Goal: Transaction & Acquisition: Purchase product/service

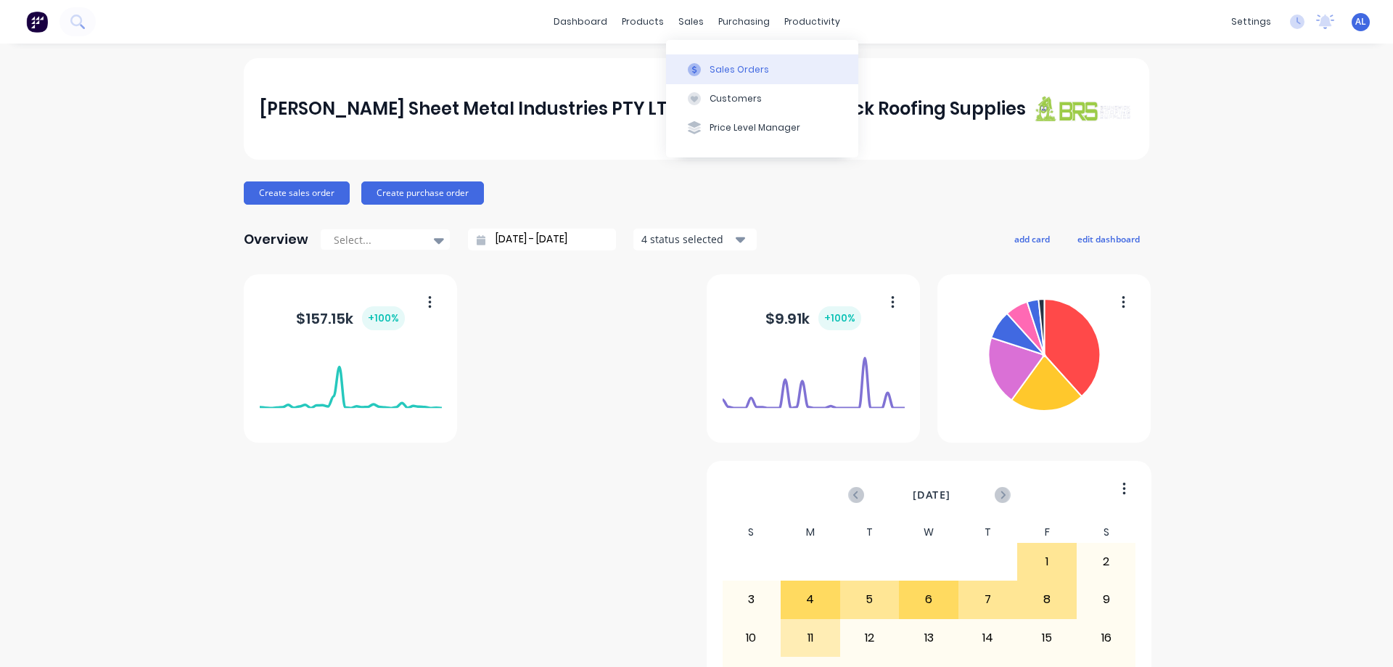
click at [749, 70] on div "Sales Orders" at bounding box center [738, 69] width 59 height 13
click at [743, 75] on div "Sales Orders" at bounding box center [738, 69] width 59 height 13
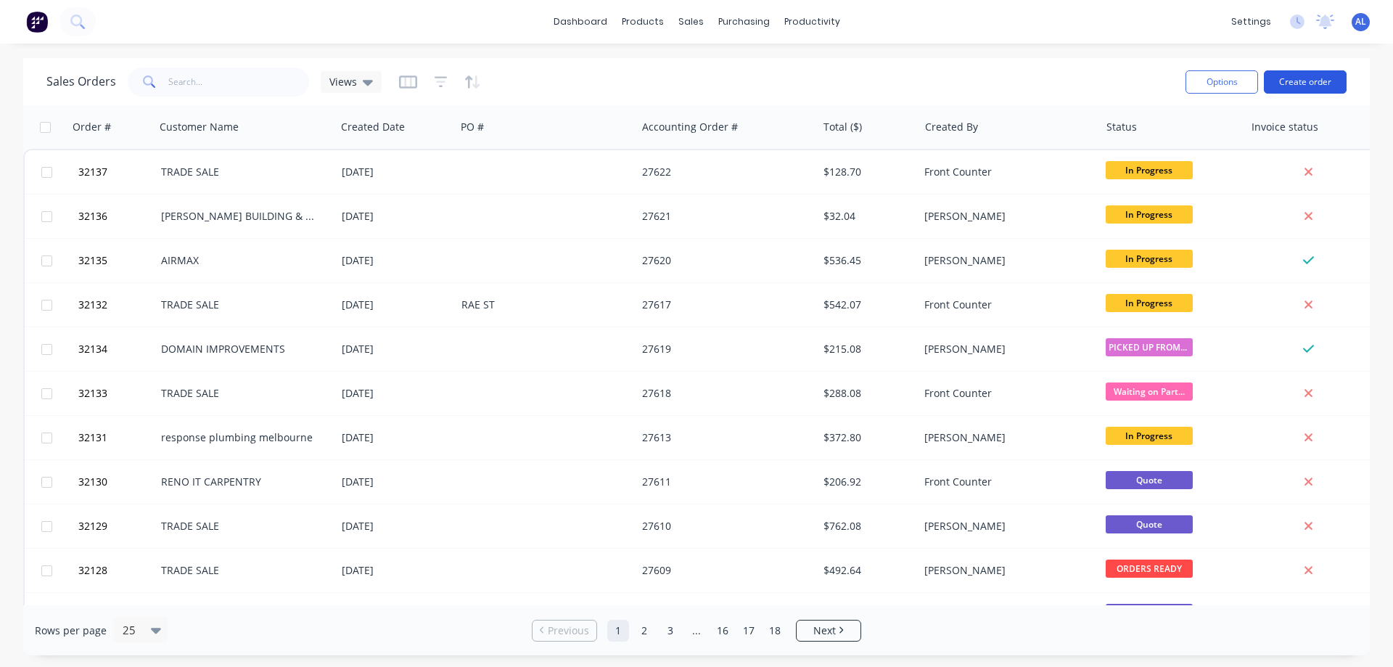
click at [1314, 83] on button "Create order" at bounding box center [1305, 81] width 83 height 23
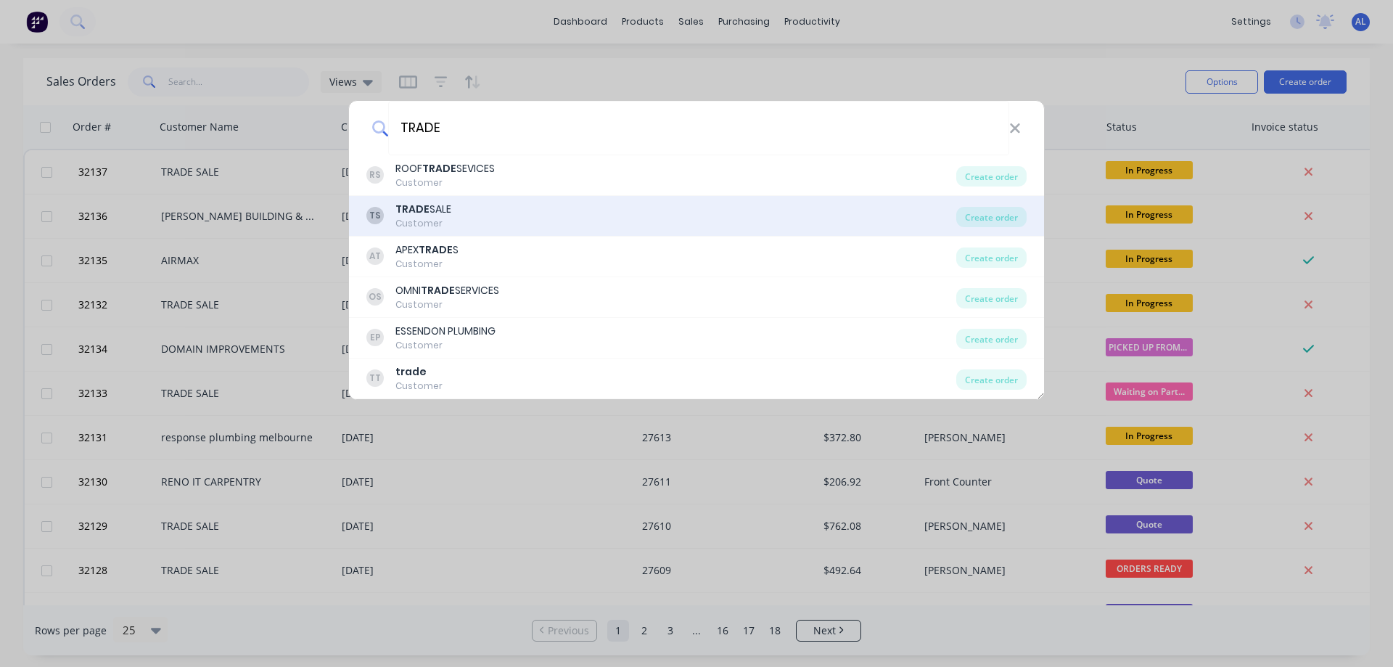
type input "TRADE"
click at [619, 205] on div "TS TRADE SALE Customer" at bounding box center [661, 216] width 590 height 28
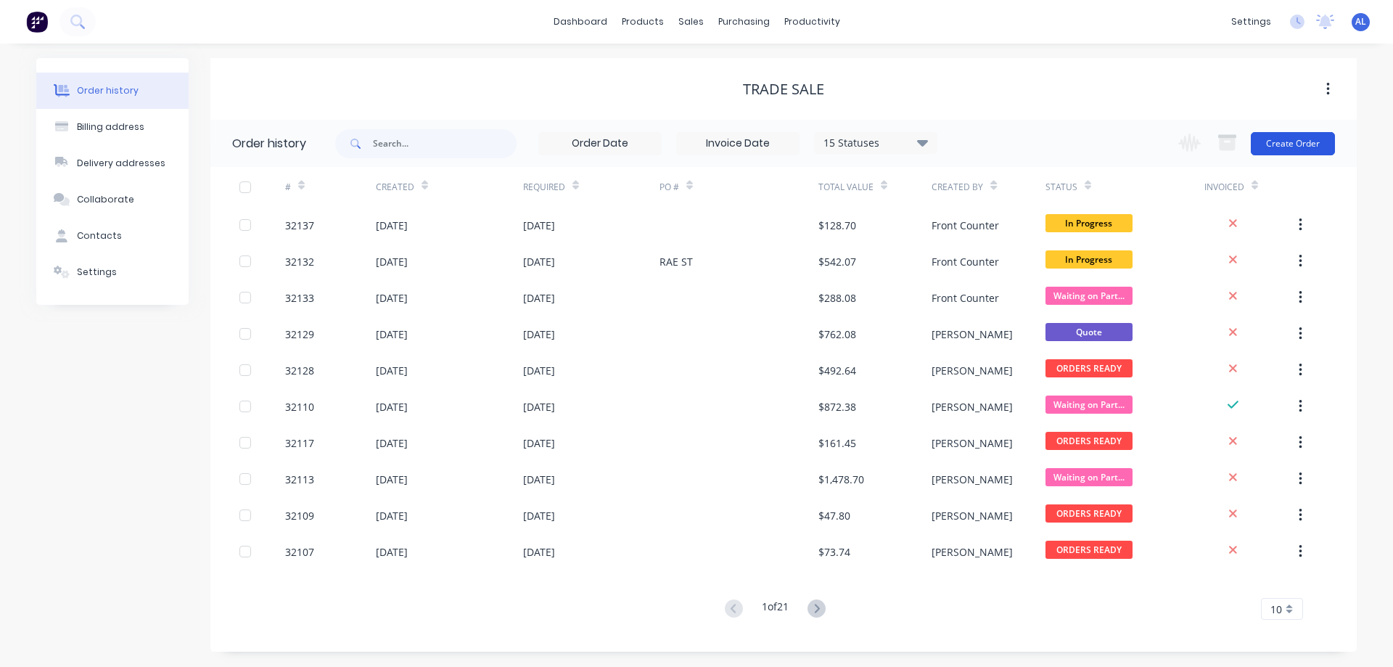
click at [1282, 142] on button "Create Order" at bounding box center [1293, 143] width 84 height 23
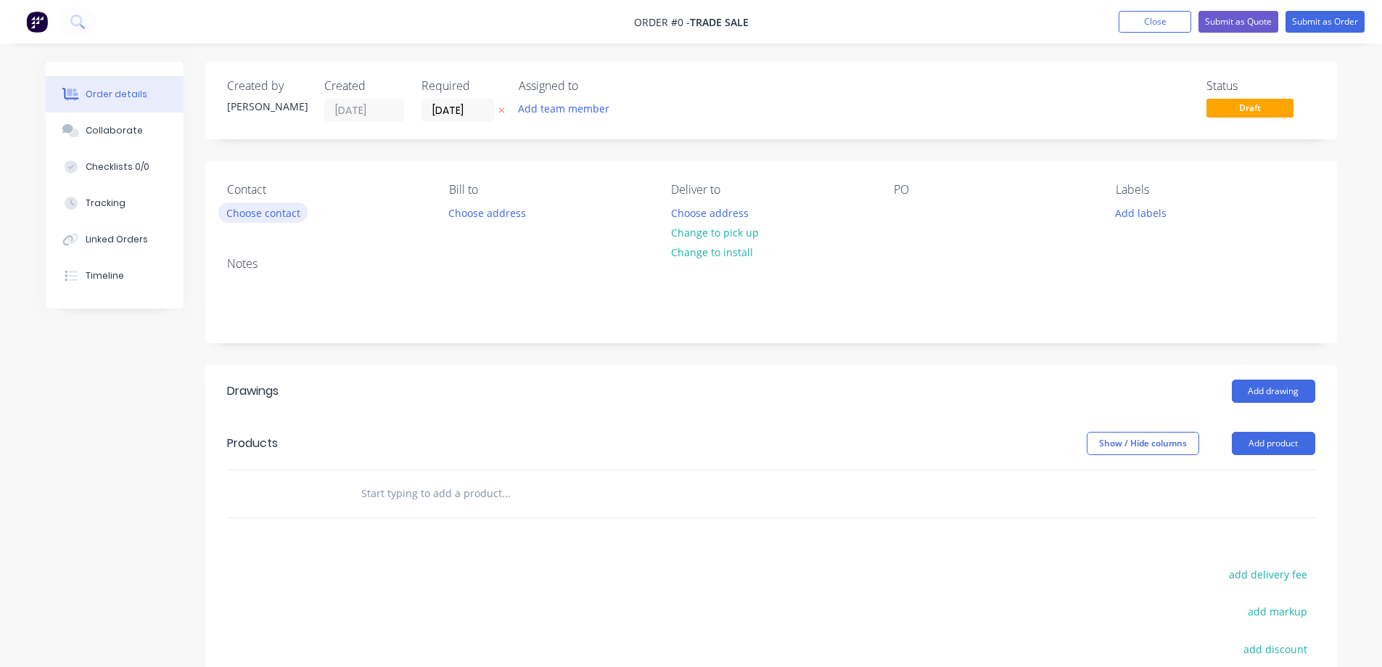
click at [273, 222] on button "Choose contact" at bounding box center [262, 212] width 89 height 20
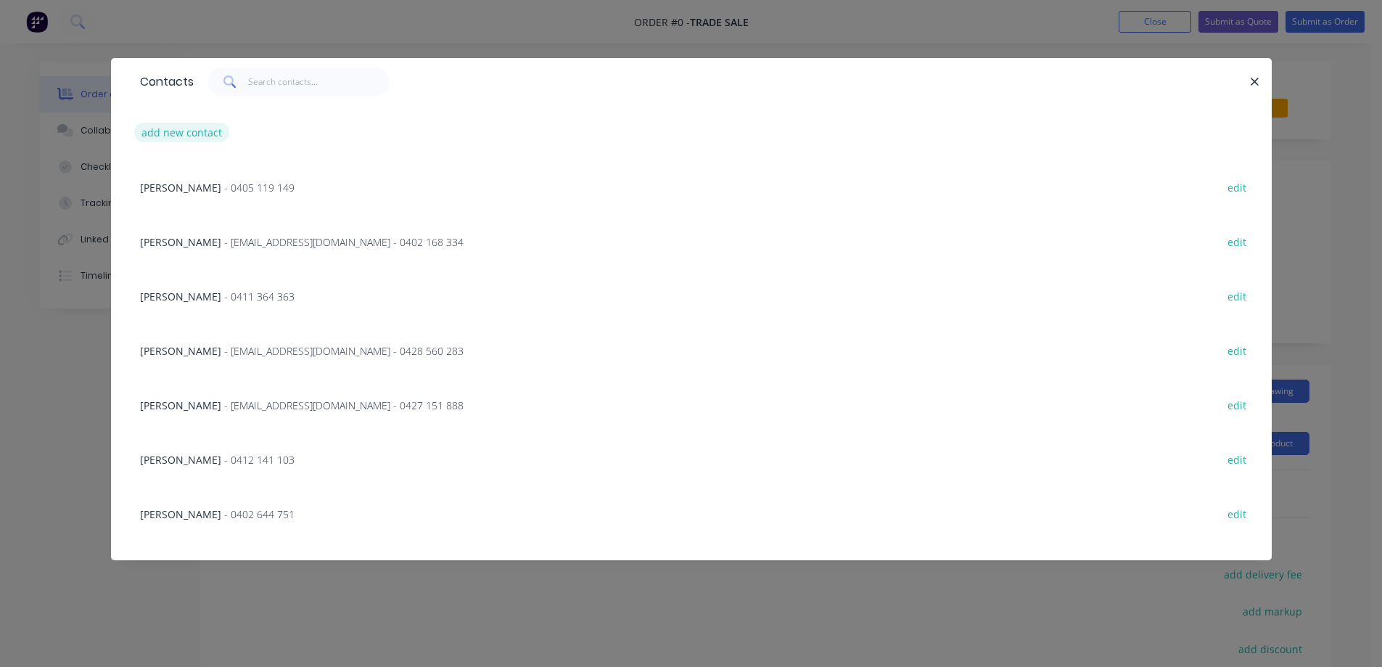
click at [185, 125] on button "add new contact" at bounding box center [182, 133] width 96 height 20
select select "AU"
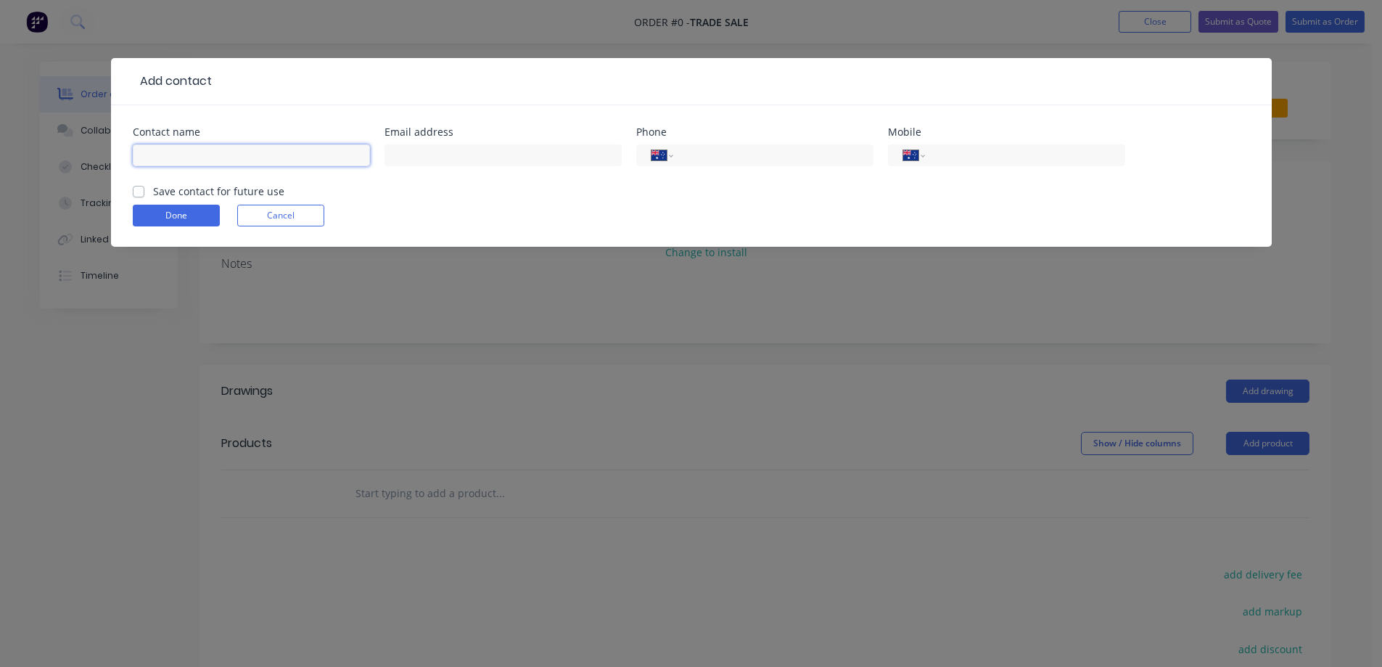
click at [287, 155] on input "text" at bounding box center [251, 155] width 237 height 22
type input "[PERSON_NAME]"
click at [972, 155] on input "tel" at bounding box center [1022, 155] width 174 height 17
click at [308, 219] on button "Cancel" at bounding box center [280, 216] width 87 height 22
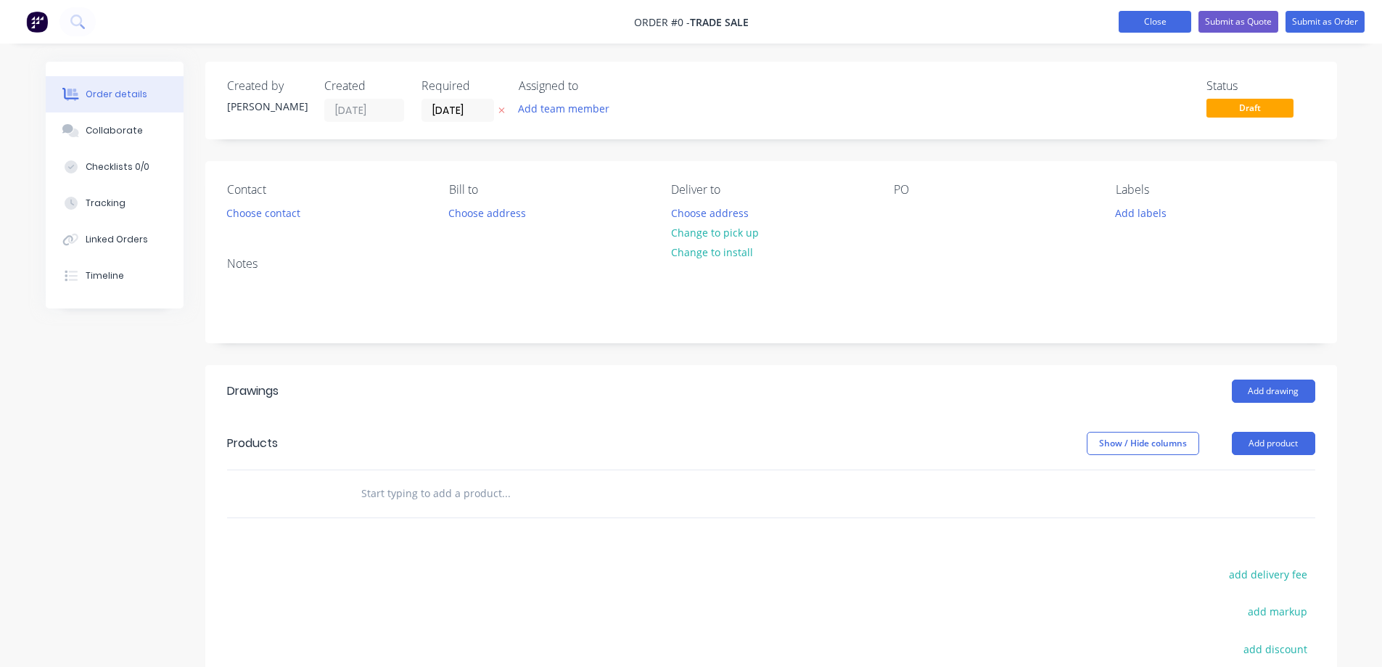
click at [1163, 31] on button "Close" at bounding box center [1154, 22] width 73 height 22
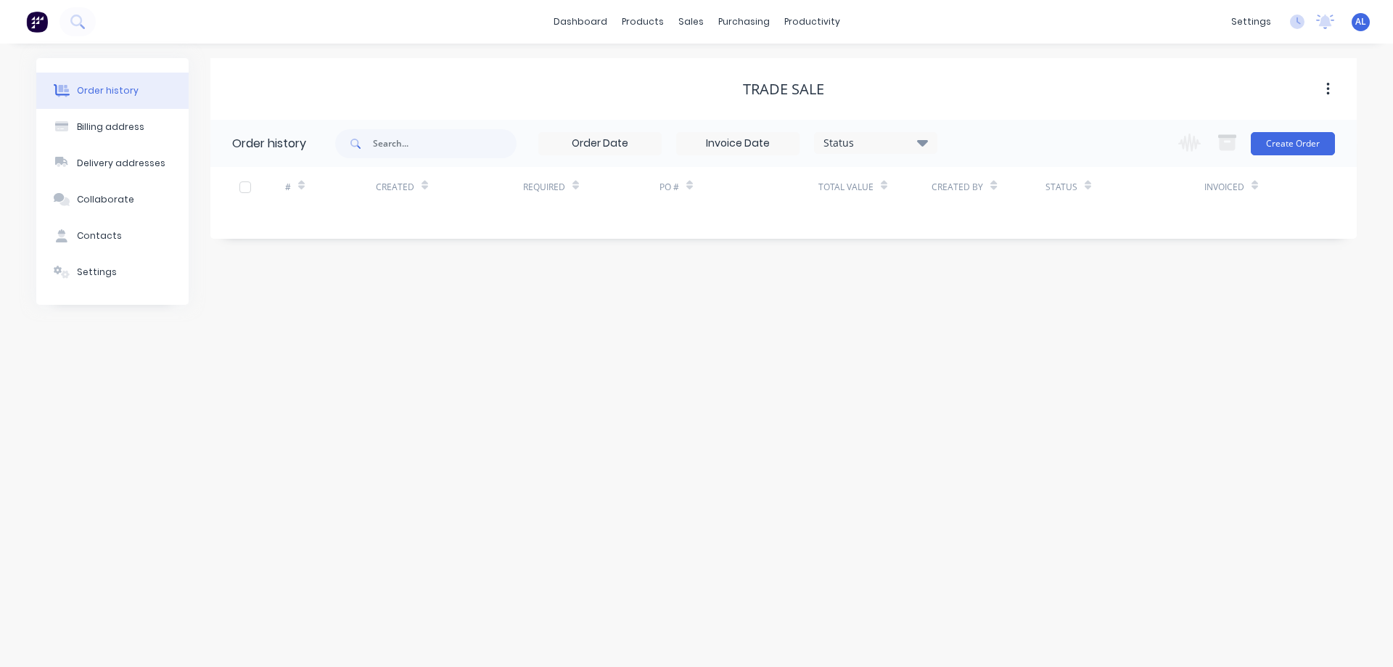
click at [1161, 28] on div "dashboard products sales purchasing productivity dashboard products Product Cat…" at bounding box center [696, 22] width 1393 height 44
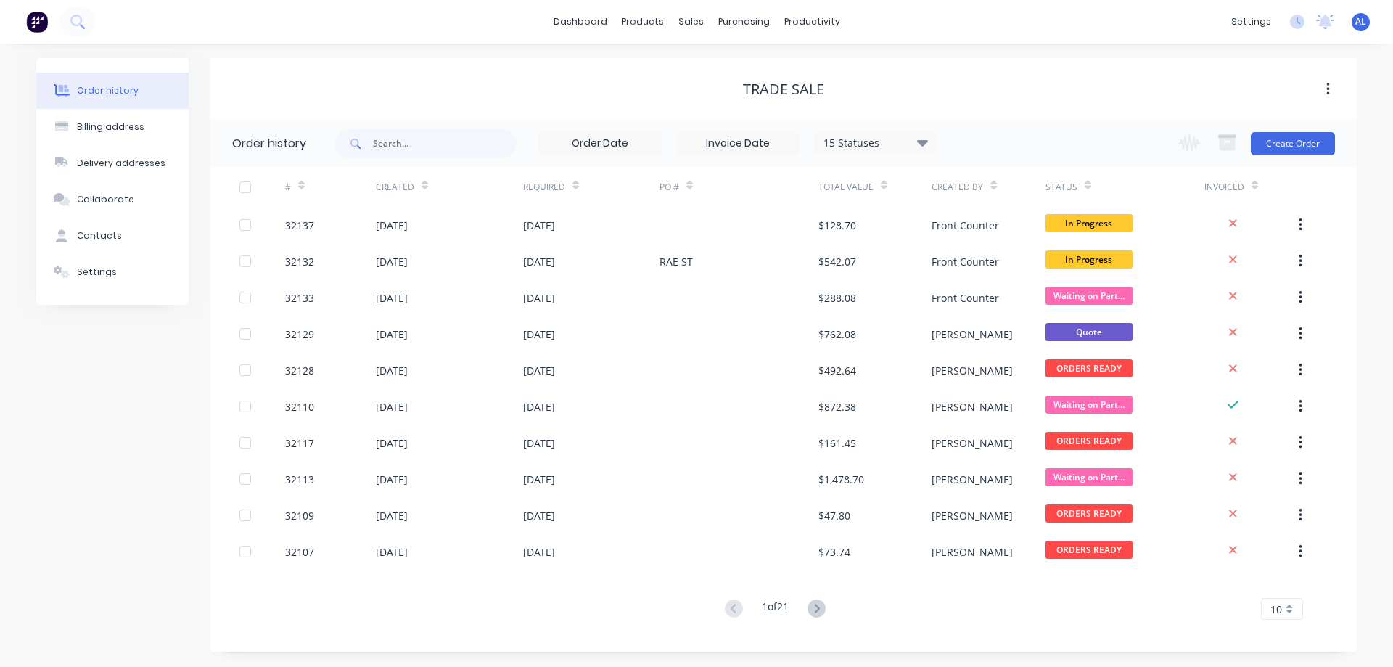
click at [33, 21] on img at bounding box center [37, 22] width 22 height 22
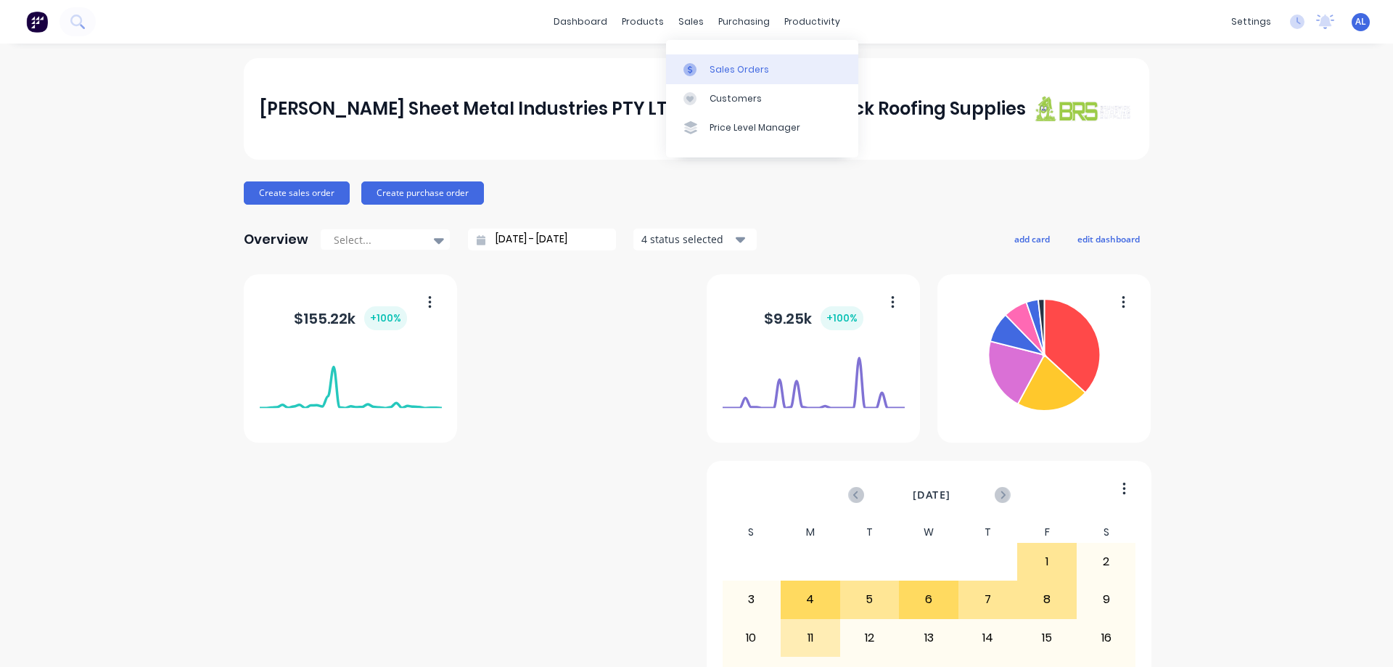
click at [740, 73] on div "Sales Orders" at bounding box center [738, 69] width 59 height 13
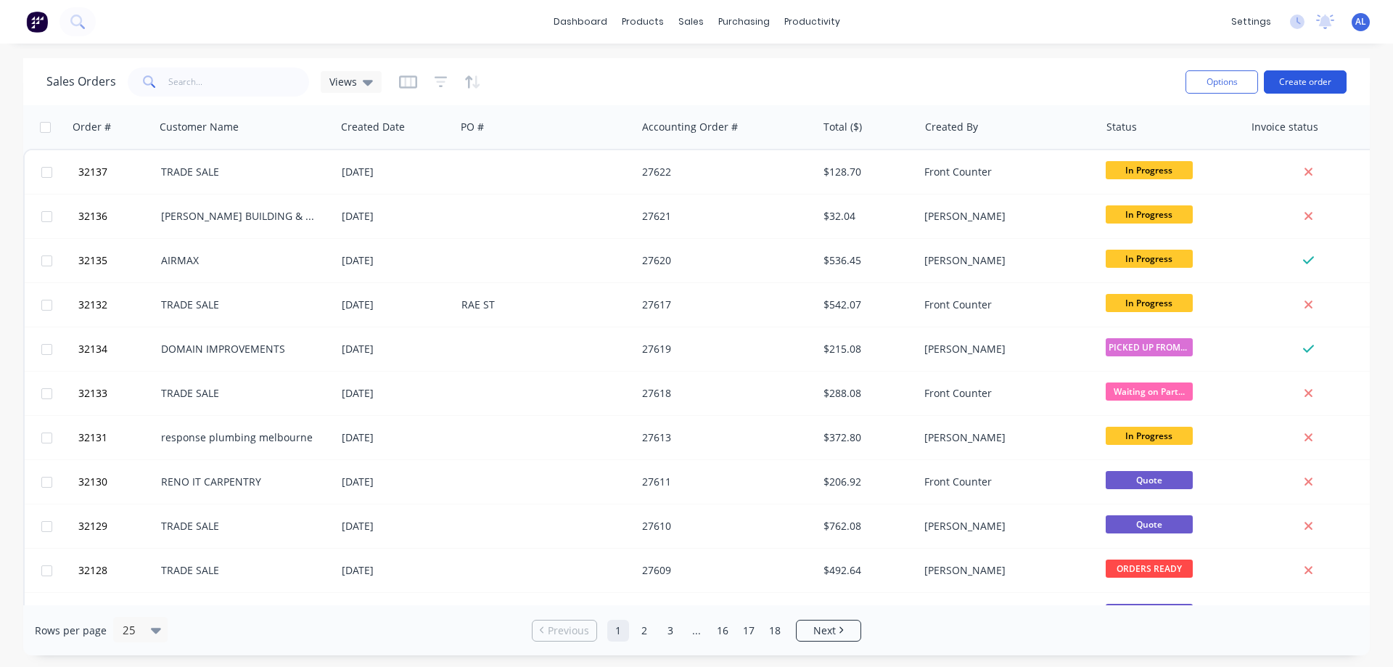
click at [1314, 86] on button "Create order" at bounding box center [1305, 81] width 83 height 23
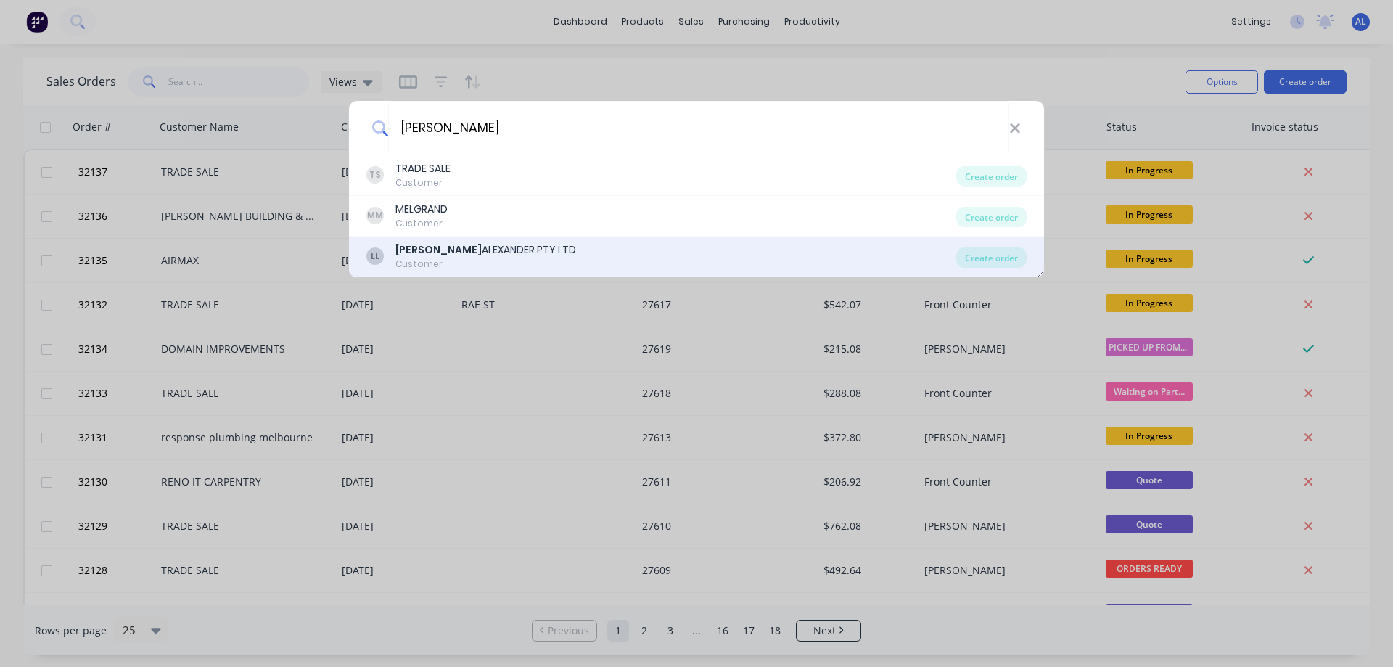
type input "[PERSON_NAME]"
click at [519, 248] on div "[PERSON_NAME] PTY LTD" at bounding box center [485, 249] width 181 height 15
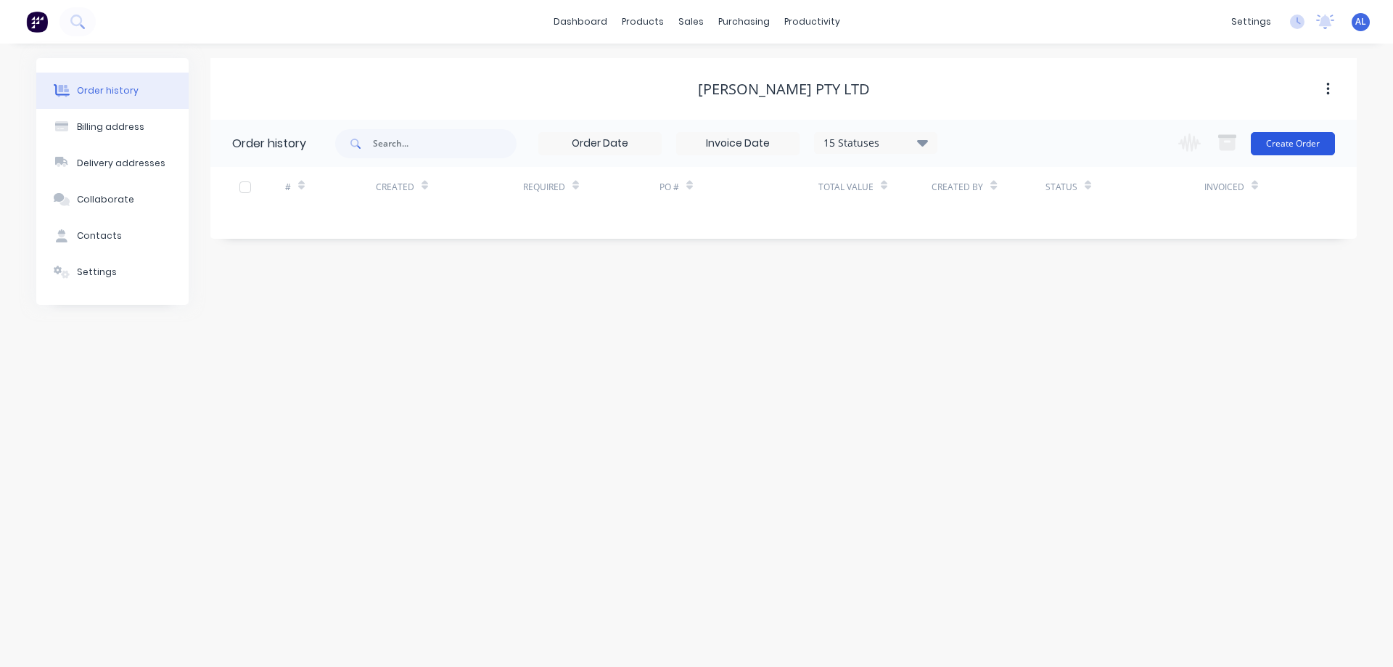
click at [1323, 142] on button "Create Order" at bounding box center [1293, 143] width 84 height 23
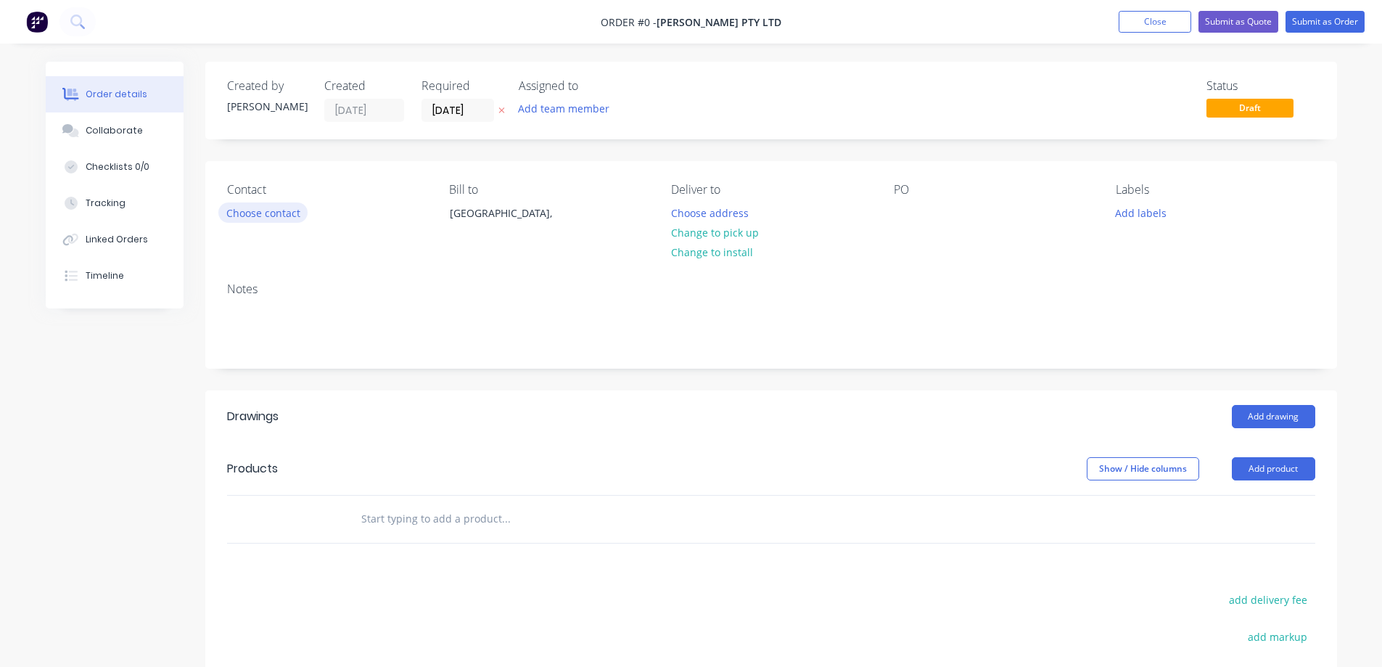
click at [292, 218] on button "Choose contact" at bounding box center [262, 212] width 89 height 20
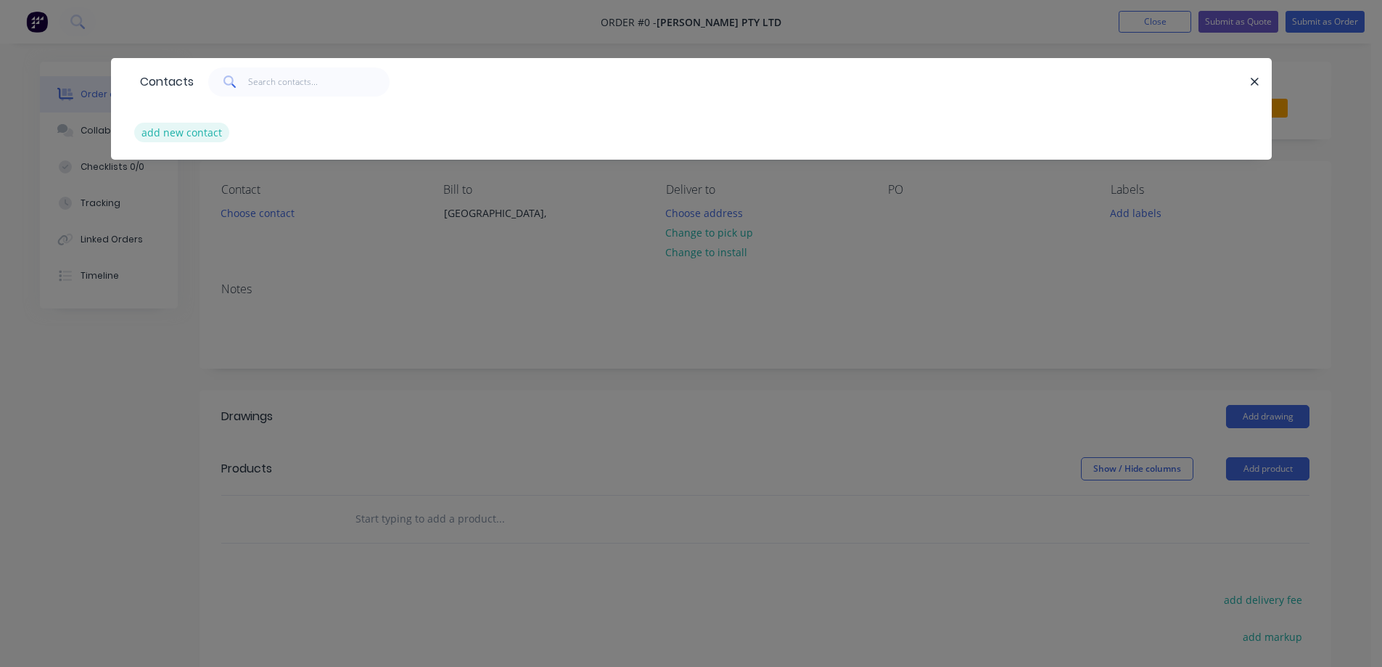
click at [202, 130] on button "add new contact" at bounding box center [182, 133] width 96 height 20
select select "AU"
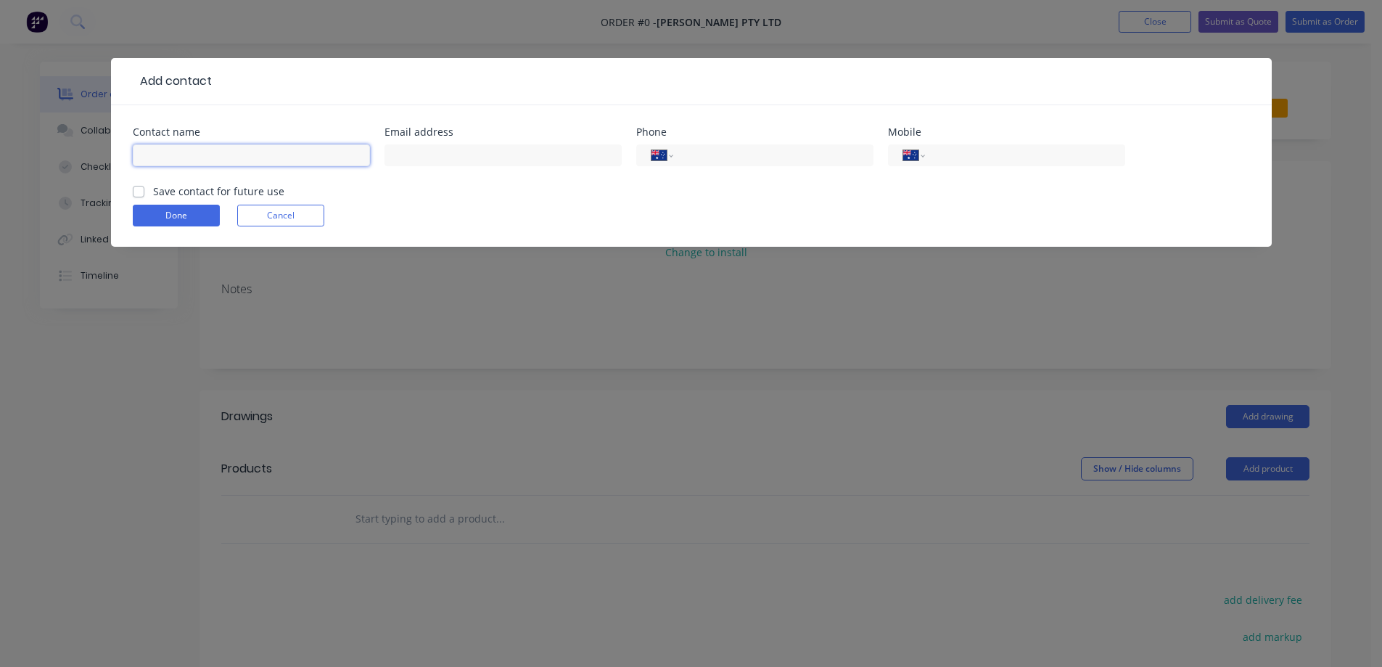
click at [213, 151] on input "text" at bounding box center [251, 155] width 237 height 22
type input "[PERSON_NAME]"
click at [1047, 147] on input "tel" at bounding box center [1022, 155] width 174 height 17
type input "0425 888 660"
click button "Done" at bounding box center [176, 216] width 87 height 22
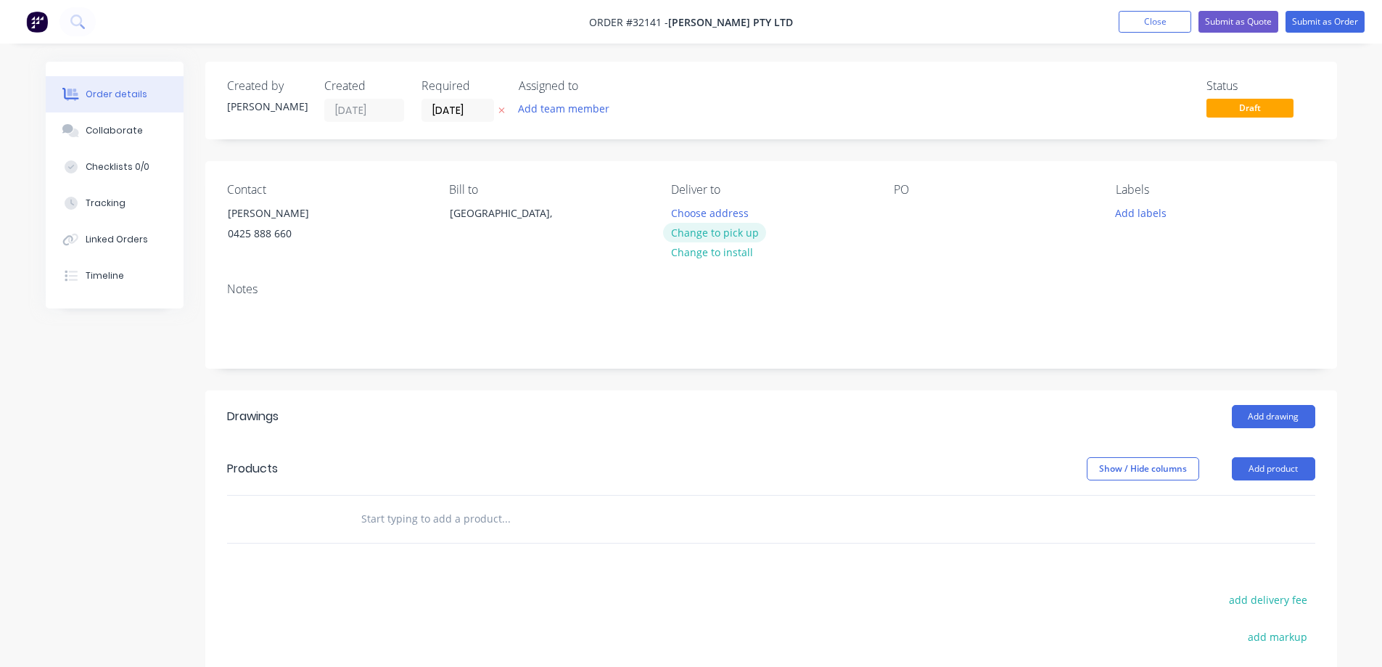
click at [725, 231] on button "Change to pick up" at bounding box center [714, 233] width 103 height 20
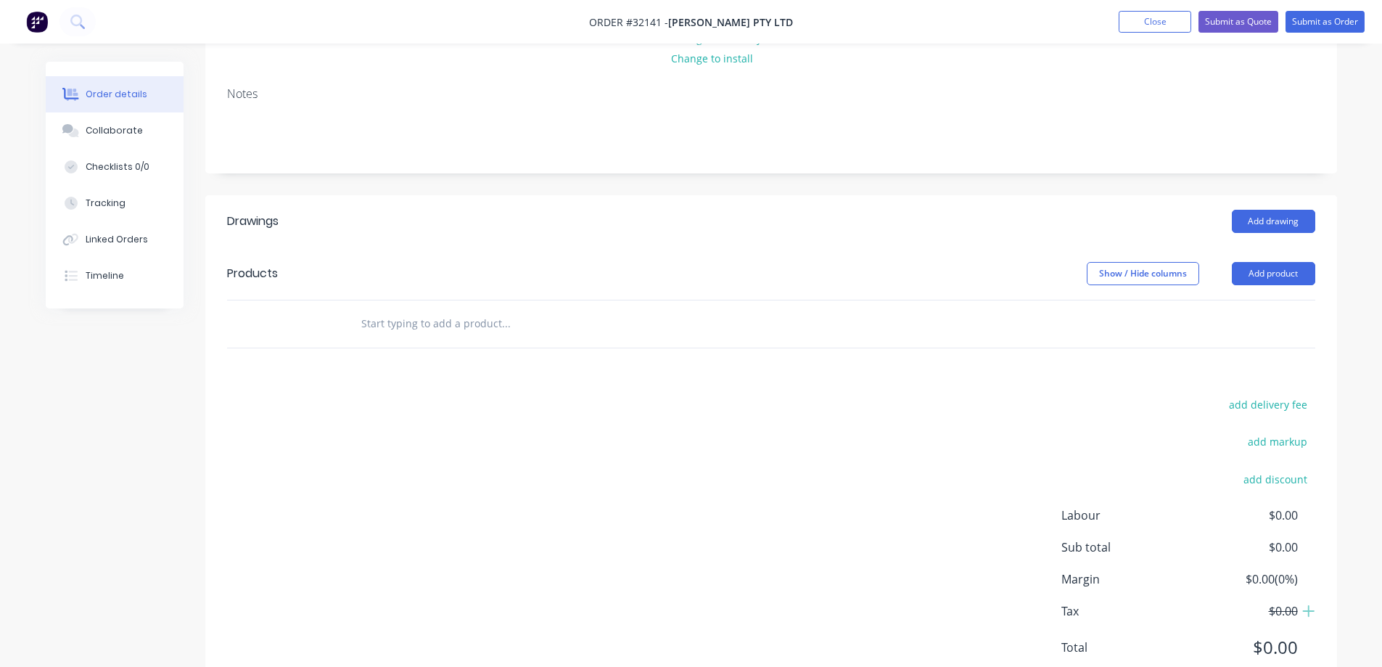
scroll to position [247, 0]
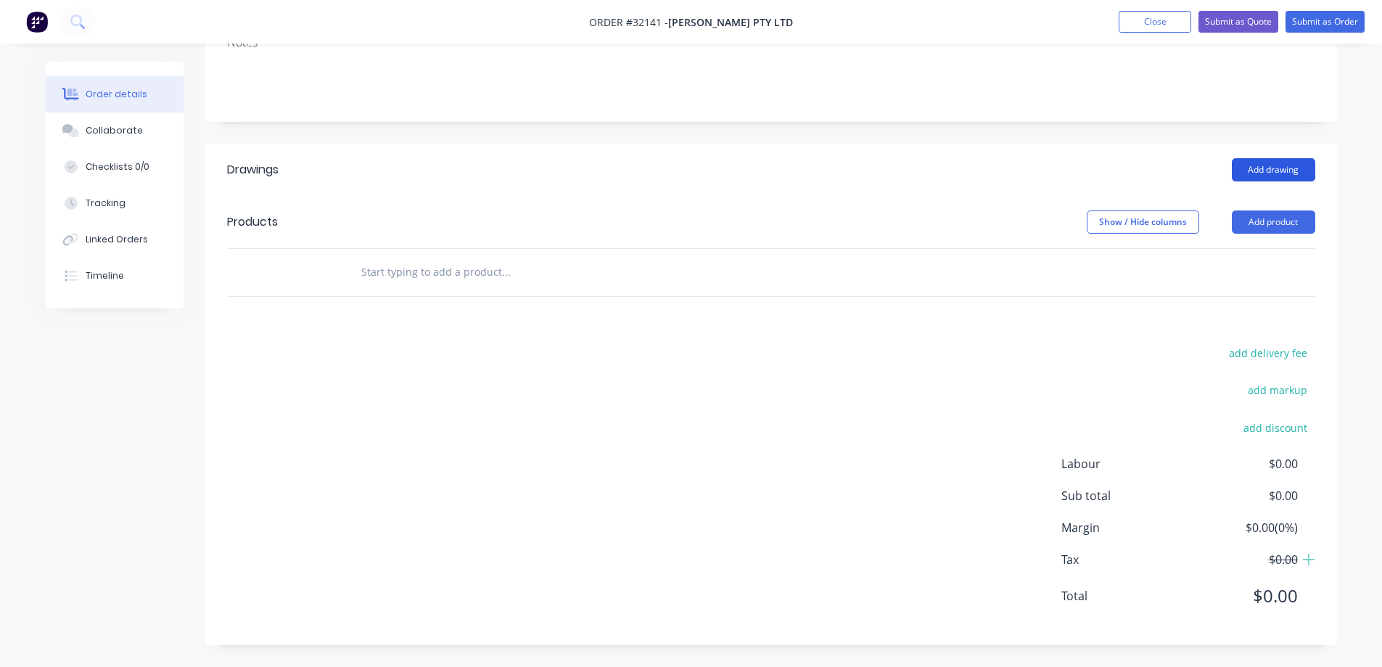
click at [1266, 171] on button "Add drawing" at bounding box center [1273, 169] width 83 height 23
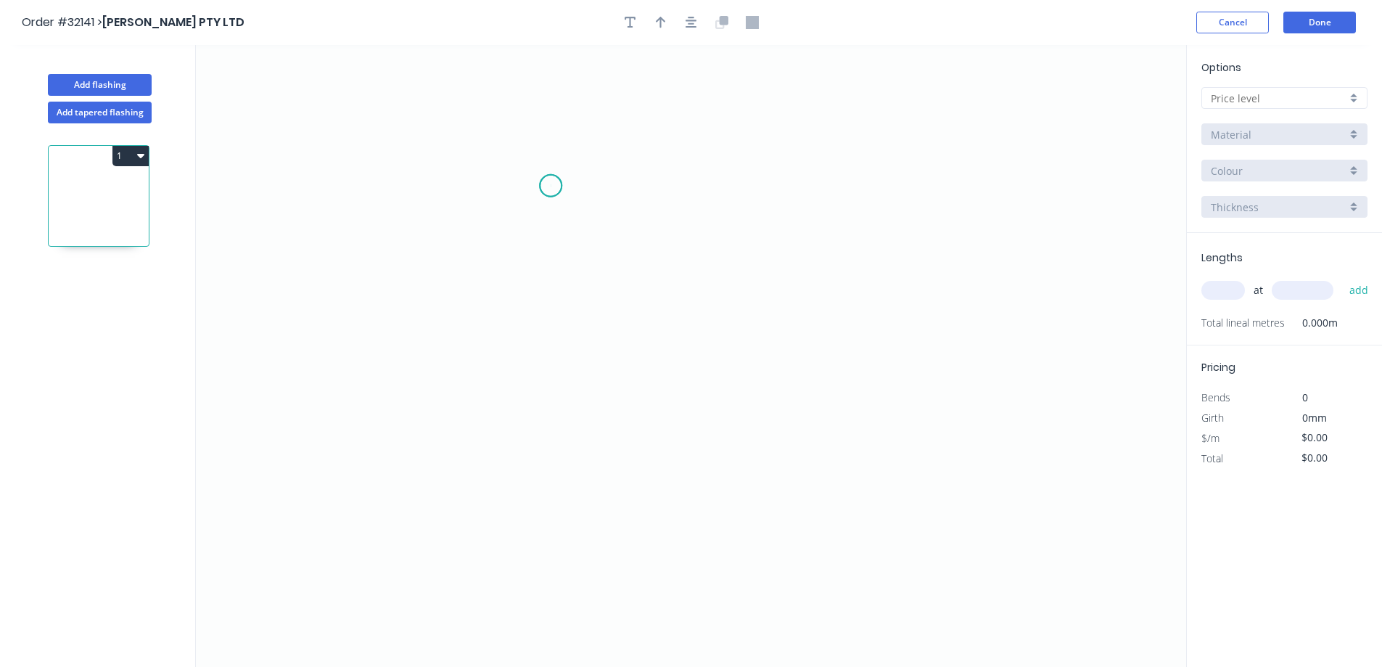
click at [551, 186] on icon "0" at bounding box center [691, 356] width 990 height 622
drag, startPoint x: 551, startPoint y: 376, endPoint x: 571, endPoint y: 370, distance: 21.1
click at [558, 374] on icon "0" at bounding box center [691, 356] width 990 height 622
click at [852, 374] on icon "0 ?" at bounding box center [691, 356] width 990 height 622
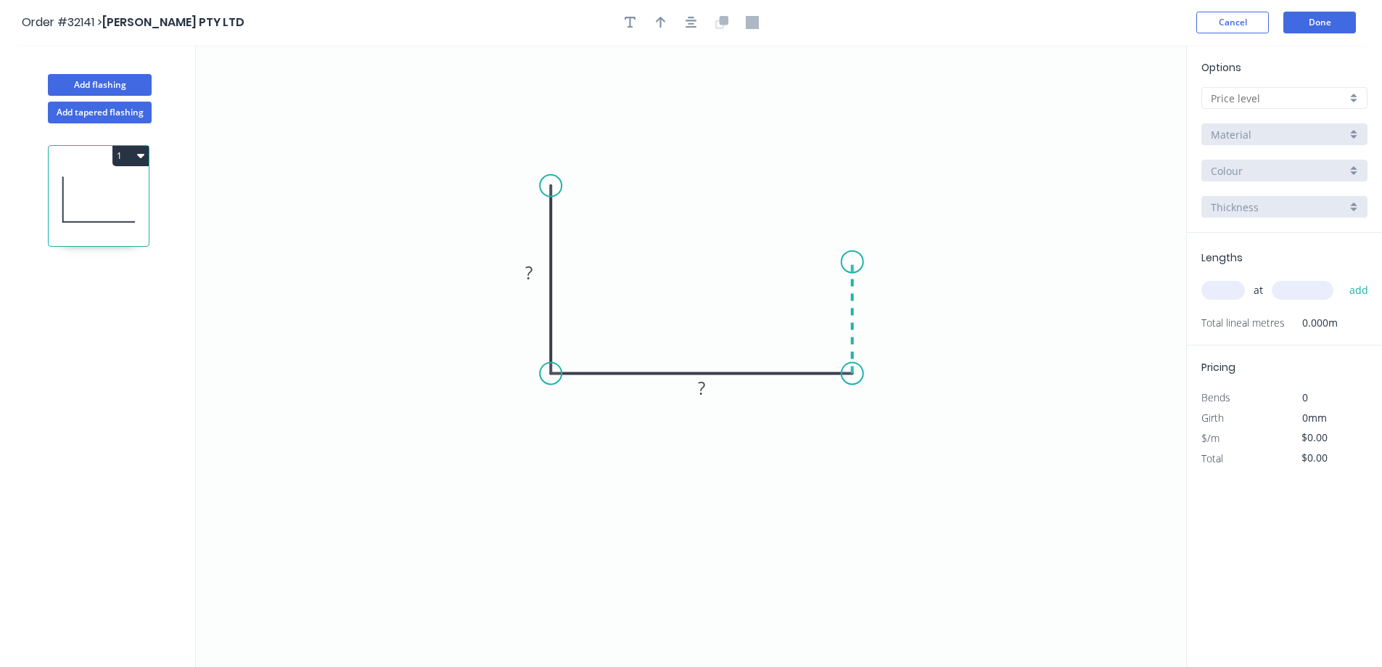
click at [846, 262] on icon "0 ? ?" at bounding box center [691, 356] width 990 height 622
click at [536, 273] on rect at bounding box center [528, 273] width 29 height 20
drag, startPoint x: 1354, startPoint y: 96, endPoint x: 1335, endPoint y: 103, distance: 20.6
click at [1351, 97] on div at bounding box center [1284, 98] width 166 height 22
click at [1303, 121] on div "A" at bounding box center [1284, 125] width 165 height 25
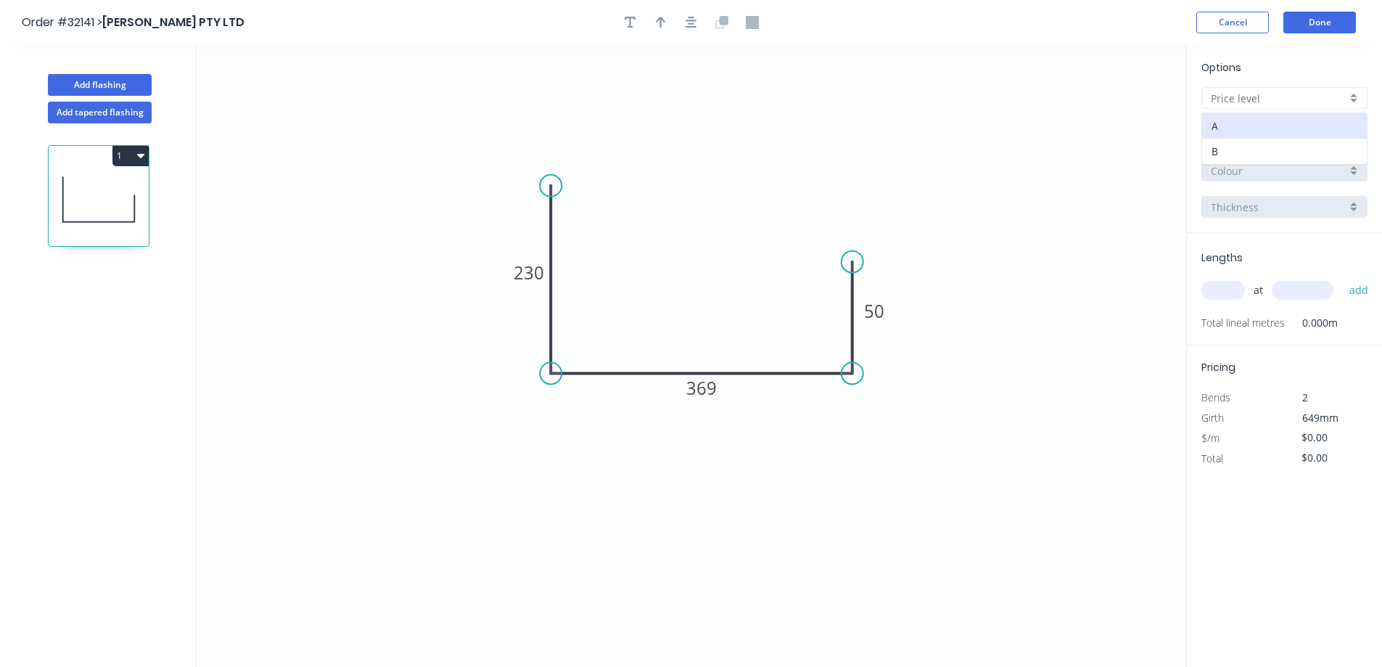
type input "A"
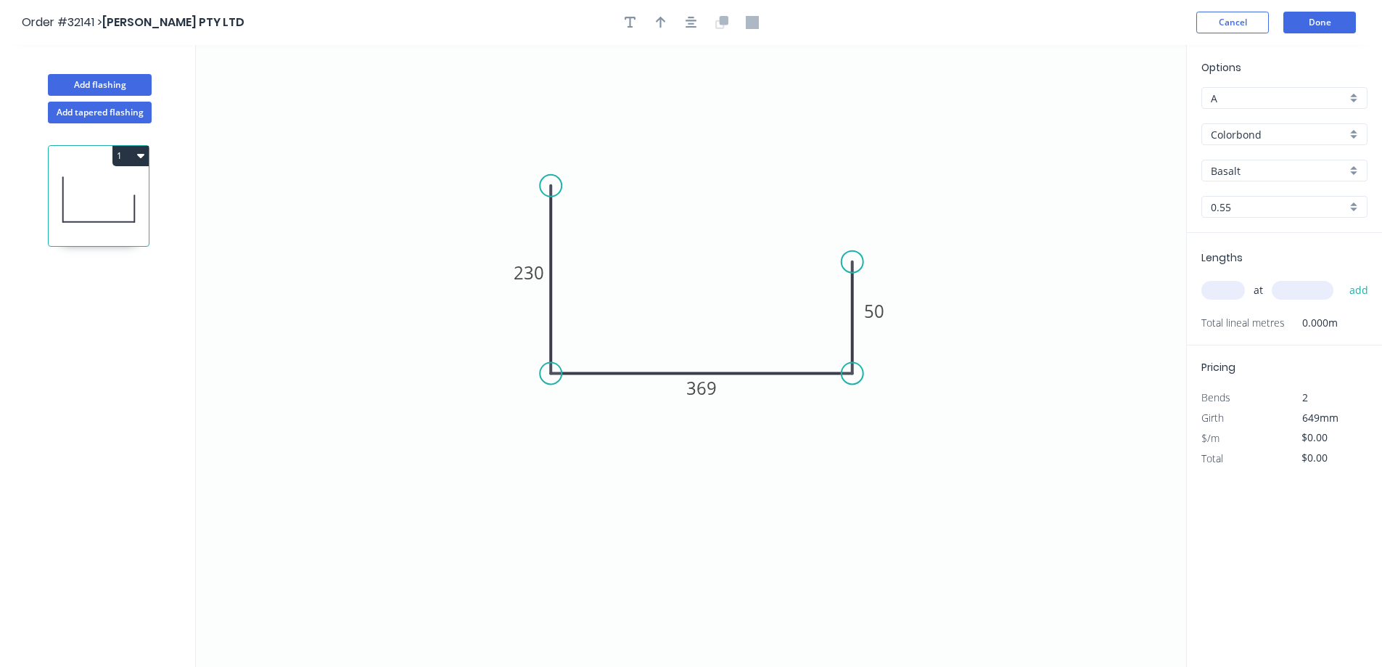
type input "$37.95"
click at [1353, 169] on div "Basalt" at bounding box center [1284, 171] width 166 height 22
click at [1272, 294] on div "Surfmist" at bounding box center [1284, 296] width 165 height 25
type input "Surfmist"
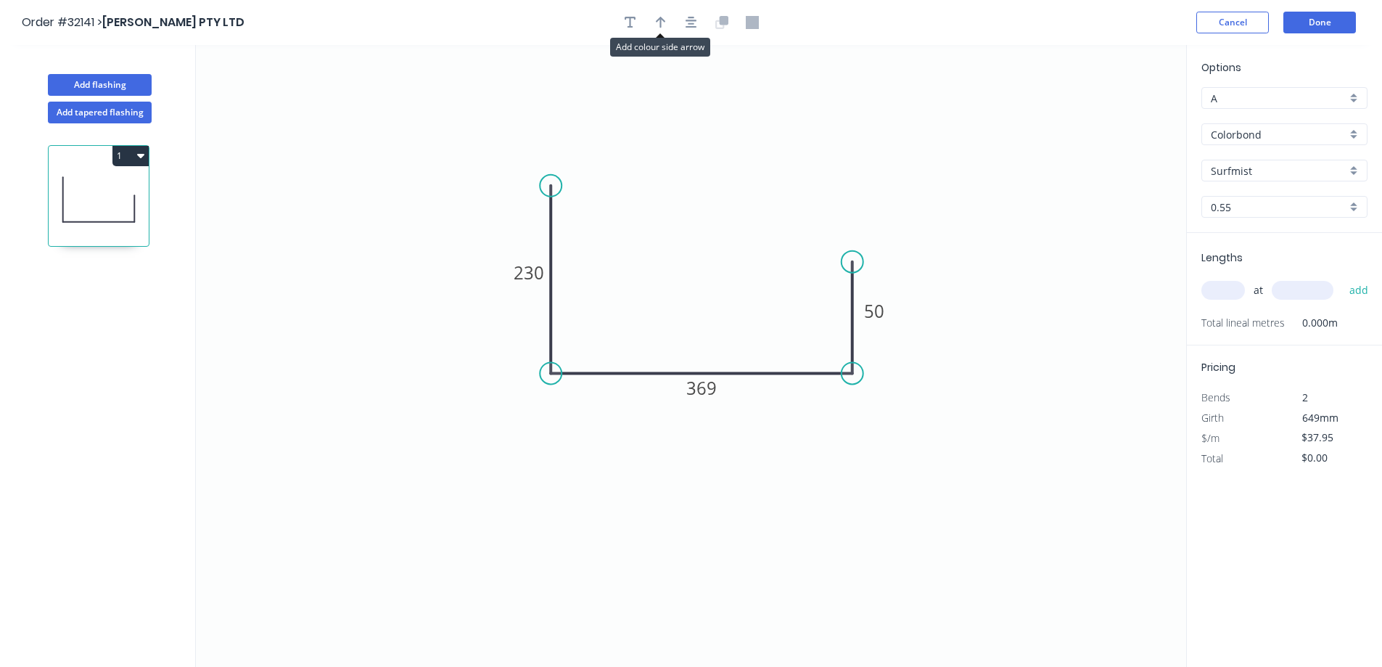
drag, startPoint x: 659, startPoint y: 21, endPoint x: 670, endPoint y: 38, distance: 19.5
click at [662, 24] on icon "button" at bounding box center [661, 22] width 10 height 13
drag, startPoint x: 1113, startPoint y: 115, endPoint x: 720, endPoint y: 287, distance: 429.1
click at [720, 287] on icon at bounding box center [719, 270] width 13 height 46
click at [1216, 291] on input "text" at bounding box center [1223, 290] width 44 height 19
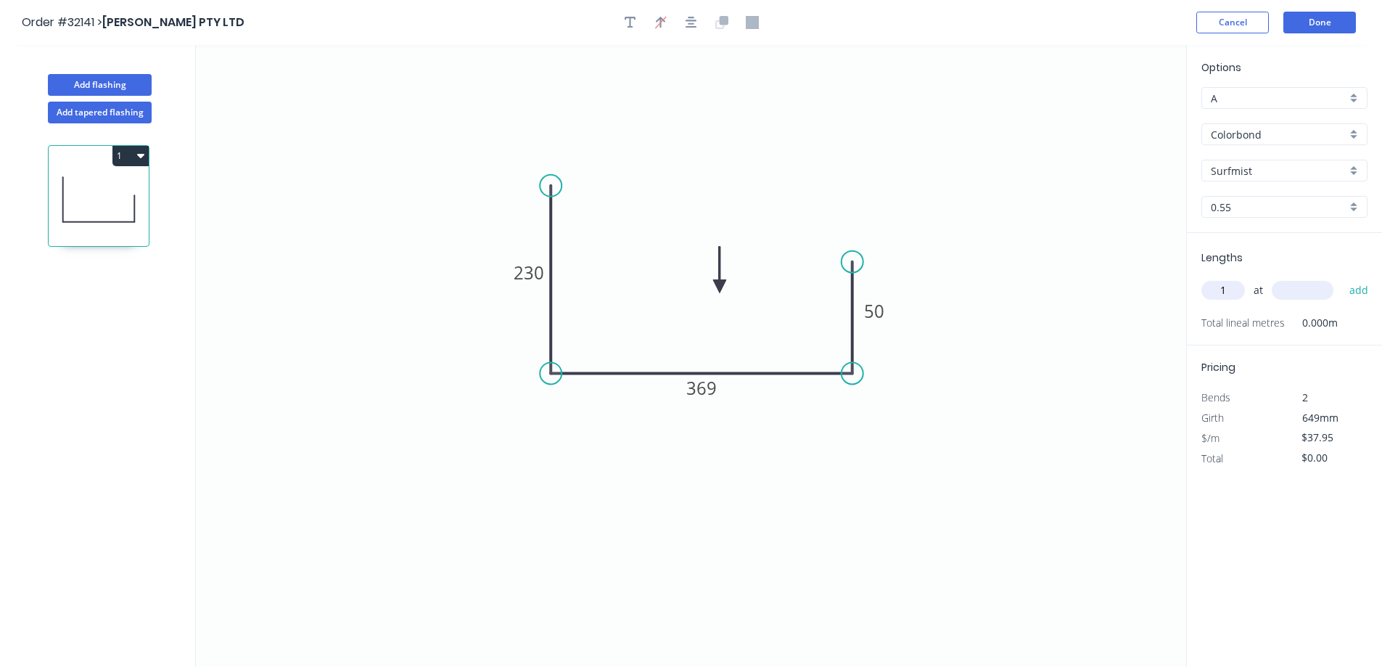
type input "1"
type input "2700"
click at [1342, 278] on button "add" at bounding box center [1359, 290] width 34 height 25
type input "$102.47"
click at [1304, 23] on button "Done" at bounding box center [1319, 23] width 73 height 22
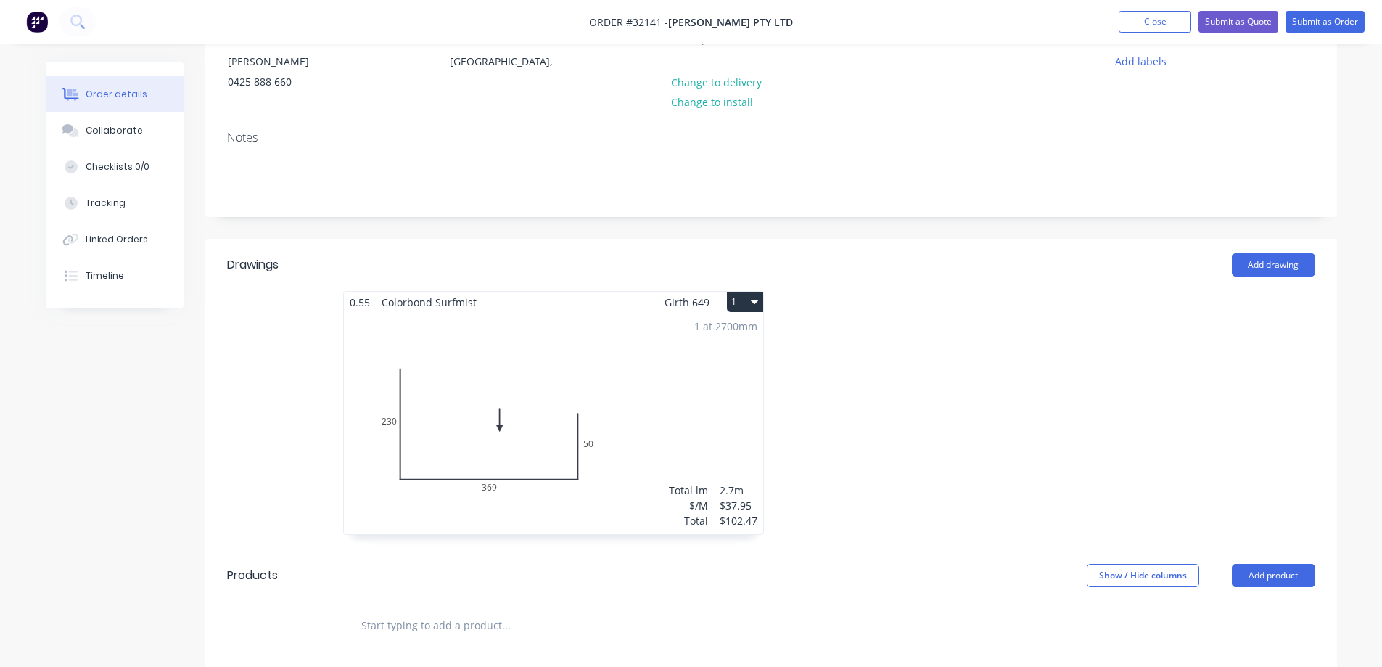
scroll to position [363, 0]
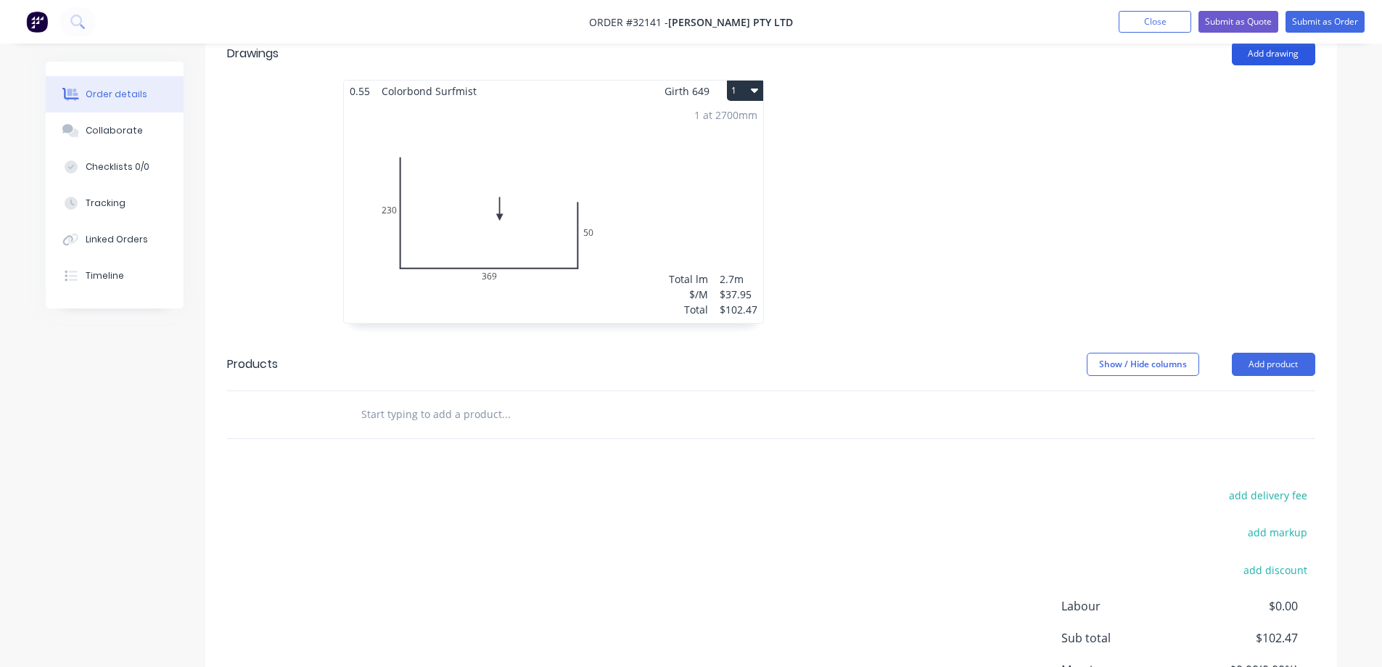
click at [1259, 58] on button "Add drawing" at bounding box center [1273, 53] width 83 height 23
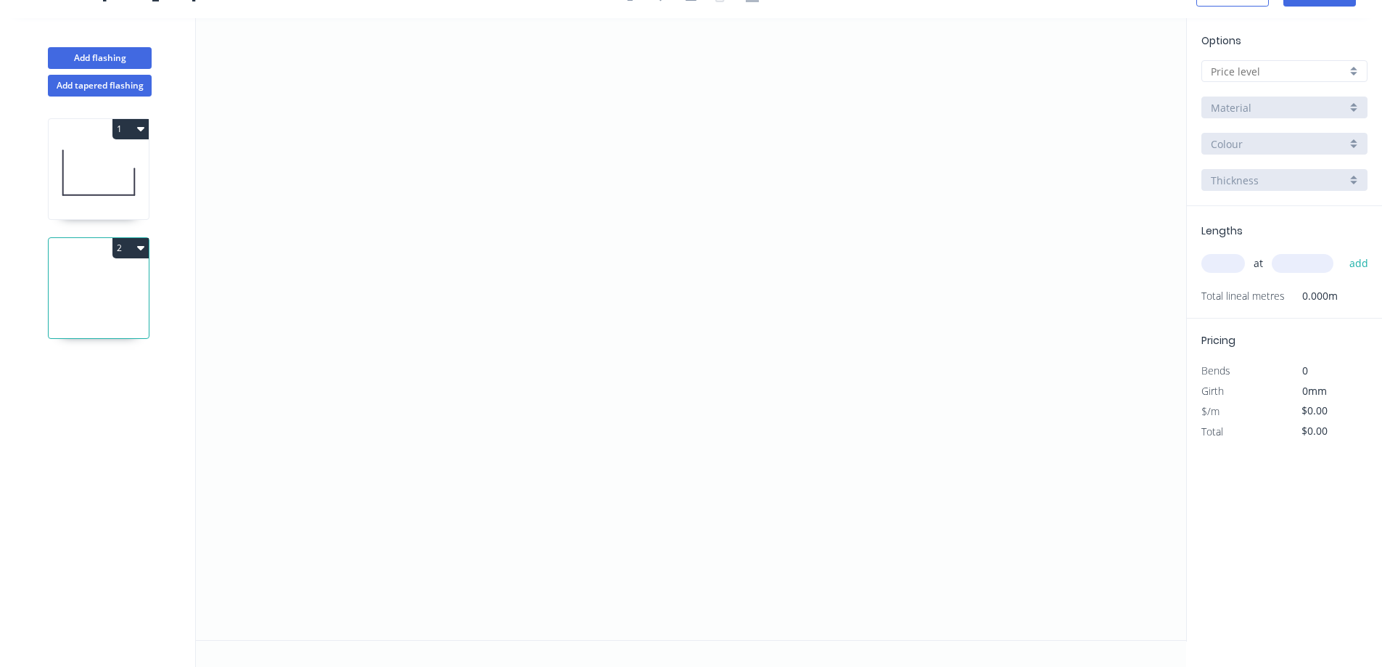
scroll to position [27, 0]
click at [490, 165] on icon "0" at bounding box center [691, 329] width 990 height 622
drag, startPoint x: 495, startPoint y: 376, endPoint x: 647, endPoint y: 393, distance: 152.5
click at [503, 373] on icon "0" at bounding box center [691, 329] width 990 height 622
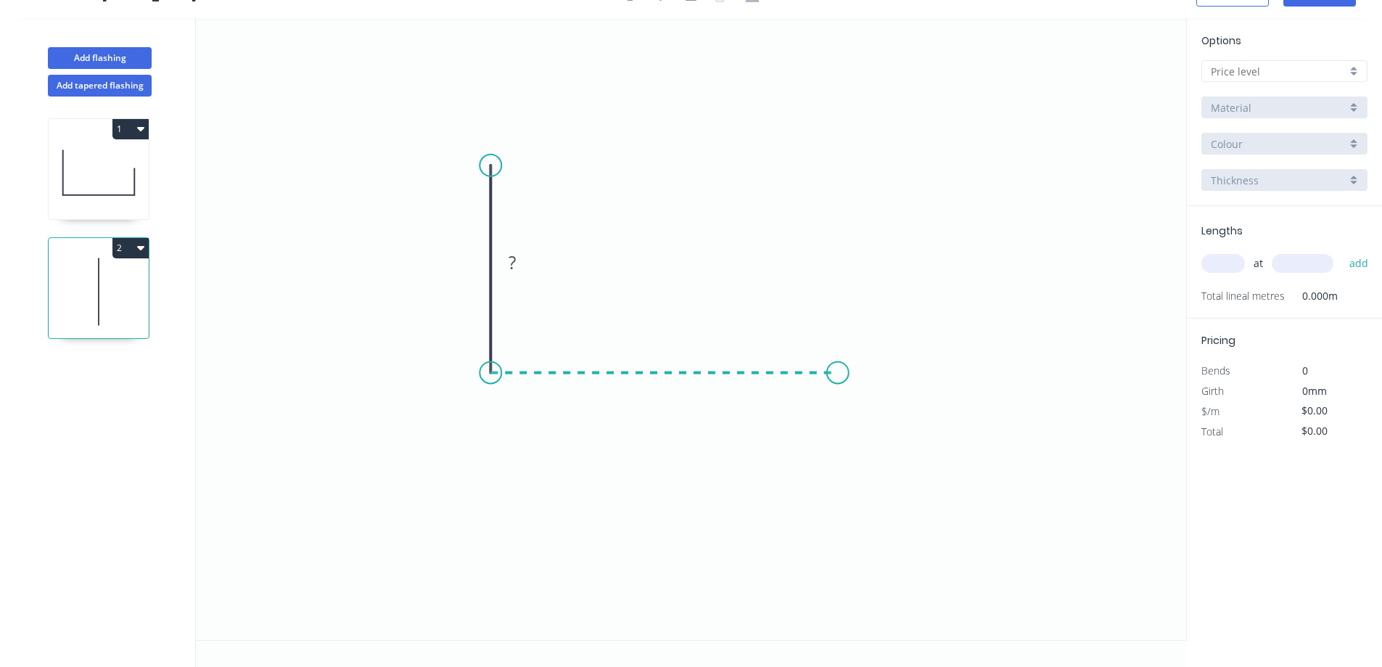
click at [838, 374] on icon "0 ?" at bounding box center [691, 329] width 990 height 622
click at [831, 233] on icon "0 ? ?" at bounding box center [691, 329] width 990 height 622
click at [479, 256] on rect at bounding box center [468, 263] width 29 height 20
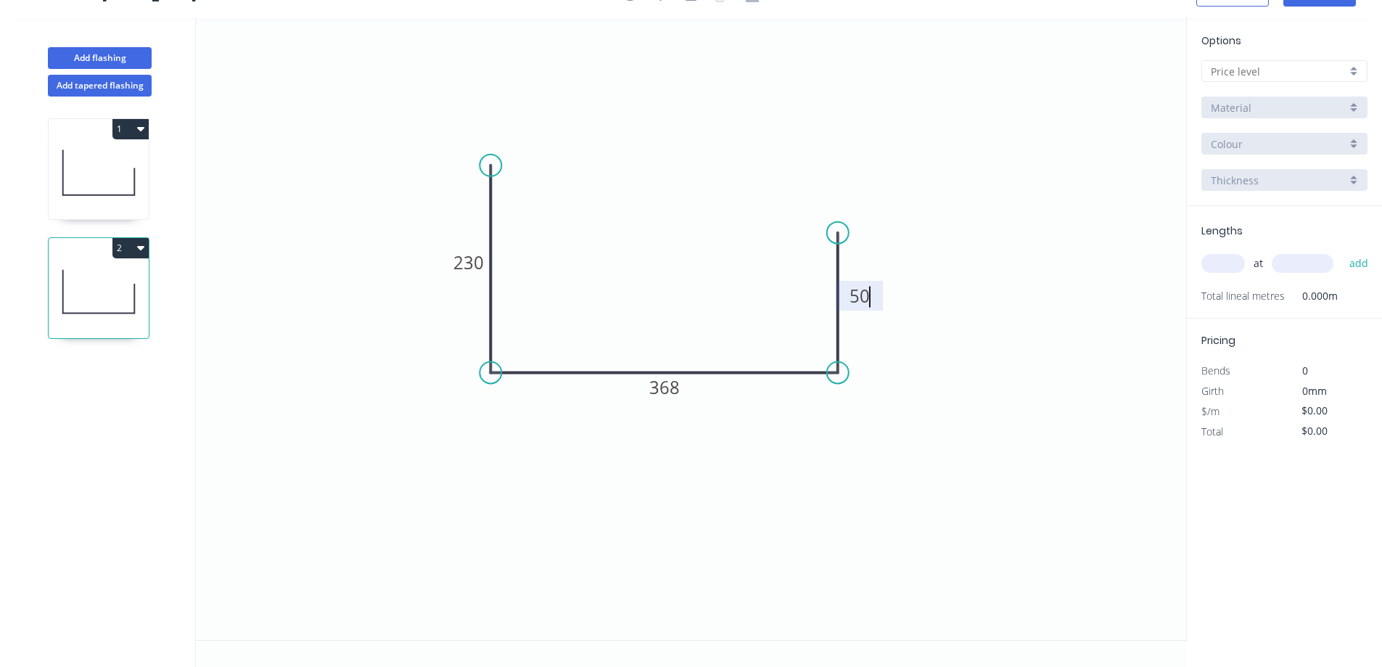
type input "$37.95"
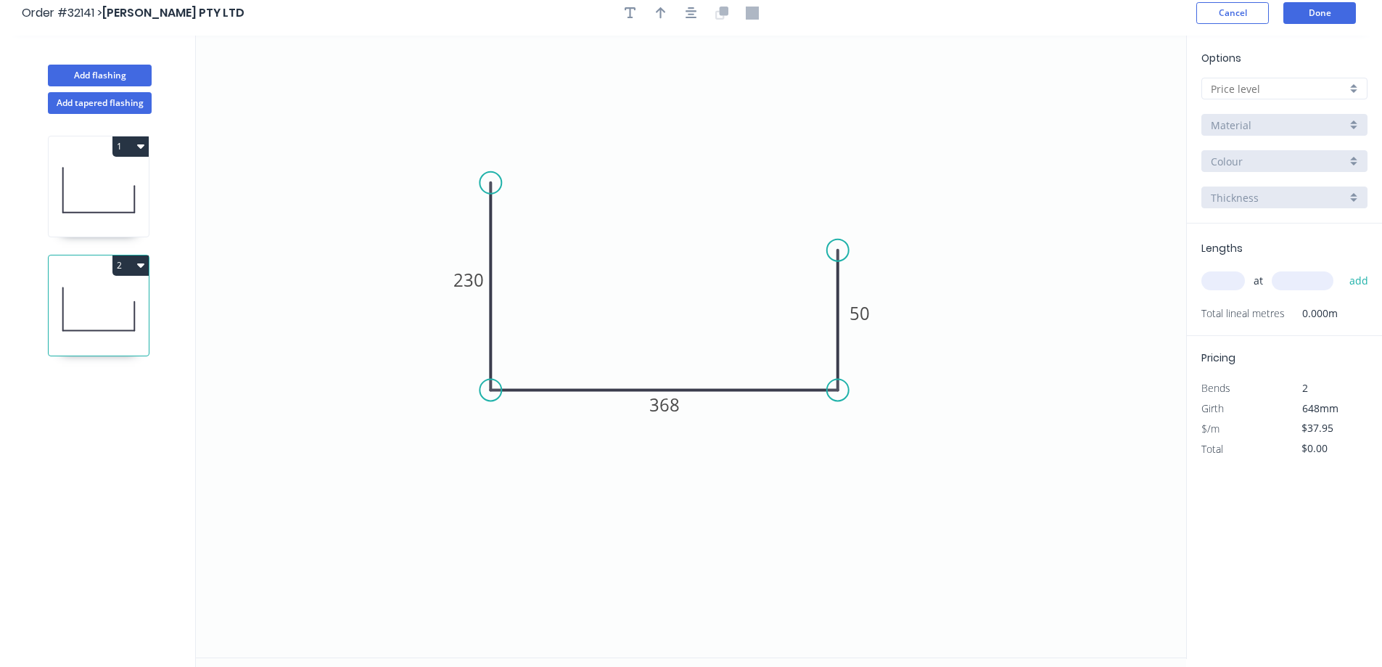
scroll to position [0, 0]
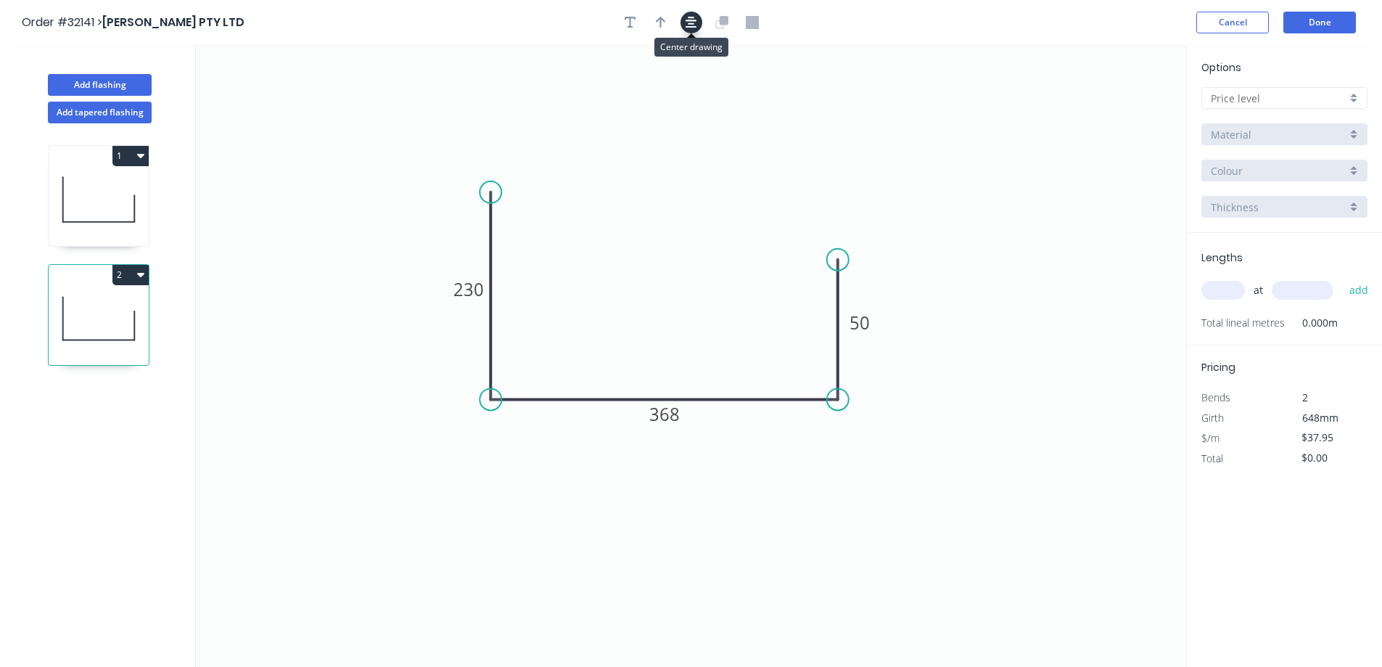
click at [694, 29] on button "button" at bounding box center [691, 23] width 22 height 22
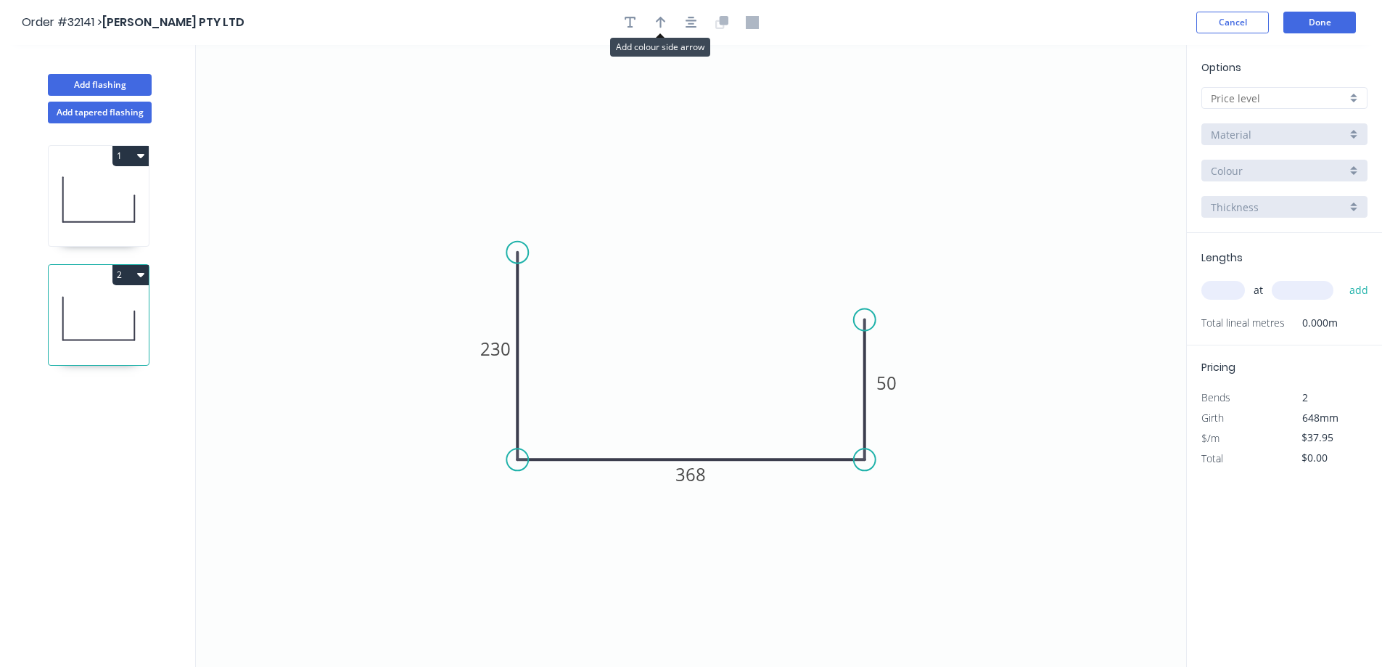
drag, startPoint x: 663, startPoint y: 25, endPoint x: 679, endPoint y: 67, distance: 45.0
click at [663, 24] on icon "button" at bounding box center [661, 22] width 10 height 13
drag, startPoint x: 1111, startPoint y: 112, endPoint x: 971, endPoint y: 220, distance: 176.9
click at [731, 358] on icon at bounding box center [731, 342] width 13 height 46
click at [1351, 96] on div at bounding box center [1284, 98] width 166 height 22
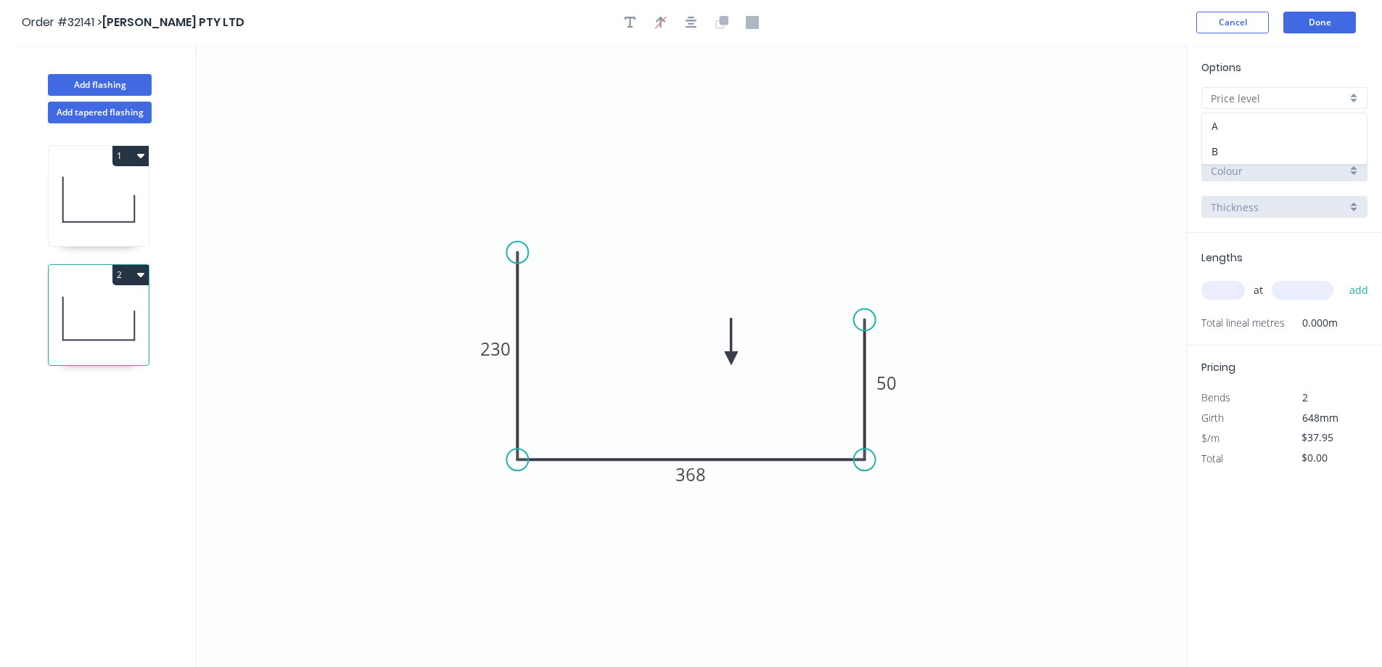
click at [1245, 123] on div "A" at bounding box center [1284, 125] width 165 height 25
type input "A"
click at [1358, 168] on div "Basalt" at bounding box center [1284, 171] width 166 height 22
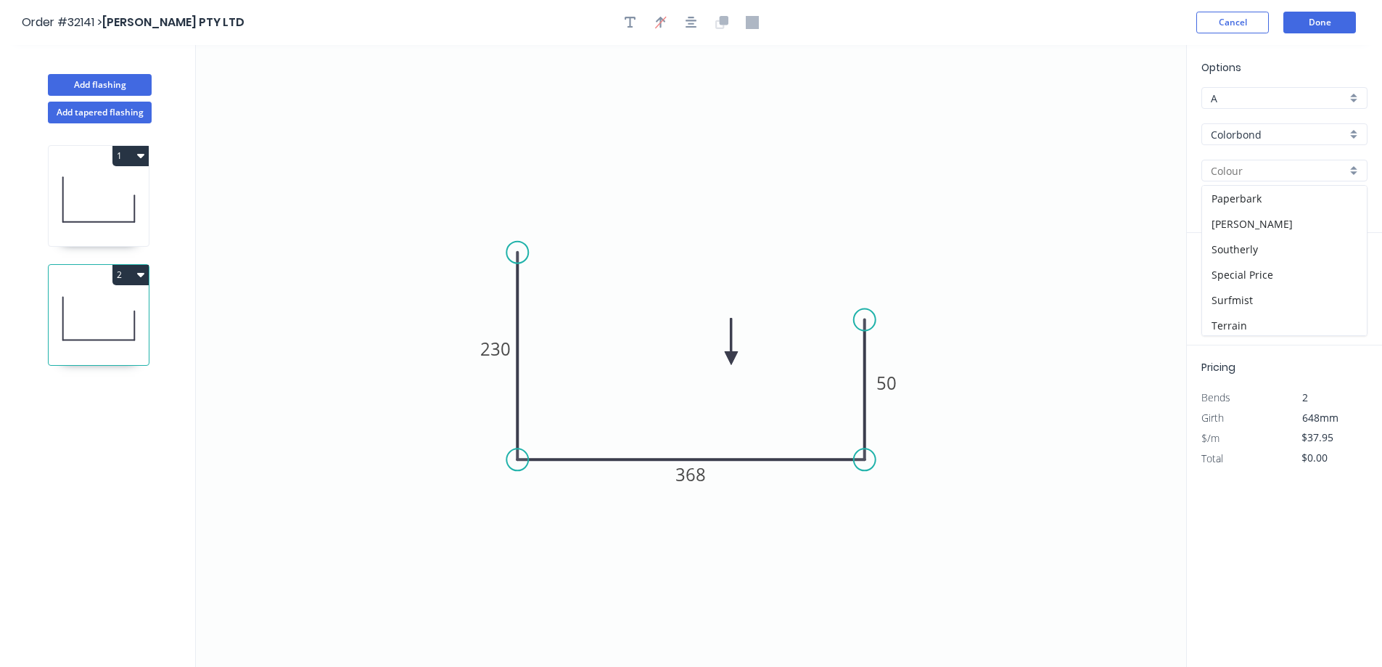
scroll to position [435, 0]
click at [1285, 288] on div "Surfmist" at bounding box center [1284, 296] width 165 height 25
type input "Surfmist"
click at [1229, 281] on input "text" at bounding box center [1223, 290] width 44 height 19
type input "1"
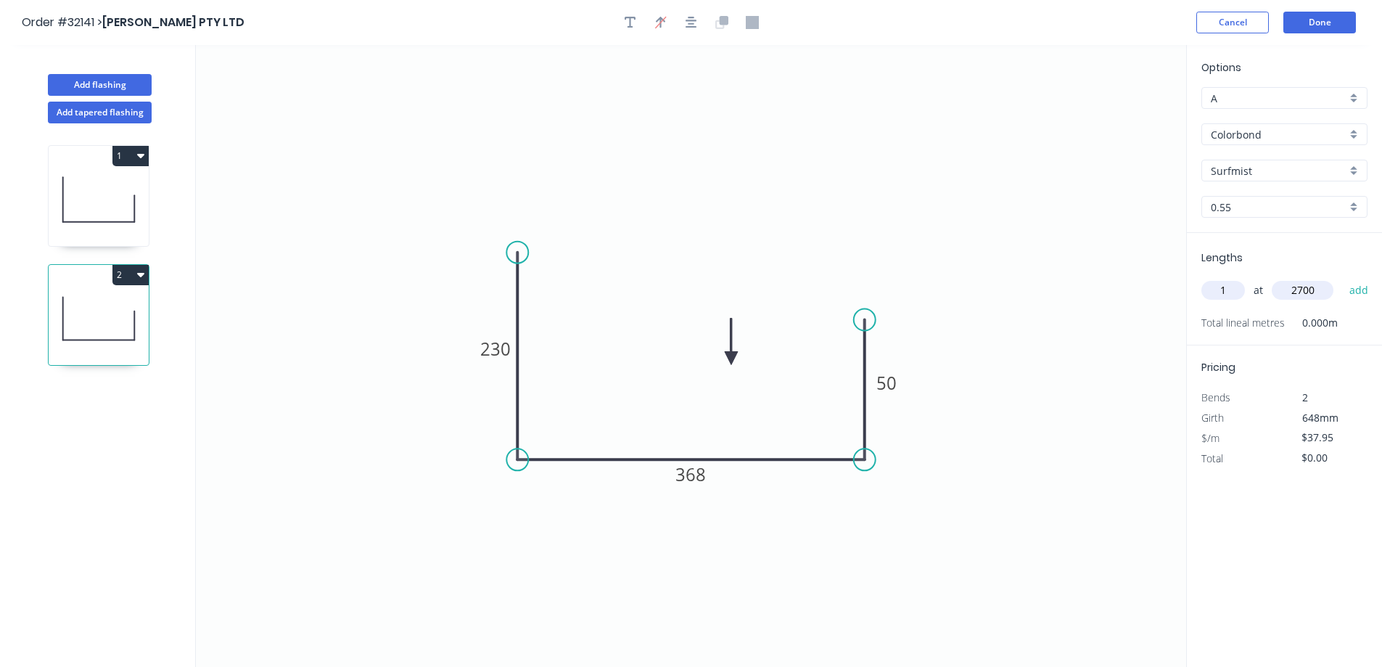
type input "2700"
click at [1342, 278] on button "add" at bounding box center [1359, 290] width 34 height 25
type input "$102.47"
click at [1316, 23] on button "Done" at bounding box center [1319, 23] width 73 height 22
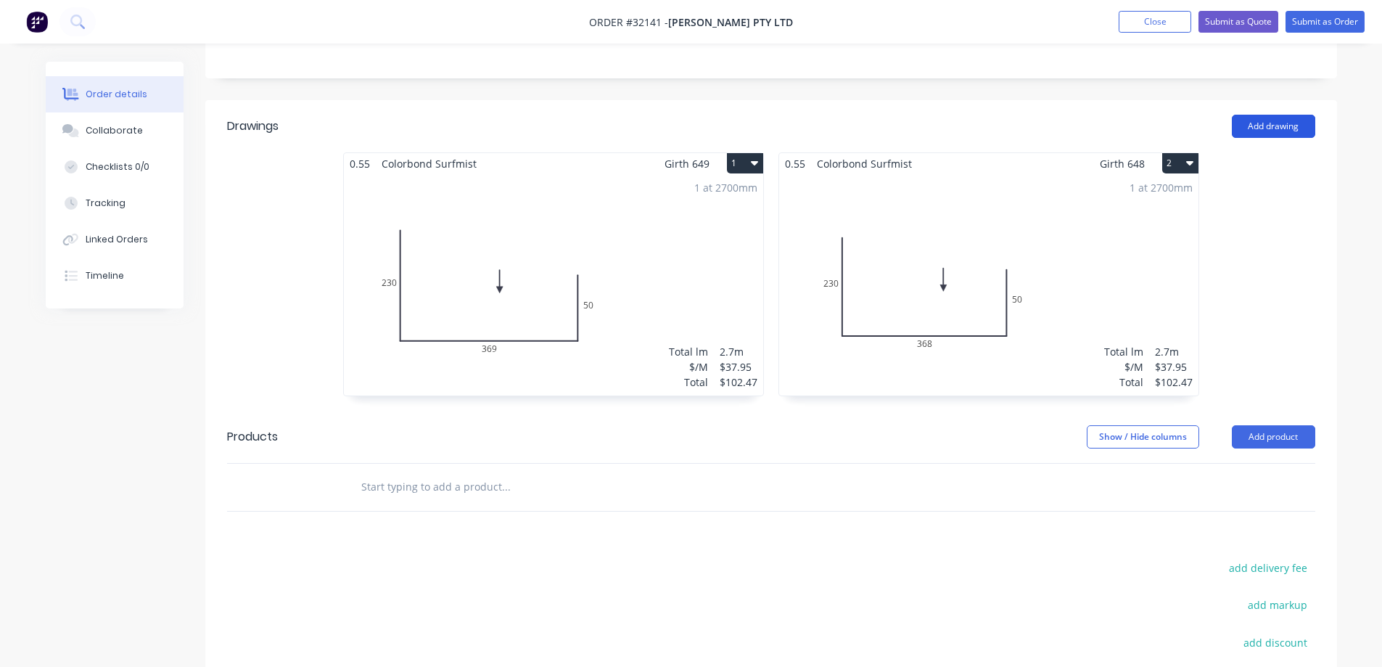
click at [1264, 125] on button "Add drawing" at bounding box center [1273, 126] width 83 height 23
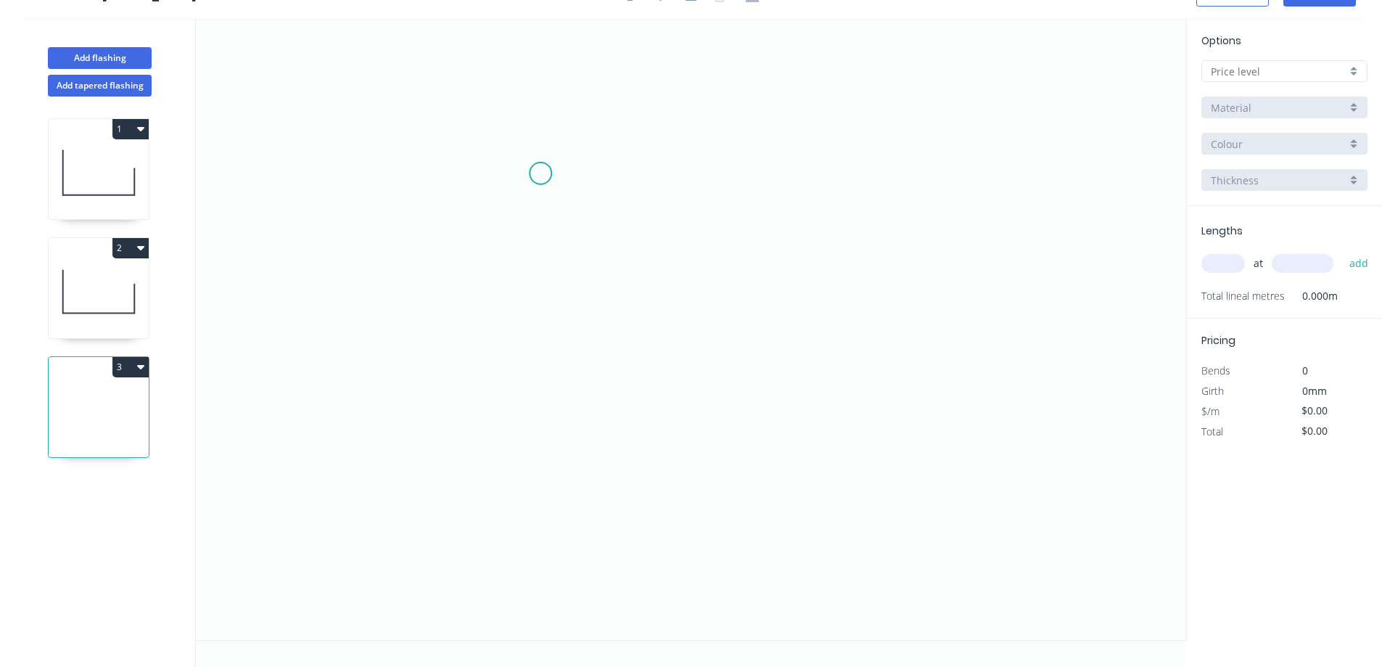
click at [540, 173] on icon "0" at bounding box center [691, 329] width 990 height 622
drag, startPoint x: 533, startPoint y: 372, endPoint x: 713, endPoint y: 400, distance: 182.1
click at [554, 376] on icon "0" at bounding box center [691, 329] width 990 height 622
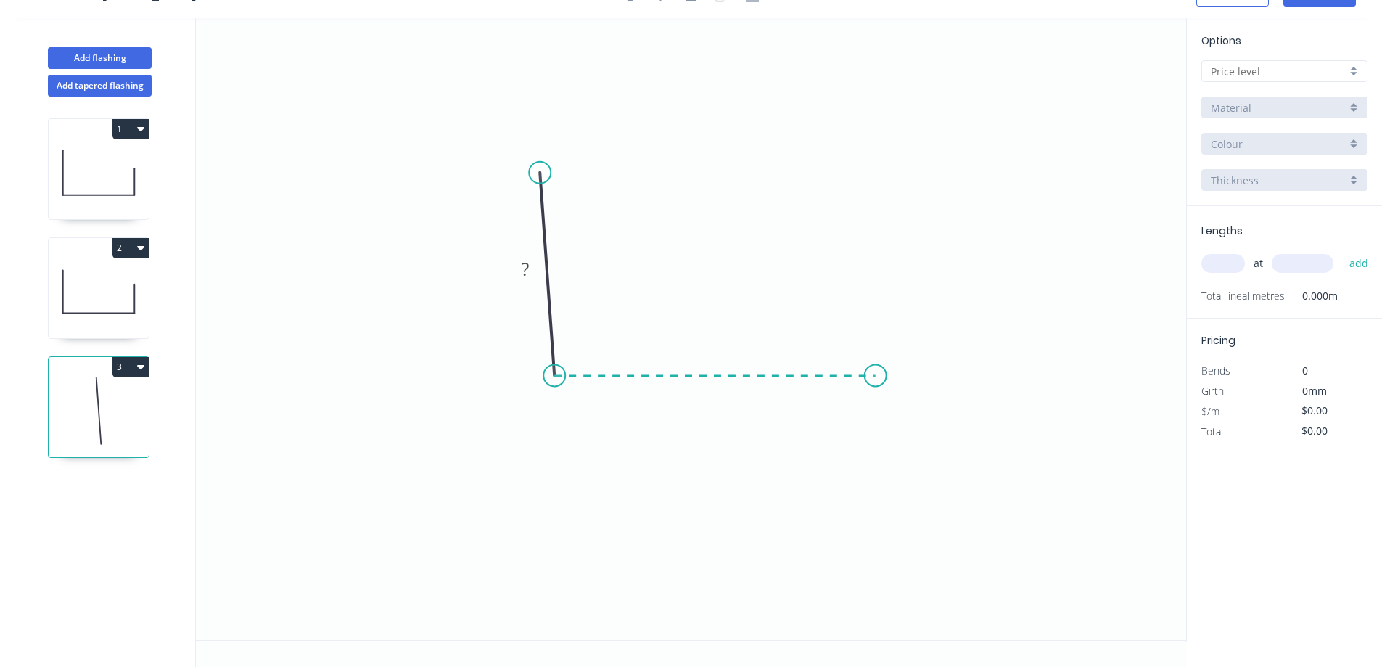
drag, startPoint x: 876, startPoint y: 361, endPoint x: 872, endPoint y: 261, distance: 99.4
click at [879, 353] on icon "0 ?" at bounding box center [691, 329] width 990 height 622
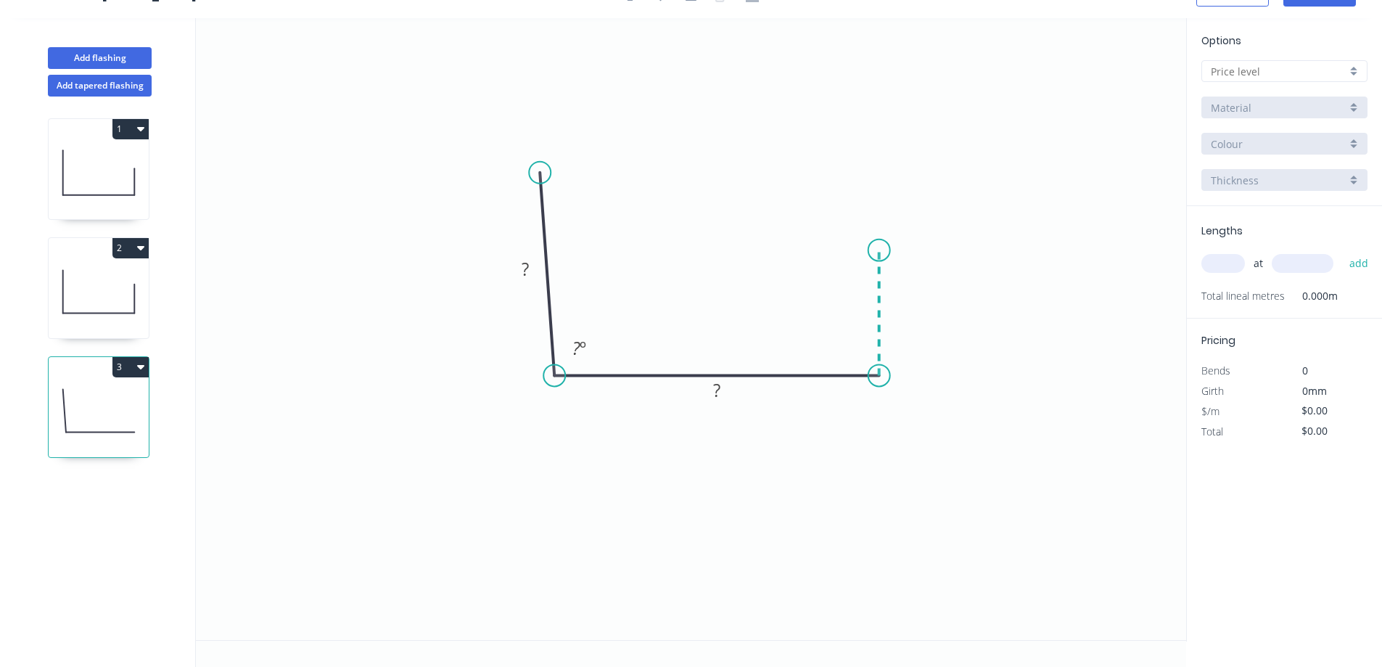
drag, startPoint x: 878, startPoint y: 250, endPoint x: 833, endPoint y: 263, distance: 46.8
click at [879, 251] on icon "0 ? ? ? º" at bounding box center [691, 329] width 990 height 622
drag, startPoint x: 543, startPoint y: 170, endPoint x: 553, endPoint y: 169, distance: 10.3
click at [553, 169] on circle at bounding box center [554, 169] width 22 height 22
drag, startPoint x: 537, startPoint y: 263, endPoint x: 628, endPoint y: 224, distance: 98.5
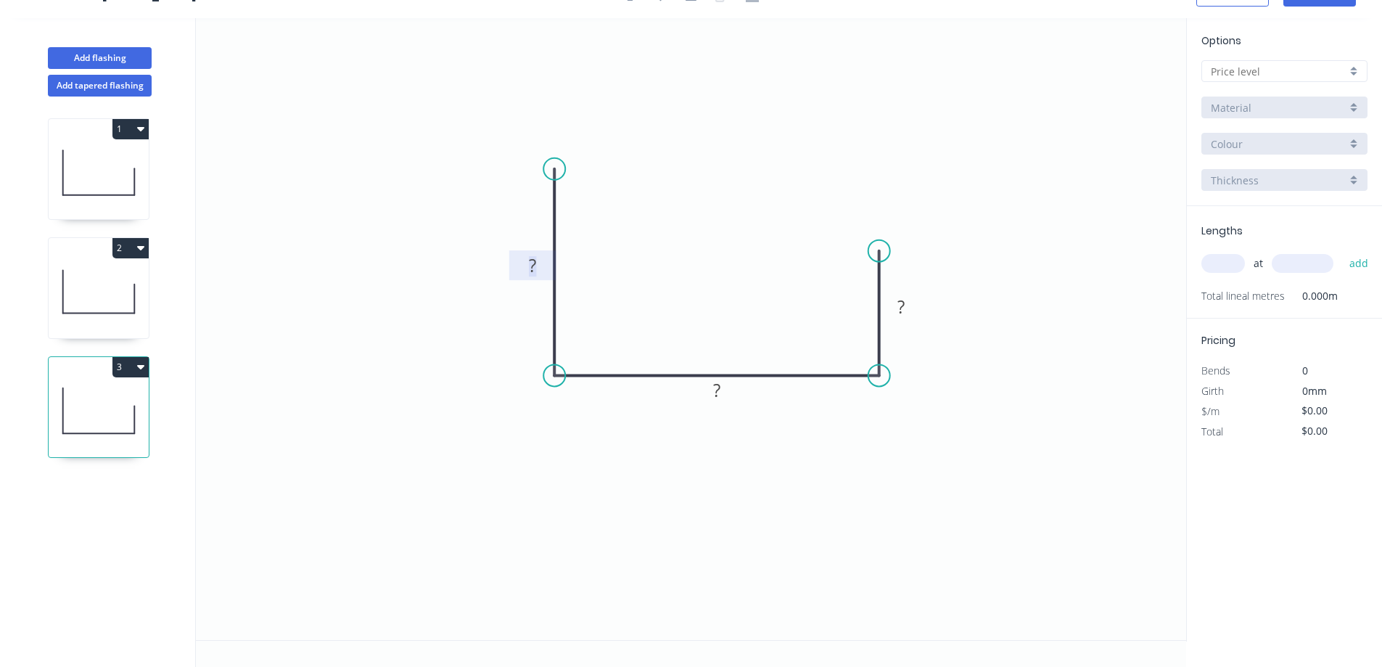
click at [542, 258] on rect at bounding box center [532, 266] width 29 height 20
type input "$37.95"
click at [1356, 72] on div at bounding box center [1284, 71] width 166 height 22
click at [1303, 94] on div "A" at bounding box center [1284, 98] width 165 height 25
type input "A"
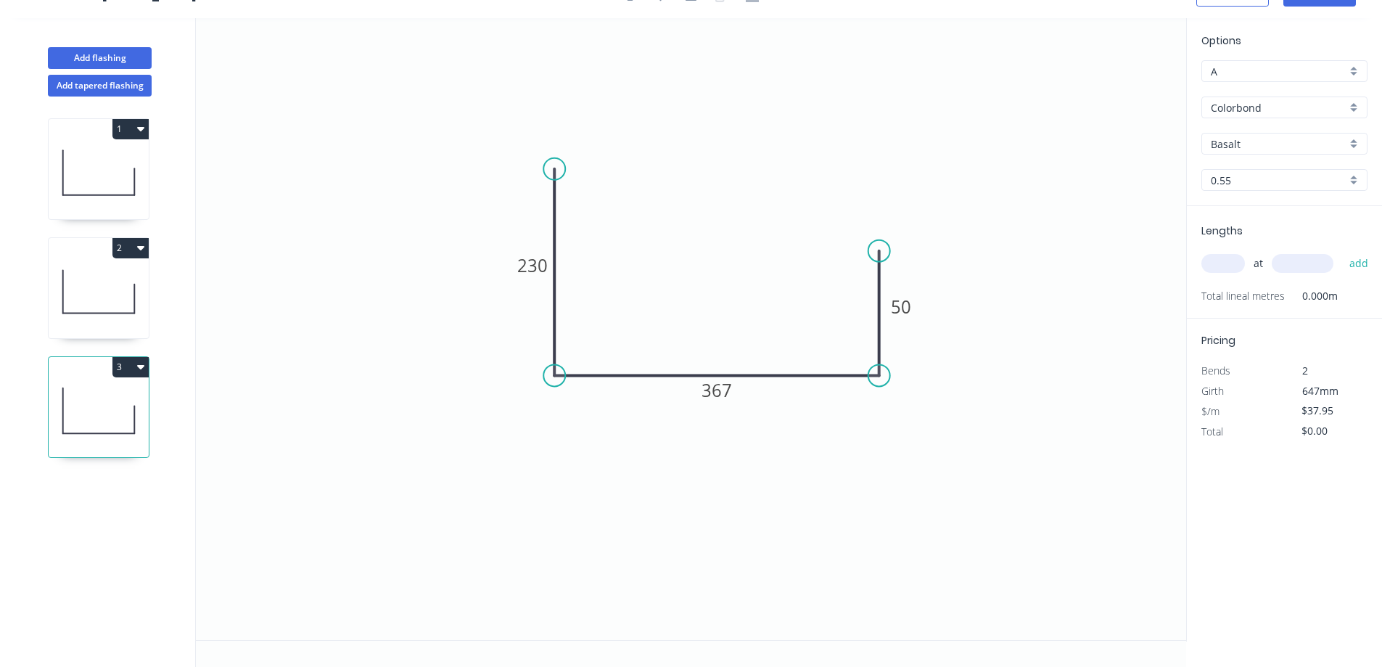
click at [1354, 144] on div "Basalt" at bounding box center [1284, 144] width 166 height 22
click at [1288, 264] on div "Surfmist" at bounding box center [1284, 269] width 165 height 25
type input "Surfmist"
click at [1209, 255] on input "text" at bounding box center [1223, 263] width 44 height 19
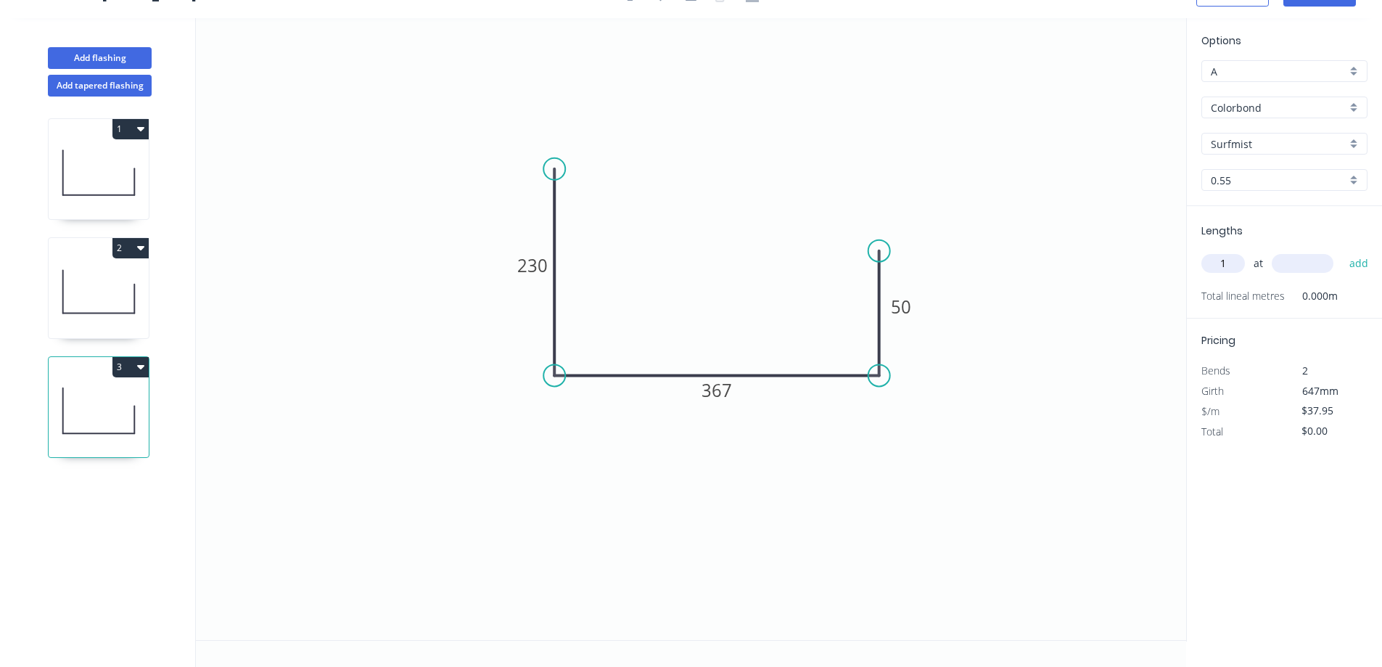
type input "1"
type input "2700"
click at [1342, 251] on button "add" at bounding box center [1359, 263] width 34 height 25
type input "$102.47"
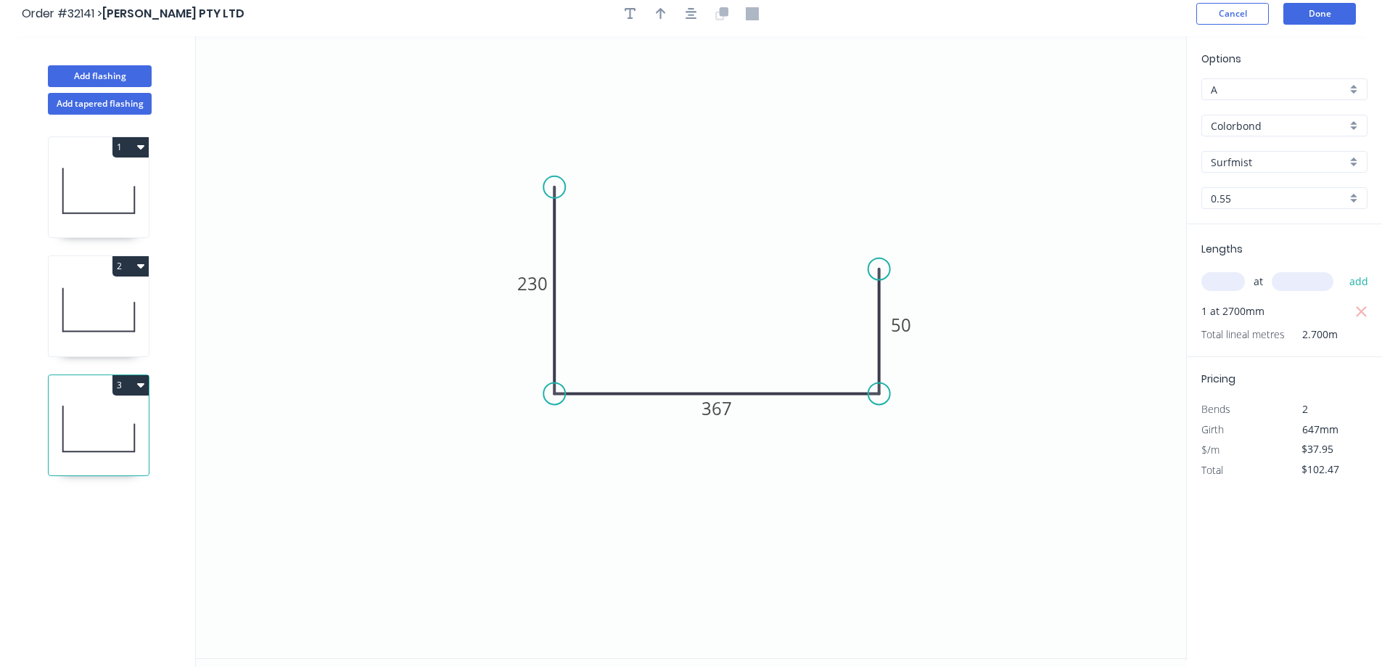
scroll to position [0, 0]
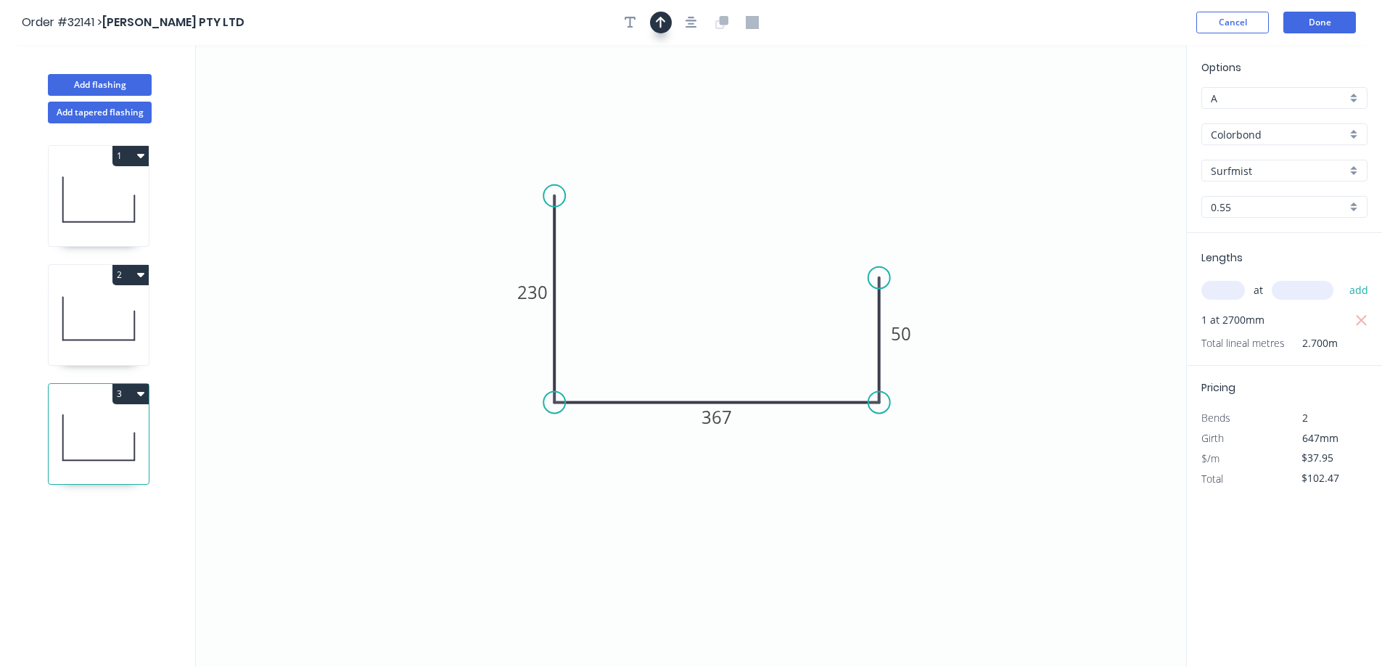
click at [667, 25] on button "button" at bounding box center [661, 23] width 22 height 22
drag, startPoint x: 1113, startPoint y: 113, endPoint x: 708, endPoint y: 213, distance: 417.6
click at [717, 305] on icon at bounding box center [723, 281] width 13 height 46
click at [696, 15] on button "button" at bounding box center [691, 23] width 22 height 22
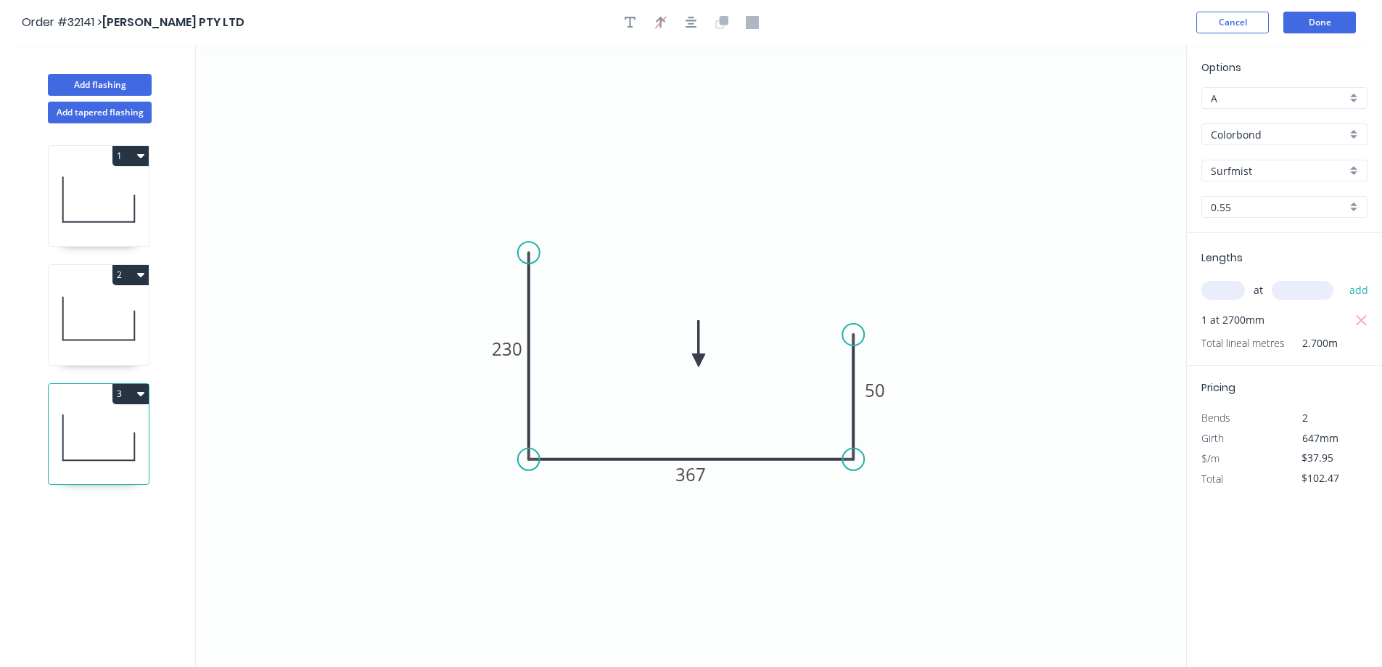
drag, startPoint x: 720, startPoint y: 308, endPoint x: 1181, endPoint y: 208, distance: 471.2
click at [702, 354] on icon at bounding box center [698, 344] width 13 height 46
click at [1315, 24] on button "Done" at bounding box center [1319, 23] width 73 height 22
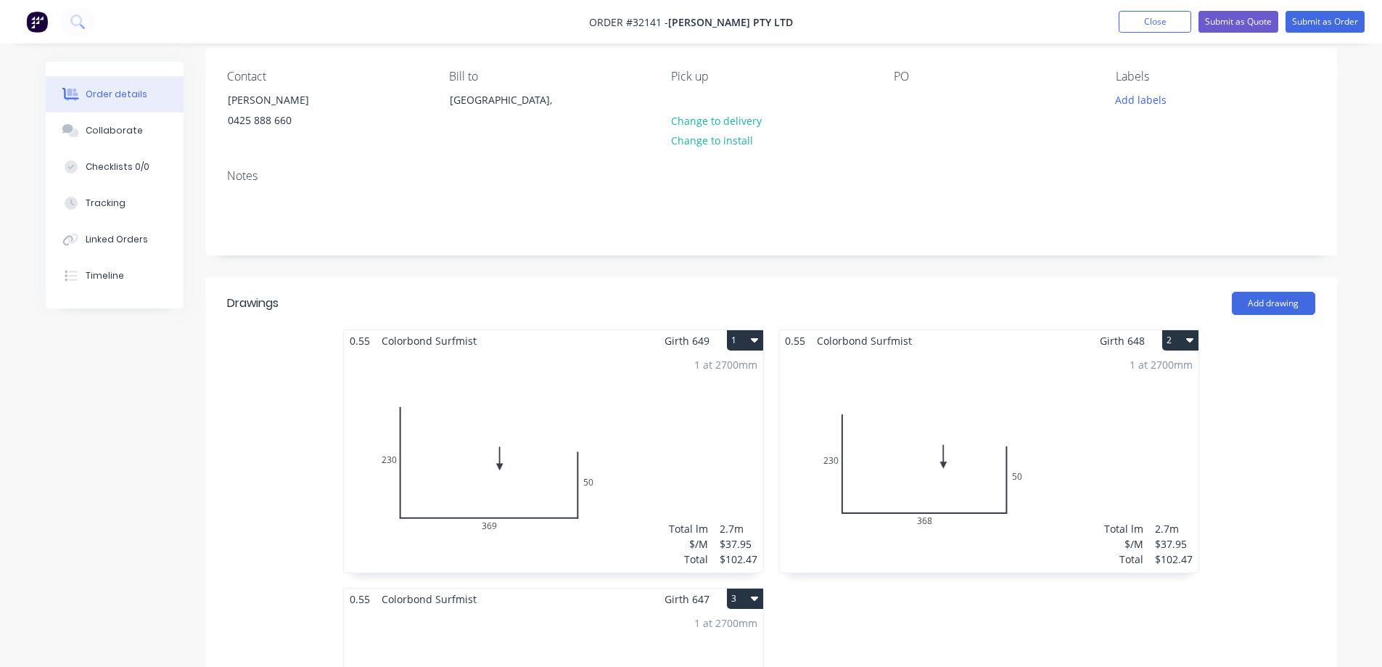
scroll to position [290, 0]
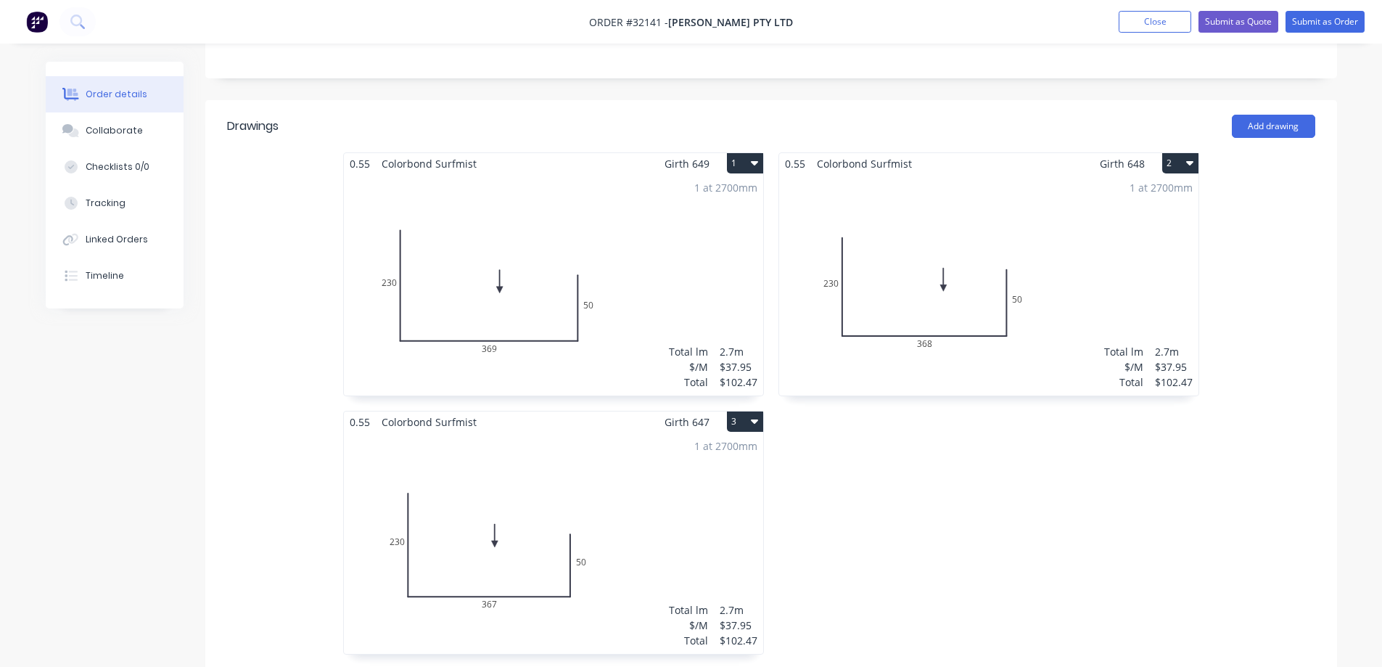
click at [691, 305] on div "1 at 2700mm Total lm $/M Total 2.7m $37.95 $102.47" at bounding box center [553, 284] width 419 height 221
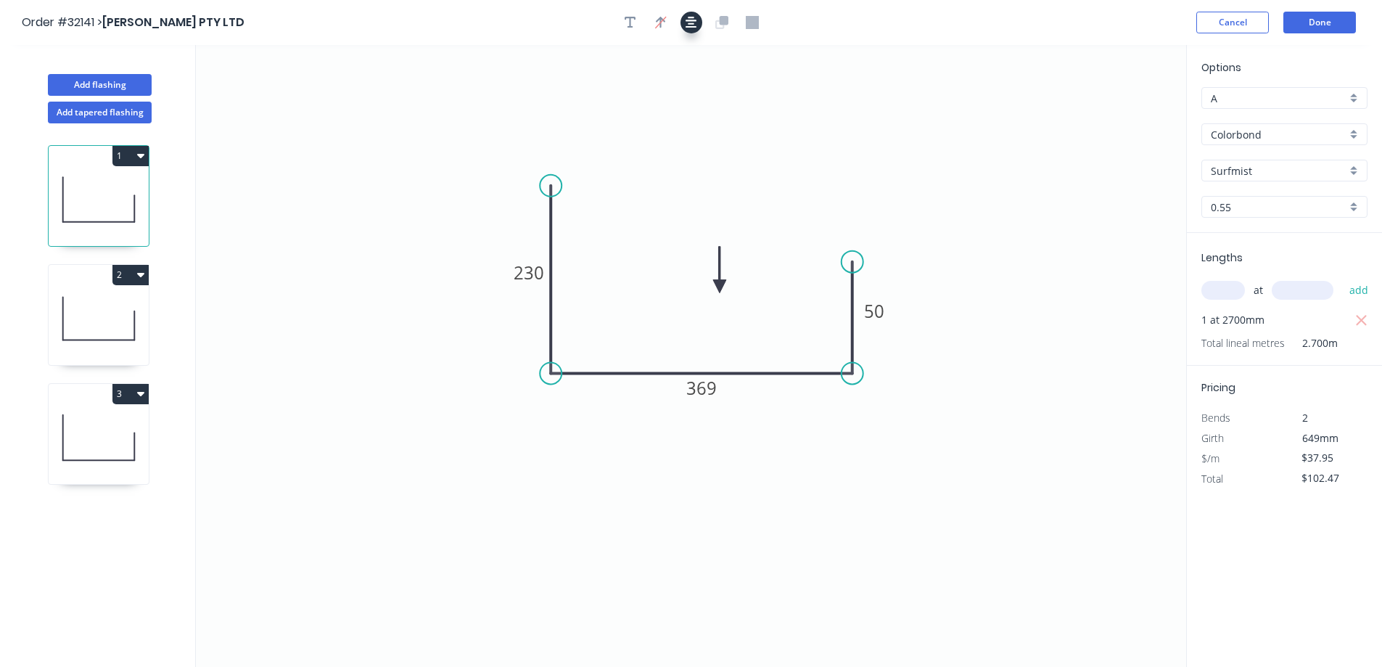
click at [691, 19] on icon "button" at bounding box center [691, 22] width 12 height 13
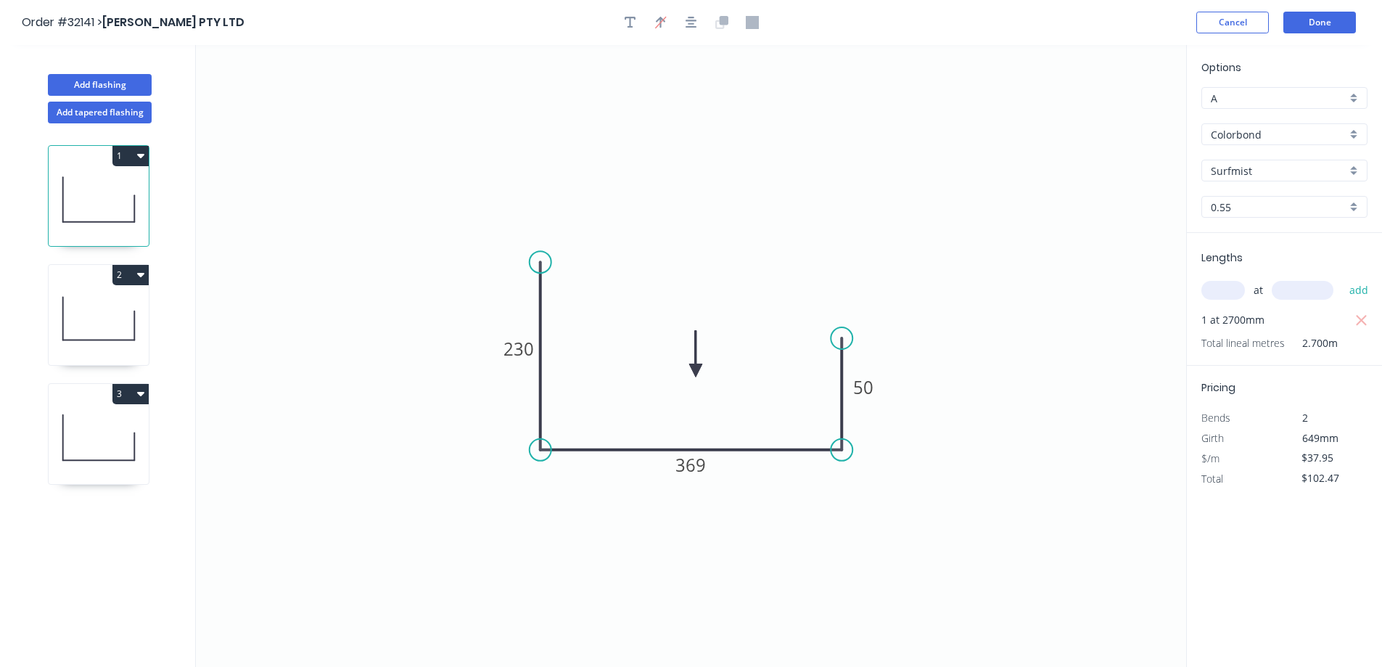
drag, startPoint x: 720, startPoint y: 284, endPoint x: 692, endPoint y: 369, distance: 90.1
click at [692, 372] on icon at bounding box center [695, 354] width 13 height 46
click at [1325, 17] on button "Done" at bounding box center [1319, 23] width 73 height 22
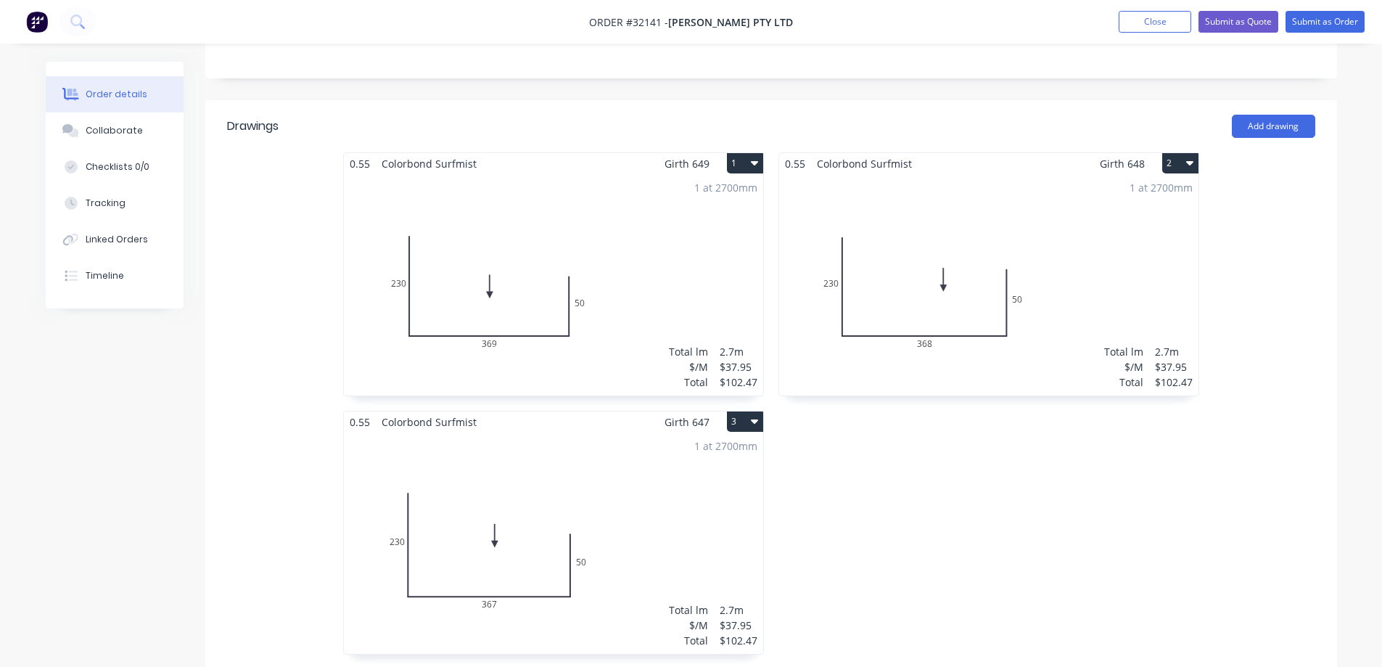
click at [1066, 222] on div "1 at 2700mm Total lm $/M Total 2.7m $37.95 $102.47" at bounding box center [988, 284] width 419 height 221
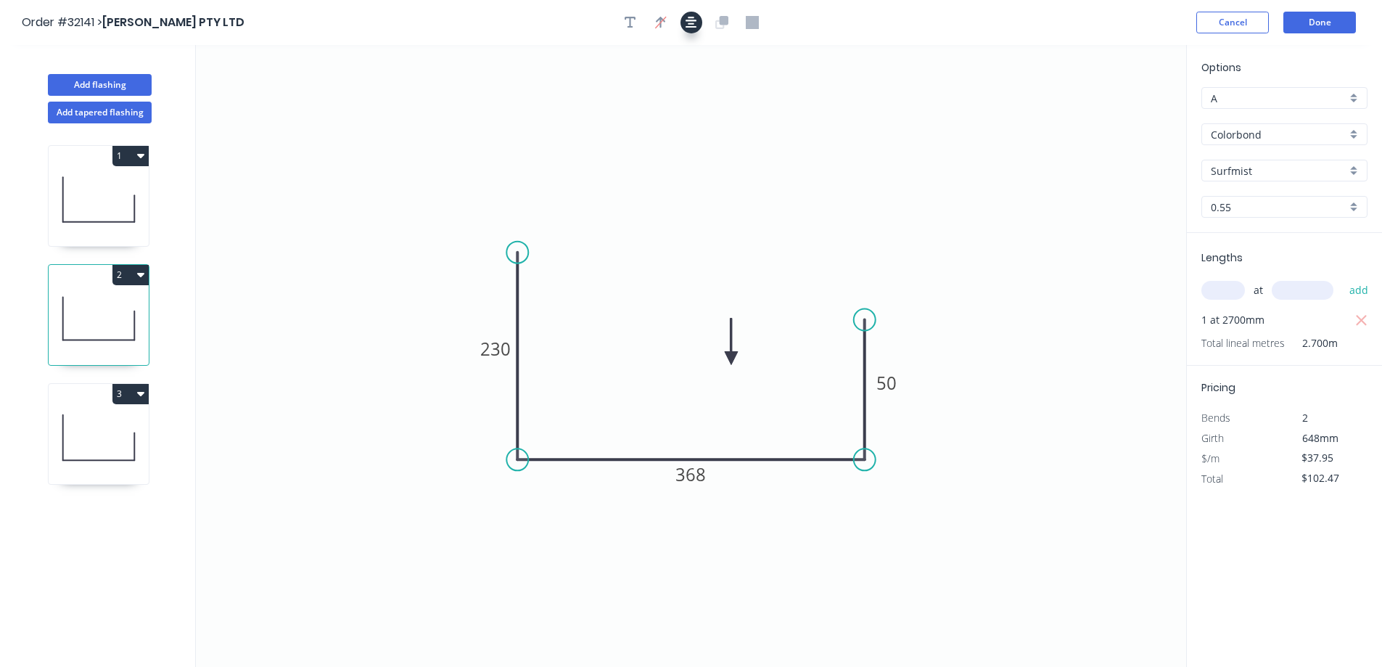
click at [690, 22] on icon "button" at bounding box center [691, 22] width 12 height 13
drag, startPoint x: 731, startPoint y: 355, endPoint x: 685, endPoint y: 337, distance: 50.1
click at [685, 337] on icon at bounding box center [684, 320] width 13 height 46
click at [1330, 17] on button "Done" at bounding box center [1319, 23] width 73 height 22
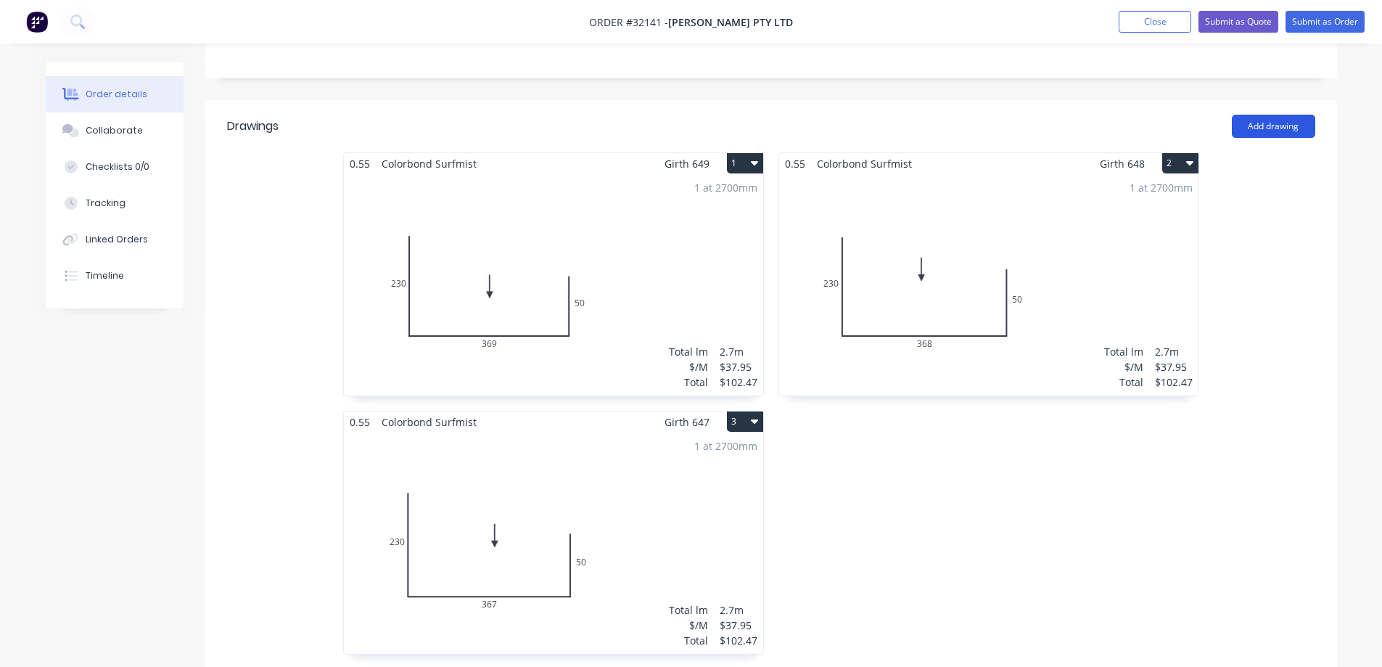
click at [1253, 130] on button "Add drawing" at bounding box center [1273, 126] width 83 height 23
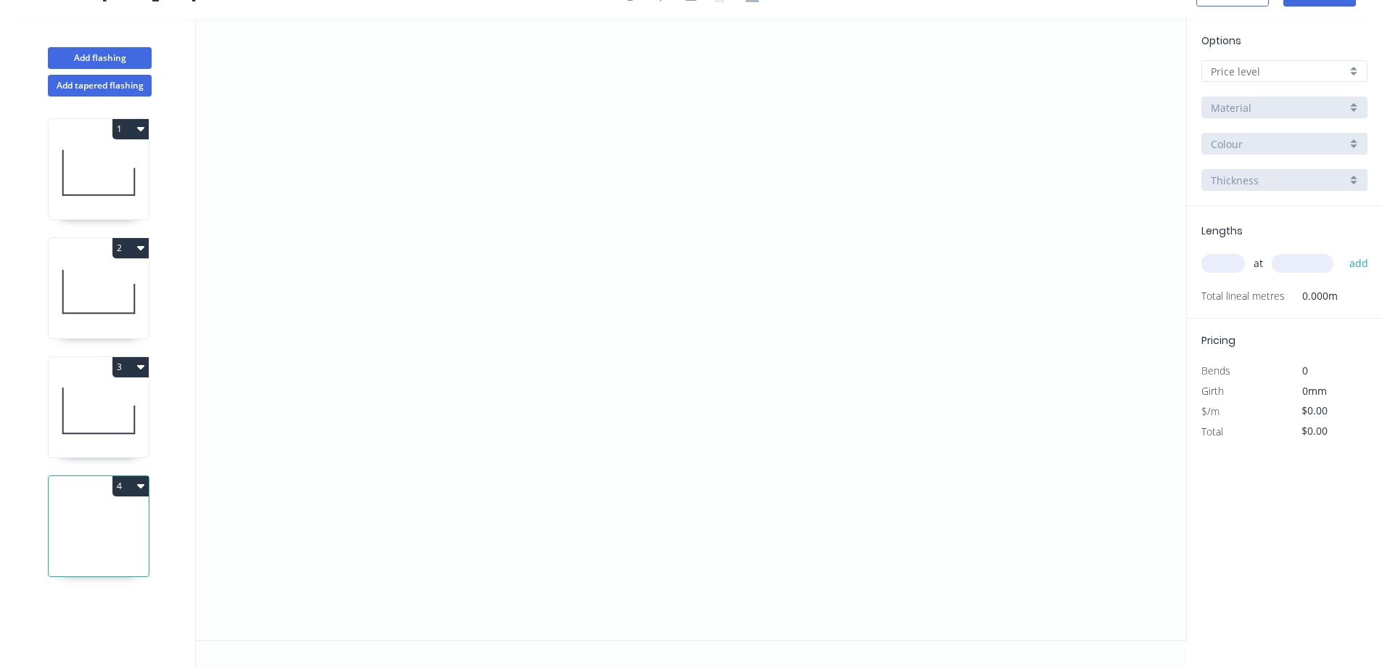
scroll to position [27, 0]
click at [515, 163] on icon "0" at bounding box center [691, 329] width 990 height 622
drag, startPoint x: 514, startPoint y: 358, endPoint x: 601, endPoint y: 402, distance: 98.3
click at [518, 358] on icon "0" at bounding box center [691, 329] width 990 height 622
click at [841, 371] on icon "0 ?" at bounding box center [691, 329] width 990 height 622
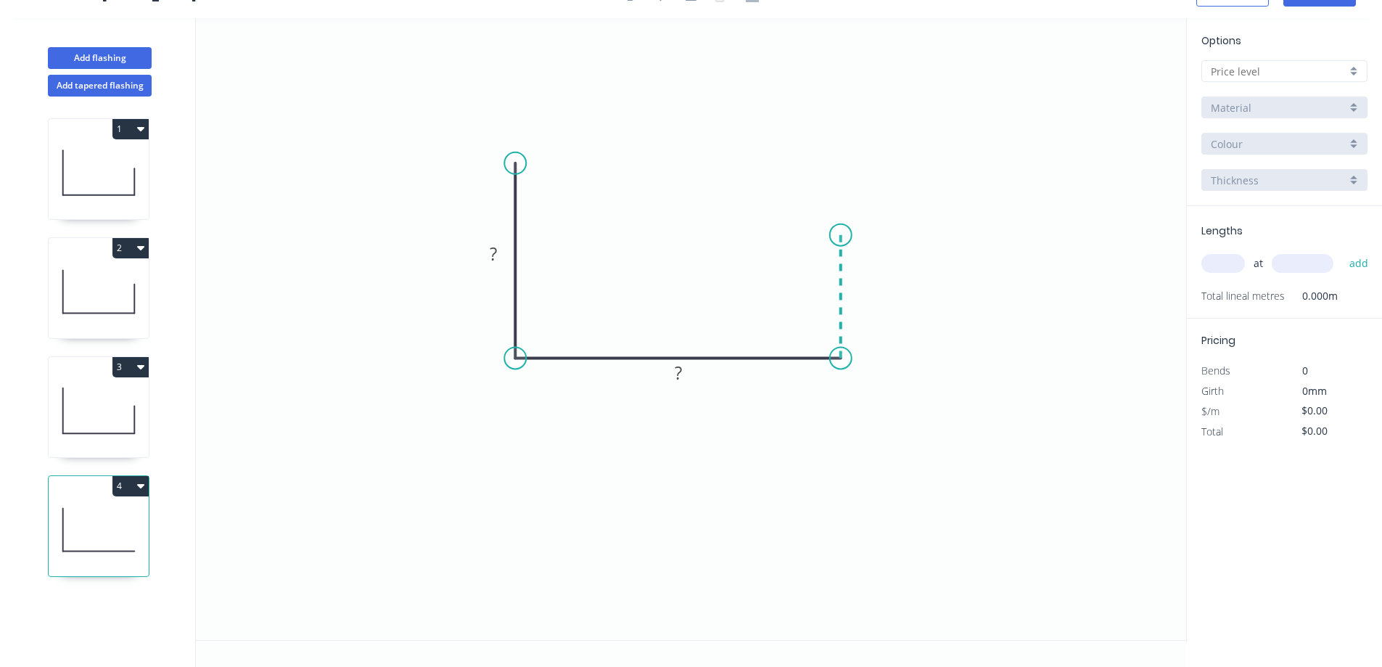
click at [835, 235] on icon "0 ? ?" at bounding box center [691, 329] width 990 height 622
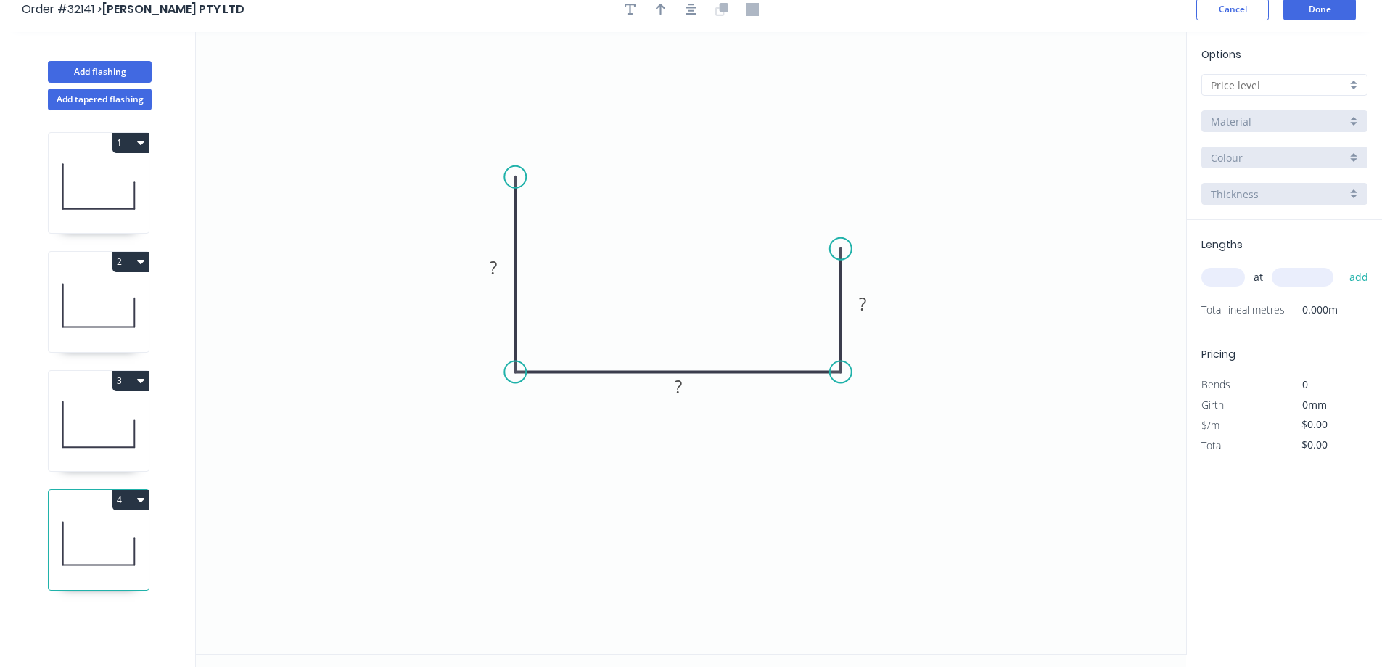
scroll to position [0, 0]
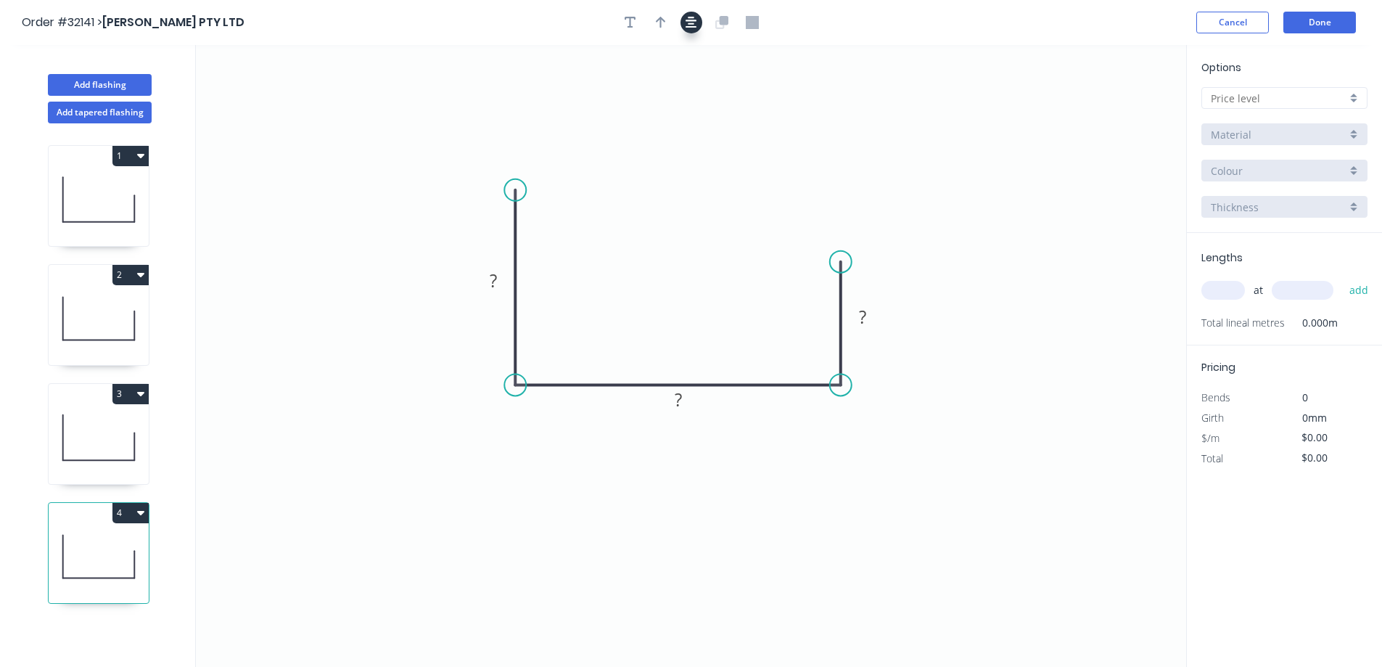
click at [688, 22] on icon "button" at bounding box center [691, 22] width 12 height 13
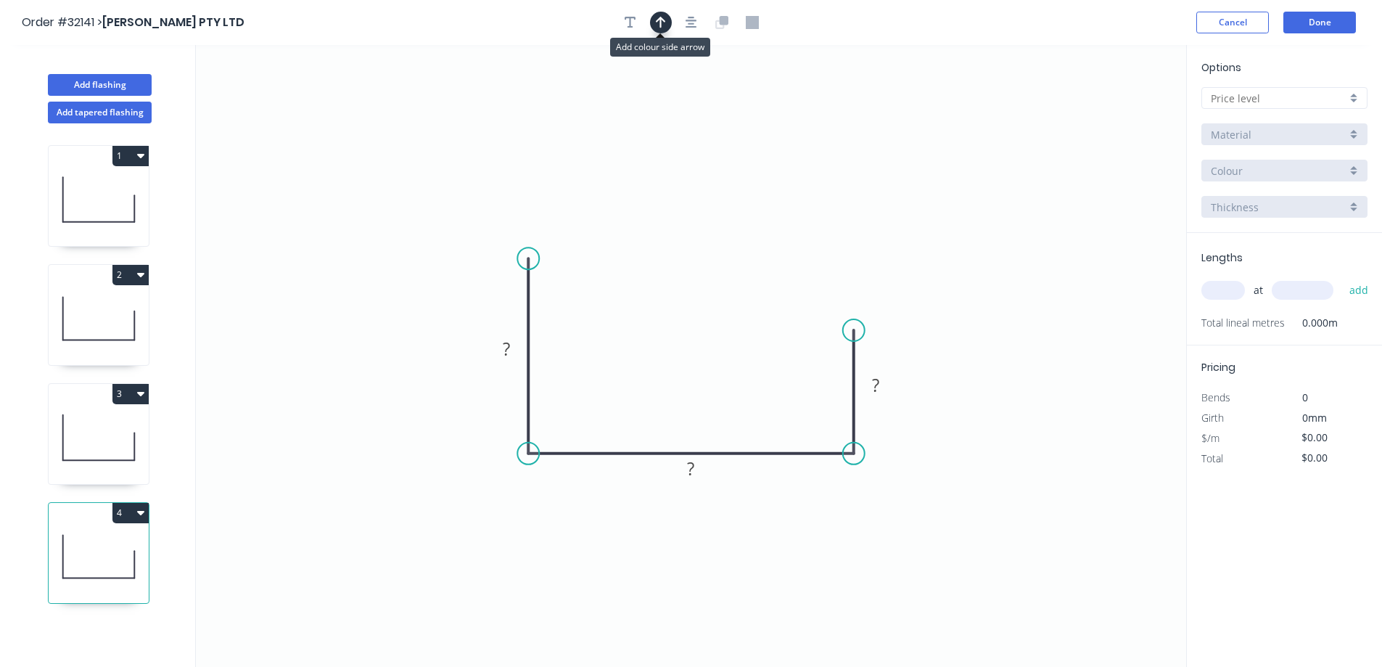
click at [662, 20] on icon "button" at bounding box center [661, 22] width 10 height 13
drag, startPoint x: 1109, startPoint y: 113, endPoint x: 696, endPoint y: 354, distance: 478.5
click at [689, 363] on icon at bounding box center [691, 349] width 13 height 46
click at [1358, 103] on div at bounding box center [1284, 98] width 166 height 22
click at [1326, 124] on div "A" at bounding box center [1284, 125] width 165 height 25
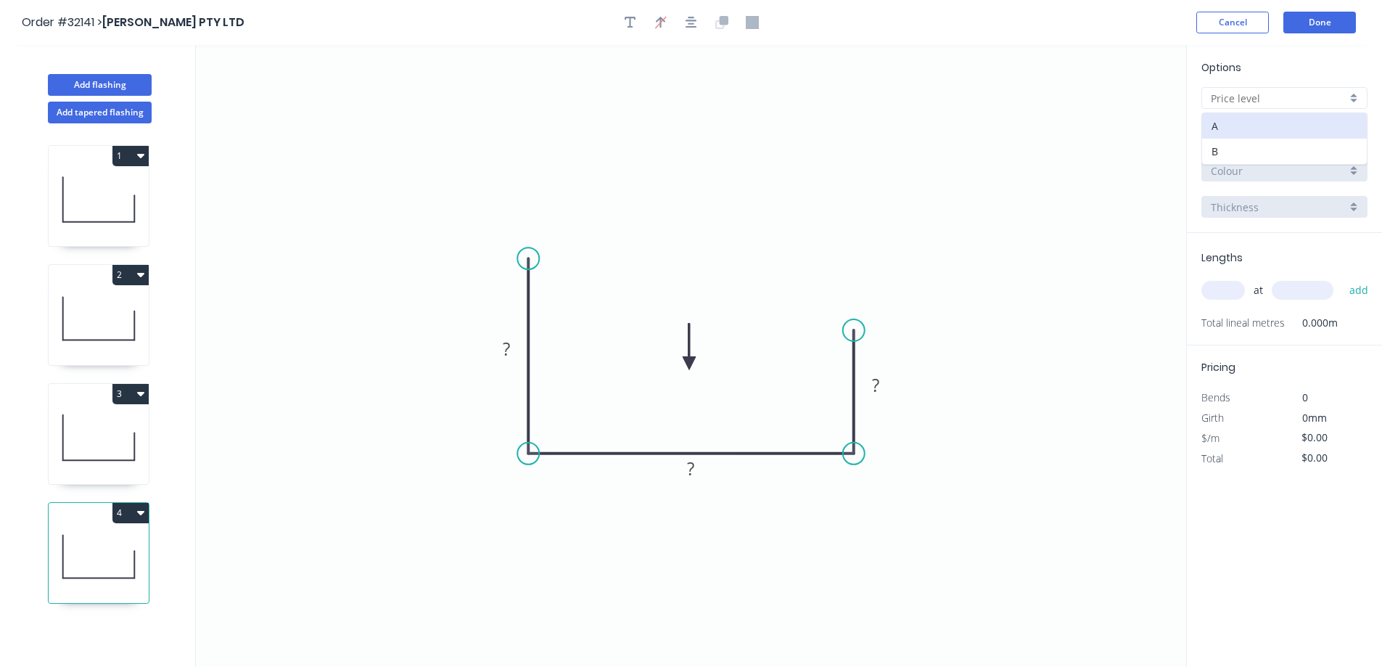
type input "A"
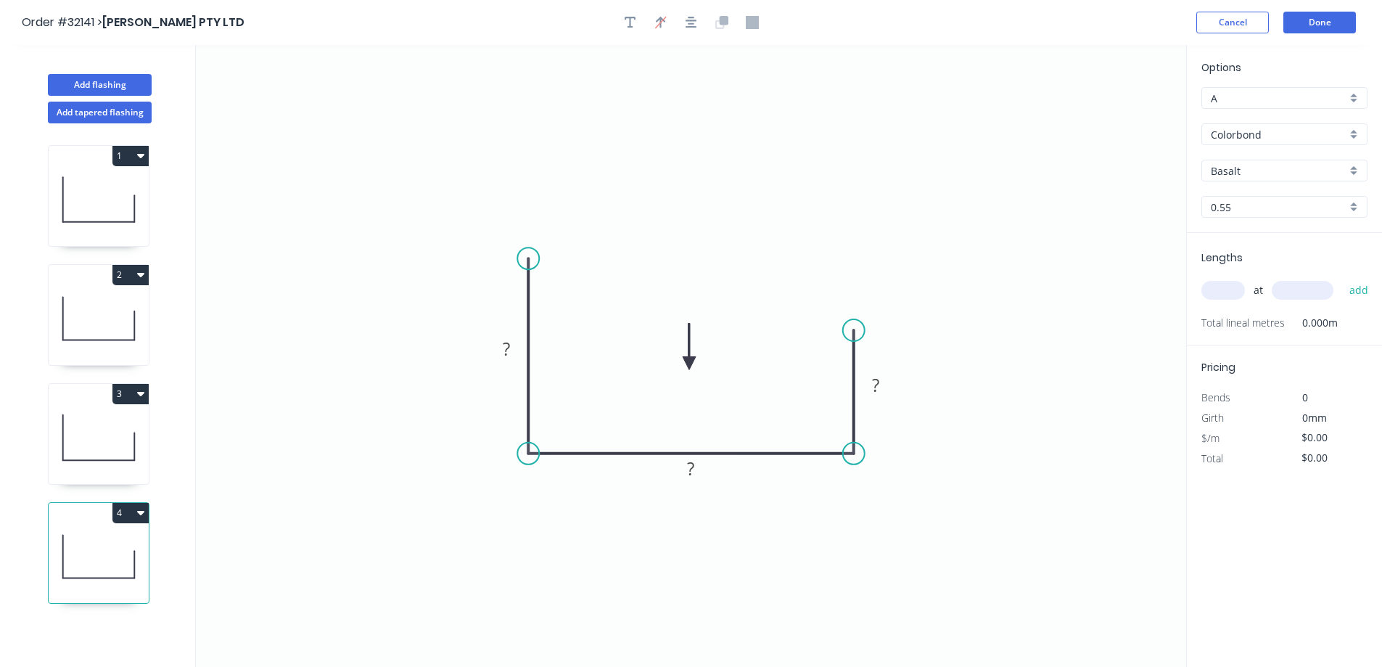
click at [1351, 172] on div "Basalt" at bounding box center [1284, 171] width 166 height 22
click at [1261, 225] on div "Surfmist" at bounding box center [1284, 223] width 165 height 25
type input "Surfmist"
click at [516, 337] on rect at bounding box center [506, 349] width 47 height 30
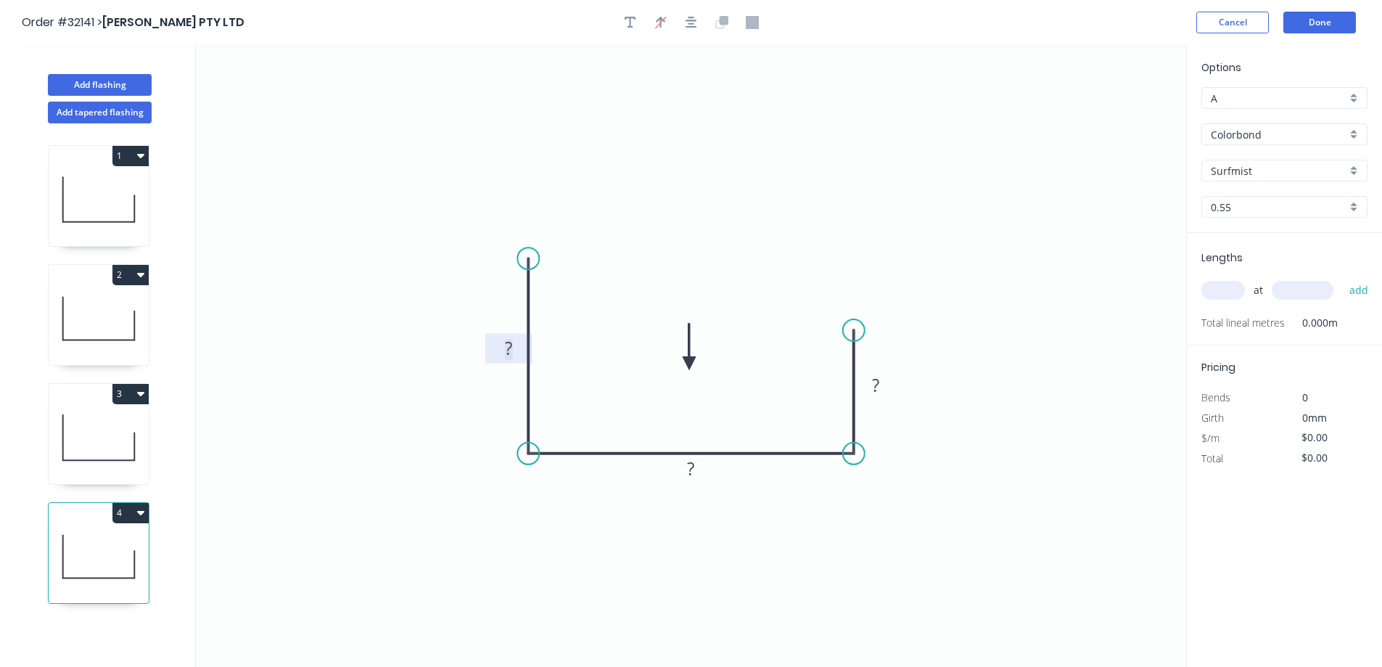
drag, startPoint x: 514, startPoint y: 347, endPoint x: 592, endPoint y: 291, distance: 96.2
click at [515, 342] on rect at bounding box center [508, 349] width 29 height 20
click at [891, 387] on rect at bounding box center [875, 385] width 47 height 30
click at [886, 383] on rect at bounding box center [875, 385] width 29 height 20
type input "$37.95"
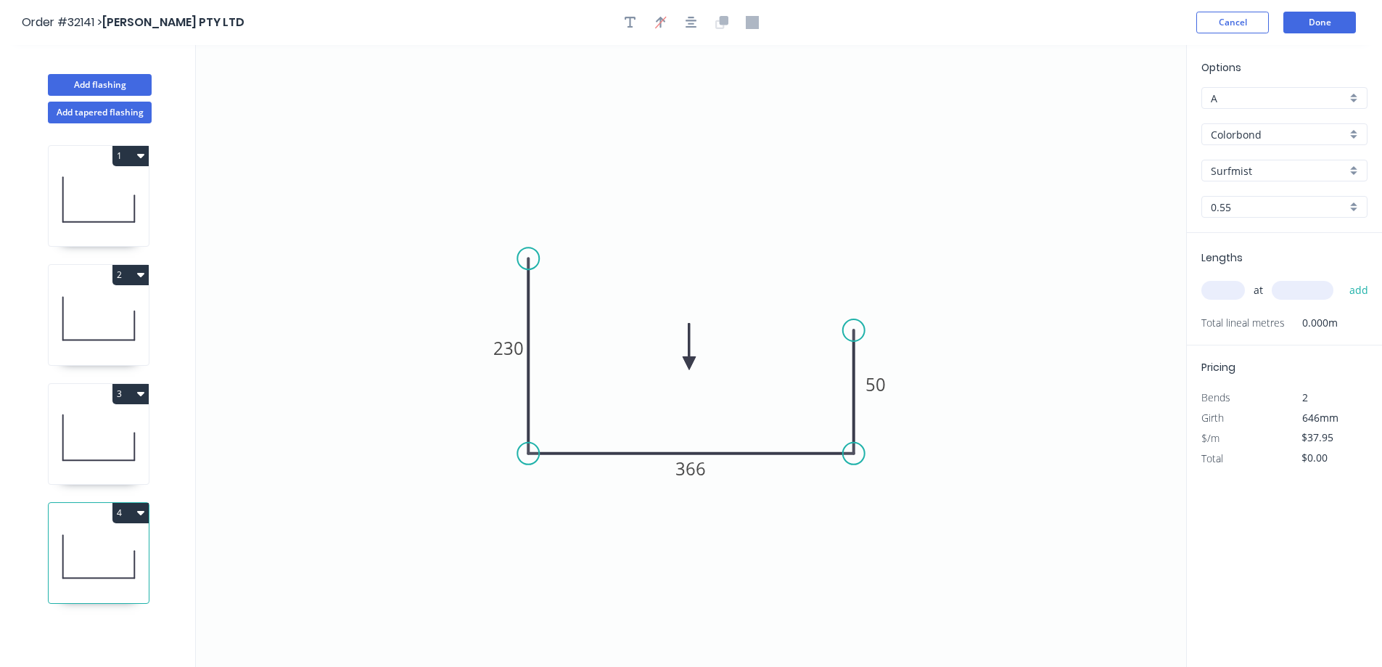
drag, startPoint x: 1214, startPoint y: 283, endPoint x: 1068, endPoint y: 292, distance: 145.3
click at [1209, 283] on input "text" at bounding box center [1223, 290] width 44 height 19
type input "1"
type input "2700"
click at [1342, 278] on button "add" at bounding box center [1359, 290] width 34 height 25
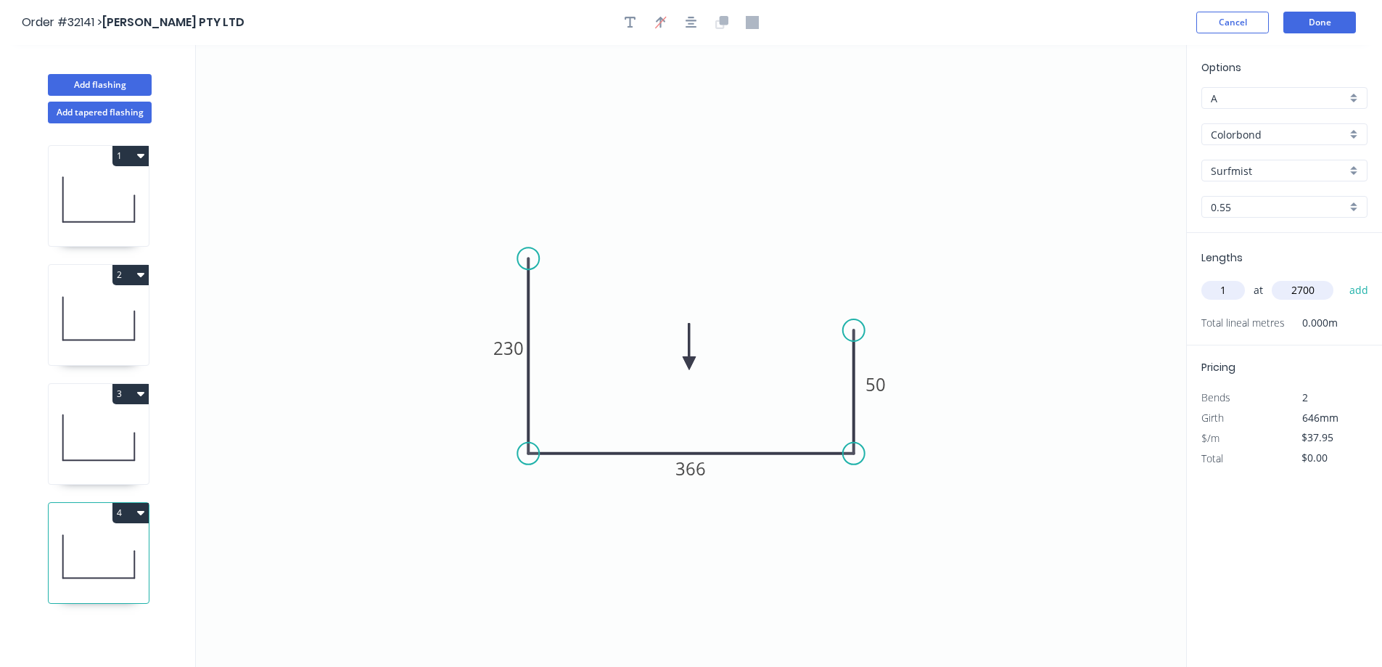
type input "$102.47"
click at [1308, 32] on button "Done" at bounding box center [1319, 23] width 73 height 22
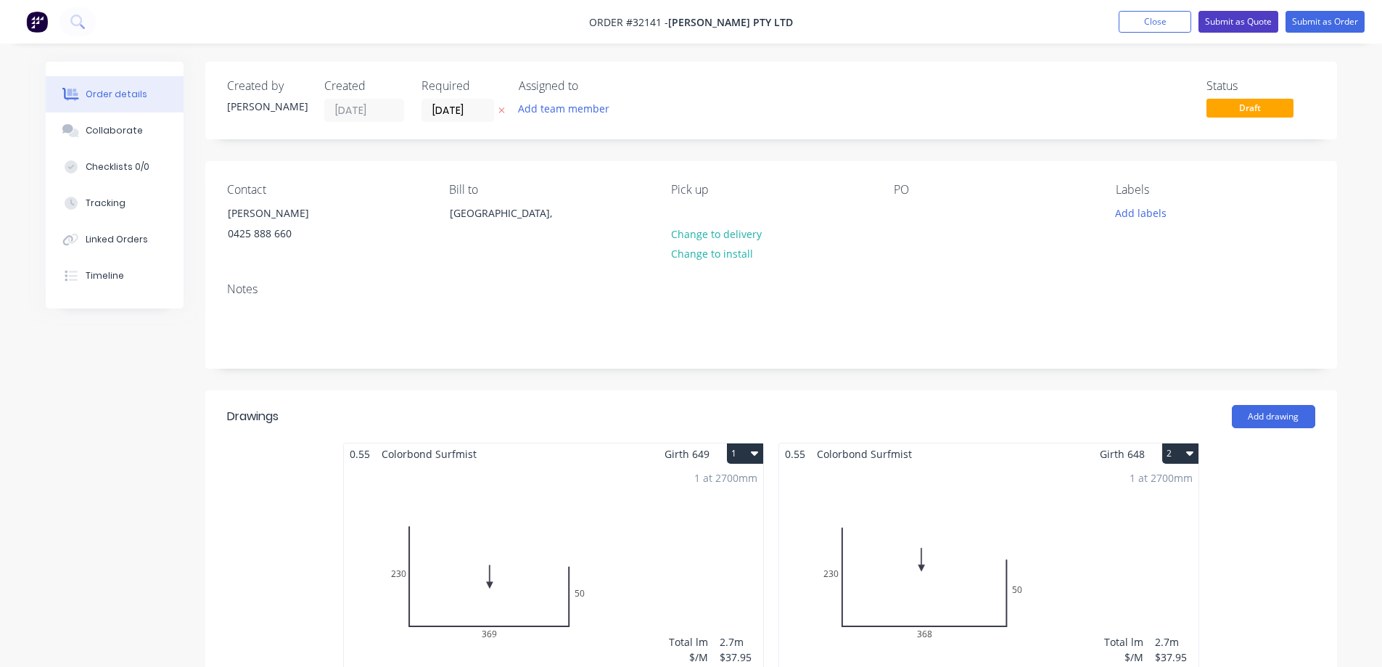
click at [1243, 22] on button "Submit as Quote" at bounding box center [1238, 22] width 80 height 22
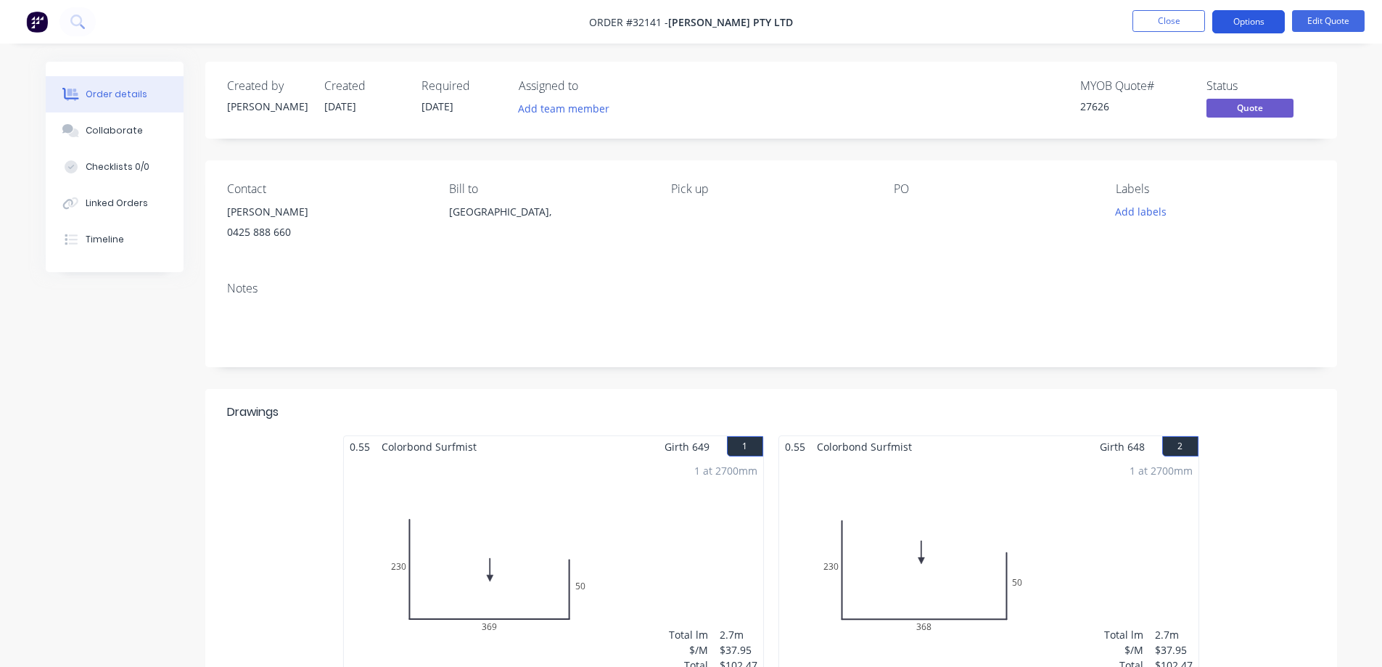
click at [1243, 20] on button "Options" at bounding box center [1248, 21] width 73 height 23
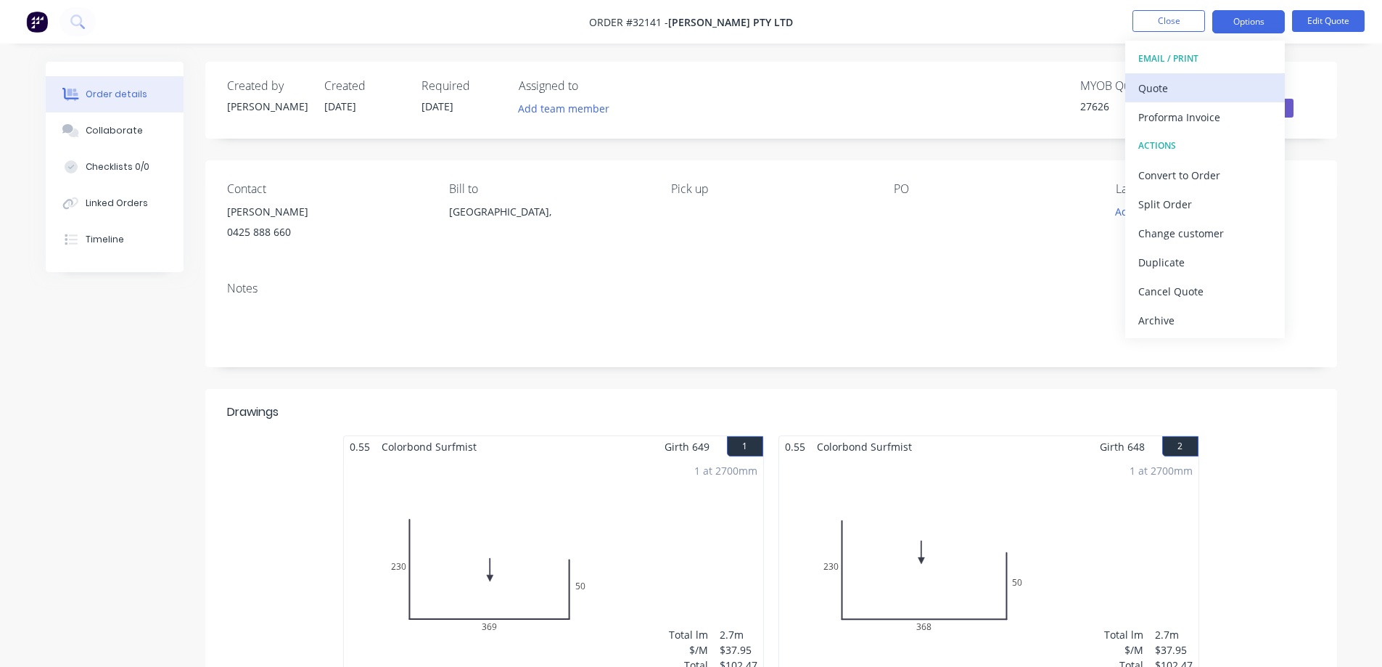
click at [1216, 87] on div "Quote" at bounding box center [1204, 88] width 133 height 21
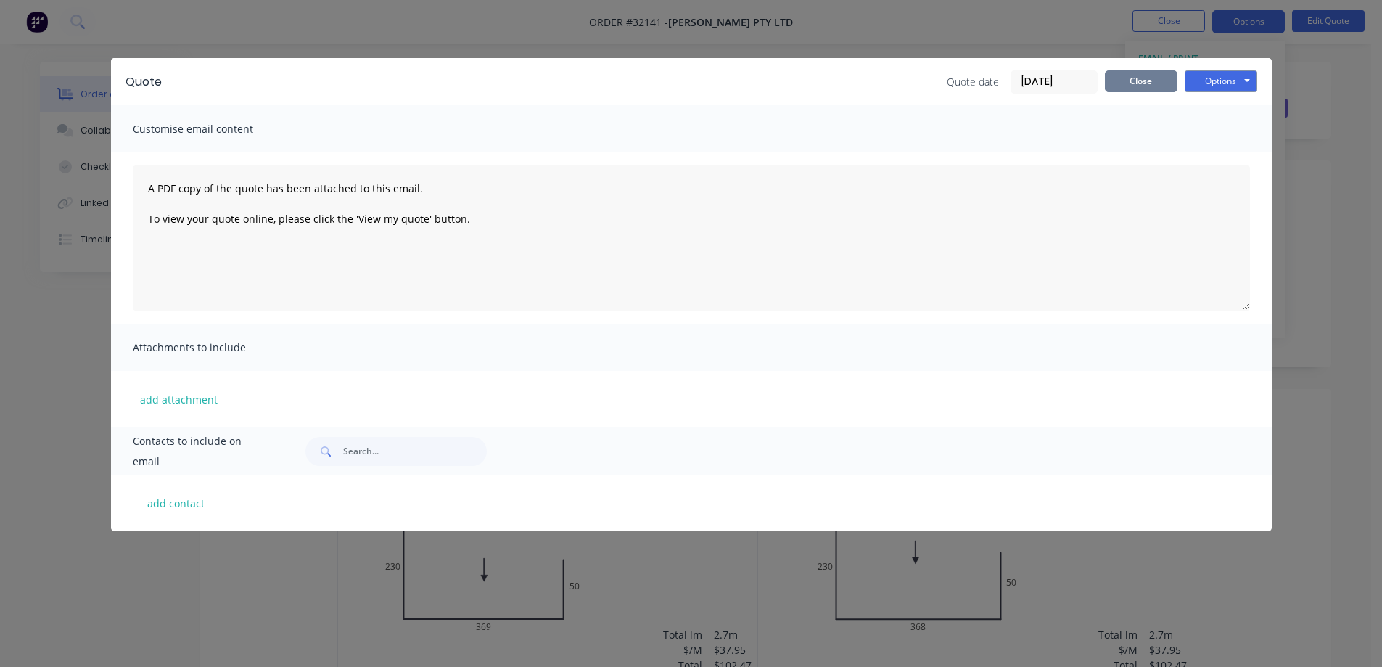
click at [1153, 87] on button "Close" at bounding box center [1141, 81] width 73 height 22
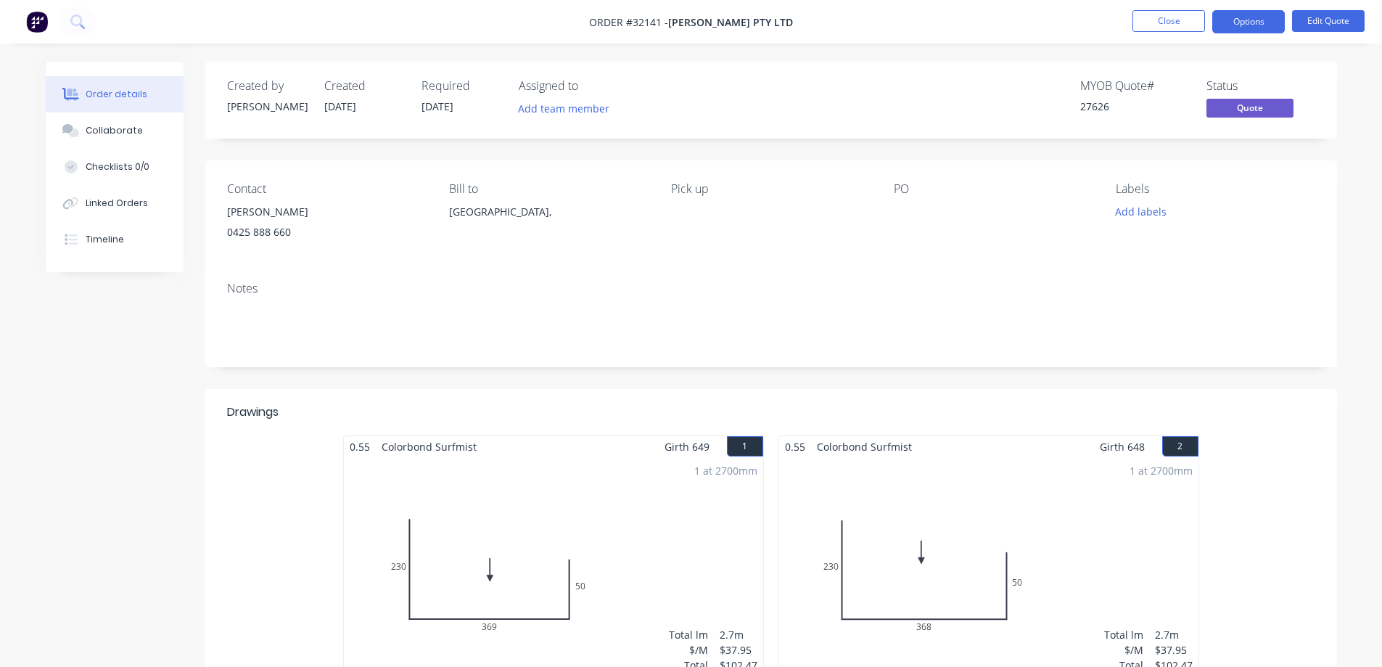
click at [258, 213] on div "[PERSON_NAME]" at bounding box center [326, 212] width 199 height 20
click at [1338, 22] on button "Edit Quote" at bounding box center [1328, 21] width 73 height 22
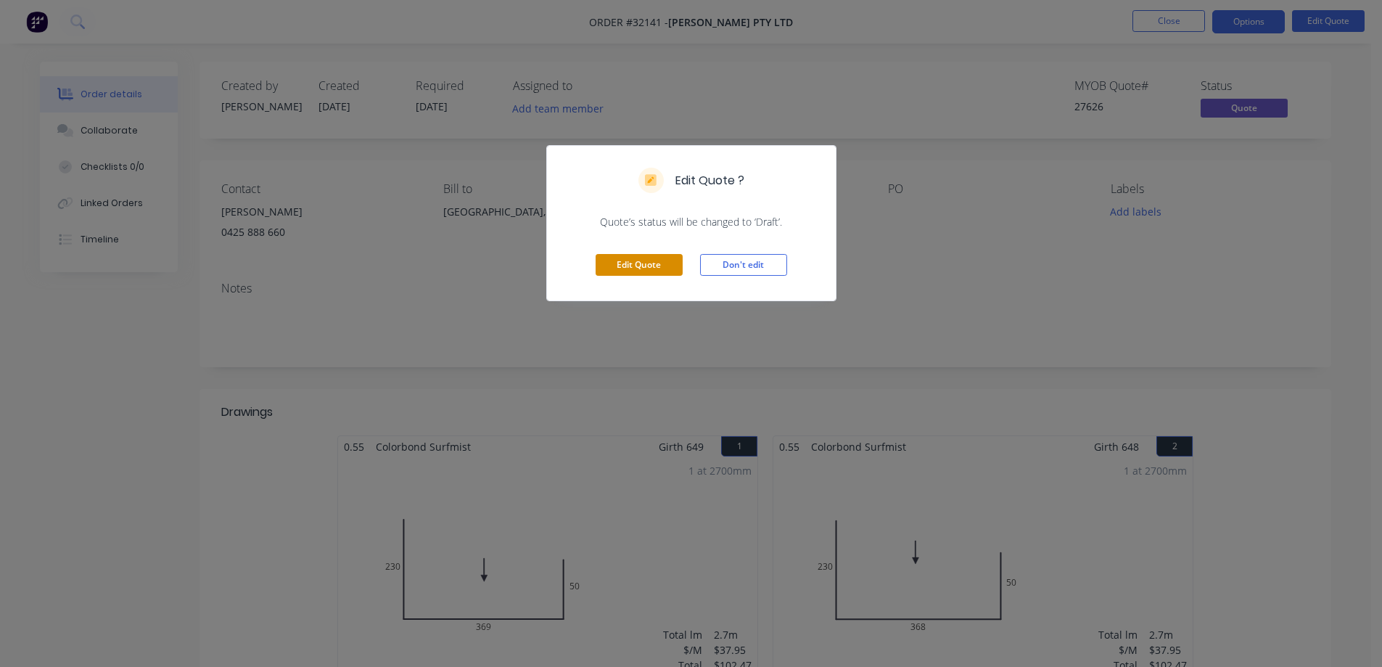
click at [611, 259] on button "Edit Quote" at bounding box center [639, 265] width 87 height 22
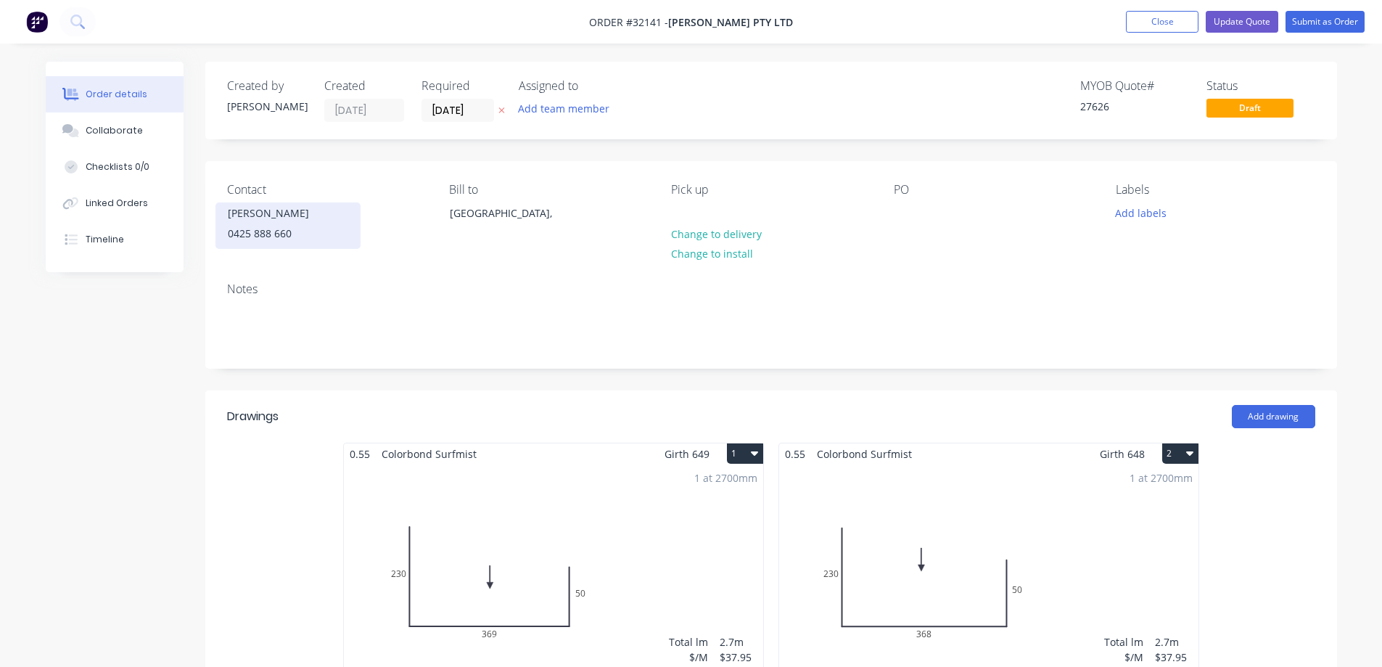
click at [271, 244] on div "0425 888 660" at bounding box center [288, 233] width 120 height 20
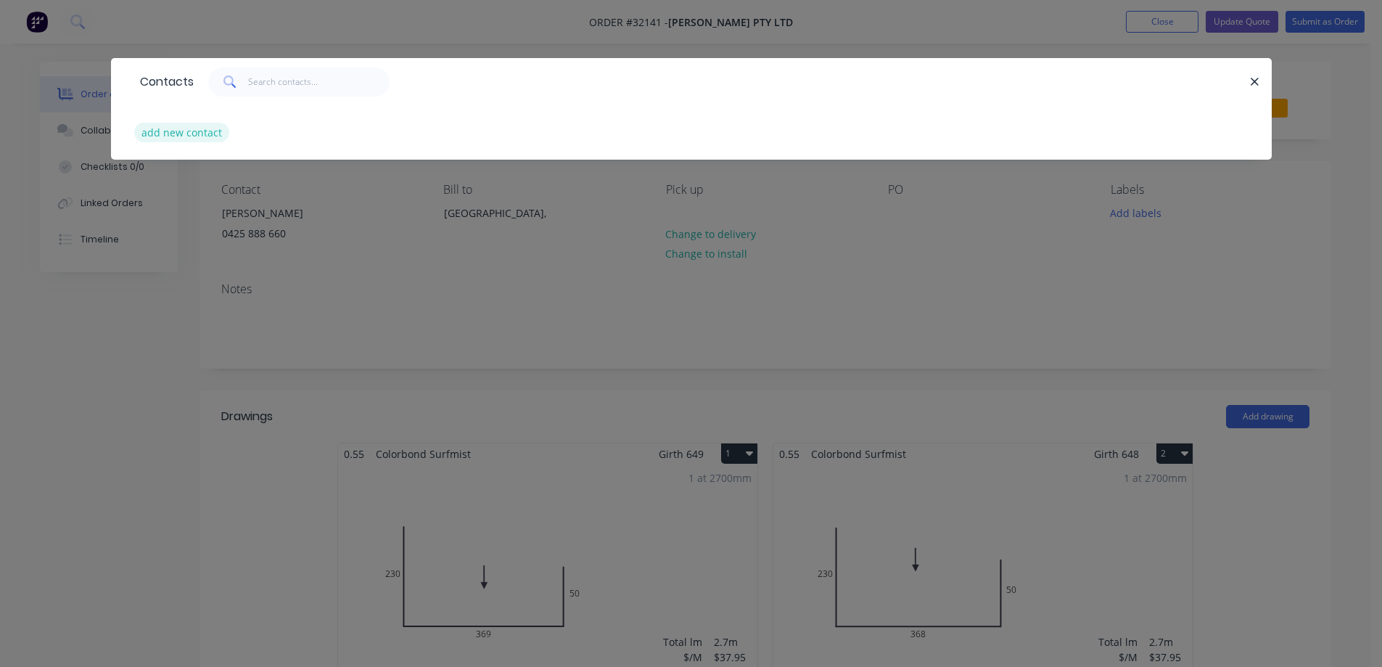
click at [192, 129] on button "add new contact" at bounding box center [182, 133] width 96 height 20
select select "AU"
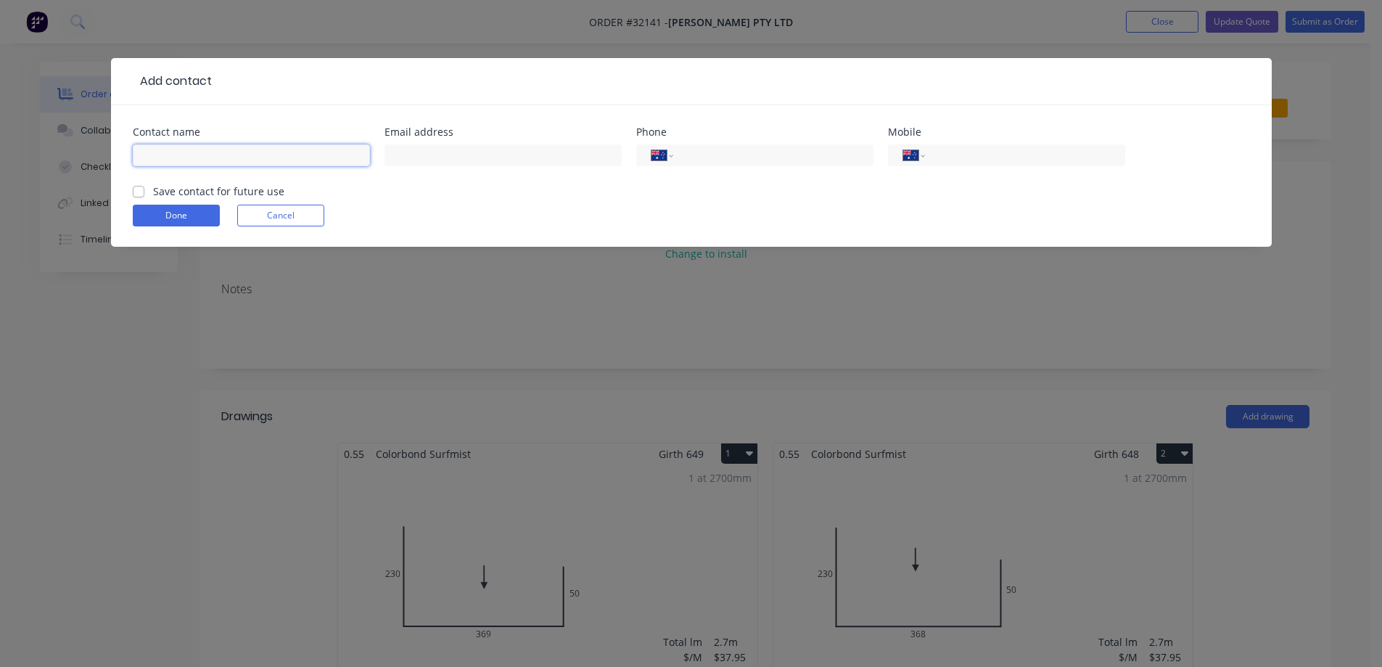
click at [208, 158] on input "text" at bounding box center [251, 155] width 237 height 22
type input "[PERSON_NAME]"
click at [501, 157] on input "text" at bounding box center [502, 155] width 237 height 22
paste input "[PERSON_NAME] <[EMAIL_ADDRESS][DOMAIN_NAME]>"
type input "[EMAIL_ADDRESS][DOMAIN_NAME]"
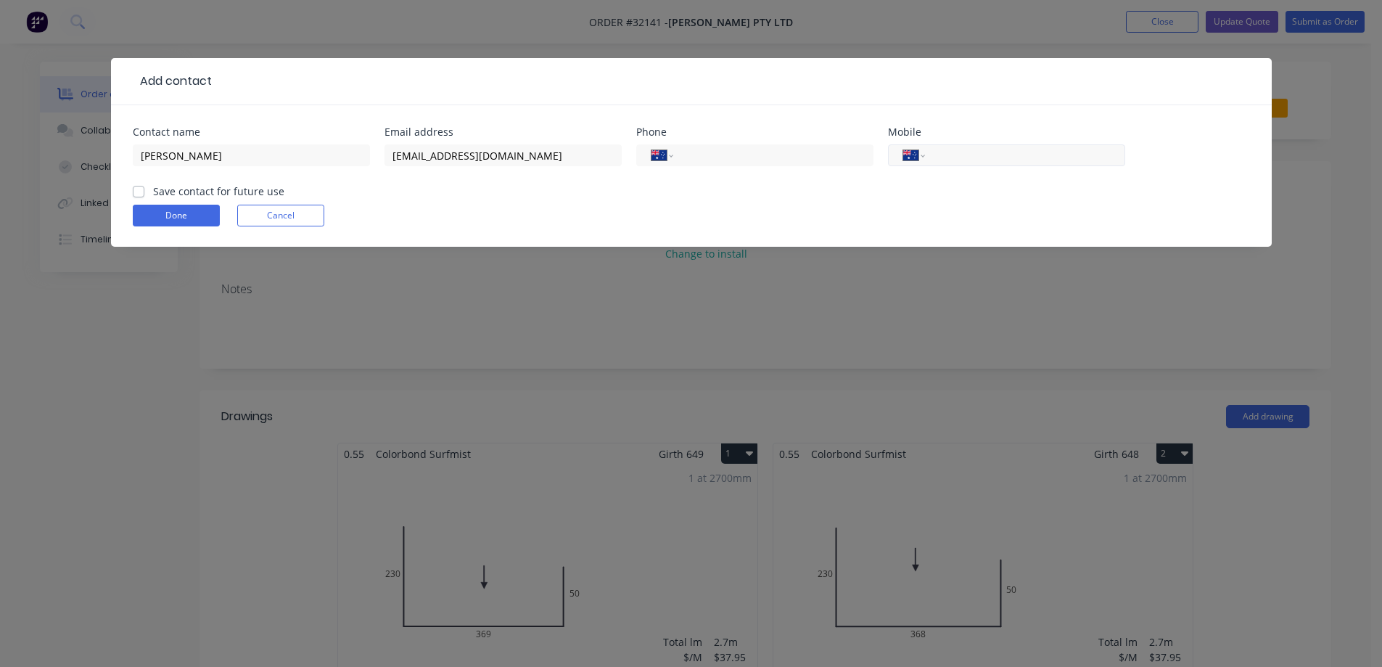
click at [965, 144] on div "International [GEOGRAPHIC_DATA] [GEOGRAPHIC_DATA] [GEOGRAPHIC_DATA] [GEOGRAPHIC…" at bounding box center [1006, 155] width 237 height 22
click at [948, 153] on input "tel" at bounding box center [1022, 155] width 174 height 17
type input "0425 888 660"
click at [153, 192] on label "Save contact for future use" at bounding box center [218, 191] width 131 height 15
click at [135, 192] on input "Save contact for future use" at bounding box center [139, 191] width 12 height 14
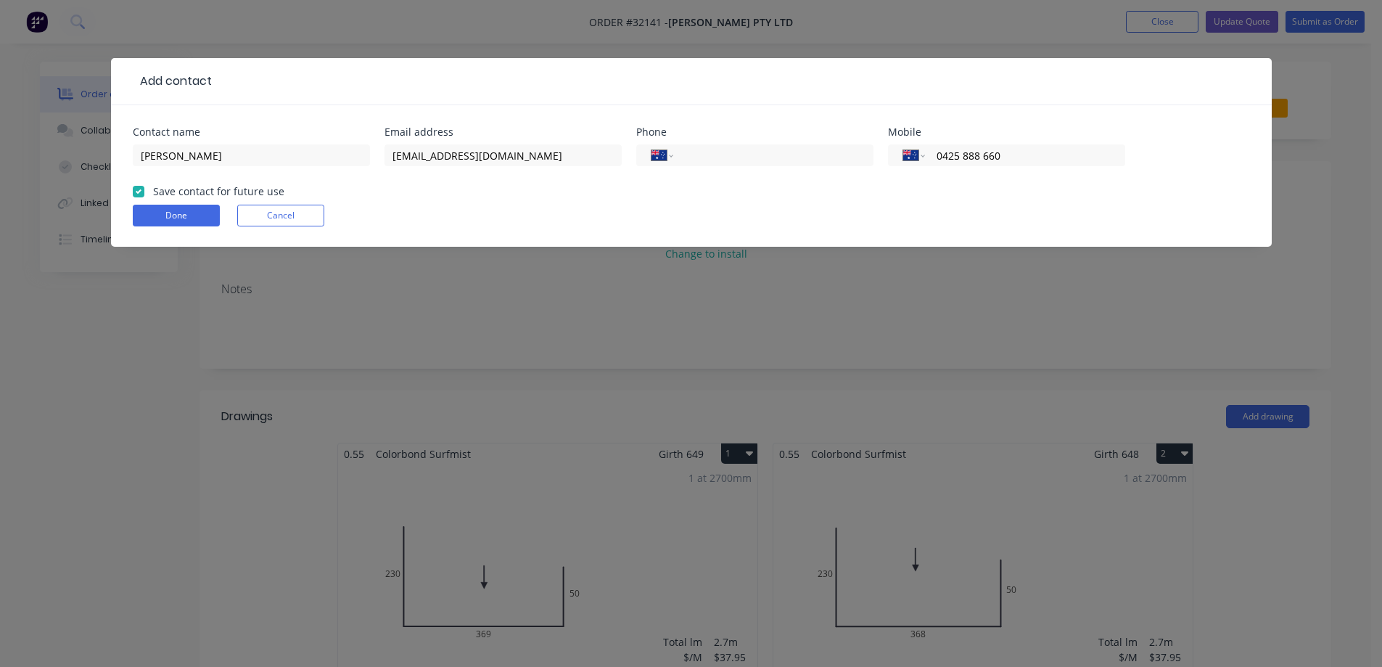
checkbox input "true"
click at [161, 210] on button "Done" at bounding box center [176, 216] width 87 height 22
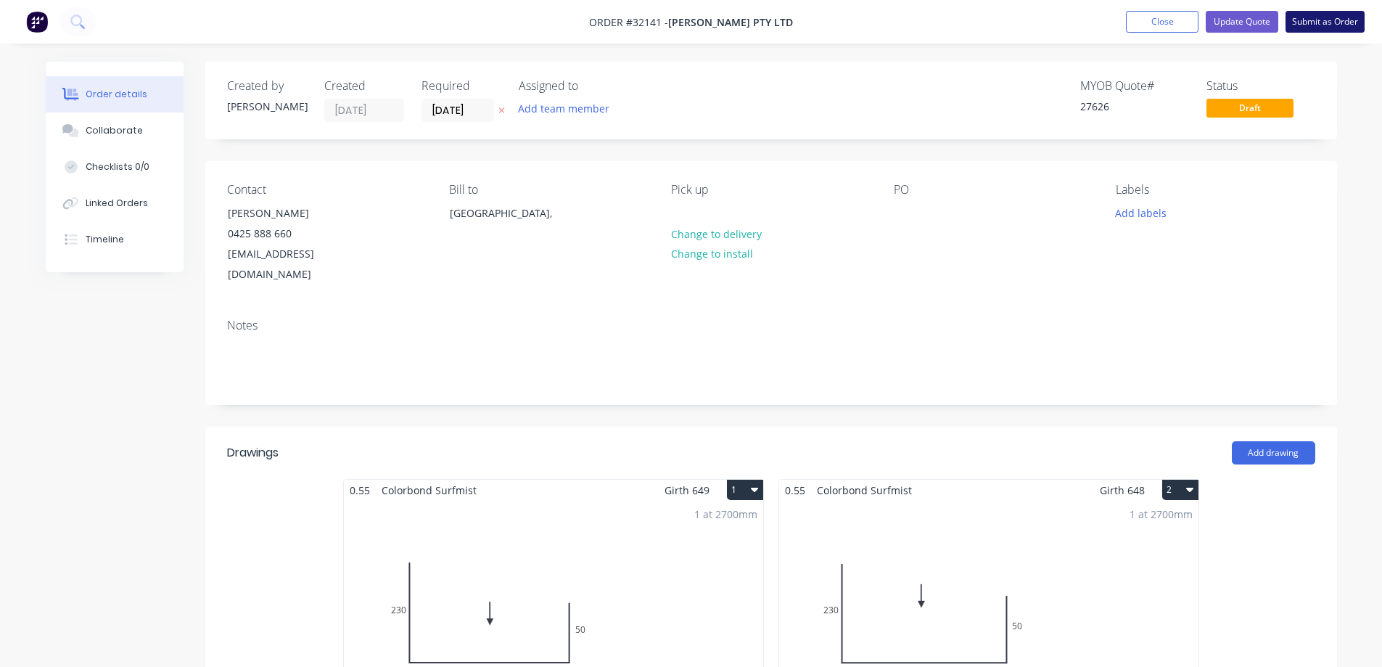
click at [1306, 23] on button "Submit as Order" at bounding box center [1324, 22] width 79 height 22
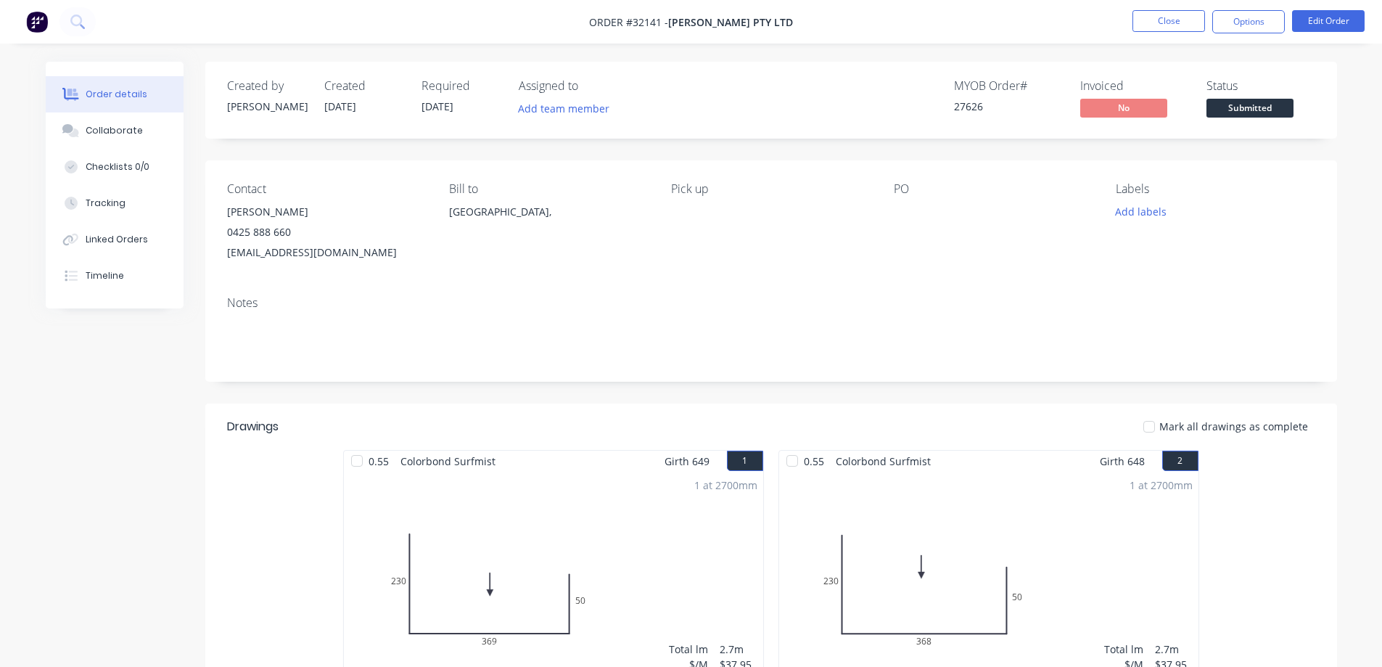
drag, startPoint x: 1264, startPoint y: 21, endPoint x: 1253, endPoint y: 38, distance: 20.2
click at [1262, 22] on button "Options" at bounding box center [1248, 21] width 73 height 23
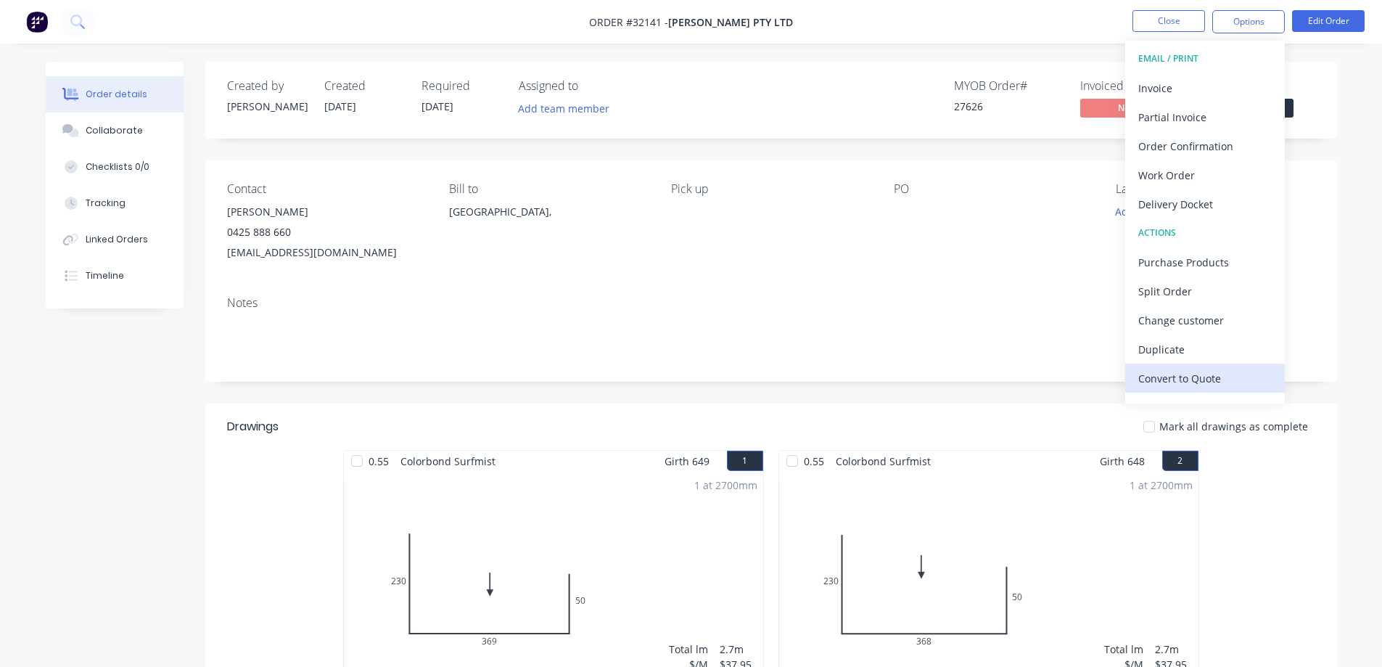
click at [1182, 376] on div "Convert to Quote" at bounding box center [1204, 378] width 133 height 21
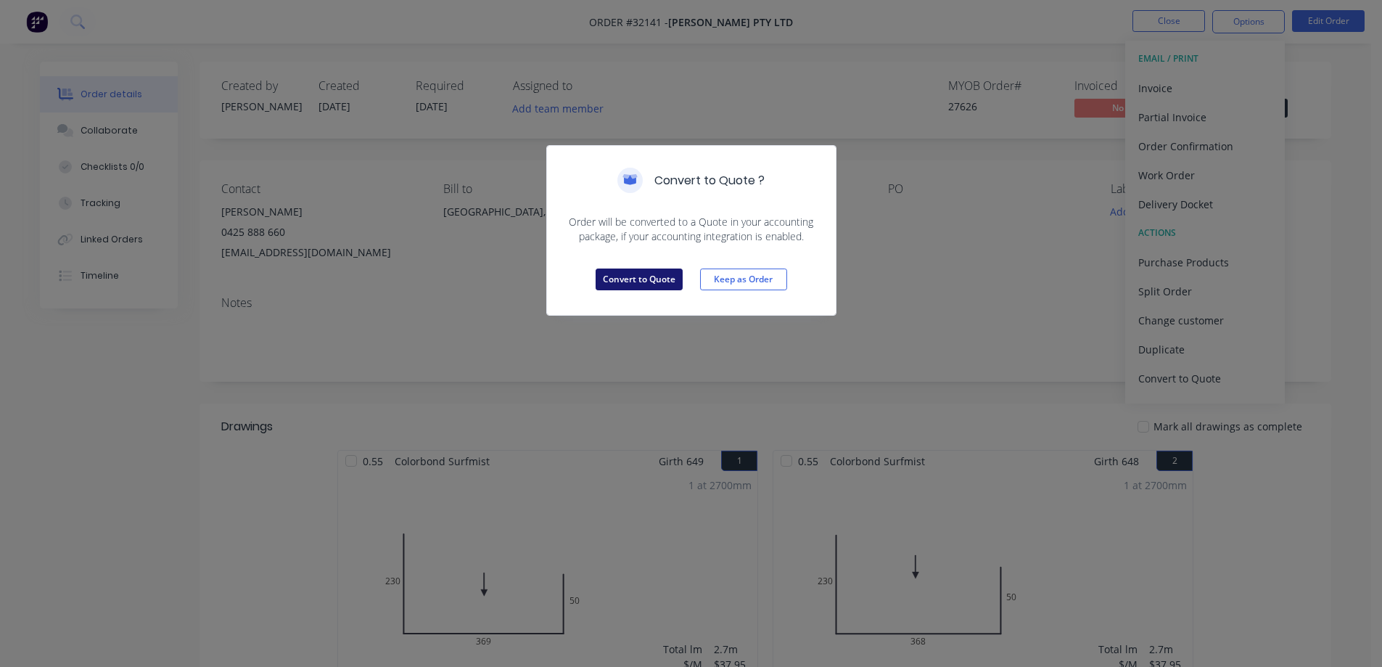
click at [634, 287] on button "Convert to Quote" at bounding box center [639, 279] width 87 height 22
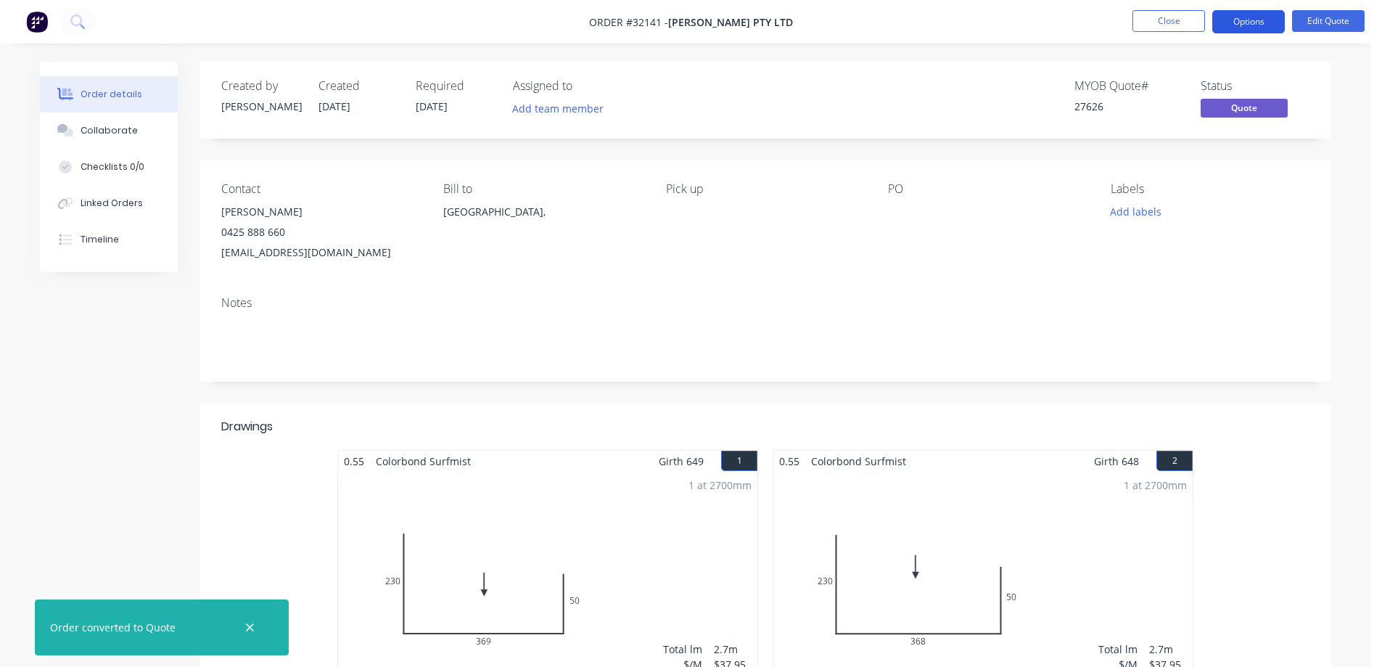
click at [1249, 20] on button "Options" at bounding box center [1248, 21] width 73 height 23
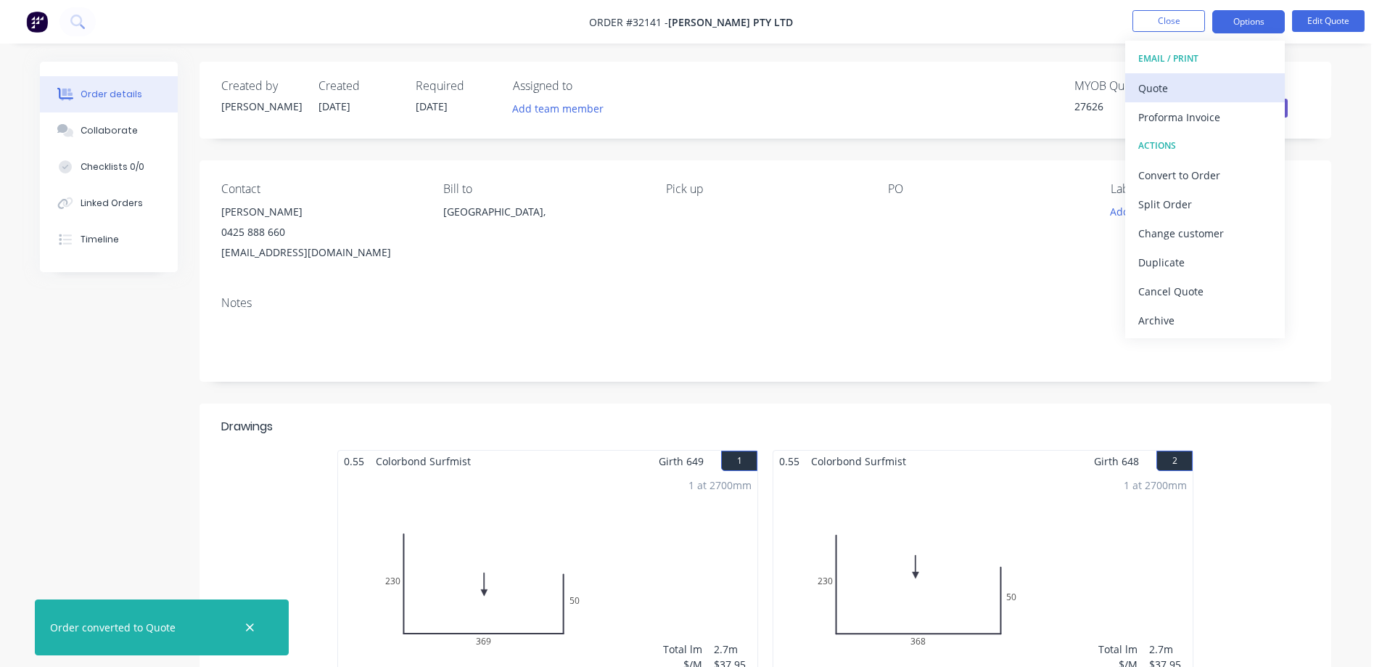
click at [1185, 90] on div "Quote" at bounding box center [1204, 88] width 133 height 21
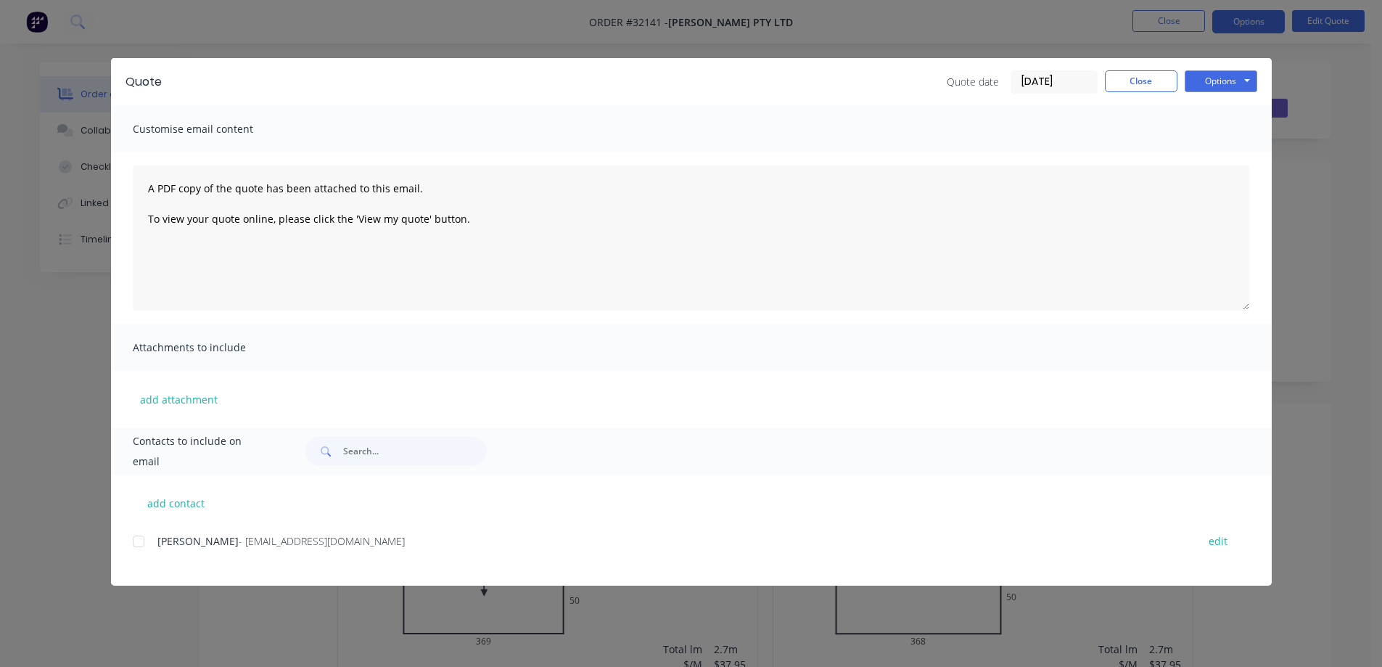
click at [139, 542] on div at bounding box center [138, 541] width 29 height 29
click at [1232, 78] on button "Options" at bounding box center [1221, 81] width 73 height 22
click at [1230, 154] on button "Email" at bounding box center [1231, 155] width 93 height 24
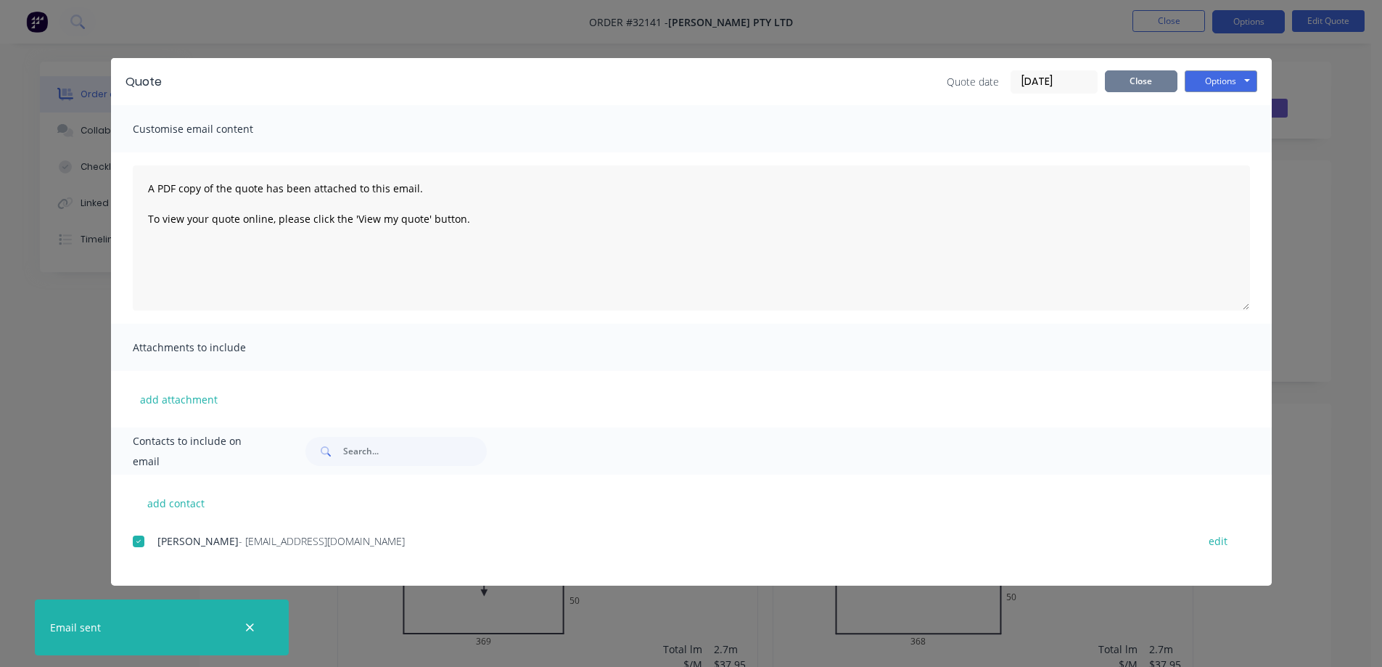
click at [1137, 87] on button "Close" at bounding box center [1141, 81] width 73 height 22
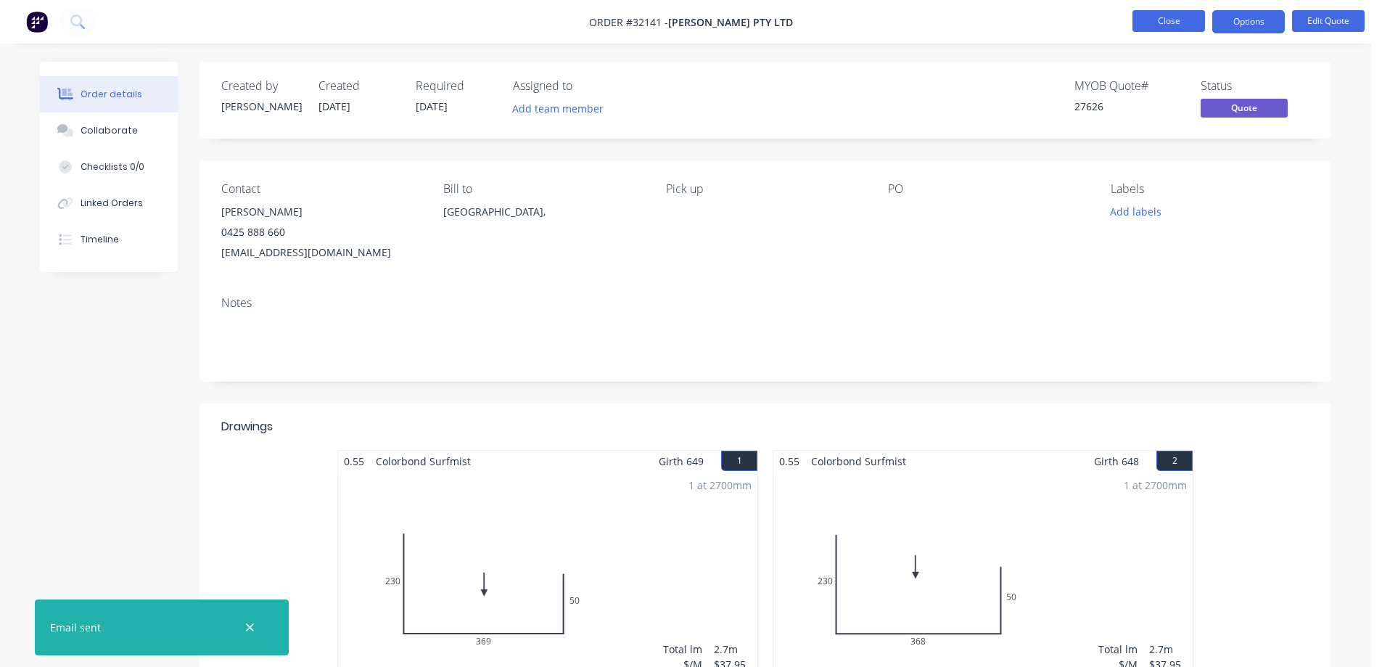
click at [1169, 21] on button "Close" at bounding box center [1168, 21] width 73 height 22
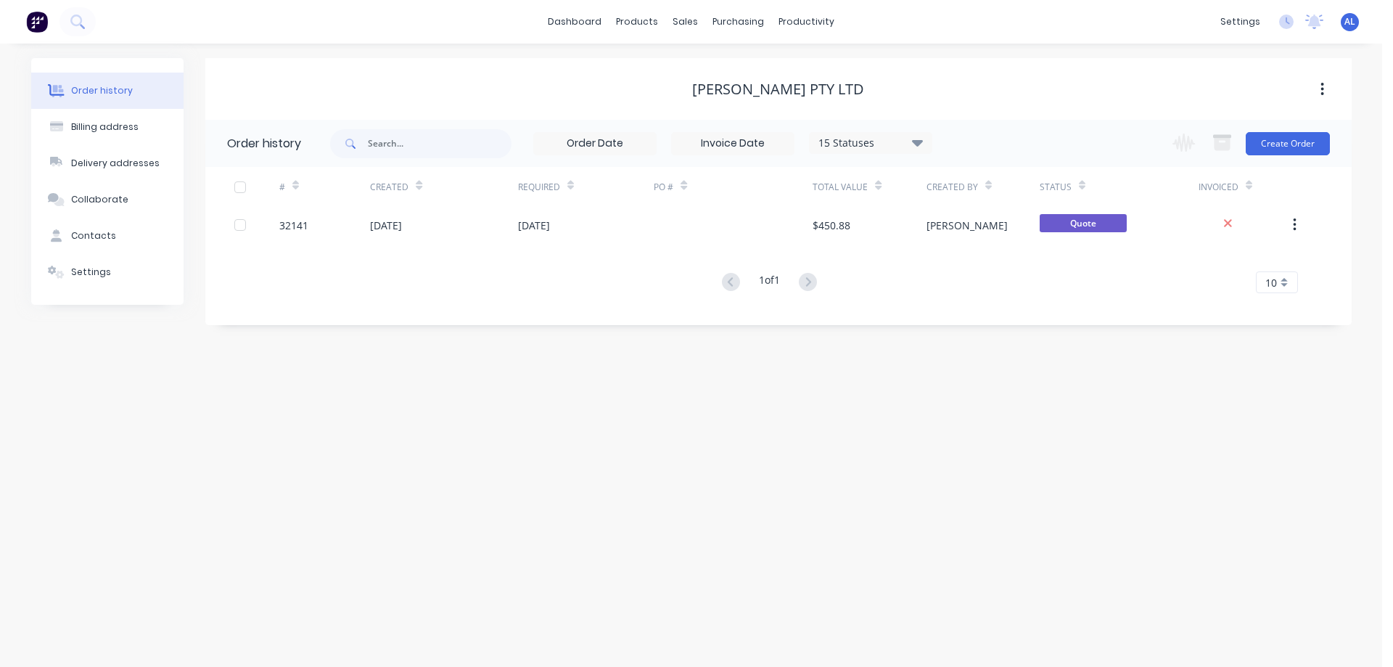
click at [38, 26] on img at bounding box center [37, 22] width 22 height 22
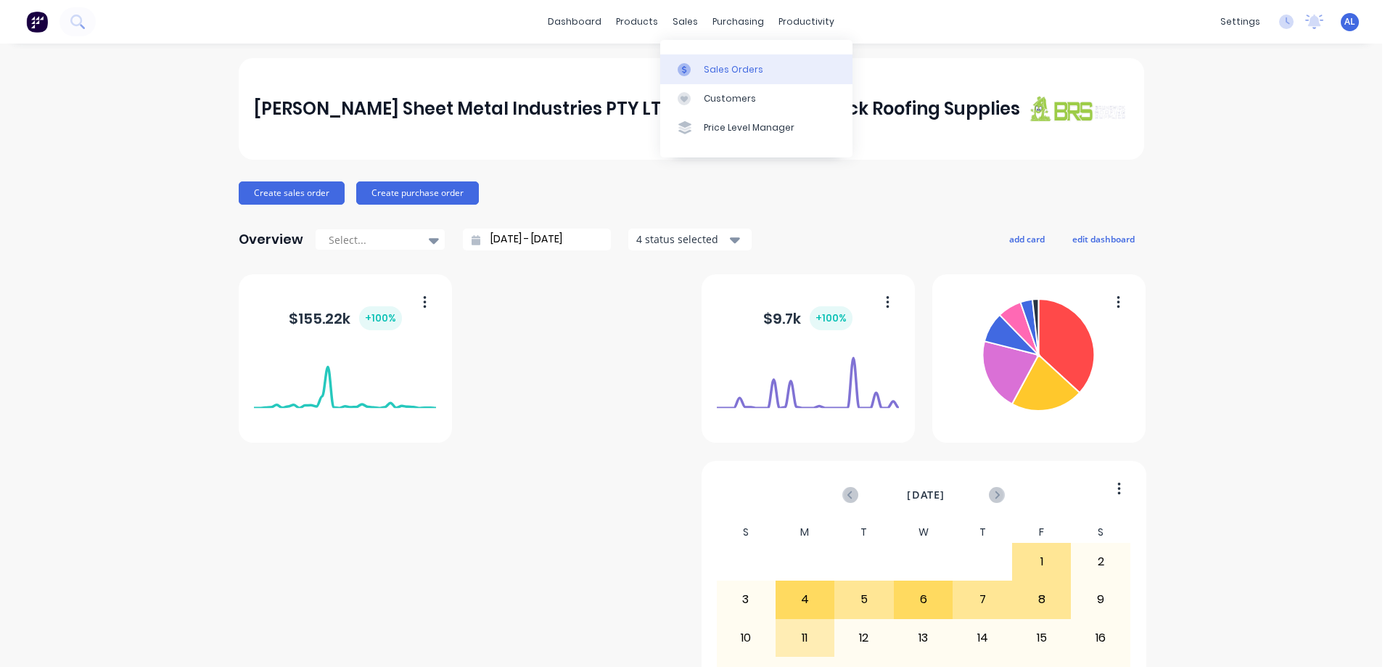
click at [720, 74] on div "Sales Orders" at bounding box center [733, 69] width 59 height 13
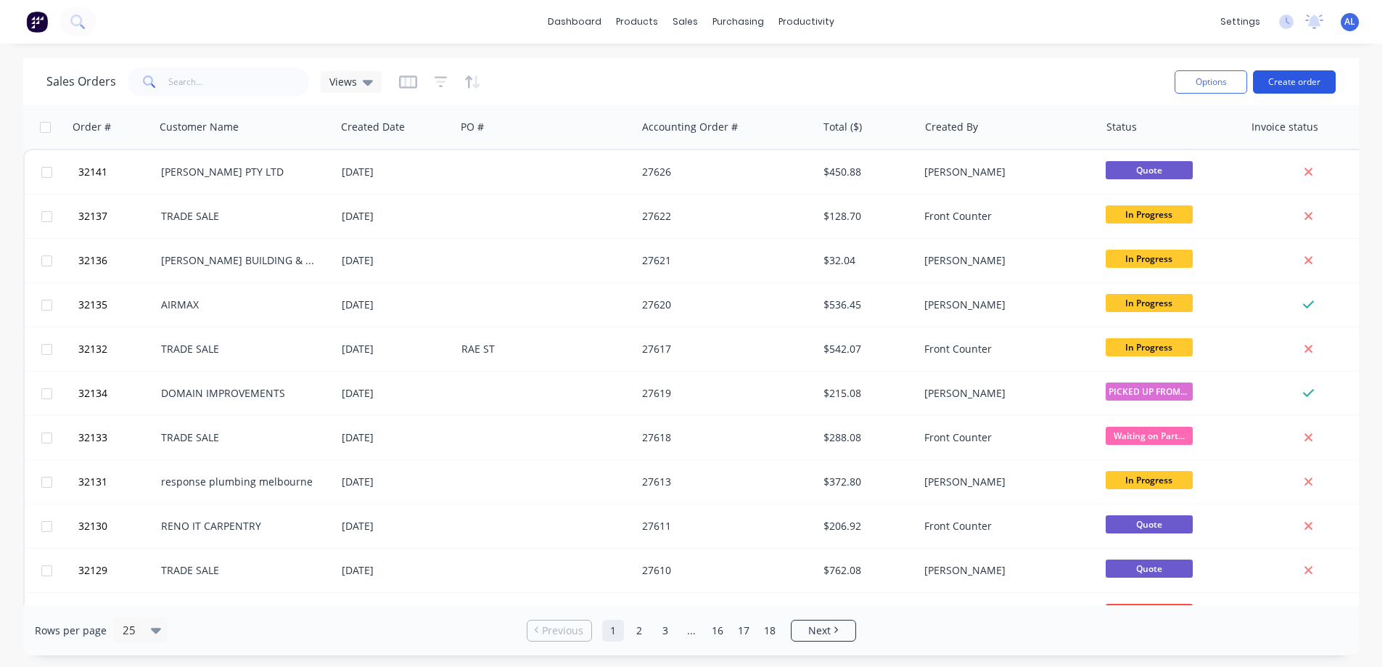
click at [1297, 85] on button "Create order" at bounding box center [1294, 81] width 83 height 23
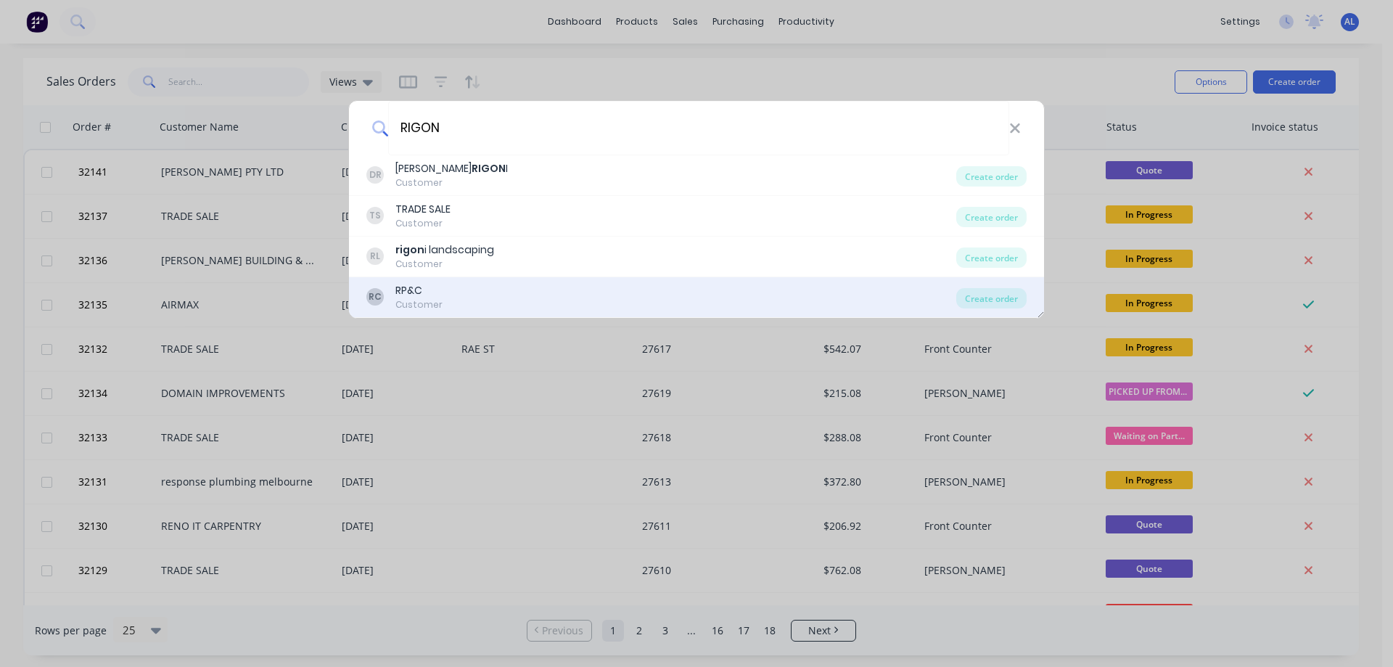
type input "RIGON"
click at [492, 301] on div "RC RP&C Customer" at bounding box center [661, 297] width 590 height 28
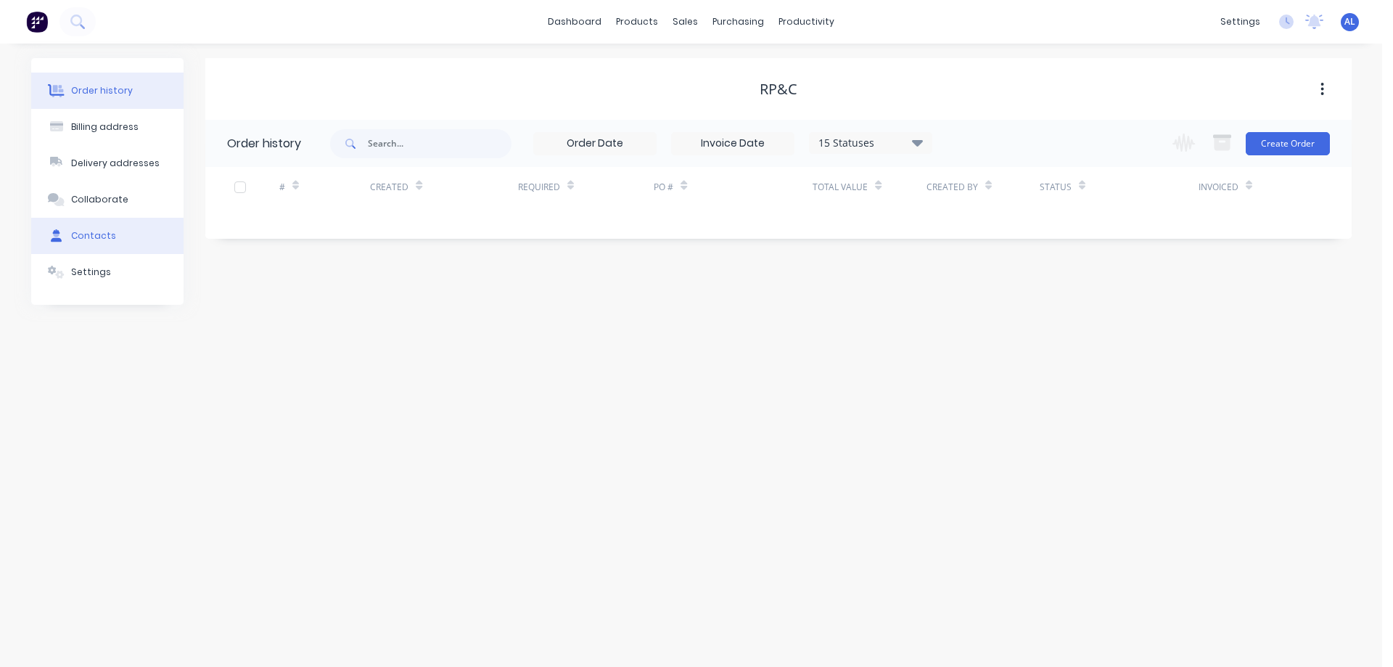
click at [114, 234] on button "Contacts" at bounding box center [107, 236] width 152 height 36
select select "AU"
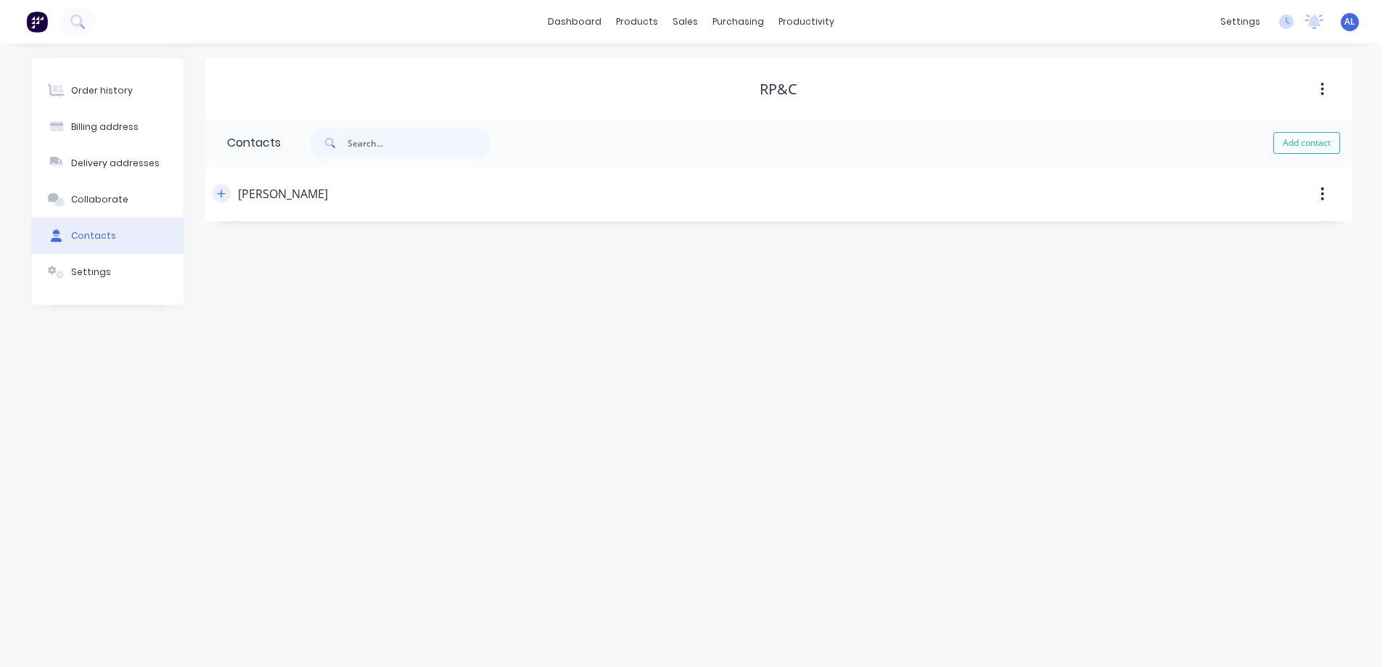
click at [218, 197] on icon "button" at bounding box center [221, 194] width 9 height 10
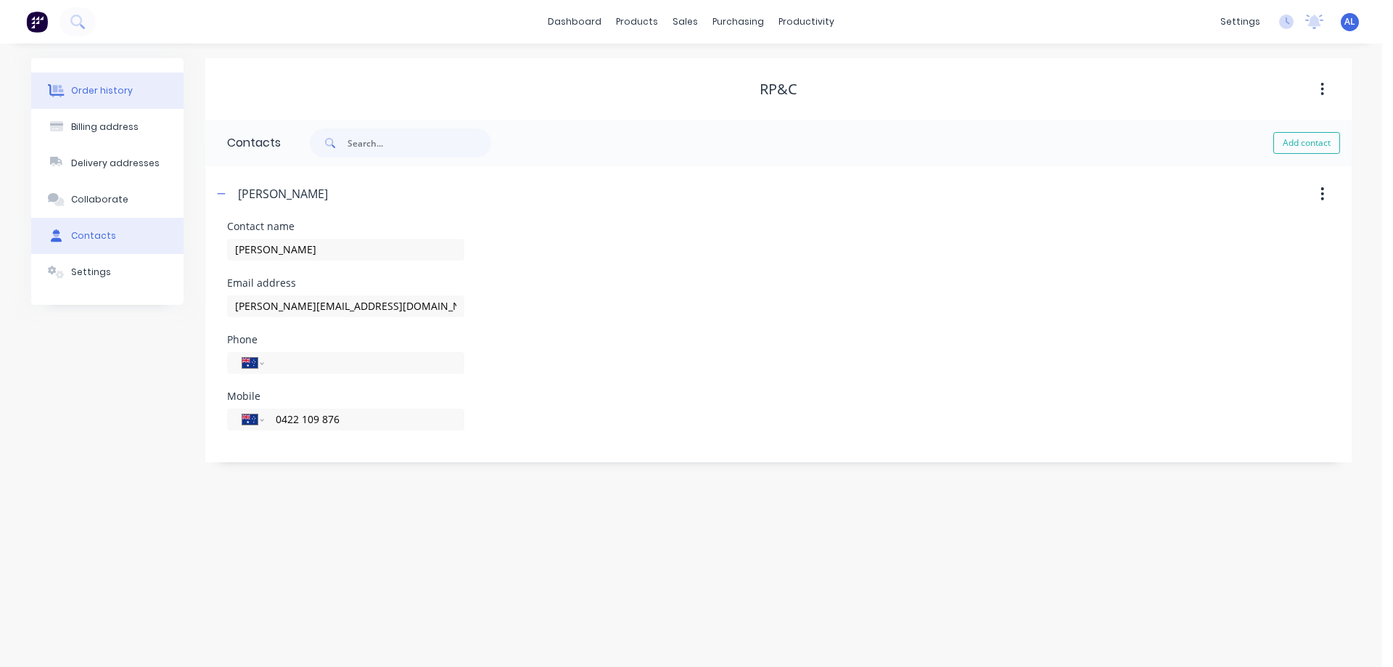
click at [94, 96] on div "Order history" at bounding box center [102, 90] width 62 height 13
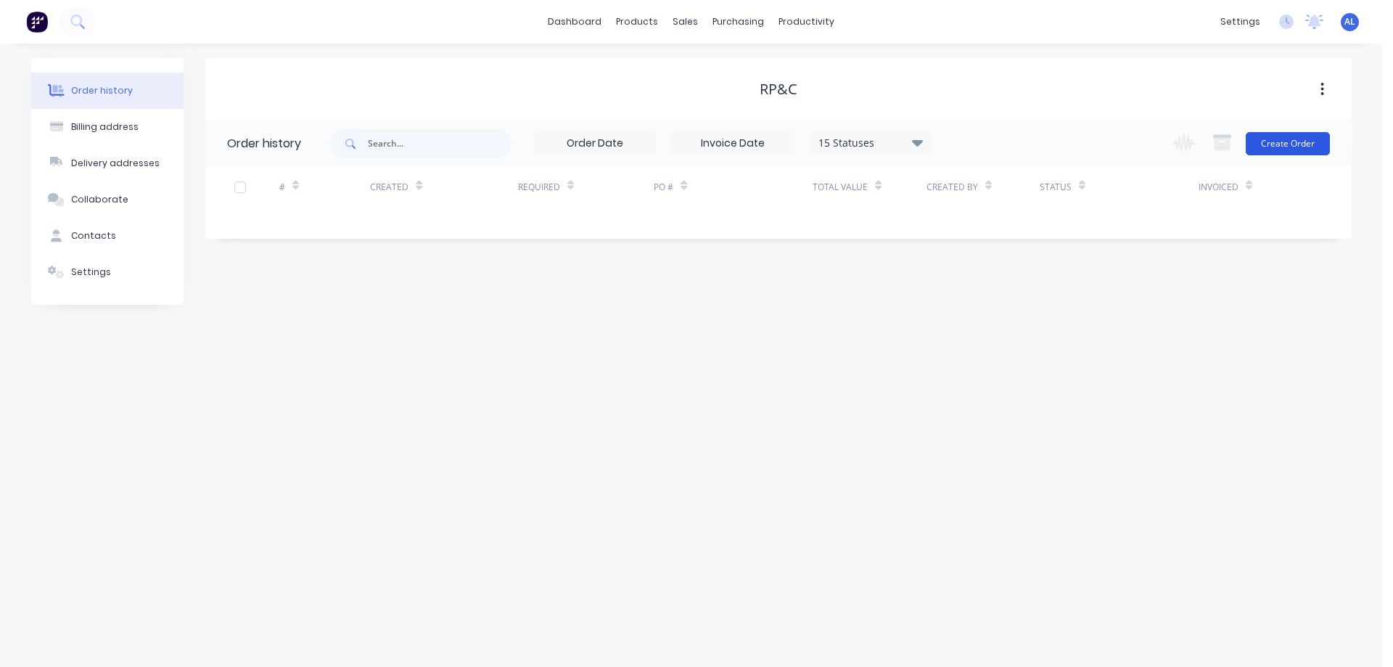
click at [1291, 146] on button "Create Order" at bounding box center [1287, 143] width 84 height 23
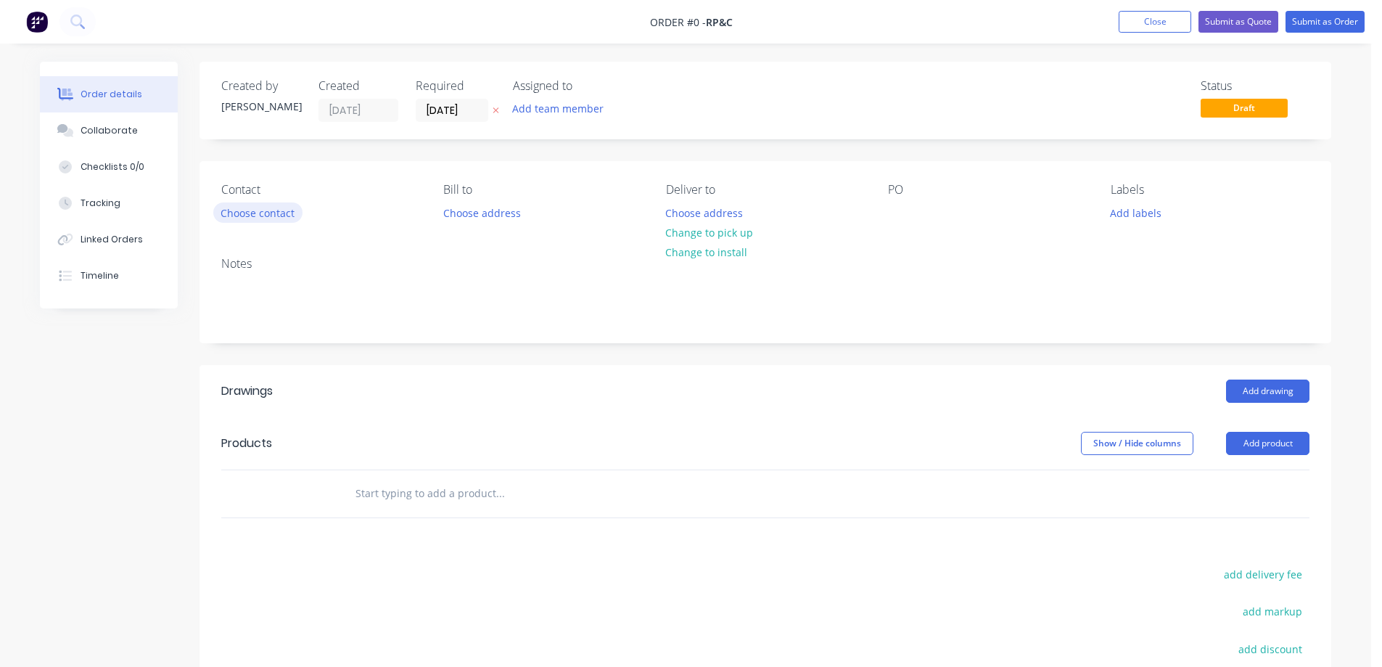
click at [259, 203] on button "Choose contact" at bounding box center [257, 212] width 89 height 20
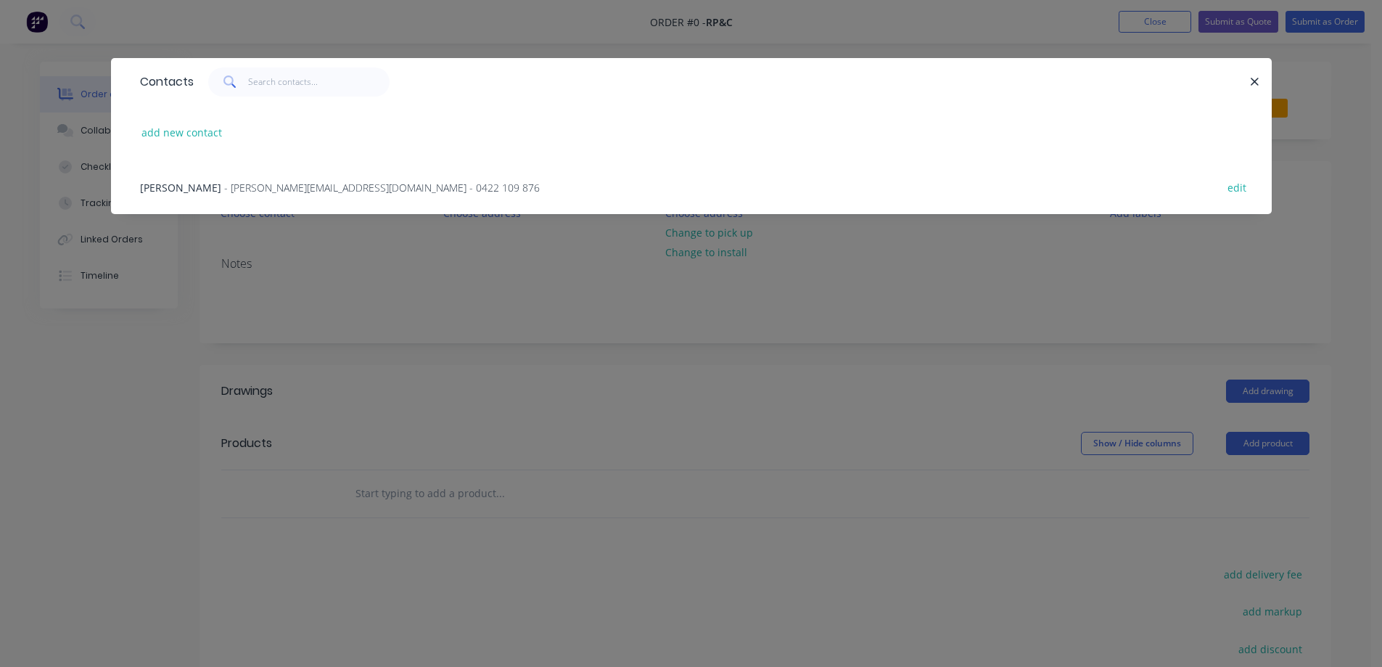
click at [261, 184] on span "- [PERSON_NAME][EMAIL_ADDRESS][DOMAIN_NAME] - 0422 109 876" at bounding box center [382, 188] width 316 height 14
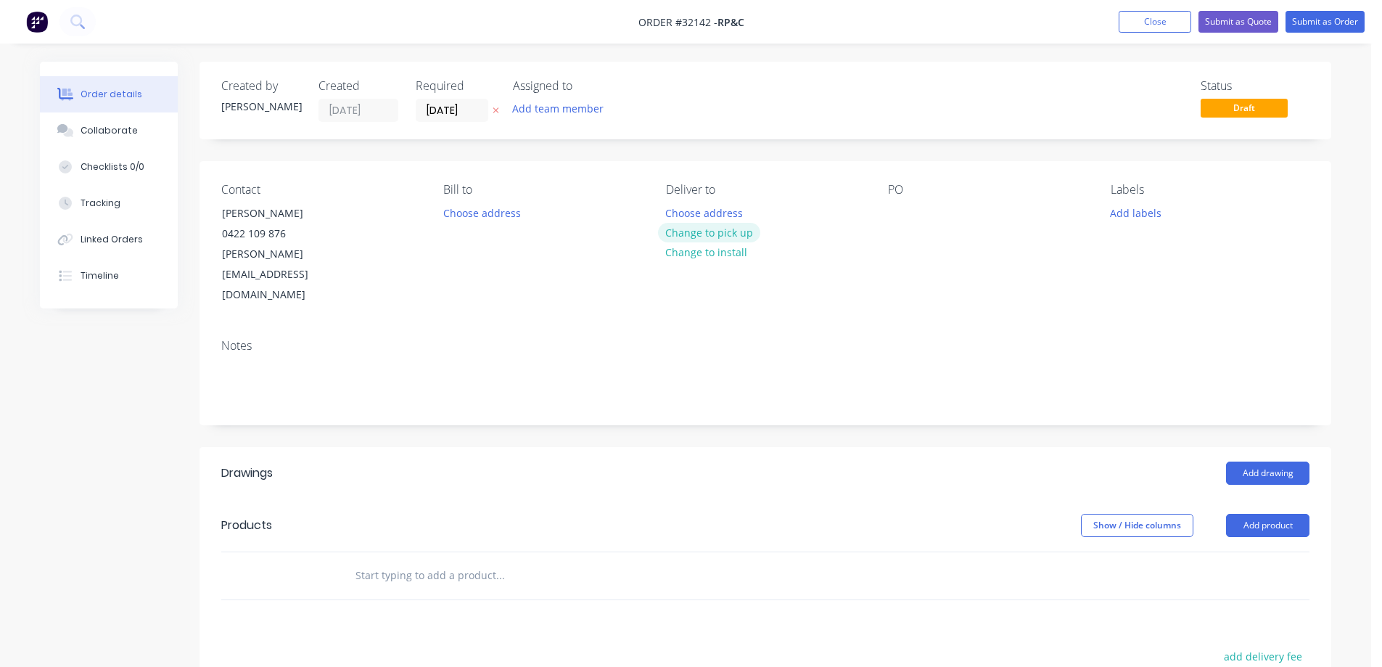
click at [722, 229] on button "Change to pick up" at bounding box center [709, 233] width 103 height 20
click at [1254, 461] on button "Add drawing" at bounding box center [1267, 472] width 83 height 23
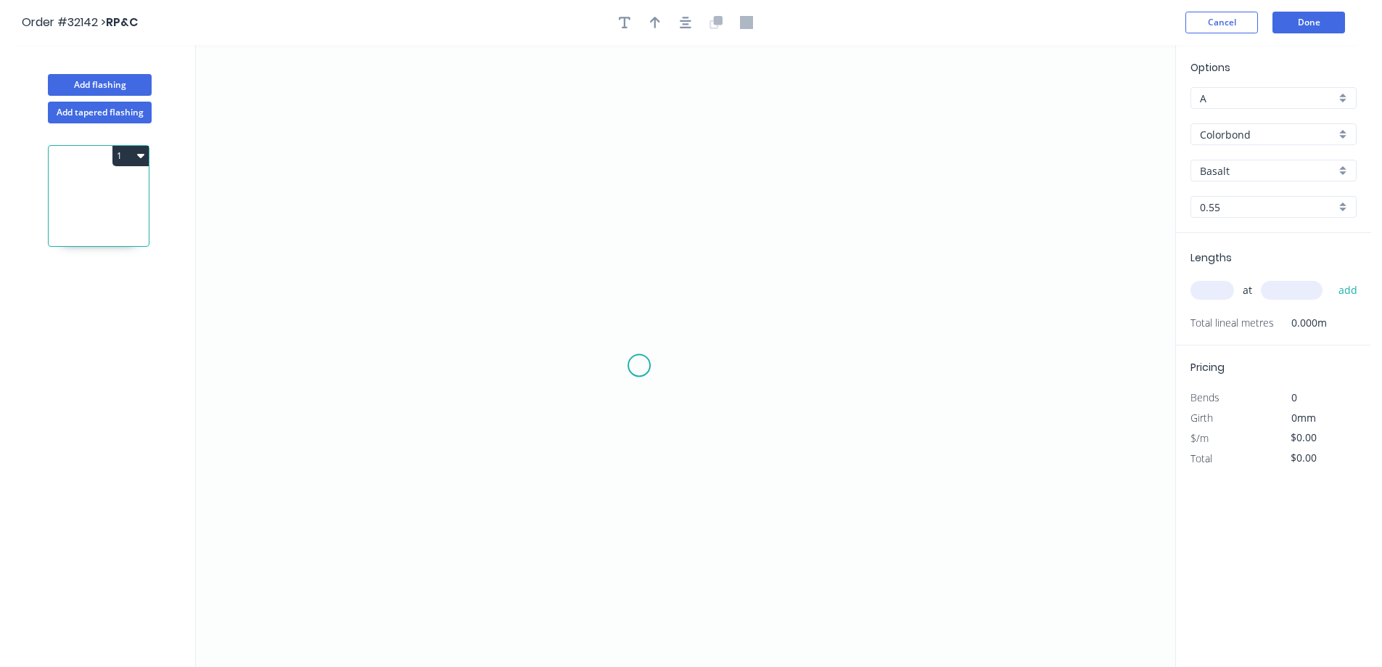
click at [638, 361] on icon "0" at bounding box center [685, 356] width 979 height 622
click at [638, 194] on icon "0" at bounding box center [685, 356] width 979 height 622
click at [878, 194] on icon "0 ?" at bounding box center [685, 356] width 979 height 622
click at [627, 267] on rect at bounding box center [617, 274] width 29 height 20
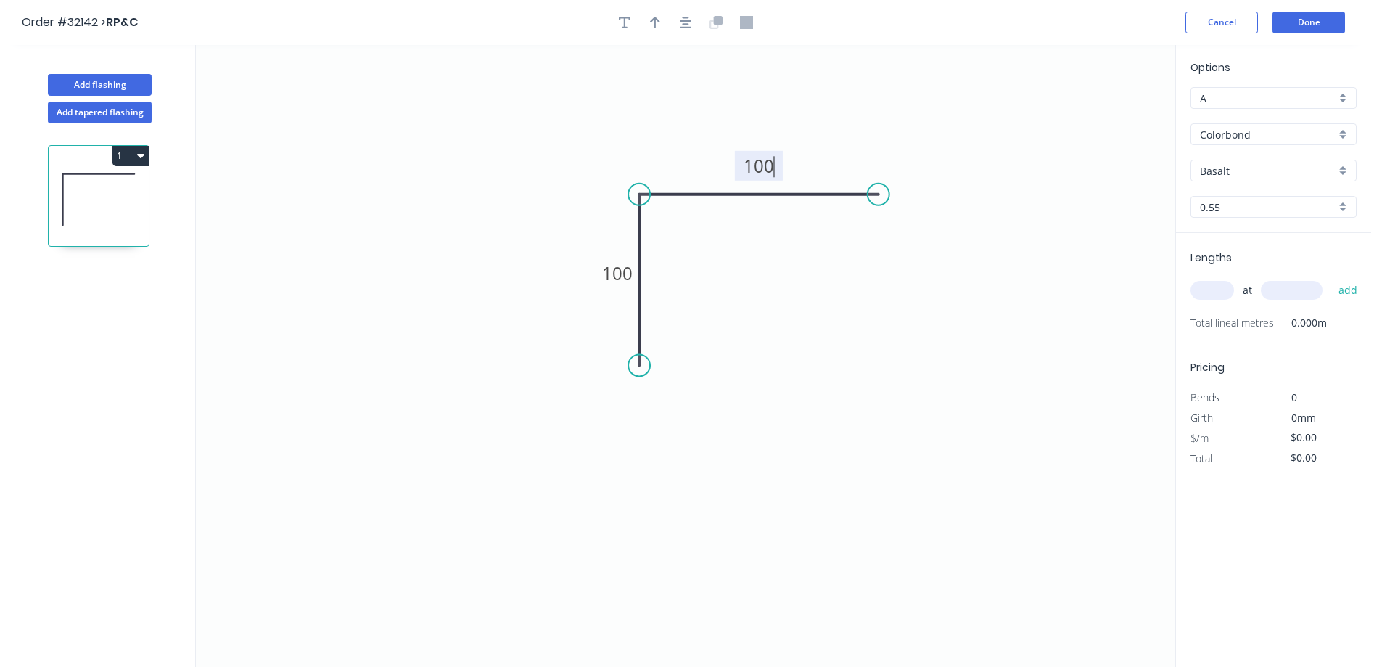
type input "$10.08"
click at [689, 22] on icon "button" at bounding box center [686, 22] width 12 height 13
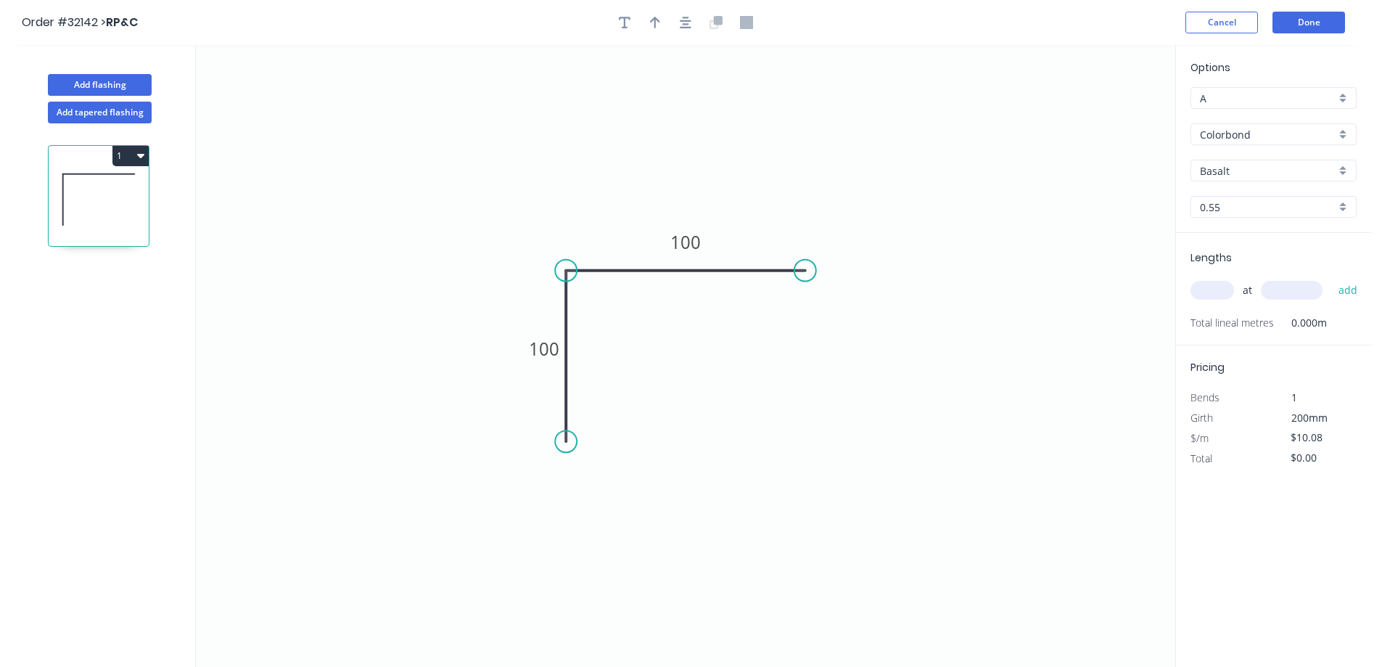
drag, startPoint x: 1217, startPoint y: 293, endPoint x: 1045, endPoint y: 290, distance: 171.9
click at [1208, 289] on input "text" at bounding box center [1212, 290] width 44 height 19
type input "1"
type input "2600"
click at [1331, 278] on button "add" at bounding box center [1348, 290] width 34 height 25
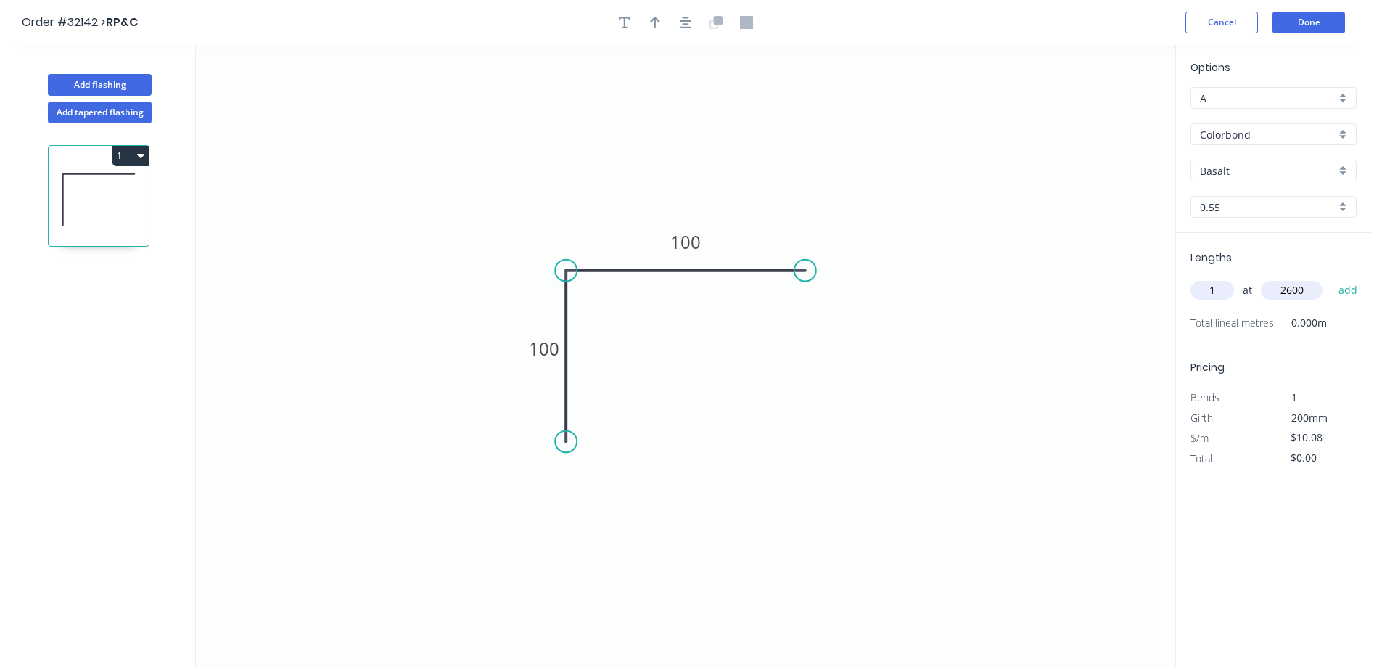
type input "$26.21"
click at [1349, 170] on div "Basalt" at bounding box center [1273, 171] width 166 height 22
click at [1287, 267] on div "Monument" at bounding box center [1273, 263] width 165 height 25
type input "Monument"
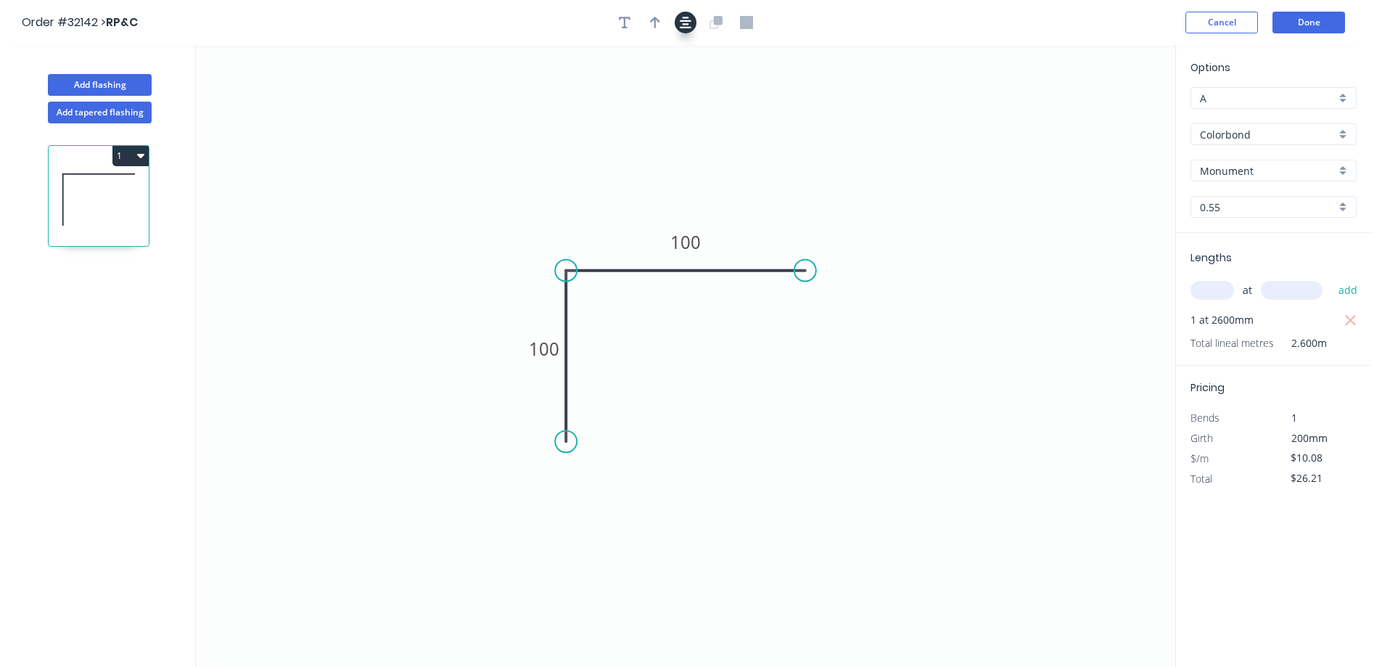
click at [685, 25] on icon "button" at bounding box center [686, 22] width 12 height 13
click at [656, 20] on icon "button" at bounding box center [655, 23] width 10 height 12
drag, startPoint x: 1102, startPoint y: 112, endPoint x: 631, endPoint y: 218, distance: 482.5
click at [631, 218] on icon at bounding box center [631, 201] width 13 height 46
click at [1289, 28] on button "Done" at bounding box center [1308, 23] width 73 height 22
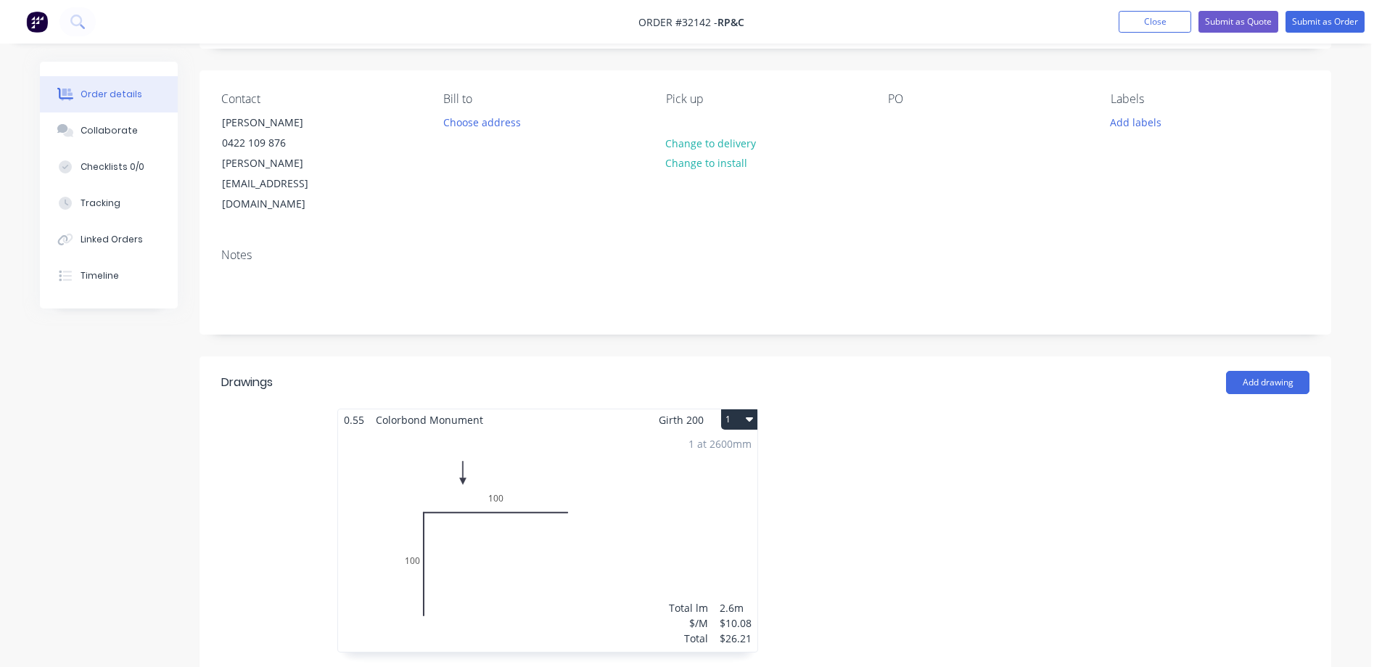
scroll to position [86, 0]
click at [1354, 23] on button "Submit as Order" at bounding box center [1324, 22] width 79 height 22
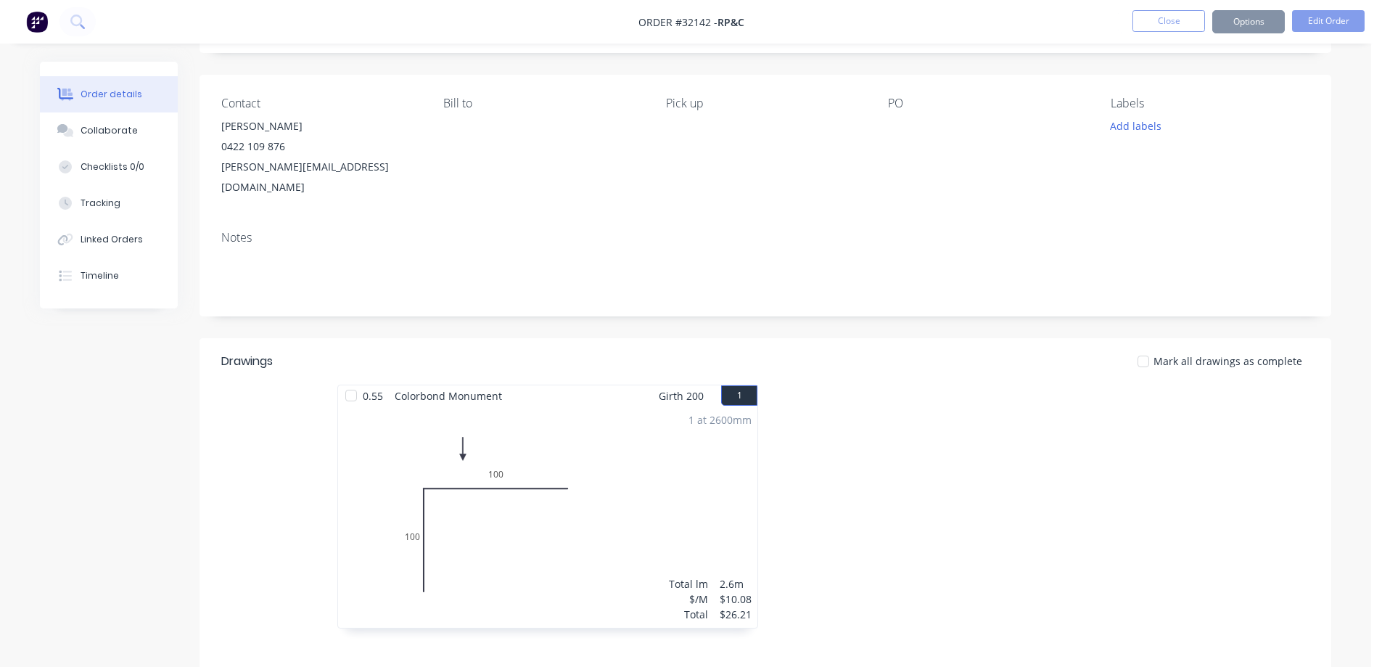
scroll to position [0, 0]
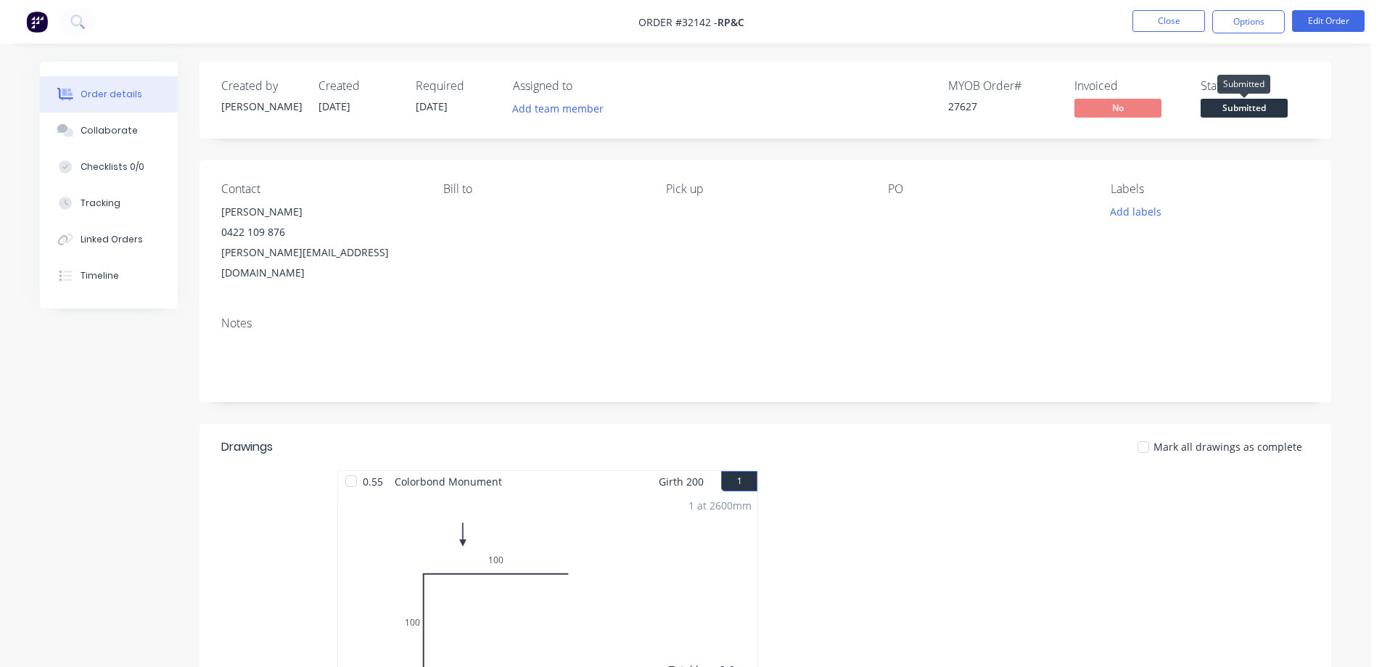
click at [1259, 110] on span "Submitted" at bounding box center [1243, 108] width 87 height 18
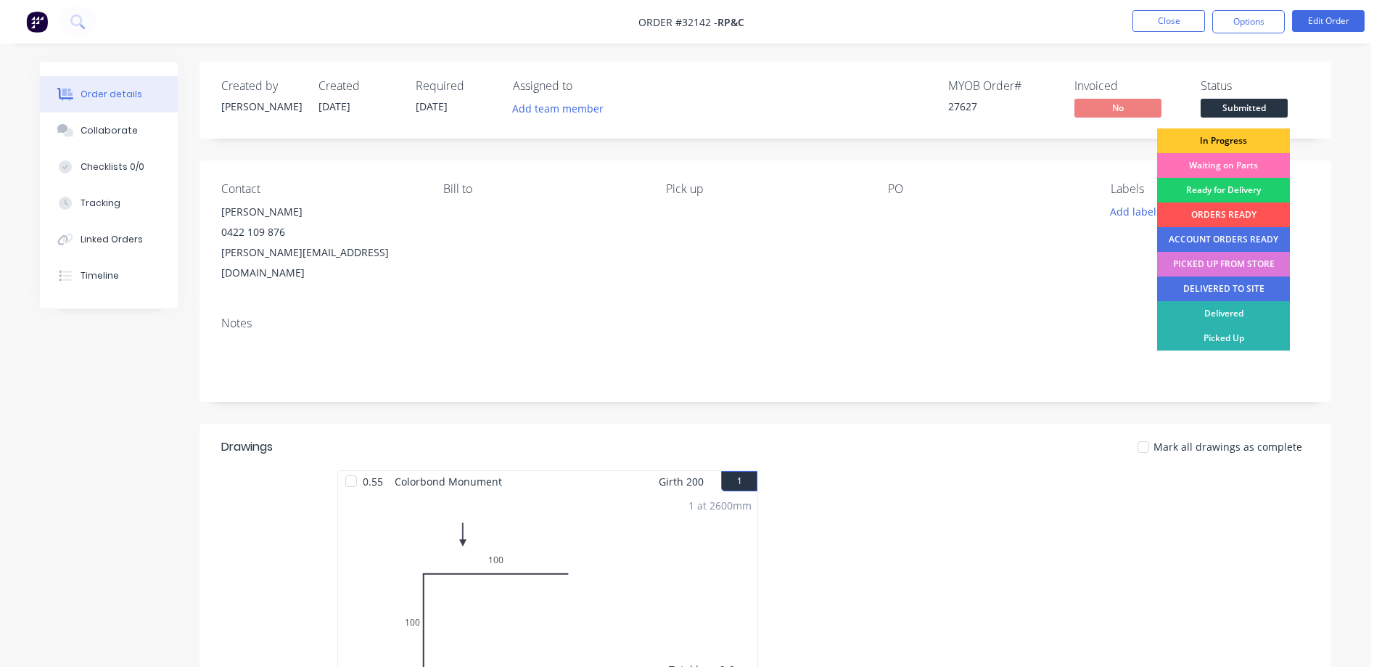
click at [1237, 141] on div "In Progress" at bounding box center [1223, 140] width 133 height 25
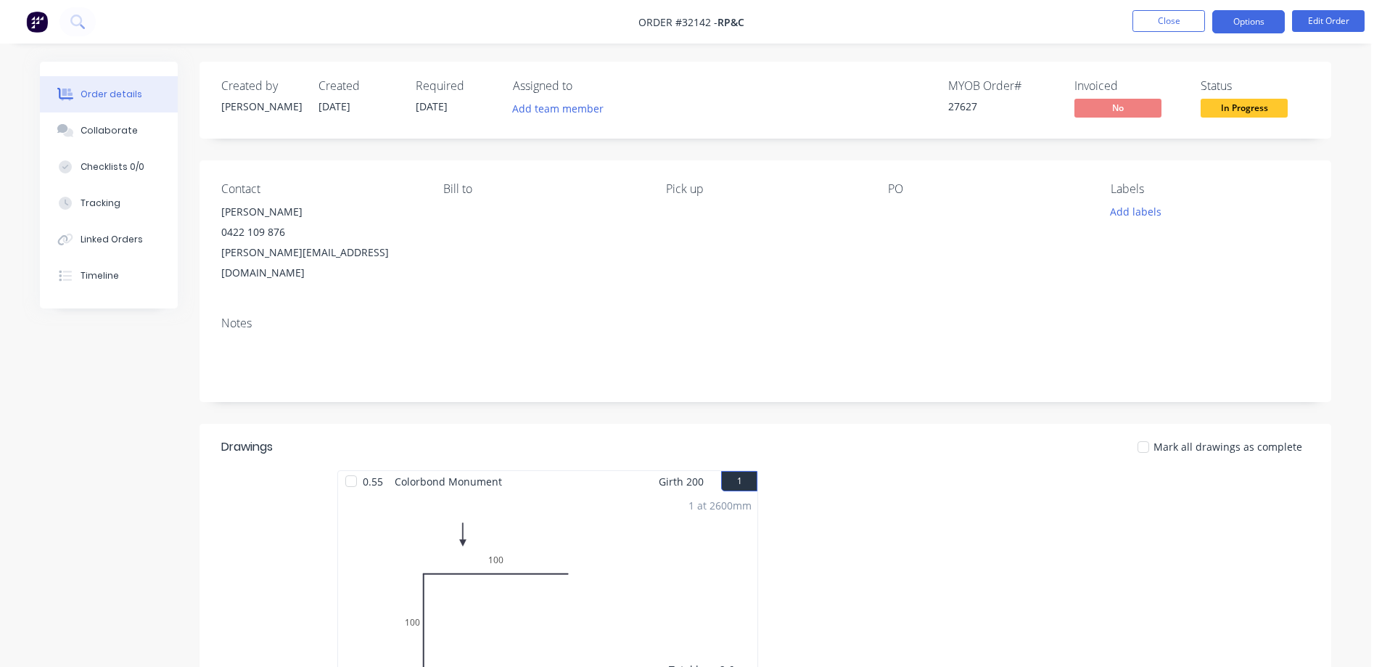
click at [1250, 19] on button "Options" at bounding box center [1248, 21] width 73 height 23
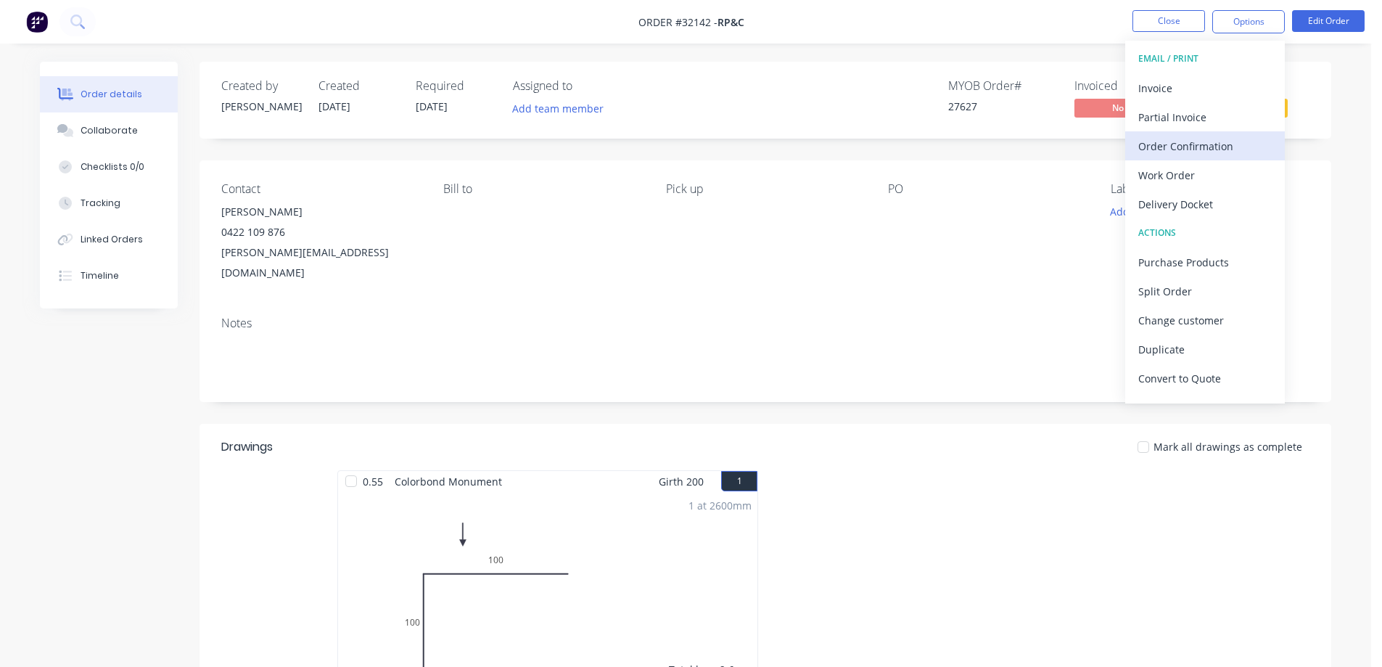
click at [1213, 147] on div "Order Confirmation" at bounding box center [1204, 146] width 133 height 21
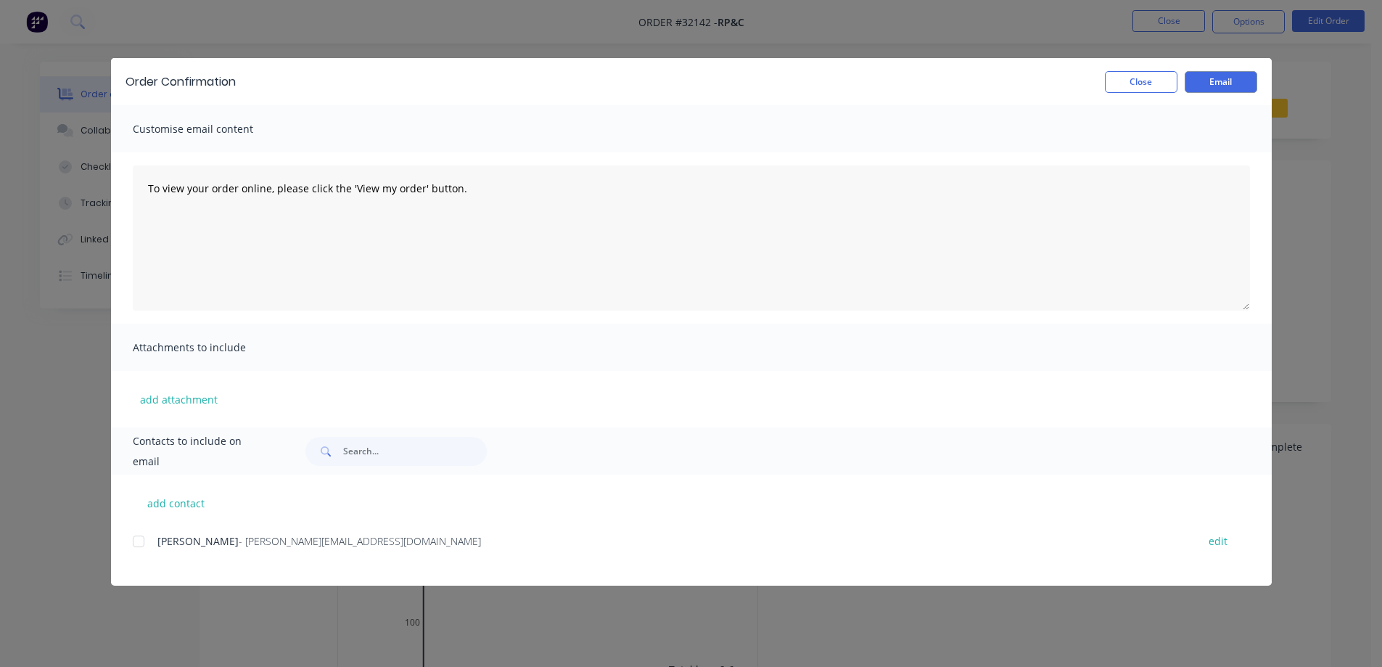
click at [137, 547] on div at bounding box center [138, 541] width 29 height 29
click at [1229, 79] on button "Email" at bounding box center [1221, 82] width 73 height 22
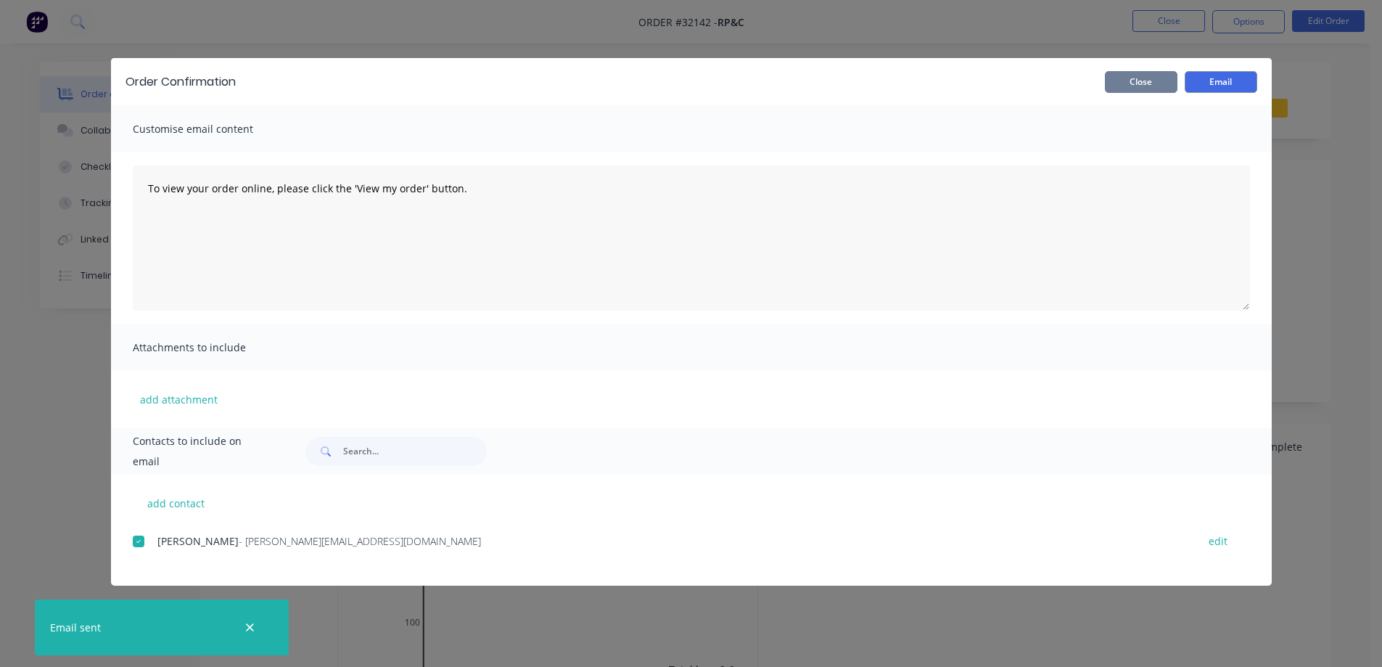
click at [1137, 85] on button "Close" at bounding box center [1141, 82] width 73 height 22
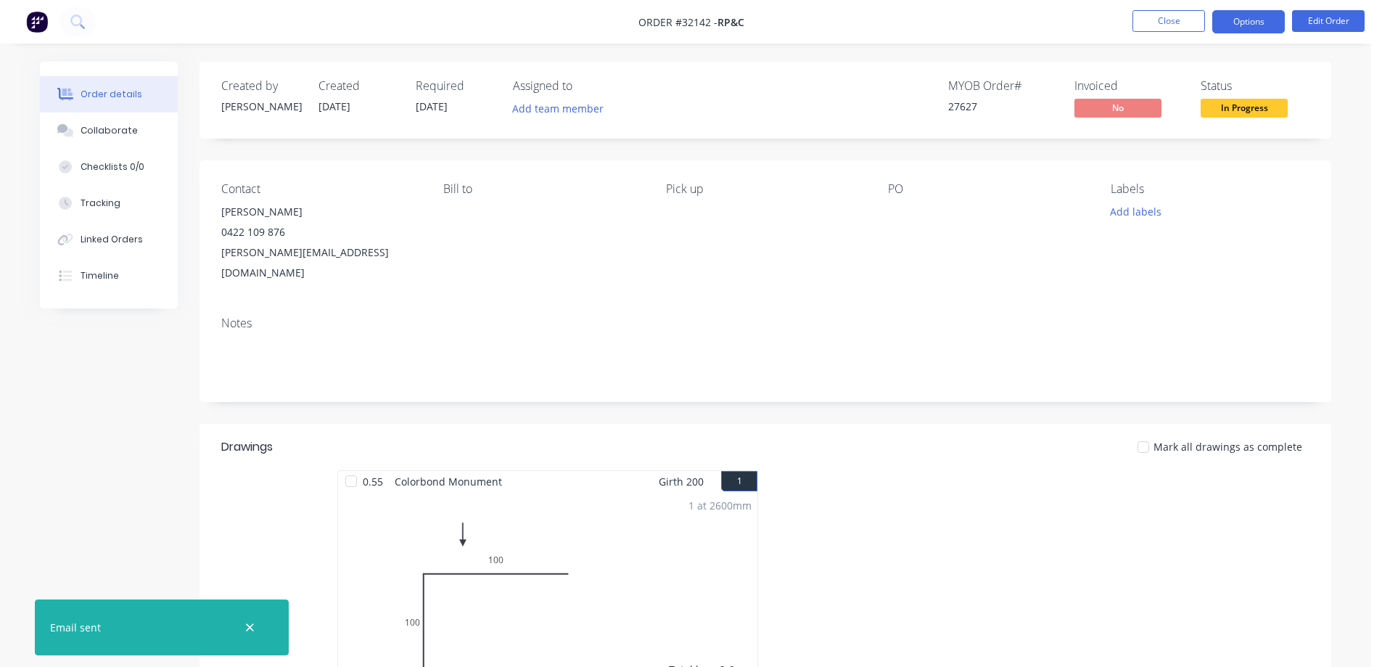
click at [1256, 25] on button "Options" at bounding box center [1248, 21] width 73 height 23
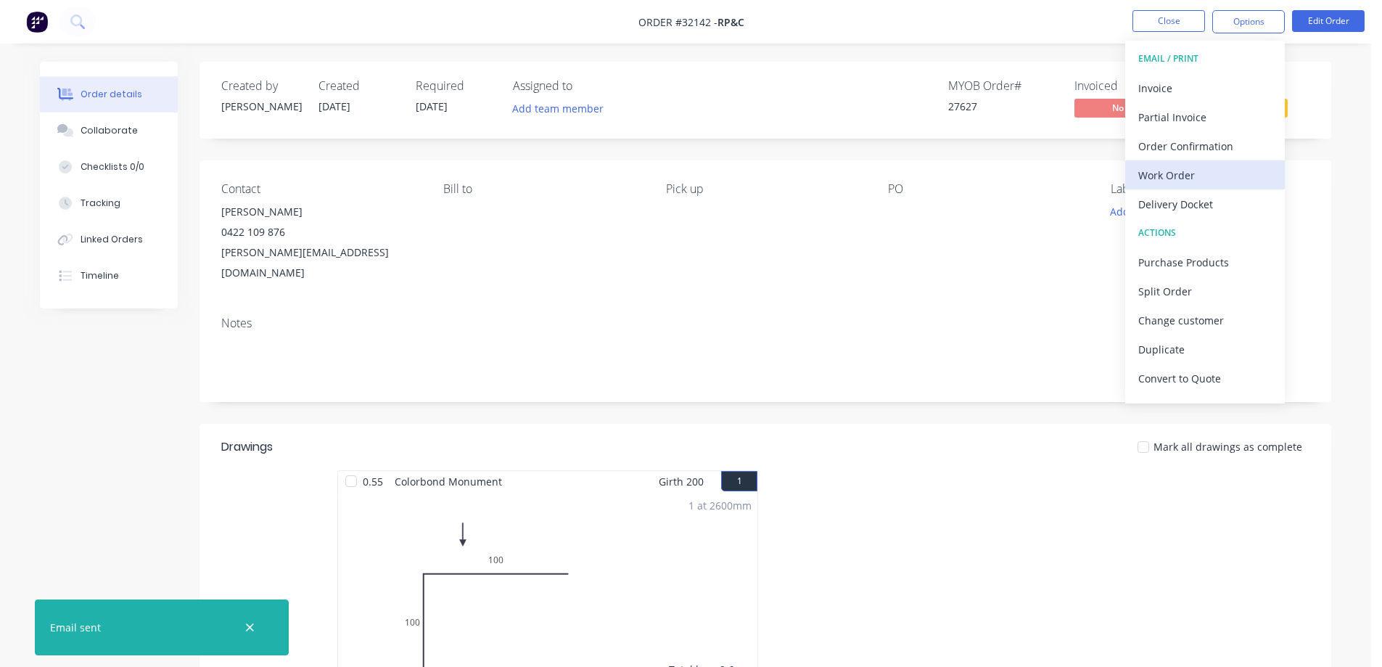
click at [1200, 176] on div "Work Order" at bounding box center [1204, 175] width 133 height 21
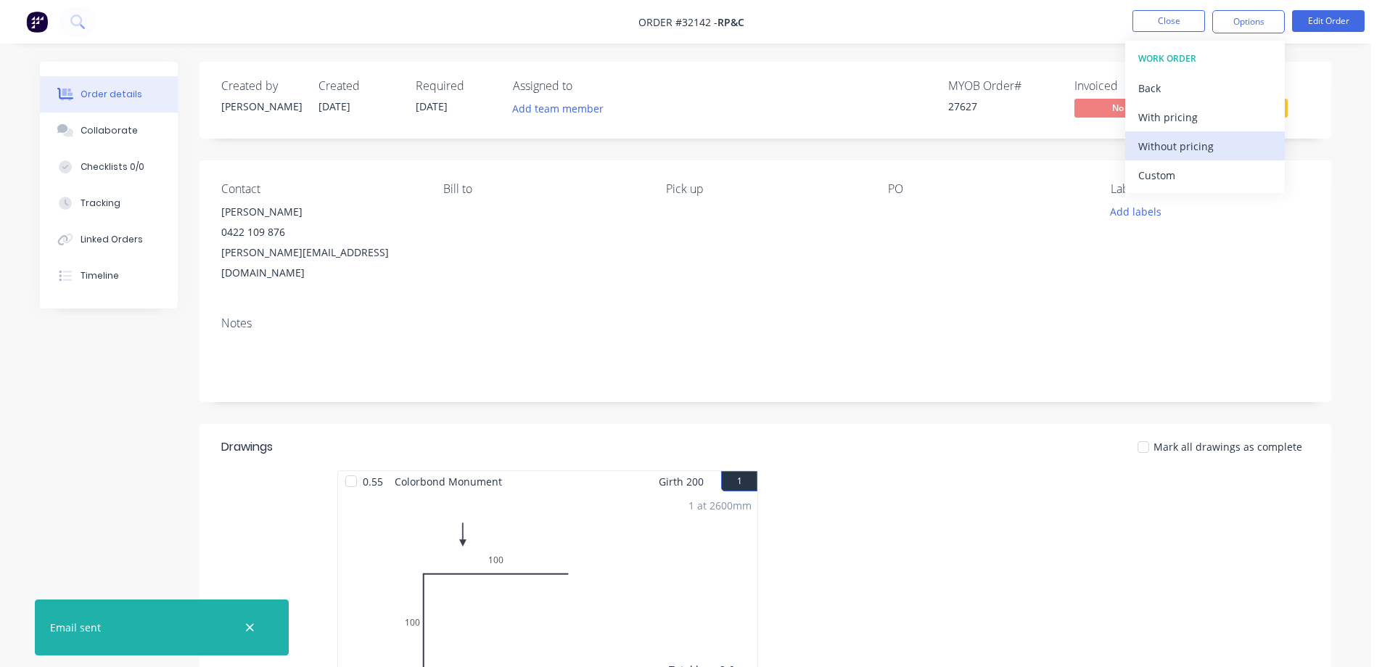
click at [1200, 152] on div "Without pricing" at bounding box center [1204, 146] width 133 height 21
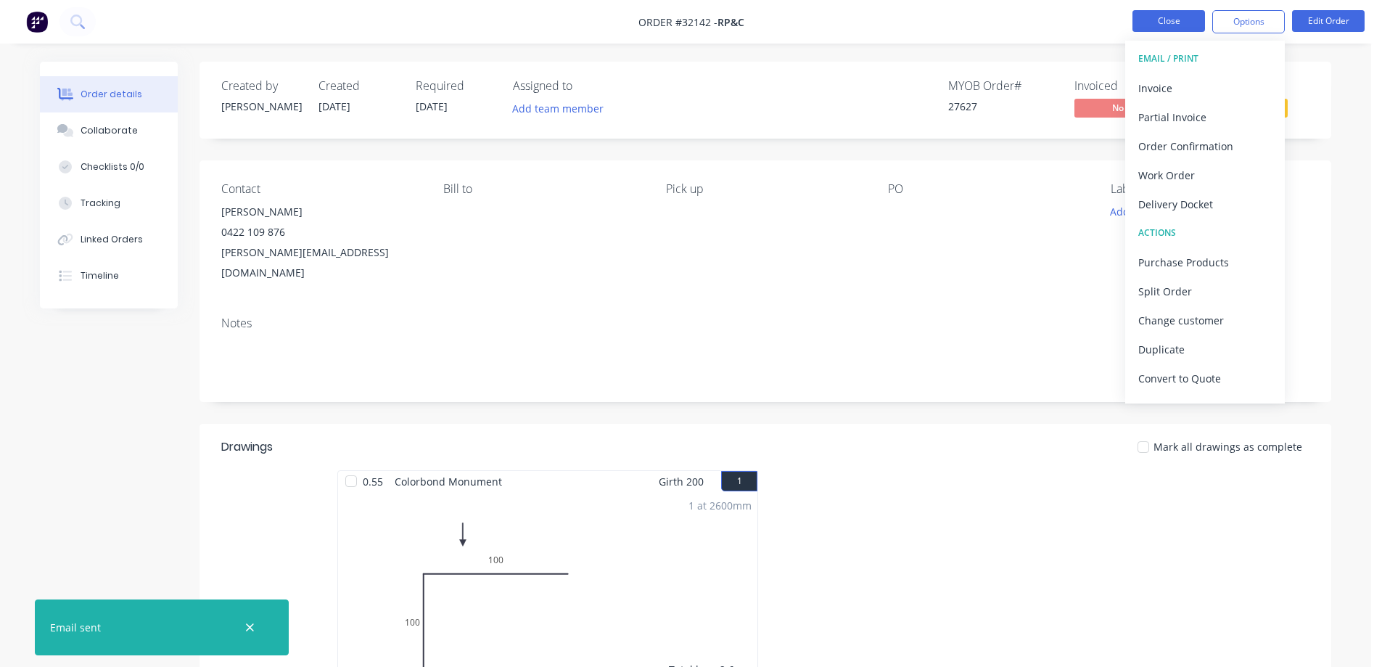
click at [1182, 23] on button "Close" at bounding box center [1168, 21] width 73 height 22
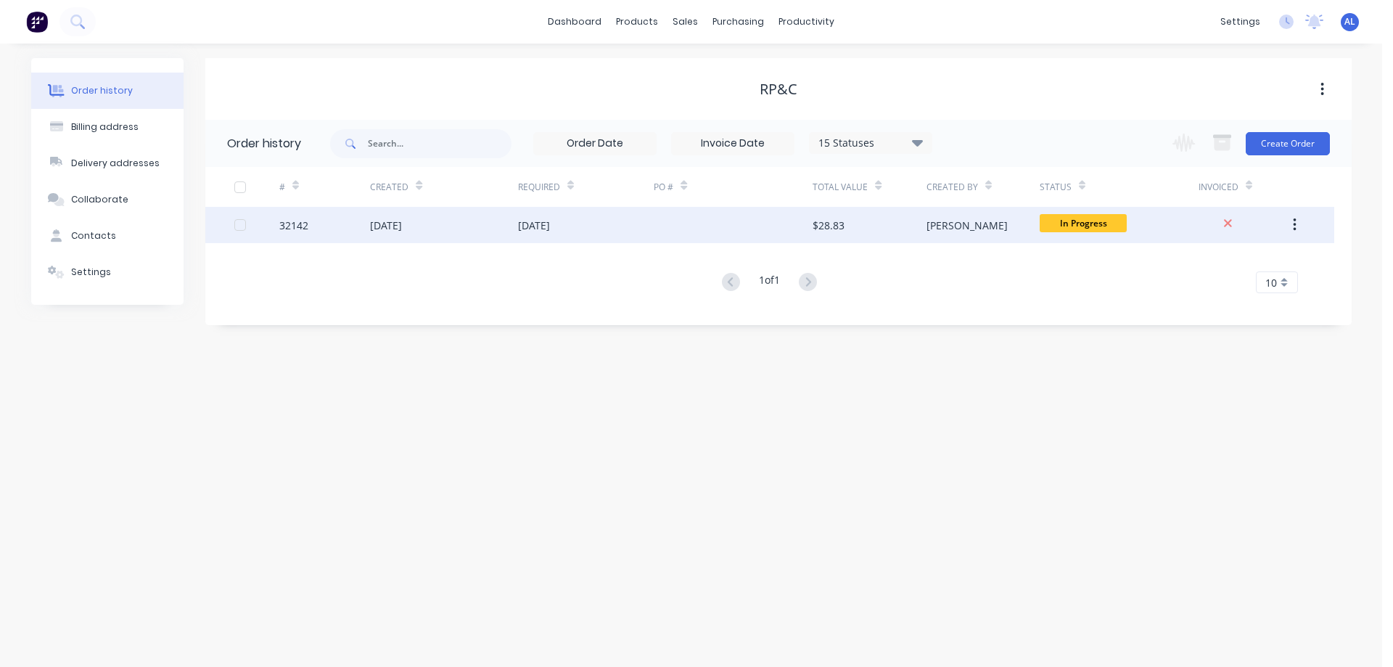
click at [967, 231] on div "[PERSON_NAME]" at bounding box center [982, 225] width 113 height 36
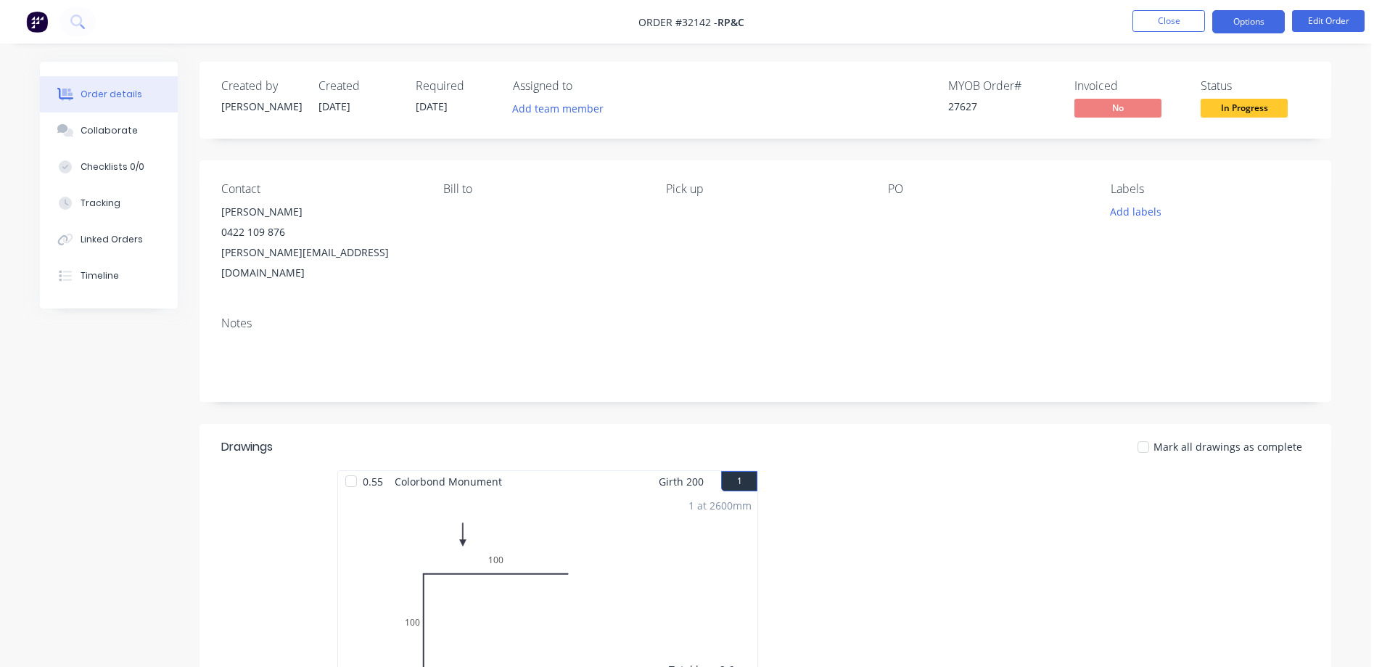
click at [1256, 25] on button "Options" at bounding box center [1248, 21] width 73 height 23
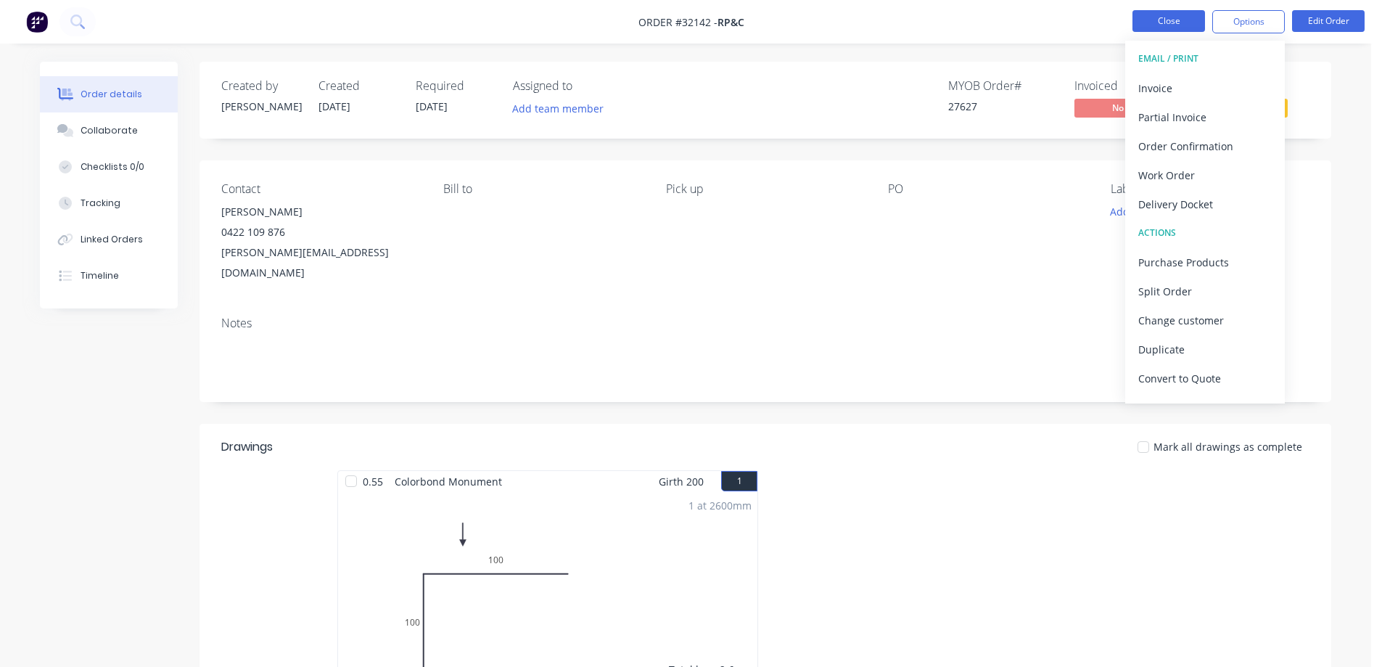
click at [1170, 20] on button "Close" at bounding box center [1168, 21] width 73 height 22
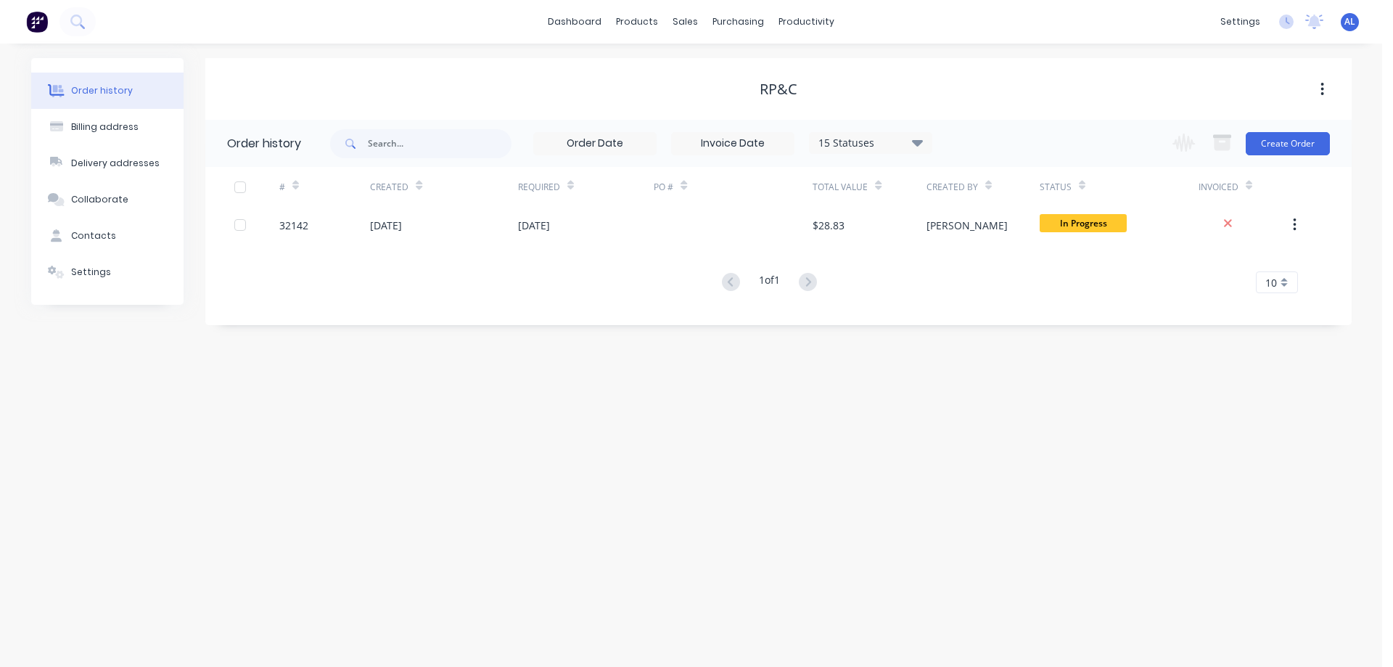
click at [42, 20] on img at bounding box center [37, 22] width 22 height 22
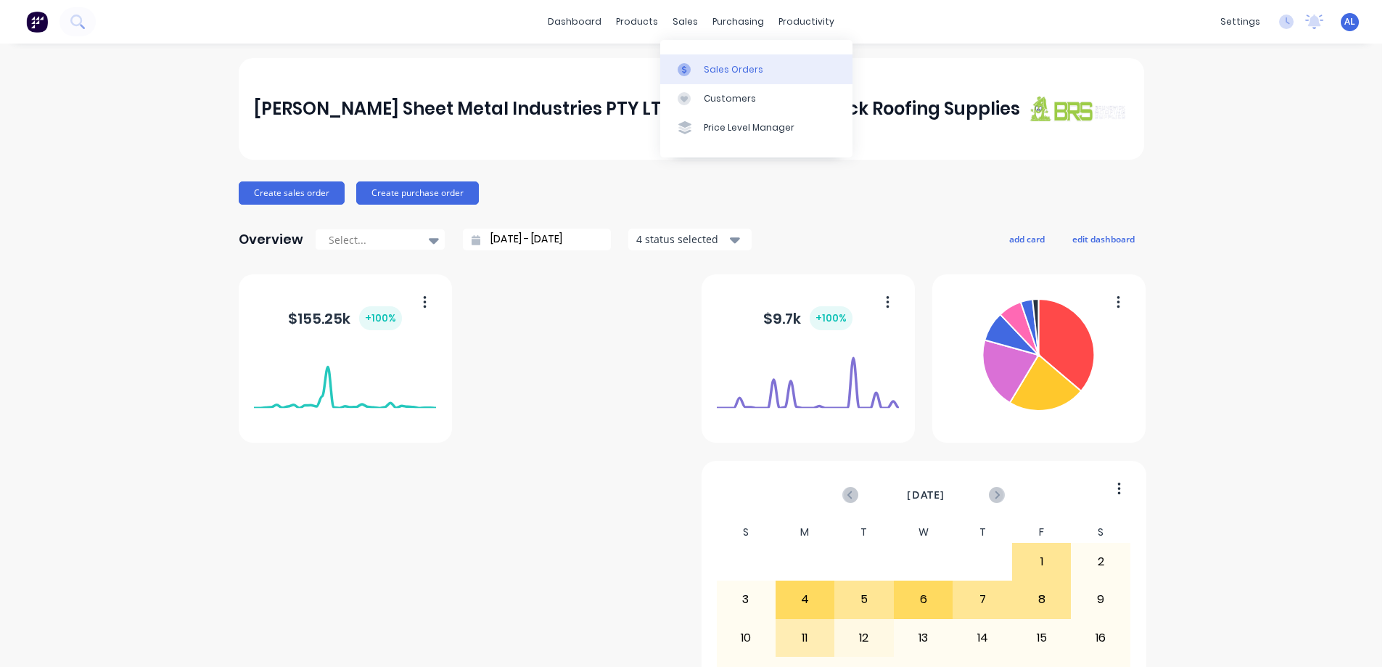
click at [741, 69] on div "Sales Orders" at bounding box center [733, 69] width 59 height 13
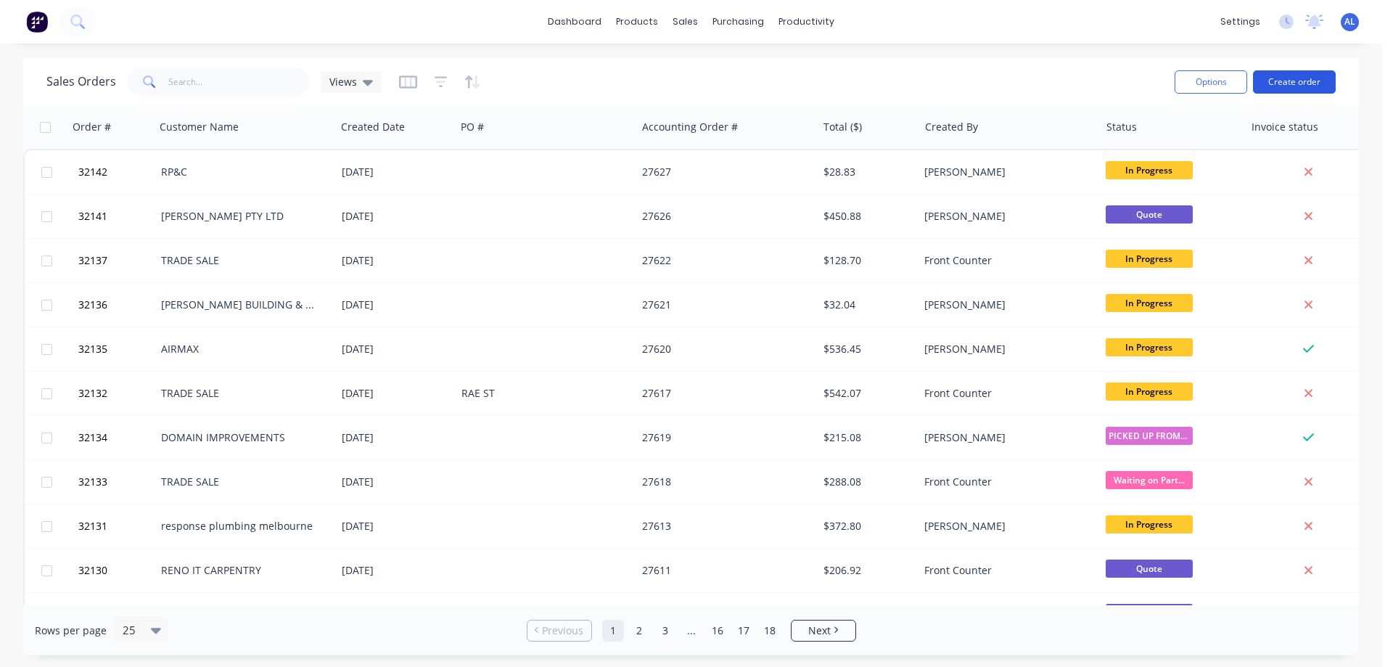
click at [1285, 86] on button "Create order" at bounding box center [1294, 81] width 83 height 23
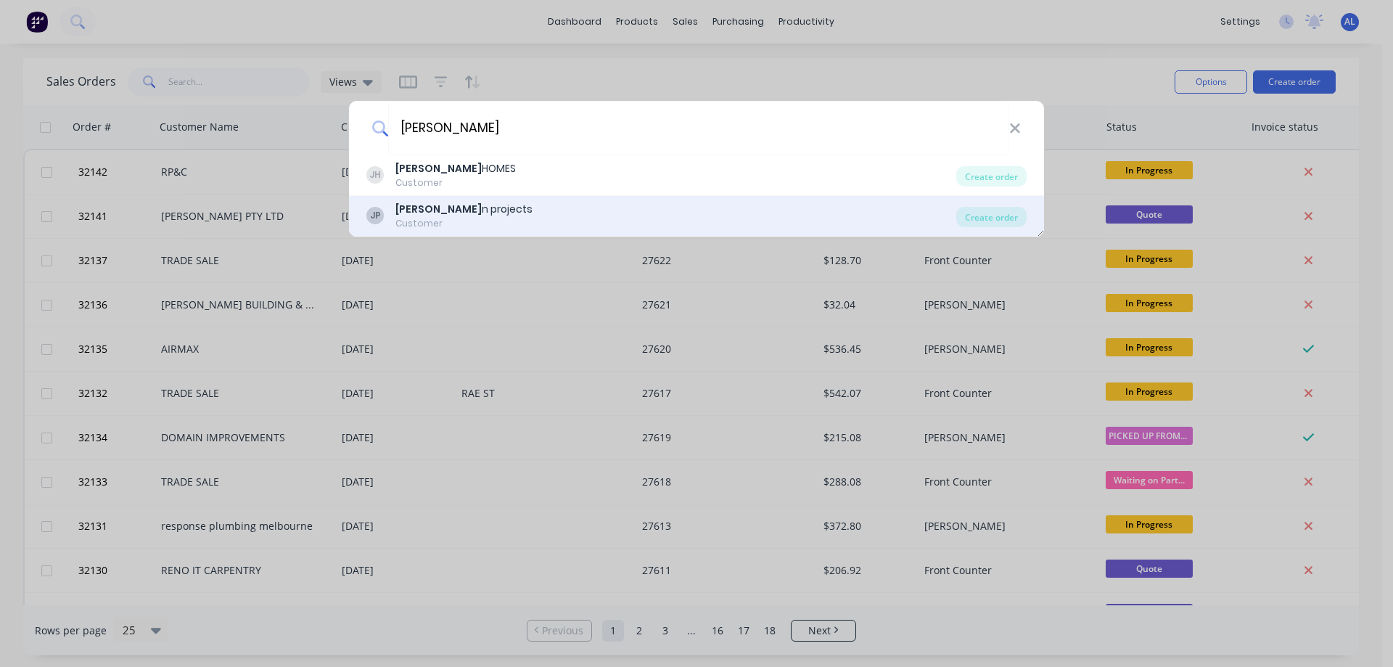
type input "[PERSON_NAME]"
click at [456, 213] on div "[PERSON_NAME] n projects" at bounding box center [463, 209] width 137 height 15
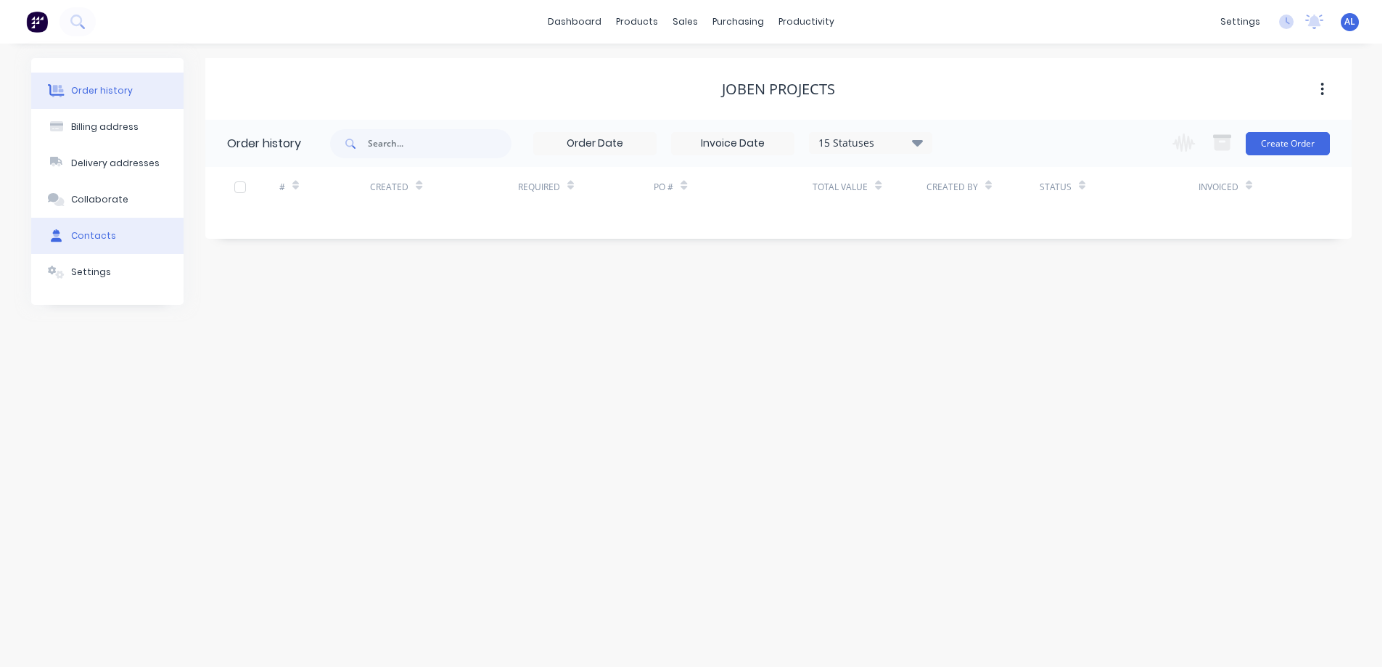
click at [112, 239] on button "Contacts" at bounding box center [107, 236] width 152 height 36
click at [78, 90] on div "Order history" at bounding box center [102, 90] width 62 height 13
click at [1311, 149] on button "Create Order" at bounding box center [1287, 143] width 84 height 23
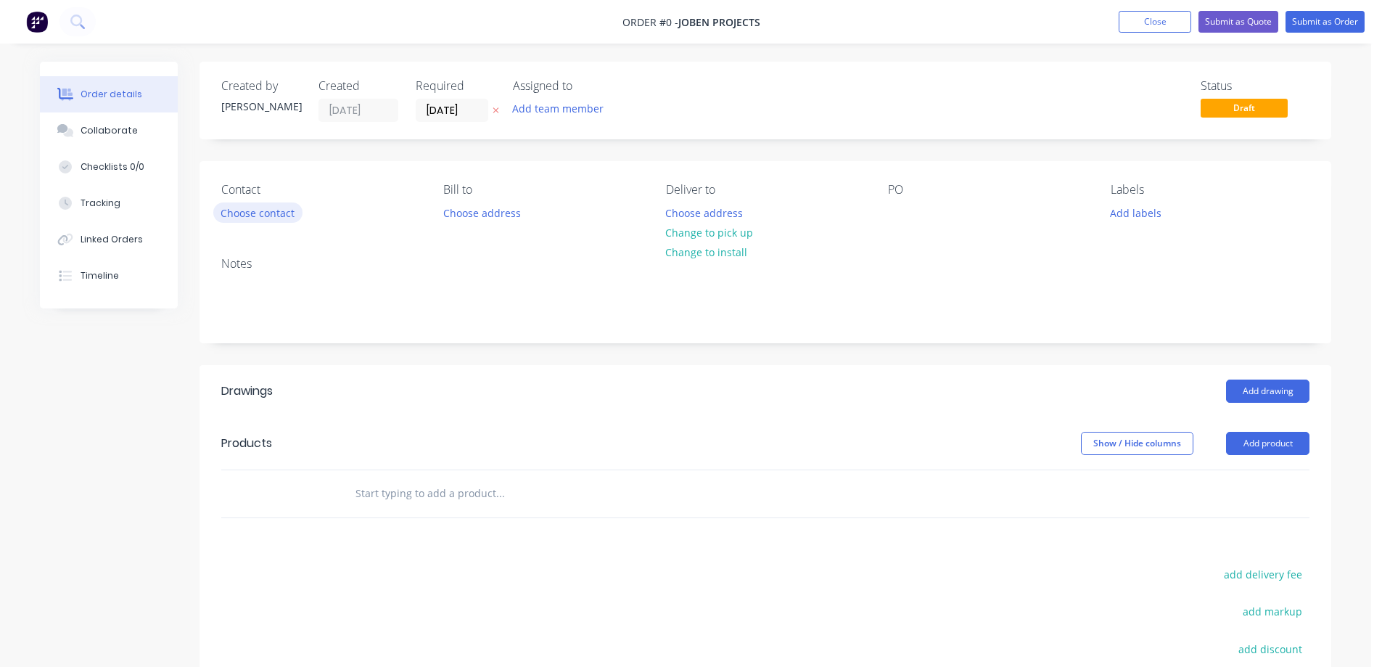
click at [279, 213] on button "Choose contact" at bounding box center [257, 212] width 89 height 20
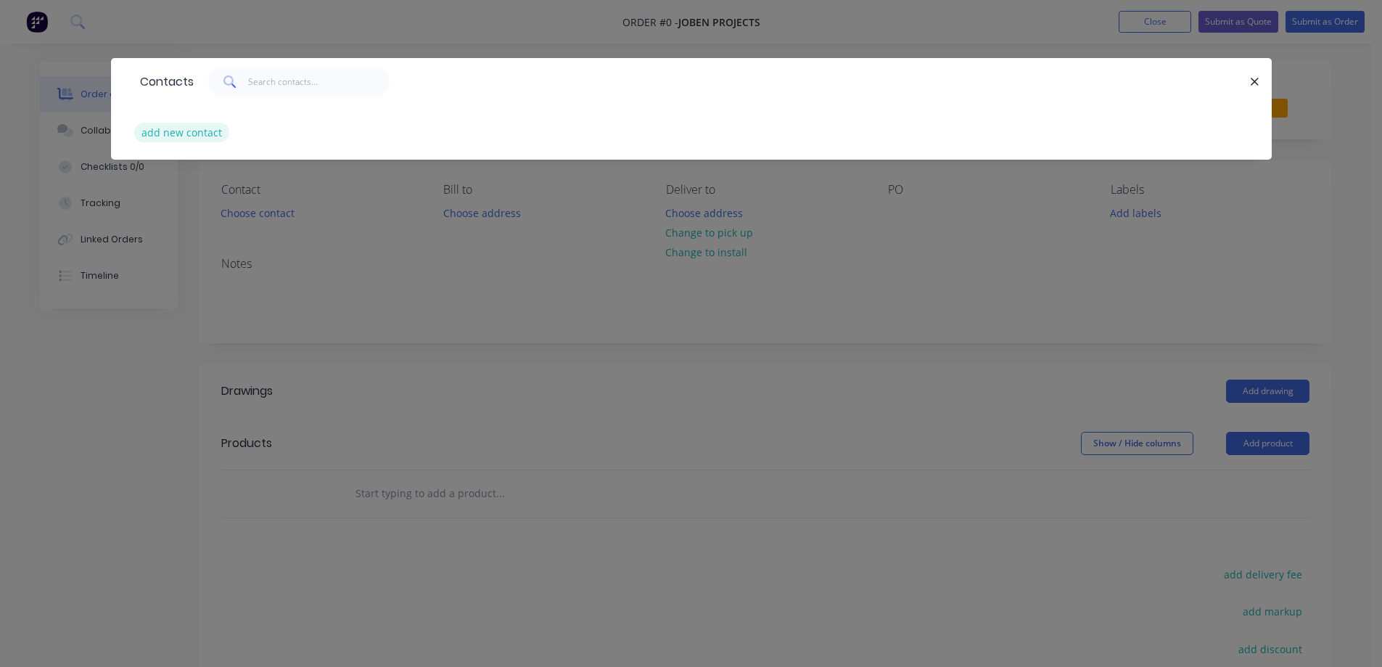
click at [205, 129] on button "add new contact" at bounding box center [182, 133] width 96 height 20
select select "AU"
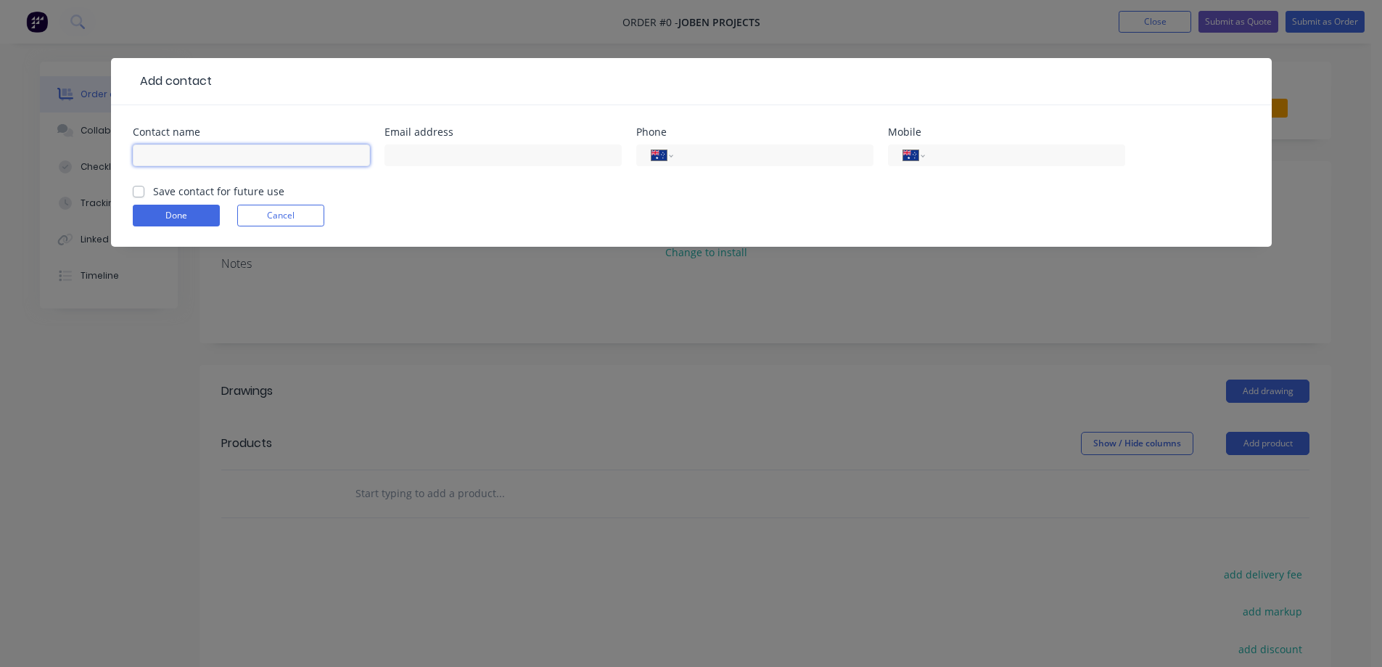
click at [231, 160] on input "text" at bounding box center [251, 155] width 237 height 22
type input "[PERSON_NAME]"
drag, startPoint x: 486, startPoint y: 151, endPoint x: 516, endPoint y: 163, distance: 32.9
click at [486, 151] on input "text" at bounding box center [502, 155] width 237 height 22
click at [478, 156] on input "text" at bounding box center [502, 155] width 237 height 22
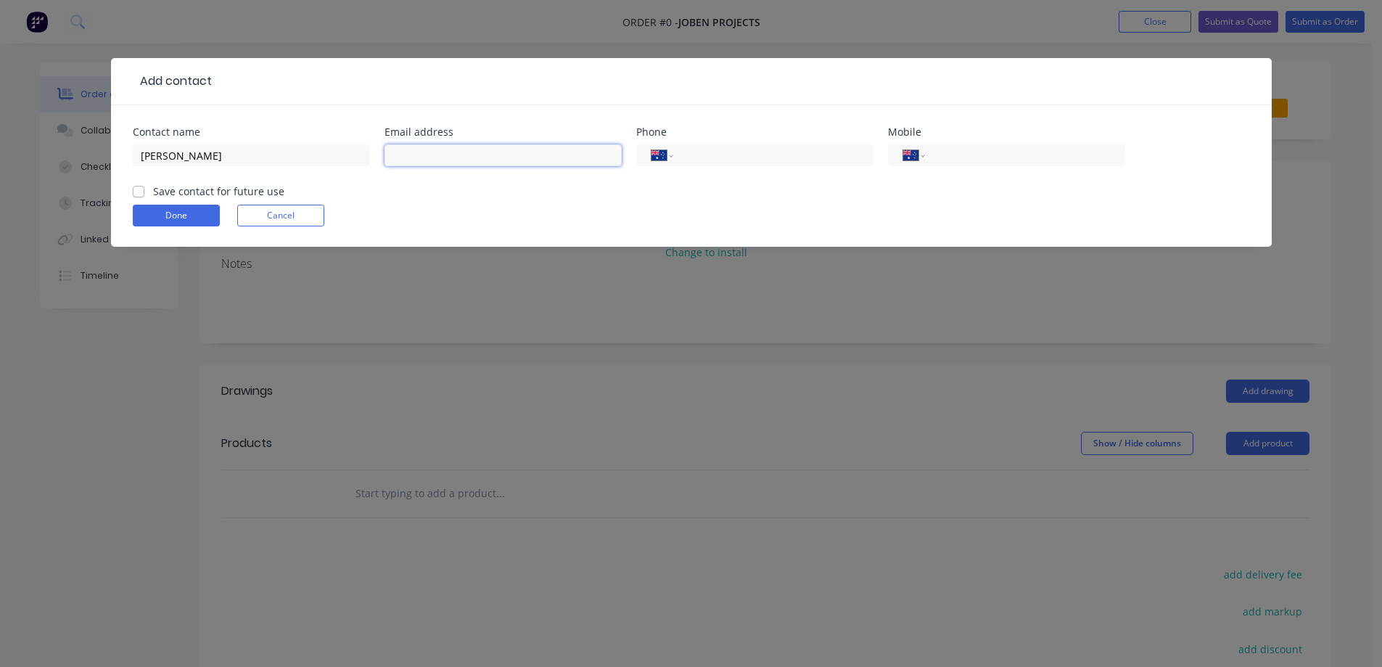
paste input "[EMAIL_ADDRESS][DOMAIN_NAME]"
type input "[EMAIL_ADDRESS][DOMAIN_NAME]"
drag, startPoint x: 986, startPoint y: 152, endPoint x: 981, endPoint y: 168, distance: 16.7
click at [986, 152] on input "tel" at bounding box center [1022, 155] width 174 height 17
type input "0413 821 424"
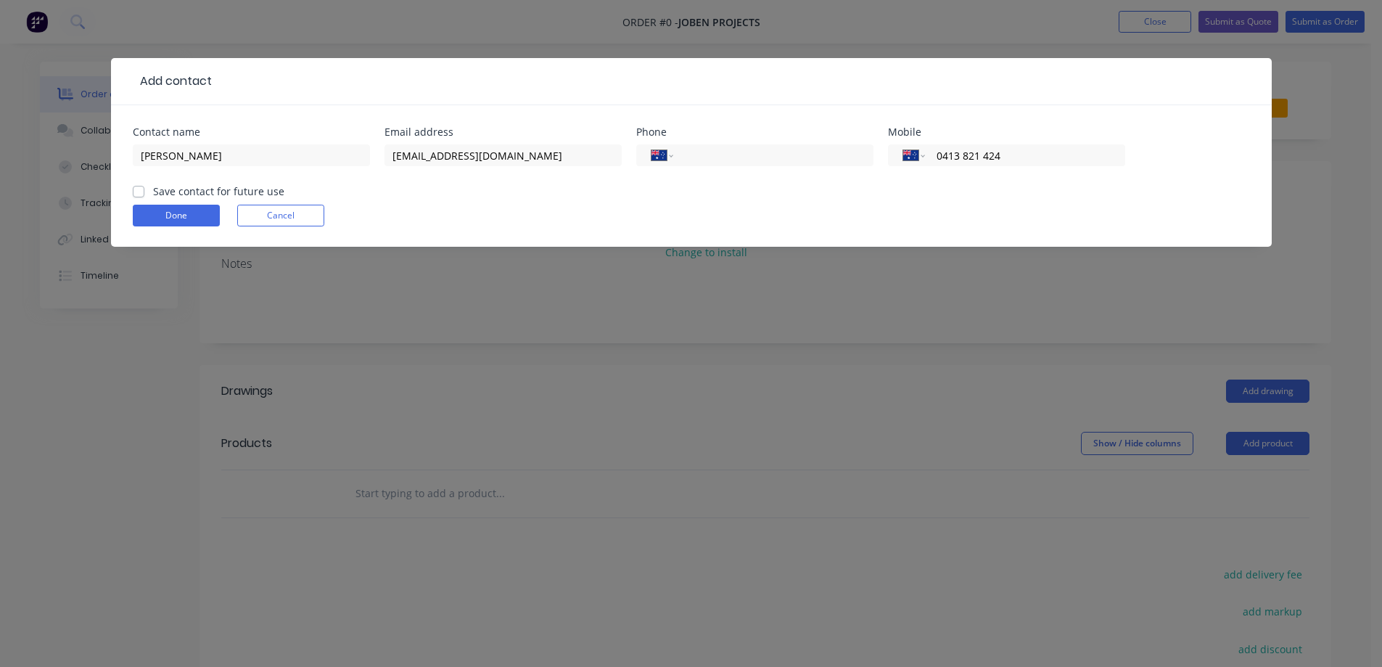
click at [153, 196] on label "Save contact for future use" at bounding box center [218, 191] width 131 height 15
click at [139, 196] on input "Save contact for future use" at bounding box center [139, 191] width 12 height 14
checkbox input "true"
drag, startPoint x: 165, startPoint y: 213, endPoint x: 176, endPoint y: 218, distance: 12.0
click at [165, 214] on button "Done" at bounding box center [176, 216] width 87 height 22
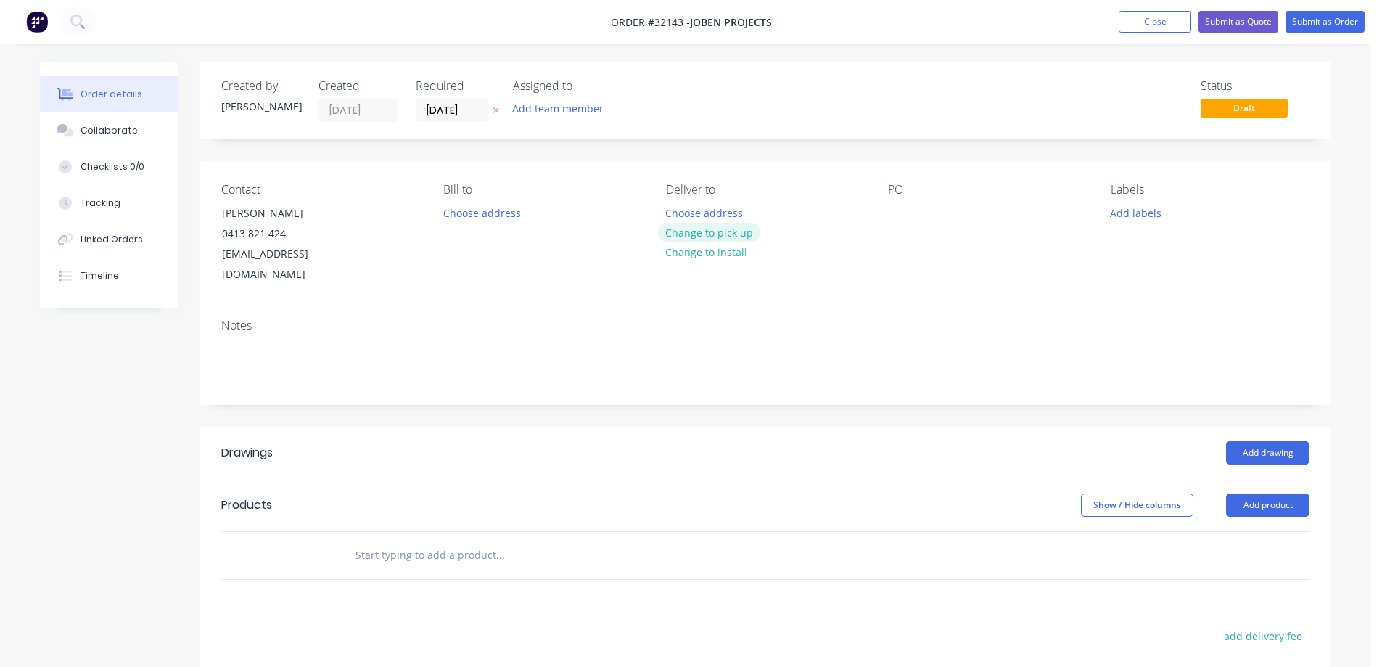
click at [729, 228] on button "Change to pick up" at bounding box center [709, 233] width 103 height 20
click at [1276, 441] on button "Add drawing" at bounding box center [1267, 452] width 83 height 23
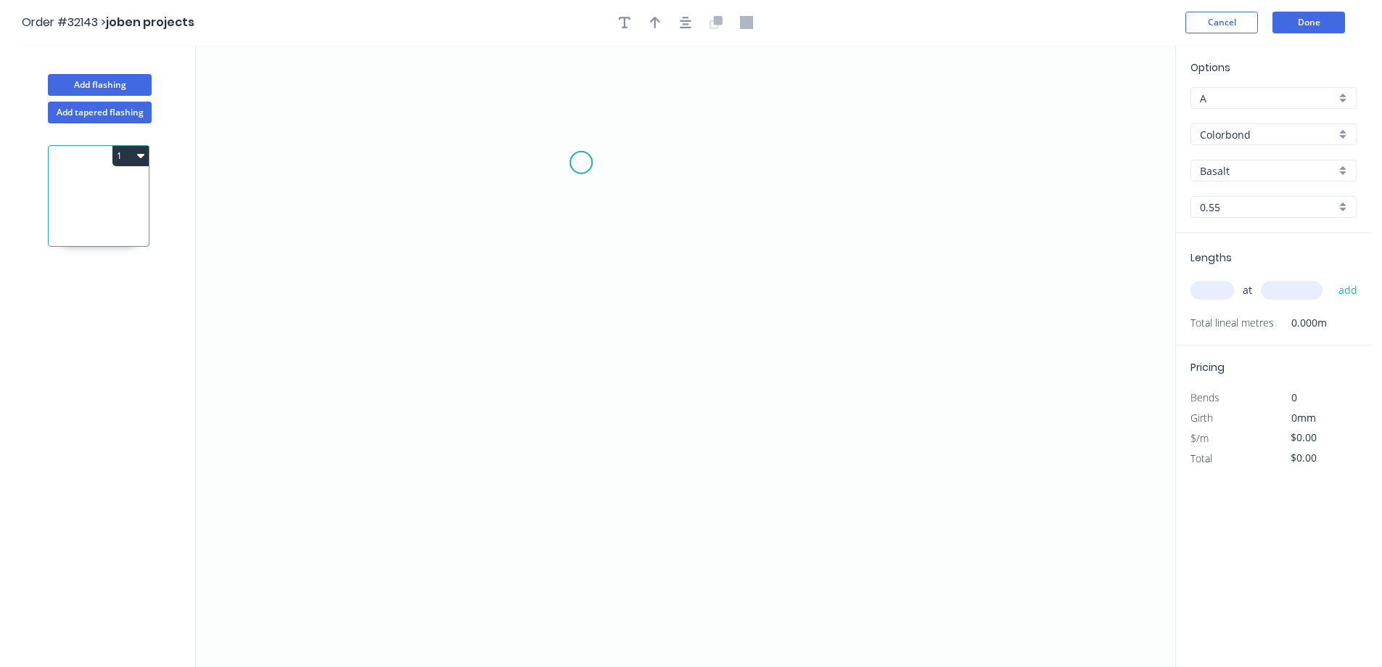
click at [581, 162] on icon "0" at bounding box center [685, 356] width 979 height 622
click at [587, 347] on icon "0" at bounding box center [685, 356] width 979 height 622
click at [701, 386] on icon "0 ?" at bounding box center [685, 356] width 979 height 622
click at [705, 514] on icon "0 ? ? ? º" at bounding box center [685, 356] width 979 height 622
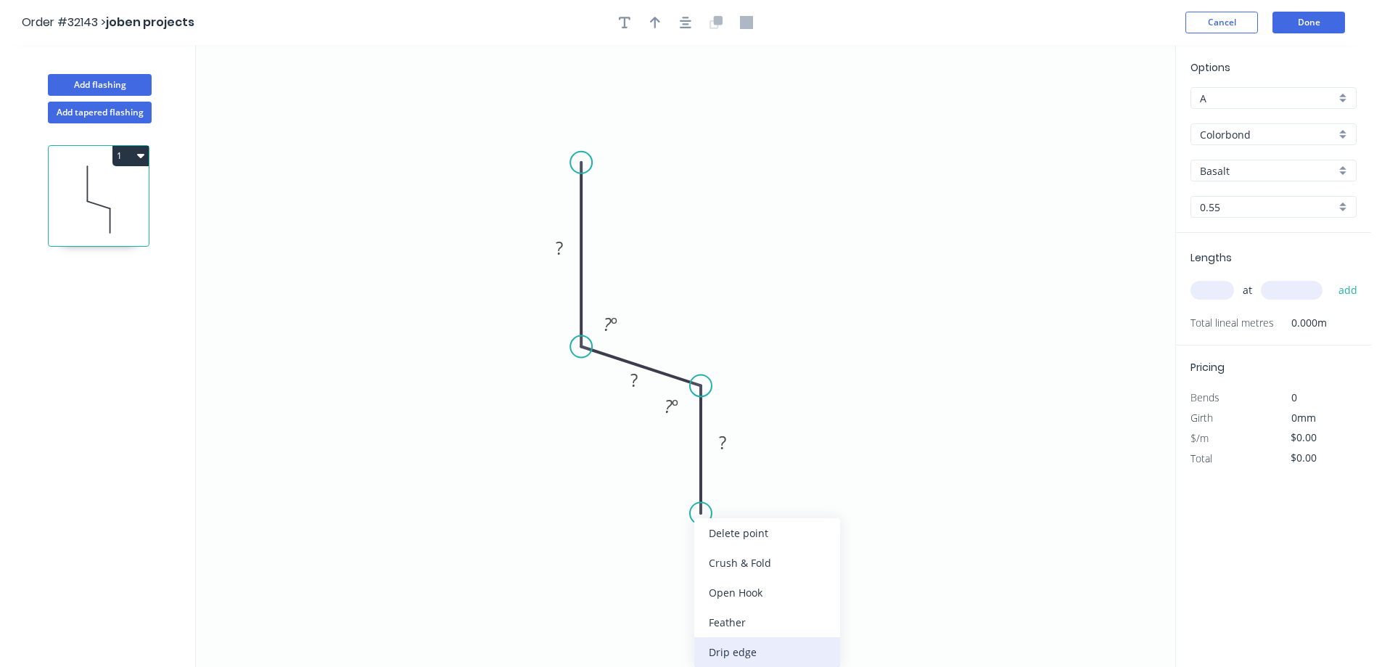
click at [780, 645] on div "Drip edge" at bounding box center [767, 652] width 146 height 30
click at [567, 543] on icon "0 ? ? DE 10 ? ? º ? º" at bounding box center [685, 356] width 979 height 622
click at [756, 570] on div "Flip bend" at bounding box center [773, 564] width 146 height 30
click at [727, 437] on rect at bounding box center [722, 443] width 29 height 20
type input "$20.02"
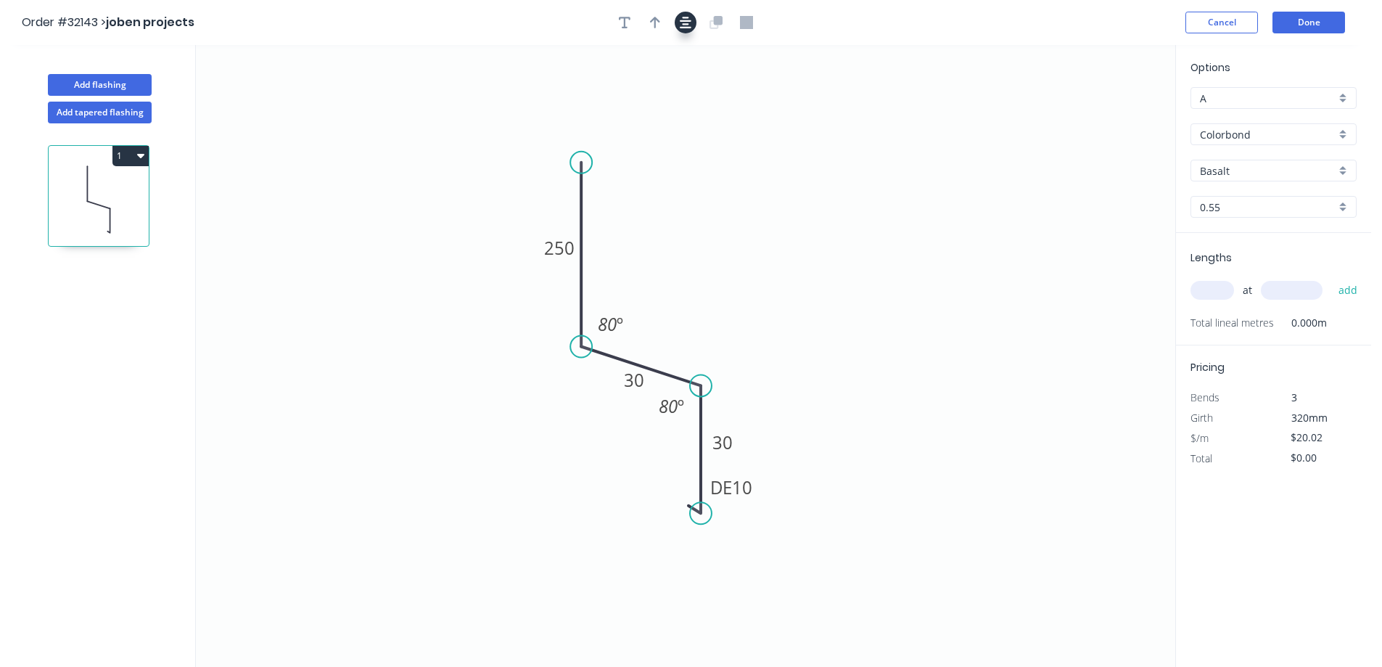
click at [683, 22] on icon "button" at bounding box center [686, 22] width 12 height 13
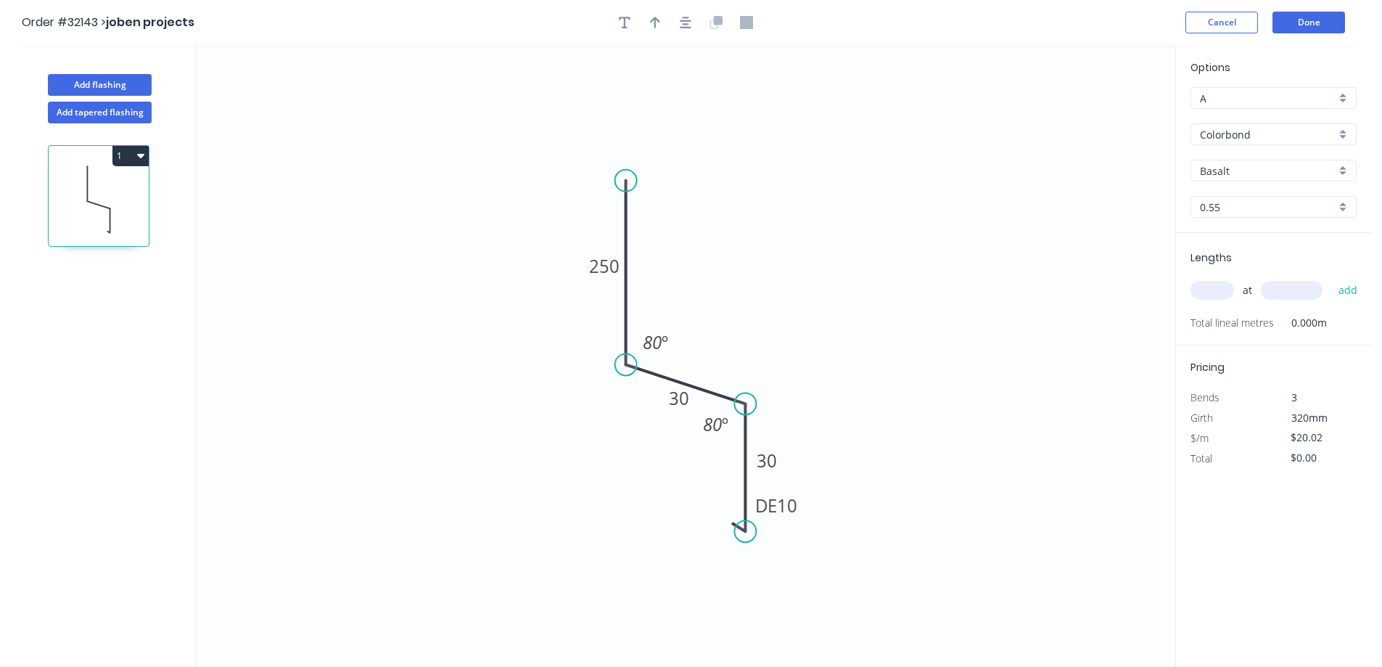
click at [1346, 172] on div "Basalt" at bounding box center [1273, 171] width 166 height 22
click at [1330, 135] on input "Colorbond" at bounding box center [1268, 134] width 136 height 15
click at [1280, 238] on div "Zinc" at bounding box center [1273, 238] width 165 height 25
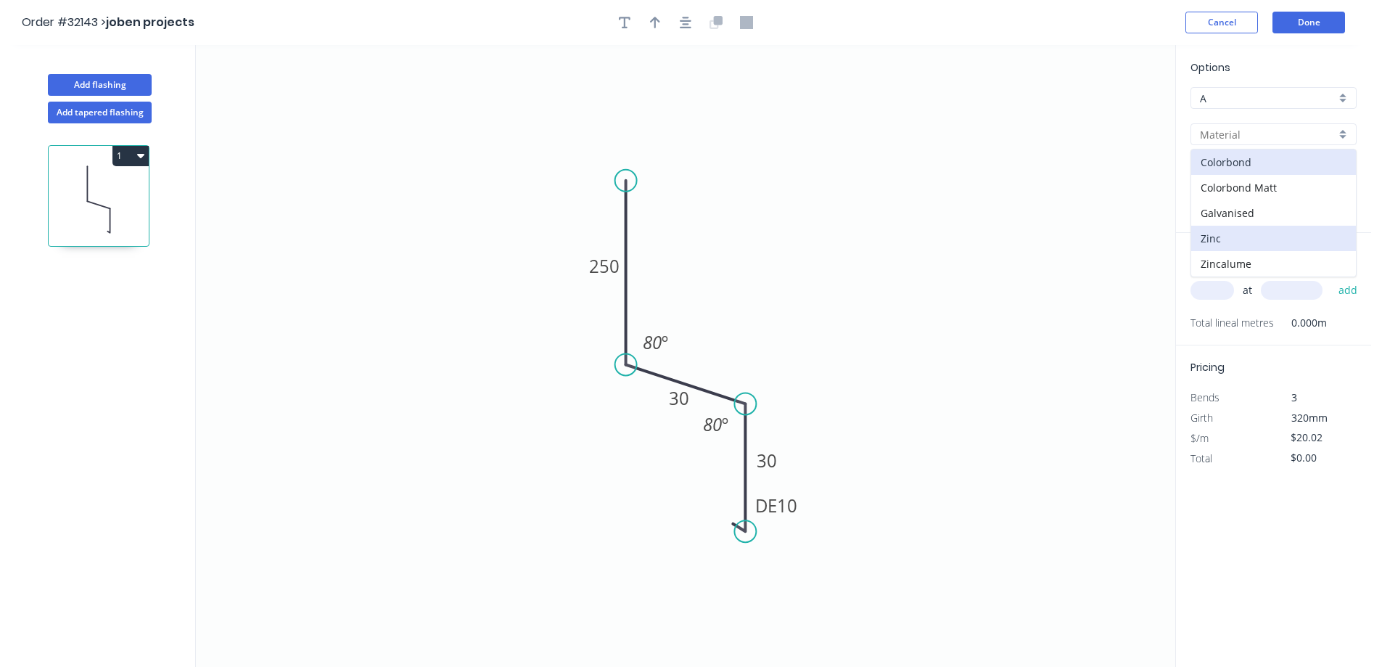
type input "Zinc"
type input "$17.76"
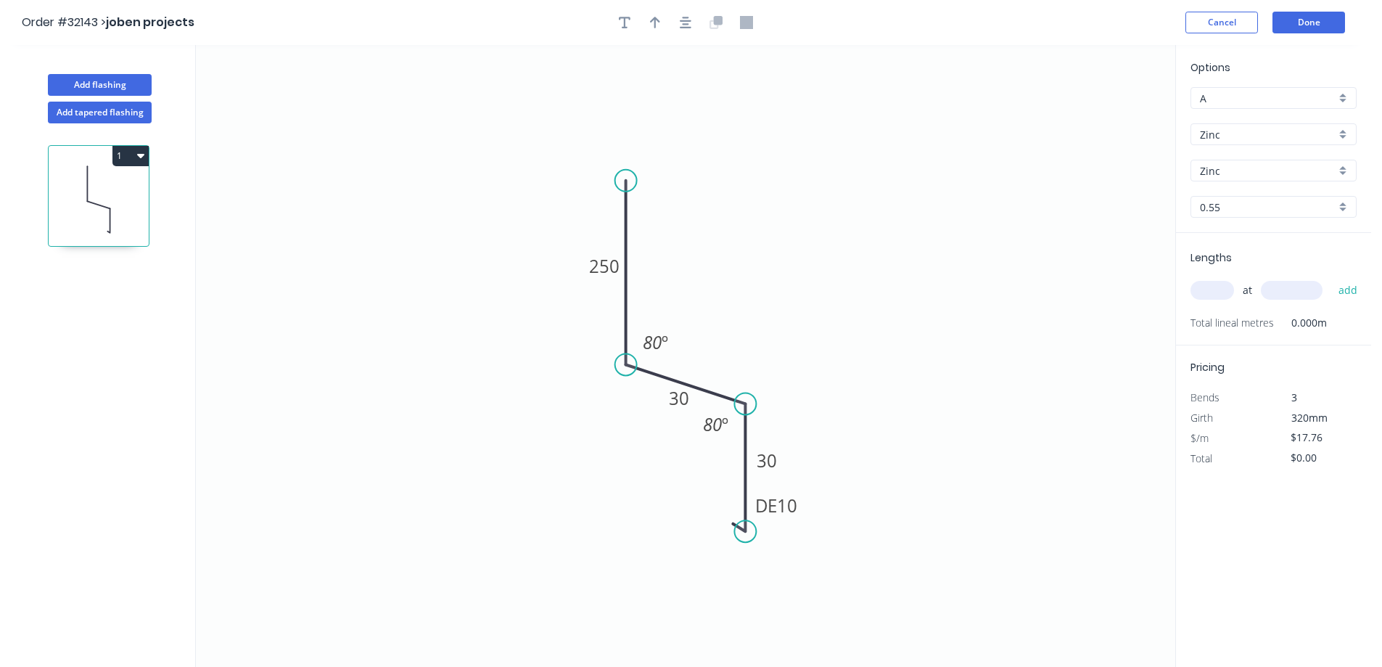
click at [1215, 290] on input "text" at bounding box center [1212, 290] width 44 height 19
type input "1"
type input "4300"
click at [1331, 278] on button "add" at bounding box center [1348, 290] width 34 height 25
type input "."
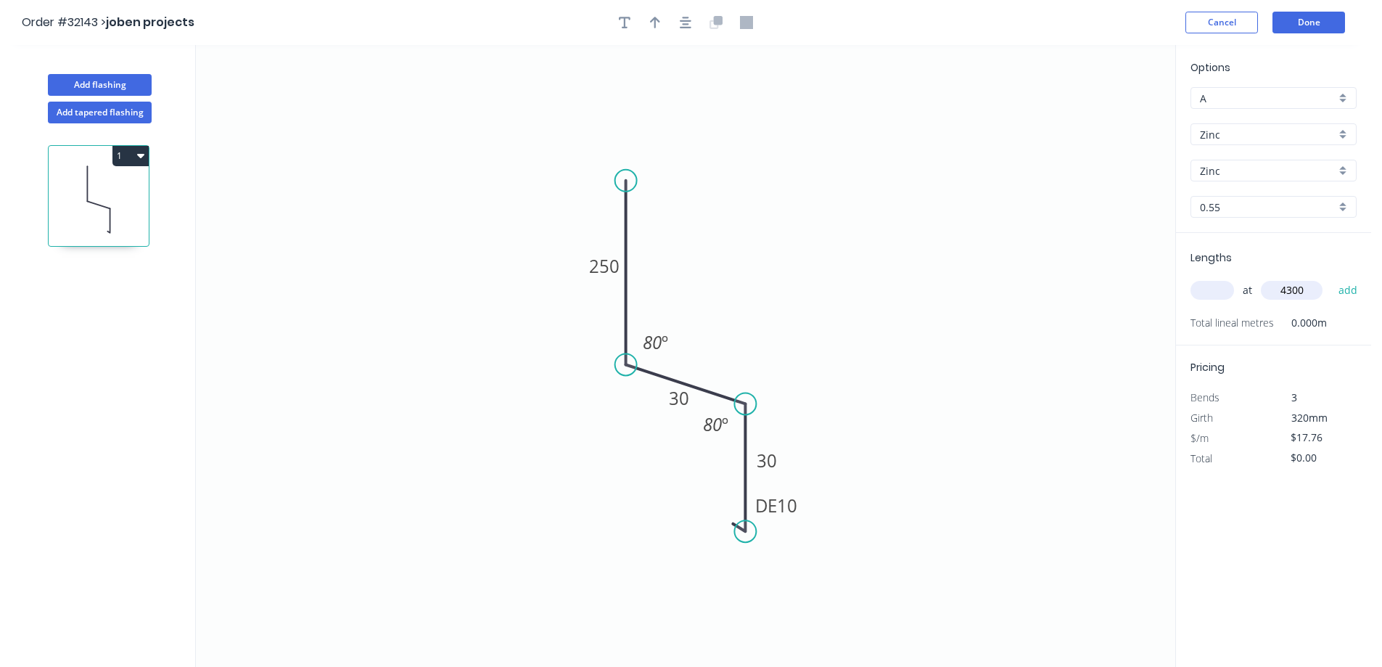
type input "$76.37"
type input "."
click at [1313, 22] on button "Done" at bounding box center [1308, 23] width 73 height 22
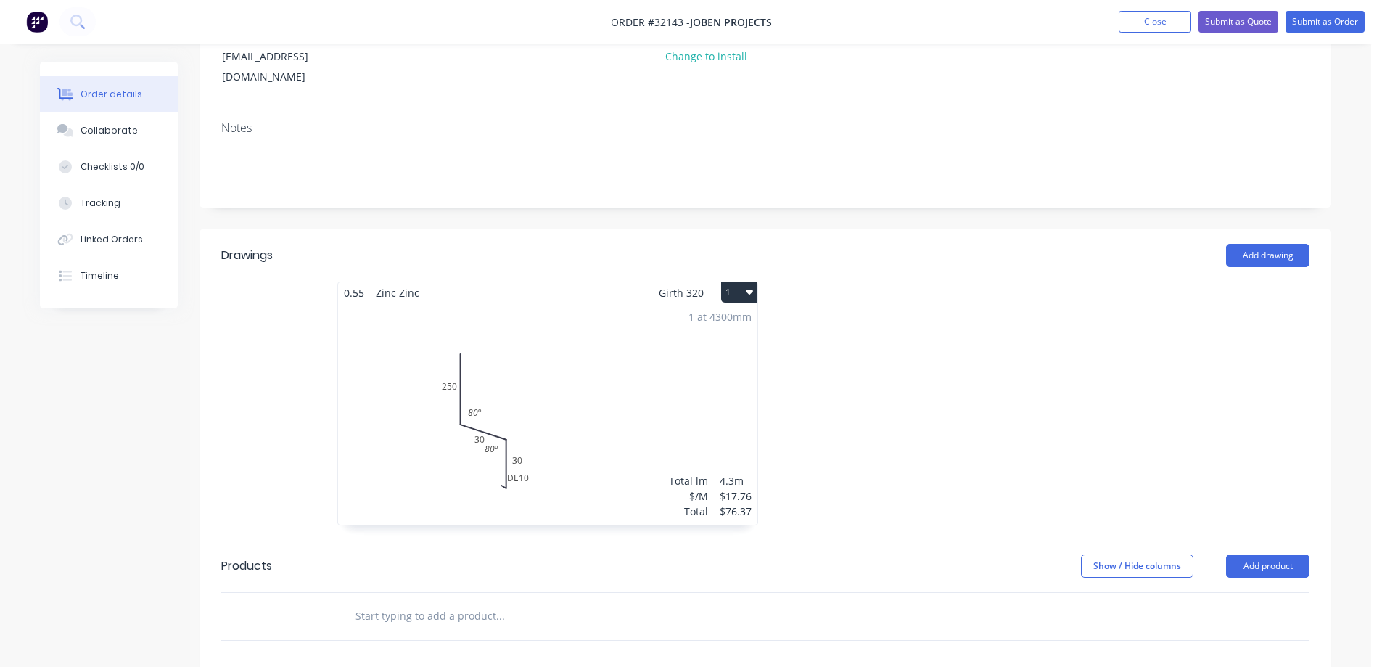
scroll to position [218, 0]
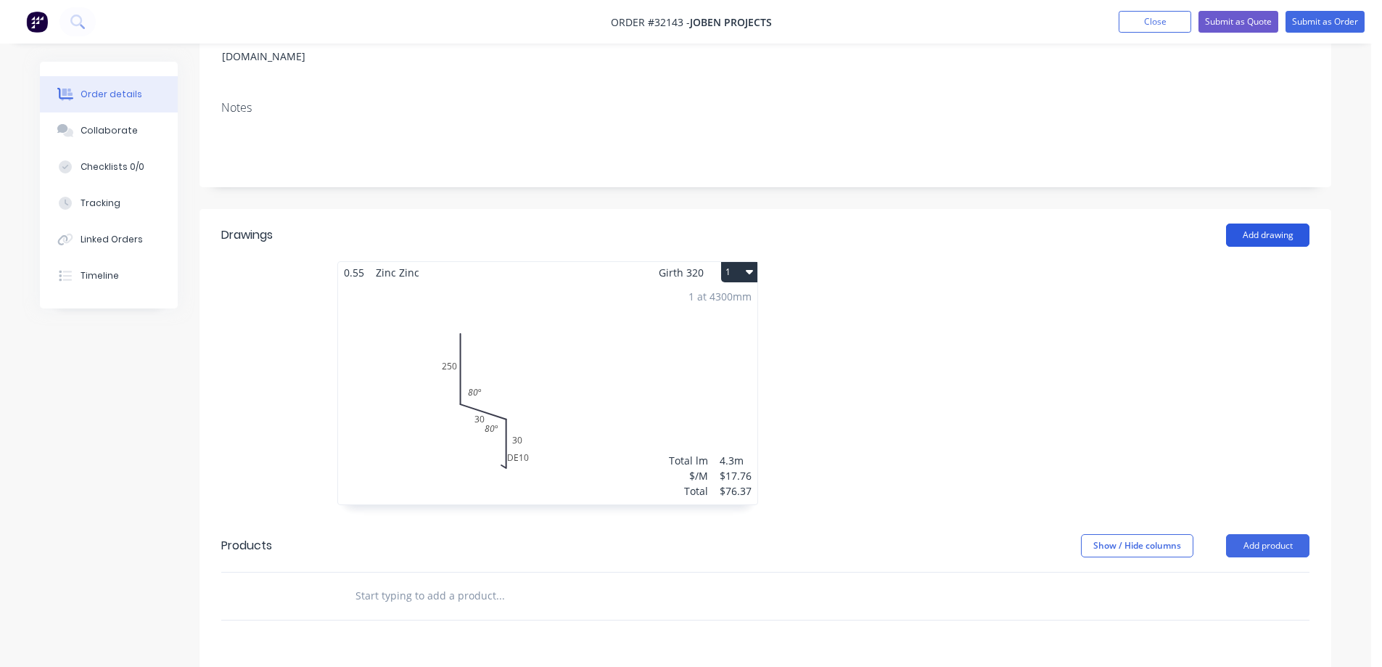
click at [1267, 223] on button "Add drawing" at bounding box center [1267, 234] width 83 height 23
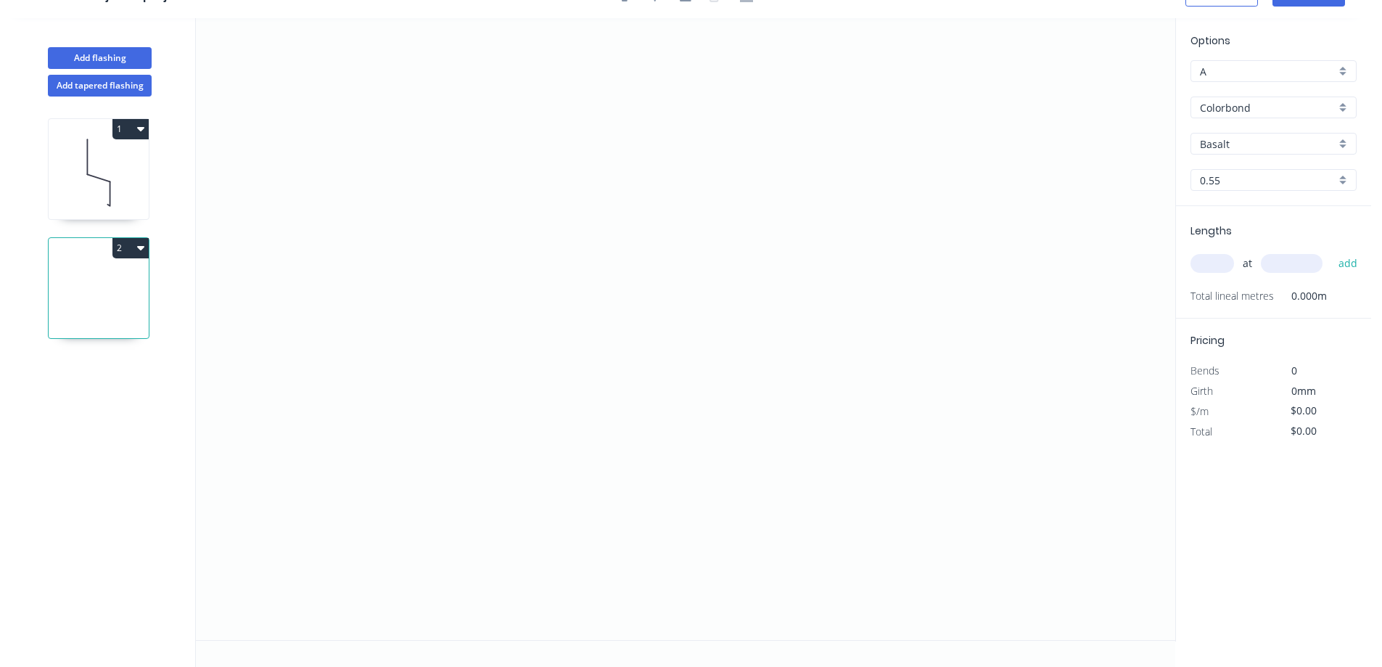
scroll to position [27, 0]
click at [122, 88] on button "Add tapered flashing" at bounding box center [100, 86] width 104 height 22
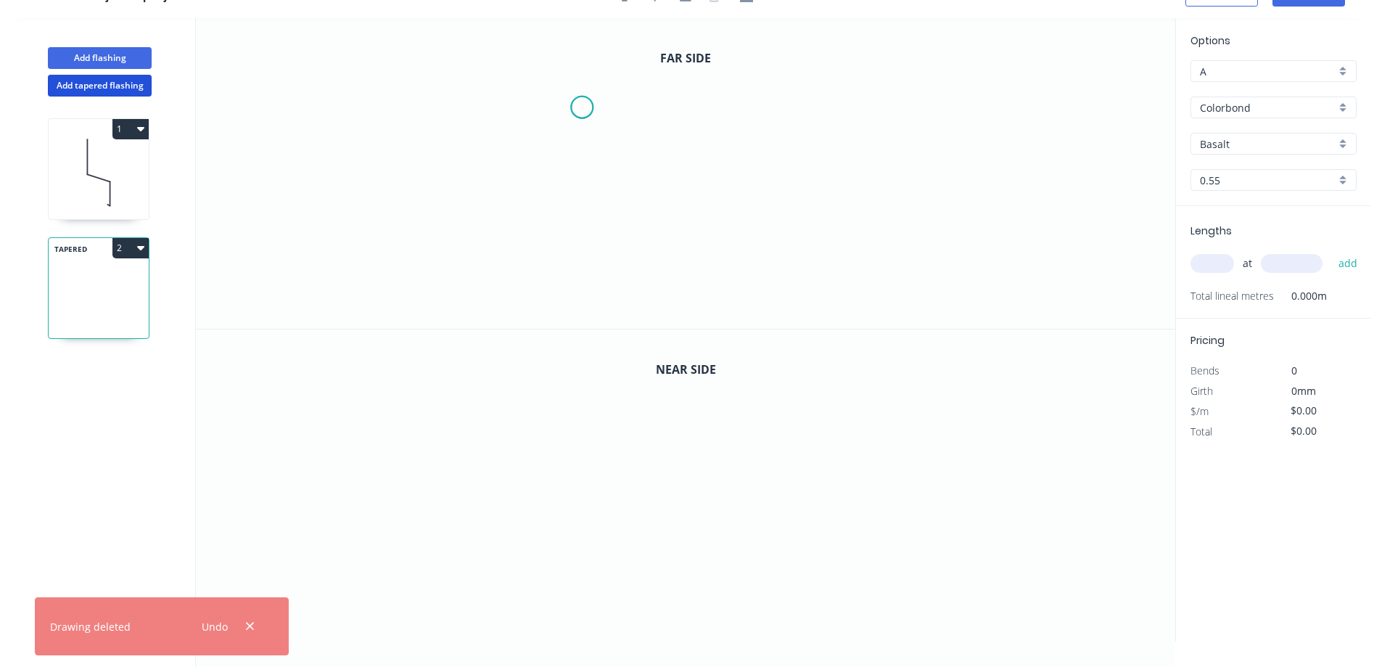
drag, startPoint x: 582, startPoint y: 107, endPoint x: 593, endPoint y: 152, distance: 45.6
click at [582, 108] on icon "0" at bounding box center [685, 173] width 979 height 310
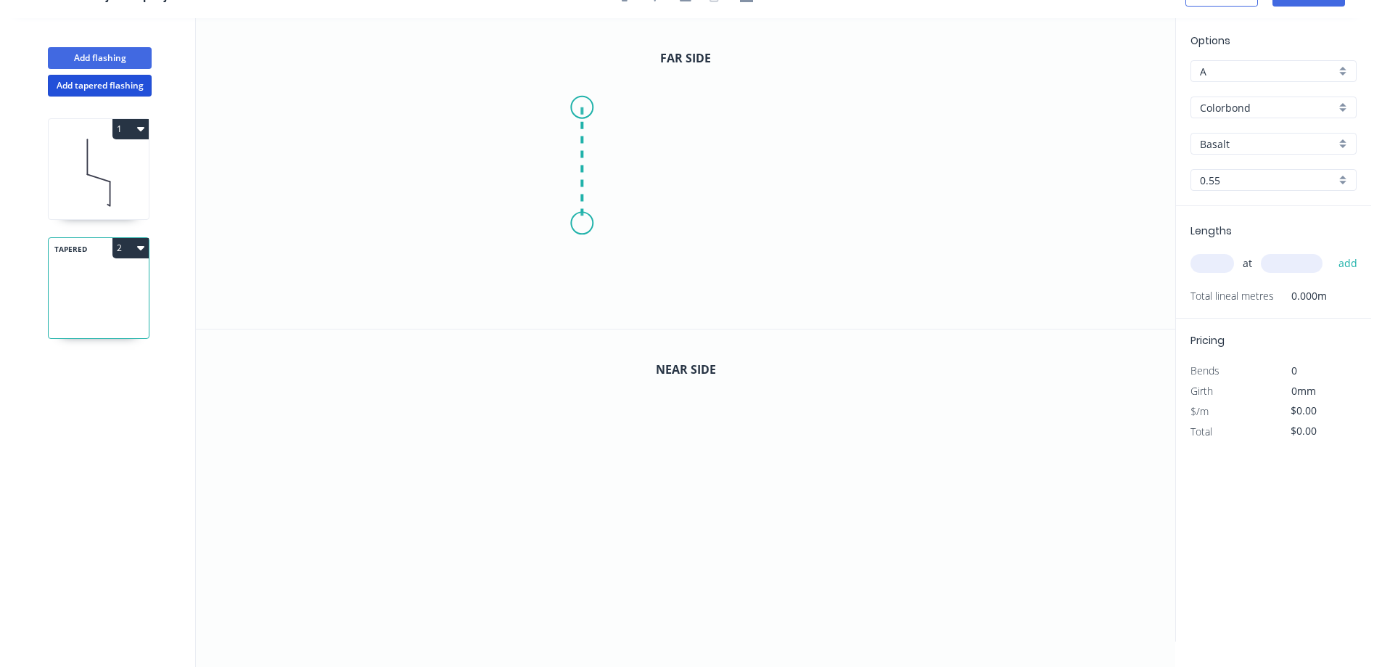
click at [585, 223] on icon "0" at bounding box center [685, 173] width 979 height 310
click at [705, 247] on icon "0 ?" at bounding box center [685, 173] width 979 height 310
click at [705, 306] on icon "0 ? ? ? º" at bounding box center [685, 173] width 979 height 310
click at [567, 158] on rect at bounding box center [559, 159] width 29 height 20
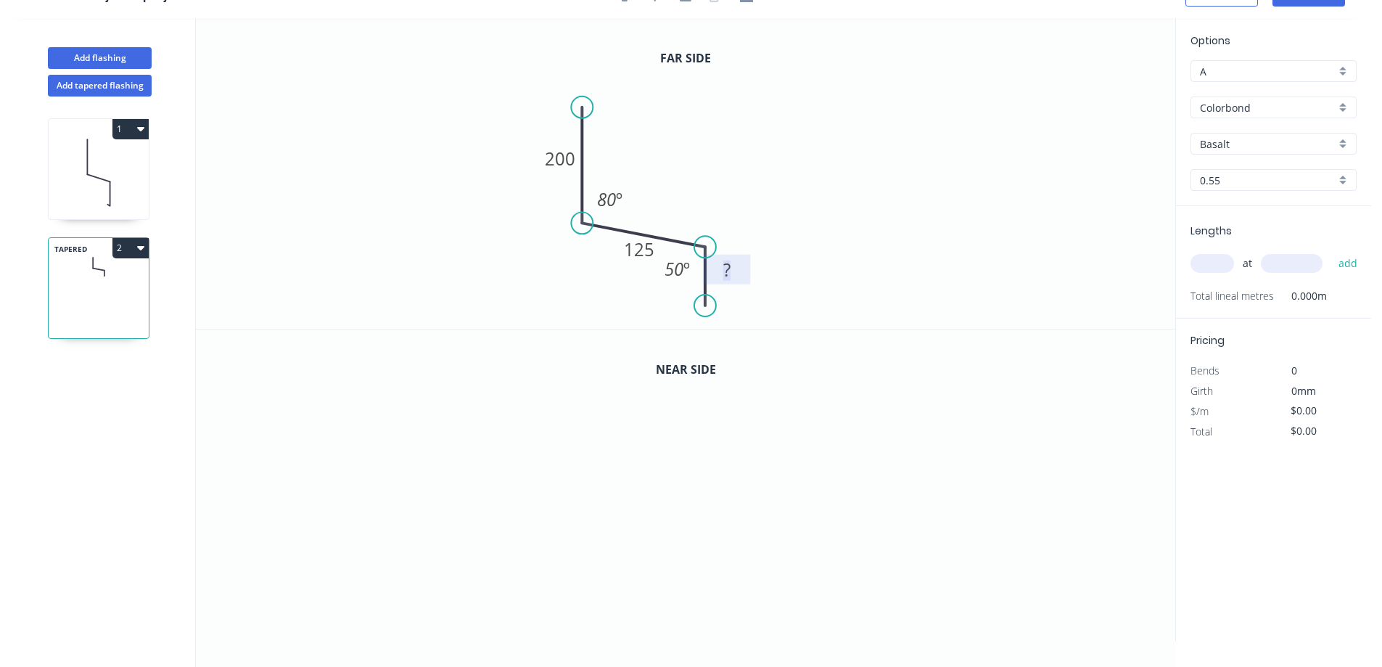
click at [729, 268] on tspan "?" at bounding box center [726, 270] width 7 height 24
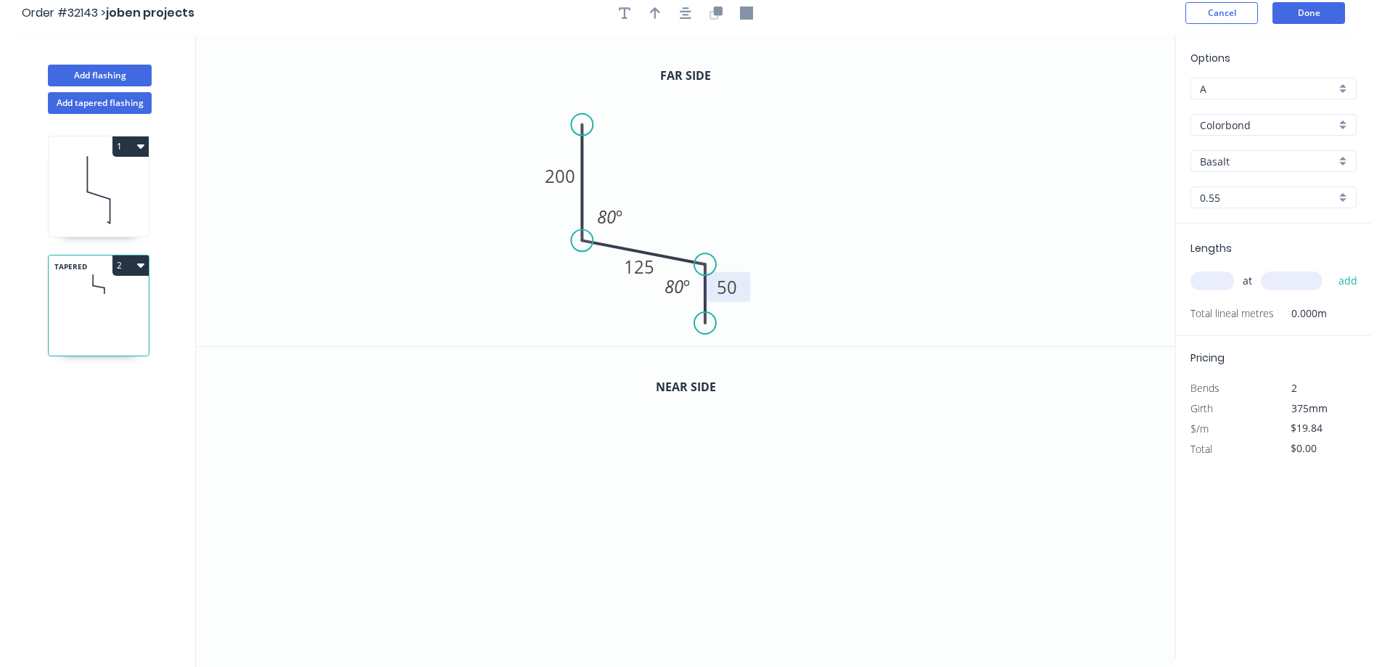
scroll to position [0, 0]
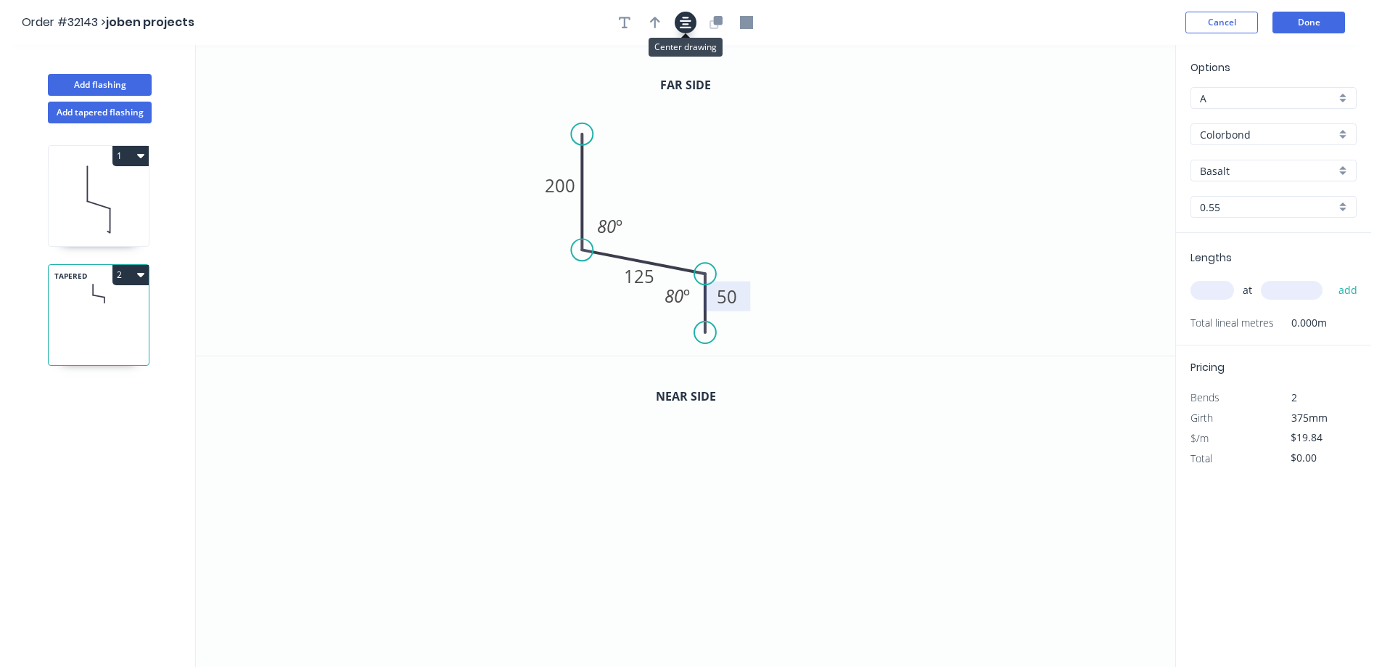
click at [691, 22] on icon "button" at bounding box center [686, 22] width 12 height 13
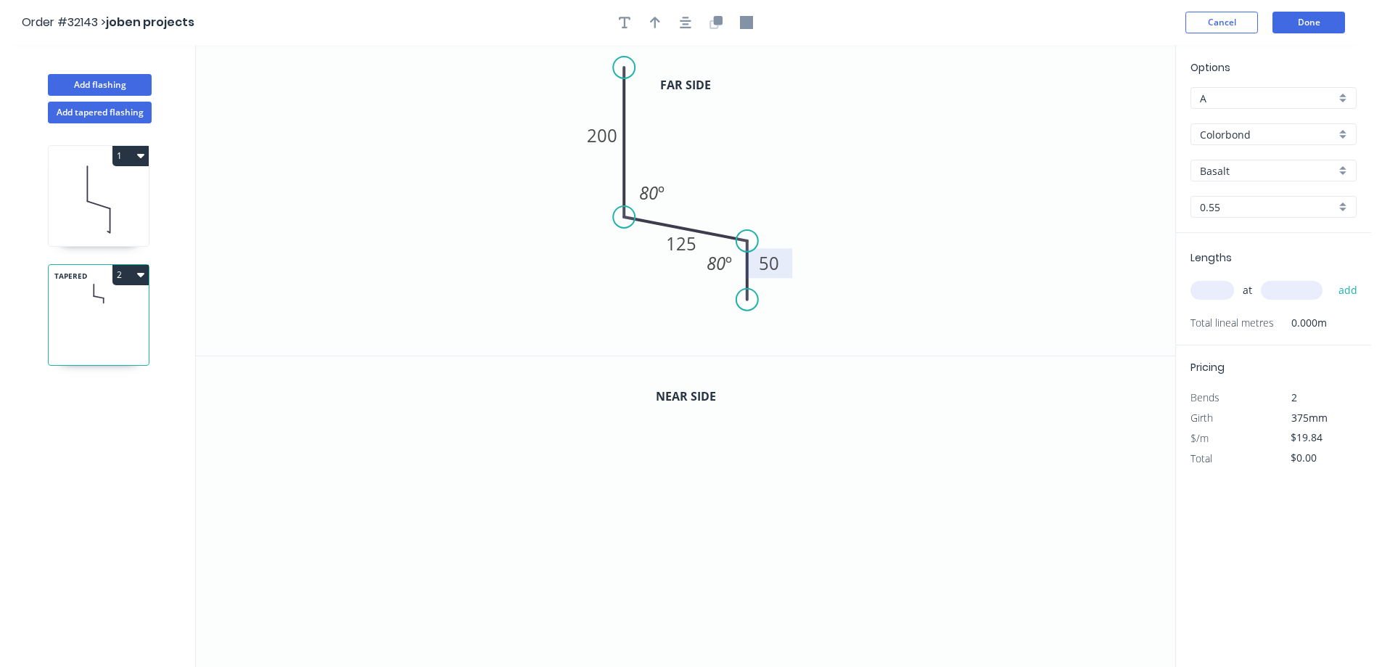
drag, startPoint x: 619, startPoint y: 103, endPoint x: 622, endPoint y: 67, distance: 35.6
click at [622, 67] on circle at bounding box center [624, 68] width 22 height 22
drag, startPoint x: 746, startPoint y: 297, endPoint x: 751, endPoint y: 329, distance: 32.4
click at [751, 329] on circle at bounding box center [747, 328] width 22 height 22
click at [714, 27] on icon "button" at bounding box center [715, 22] width 13 height 13
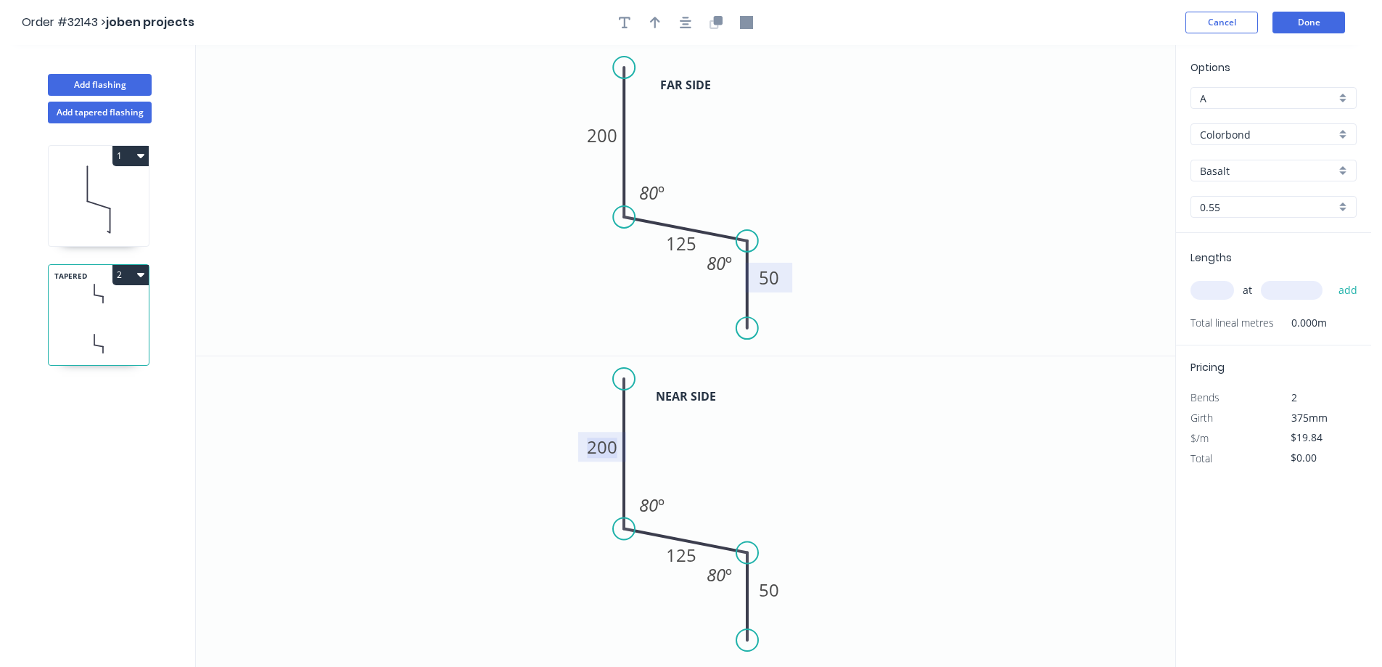
click at [617, 450] on tspan "200" at bounding box center [602, 446] width 30 height 24
type input "$20.84"
click at [1341, 134] on div "Colorbond" at bounding box center [1273, 134] width 166 height 22
click at [1243, 235] on div "Zinc" at bounding box center [1273, 238] width 165 height 25
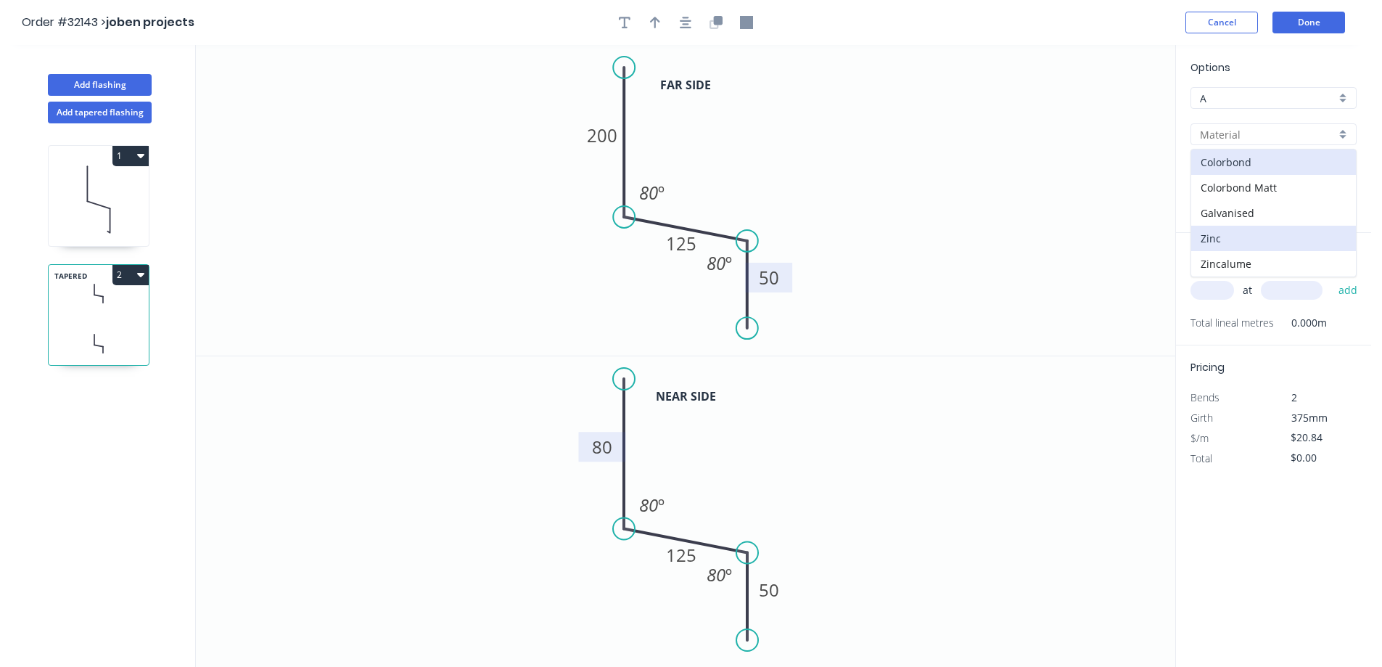
type input "Zinc"
type input "$18.45"
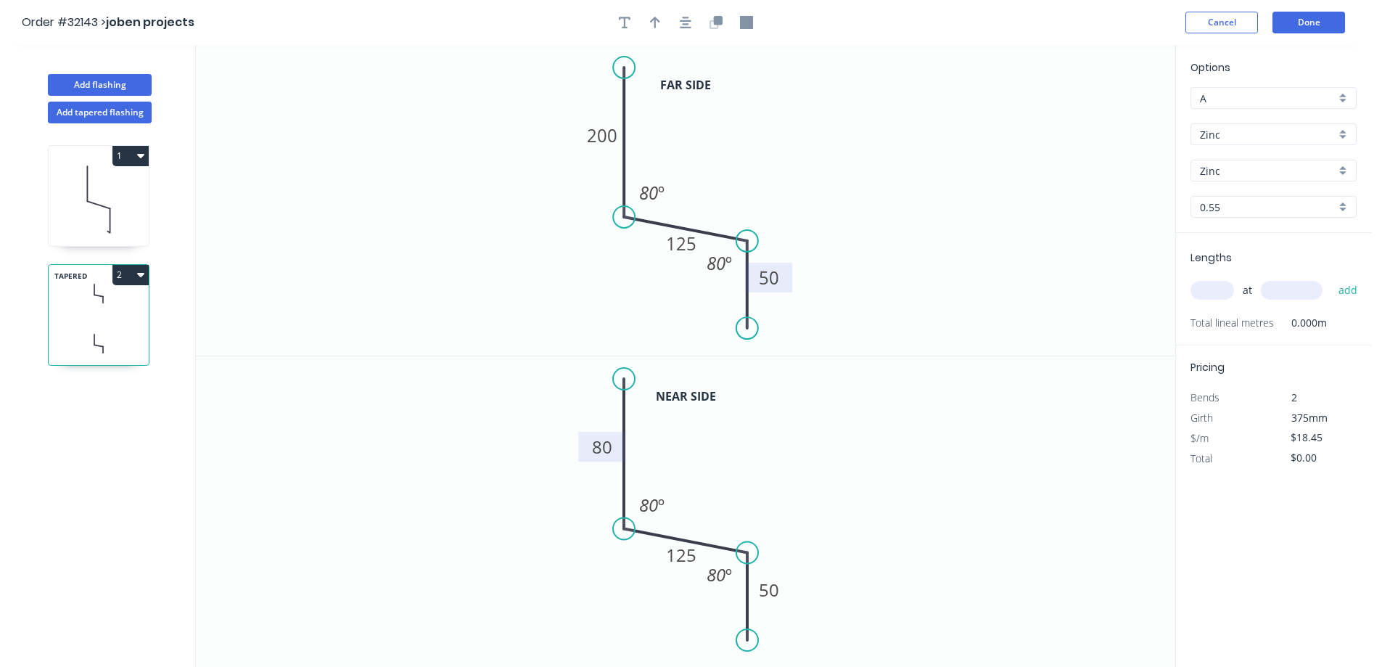
click at [1216, 289] on input "text" at bounding box center [1212, 290] width 44 height 19
type input "1"
type input "2600"
click at [1331, 278] on button "add" at bounding box center [1348, 290] width 34 height 25
type input "$47.97"
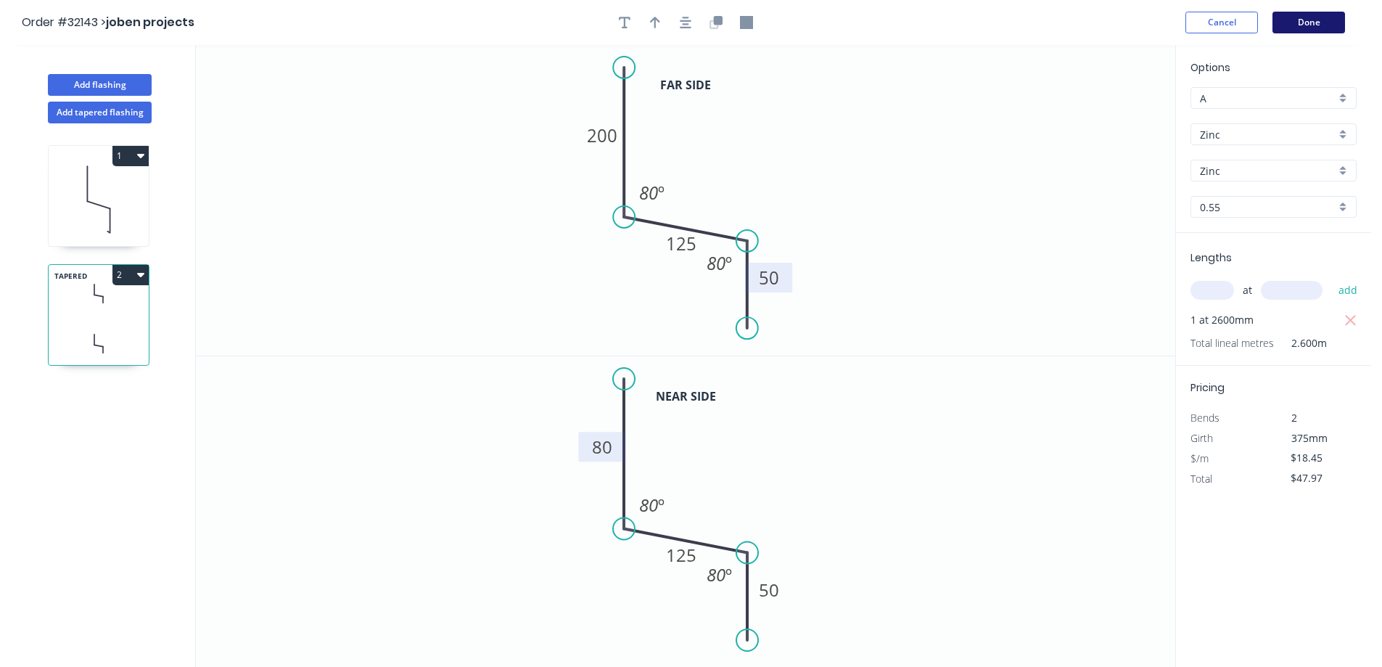
click at [1309, 24] on button "Done" at bounding box center [1308, 23] width 73 height 22
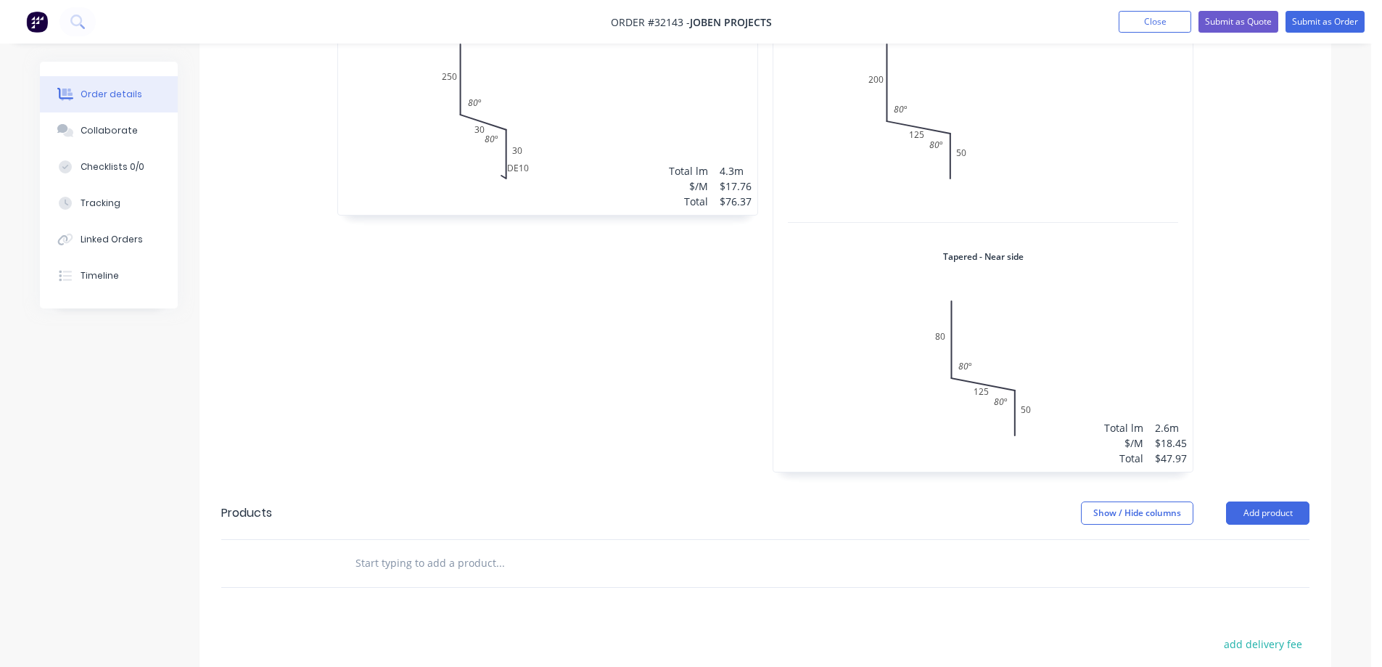
scroll to position [580, 0]
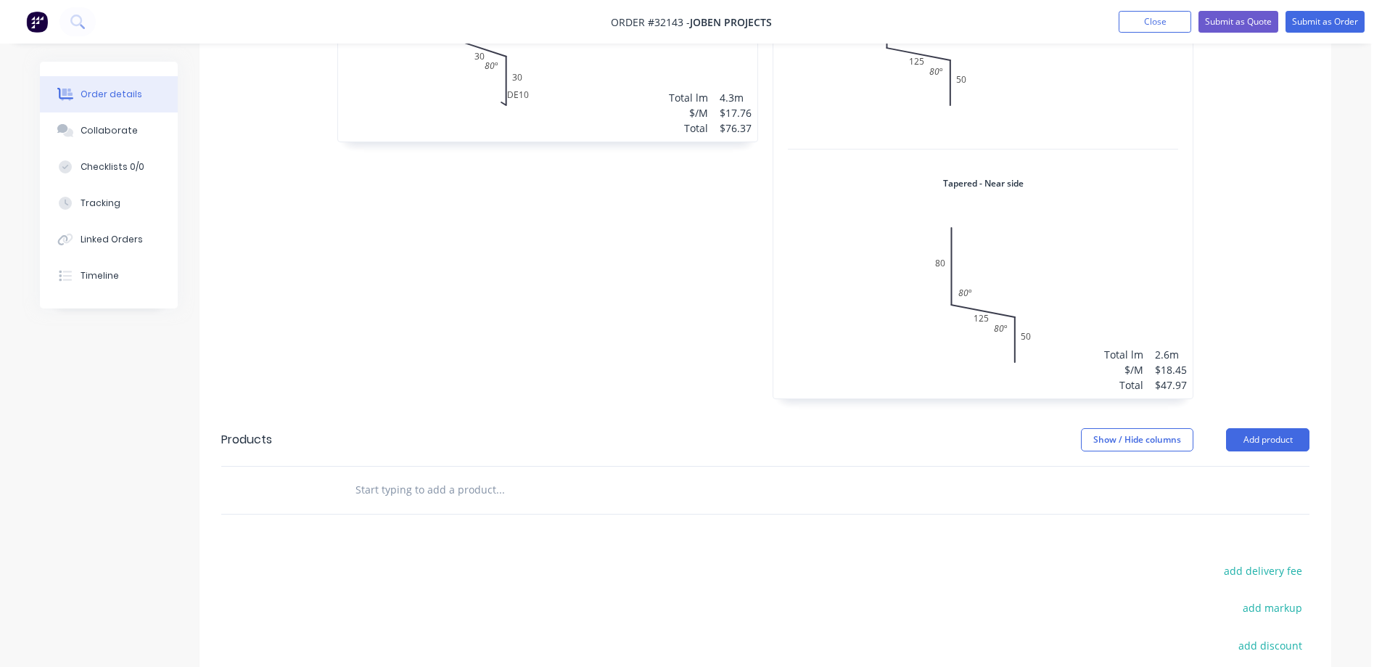
click at [455, 475] on input "text" at bounding box center [500, 489] width 290 height 29
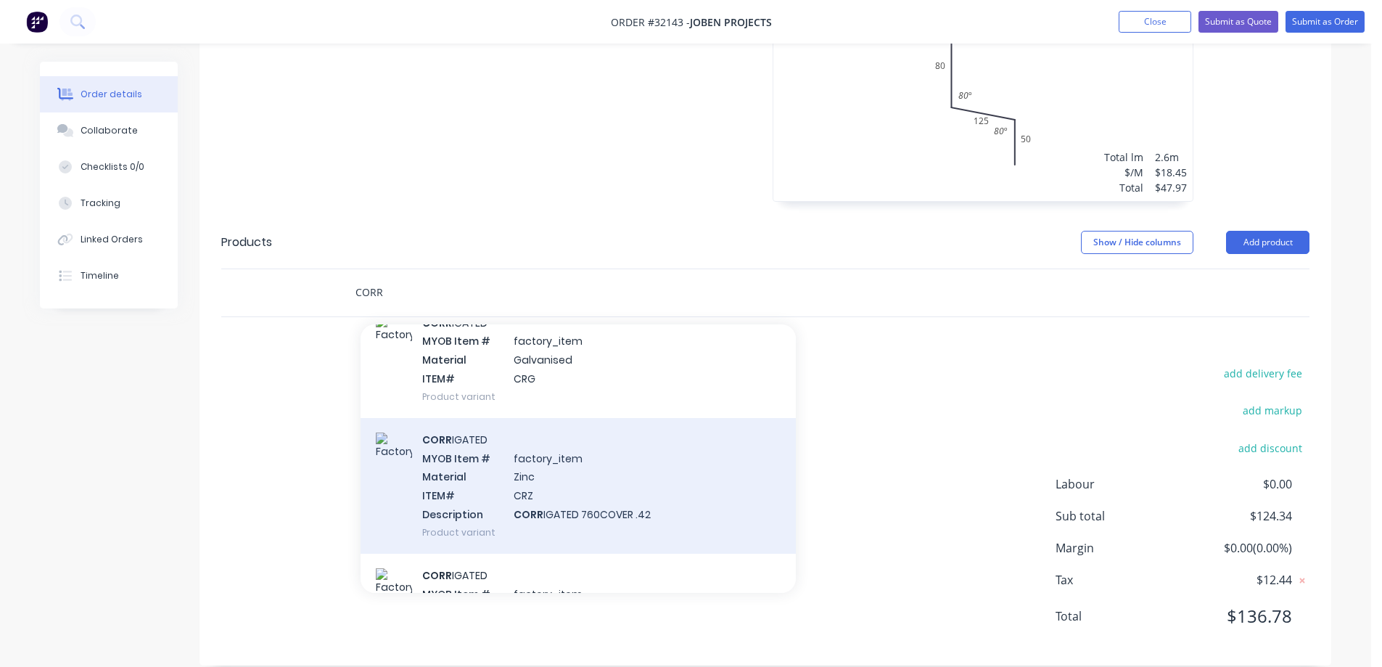
scroll to position [363, 0]
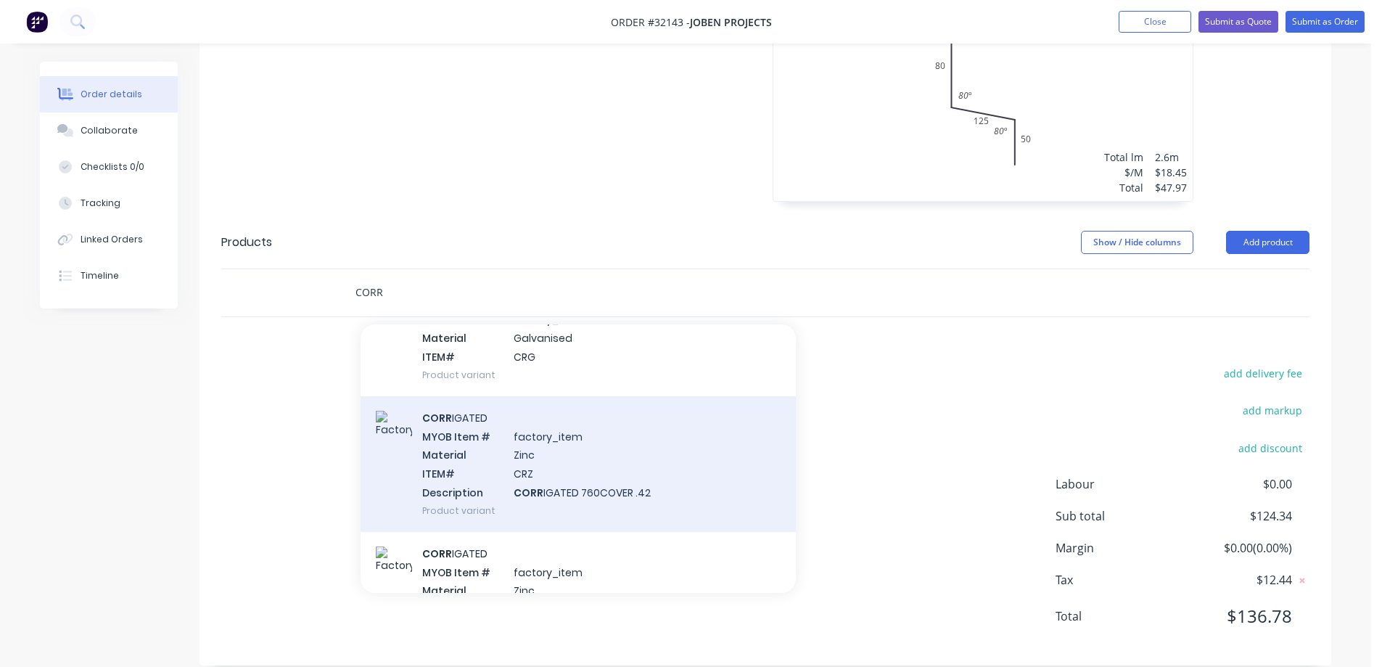
type input "CORR"
click at [593, 471] on div "CORR IGATED MYOB Item # factory_item Material Zinc ITEM# CRZ Description CORR I…" at bounding box center [578, 464] width 435 height 136
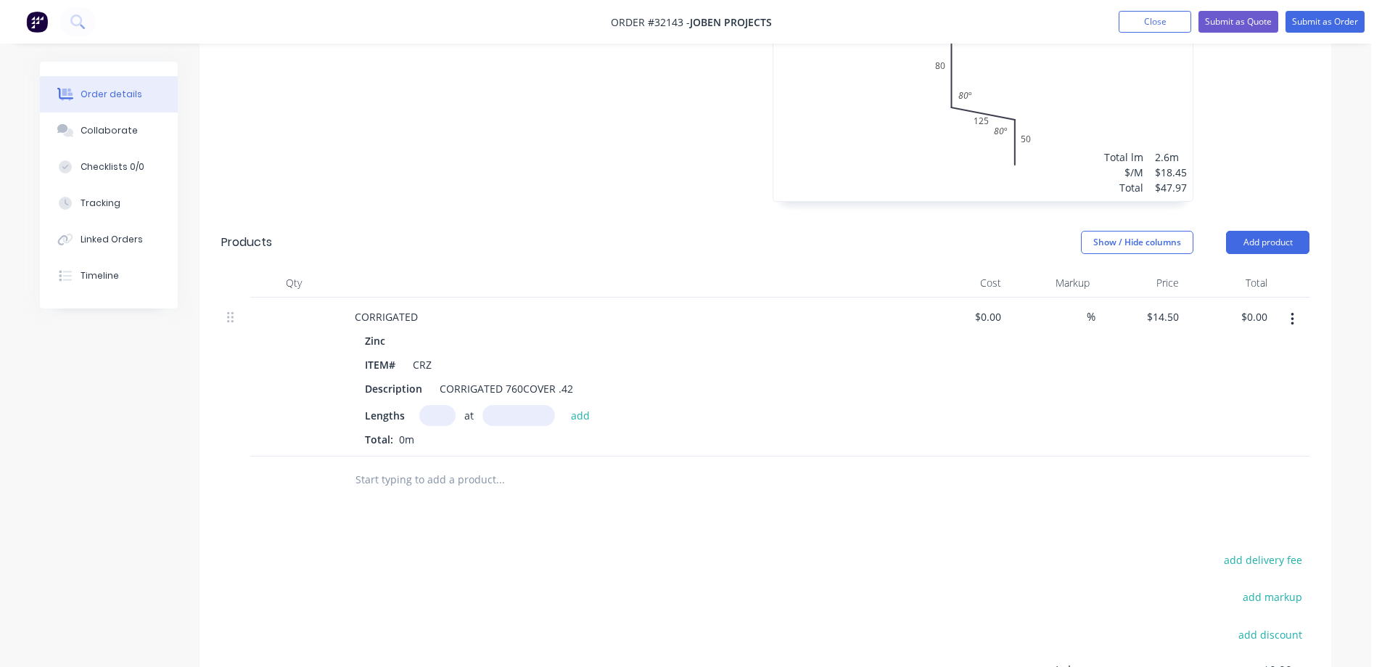
click at [437, 405] on input "text" at bounding box center [437, 415] width 36 height 21
type input "13"
type input "2130"
click at [564, 405] on button "add" at bounding box center [581, 415] width 34 height 20
type input "$401.51"
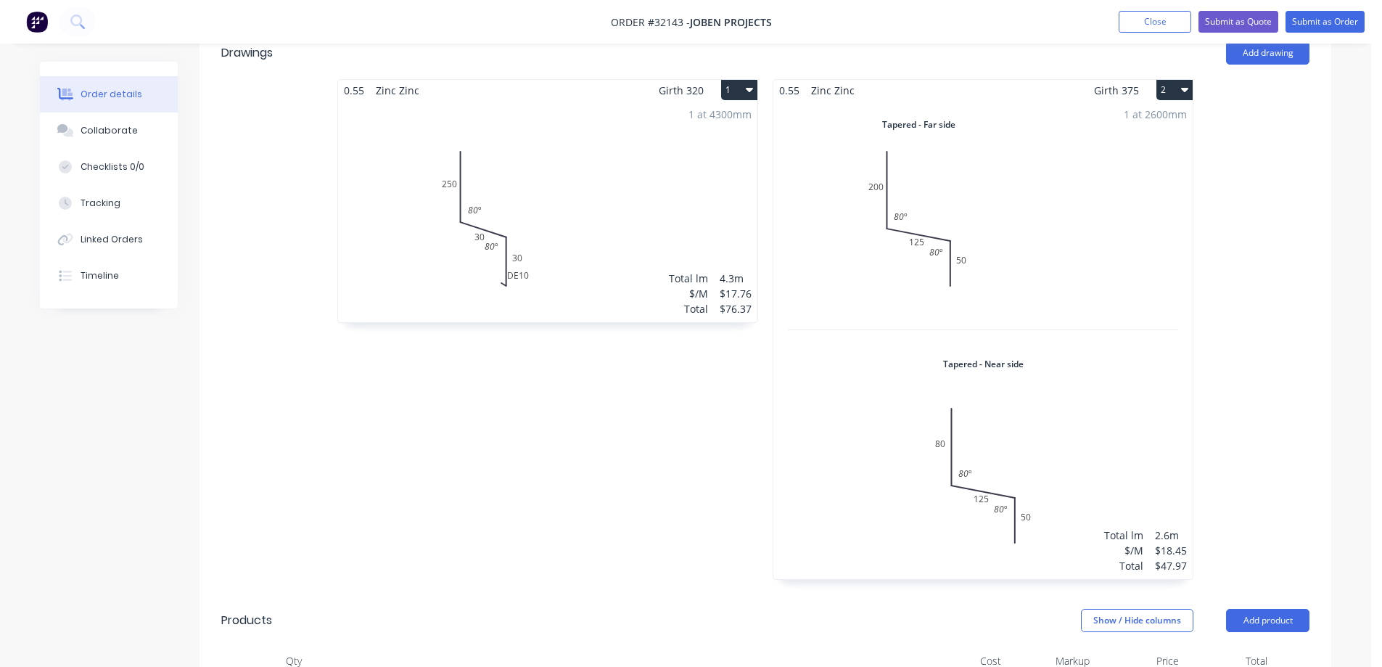
scroll to position [190, 0]
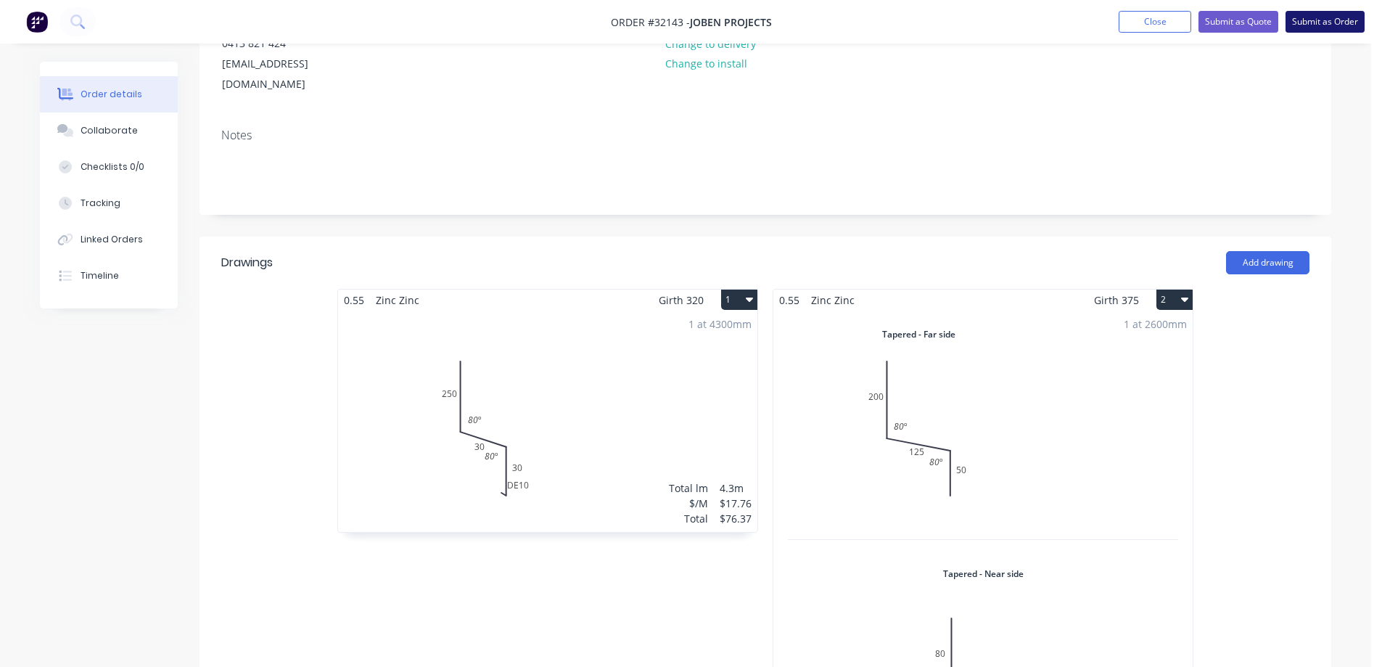
click at [1318, 23] on button "Submit as Order" at bounding box center [1324, 22] width 79 height 22
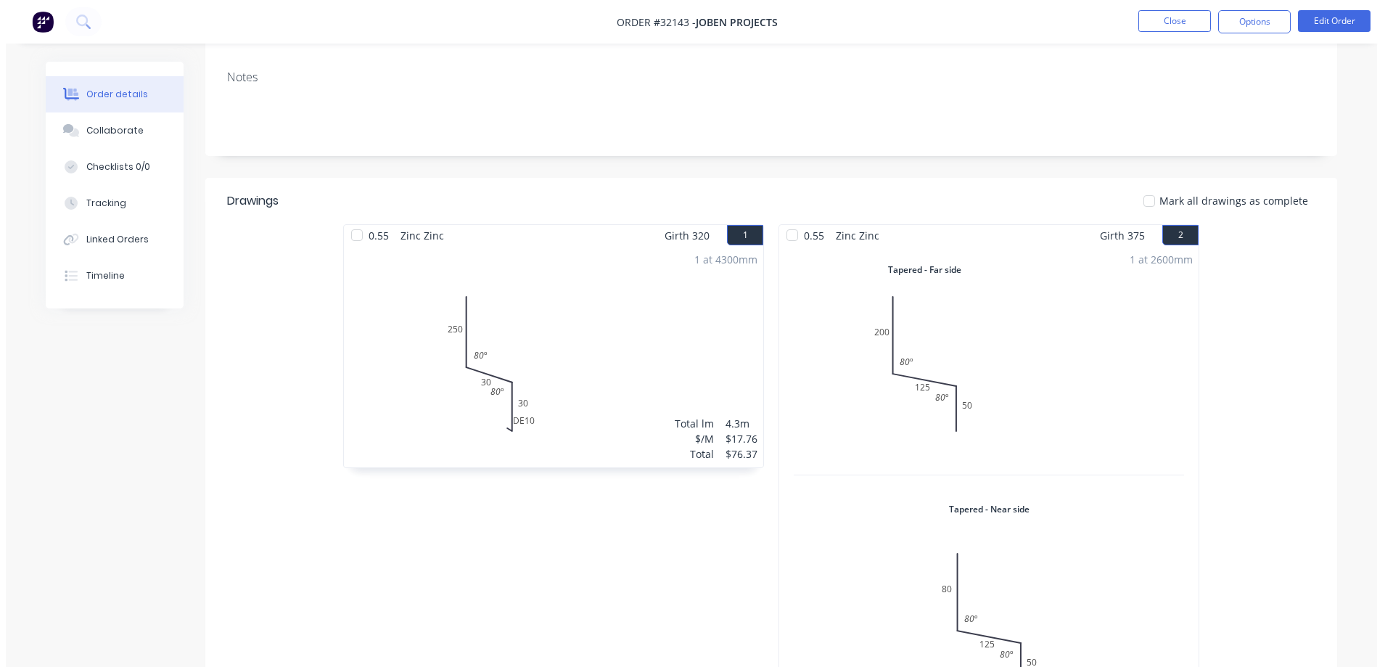
scroll to position [0, 0]
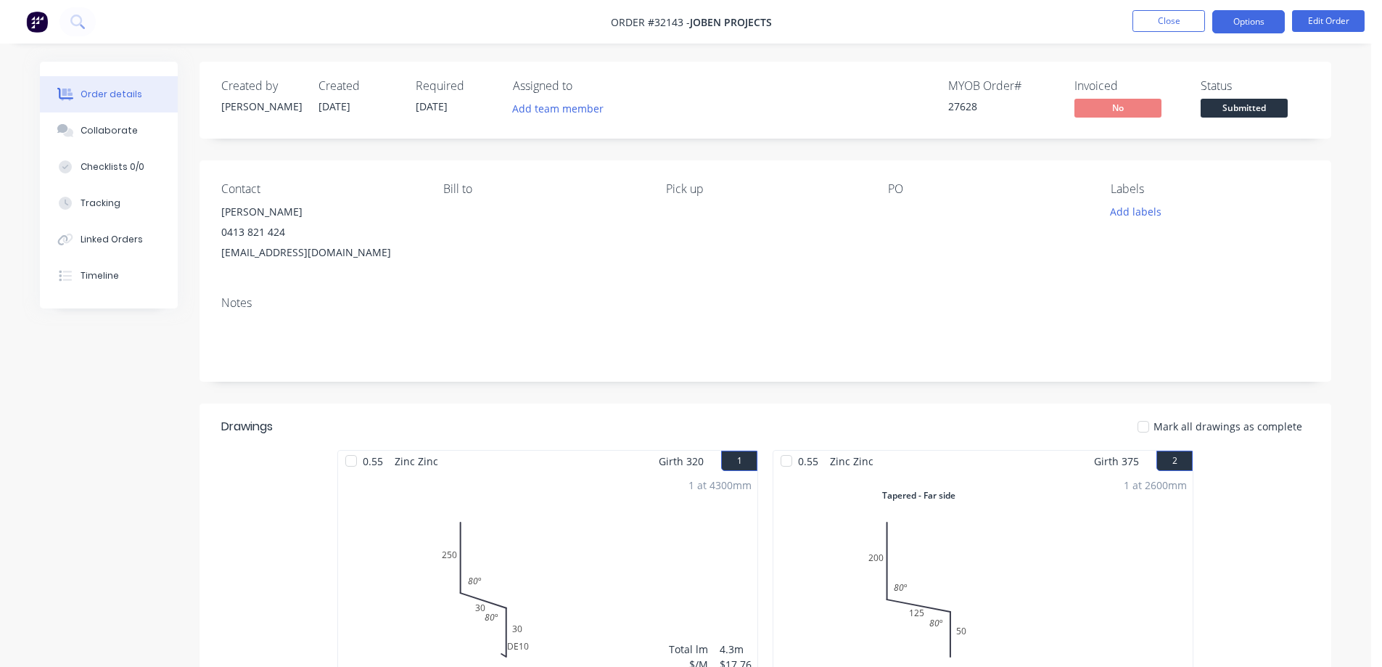
drag, startPoint x: 1234, startPoint y: 24, endPoint x: 1227, endPoint y: 32, distance: 10.8
click at [1234, 25] on button "Options" at bounding box center [1248, 21] width 73 height 23
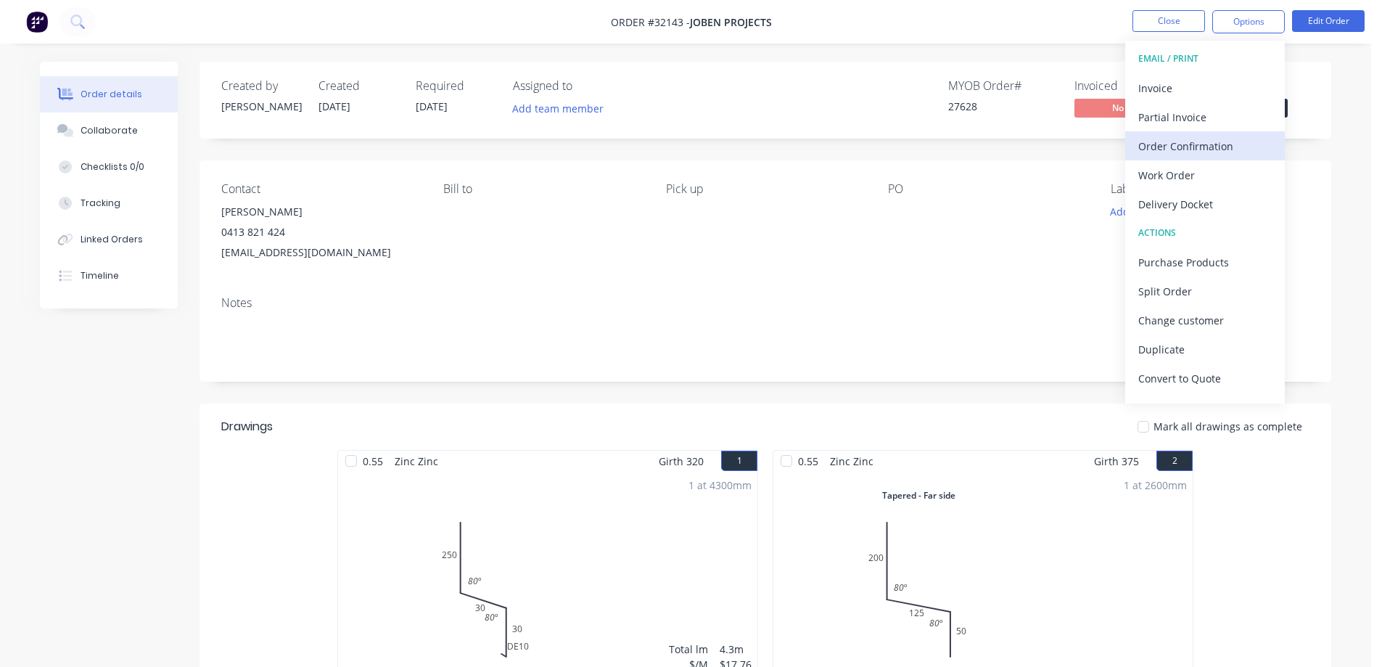
click at [1190, 149] on div "Order Confirmation" at bounding box center [1204, 146] width 133 height 21
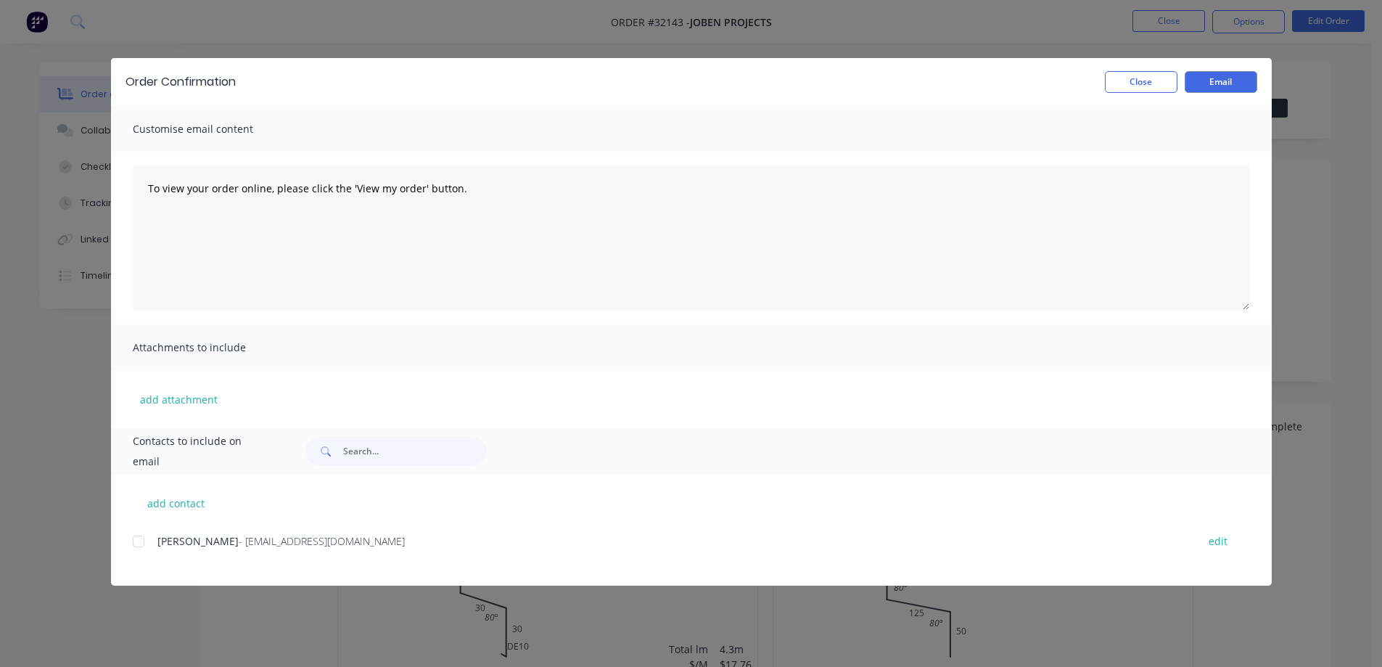
drag, startPoint x: 136, startPoint y: 541, endPoint x: 221, endPoint y: 508, distance: 90.9
click at [137, 541] on div at bounding box center [138, 541] width 29 height 29
click at [1226, 78] on button "Email" at bounding box center [1221, 82] width 73 height 22
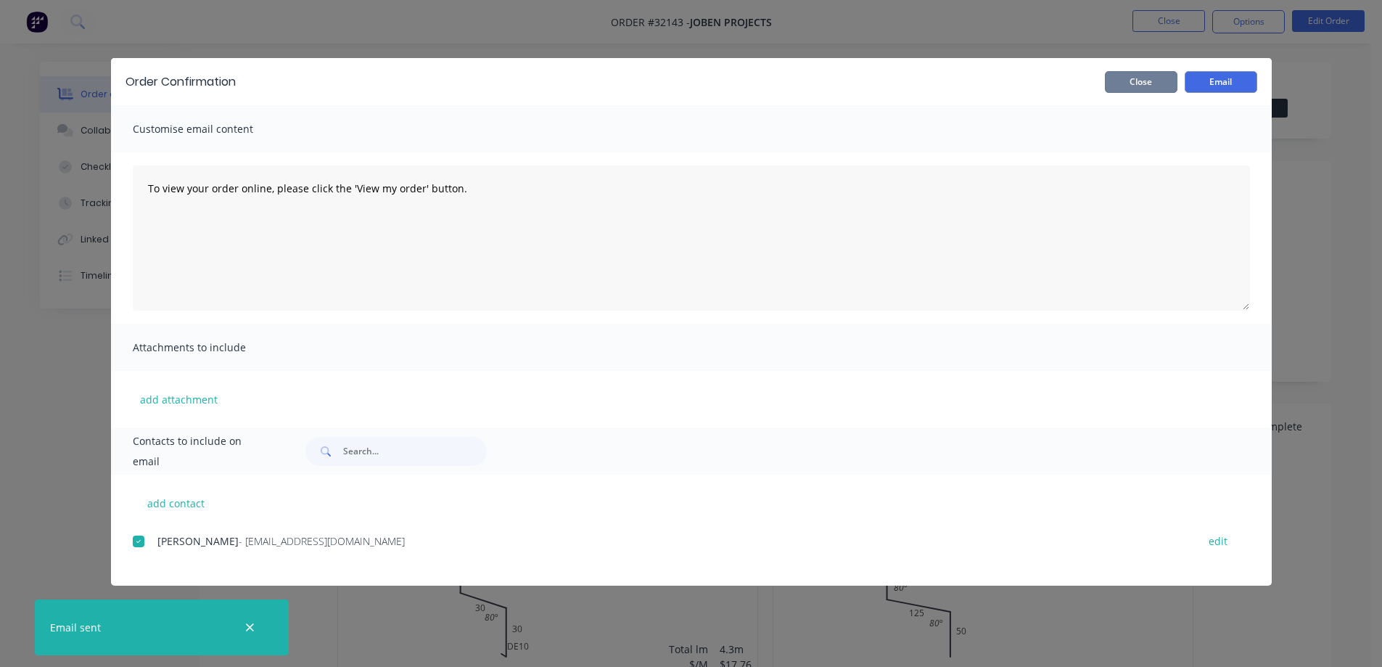
click at [1147, 84] on button "Close" at bounding box center [1141, 82] width 73 height 22
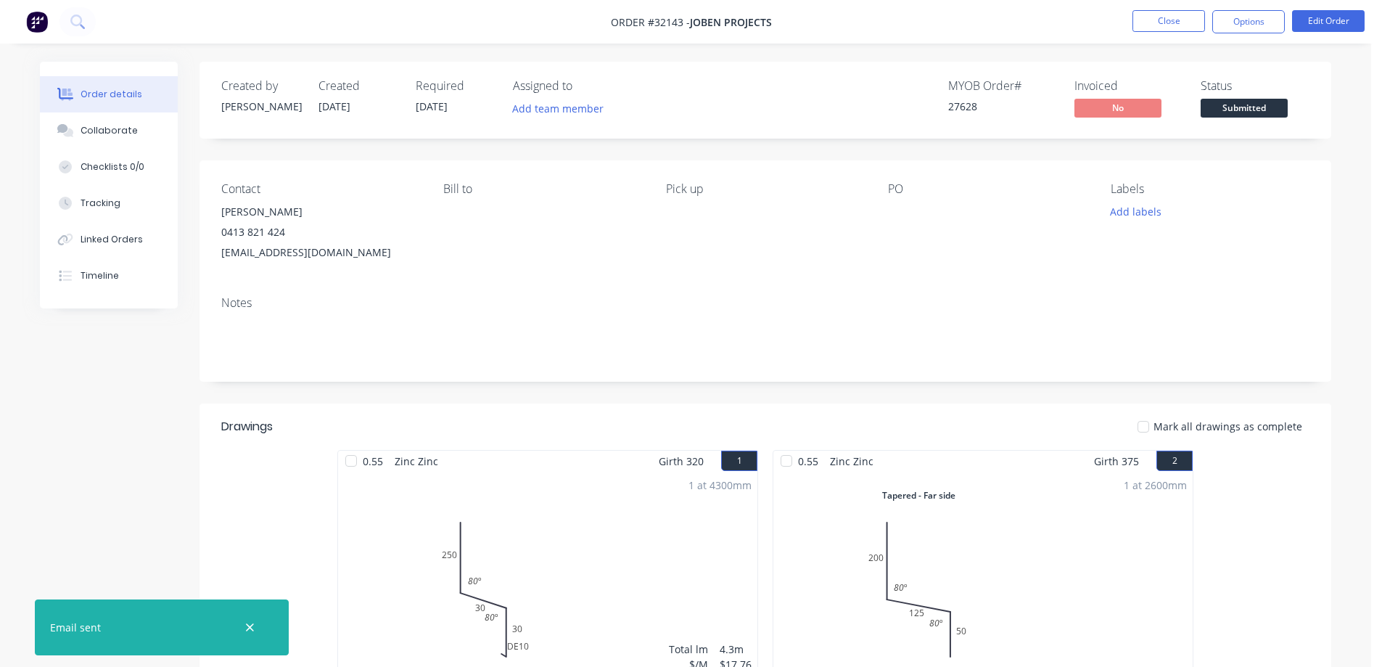
click at [1251, 113] on span "Submitted" at bounding box center [1243, 108] width 87 height 18
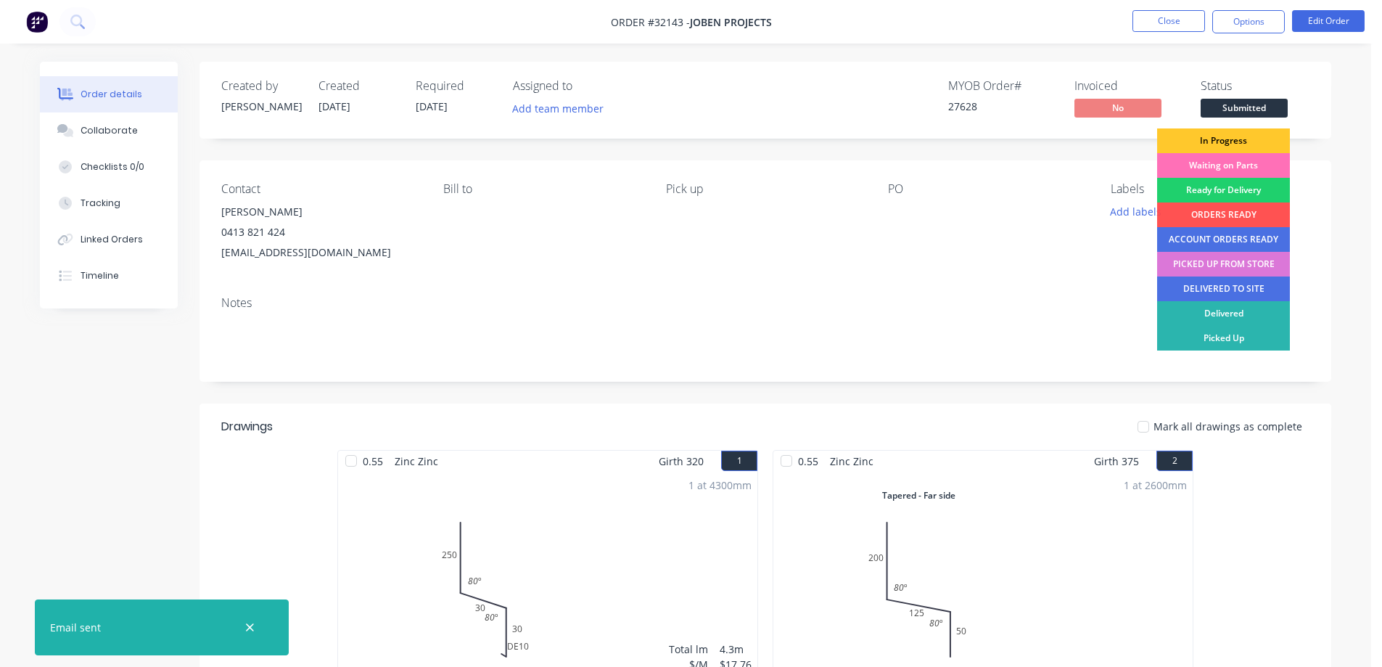
click at [1236, 144] on div "In Progress" at bounding box center [1223, 140] width 133 height 25
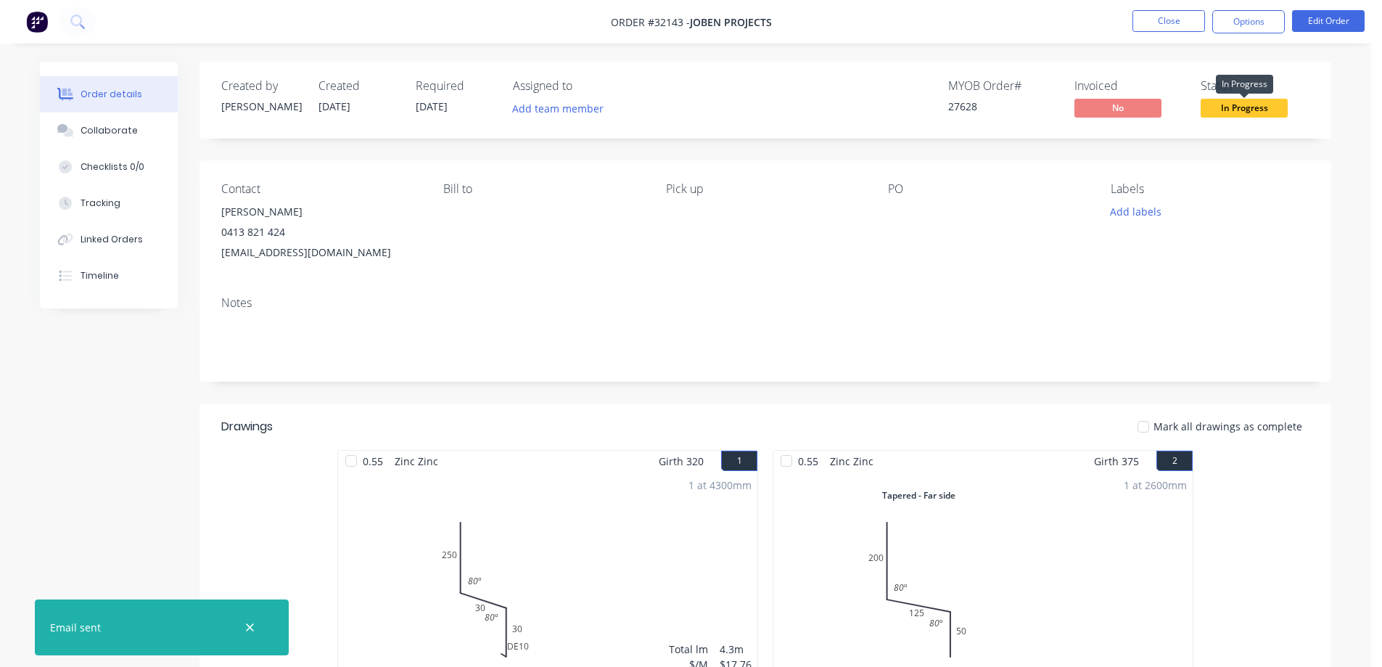
click at [1245, 107] on span "In Progress" at bounding box center [1243, 108] width 87 height 18
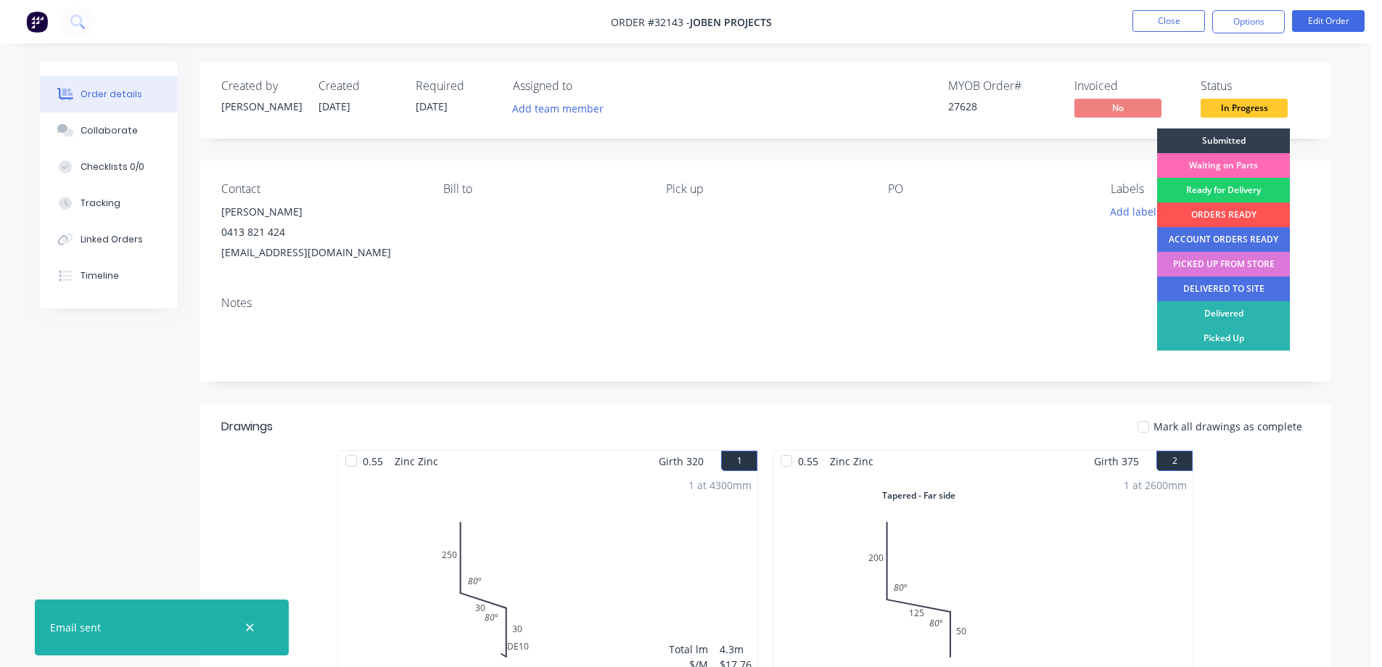
click at [1254, 165] on div "Waiting on Parts" at bounding box center [1223, 165] width 133 height 25
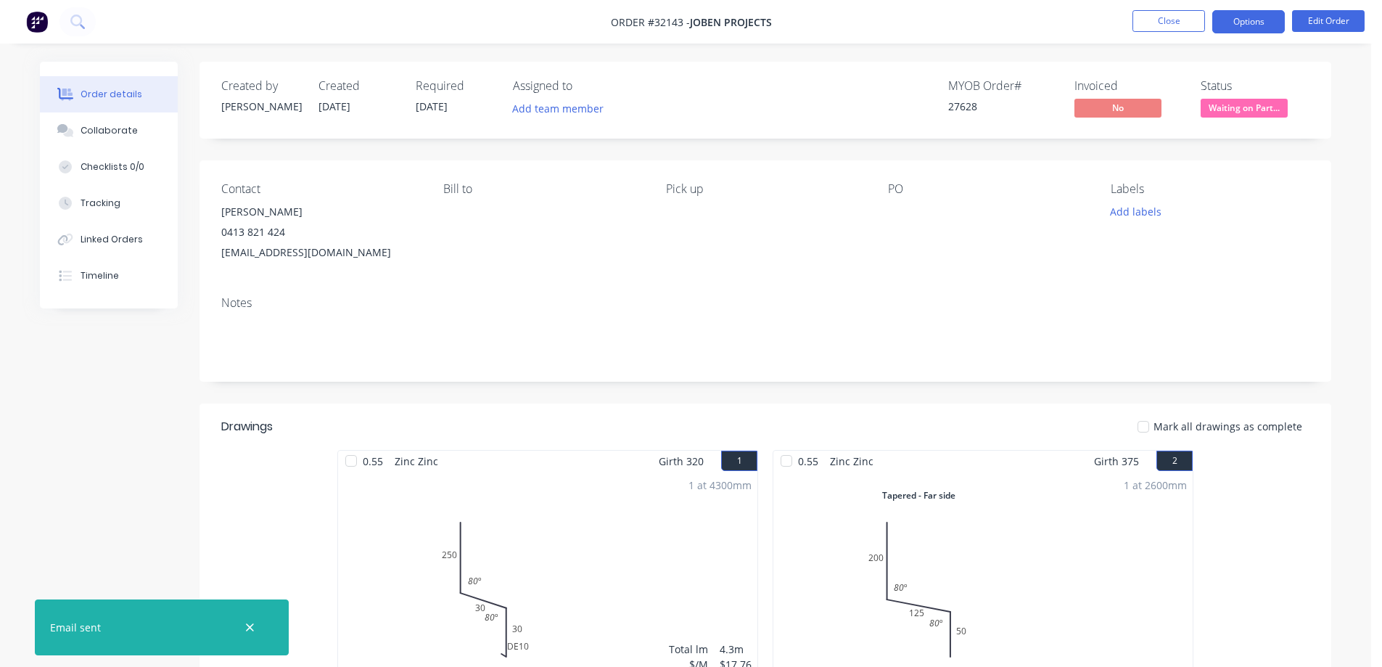
click at [1236, 22] on button "Options" at bounding box center [1248, 21] width 73 height 23
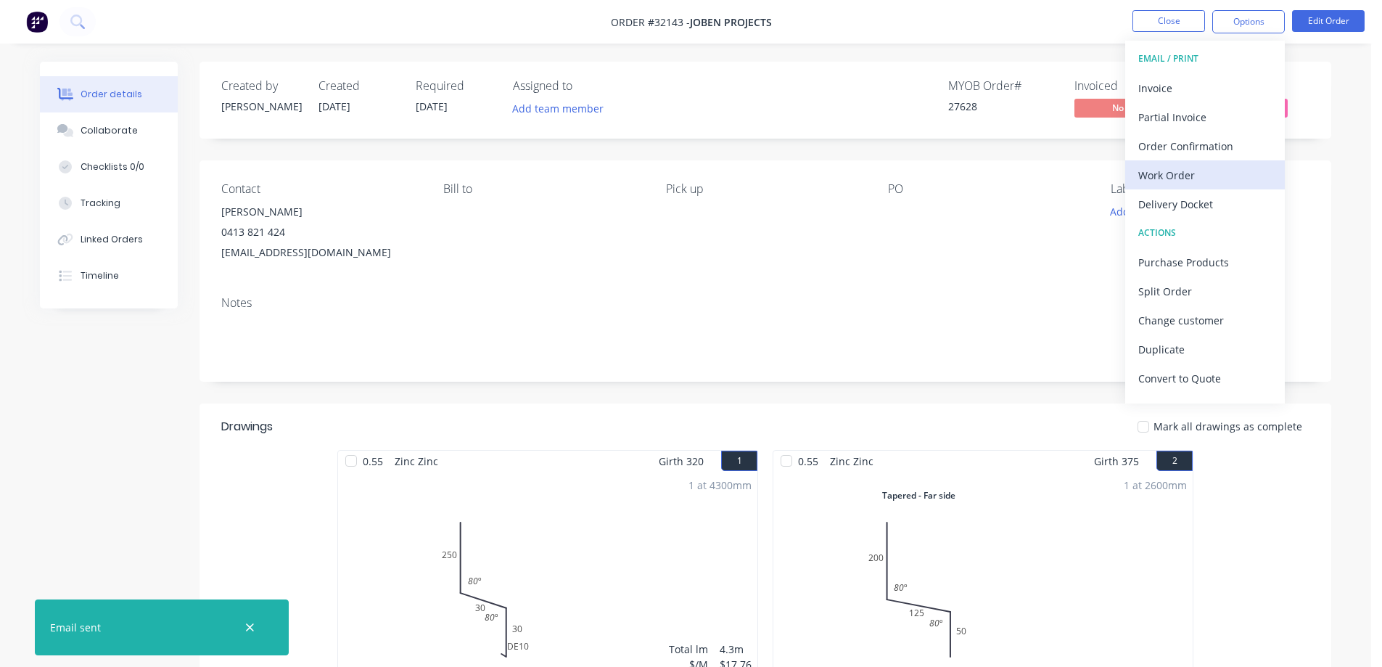
click at [1194, 172] on div "Work Order" at bounding box center [1204, 175] width 133 height 21
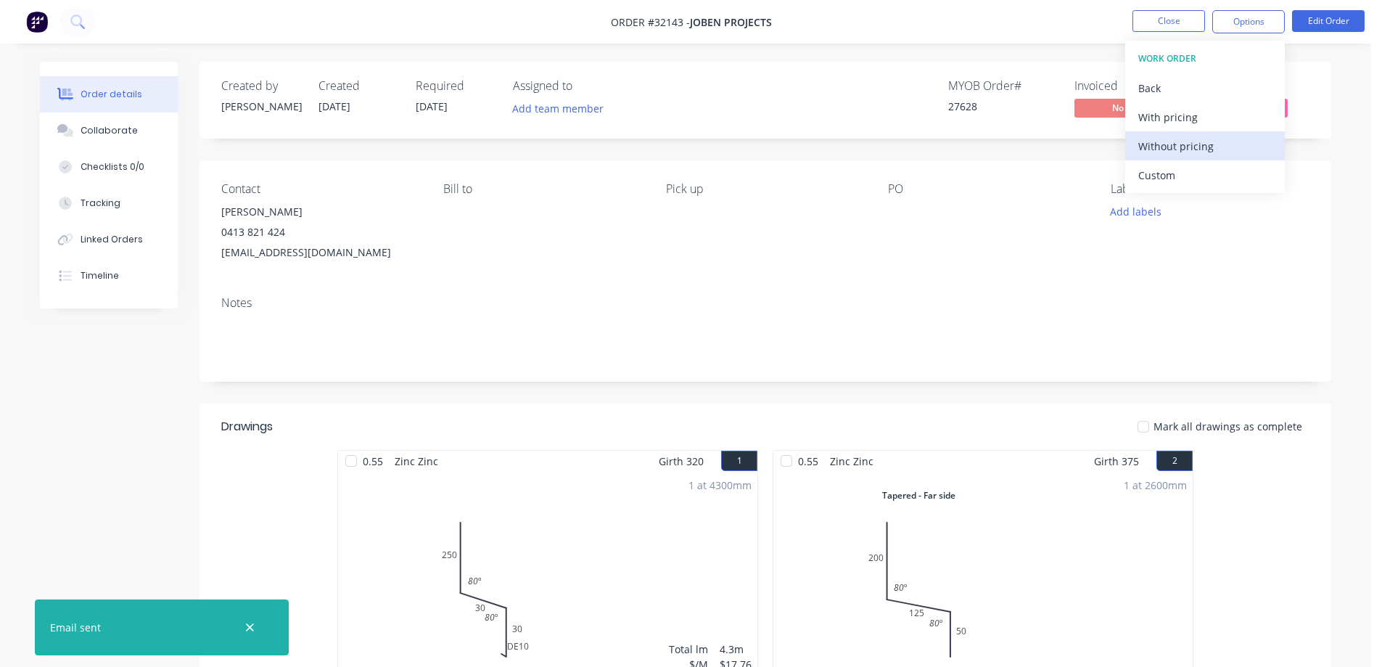
click at [1204, 145] on div "Without pricing" at bounding box center [1204, 146] width 133 height 21
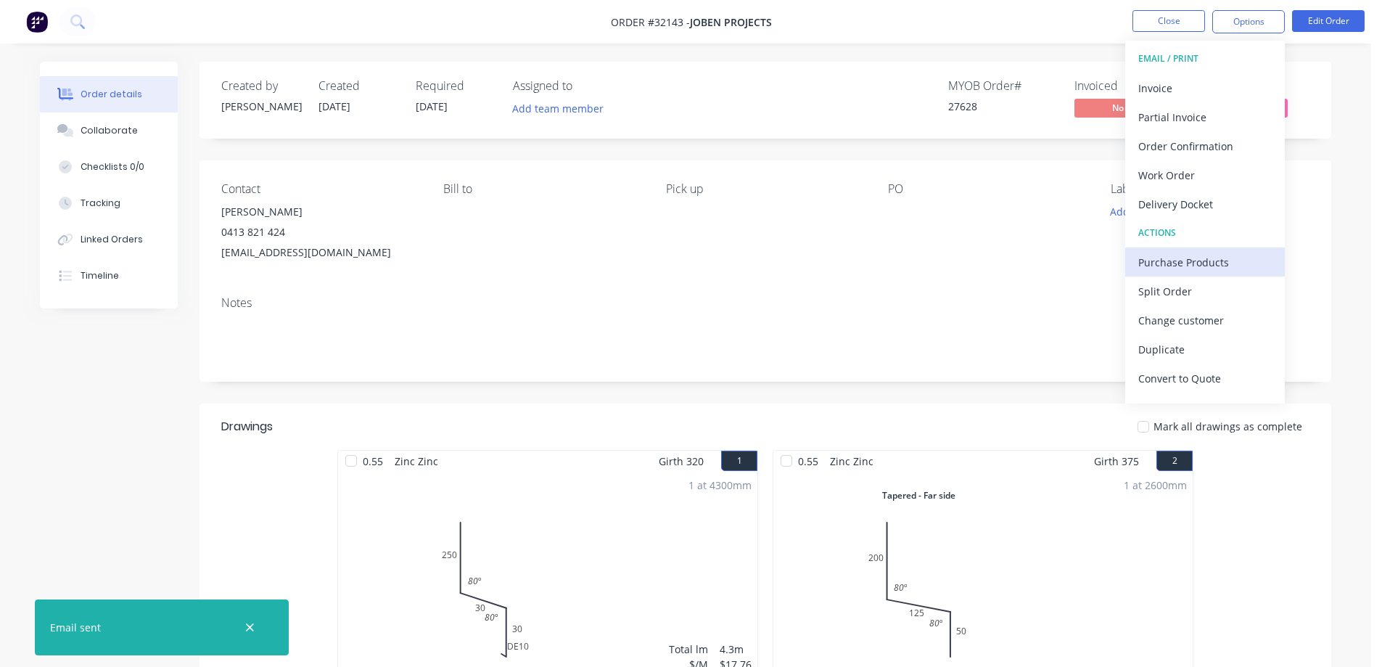
click at [1224, 258] on div "Purchase Products" at bounding box center [1204, 262] width 133 height 21
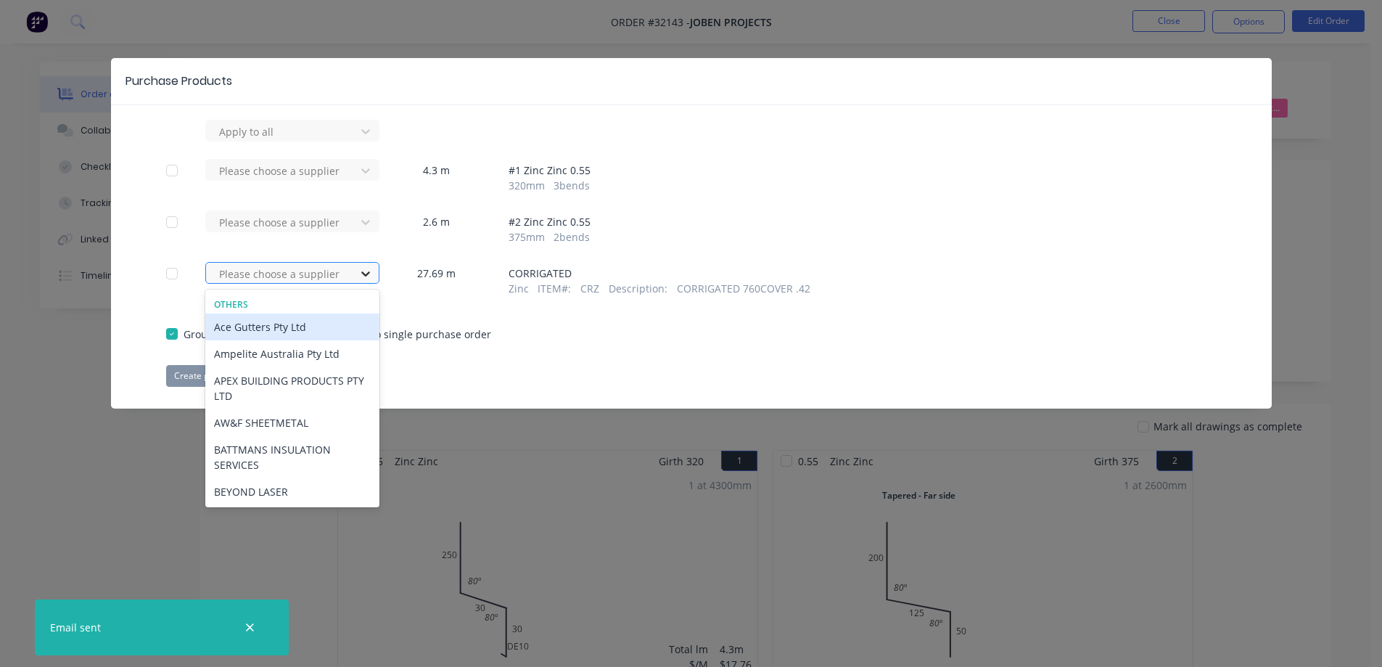
click at [378, 271] on div at bounding box center [366, 273] width 26 height 23
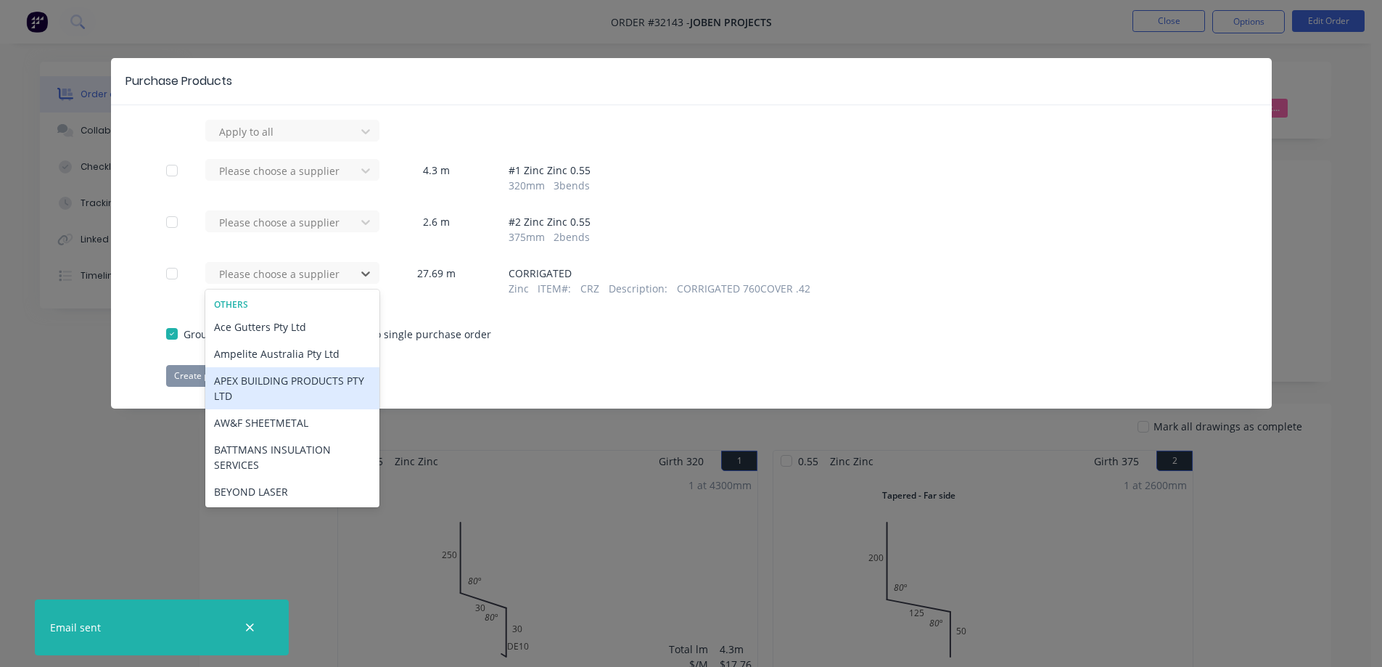
click at [273, 393] on div "APEX BUILDING PRODUCTS PTY LTD" at bounding box center [292, 388] width 174 height 42
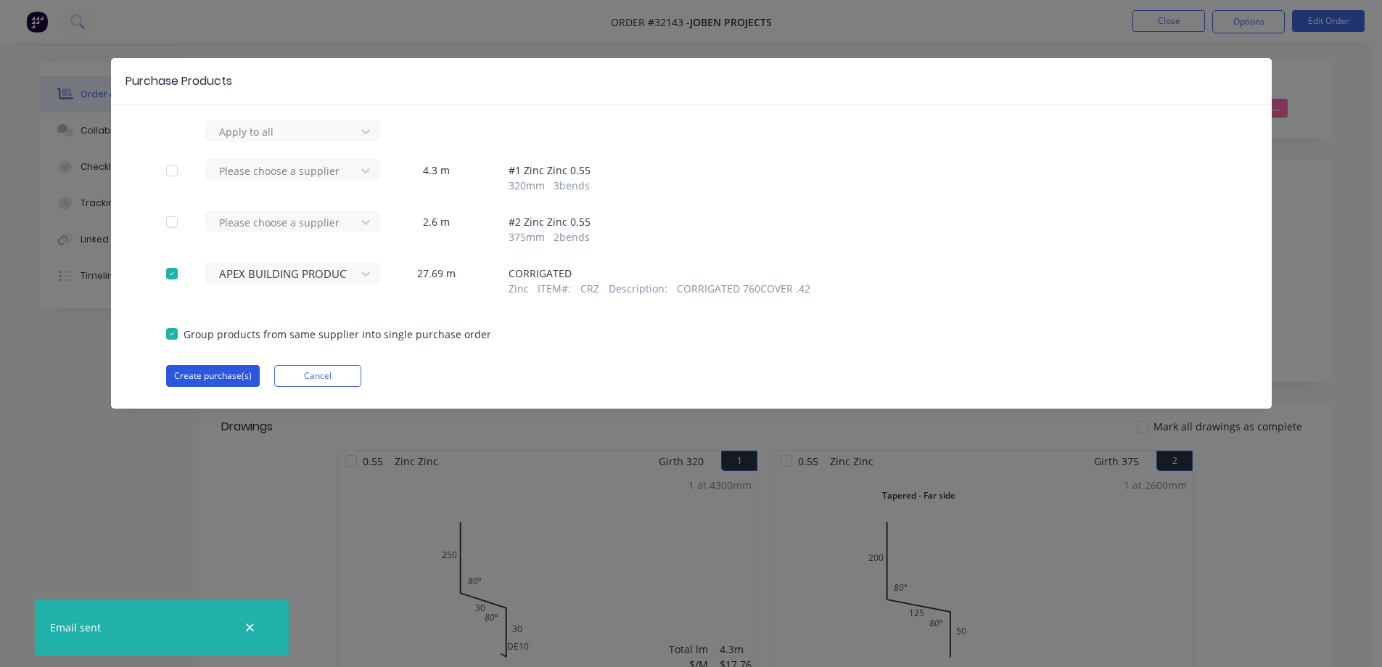
click at [241, 373] on button "Create purchase(s)" at bounding box center [213, 376] width 94 height 22
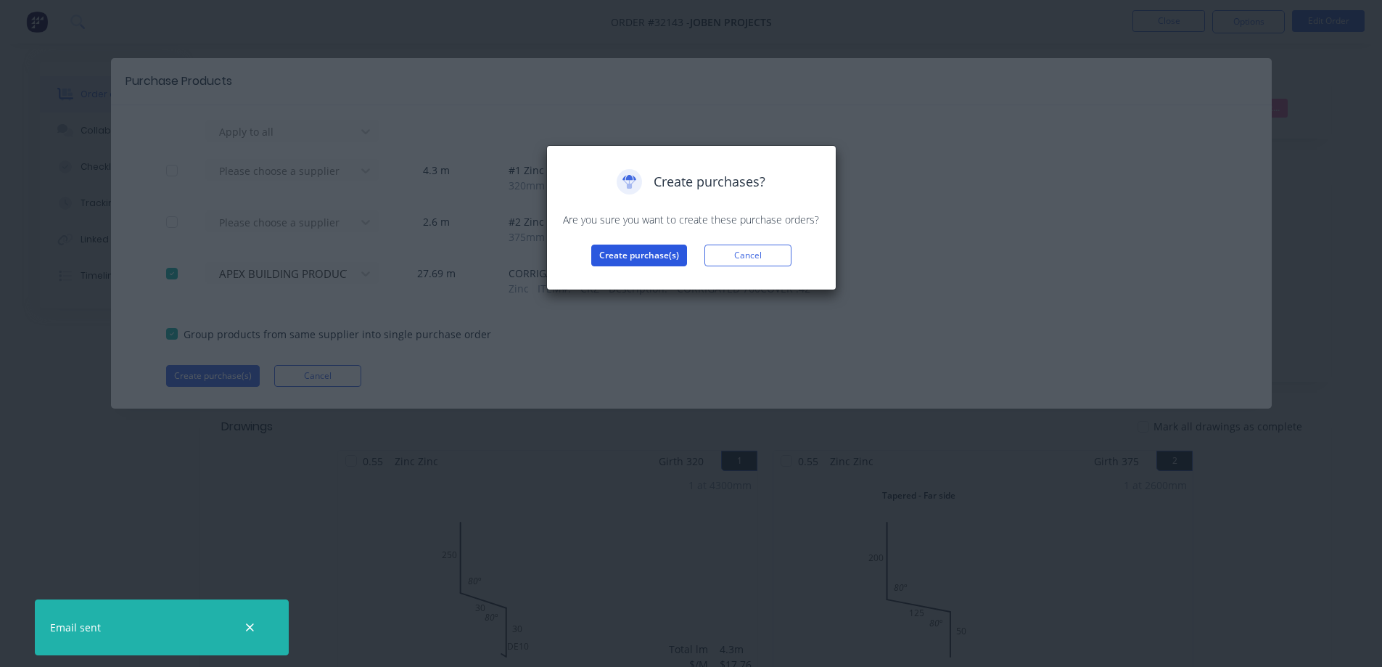
click at [613, 256] on button "Create purchase(s)" at bounding box center [639, 255] width 96 height 22
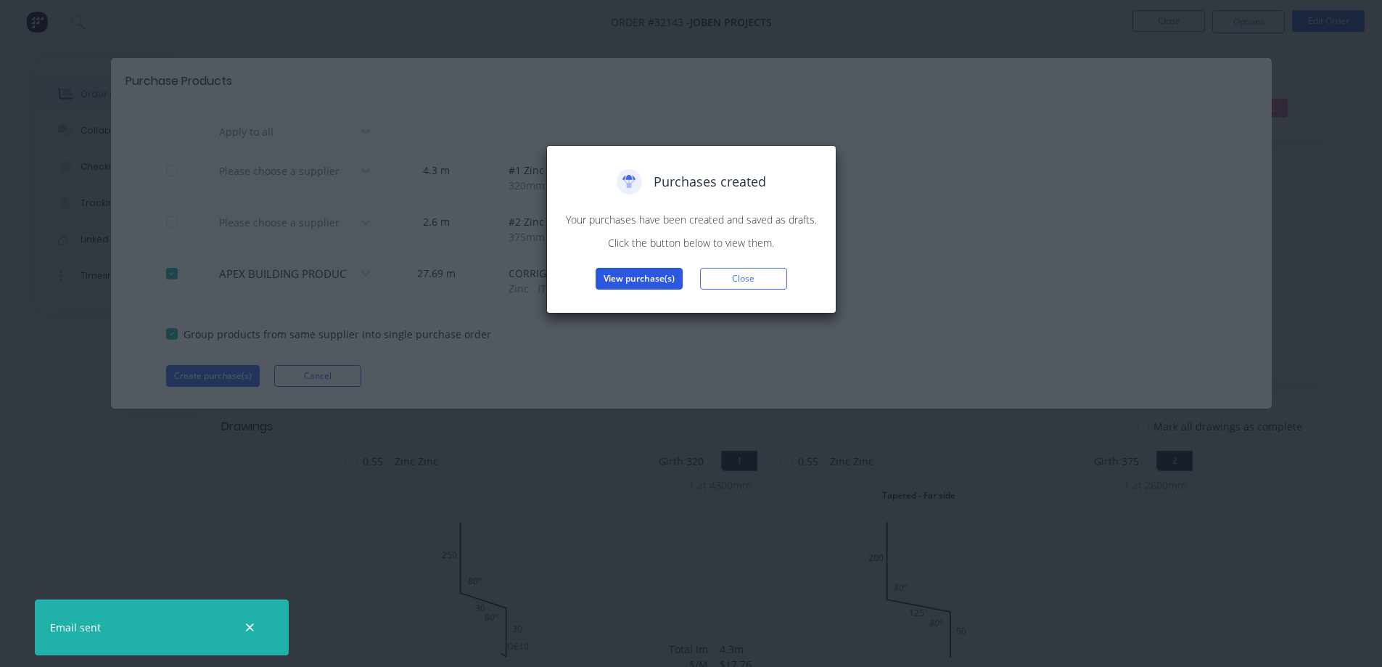
click at [658, 281] on button "View purchase(s)" at bounding box center [639, 279] width 87 height 22
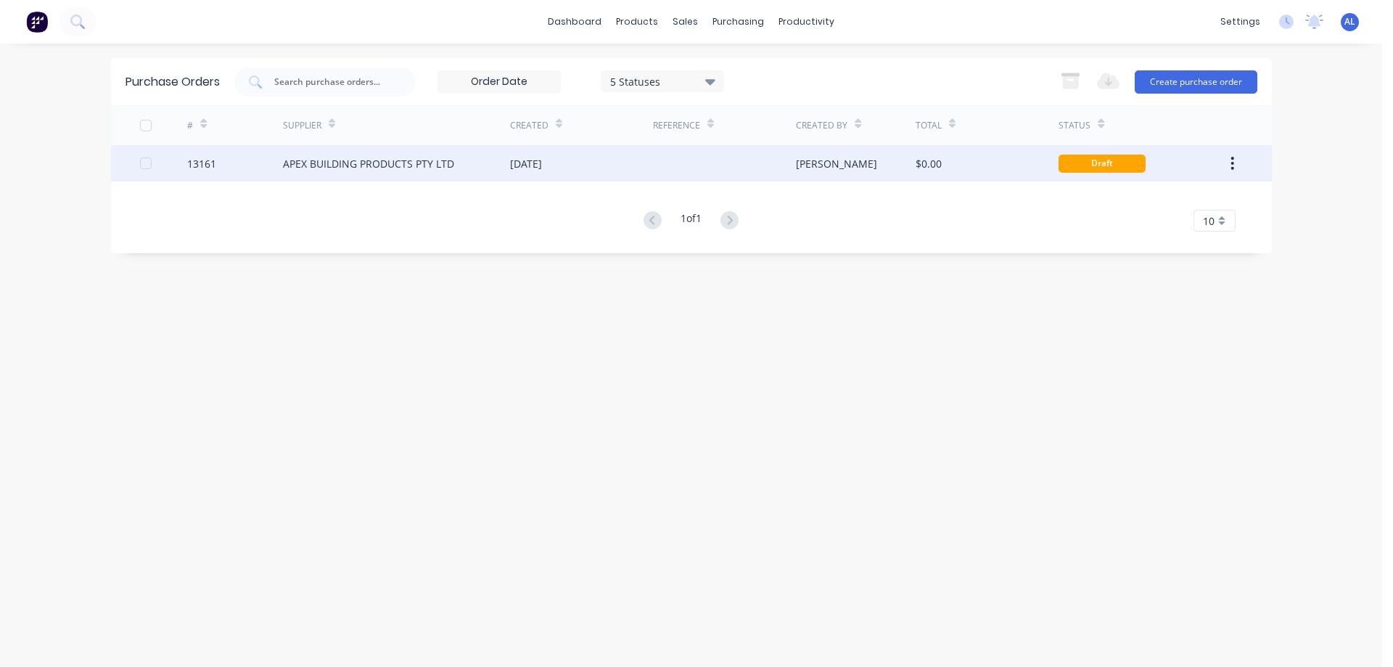
click at [926, 160] on div "$0.00" at bounding box center [928, 163] width 26 height 15
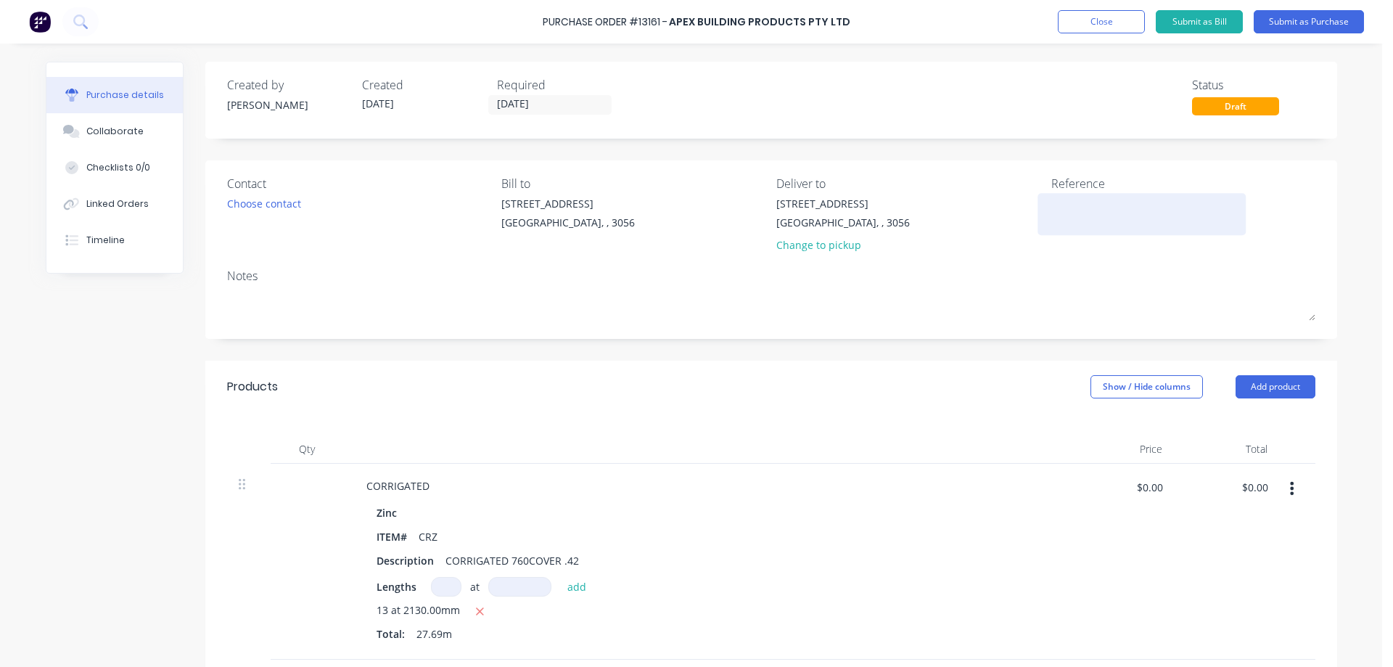
click at [1053, 210] on textarea at bounding box center [1141, 212] width 181 height 33
type textarea "276"
type textarea "x"
type textarea "2762"
type textarea "x"
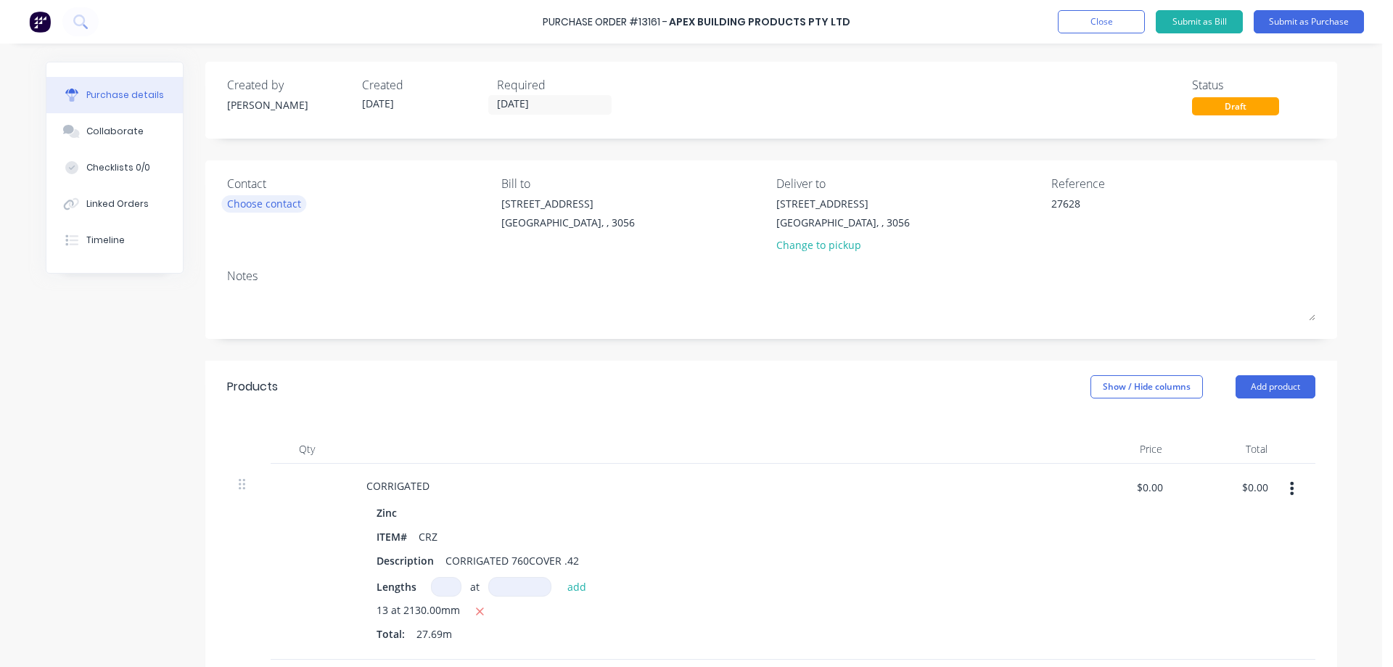
type textarea "27628"
click at [281, 204] on div "Choose contact" at bounding box center [264, 203] width 74 height 15
type textarea "x"
type textarea "27628"
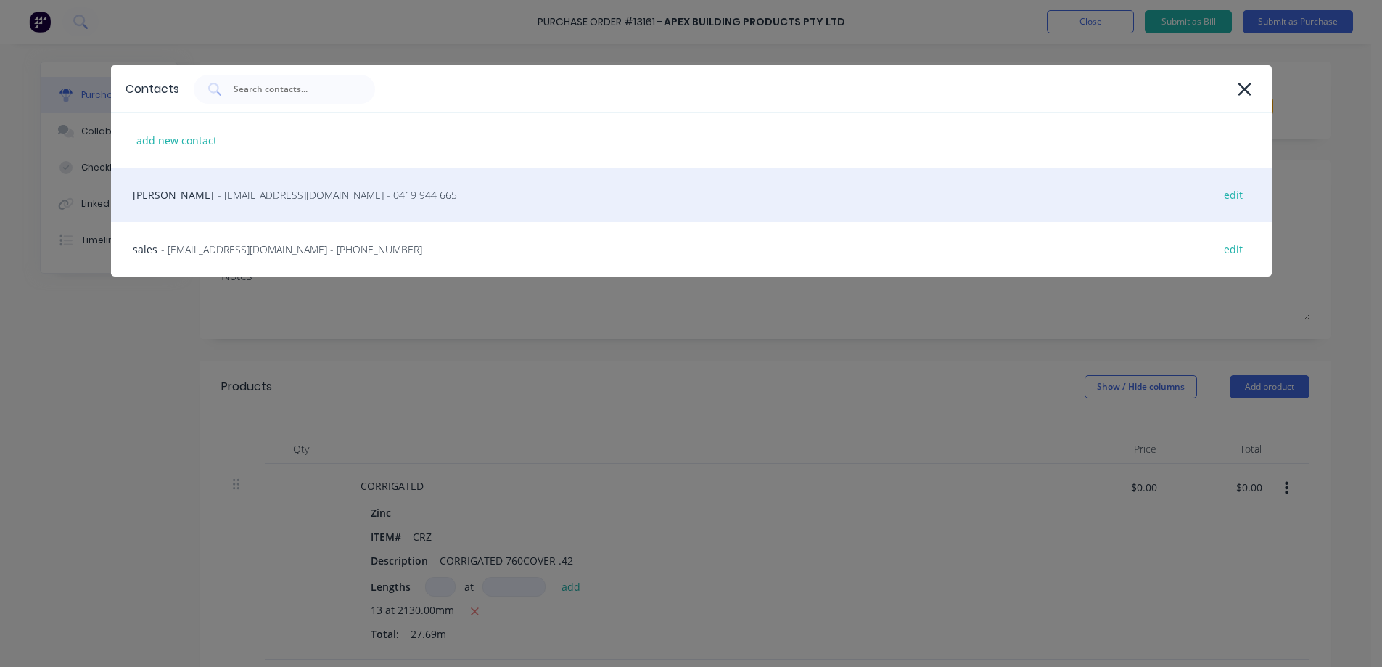
click at [248, 198] on span "- [EMAIL_ADDRESS][DOMAIN_NAME] - 0419 944 665" at bounding box center [337, 194] width 239 height 15
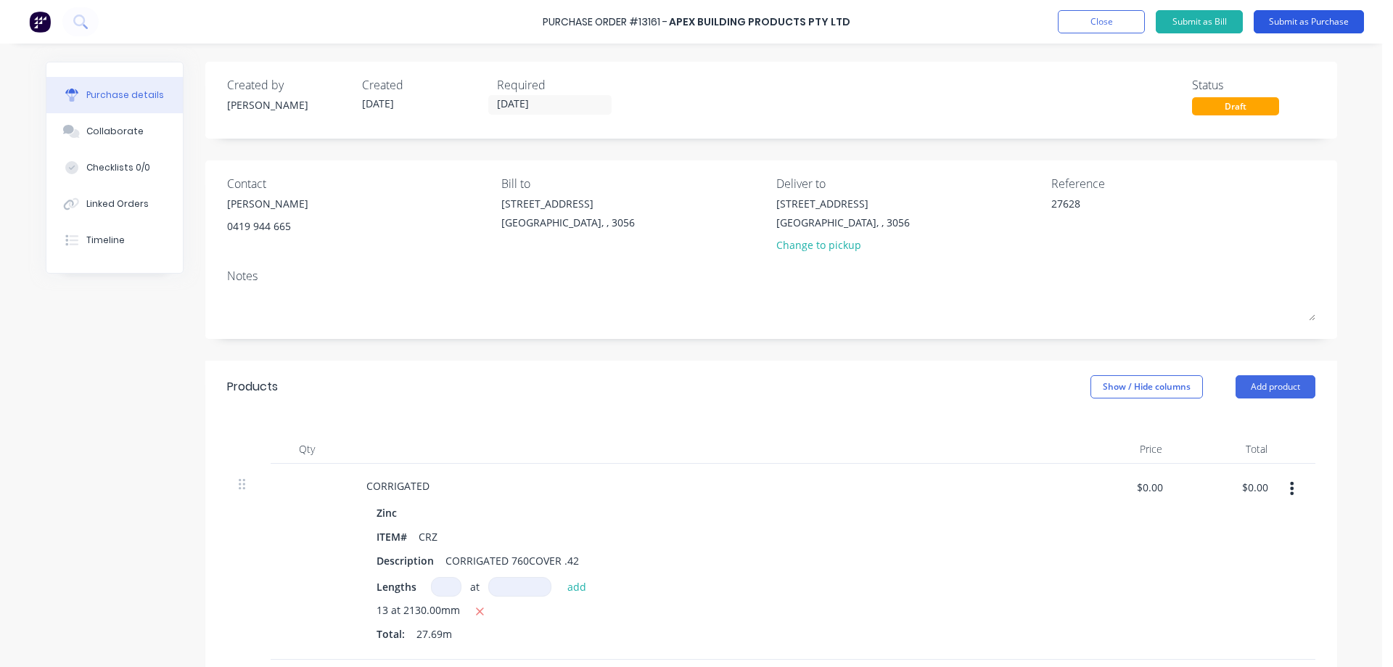
click at [1295, 22] on button "Submit as Purchase" at bounding box center [1308, 21] width 110 height 23
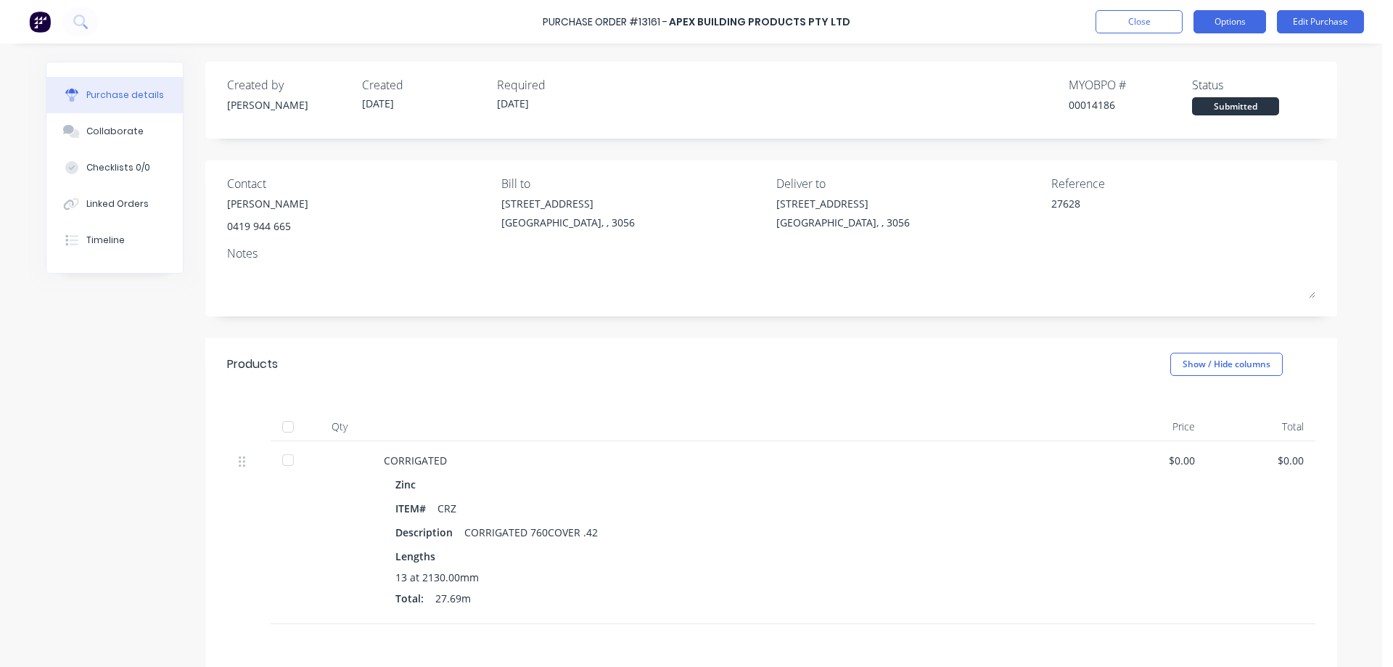
click at [1214, 23] on button "Options" at bounding box center [1229, 21] width 73 height 23
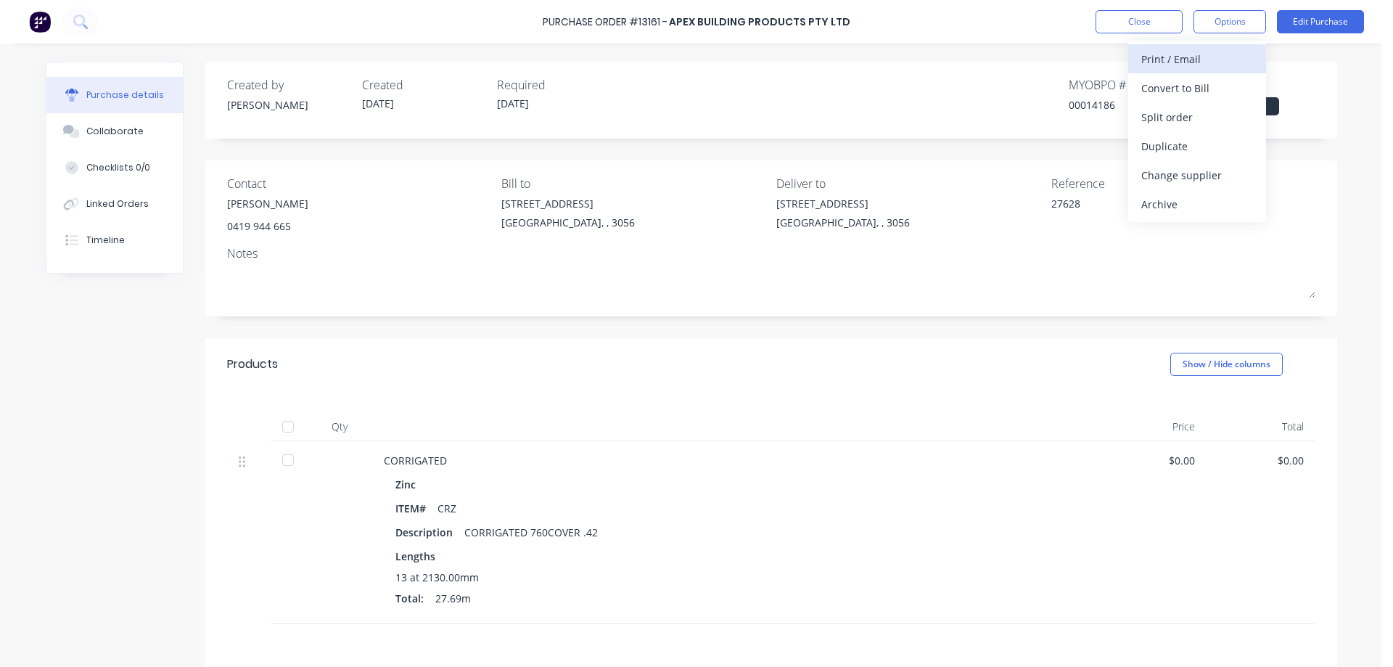
click at [1179, 62] on div "Print / Email" at bounding box center [1197, 59] width 112 height 21
click at [1171, 117] on div "Without pricing" at bounding box center [1197, 117] width 112 height 21
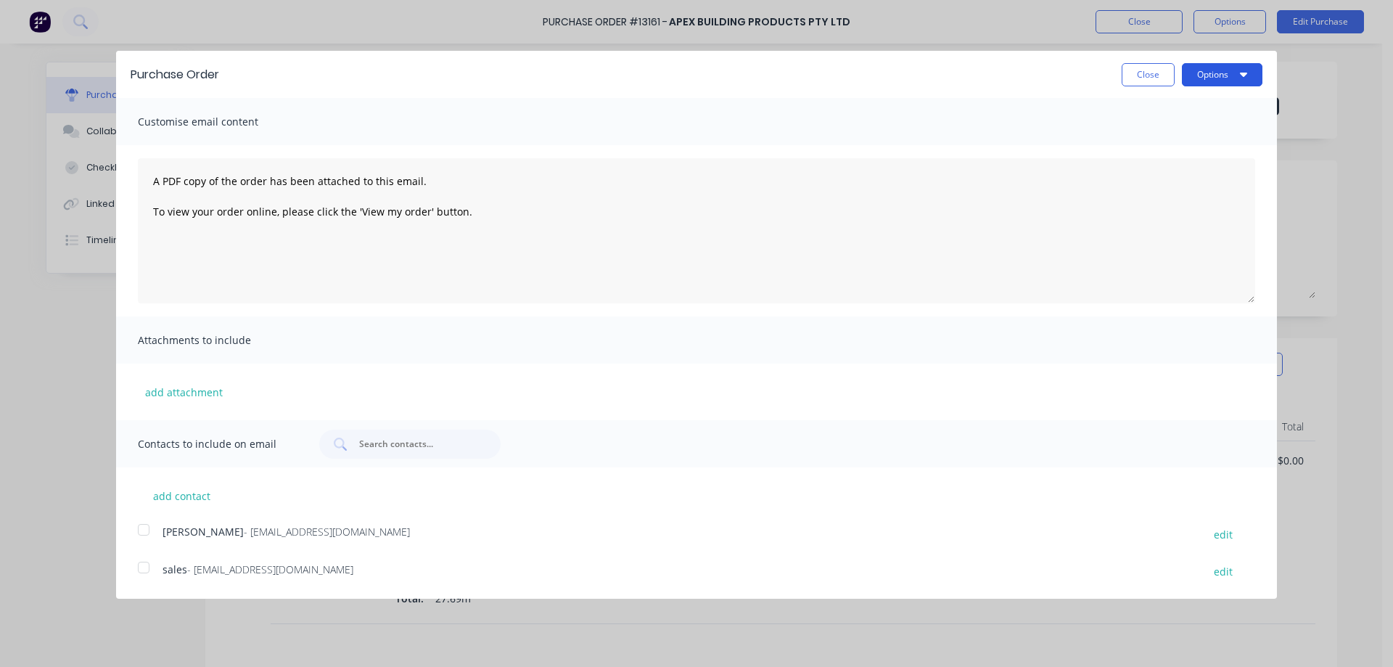
click at [1240, 82] on button "Options" at bounding box center [1222, 74] width 81 height 23
click at [1206, 112] on div "Print" at bounding box center [1193, 111] width 112 height 21
click at [143, 530] on div at bounding box center [143, 529] width 29 height 29
click at [146, 565] on div at bounding box center [143, 567] width 29 height 29
click at [1244, 75] on icon "button" at bounding box center [1243, 75] width 7 height 4
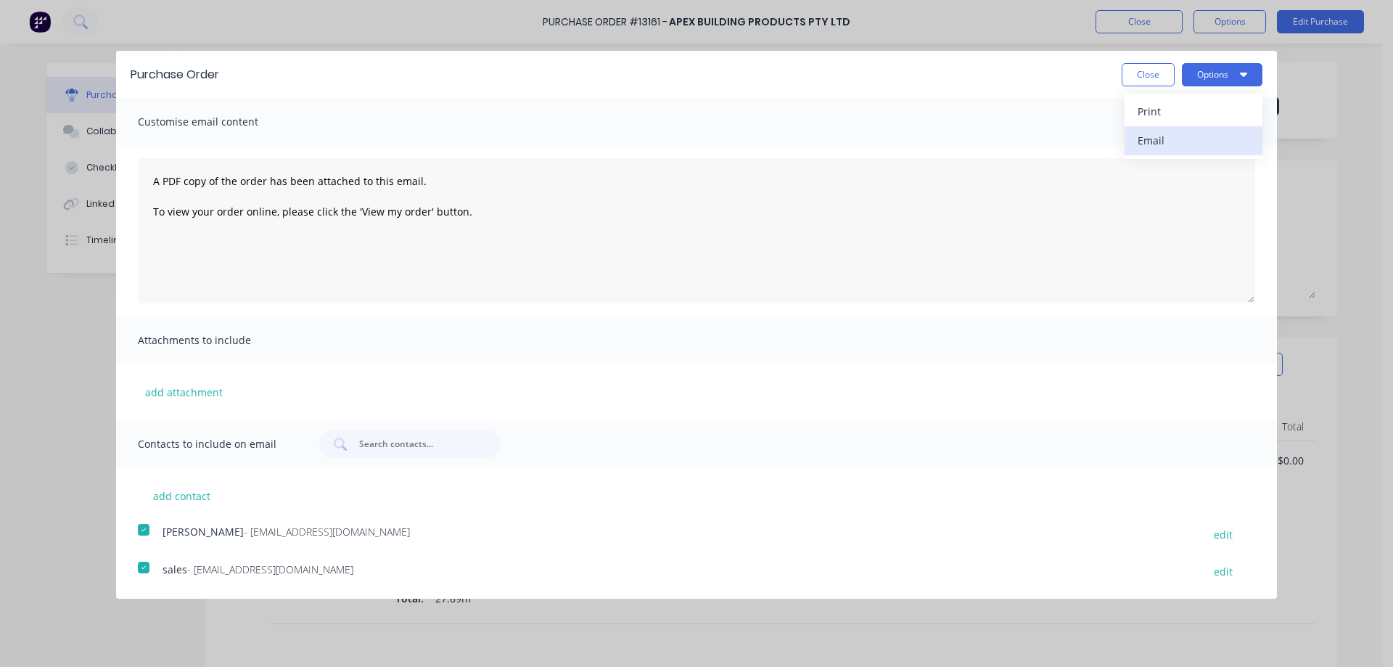
click at [1182, 144] on div "Email" at bounding box center [1193, 140] width 112 height 21
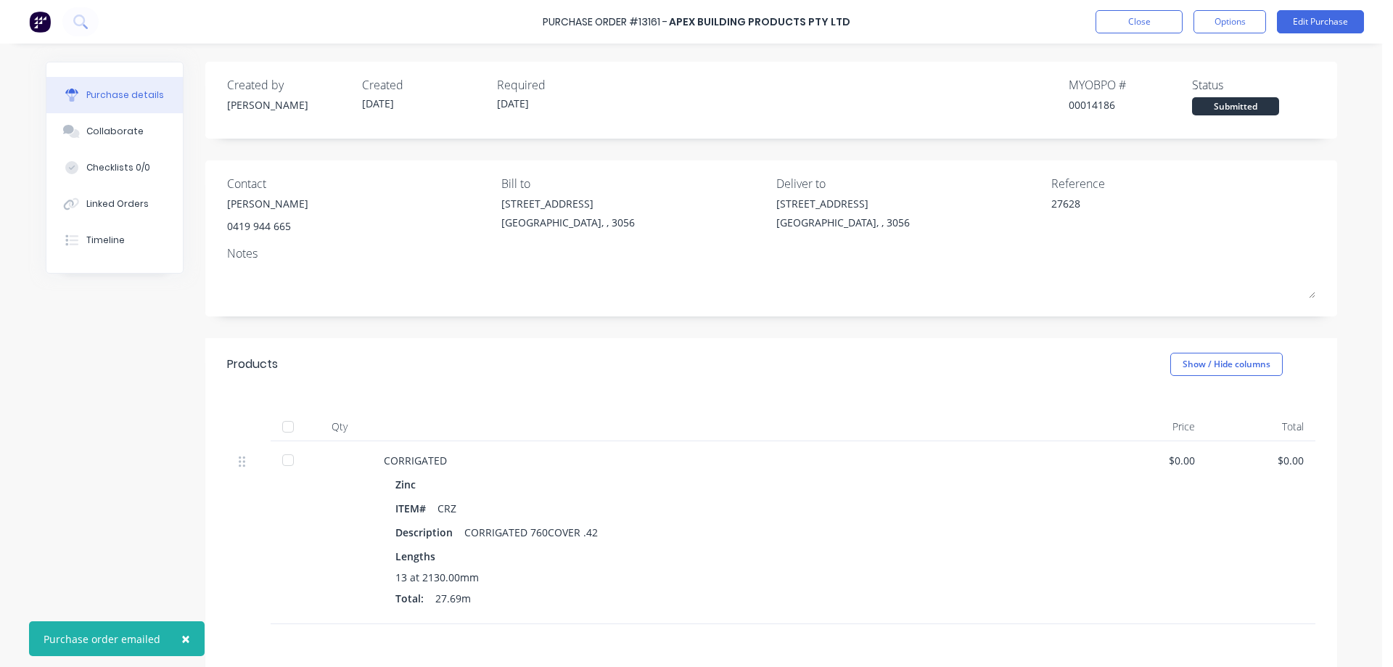
type textarea "x"
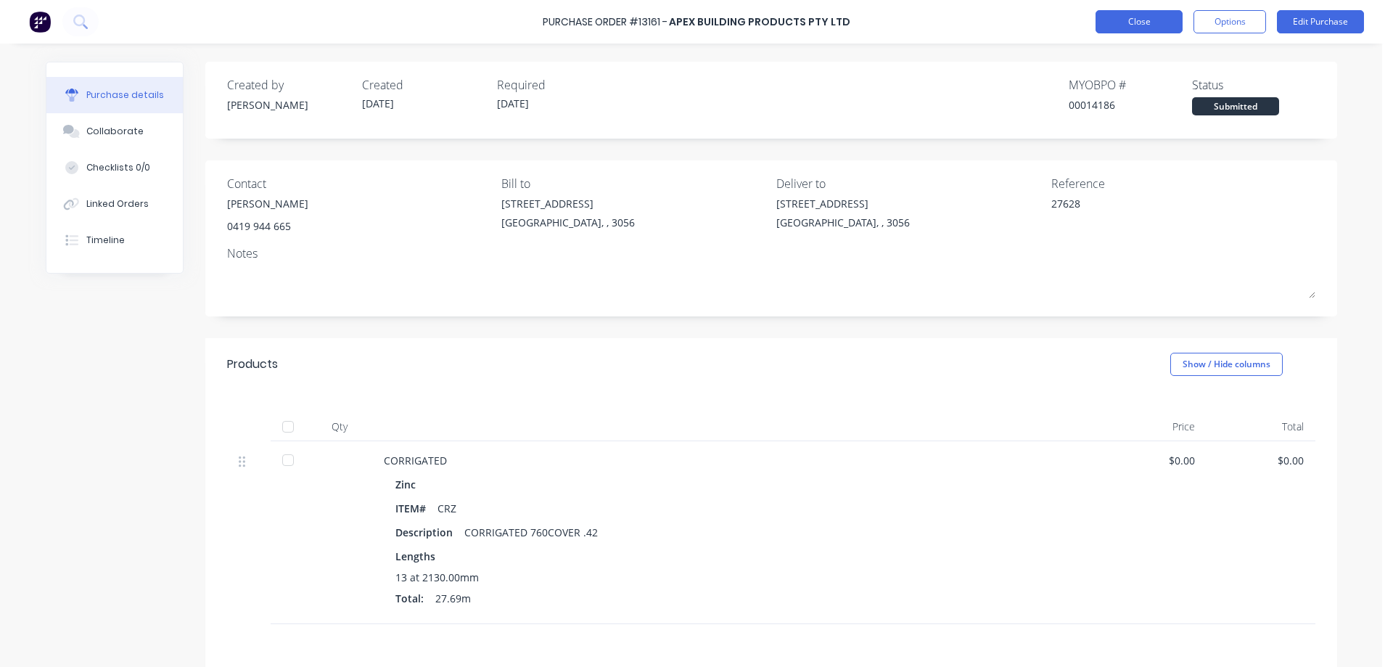
click at [1144, 20] on button "Close" at bounding box center [1138, 21] width 87 height 23
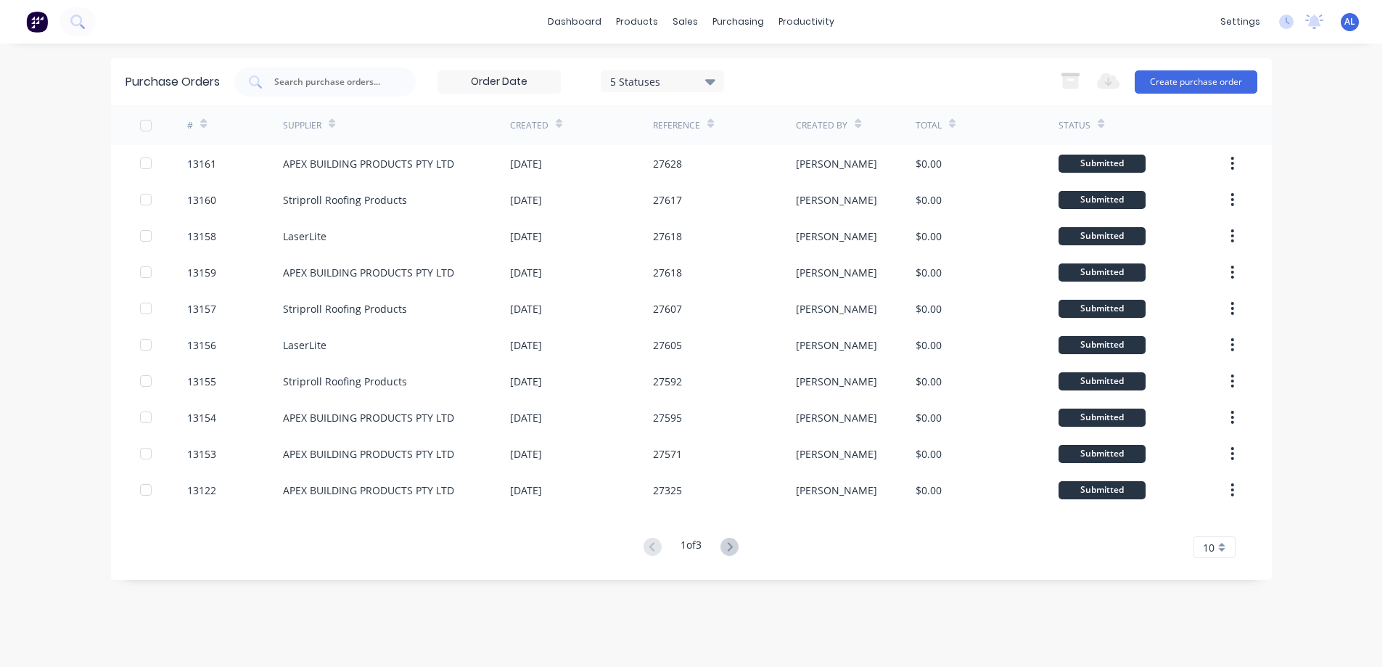
click at [36, 25] on img at bounding box center [37, 22] width 22 height 22
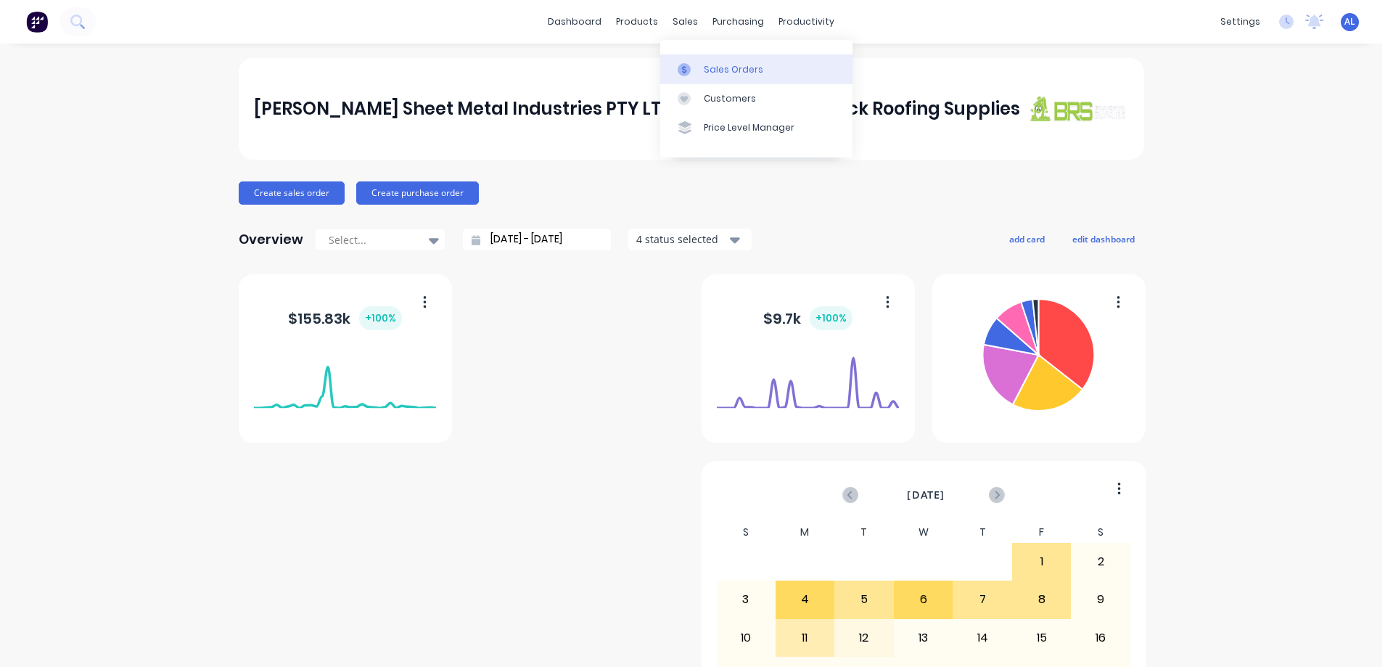
click at [720, 67] on div "Sales Orders" at bounding box center [733, 69] width 59 height 13
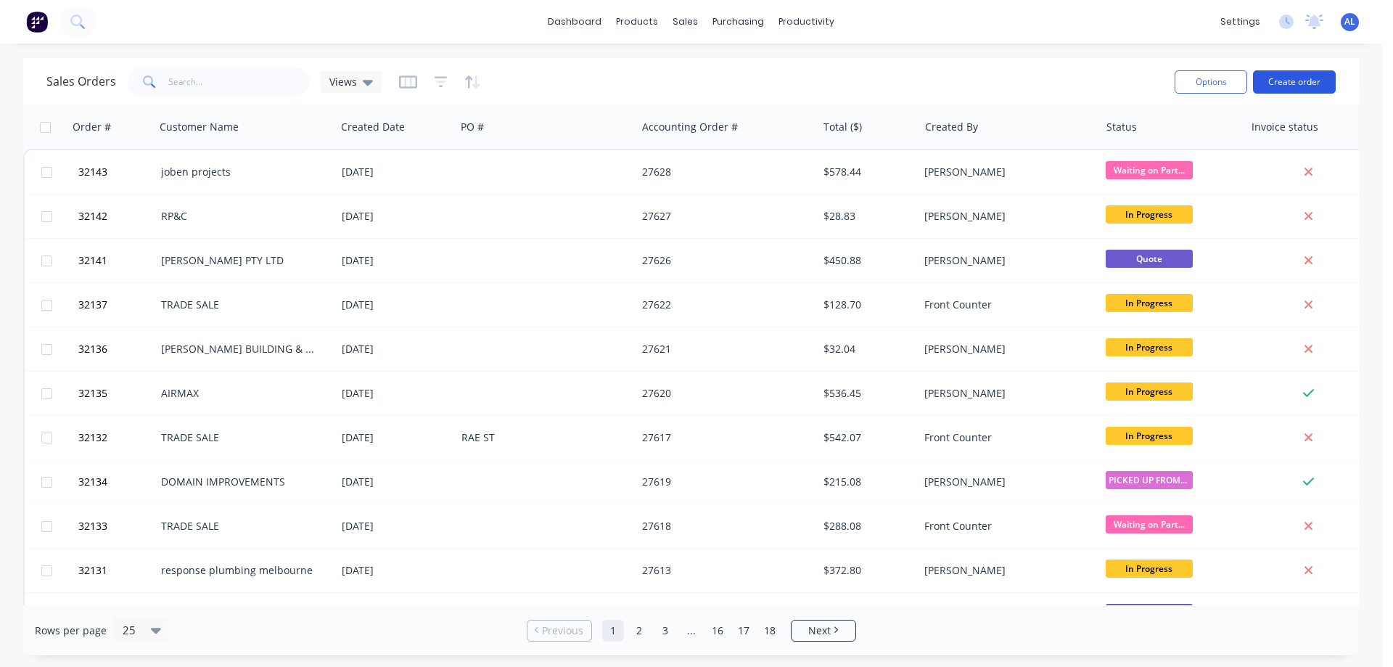
click at [1296, 82] on button "Create order" at bounding box center [1294, 81] width 83 height 23
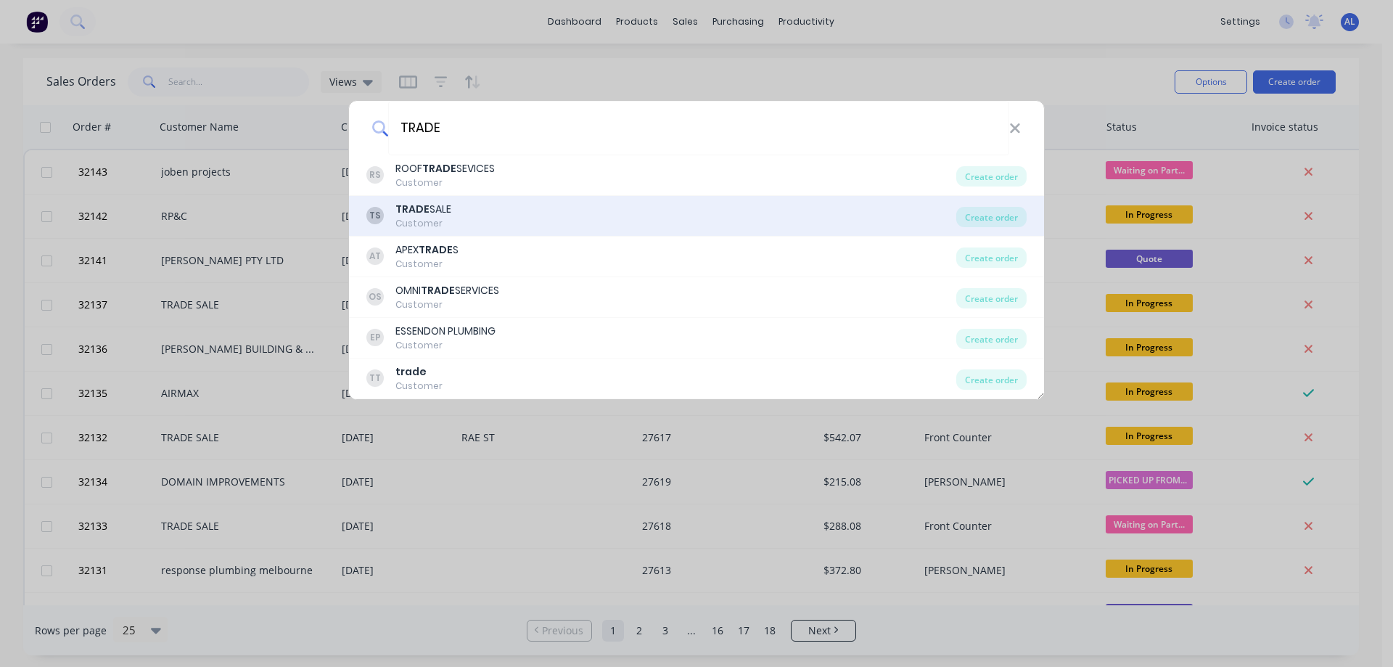
type input "TRADE"
click at [476, 205] on div "TS TRADE SALE Customer" at bounding box center [661, 216] width 590 height 28
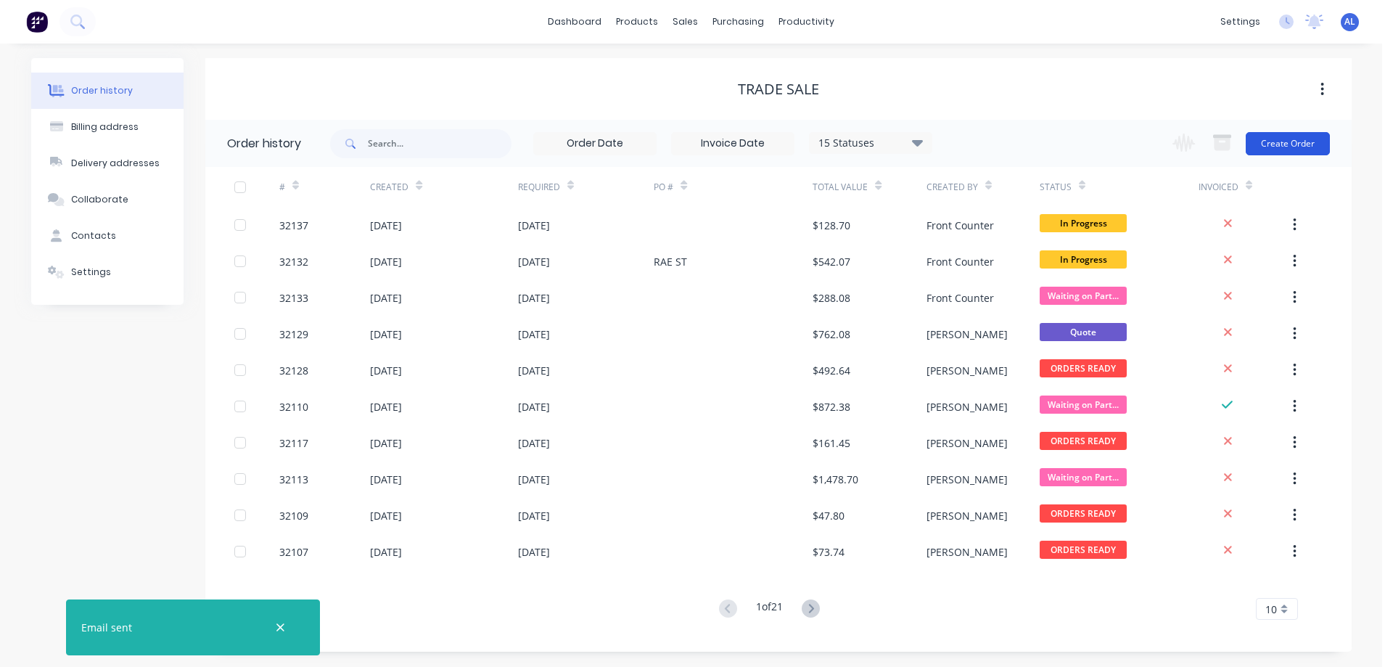
click at [1289, 149] on button "Create Order" at bounding box center [1287, 143] width 84 height 23
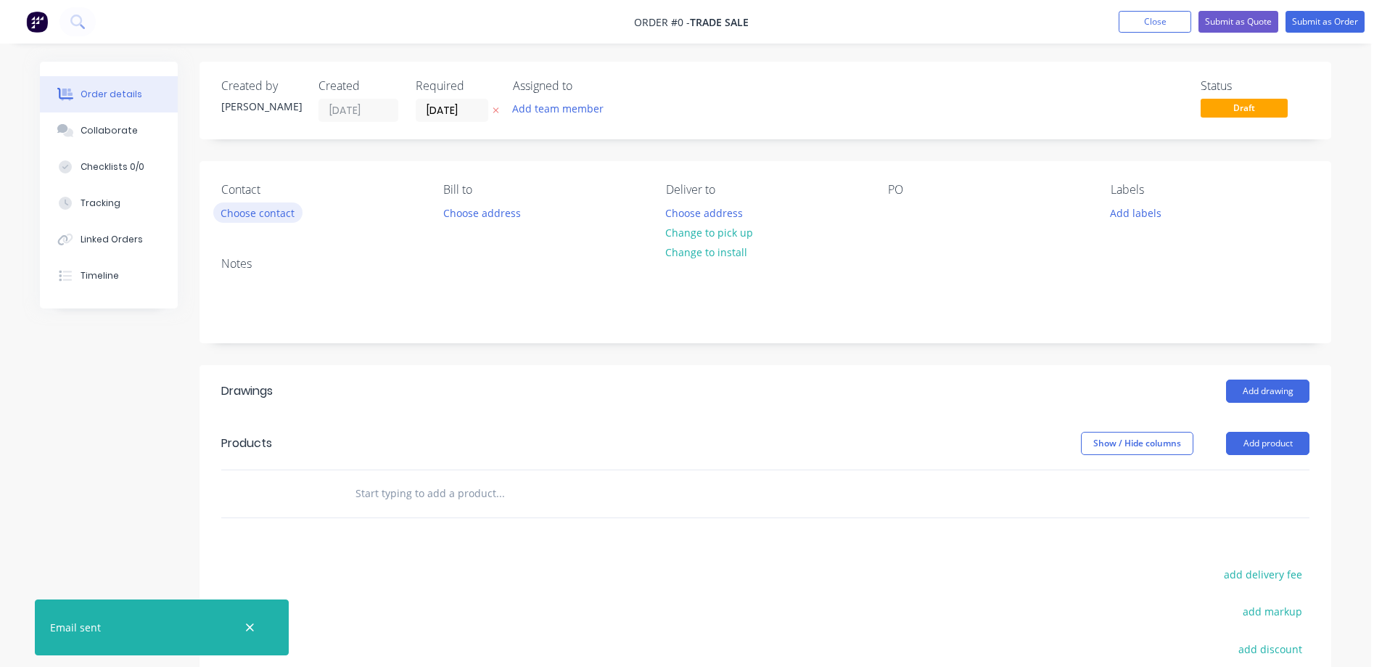
click at [265, 208] on button "Choose contact" at bounding box center [257, 212] width 89 height 20
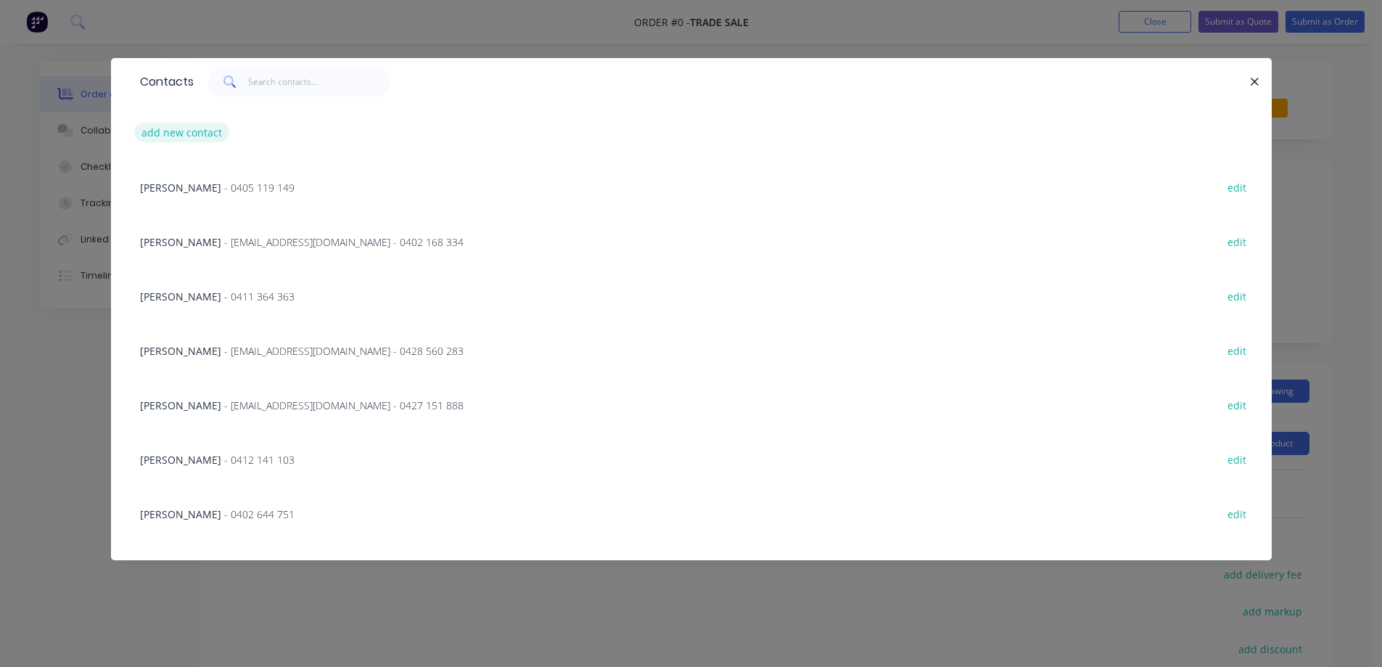
click at [205, 138] on button "add new contact" at bounding box center [182, 133] width 96 height 20
select select "AU"
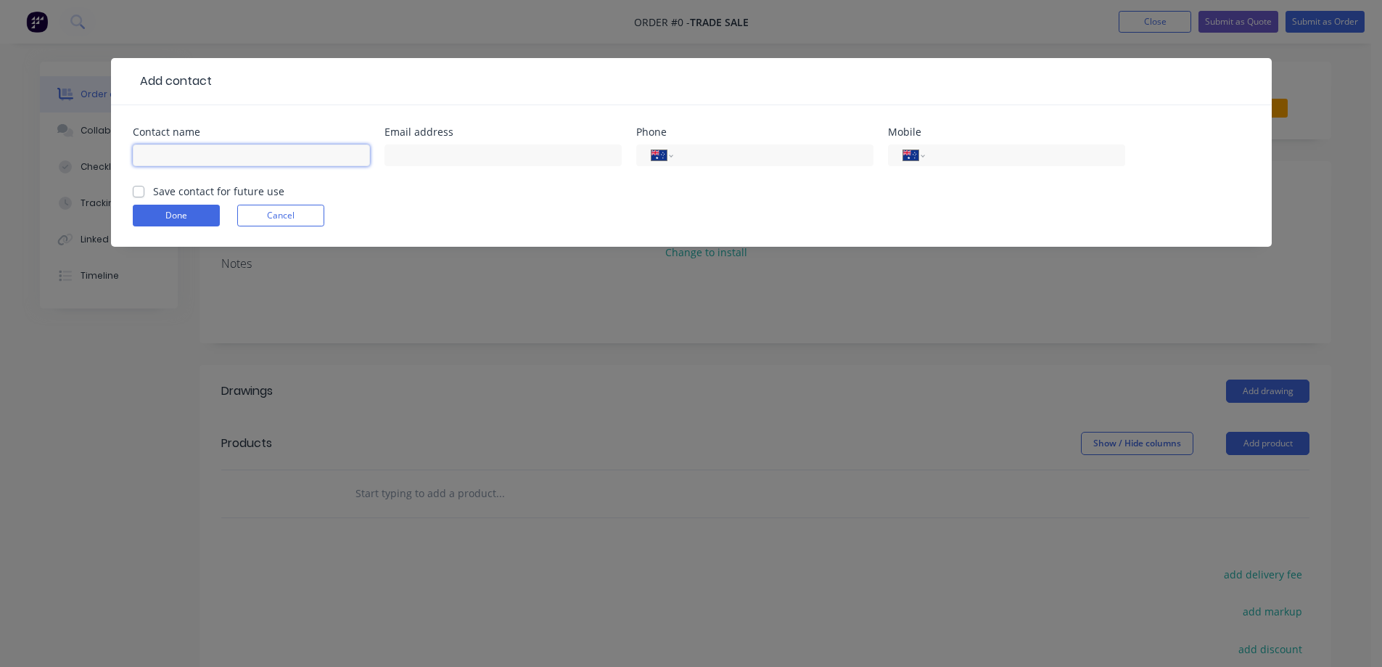
drag, startPoint x: 231, startPoint y: 161, endPoint x: 272, endPoint y: 92, distance: 80.4
click at [231, 159] on input "text" at bounding box center [251, 155] width 237 height 22
type input "[PERSON_NAME]"
click at [516, 152] on input "text" at bounding box center [502, 155] width 237 height 22
paste input "[PERSON_NAME] <[PERSON_NAME][EMAIL_ADDRESS][PERSON_NAME][DOMAIN_NAME]>"
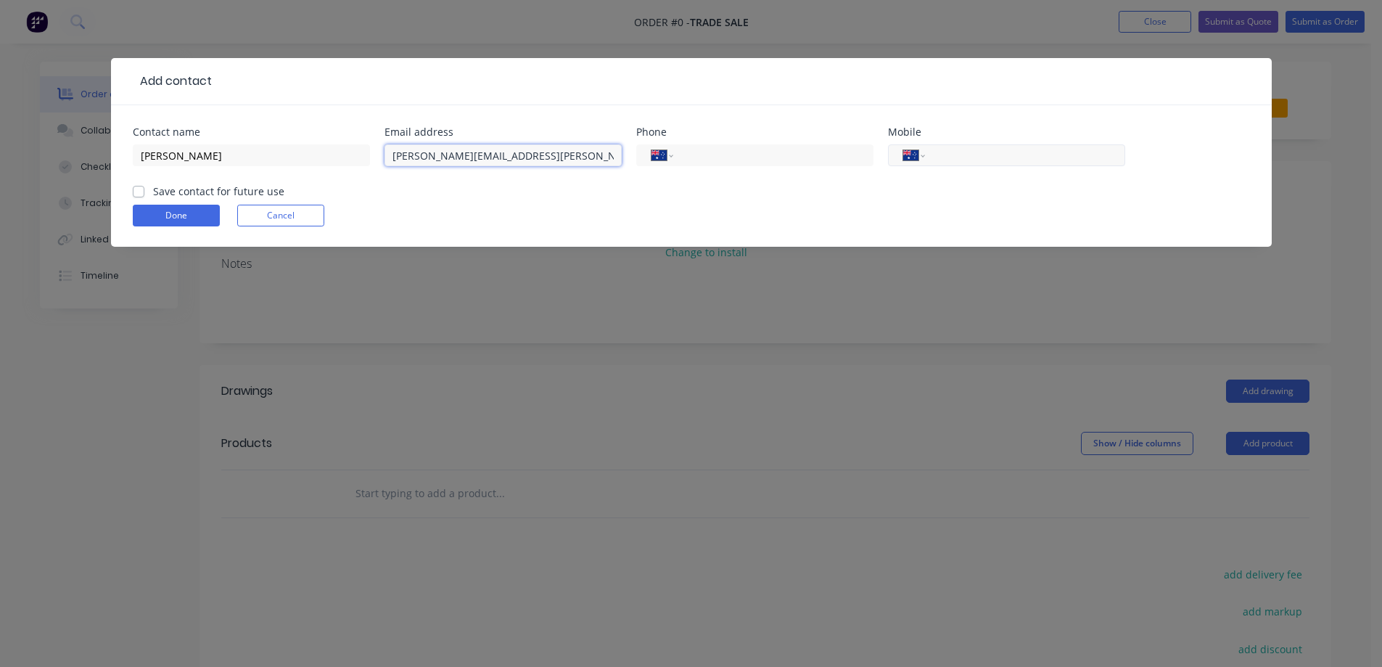
type input "[PERSON_NAME][EMAIL_ADDRESS][PERSON_NAME][DOMAIN_NAME]"
click at [1044, 144] on div "International [GEOGRAPHIC_DATA] [GEOGRAPHIC_DATA] [GEOGRAPHIC_DATA] [GEOGRAPHIC…" at bounding box center [1006, 155] width 237 height 22
click at [1008, 152] on input "tel" at bounding box center [1022, 155] width 174 height 17
paste input "0447 506 855"
type input "0447 506 855"
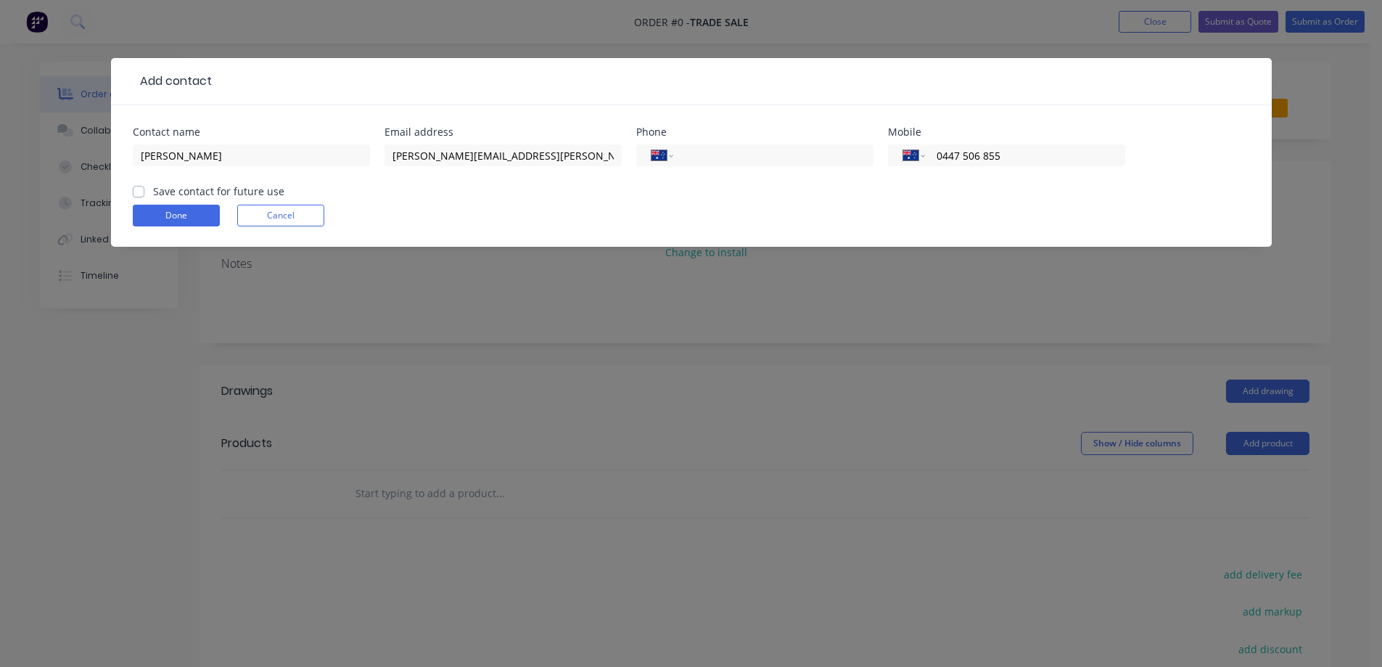
click at [153, 189] on label "Save contact for future use" at bounding box center [218, 191] width 131 height 15
click at [141, 189] on input "Save contact for future use" at bounding box center [139, 191] width 12 height 14
checkbox input "true"
click at [210, 213] on button "Done" at bounding box center [176, 216] width 87 height 22
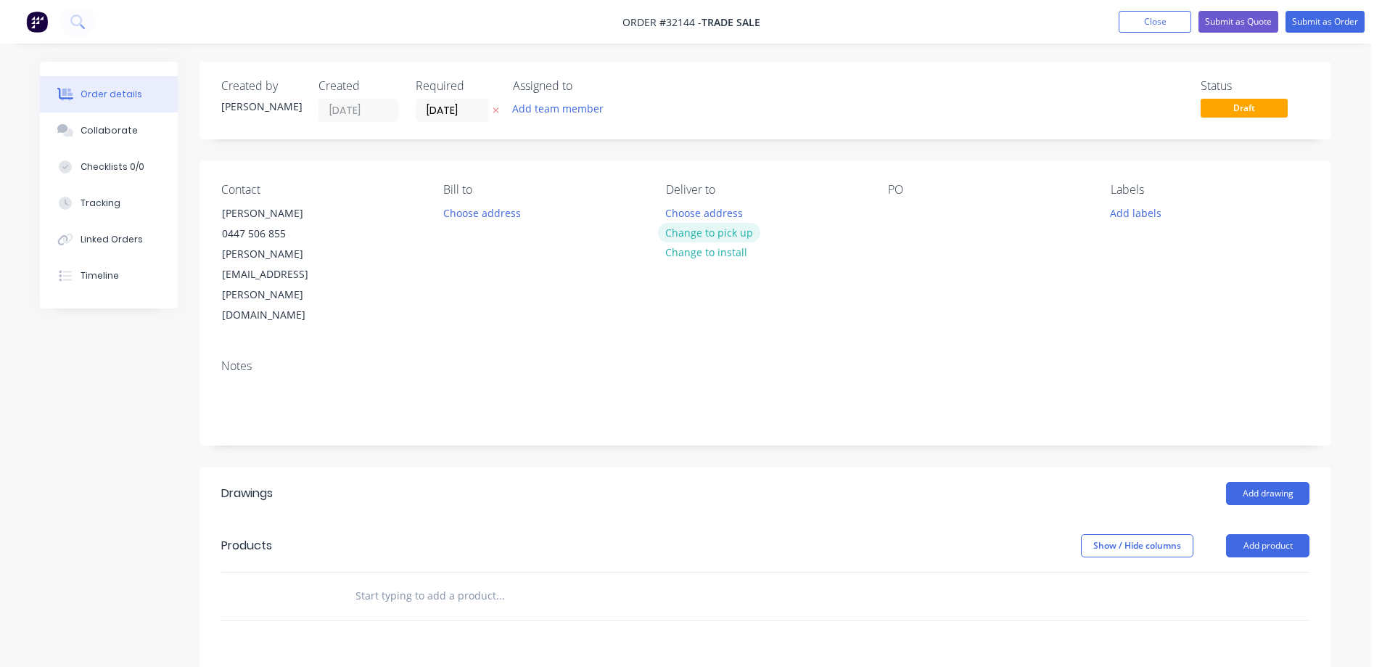
click at [712, 232] on button "Change to pick up" at bounding box center [709, 233] width 103 height 20
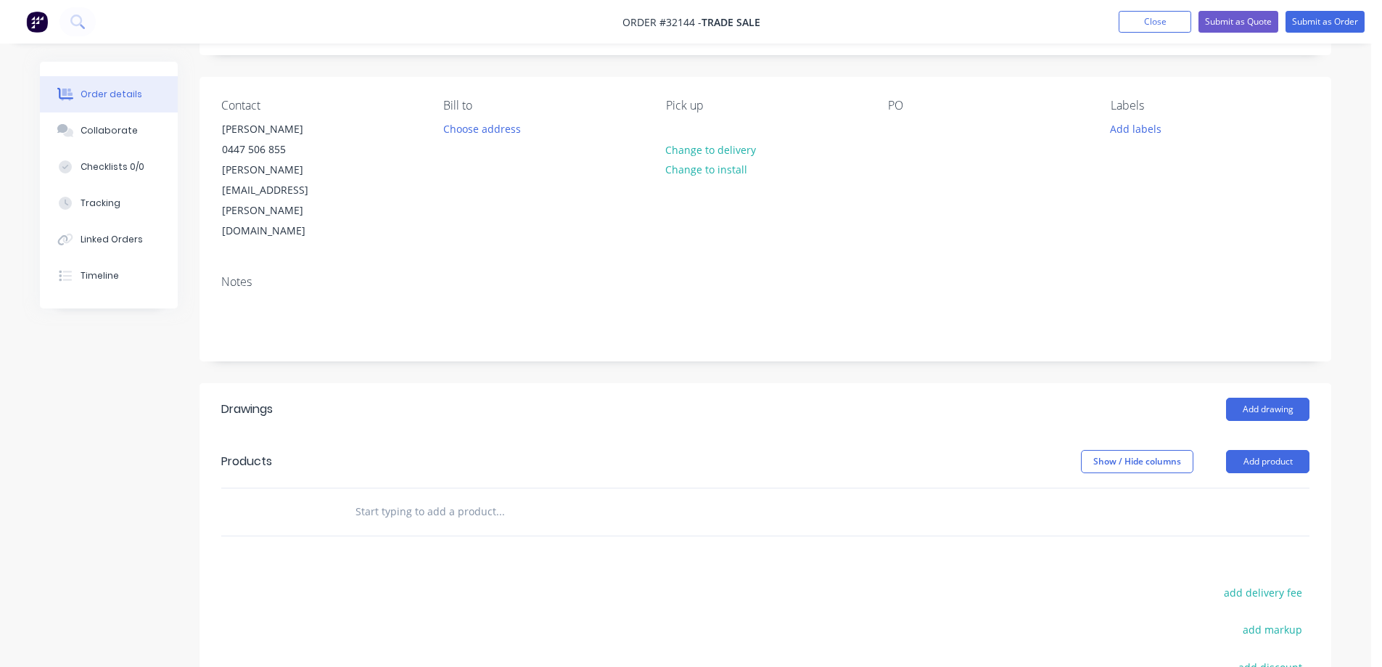
scroll to position [218, 0]
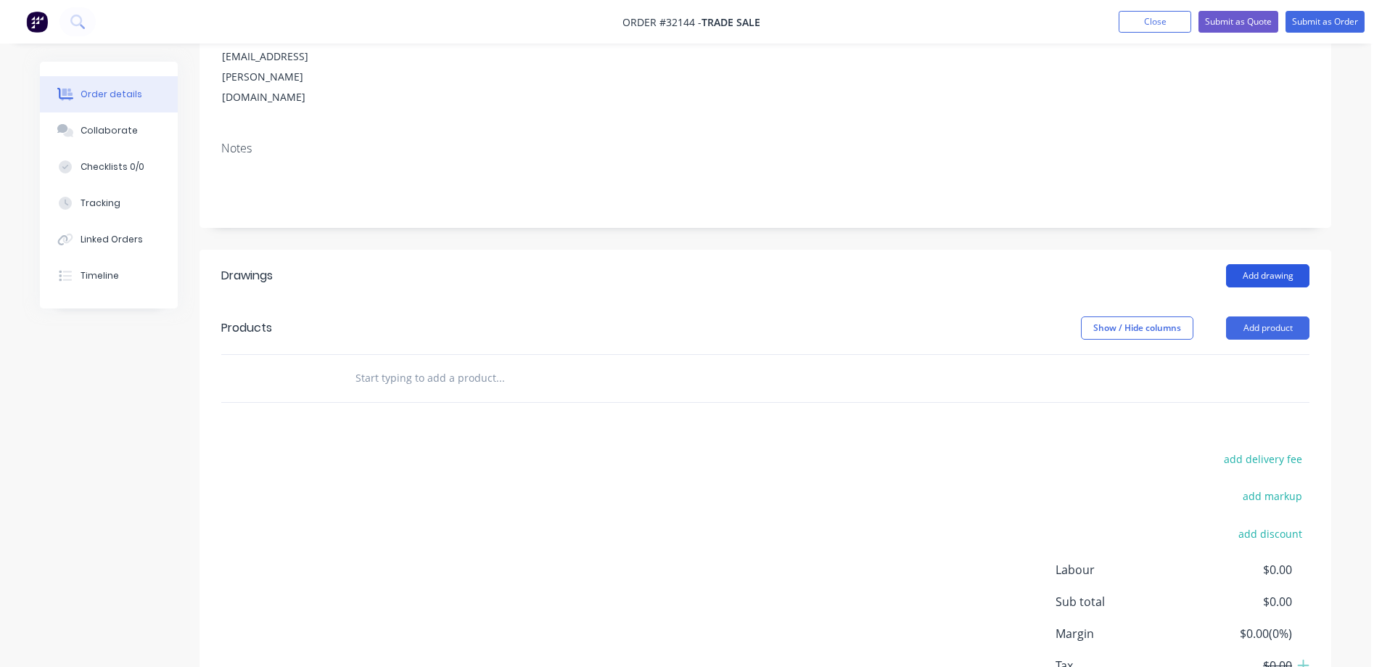
click at [1264, 264] on button "Add drawing" at bounding box center [1267, 275] width 83 height 23
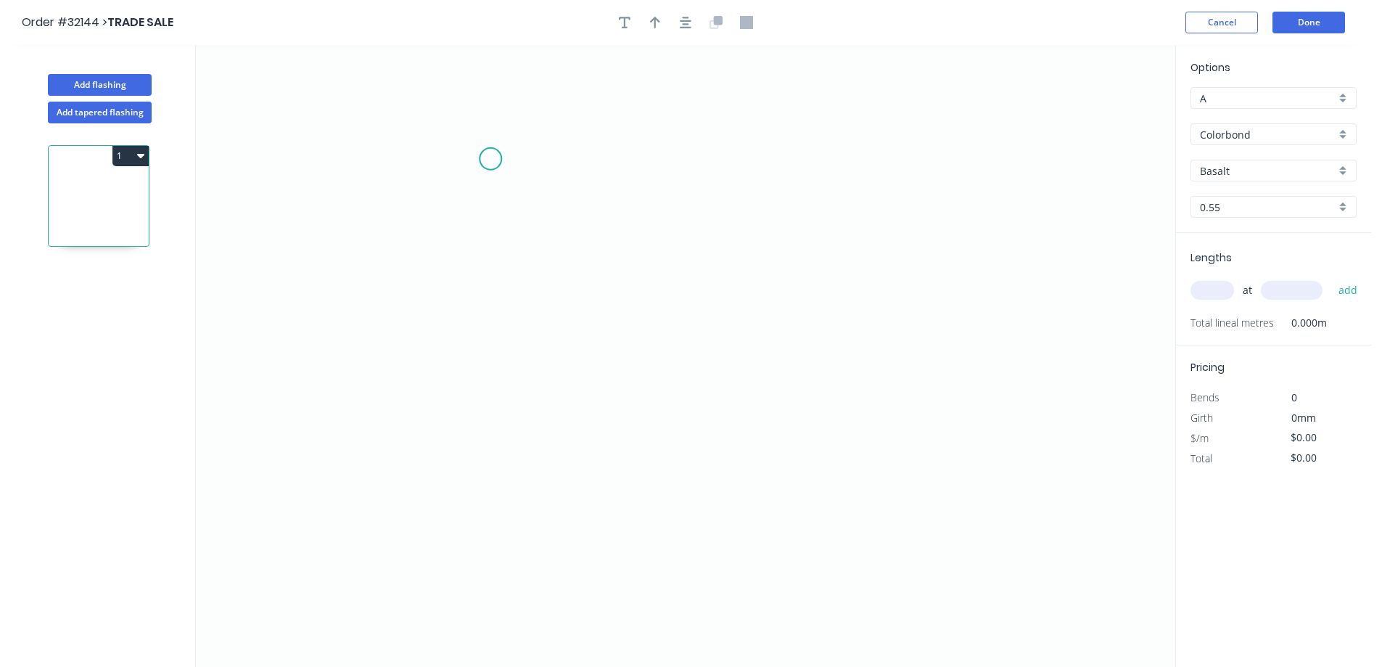
click at [490, 159] on icon "0" at bounding box center [685, 356] width 979 height 622
drag, startPoint x: 477, startPoint y: 322, endPoint x: 592, endPoint y: 321, distance: 114.6
click at [480, 322] on icon "0" at bounding box center [685, 356] width 979 height 622
click at [804, 318] on icon "0 ?" at bounding box center [685, 356] width 979 height 622
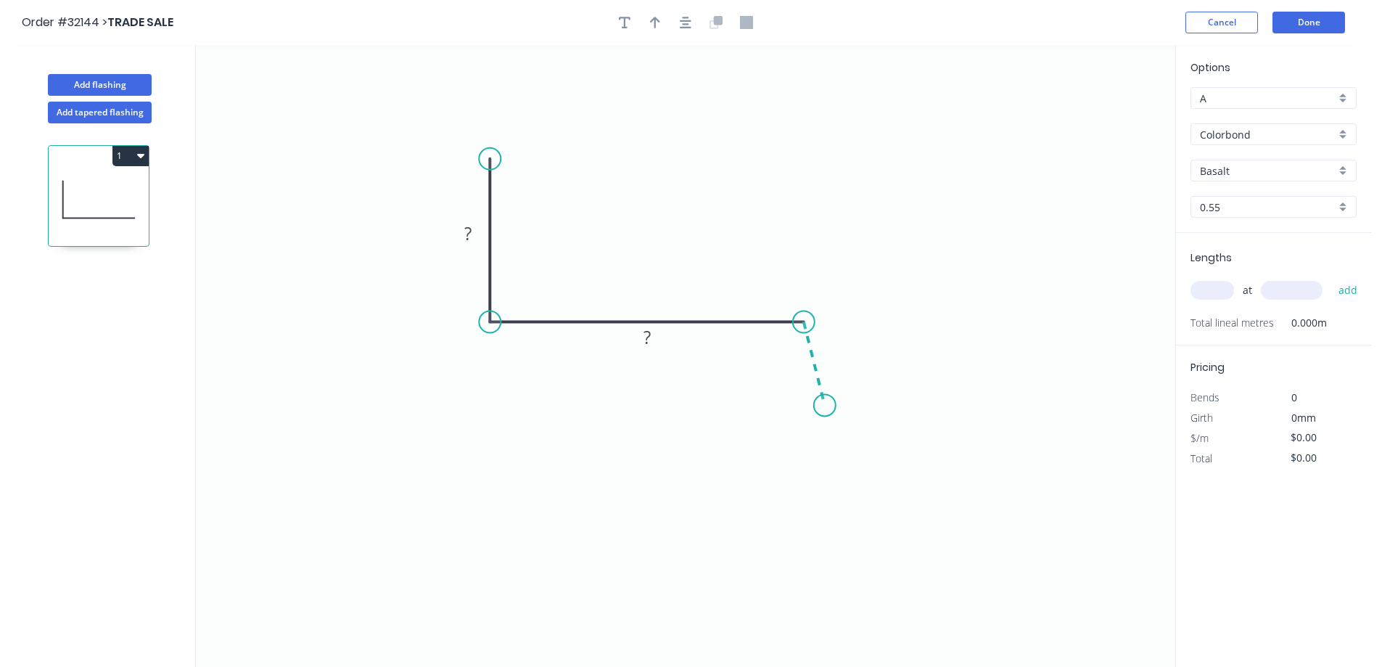
click at [825, 405] on icon "0 ? ?" at bounding box center [685, 356] width 979 height 622
click at [475, 232] on rect at bounding box center [467, 234] width 29 height 20
click at [472, 228] on tspan "701" at bounding box center [468, 233] width 30 height 24
click at [654, 333] on rect at bounding box center [647, 338] width 29 height 20
type input "$15.61"
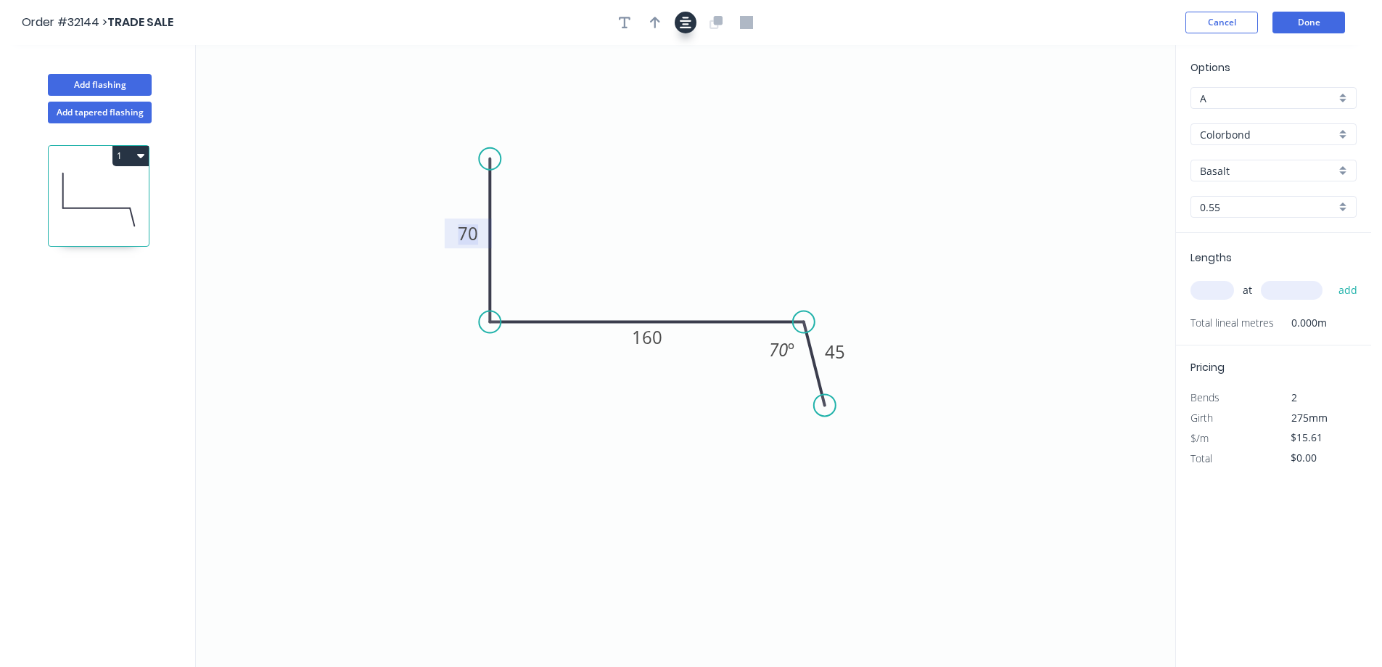
click at [687, 25] on icon "button" at bounding box center [686, 22] width 12 height 13
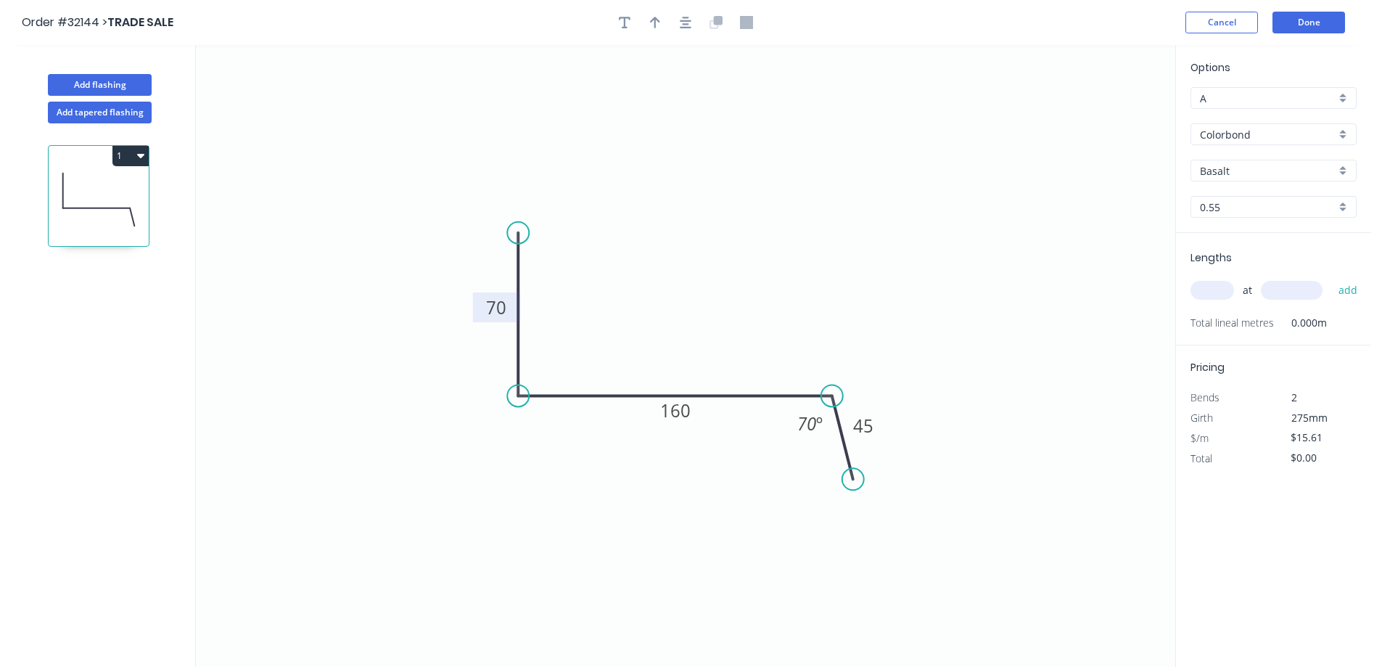
click at [1341, 139] on div "Colorbond" at bounding box center [1273, 134] width 166 height 22
click at [1295, 239] on div "Zinc" at bounding box center [1273, 238] width 165 height 25
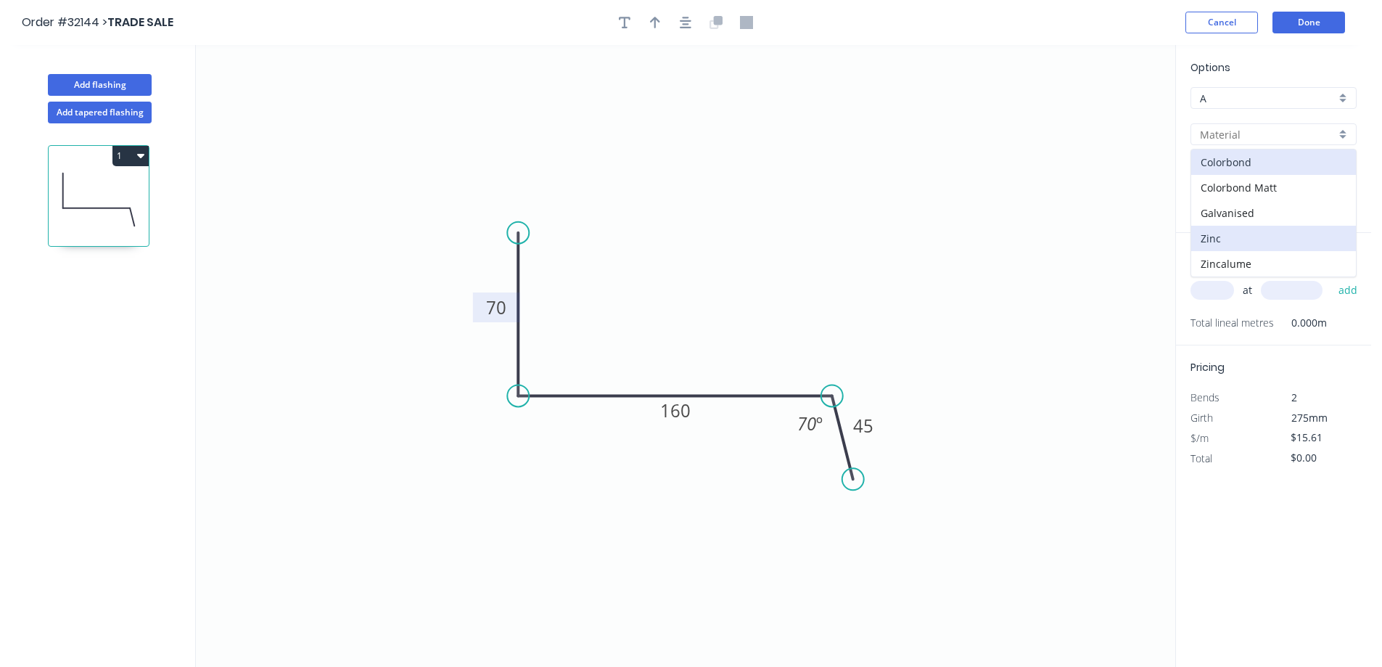
type input "Zinc"
type input "$14.09"
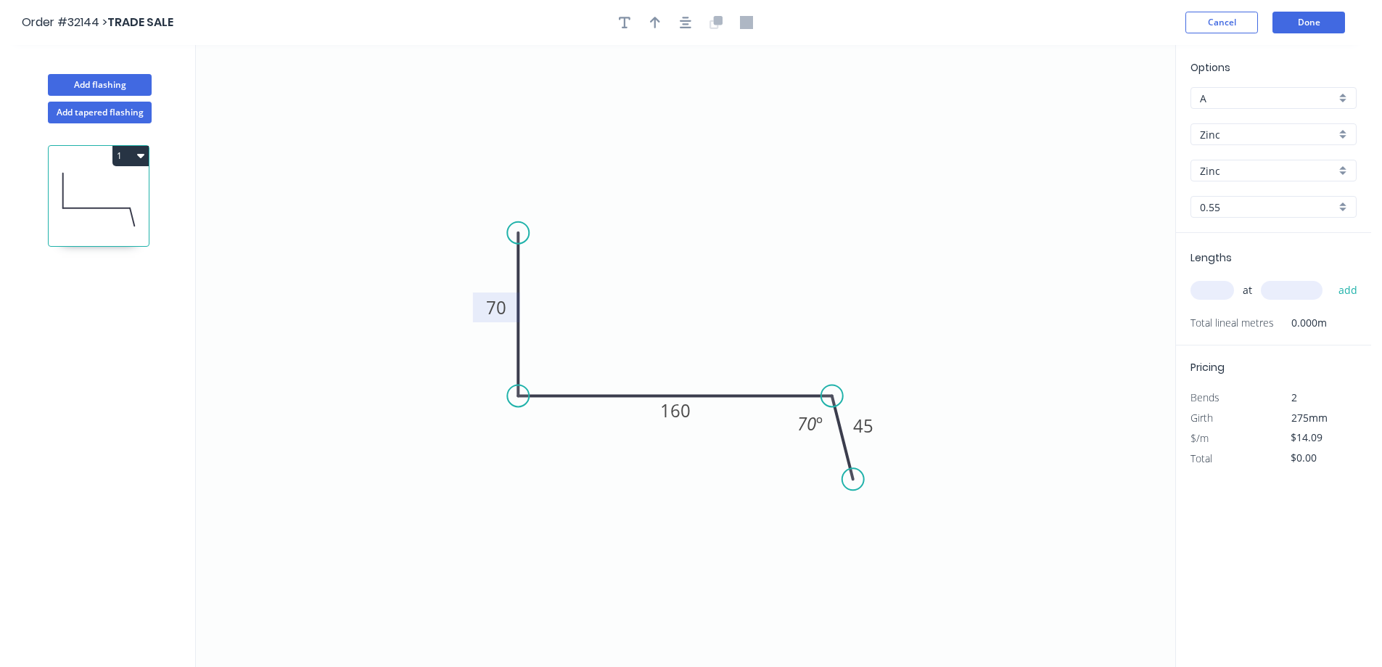
click at [1223, 285] on input "text" at bounding box center [1212, 290] width 44 height 19
type input "3"
type input "2400"
click at [1331, 278] on button "add" at bounding box center [1348, 290] width 34 height 25
type input "$101.45"
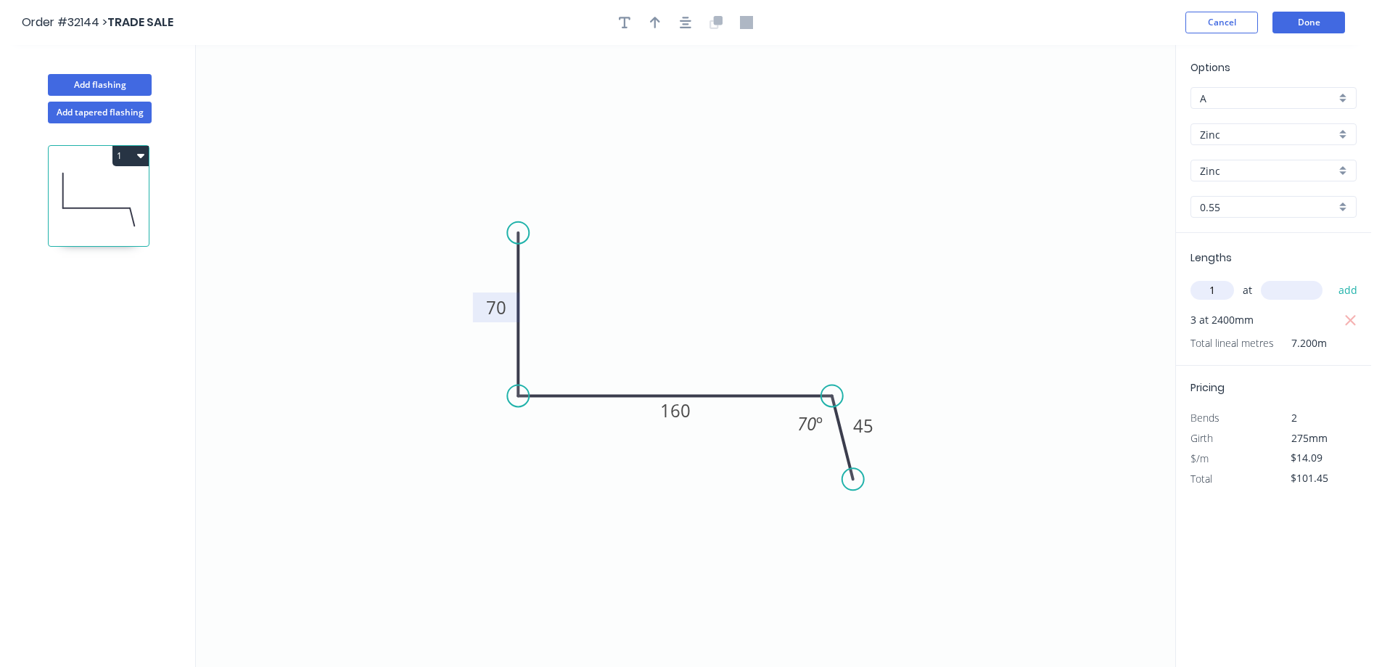
type input "1"
type input "3000"
click at [1331, 278] on button "add" at bounding box center [1348, 290] width 34 height 25
type input "$143.72"
type input "1"
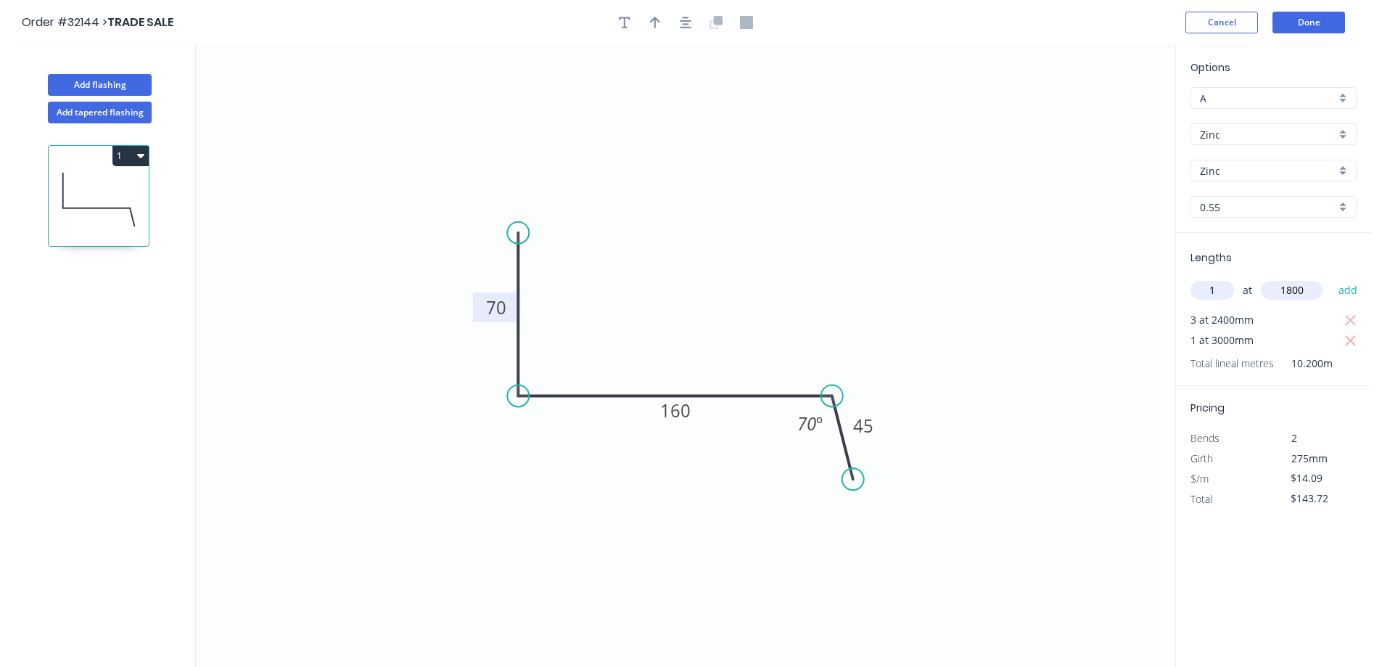
type input "1800"
click at [1331, 278] on button "add" at bounding box center [1348, 290] width 34 height 25
type input "$169.08"
drag, startPoint x: 682, startPoint y: 22, endPoint x: 690, endPoint y: 25, distance: 8.3
click at [688, 25] on icon "button" at bounding box center [686, 22] width 12 height 13
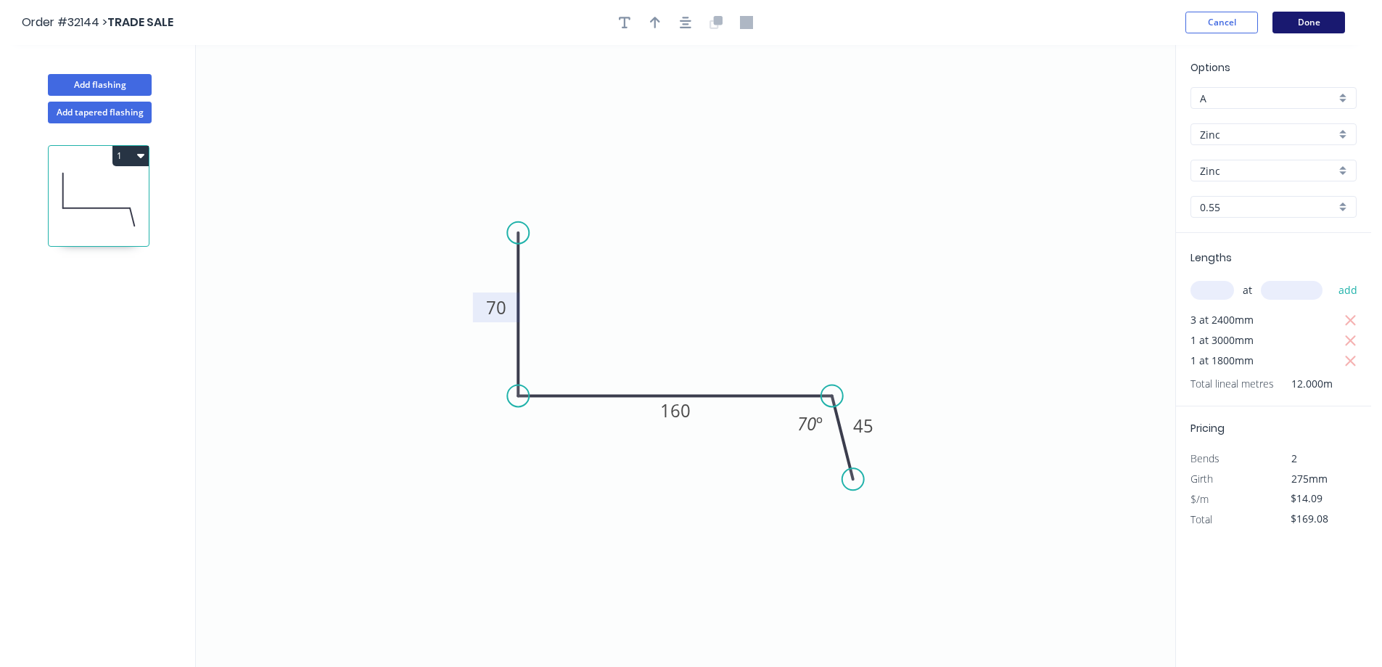
click at [1280, 28] on button "Done" at bounding box center [1308, 23] width 73 height 22
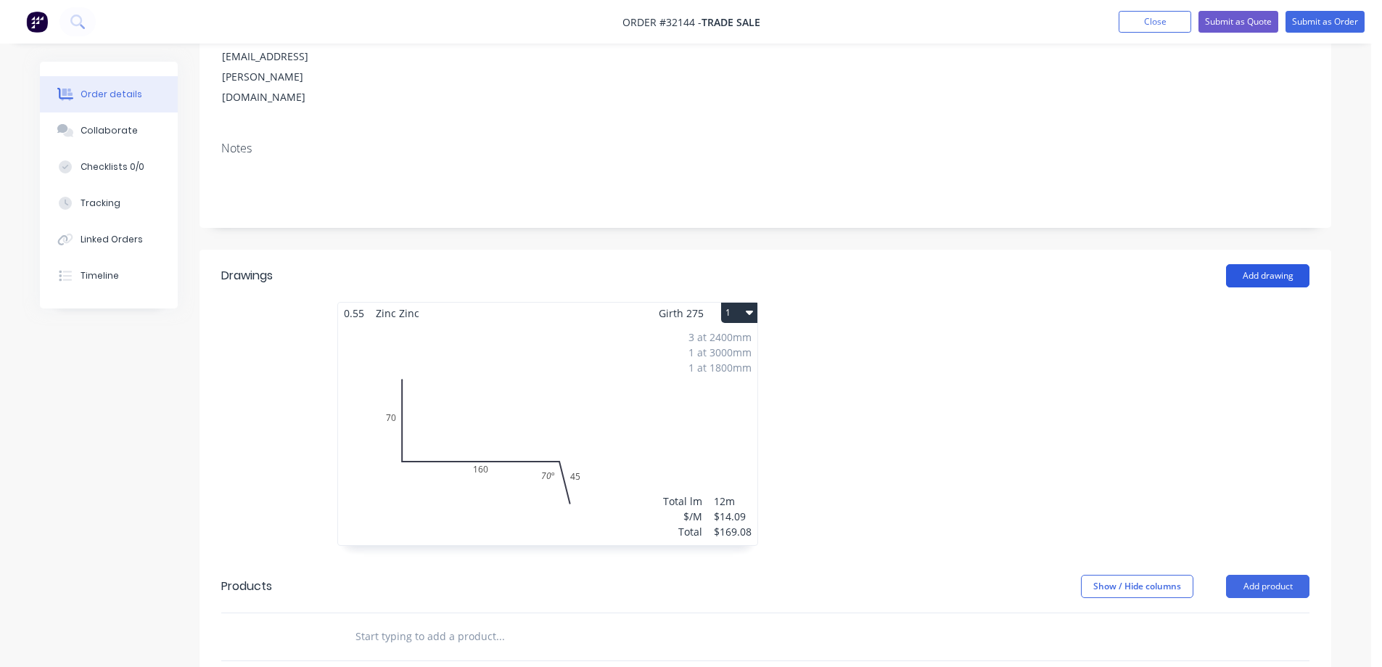
click at [1259, 264] on button "Add drawing" at bounding box center [1267, 275] width 83 height 23
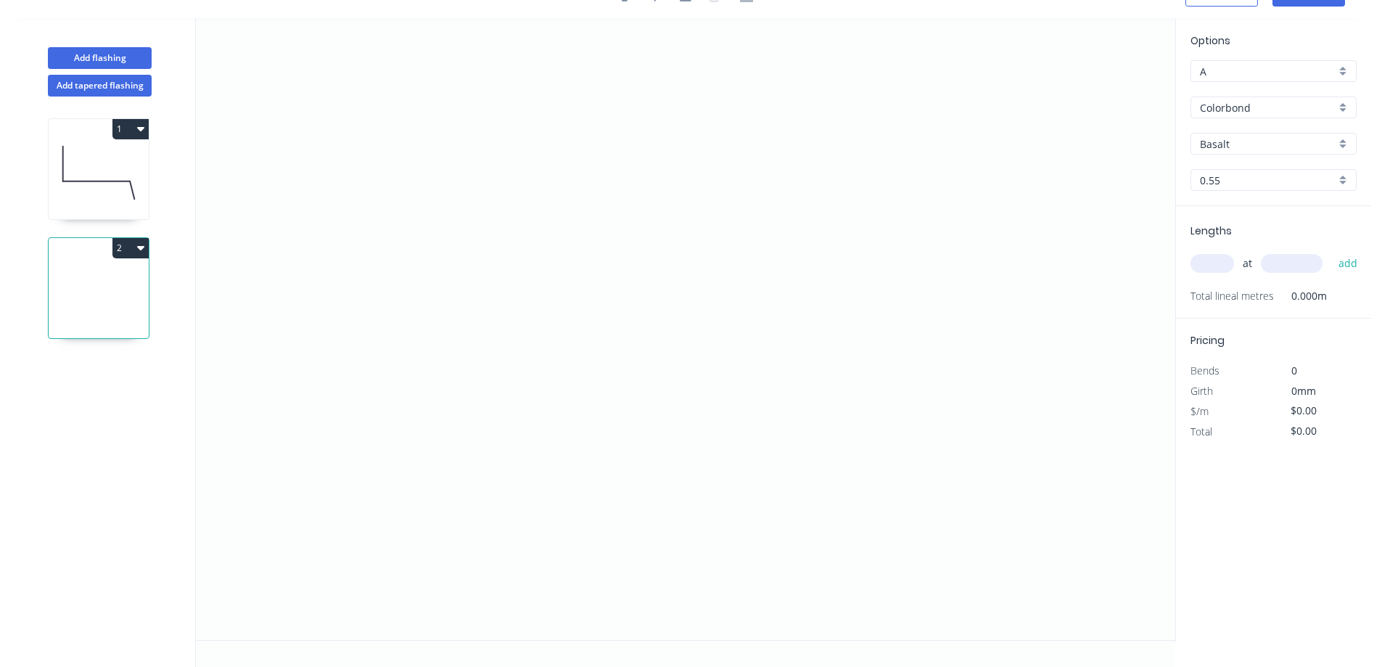
scroll to position [27, 0]
drag, startPoint x: 567, startPoint y: 406, endPoint x: 599, endPoint y: 254, distance: 155.8
click at [569, 392] on icon "0" at bounding box center [685, 329] width 979 height 622
drag, startPoint x: 569, startPoint y: 389, endPoint x: 572, endPoint y: 136, distance: 253.2
click at [572, 136] on circle at bounding box center [567, 136] width 22 height 22
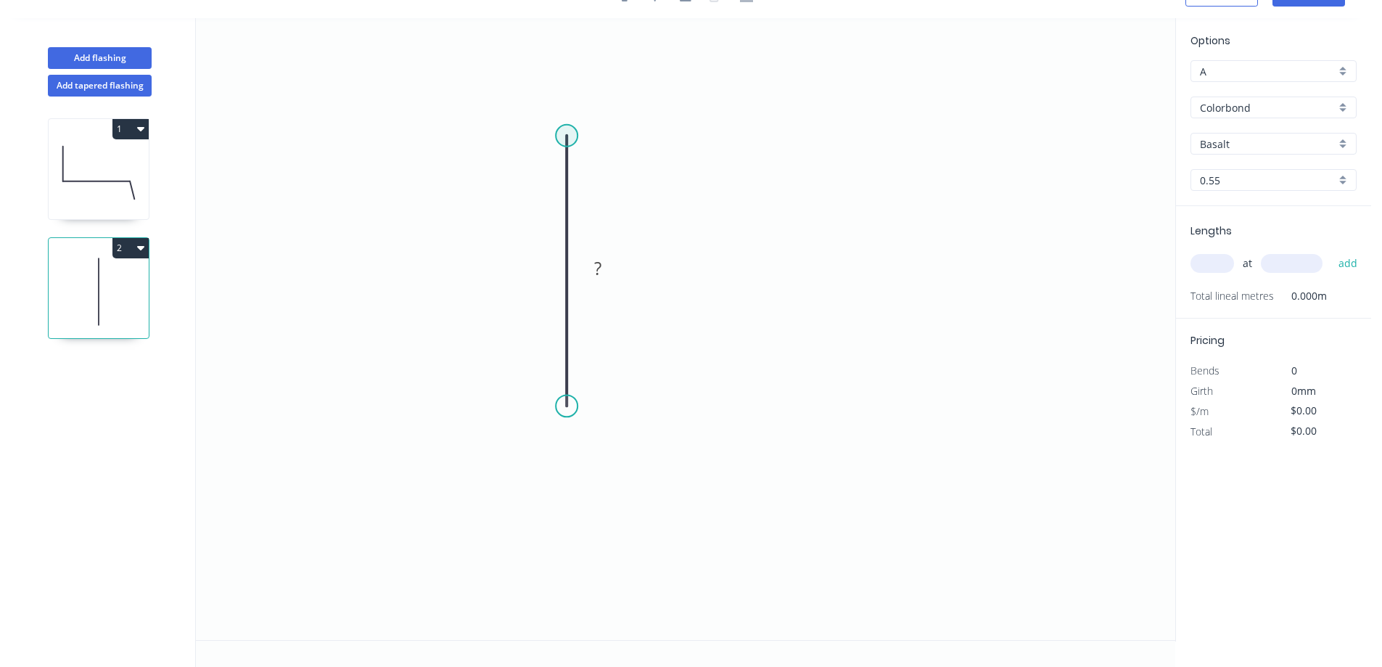
click at [564, 139] on circle at bounding box center [567, 136] width 22 height 22
click at [749, 135] on icon "0 ?" at bounding box center [685, 329] width 979 height 622
click at [749, 221] on icon "0 ? ?" at bounding box center [685, 329] width 979 height 622
drag, startPoint x: 569, startPoint y: 404, endPoint x: 566, endPoint y: 448, distance: 43.6
click at [567, 446] on circle at bounding box center [567, 445] width 22 height 22
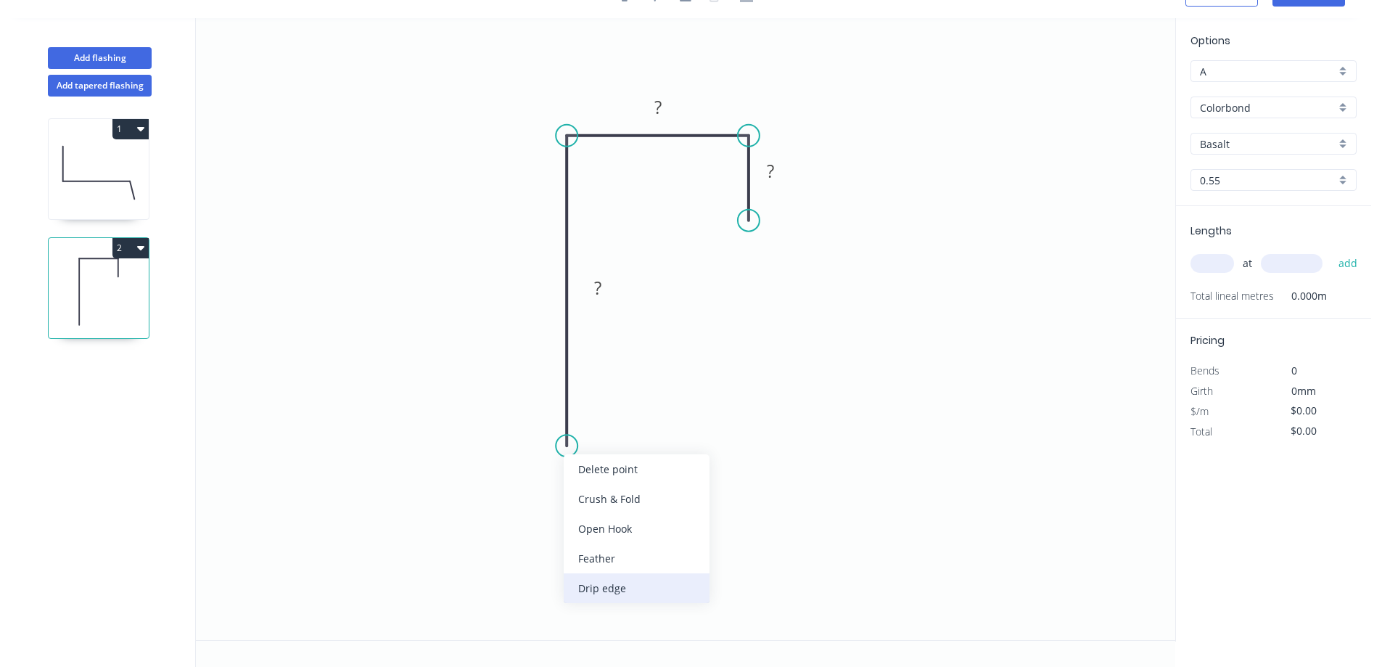
click at [635, 585] on div "Drip edge" at bounding box center [637, 588] width 146 height 30
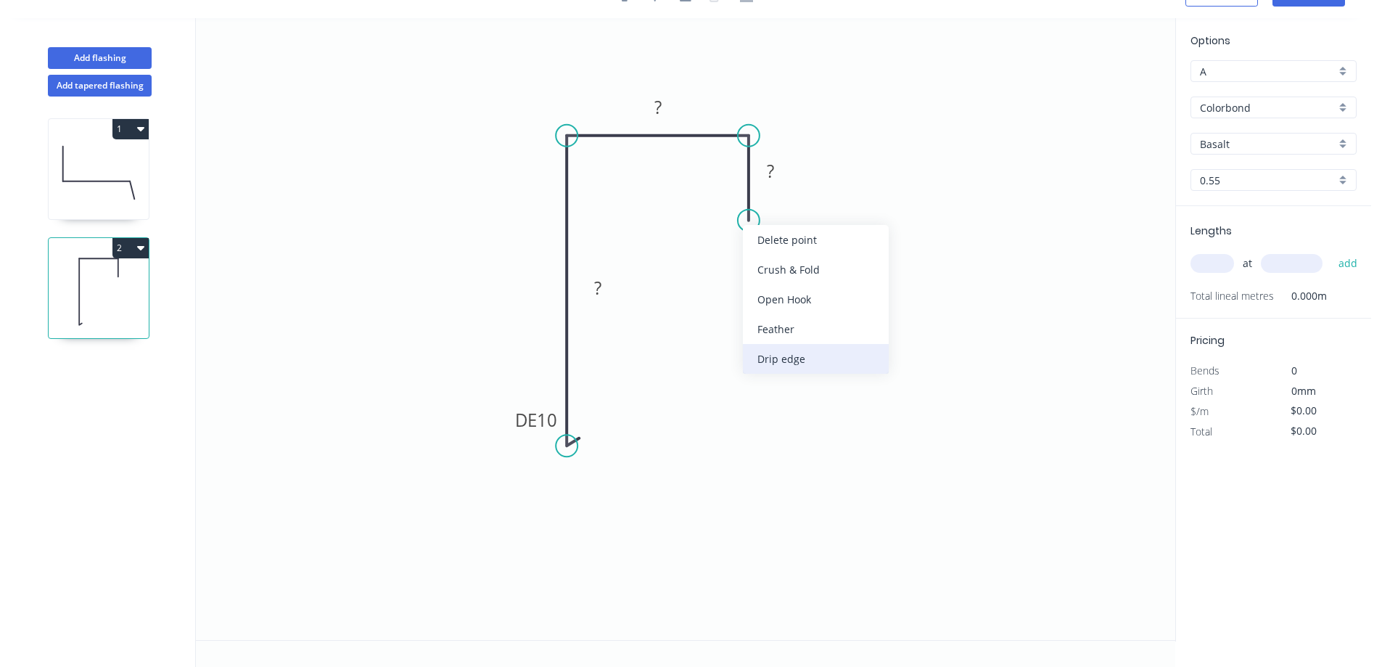
click at [795, 366] on div "Drip edge" at bounding box center [816, 359] width 146 height 30
click at [780, 271] on div "Flip bend" at bounding box center [818, 268] width 146 height 30
drag, startPoint x: 751, startPoint y: 223, endPoint x: 754, endPoint y: 239, distance: 16.1
click at [754, 239] on circle at bounding box center [749, 238] width 22 height 22
click at [778, 174] on rect at bounding box center [770, 181] width 29 height 20
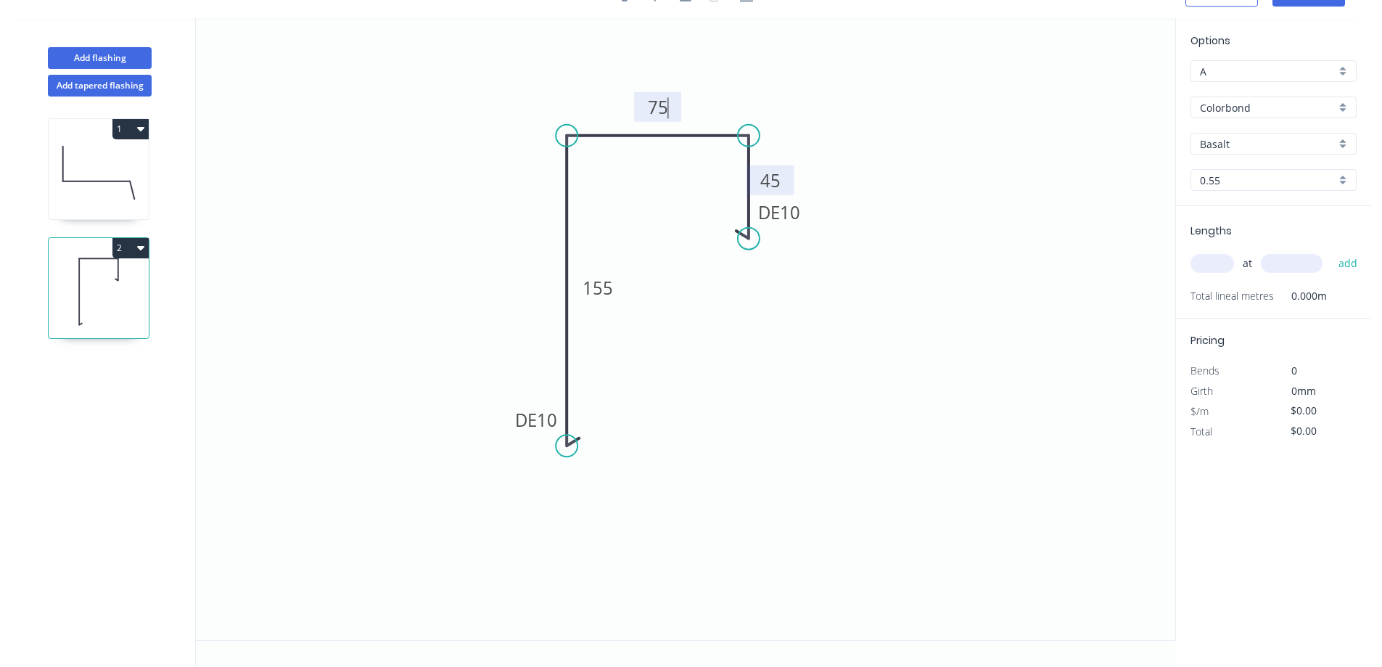
type input "$17.73"
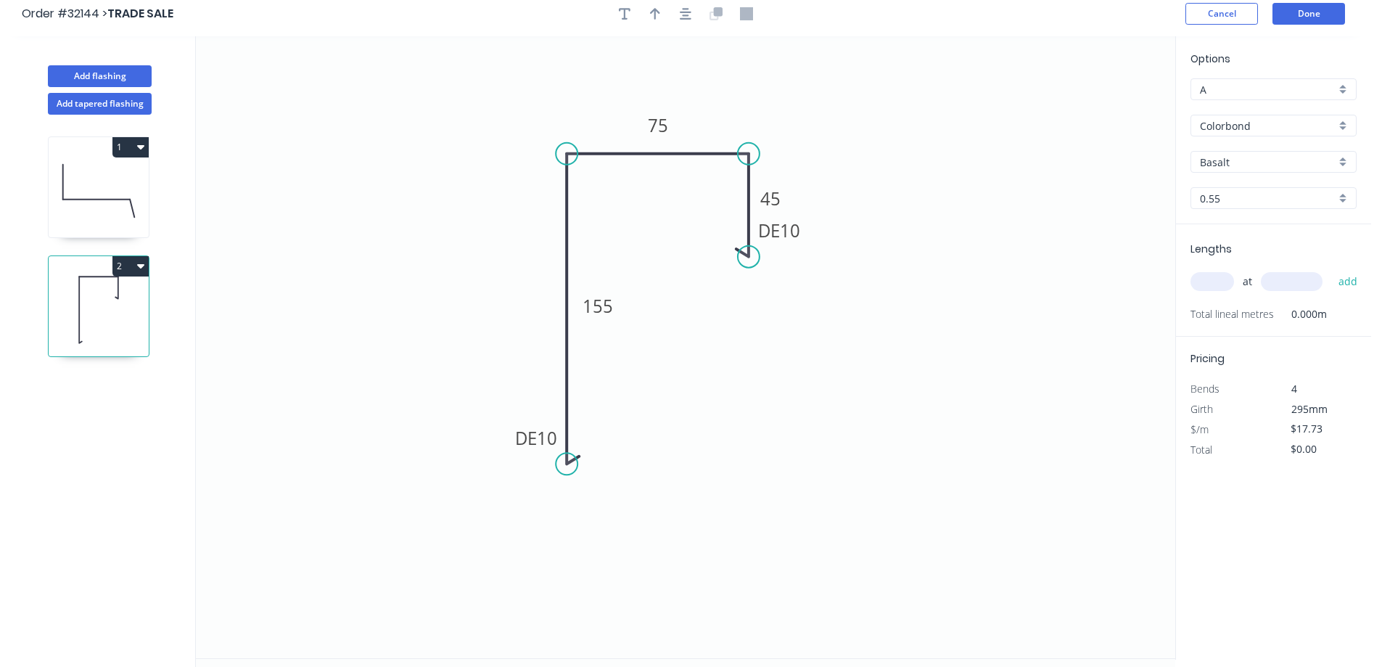
scroll to position [0, 0]
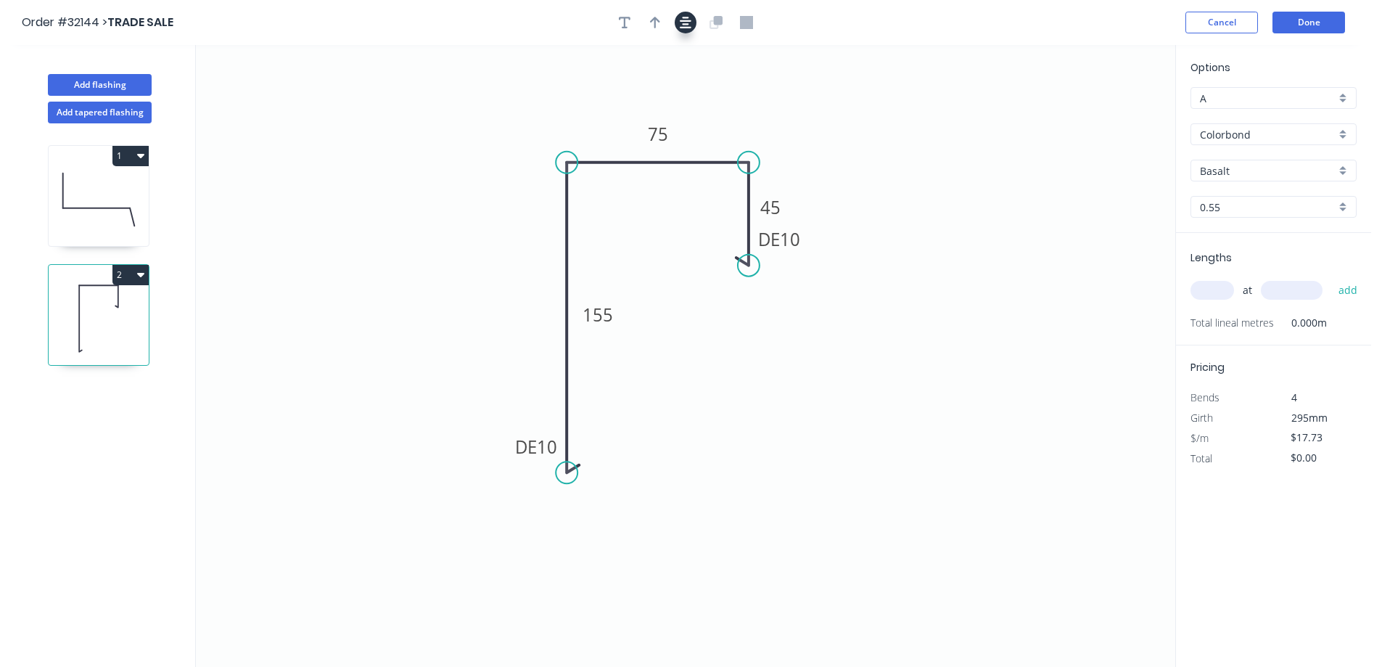
click at [683, 27] on icon "button" at bounding box center [686, 23] width 12 height 12
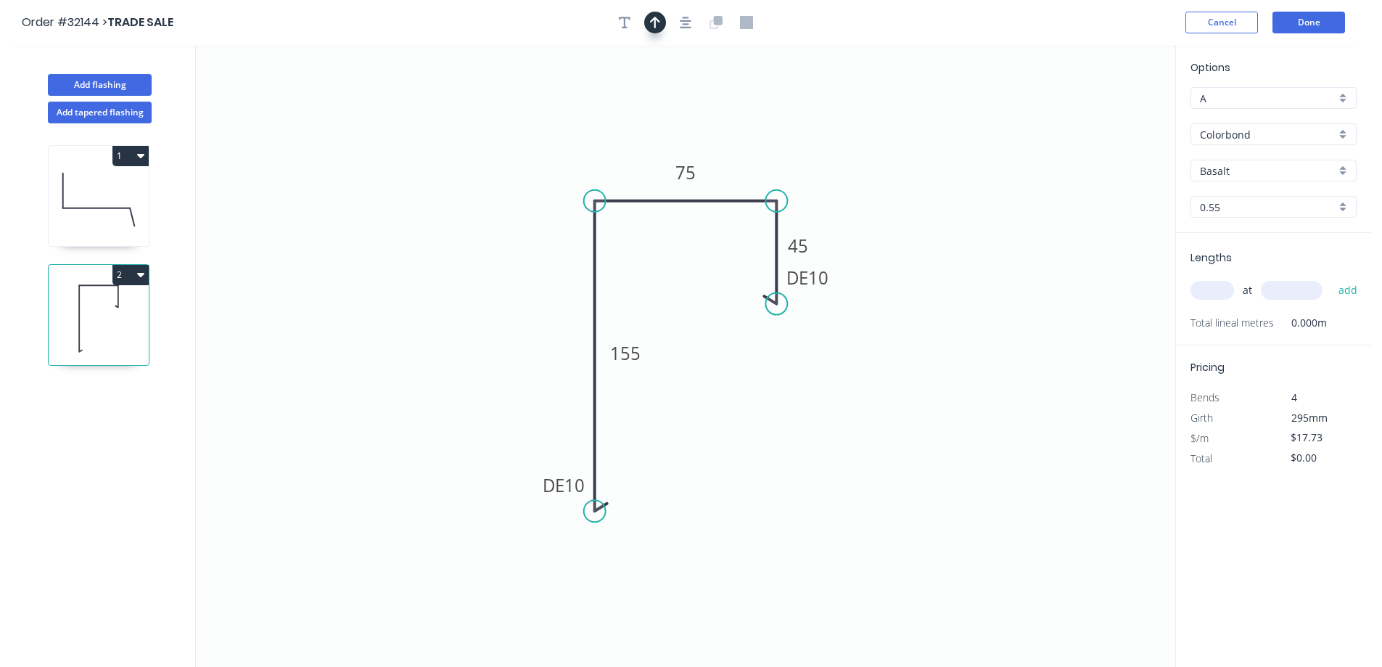
click at [656, 19] on icon "button" at bounding box center [655, 23] width 10 height 12
drag, startPoint x: 1102, startPoint y: 115, endPoint x: 743, endPoint y: 161, distance: 361.9
click at [743, 161] on icon at bounding box center [742, 144] width 13 height 46
click at [1341, 171] on div "Basalt" at bounding box center [1273, 171] width 166 height 22
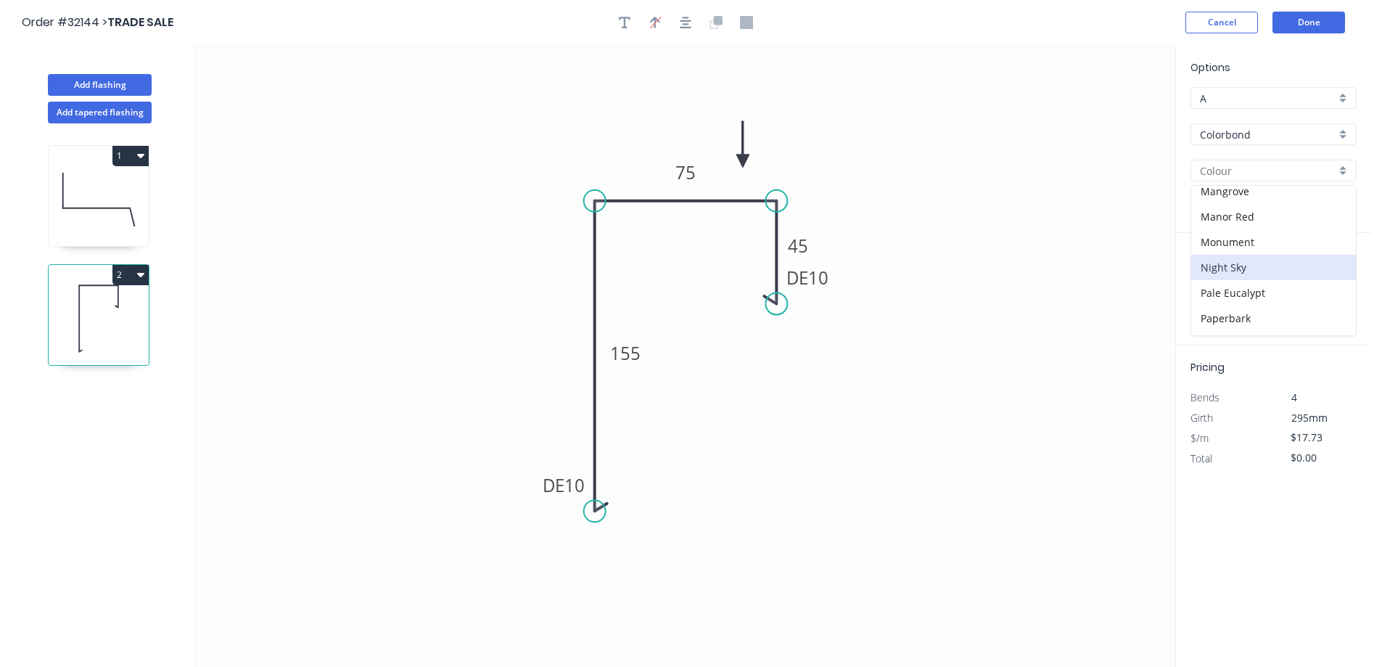
scroll to position [293, 0]
click at [1265, 256] on div "Monument" at bounding box center [1273, 260] width 165 height 25
type input "Monument"
click at [1215, 297] on input "text" at bounding box center [1212, 290] width 44 height 19
type input "1"
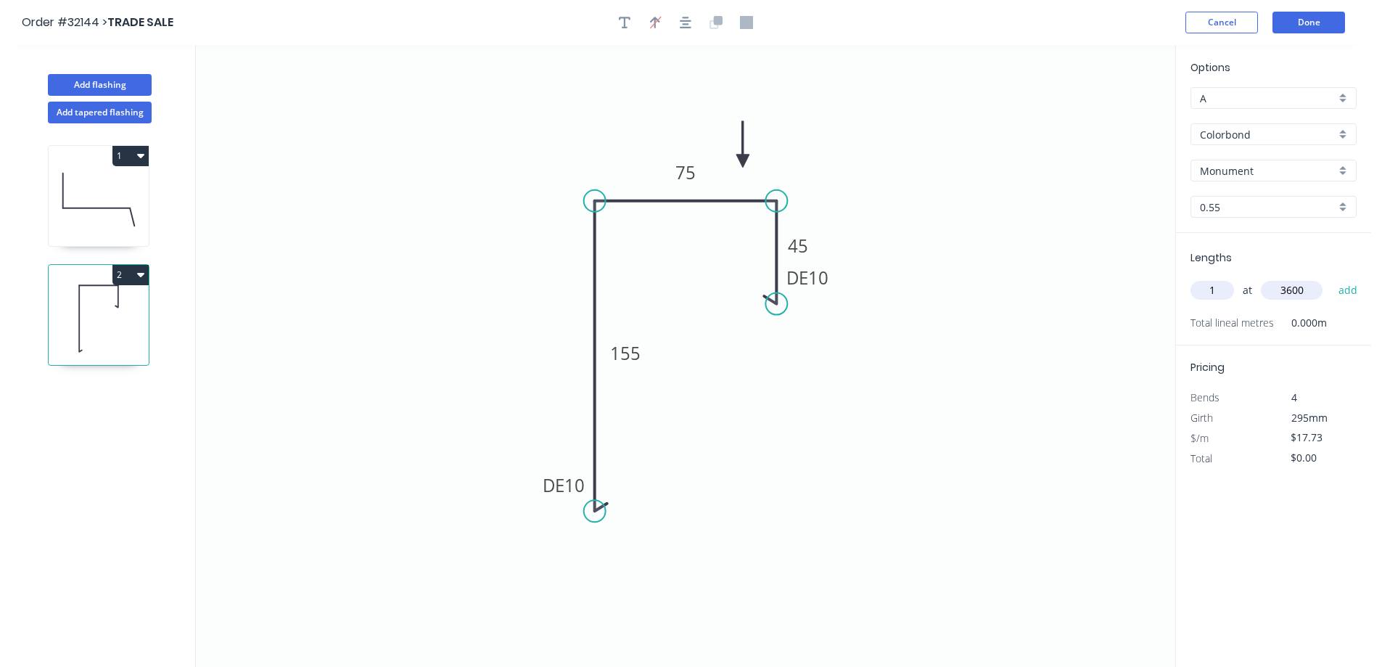
type input "3600"
click at [1331, 278] on button "add" at bounding box center [1348, 290] width 34 height 25
type input "$63.83"
click at [1309, 28] on button "Done" at bounding box center [1308, 23] width 73 height 22
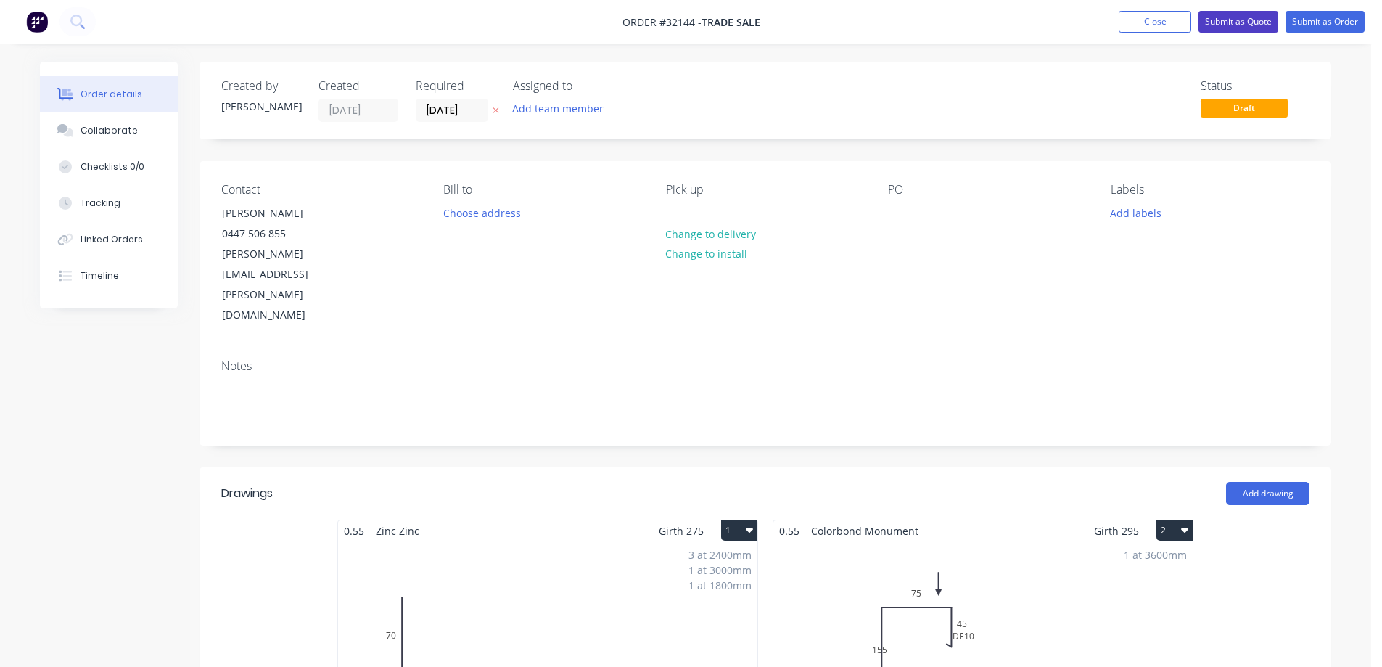
click at [1247, 22] on button "Submit as Quote" at bounding box center [1238, 22] width 80 height 22
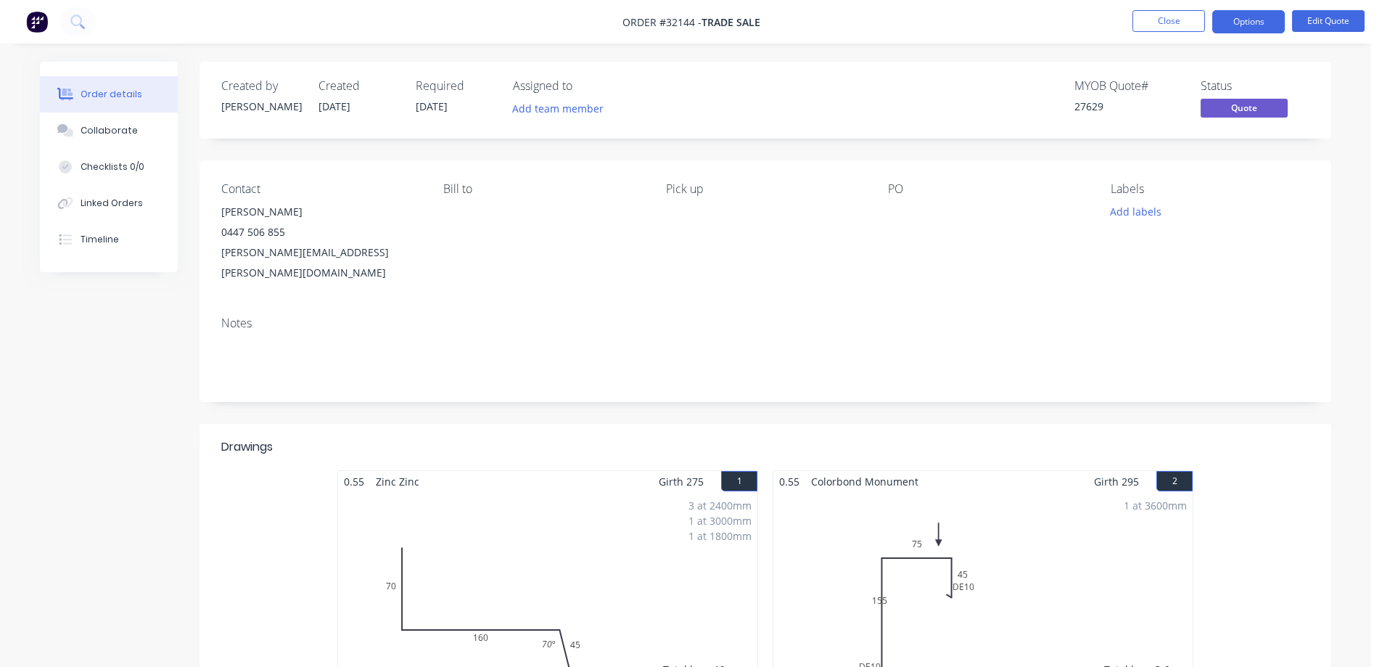
click at [1007, 523] on div "1 at 3600mm Total lm $/M Total 3.6m $17.73 $63.83" at bounding box center [982, 602] width 419 height 221
click at [1325, 25] on button "Edit Quote" at bounding box center [1328, 21] width 73 height 22
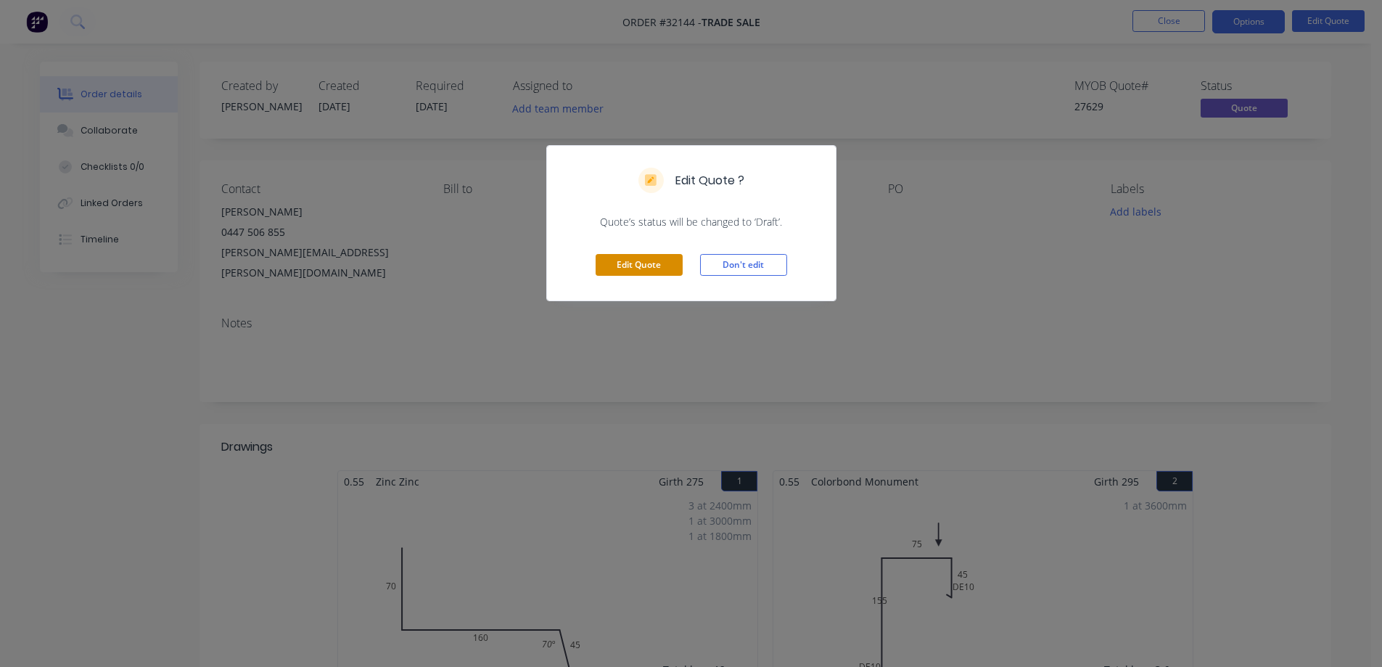
click at [647, 267] on button "Edit Quote" at bounding box center [639, 265] width 87 height 22
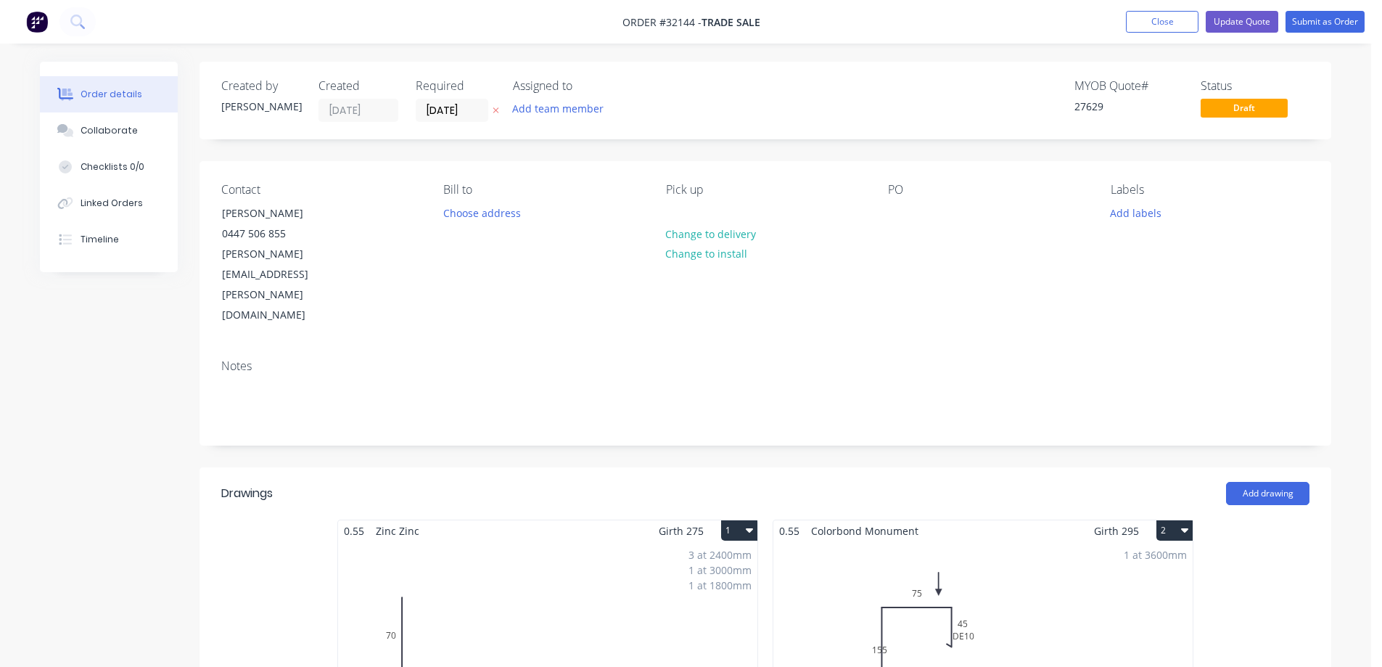
click at [1026, 543] on div "1 at 3600mm Total lm $/M Total 3.6m $17.73 $63.83" at bounding box center [982, 651] width 419 height 221
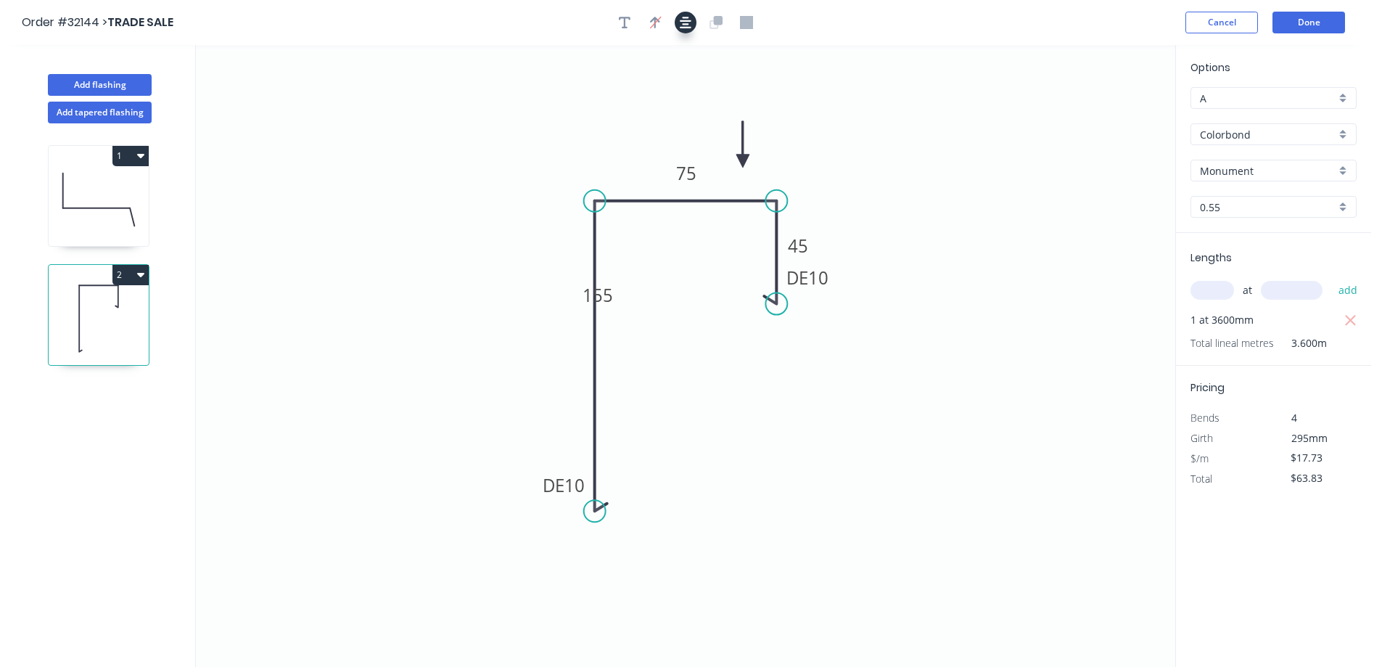
click at [691, 22] on icon "button" at bounding box center [686, 22] width 12 height 13
drag, startPoint x: 620, startPoint y: 299, endPoint x: 558, endPoint y: 329, distance: 69.4
click at [558, 329] on rect at bounding box center [535, 325] width 48 height 30
click at [1311, 27] on button "Done" at bounding box center [1308, 23] width 73 height 22
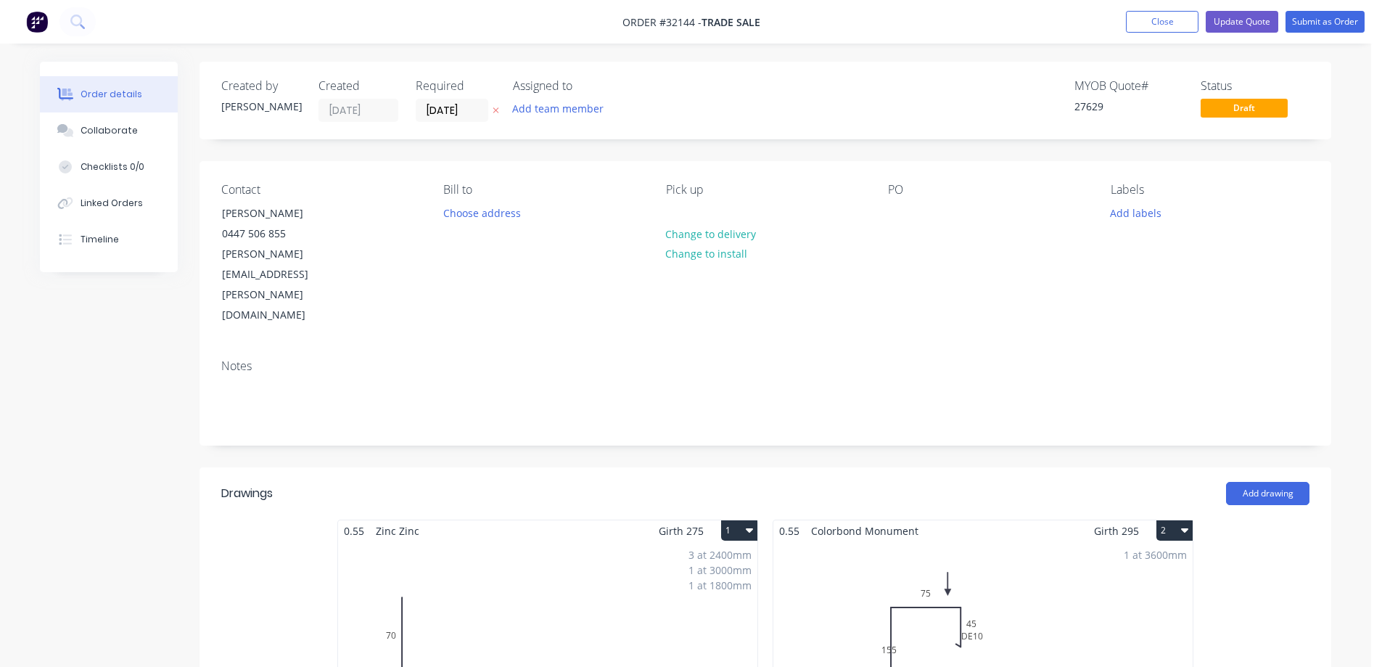
click at [1065, 606] on div "1 at 3600mm Total lm $/M Total 3.6m $17.73 $63.83" at bounding box center [982, 651] width 419 height 221
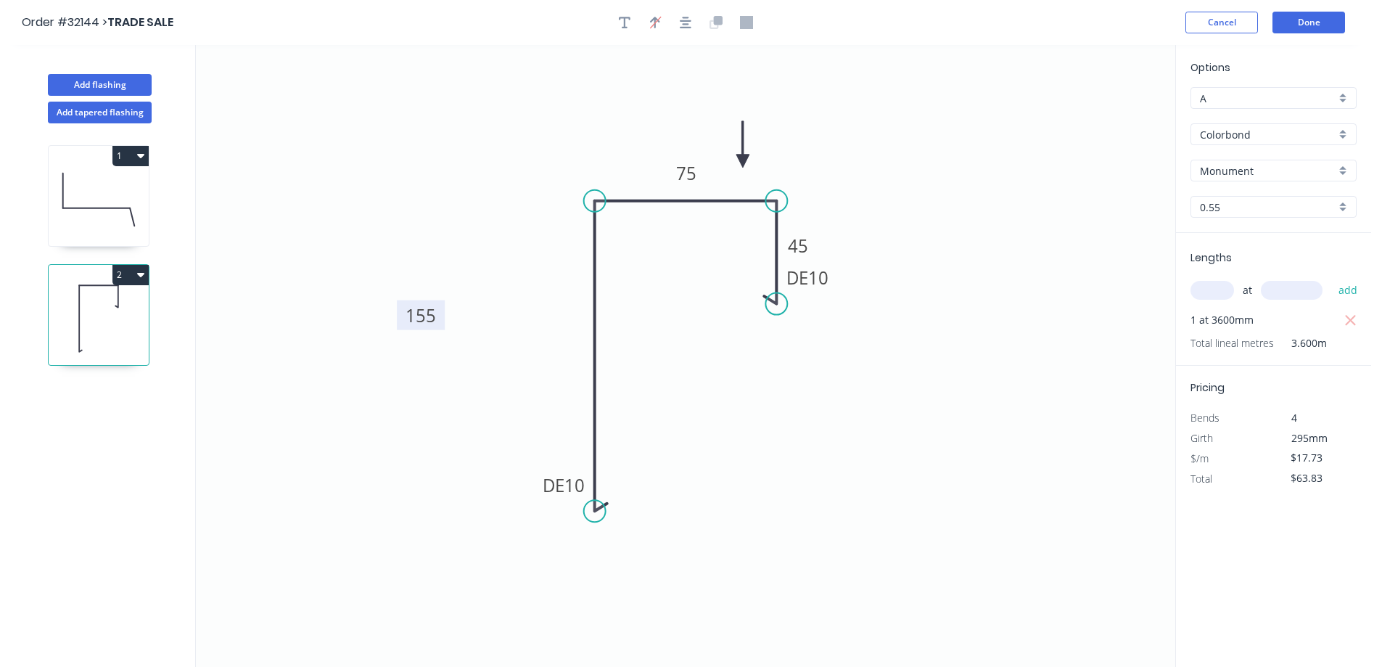
drag, startPoint x: 617, startPoint y: 307, endPoint x: 440, endPoint y: 327, distance: 178.1
click at [440, 327] on rect at bounding box center [421, 315] width 48 height 30
click at [1319, 24] on button "Done" at bounding box center [1308, 23] width 73 height 22
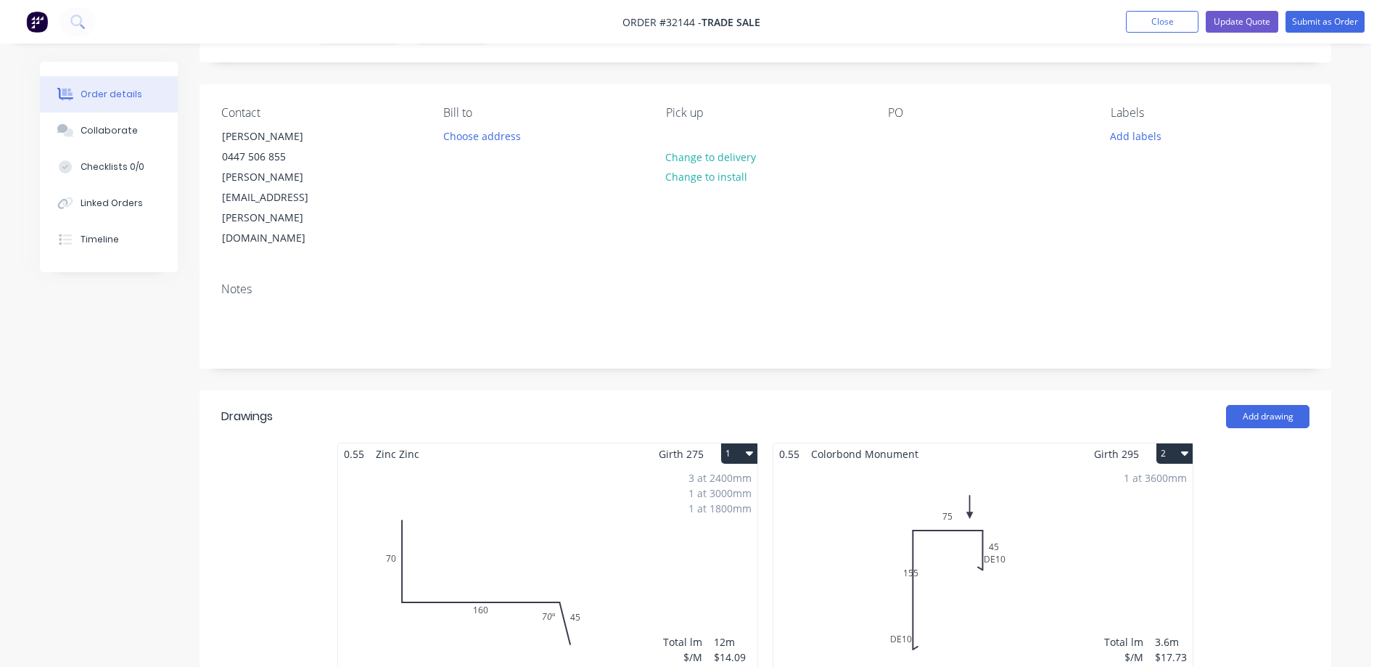
scroll to position [363, 0]
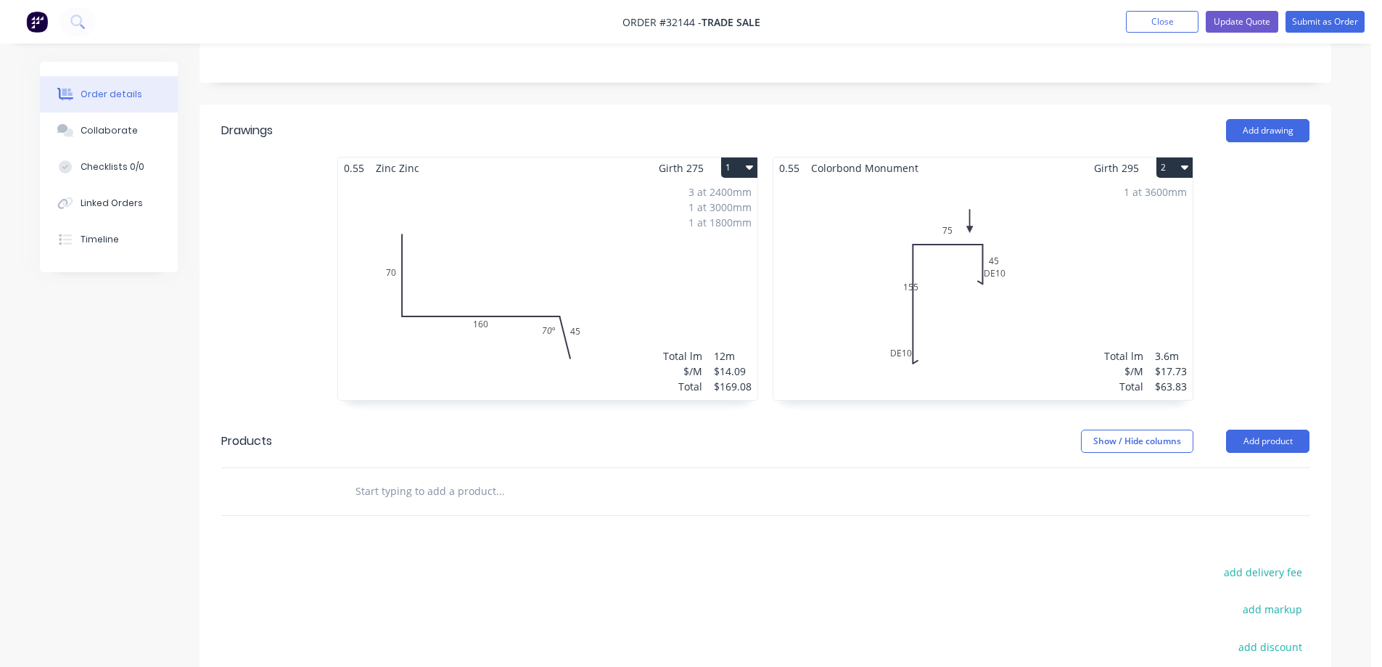
click at [921, 229] on div "1 at 3600mm Total lm $/M Total 3.6m $17.73 $63.83" at bounding box center [982, 288] width 419 height 221
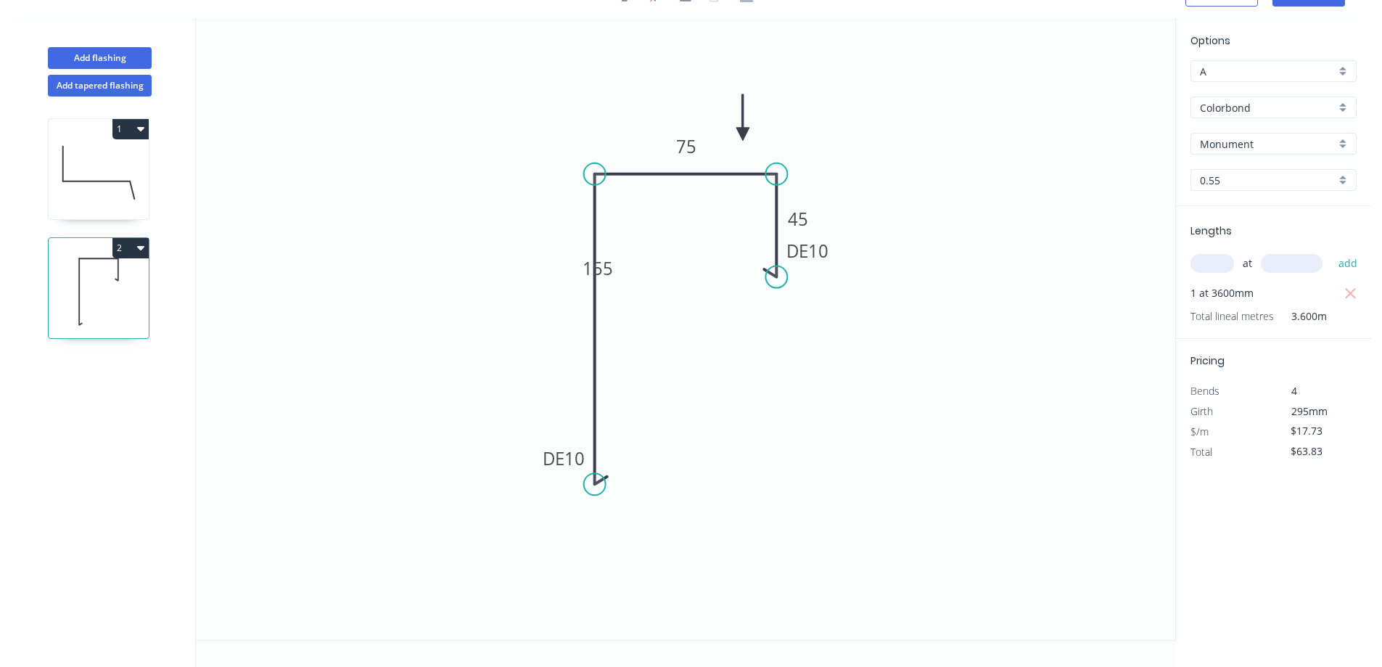
scroll to position [27, 0]
drag, startPoint x: 591, startPoint y: 174, endPoint x: 626, endPoint y: 173, distance: 34.8
click at [626, 173] on circle at bounding box center [625, 174] width 22 height 22
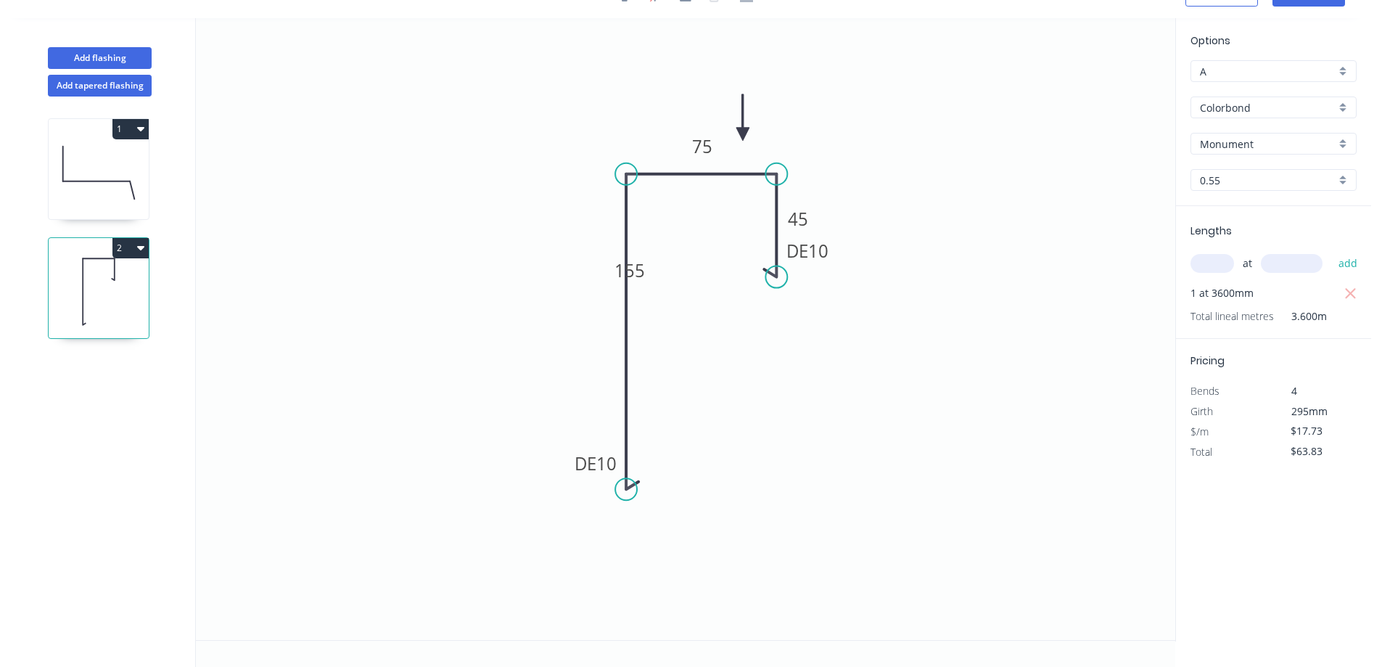
drag, startPoint x: 600, startPoint y: 485, endPoint x: 625, endPoint y: 490, distance: 25.0
click at [625, 490] on circle at bounding box center [626, 489] width 22 height 22
drag, startPoint x: 646, startPoint y: 279, endPoint x: 485, endPoint y: 296, distance: 162.0
click at [485, 297] on icon "0 DE 10 155 75 DE 10 45" at bounding box center [685, 329] width 979 height 622
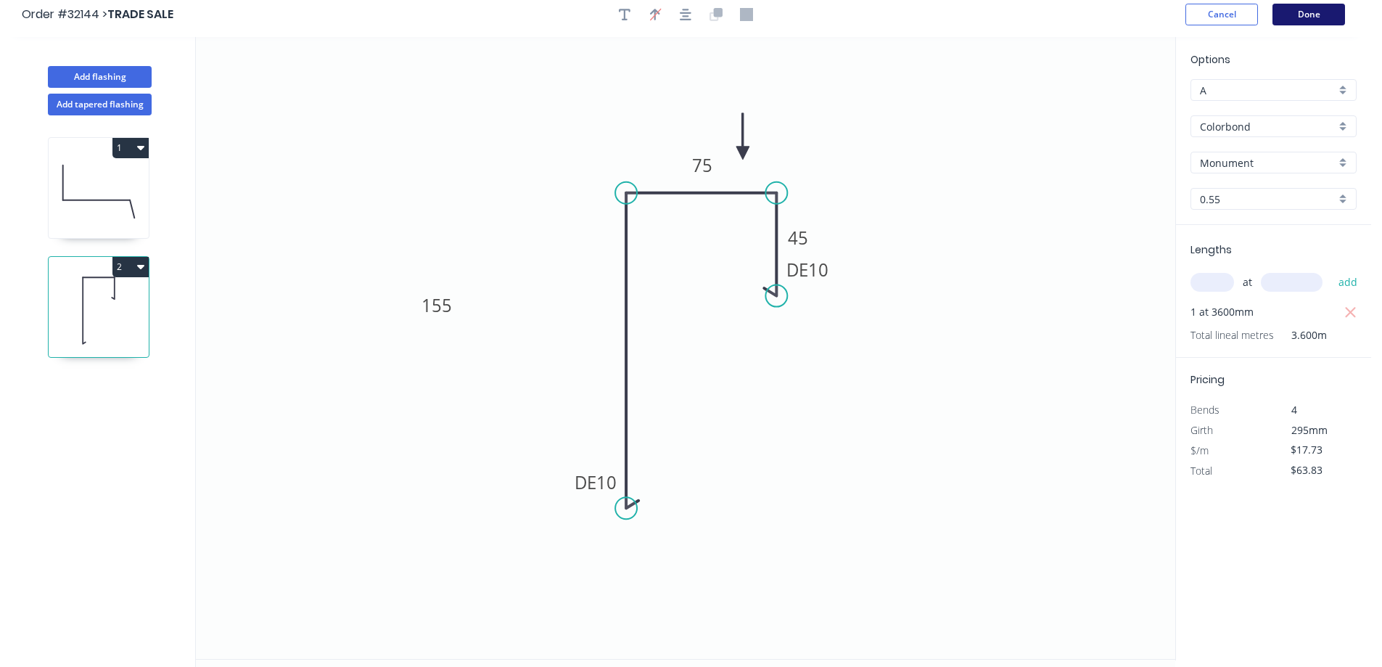
scroll to position [0, 0]
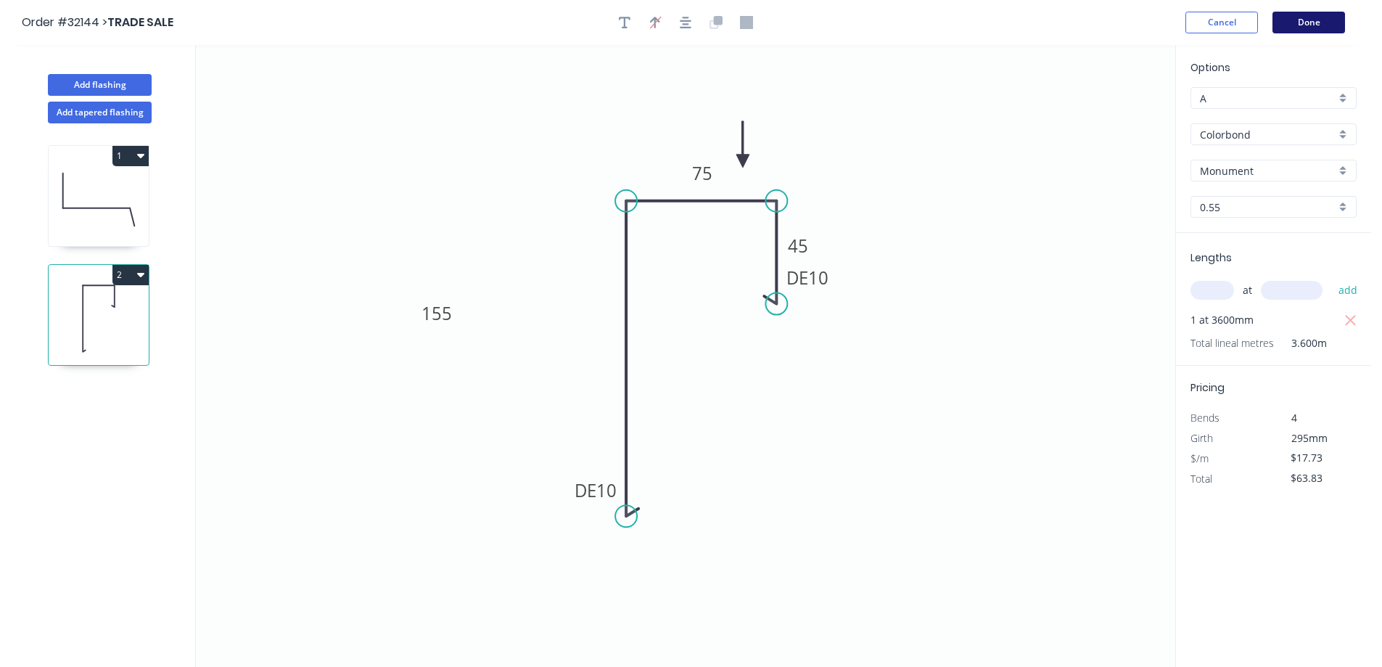
click at [1314, 20] on button "Done" at bounding box center [1308, 23] width 73 height 22
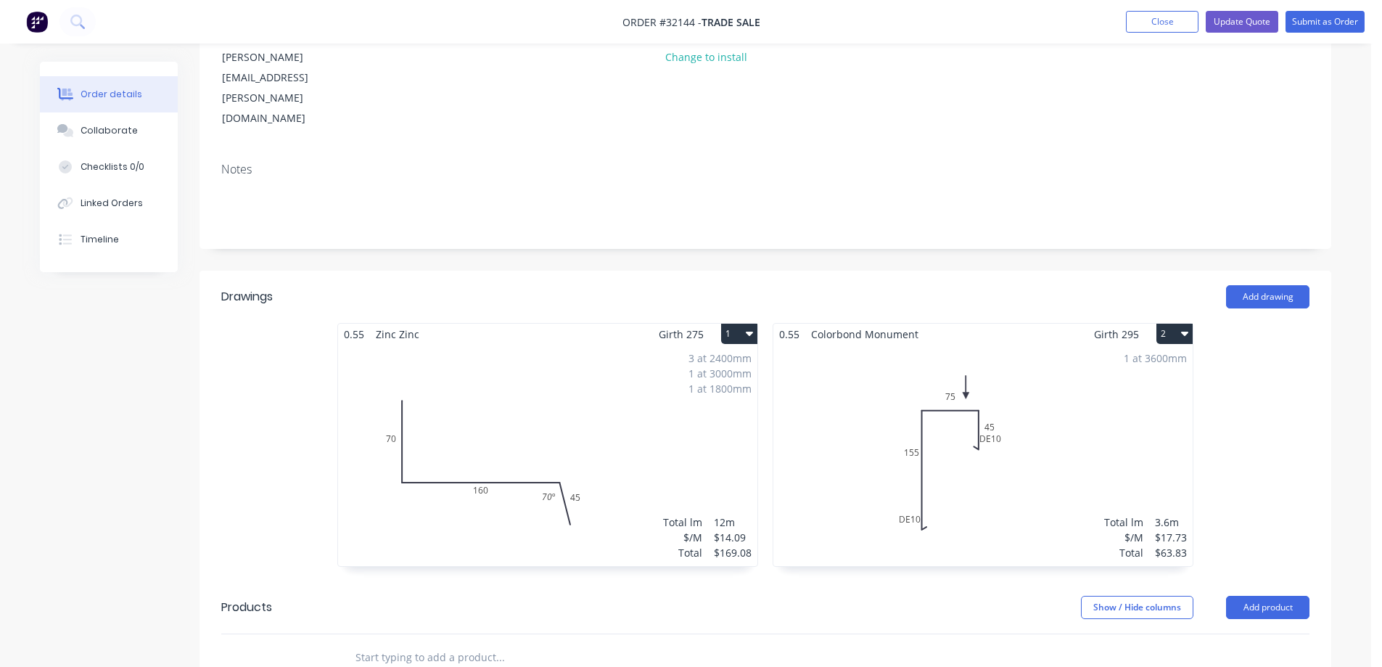
scroll to position [218, 0]
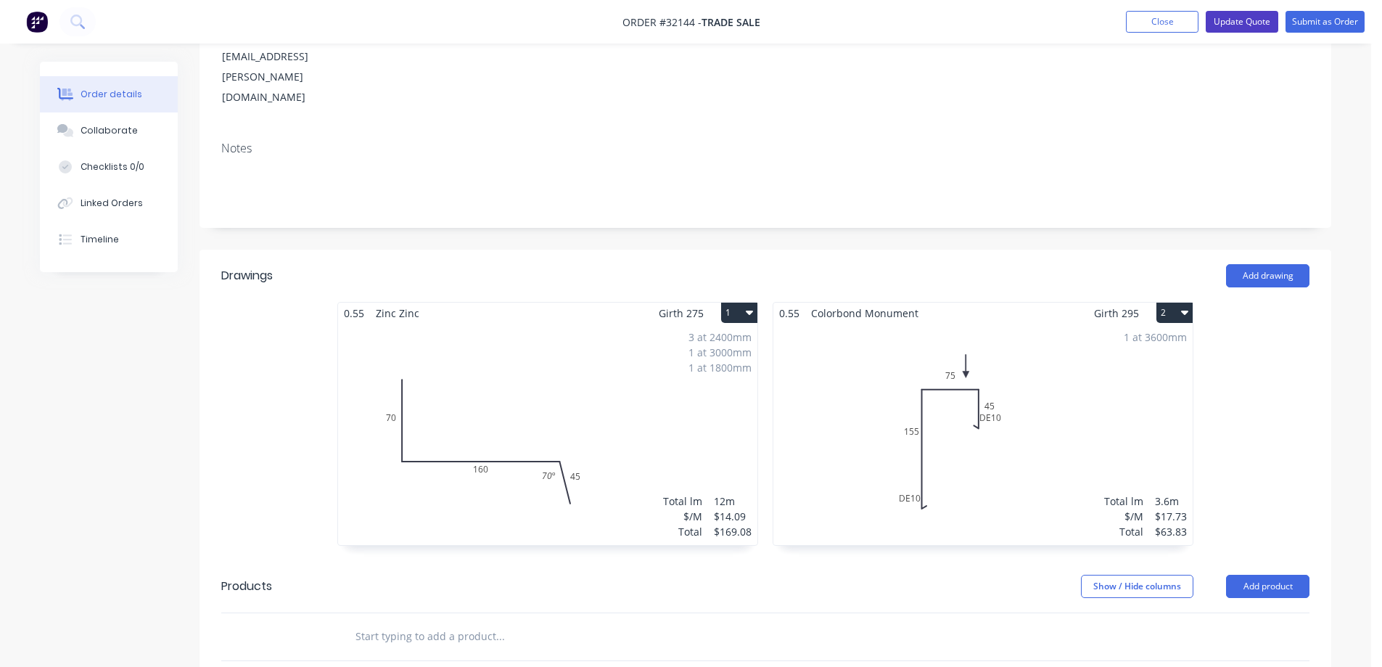
click at [1245, 25] on button "Update Quote" at bounding box center [1242, 22] width 73 height 22
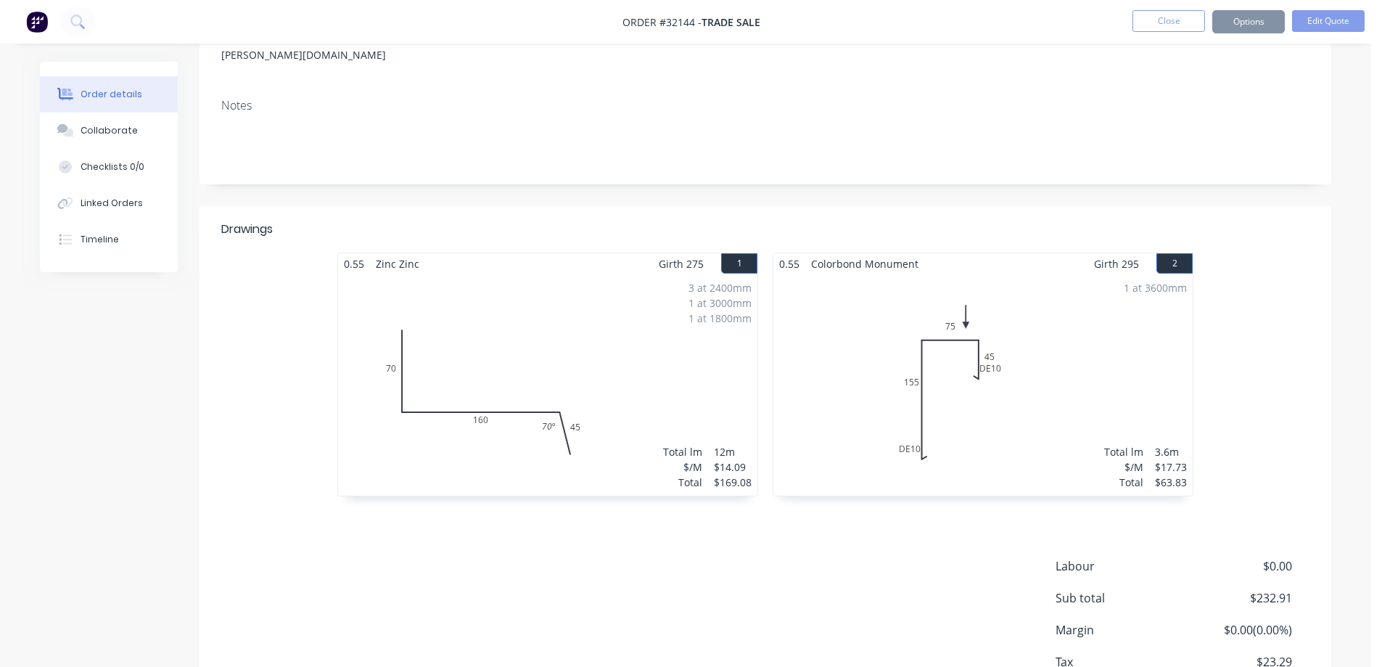
scroll to position [0, 0]
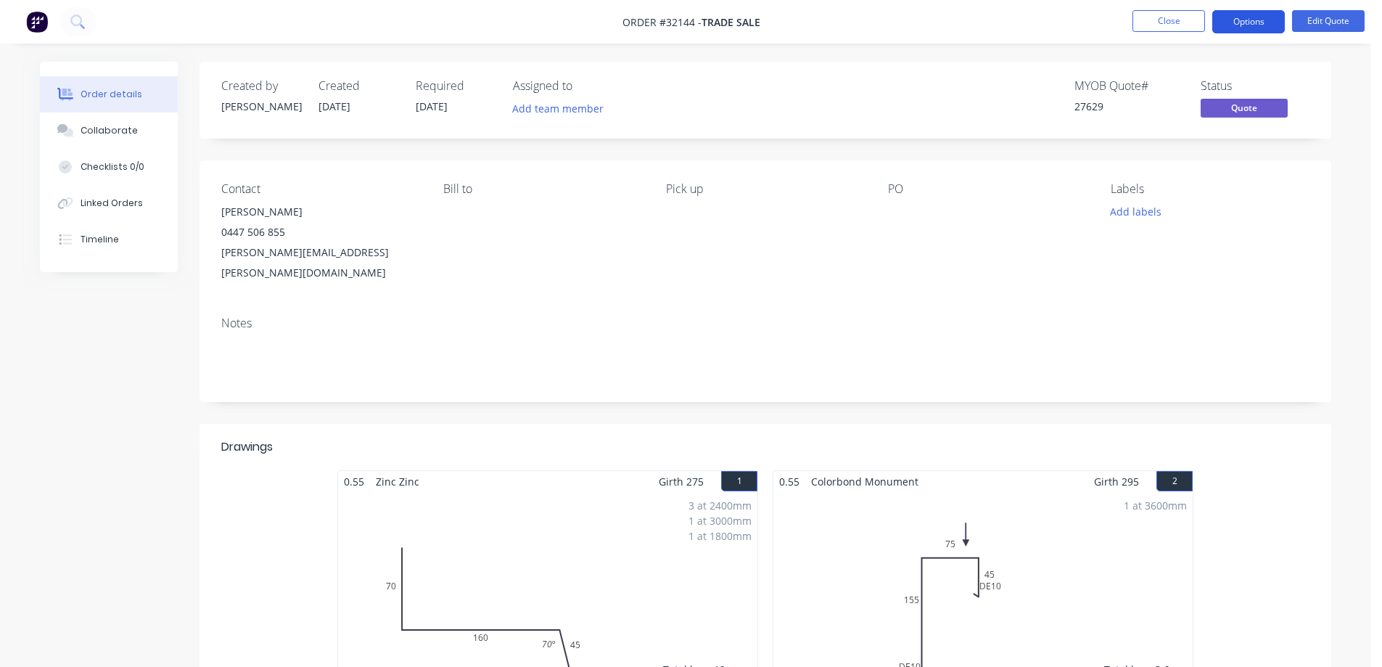
click at [1263, 14] on button "Options" at bounding box center [1248, 21] width 73 height 23
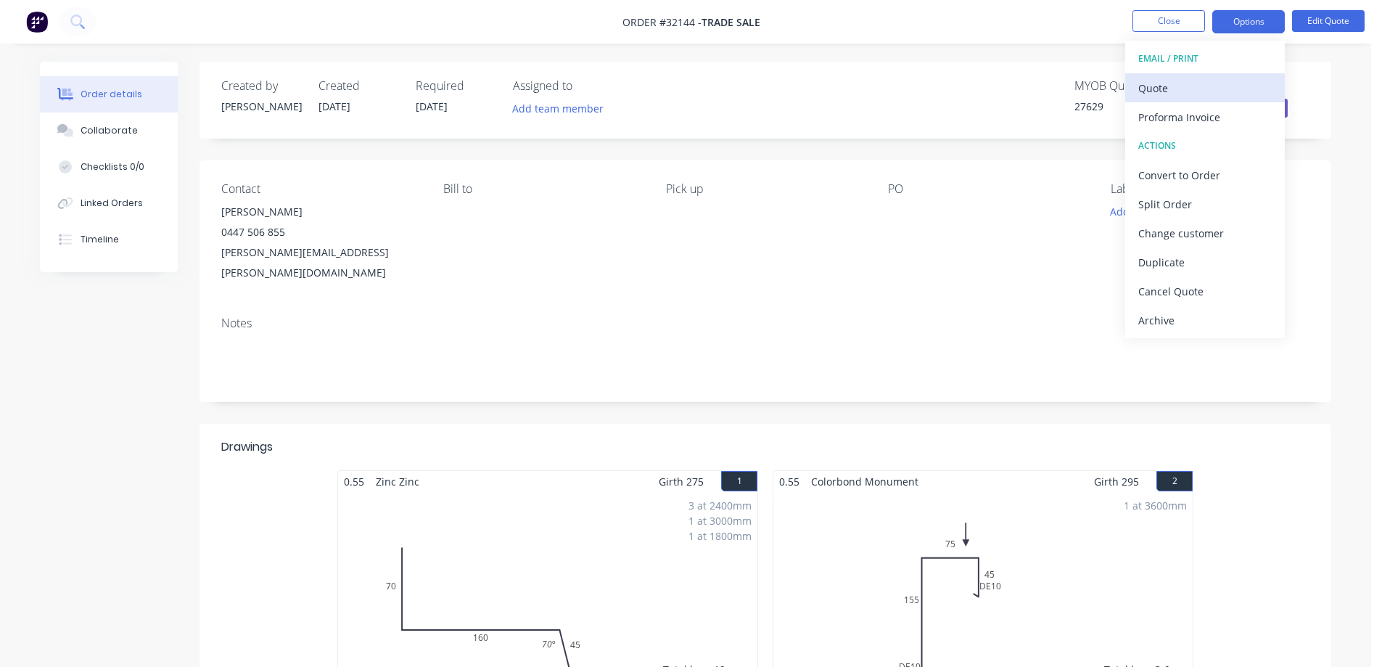
click at [1182, 82] on div "Quote" at bounding box center [1204, 88] width 133 height 21
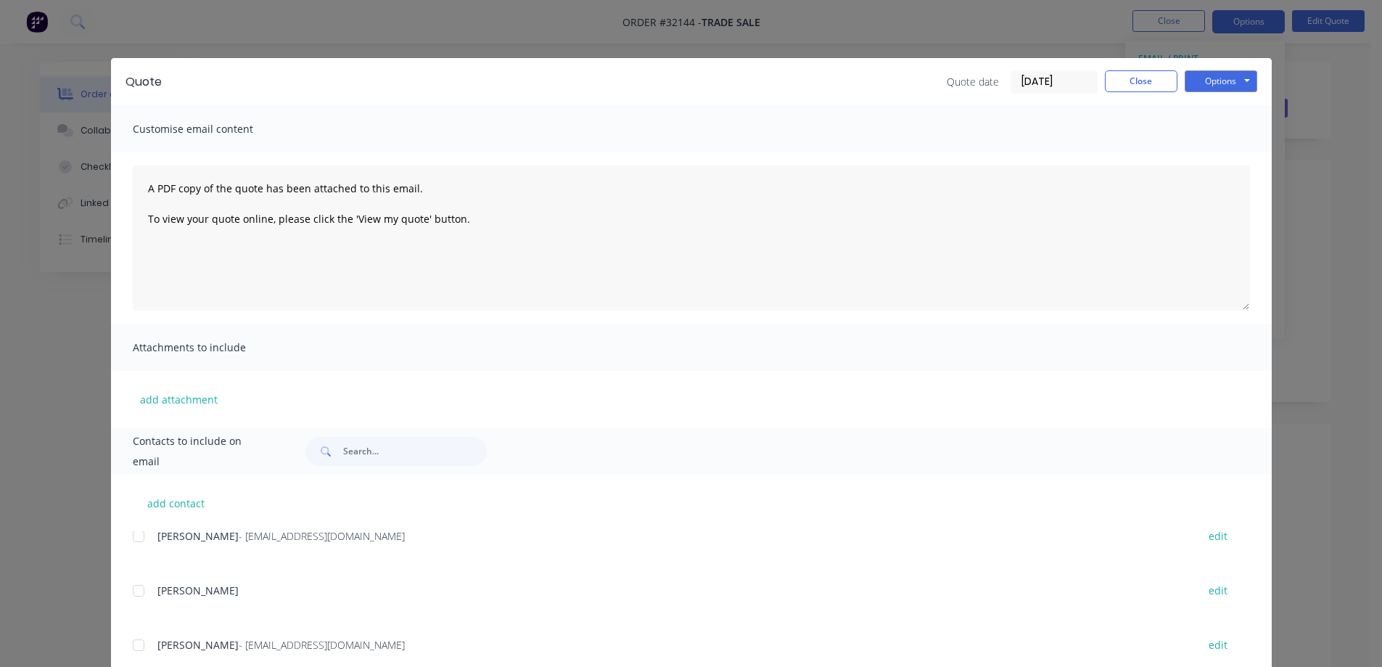
scroll to position [73, 0]
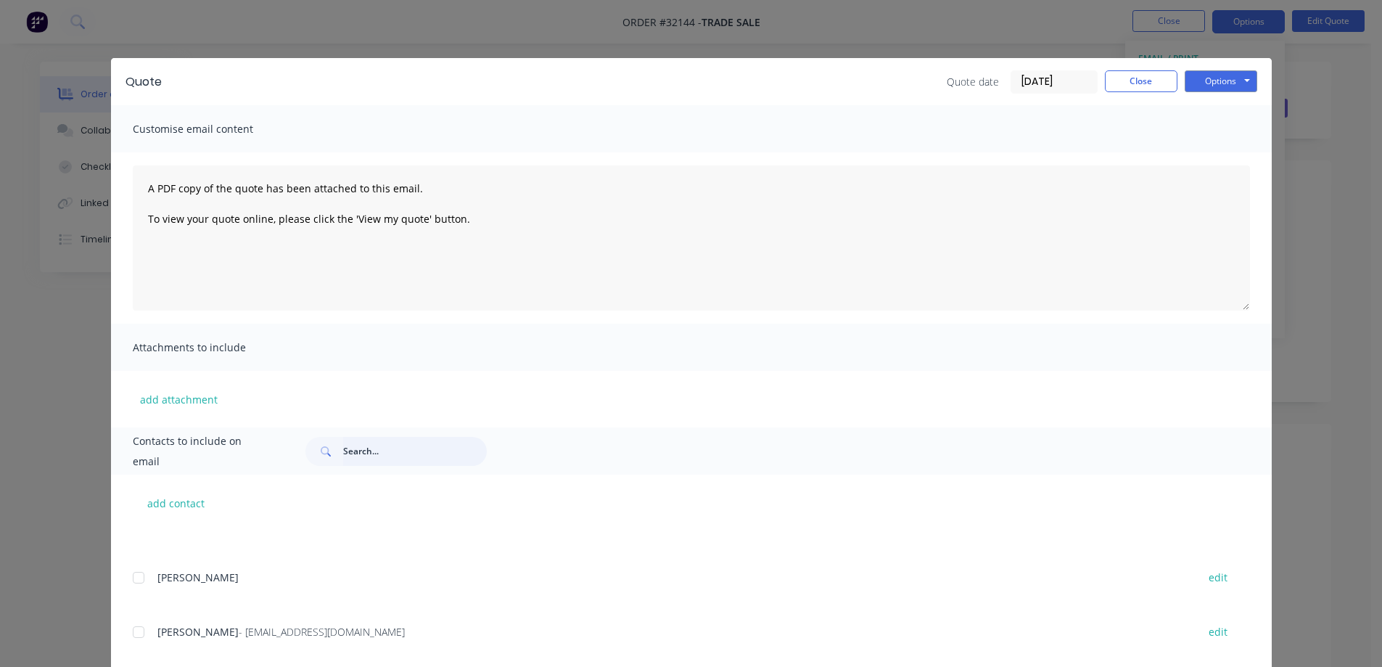
click at [377, 448] on input "text" at bounding box center [415, 451] width 144 height 29
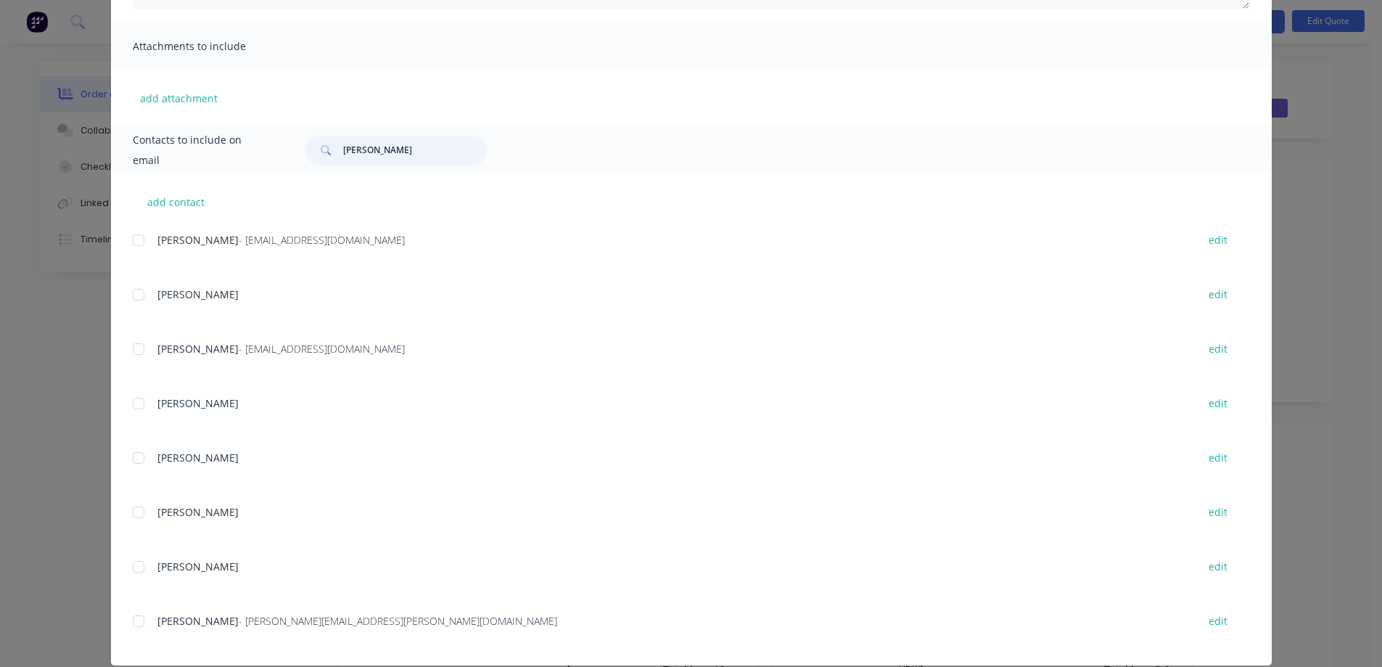
scroll to position [320, 0]
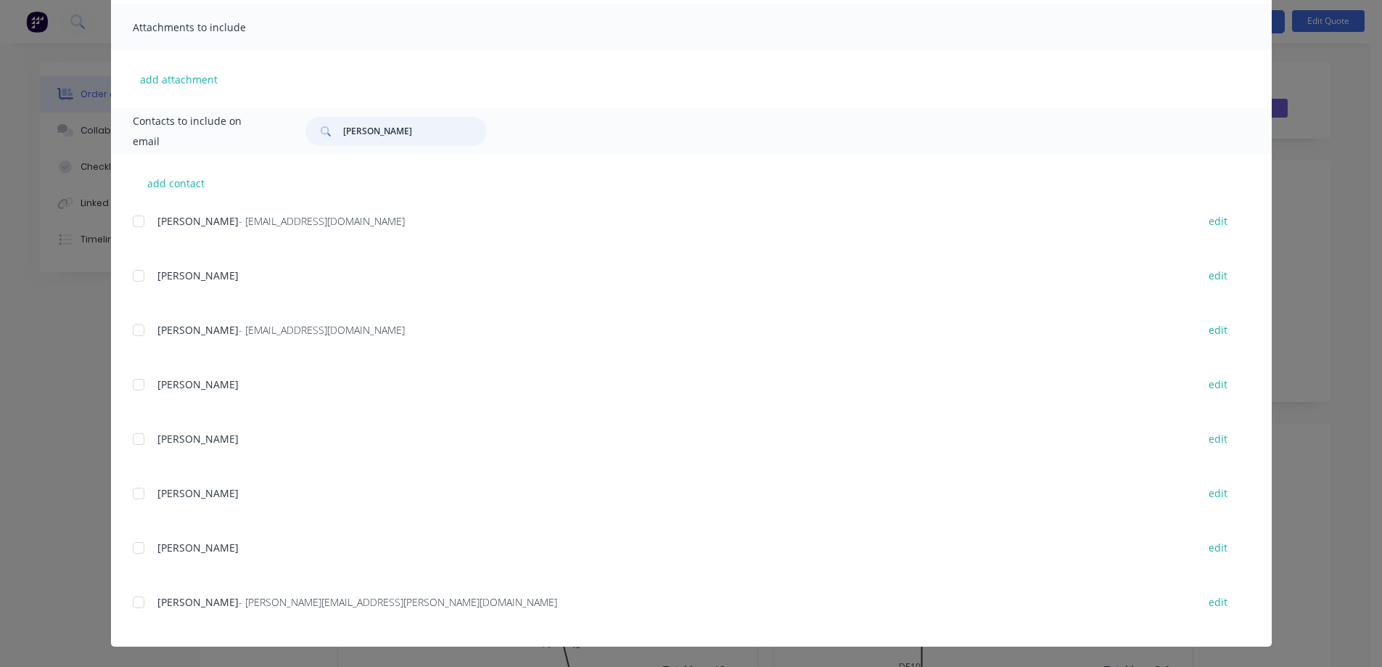
click at [131, 601] on div at bounding box center [138, 602] width 29 height 29
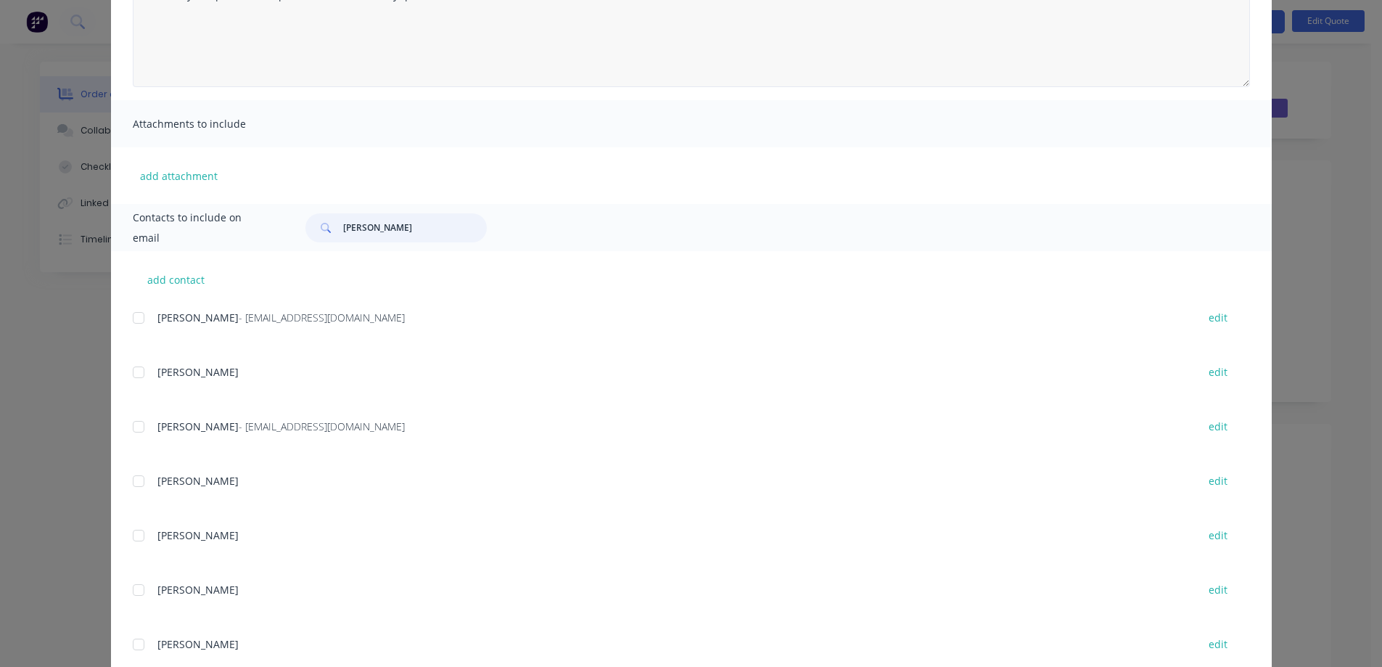
scroll to position [30, 0]
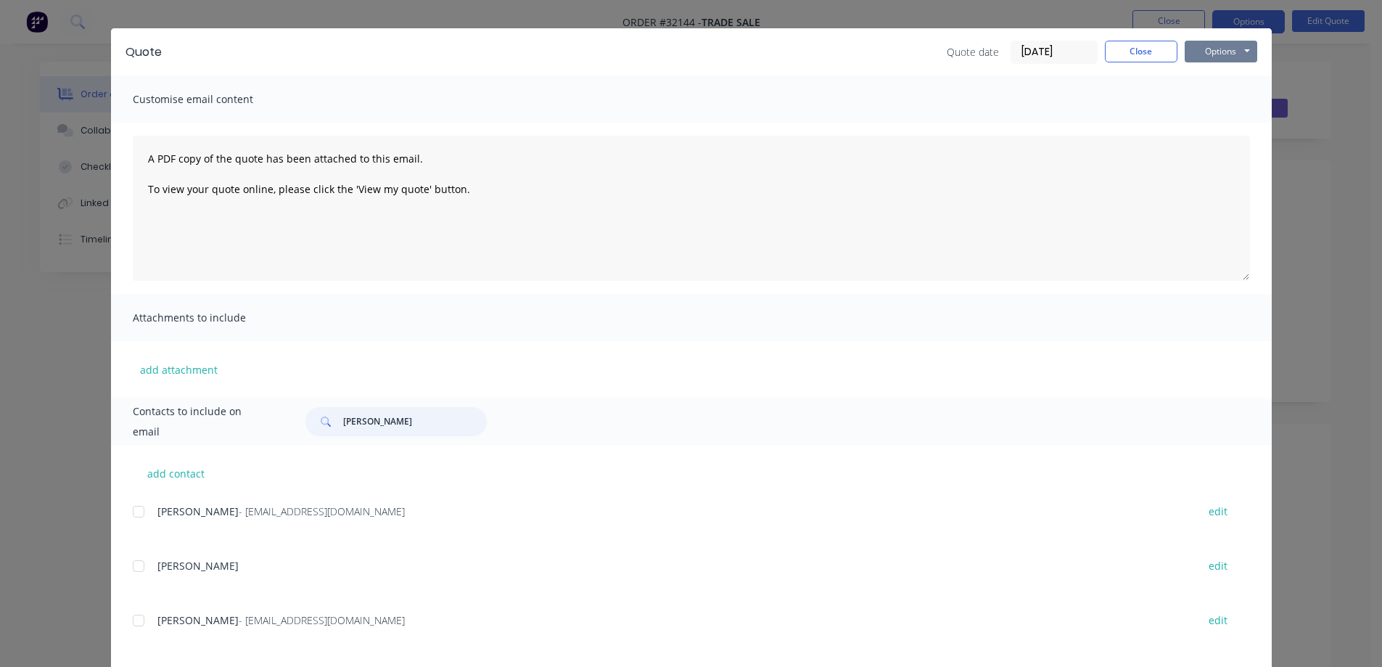
type input "[PERSON_NAME]"
click at [1226, 49] on button "Options" at bounding box center [1221, 52] width 73 height 22
click at [1232, 124] on button "Email" at bounding box center [1231, 125] width 93 height 24
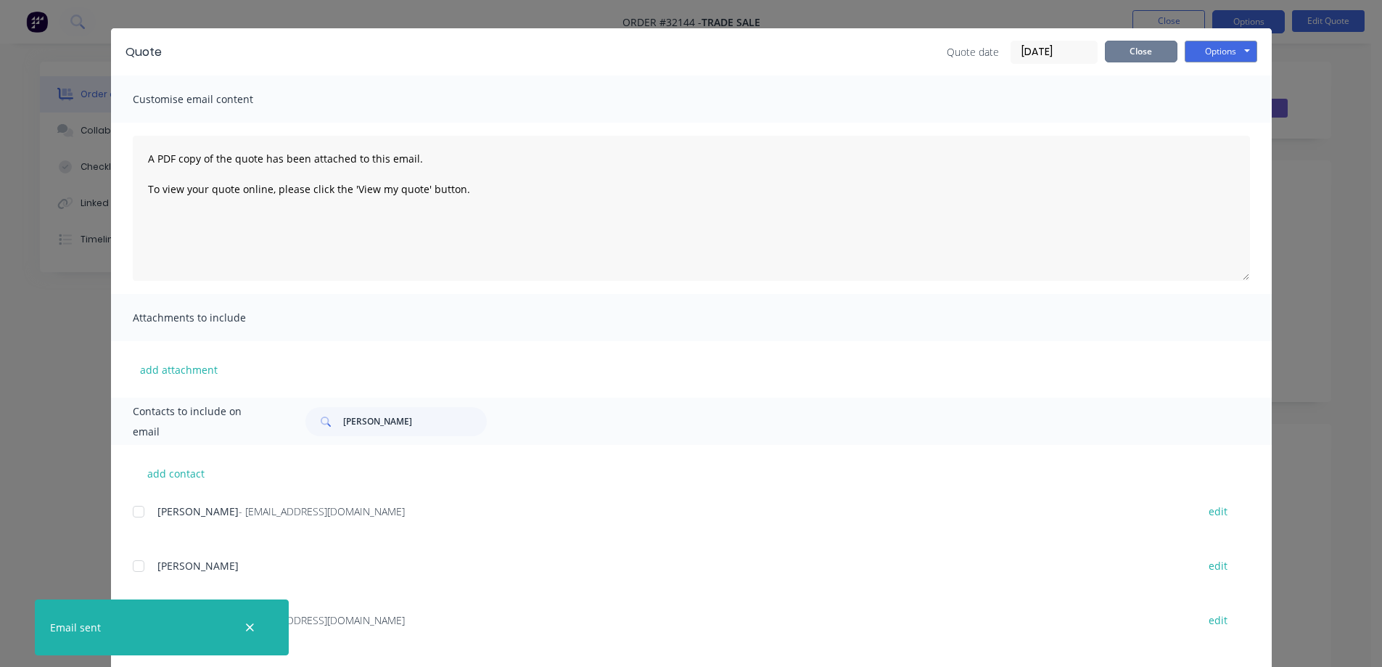
click at [1150, 56] on button "Close" at bounding box center [1141, 52] width 73 height 22
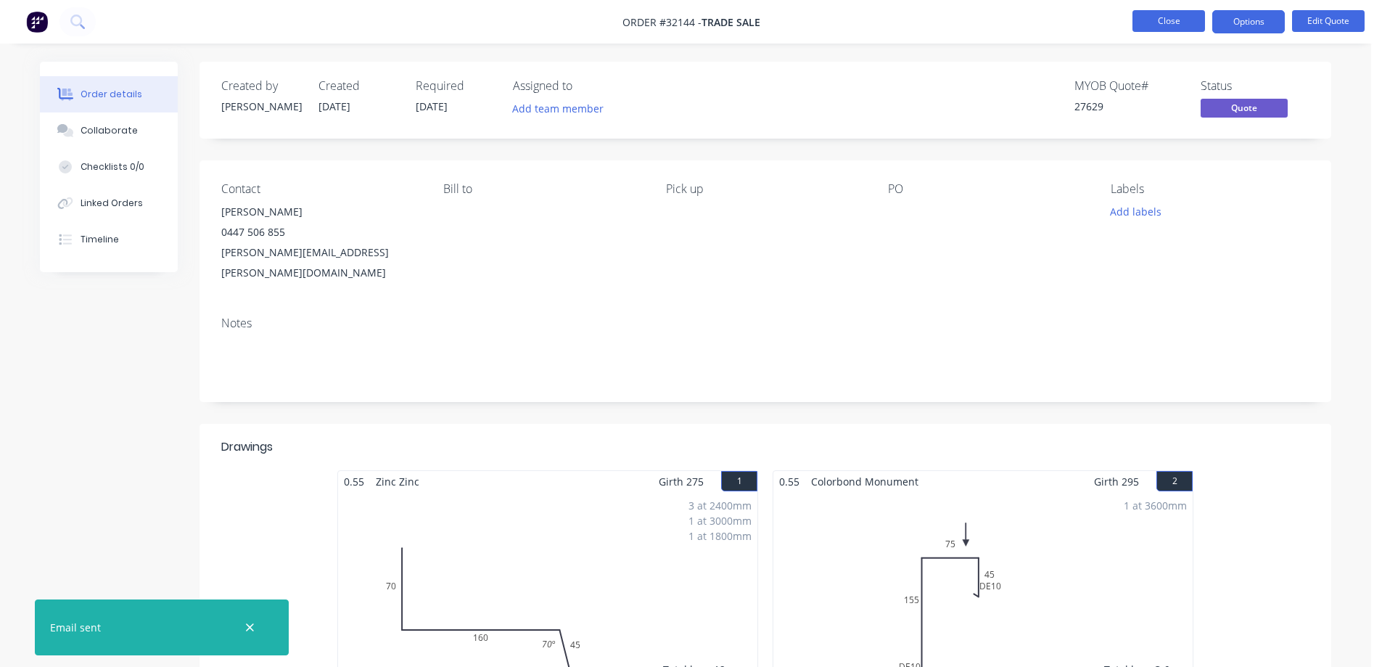
click at [1177, 22] on button "Close" at bounding box center [1168, 21] width 73 height 22
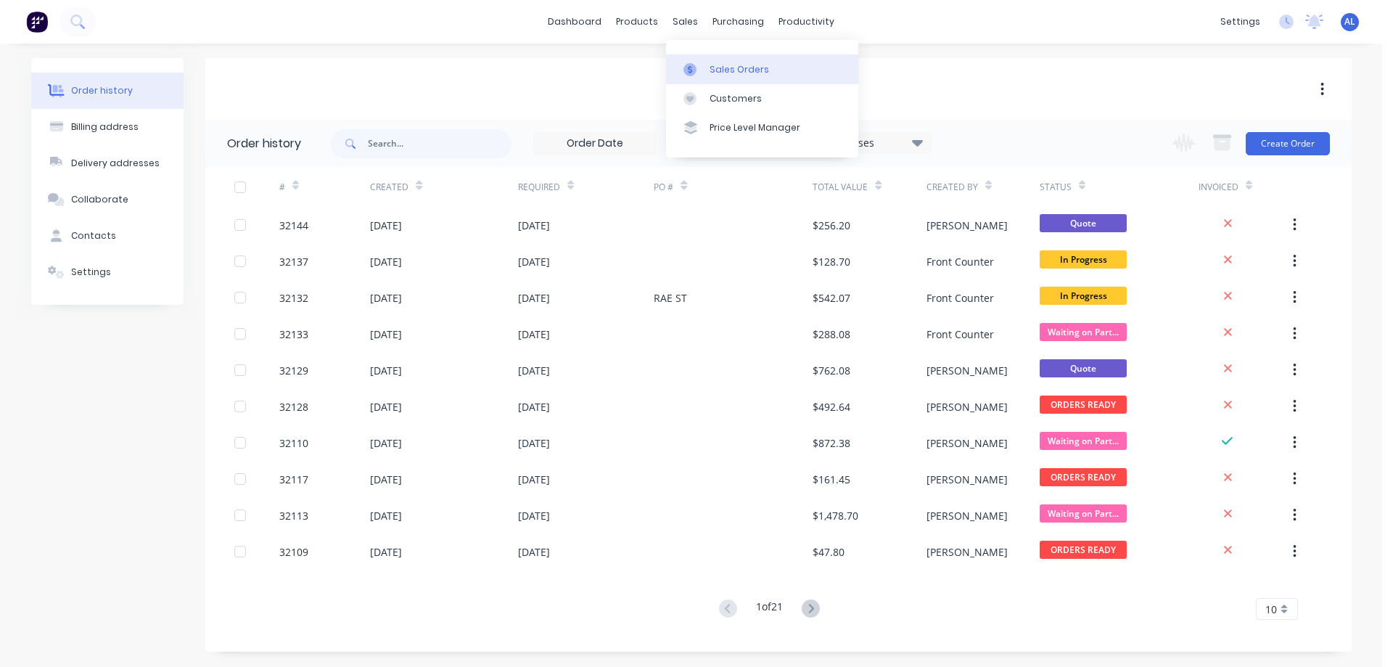
click at [722, 62] on link "Sales Orders" at bounding box center [762, 68] width 192 height 29
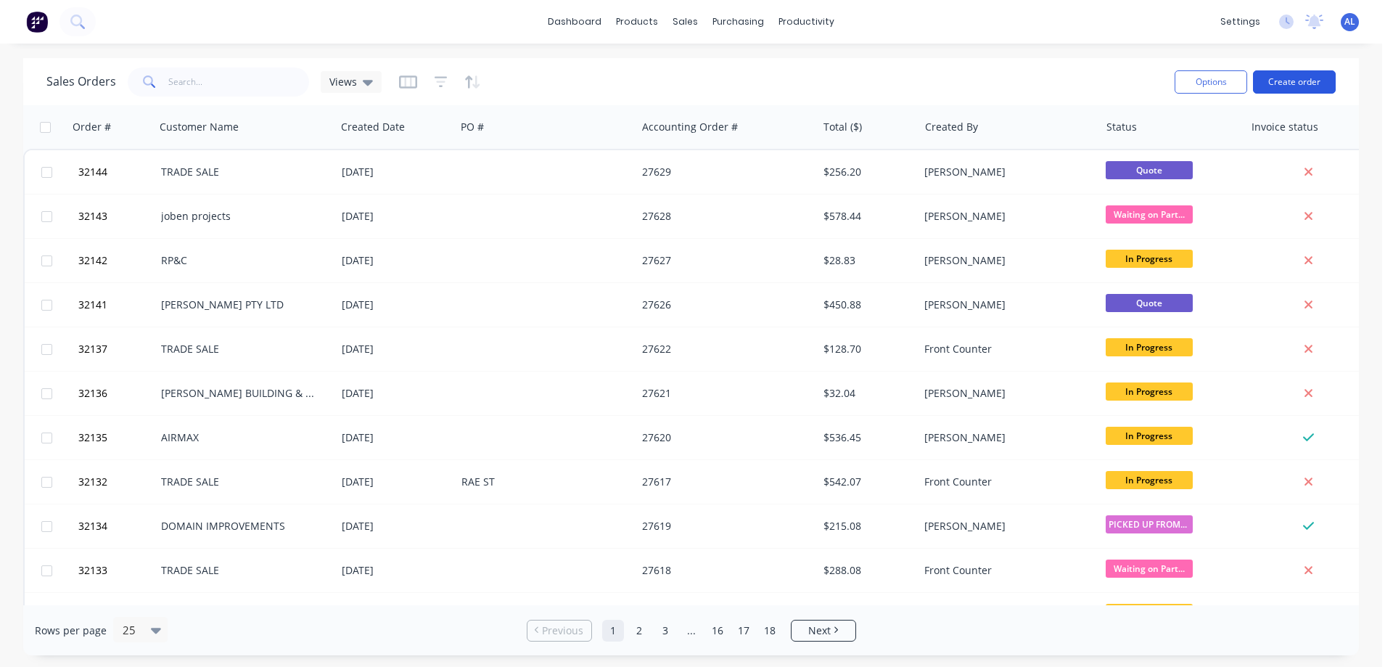
click at [1286, 83] on button "Create order" at bounding box center [1294, 81] width 83 height 23
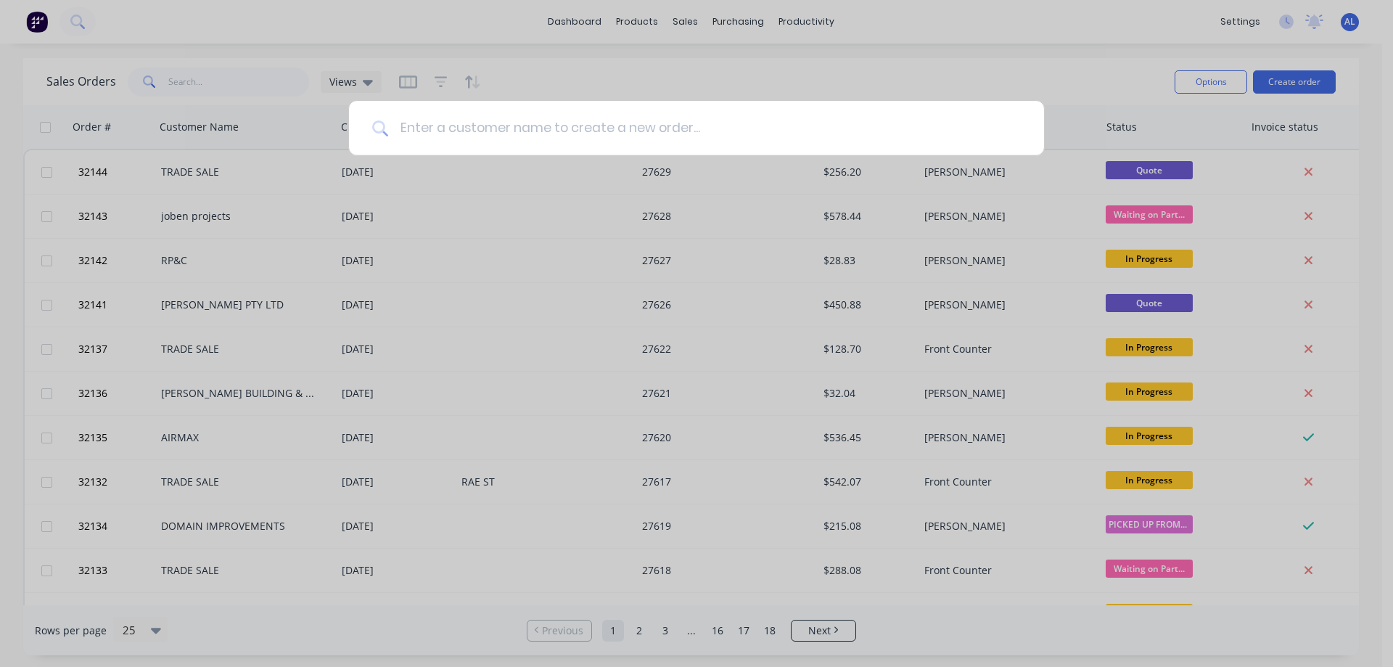
click at [501, 126] on input at bounding box center [704, 128] width 633 height 54
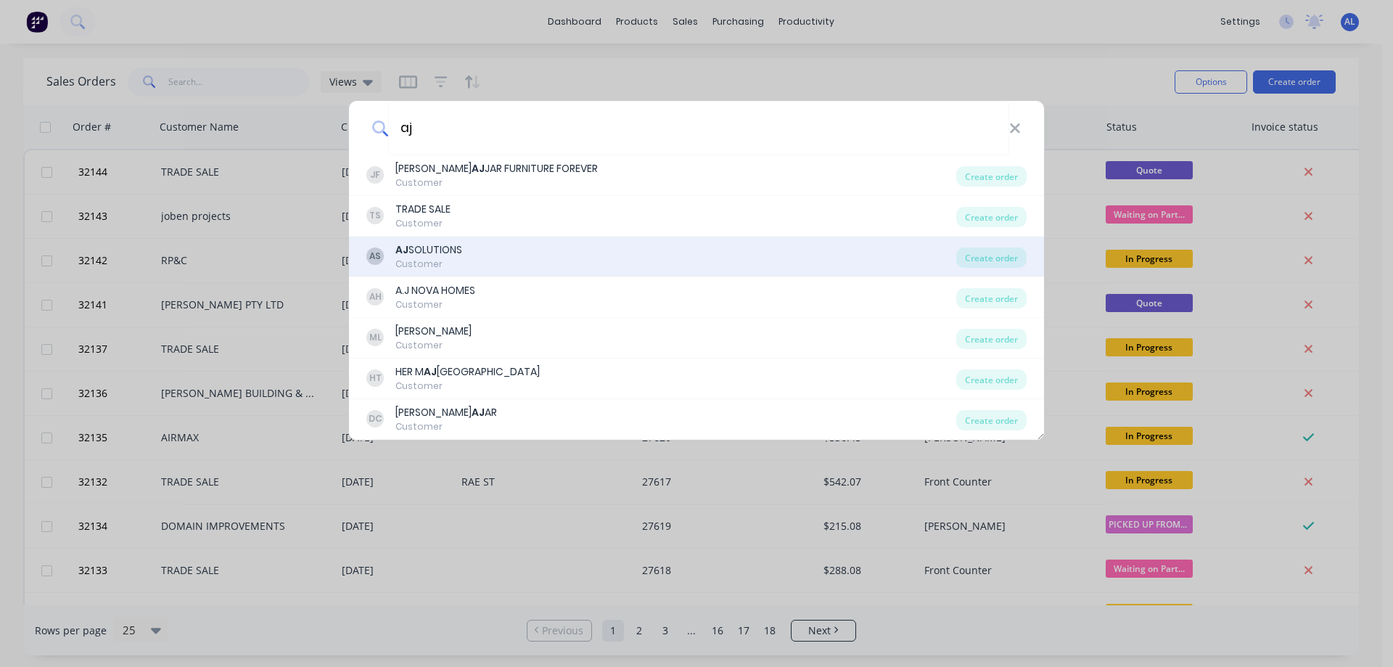
type input "aj"
click at [465, 249] on div "AS AJ SOLUTIONS Customer" at bounding box center [661, 256] width 590 height 28
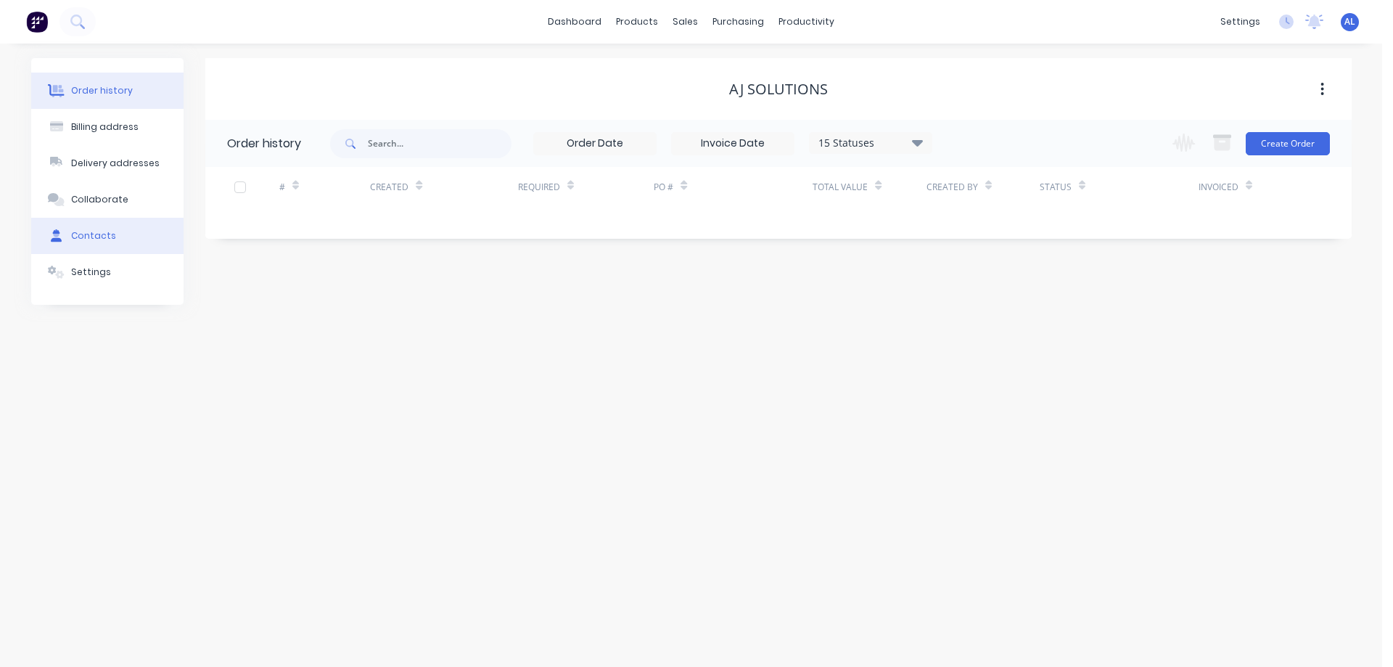
click at [129, 242] on button "Contacts" at bounding box center [107, 236] width 152 height 36
select select "AU"
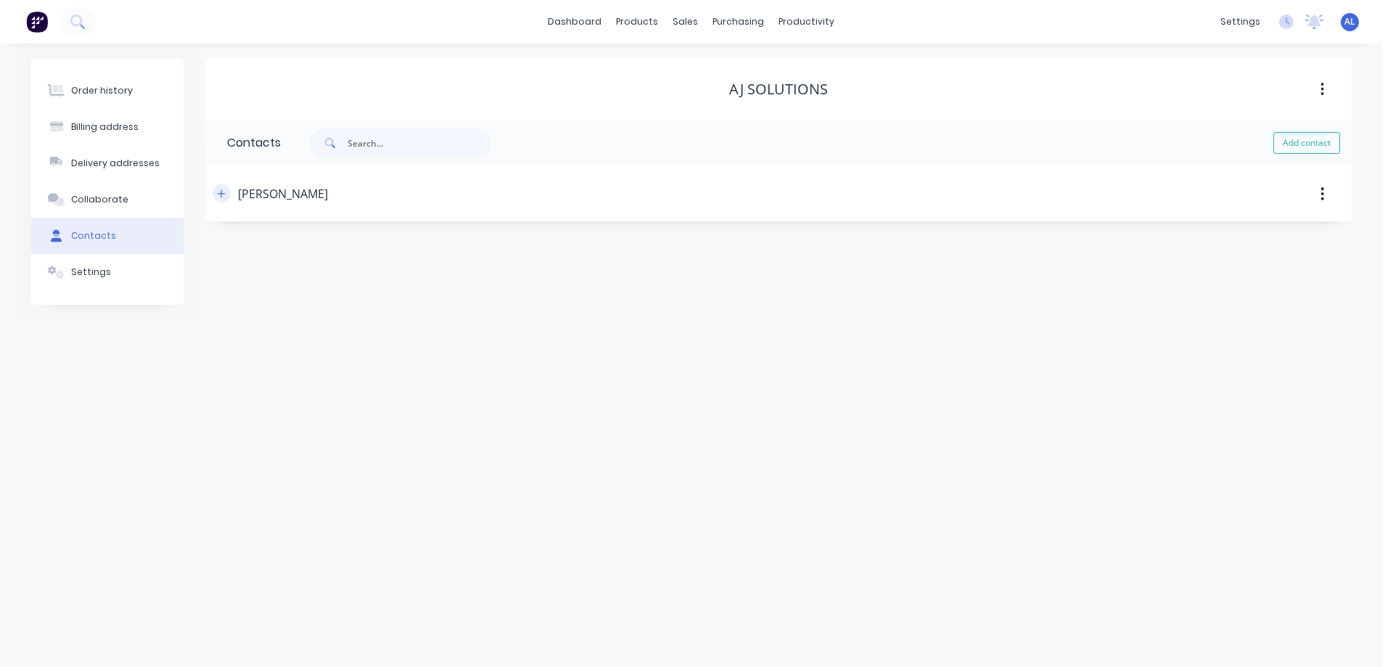
click at [226, 197] on icon "button" at bounding box center [221, 194] width 9 height 10
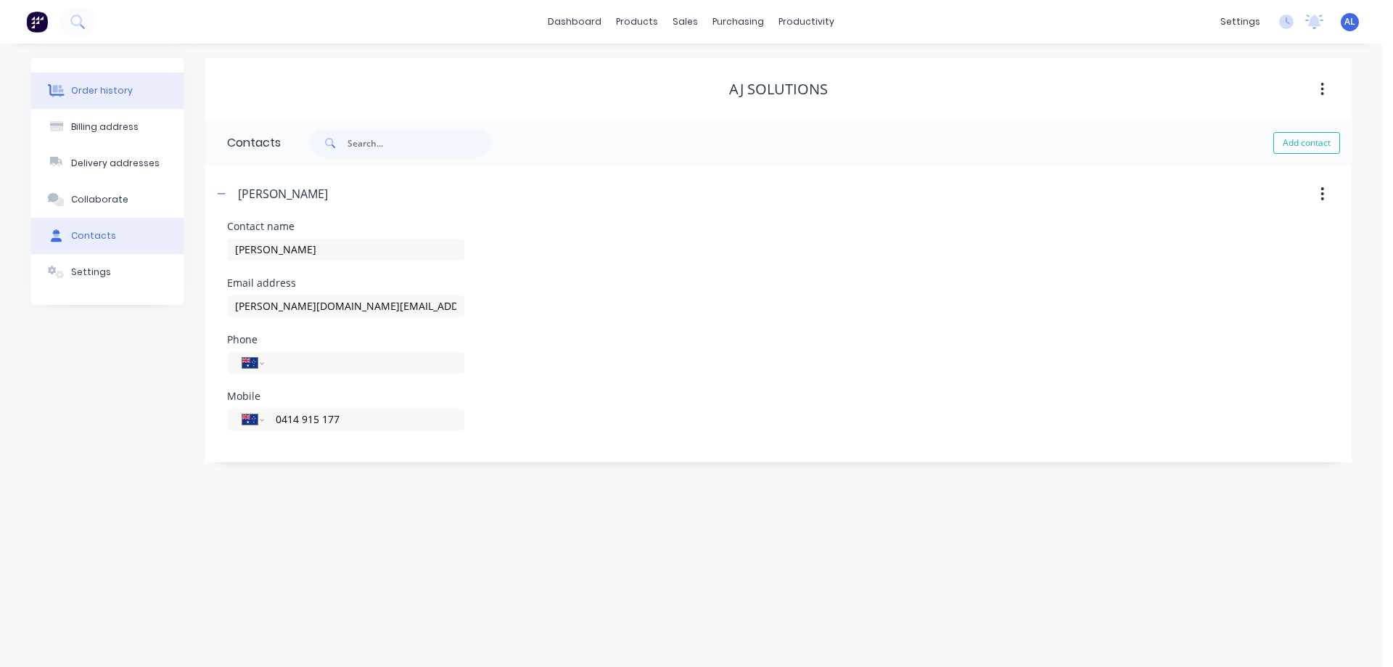
drag, startPoint x: 102, startPoint y: 89, endPoint x: 130, endPoint y: 97, distance: 28.7
click at [104, 89] on div "Order history" at bounding box center [102, 90] width 62 height 13
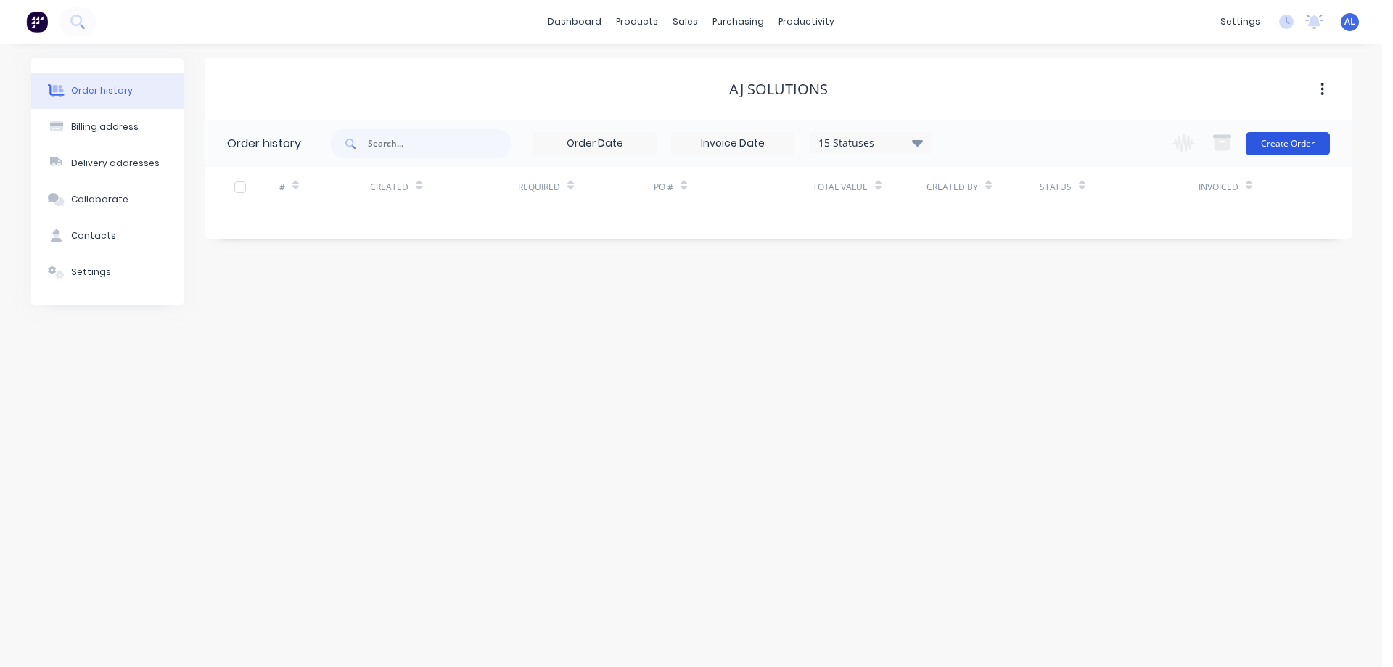
click at [1280, 139] on button "Create Order" at bounding box center [1287, 143] width 84 height 23
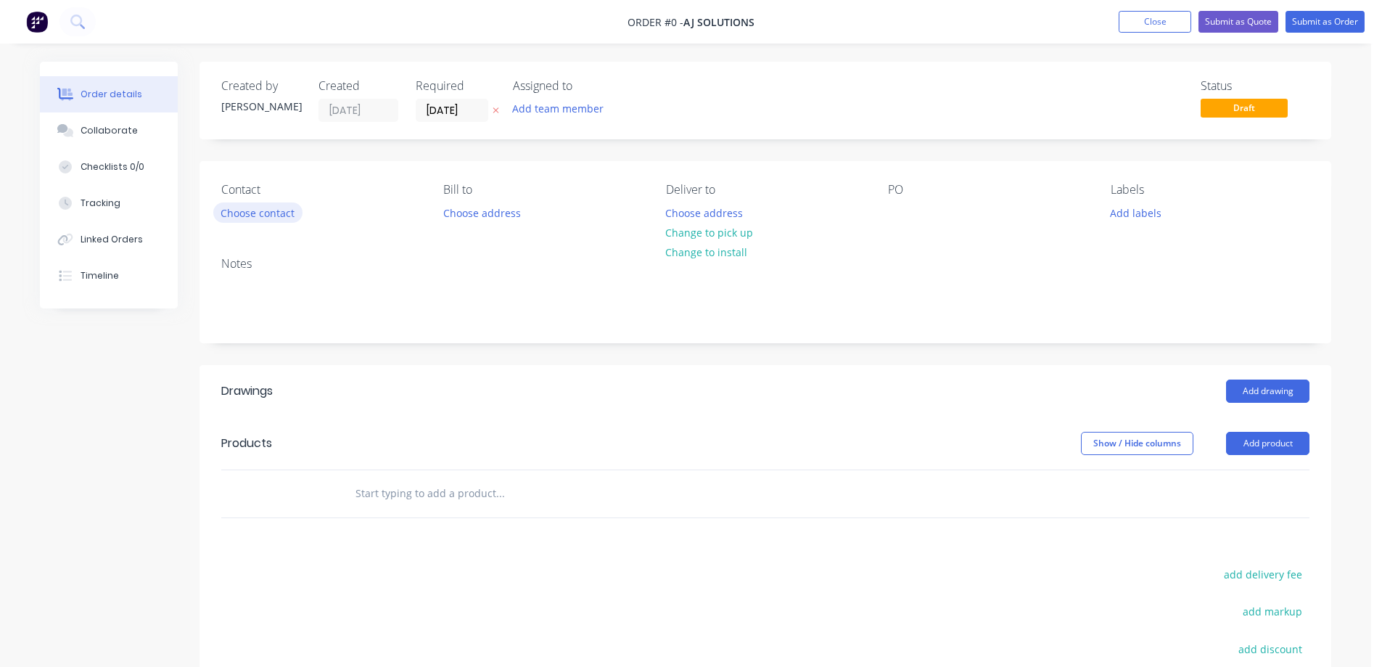
click at [281, 222] on button "Choose contact" at bounding box center [257, 212] width 89 height 20
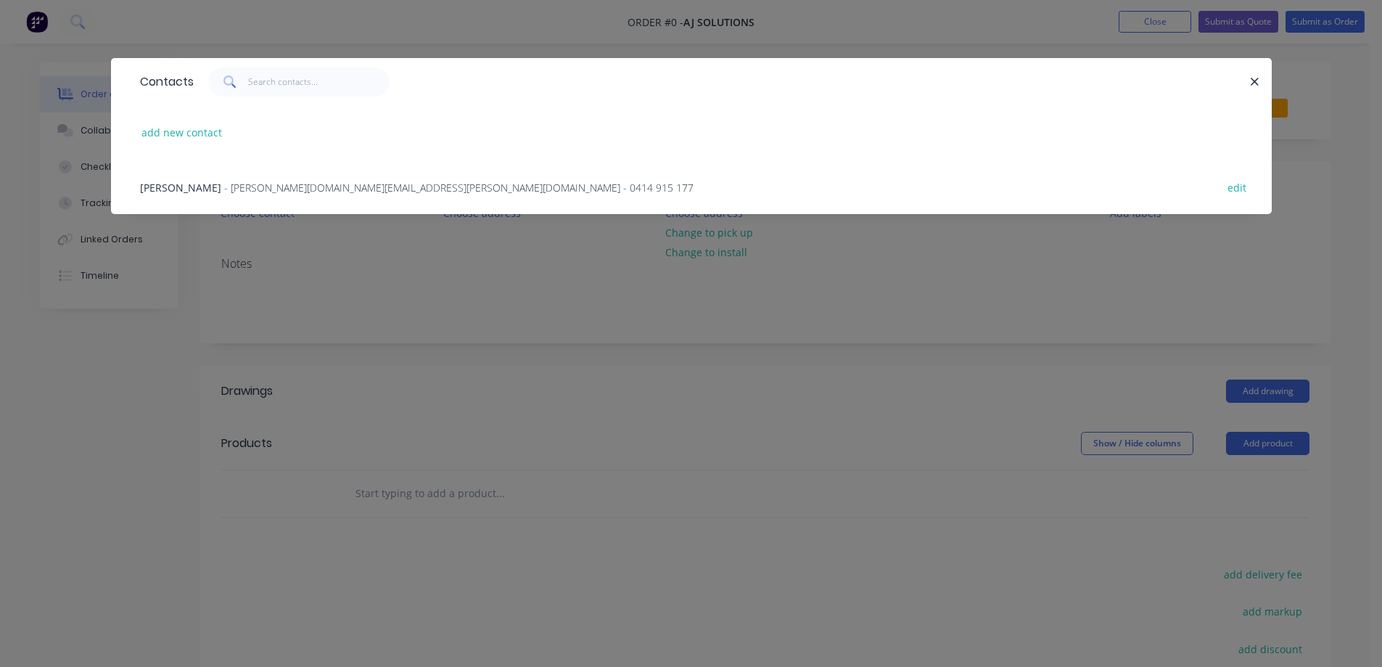
click at [282, 189] on span "- [PERSON_NAME][DOMAIN_NAME][EMAIL_ADDRESS][PERSON_NAME][DOMAIN_NAME] - 0414 91…" at bounding box center [458, 188] width 469 height 14
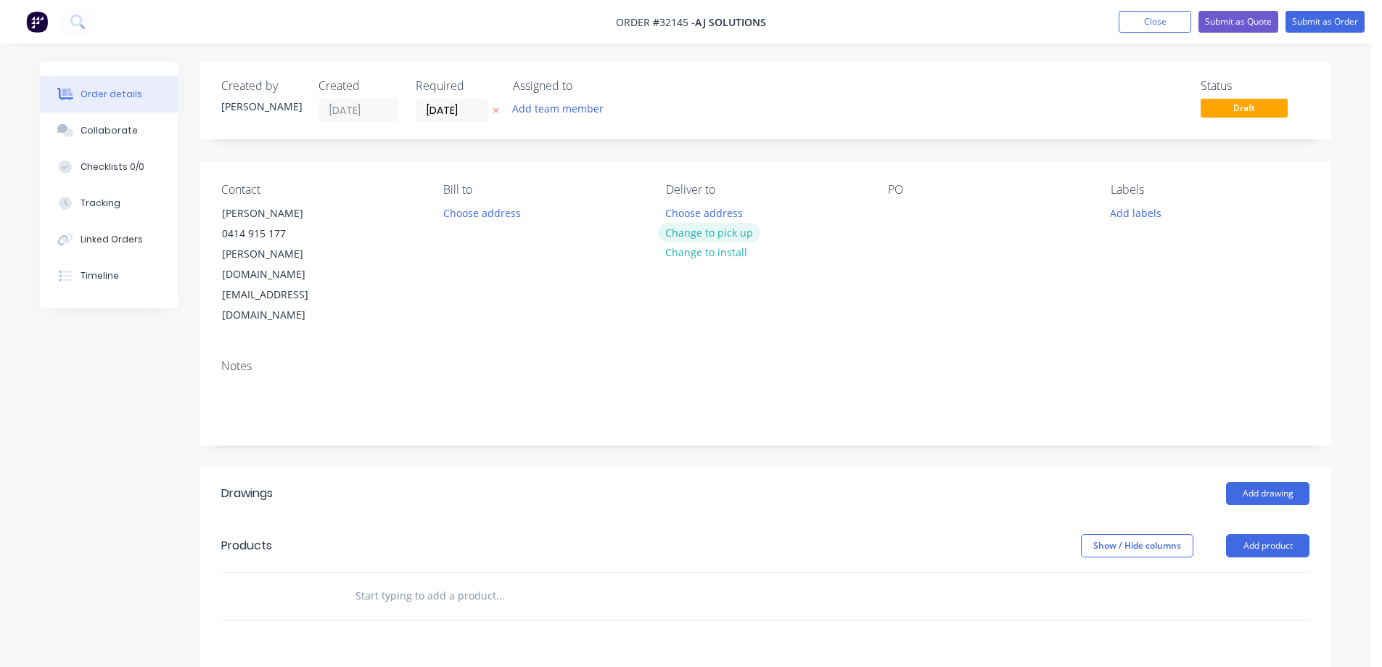
click at [710, 231] on button "Change to pick up" at bounding box center [709, 233] width 103 height 20
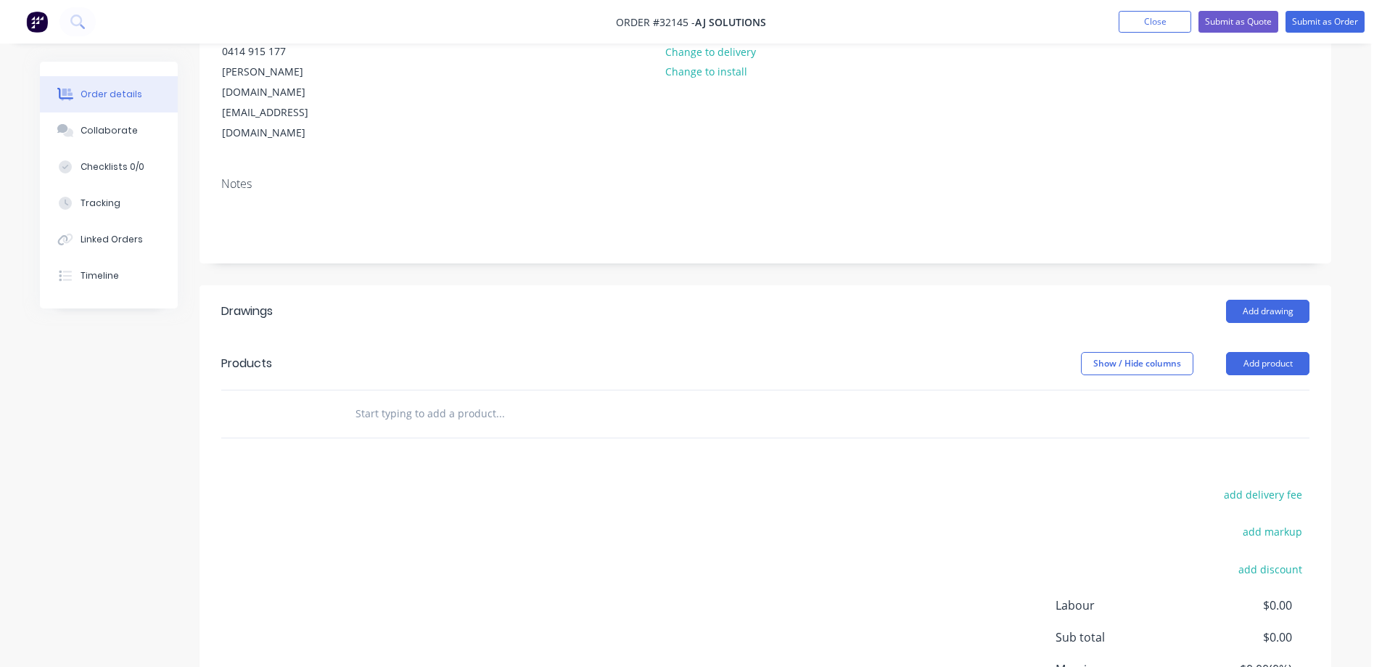
scroll to position [218, 0]
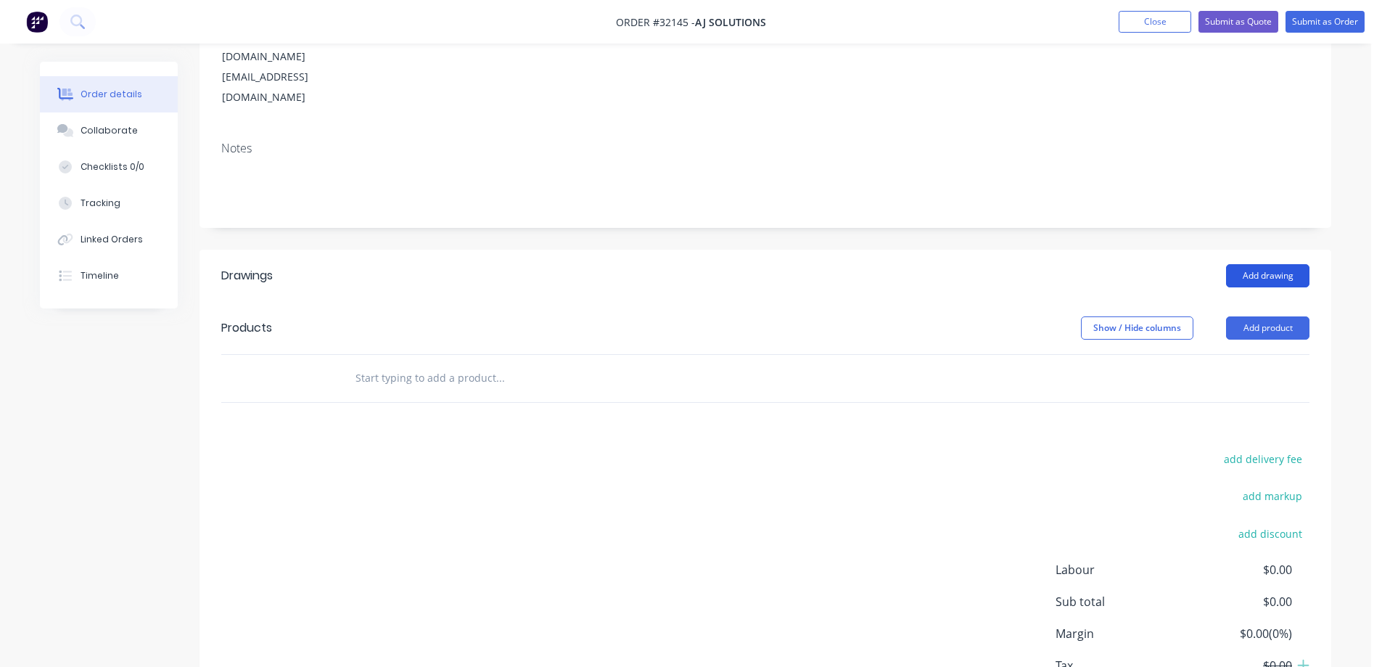
click at [1266, 264] on button "Add drawing" at bounding box center [1267, 275] width 83 height 23
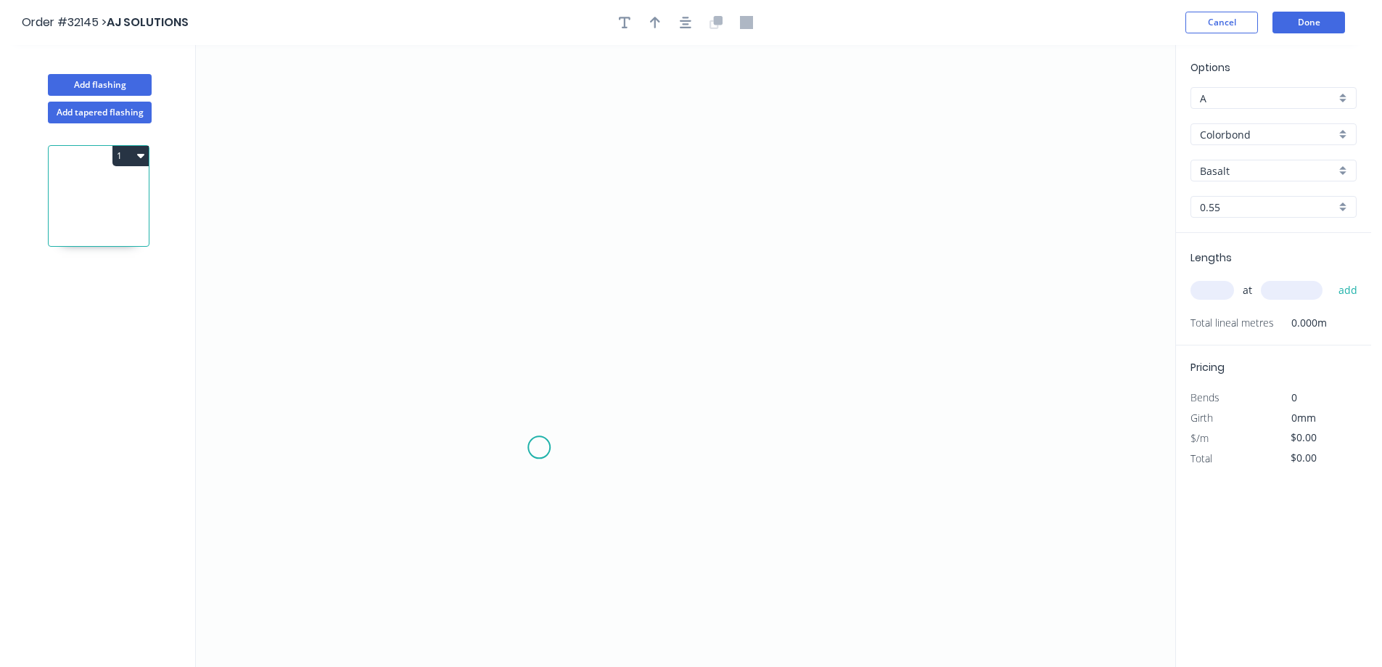
click at [541, 439] on icon "0" at bounding box center [685, 356] width 979 height 622
drag, startPoint x: 552, startPoint y: 147, endPoint x: 624, endPoint y: 128, distance: 74.1
click at [564, 141] on icon "0" at bounding box center [685, 356] width 979 height 622
click at [778, 153] on icon "0 ?" at bounding box center [685, 356] width 979 height 622
click at [772, 242] on icon "0 ? ?" at bounding box center [685, 356] width 979 height 622
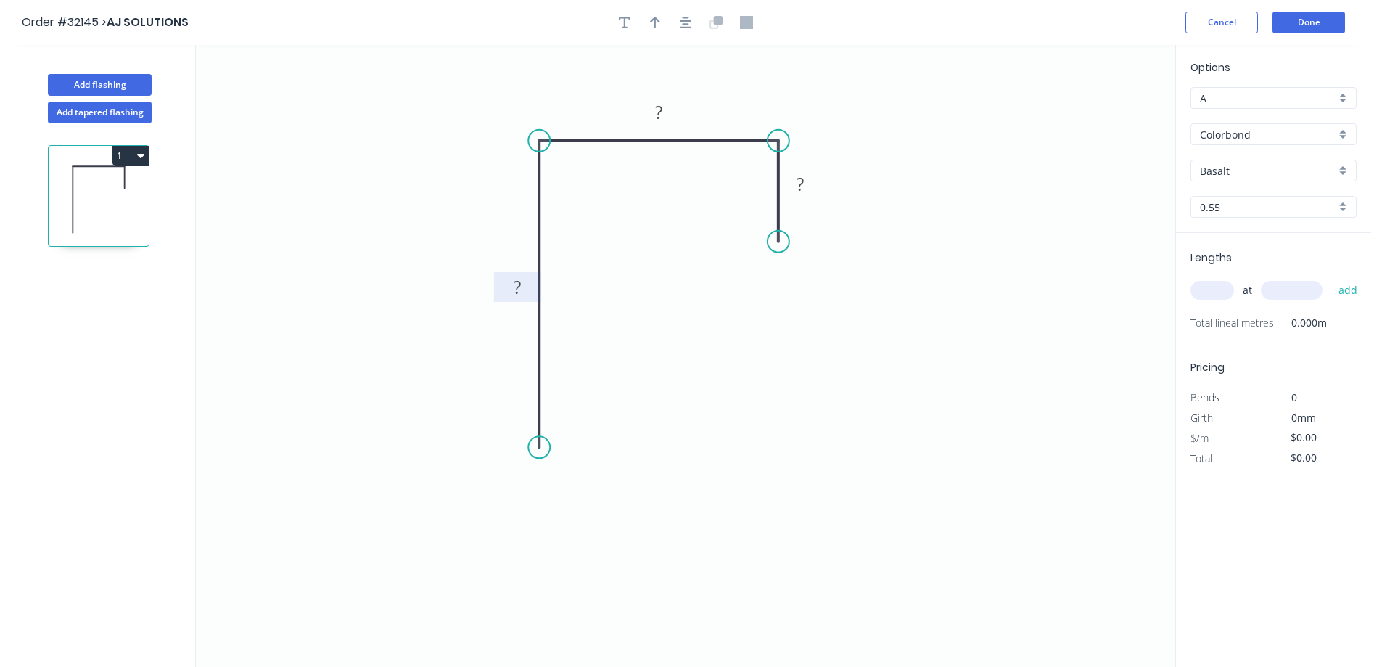
click at [526, 288] on rect at bounding box center [517, 288] width 29 height 20
type input "$9.56"
click at [688, 25] on icon "button" at bounding box center [686, 22] width 12 height 13
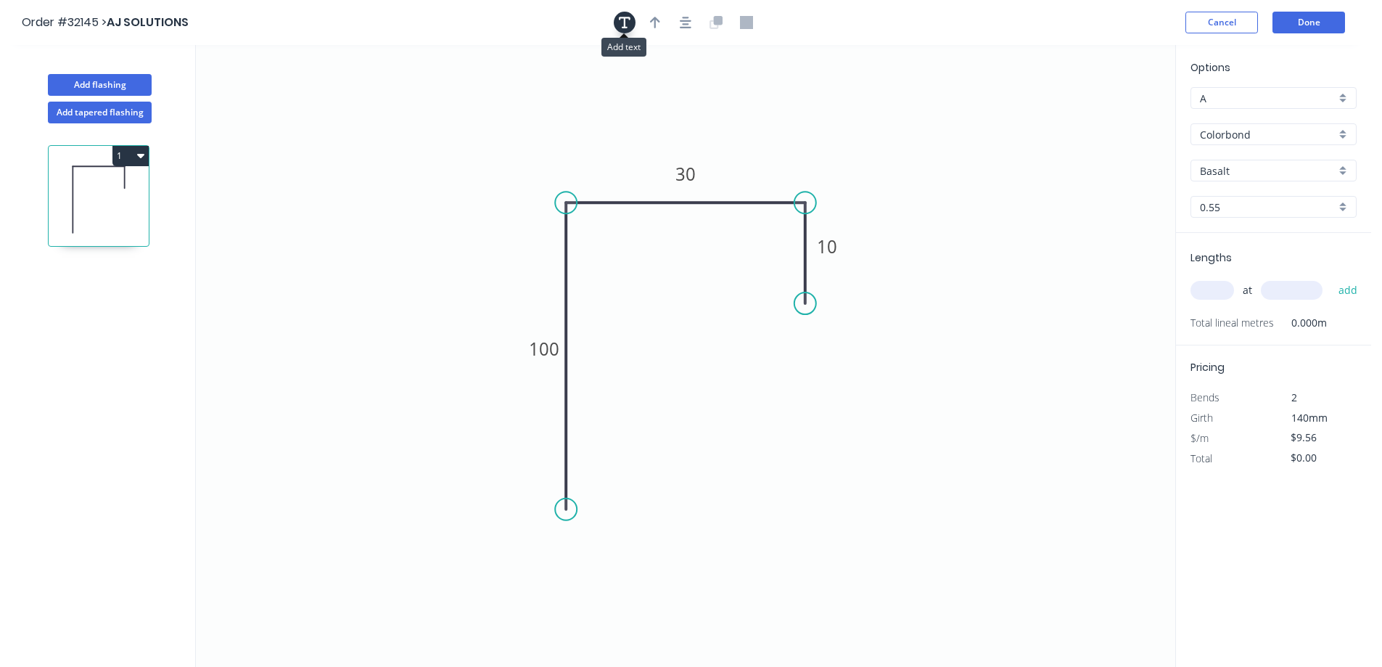
click at [619, 22] on icon "button" at bounding box center [625, 22] width 12 height 13
click at [298, 85] on textarea at bounding box center [290, 102] width 118 height 54
type textarea "m"
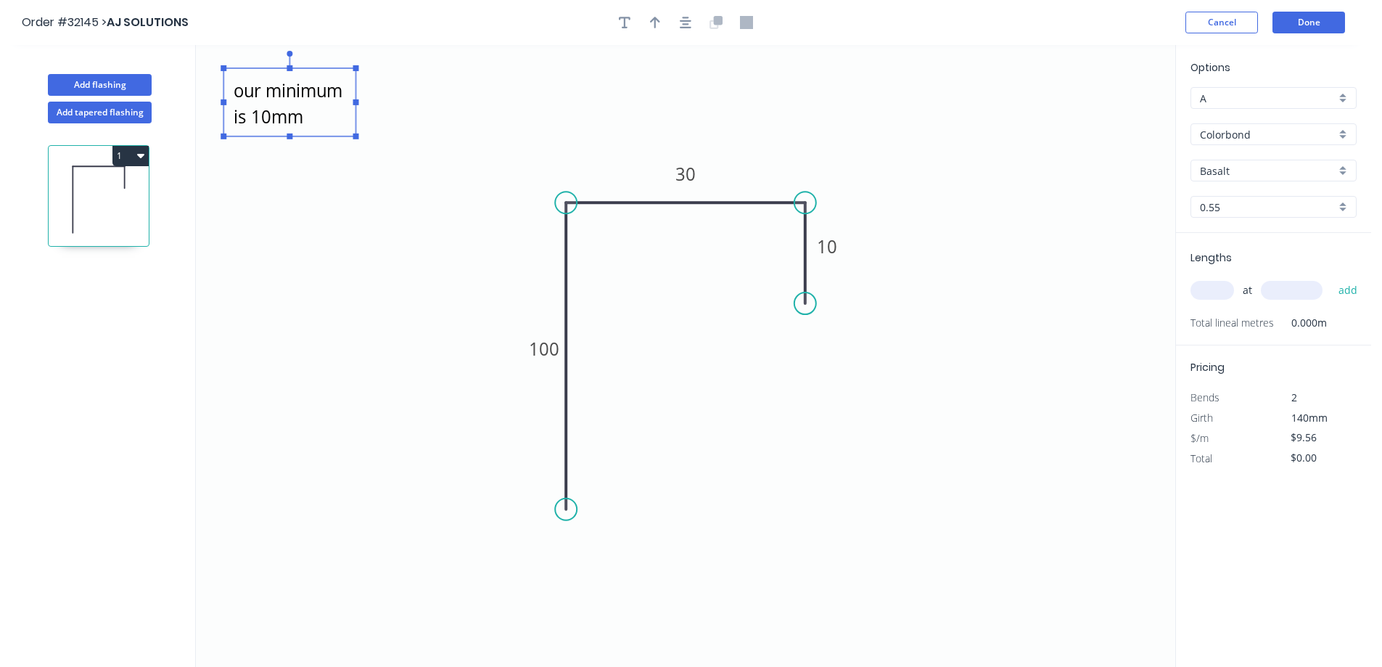
drag, startPoint x: 335, startPoint y: 289, endPoint x: 328, endPoint y: 229, distance: 60.6
click at [335, 289] on icon "our minimum is 10mm 100 30 10" at bounding box center [685, 356] width 979 height 622
type textarea "our minimum is 10mm"
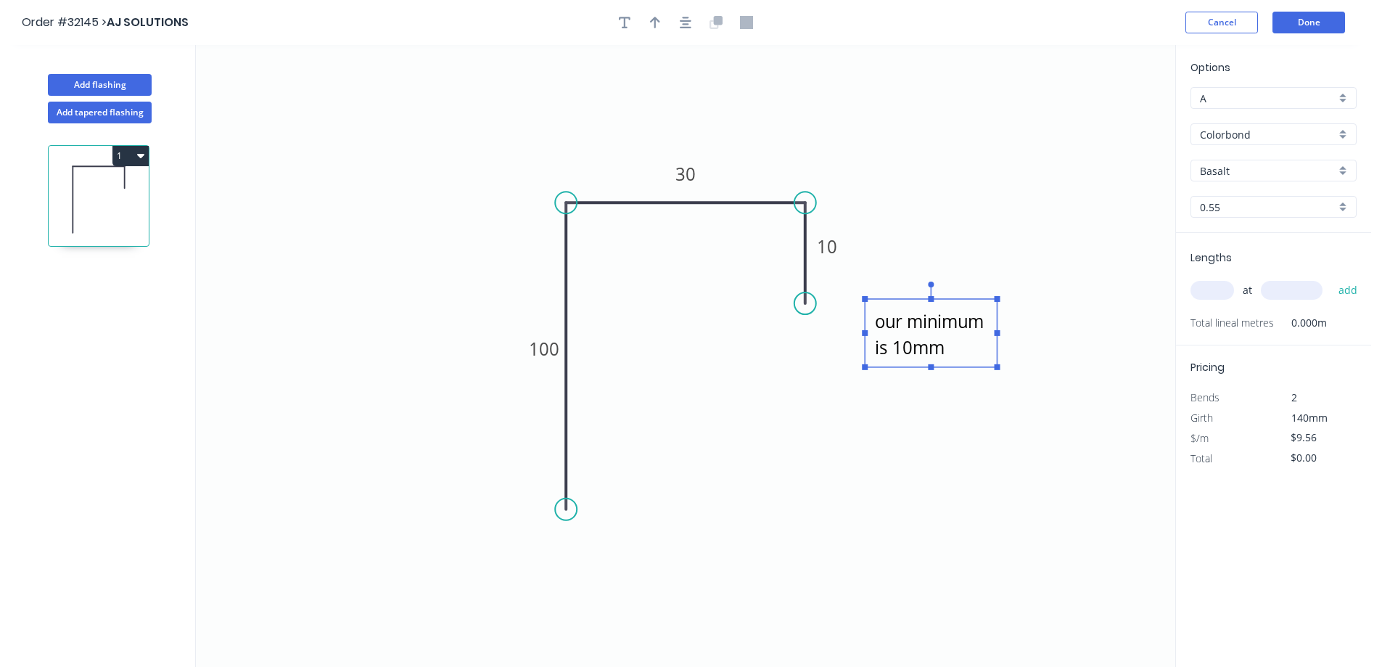
drag, startPoint x: 326, startPoint y: 126, endPoint x: 968, endPoint y: 357, distance: 681.4
click at [968, 357] on textarea "our minimum is 10mm" at bounding box center [931, 333] width 118 height 54
click at [656, 23] on icon "button" at bounding box center [655, 23] width 10 height 12
click at [655, 20] on icon "button" at bounding box center [655, 23] width 10 height 12
drag, startPoint x: 1100, startPoint y: 114, endPoint x: 742, endPoint y: 169, distance: 362.5
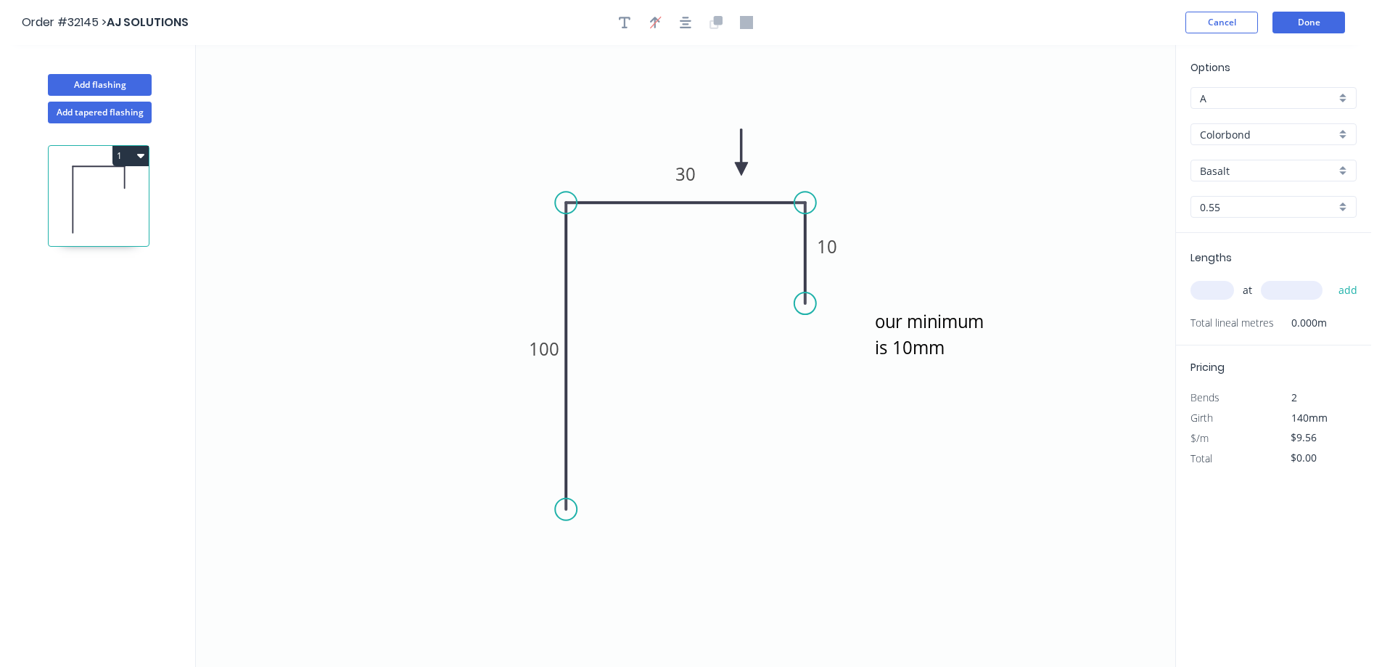
click at [742, 169] on icon at bounding box center [741, 152] width 13 height 46
click at [1340, 173] on div "Basalt" at bounding box center [1273, 171] width 166 height 22
click at [1247, 215] on div "Night Sky" at bounding box center [1273, 216] width 165 height 25
type input "Night Sky"
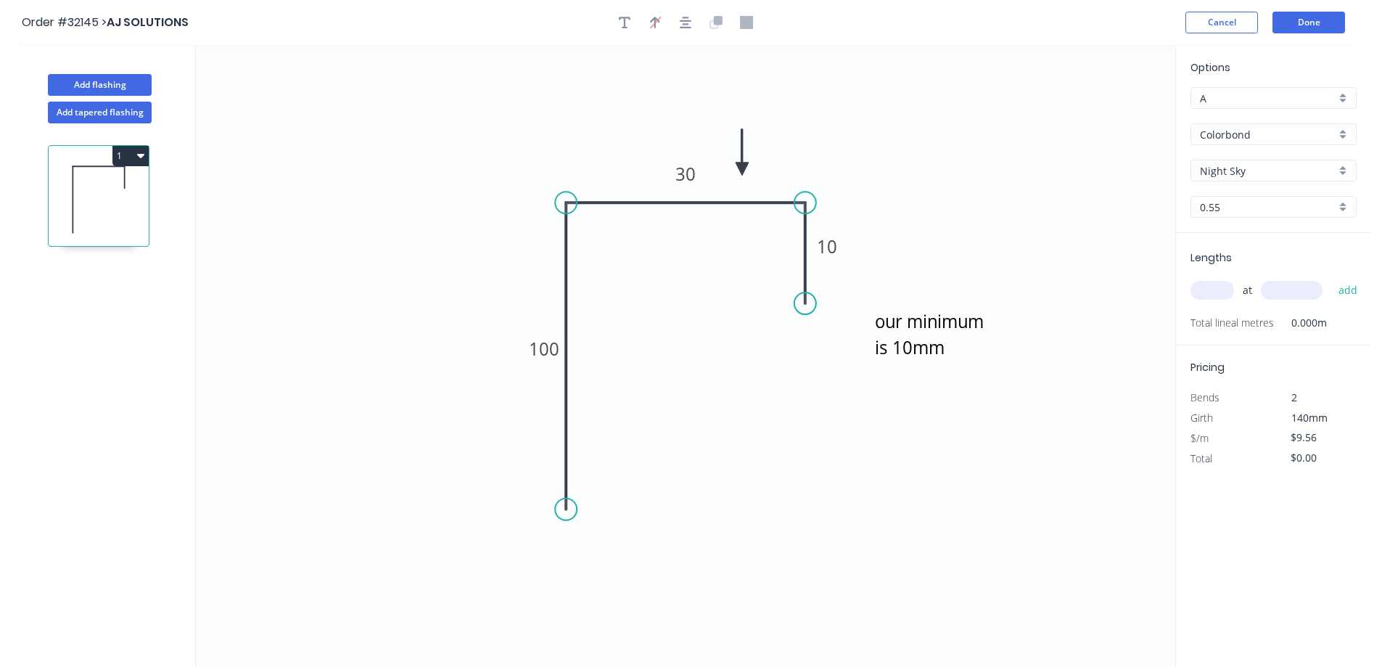
click at [1209, 286] on input "text" at bounding box center [1212, 290] width 44 height 19
type input "4"
type input "2600"
click at [1331, 278] on button "add" at bounding box center [1348, 290] width 34 height 25
type input "$99.42"
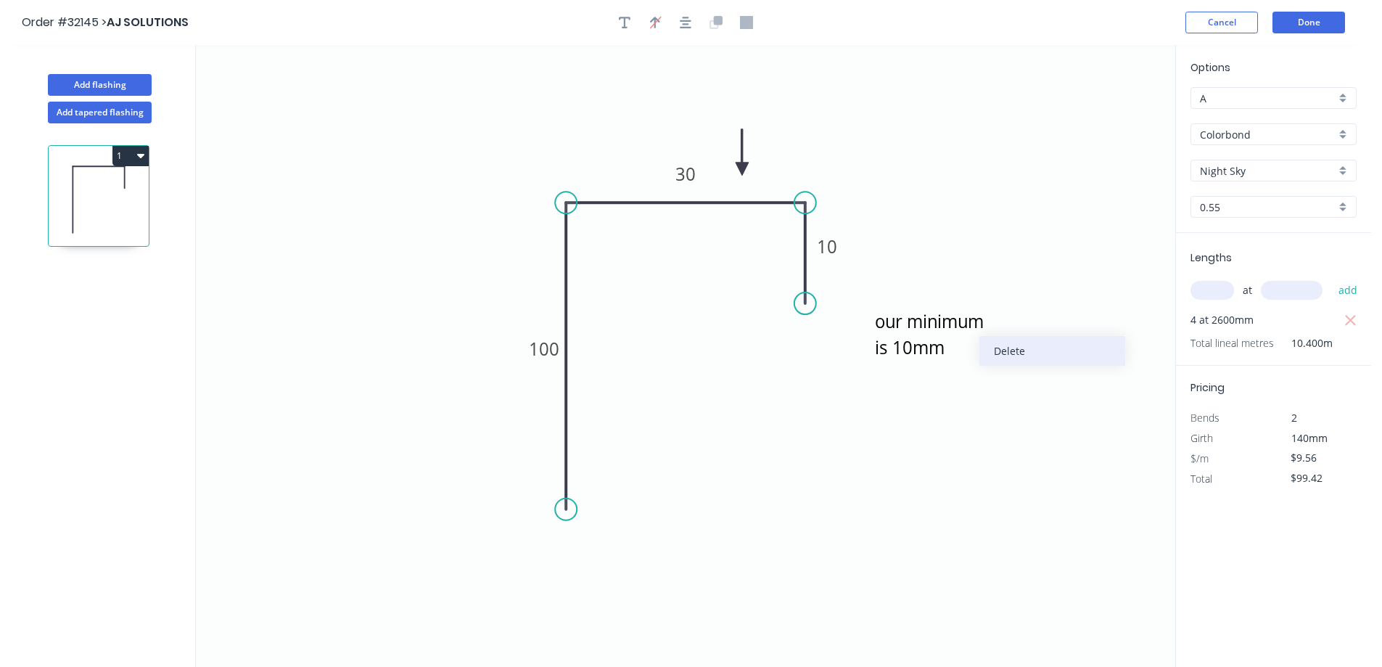
click at [1037, 348] on div "Delete" at bounding box center [1052, 351] width 146 height 30
click at [831, 245] on tspan "10" at bounding box center [827, 246] width 20 height 24
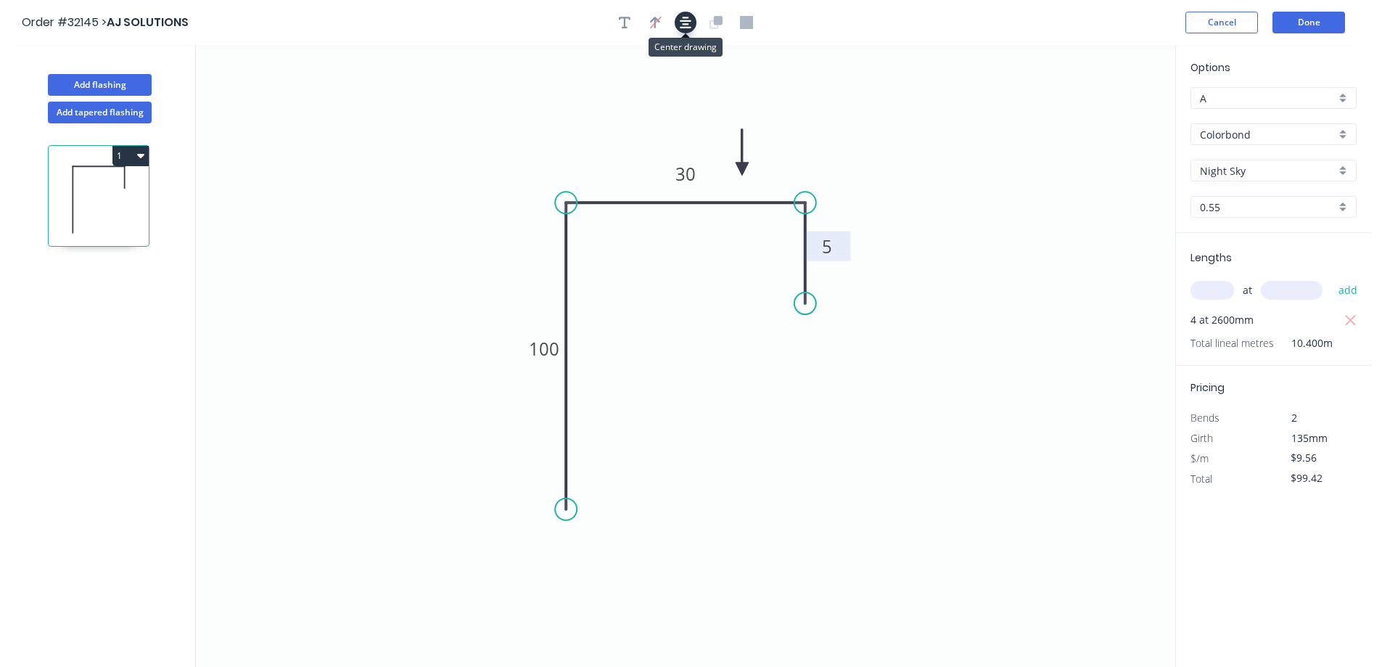
click at [689, 25] on icon "button" at bounding box center [686, 22] width 12 height 13
click at [1321, 25] on button "Done" at bounding box center [1308, 23] width 73 height 22
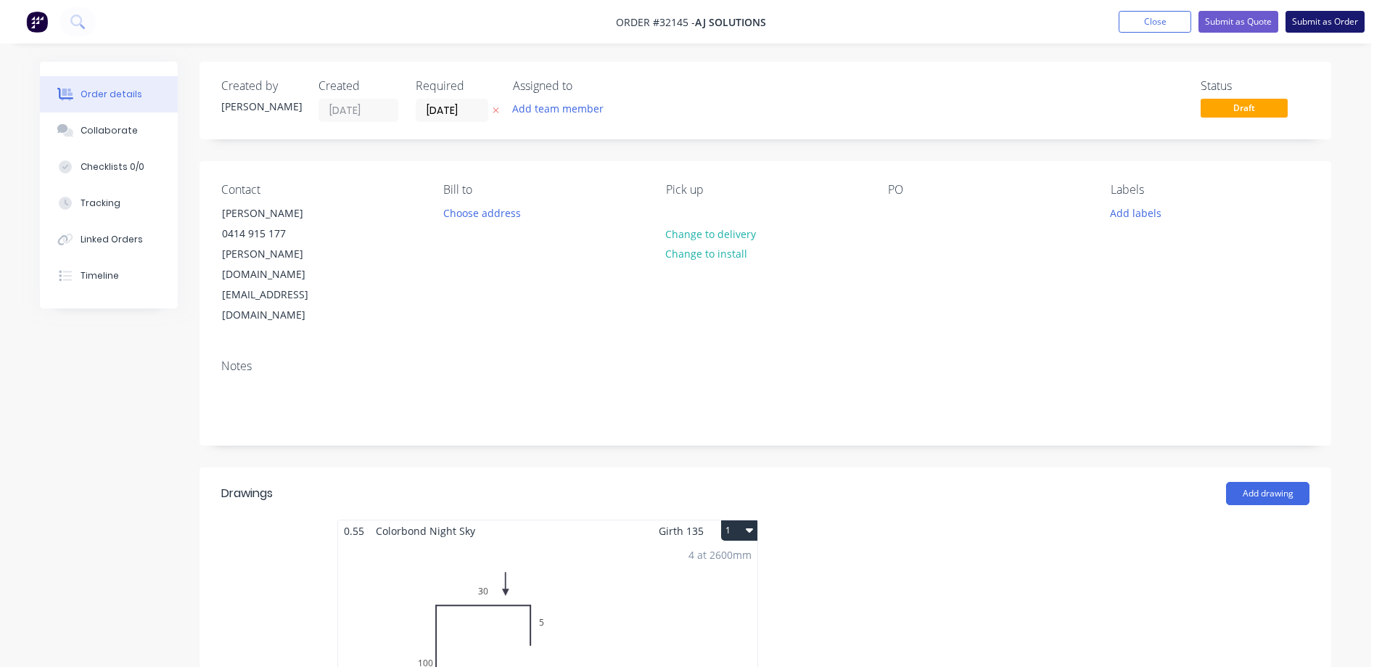
click at [1319, 23] on button "Submit as Order" at bounding box center [1324, 22] width 79 height 22
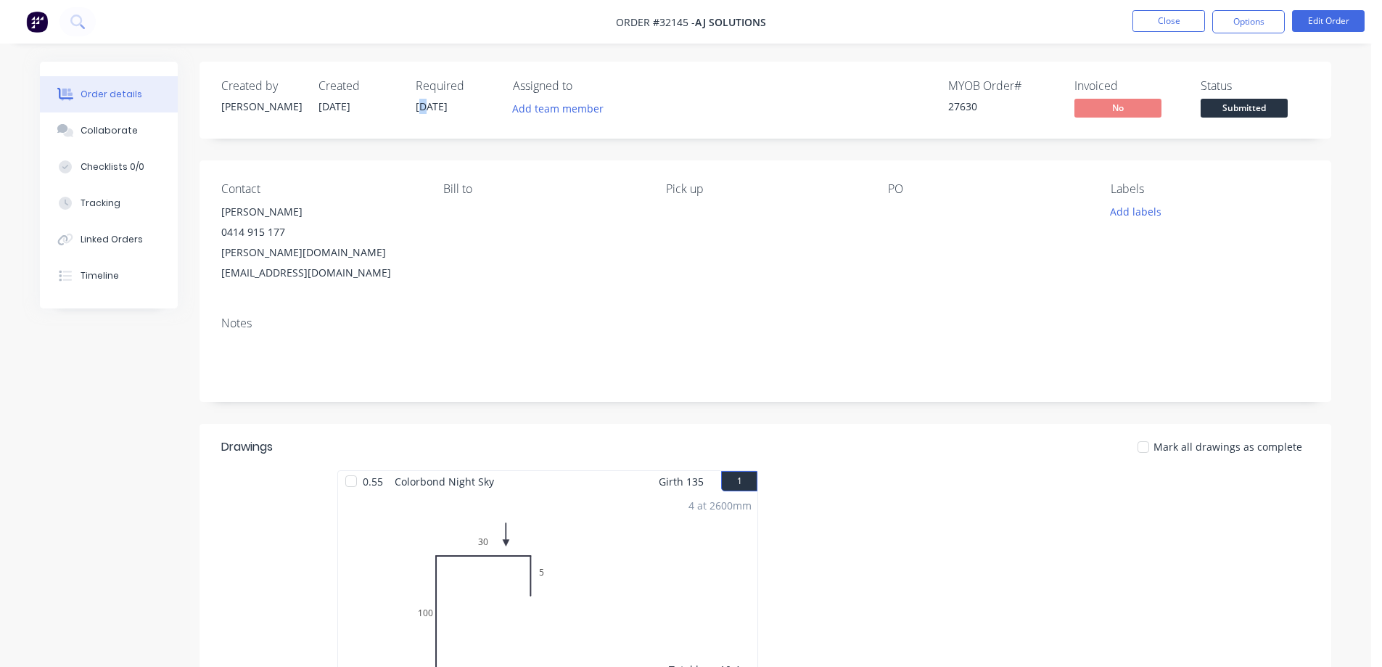
click at [425, 108] on span "[DATE]" at bounding box center [432, 106] width 32 height 14
click at [1339, 18] on button "Edit Order" at bounding box center [1328, 21] width 73 height 22
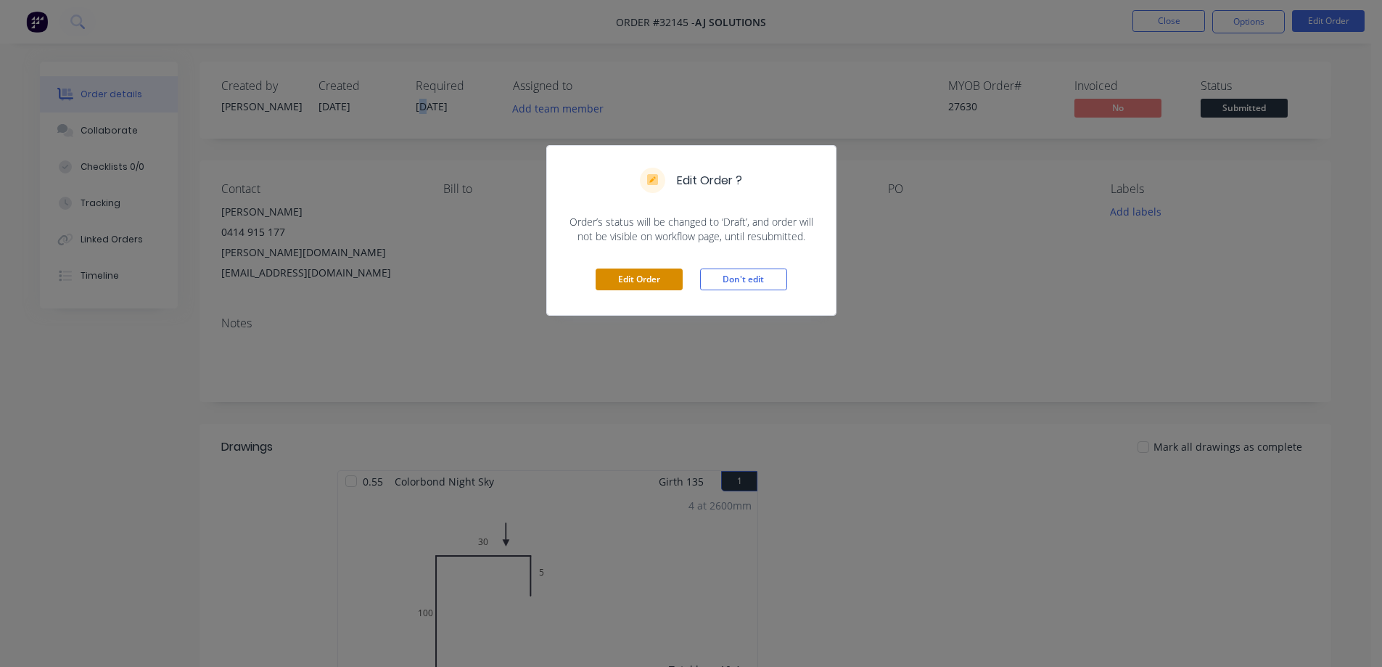
click at [646, 279] on button "Edit Order" at bounding box center [639, 279] width 87 height 22
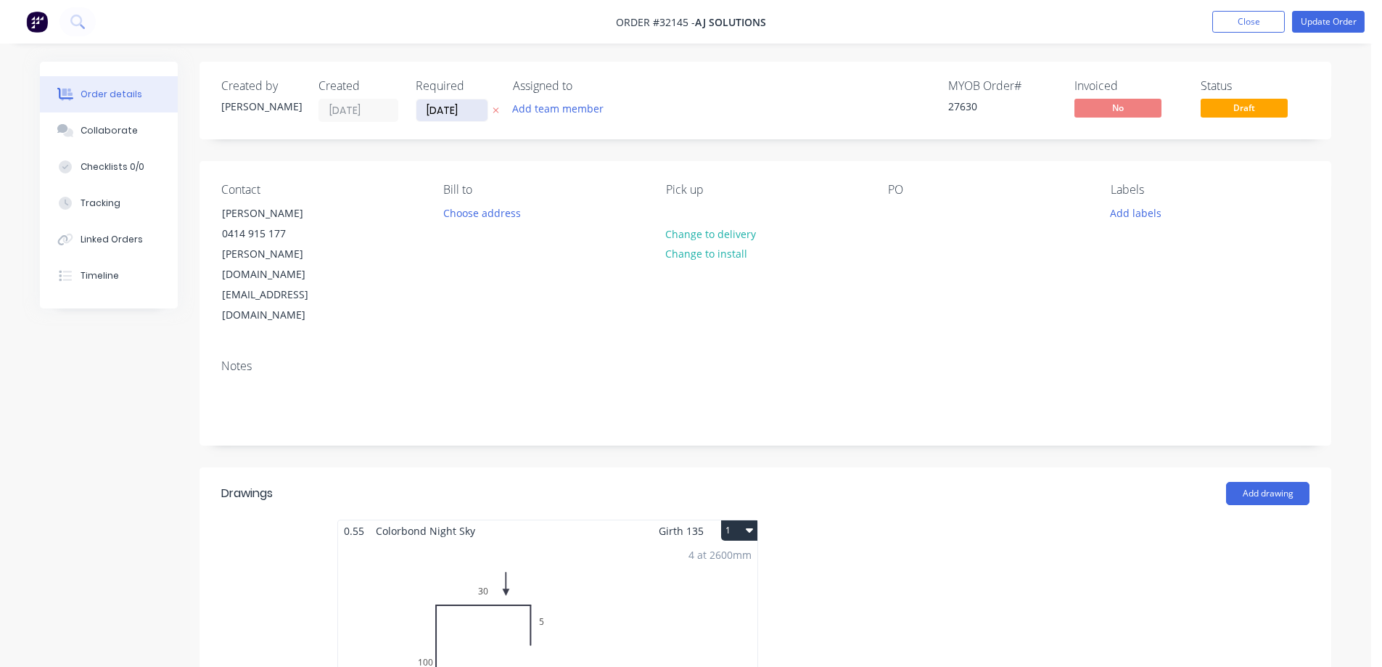
click at [459, 105] on input "[DATE]" at bounding box center [451, 110] width 71 height 22
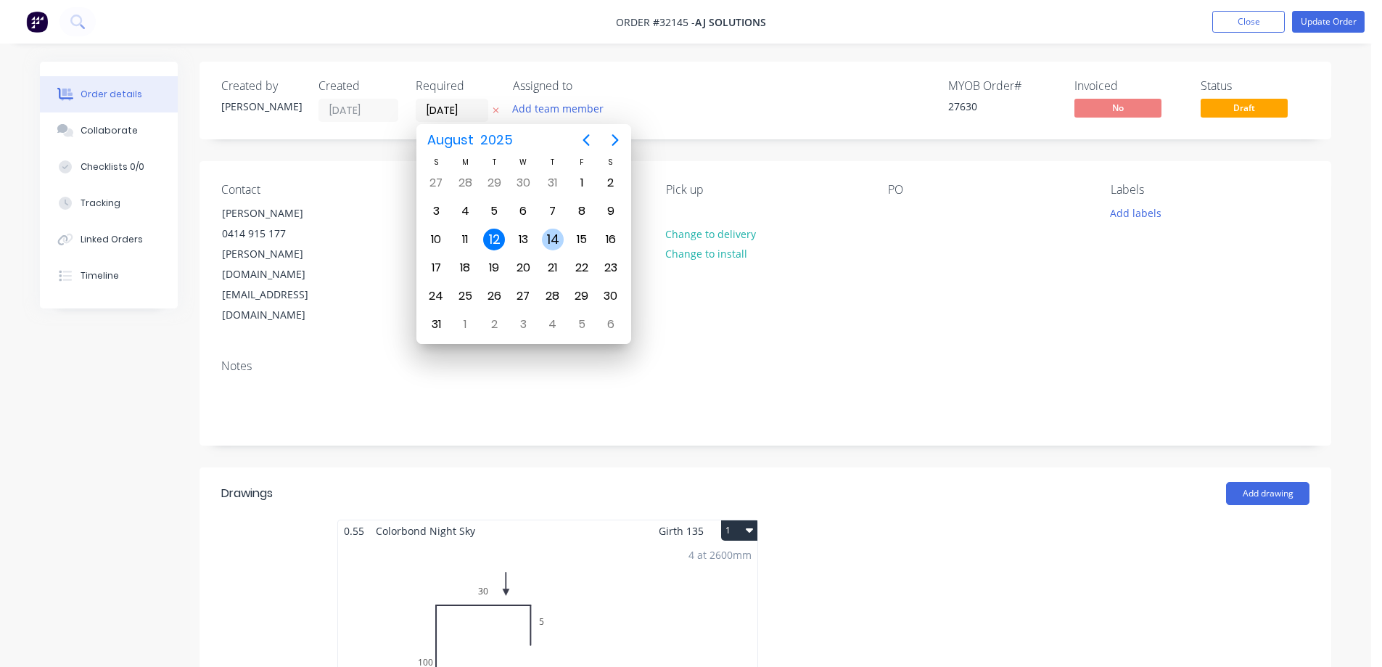
click at [556, 239] on div "14" at bounding box center [553, 239] width 22 height 22
type input "[DATE]"
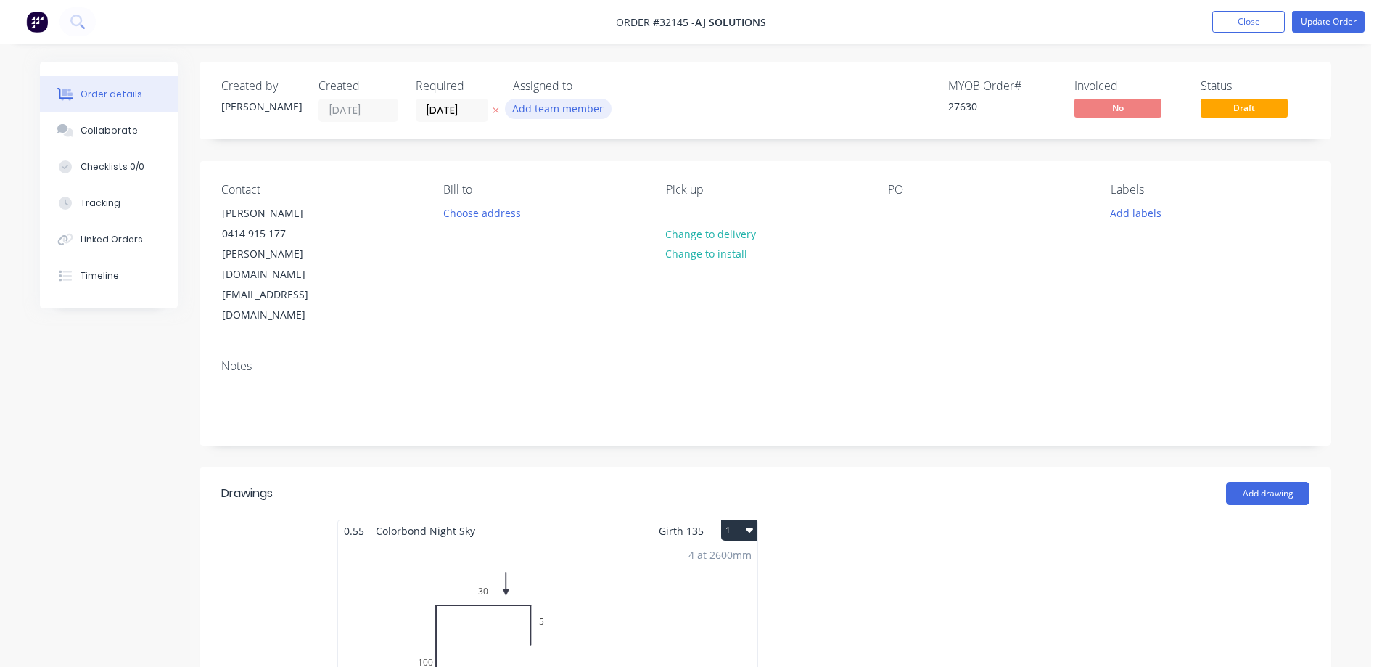
click at [574, 115] on button "Add team member" at bounding box center [558, 109] width 107 height 20
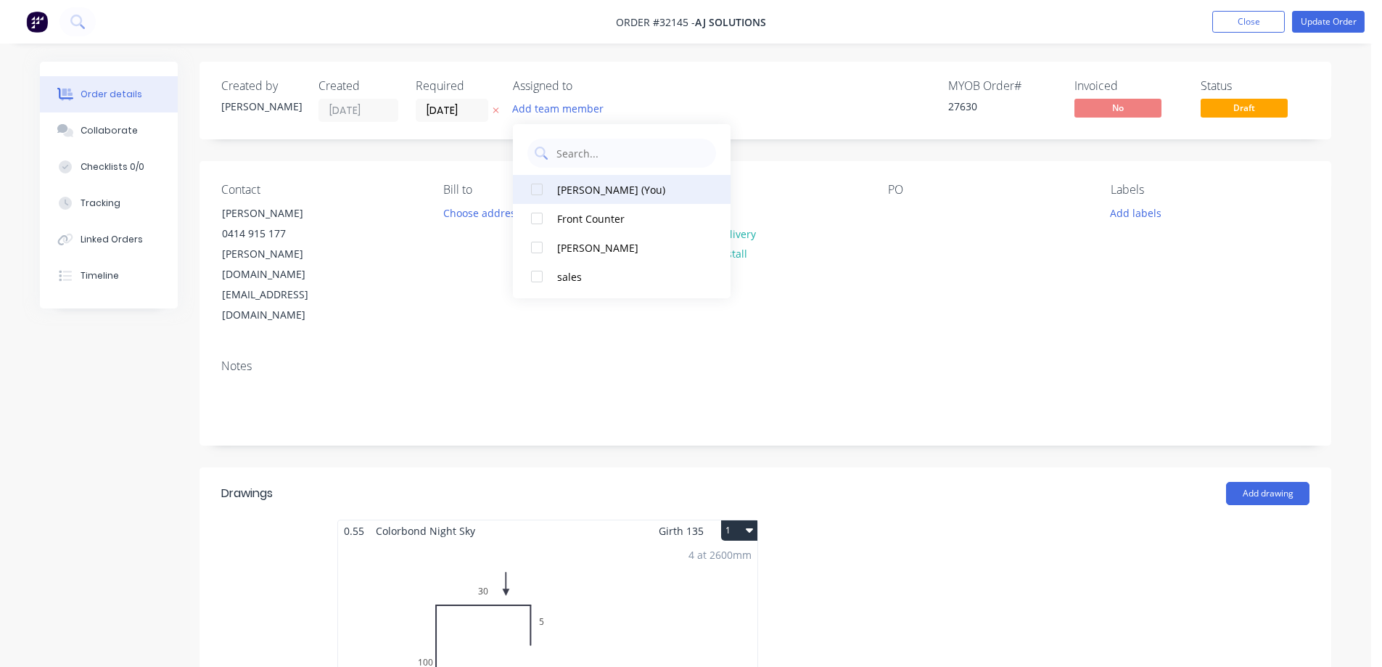
click at [585, 186] on div "[PERSON_NAME] (You)" at bounding box center [629, 189] width 145 height 15
click at [537, 188] on div at bounding box center [536, 189] width 29 height 29
click at [1321, 23] on button "Update Order" at bounding box center [1328, 22] width 73 height 22
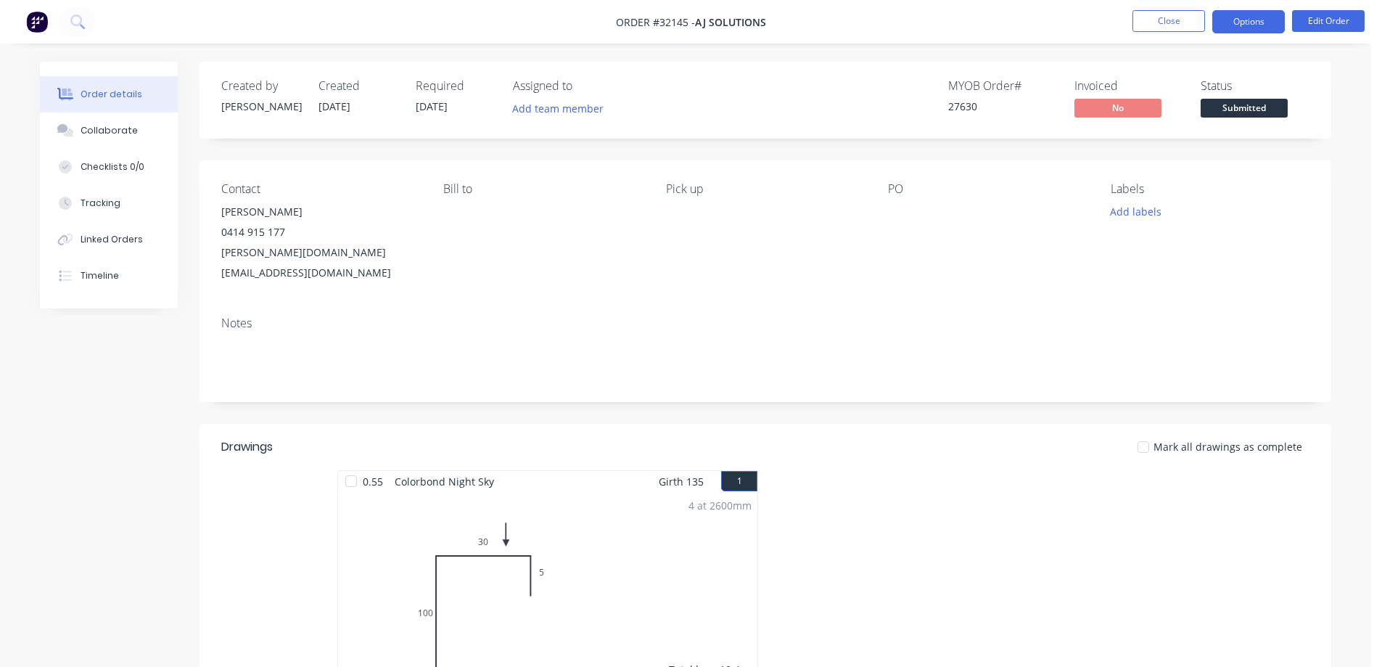
click at [1256, 20] on button "Options" at bounding box center [1248, 21] width 73 height 23
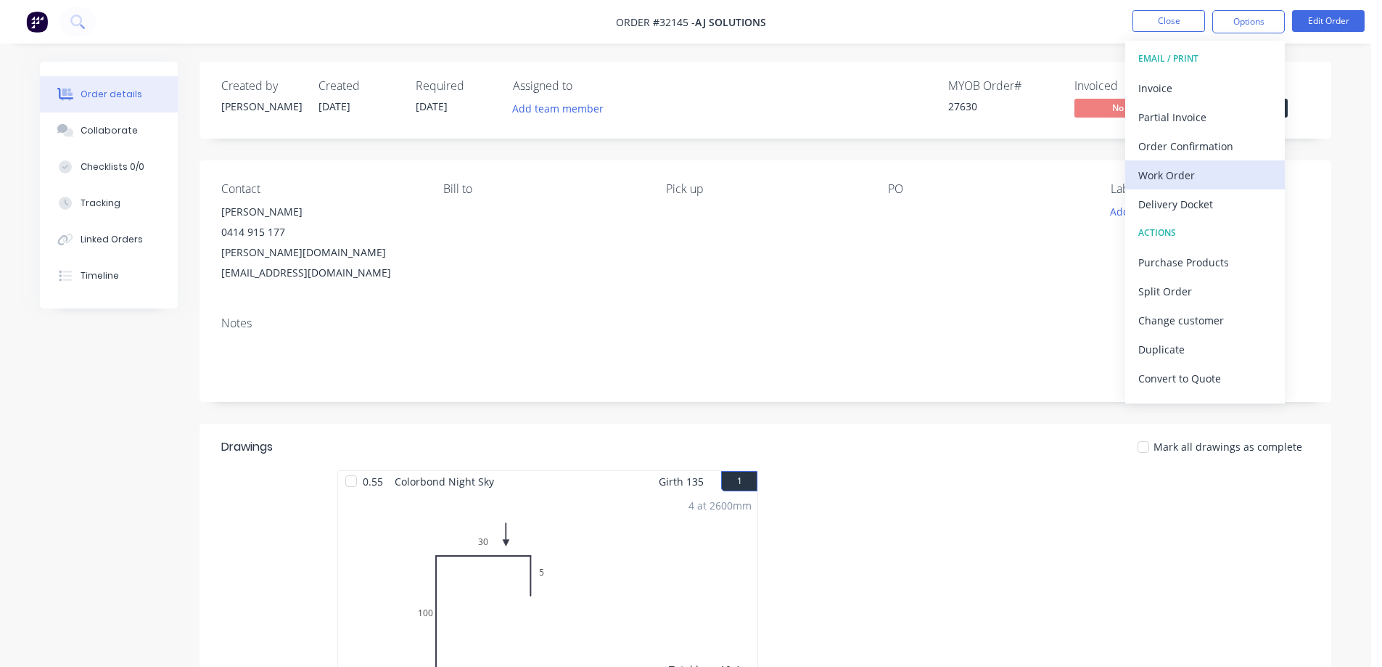
click at [1208, 175] on div "Work Order" at bounding box center [1204, 175] width 133 height 21
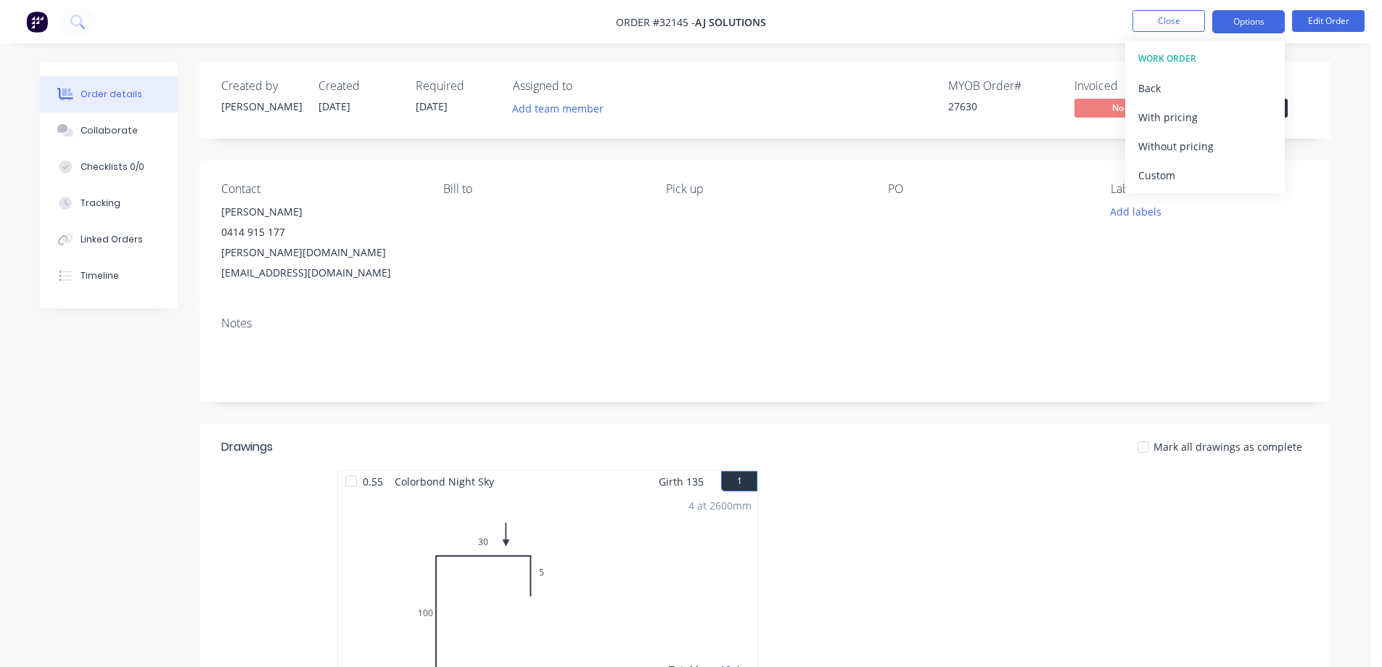
click at [1221, 20] on button "Options" at bounding box center [1248, 21] width 73 height 23
click at [1242, 25] on button "Options" at bounding box center [1248, 21] width 73 height 23
click at [1017, 191] on div "PO" at bounding box center [987, 189] width 199 height 14
click at [1239, 25] on button "Options" at bounding box center [1248, 21] width 73 height 23
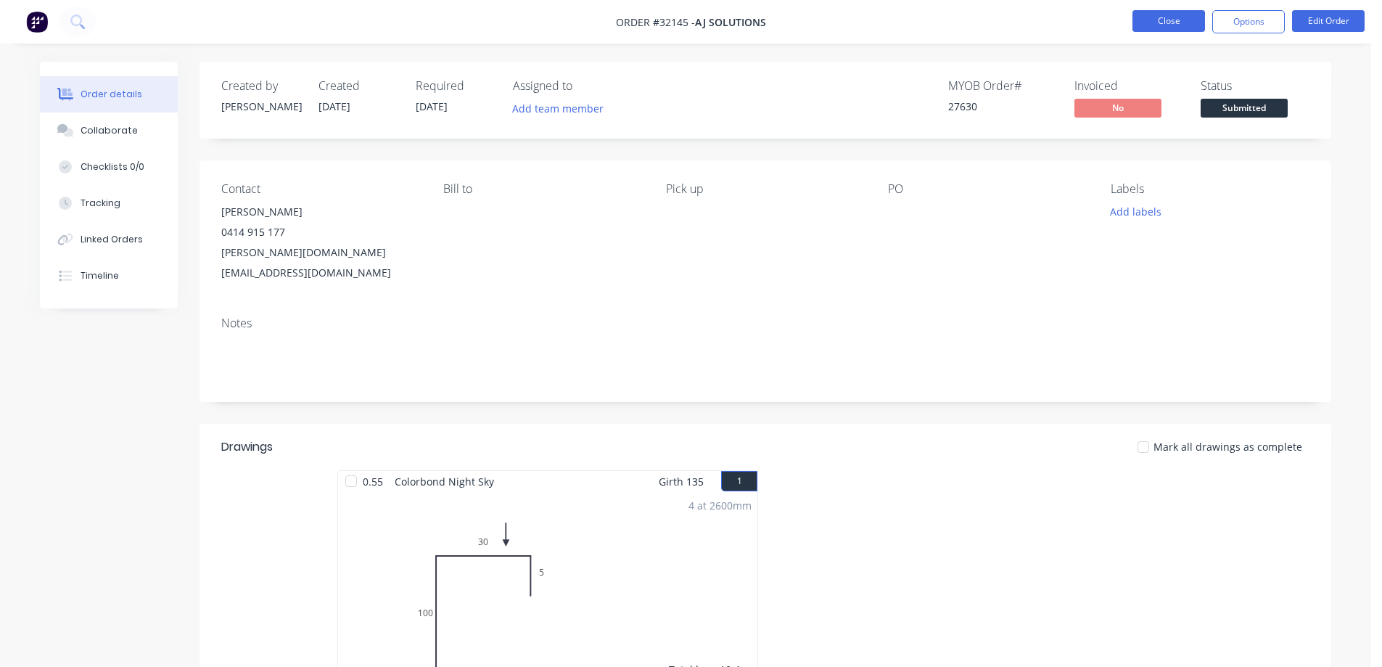
click at [1185, 22] on button "Close" at bounding box center [1168, 21] width 73 height 22
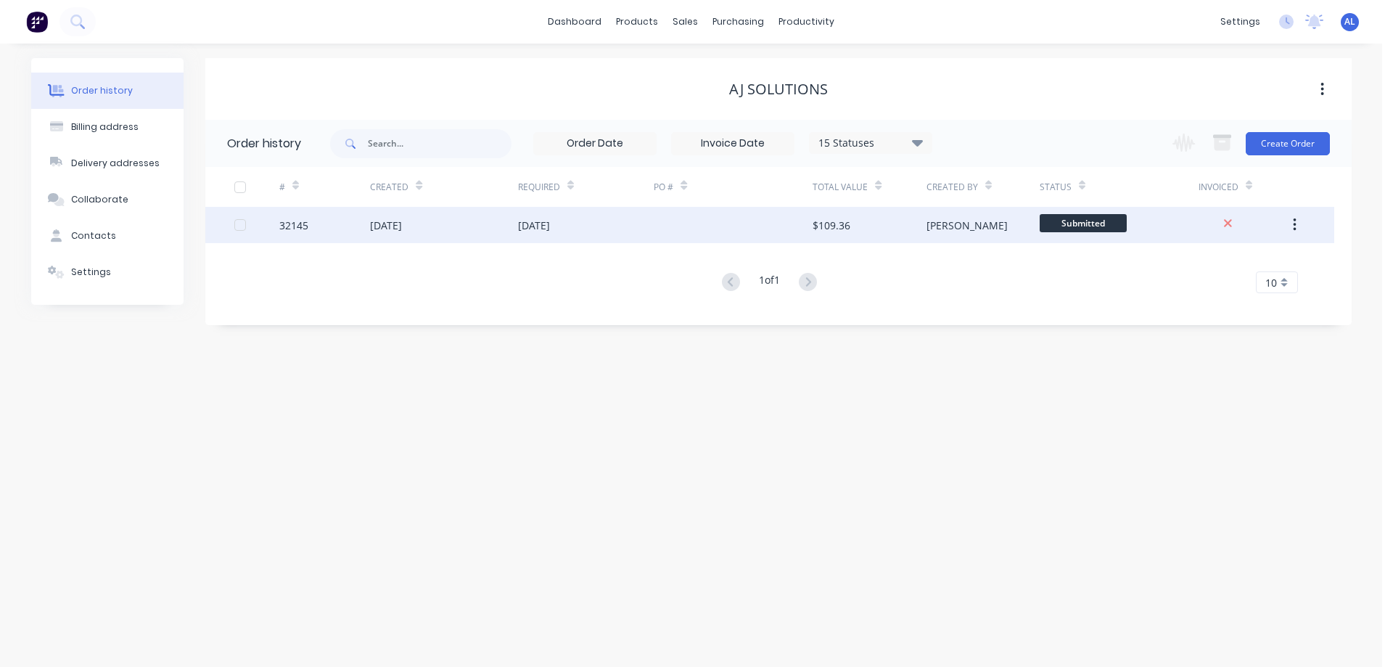
click at [942, 224] on div "[PERSON_NAME]" at bounding box center [966, 225] width 81 height 15
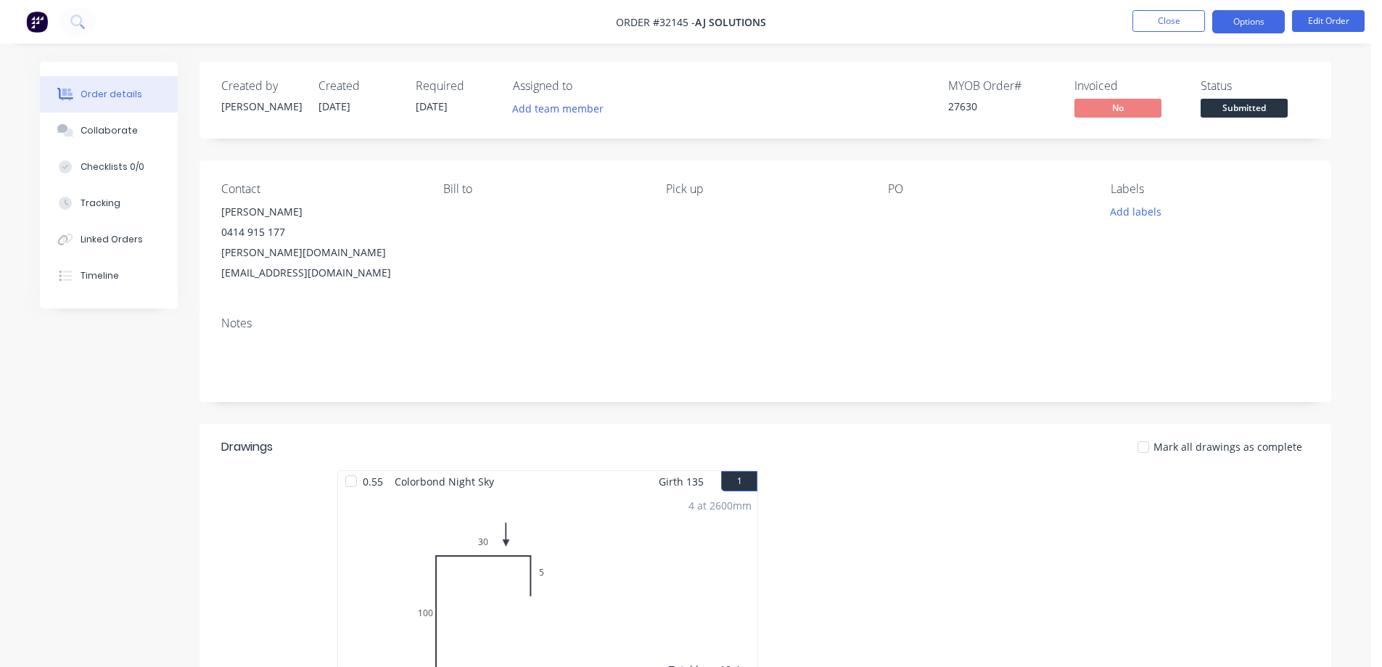
click at [1262, 20] on button "Options" at bounding box center [1248, 21] width 73 height 23
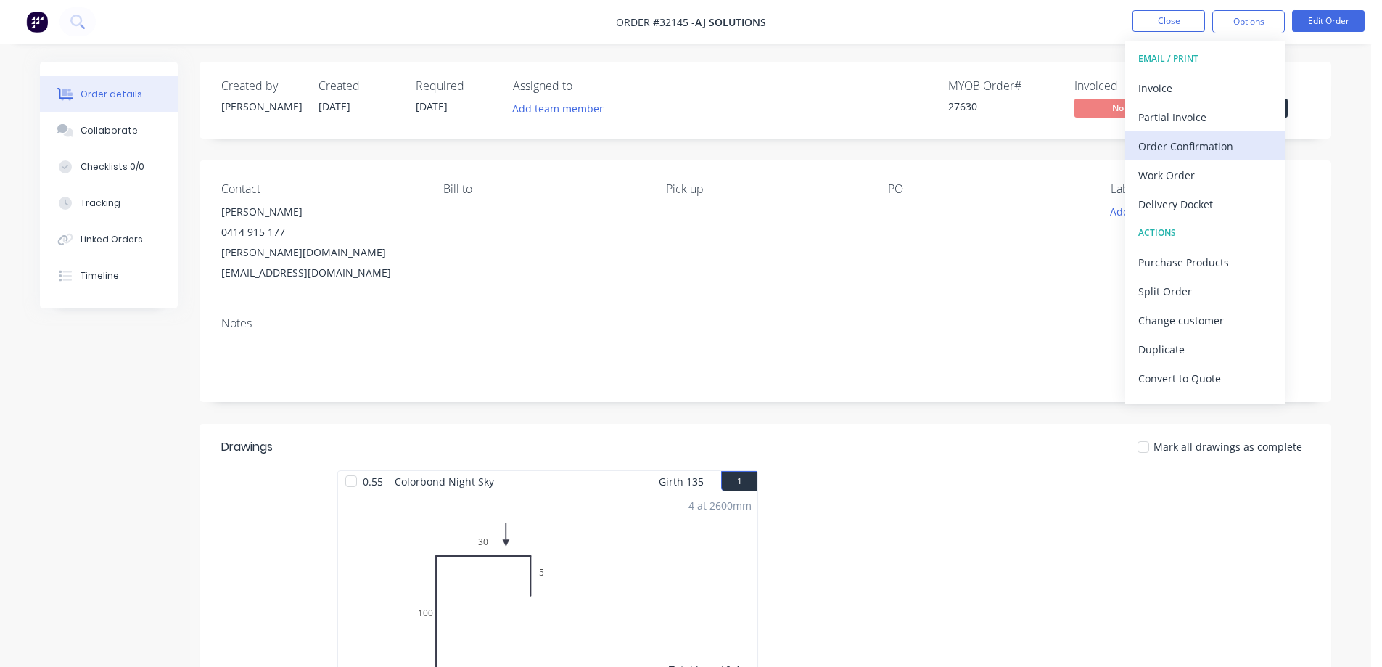
click at [1190, 148] on div "Order Confirmation" at bounding box center [1204, 146] width 133 height 21
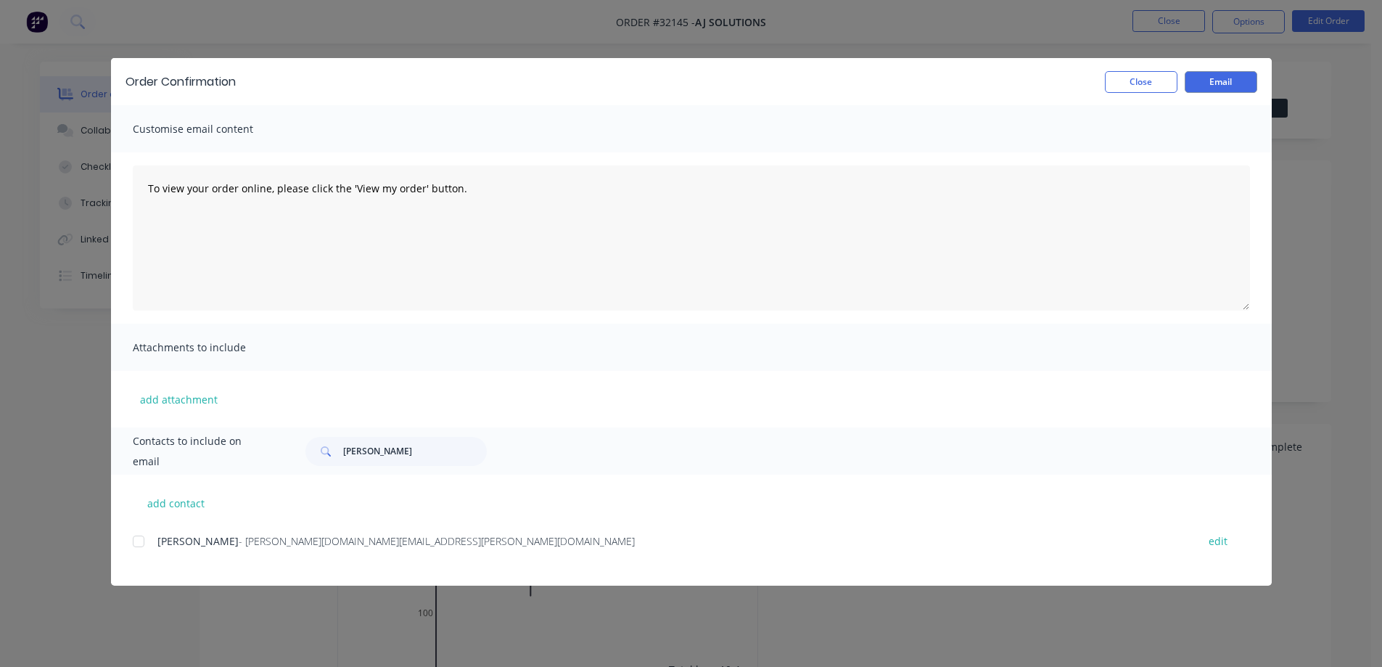
click at [138, 541] on div at bounding box center [138, 541] width 29 height 29
click at [1229, 81] on button "Email" at bounding box center [1221, 82] width 73 height 22
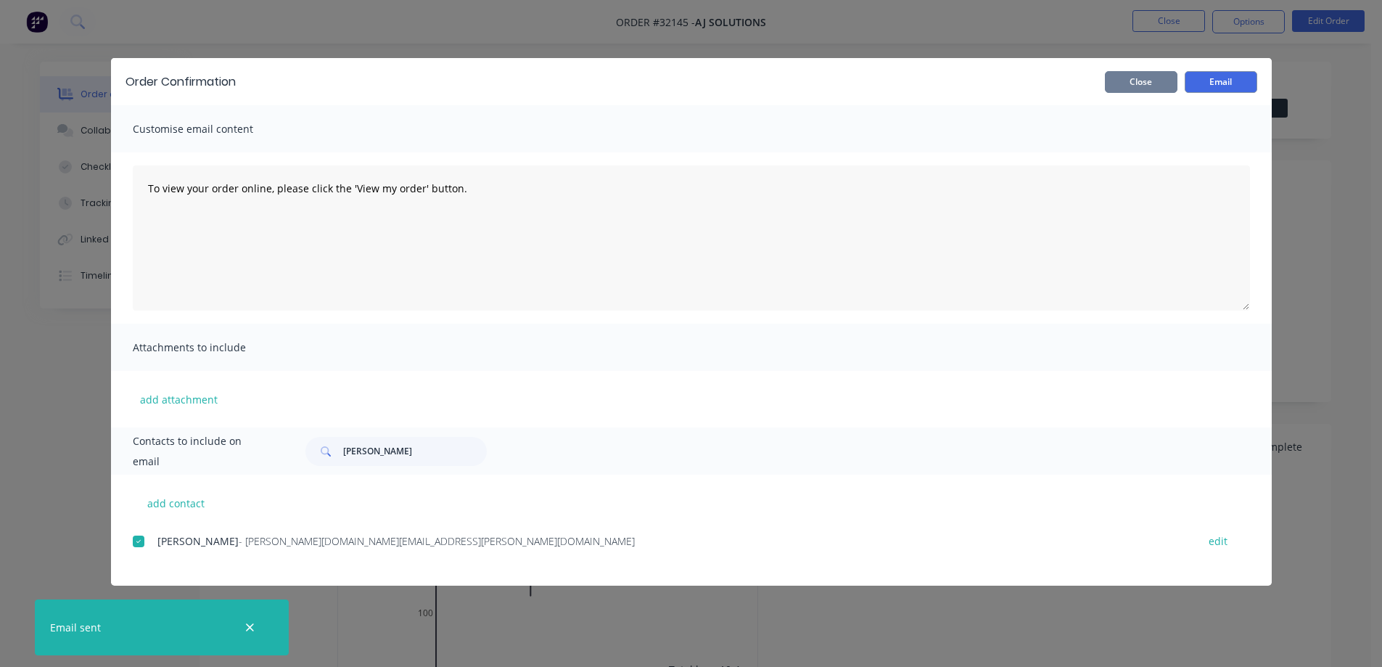
click at [1147, 81] on button "Close" at bounding box center [1141, 82] width 73 height 22
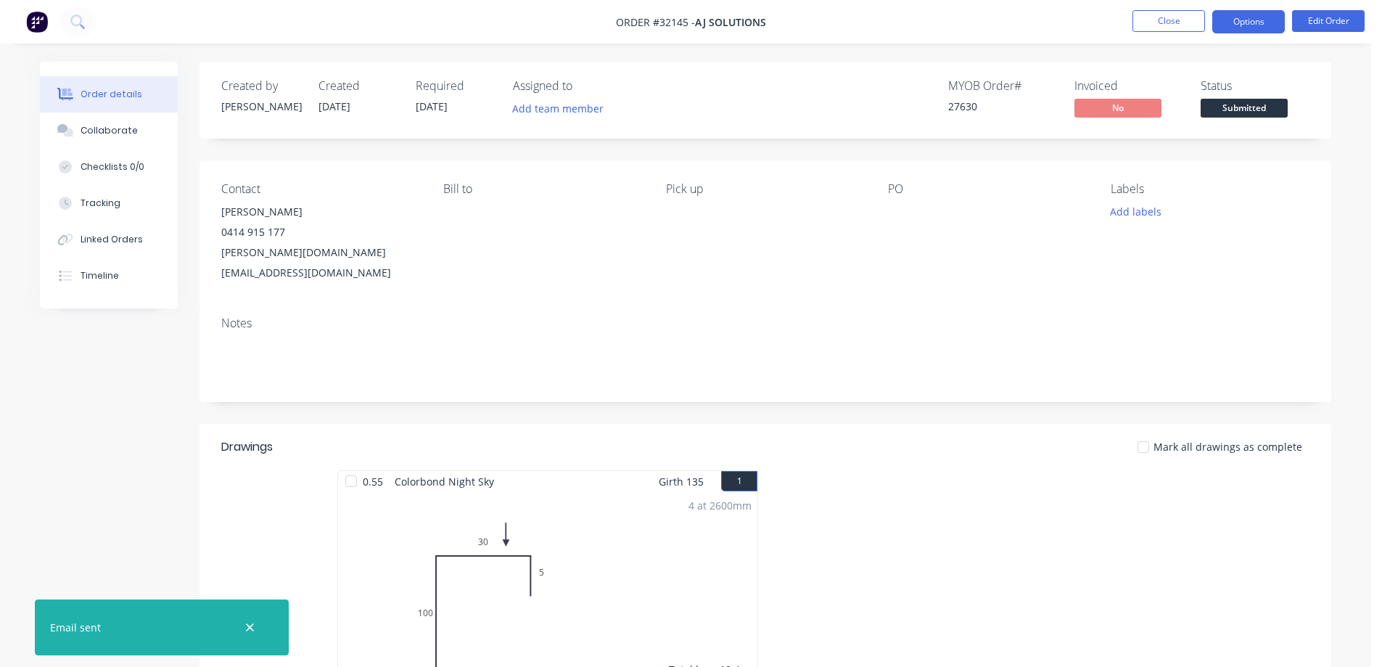
click at [1249, 22] on button "Options" at bounding box center [1248, 21] width 73 height 23
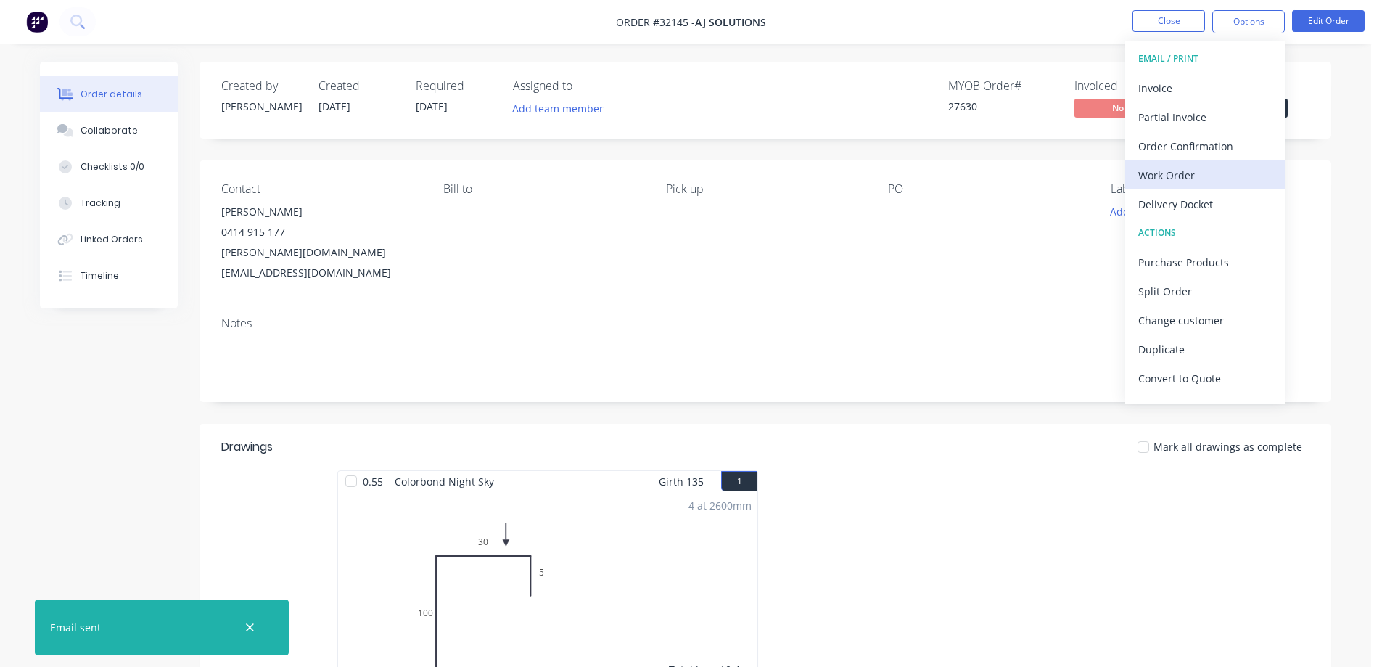
click at [1199, 176] on div "Work Order" at bounding box center [1204, 175] width 133 height 21
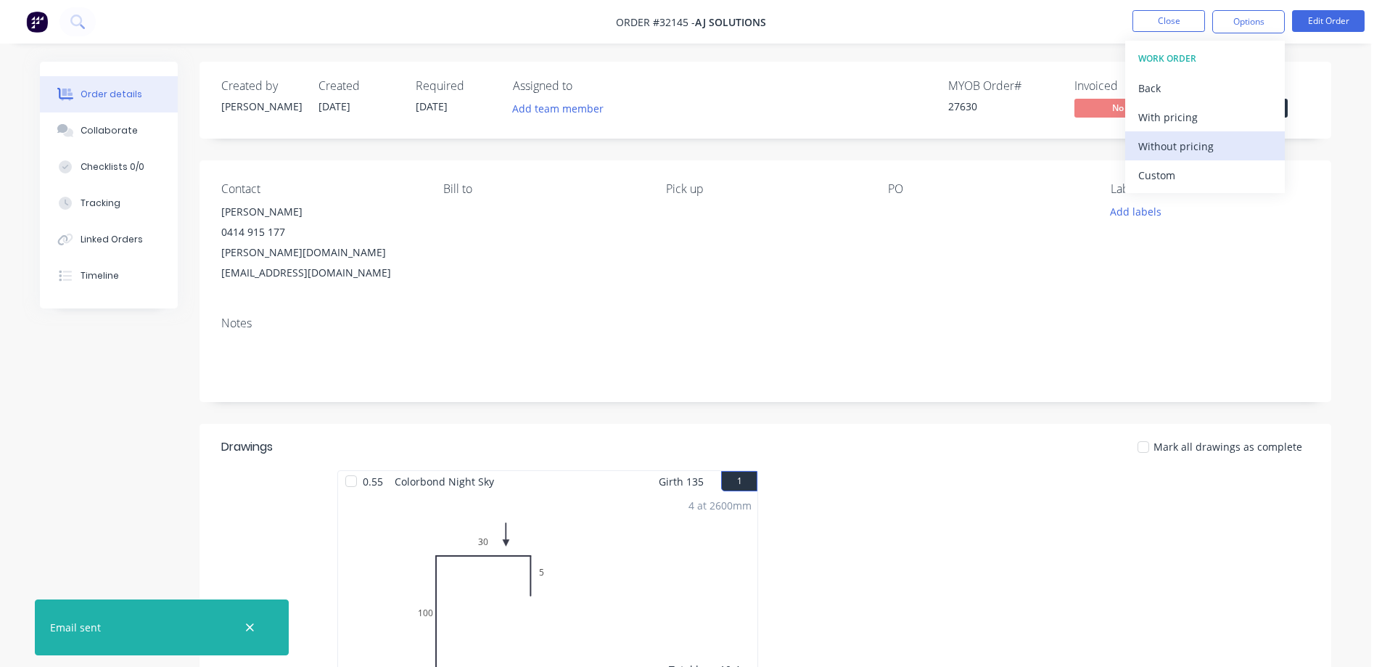
click at [1200, 152] on div "Without pricing" at bounding box center [1204, 146] width 133 height 21
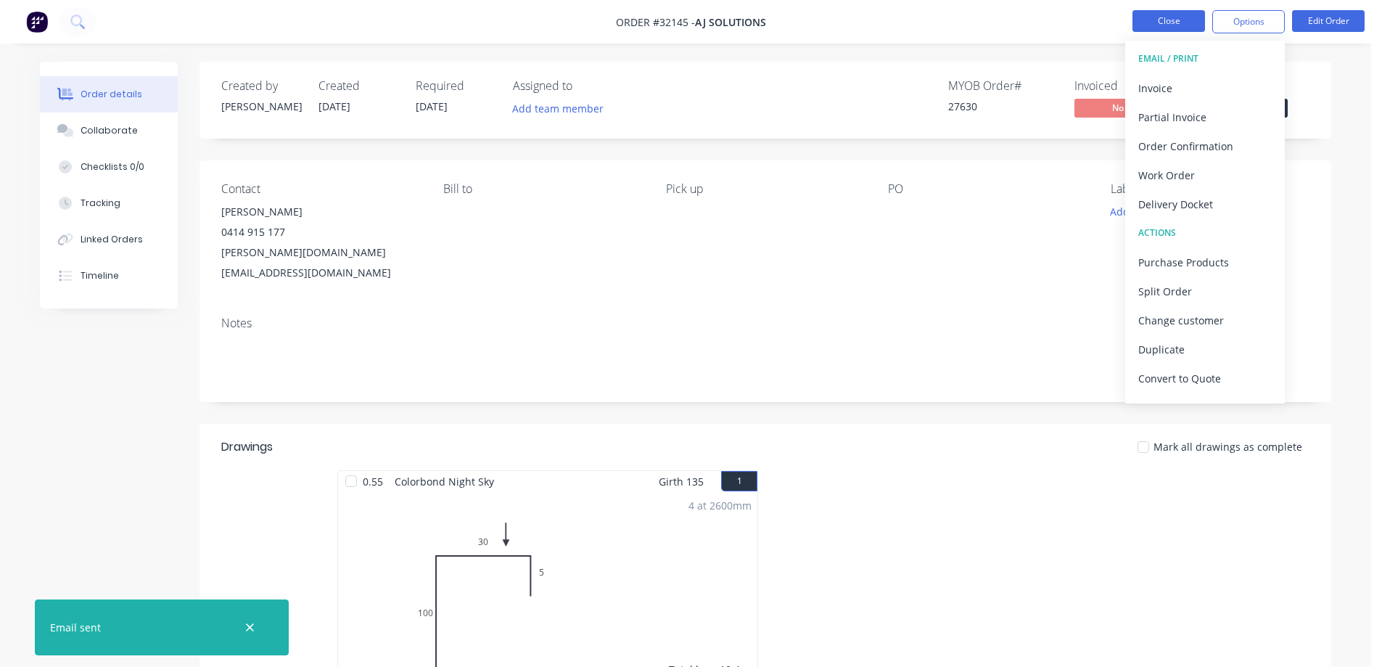
click at [1140, 26] on button "Close" at bounding box center [1168, 21] width 73 height 22
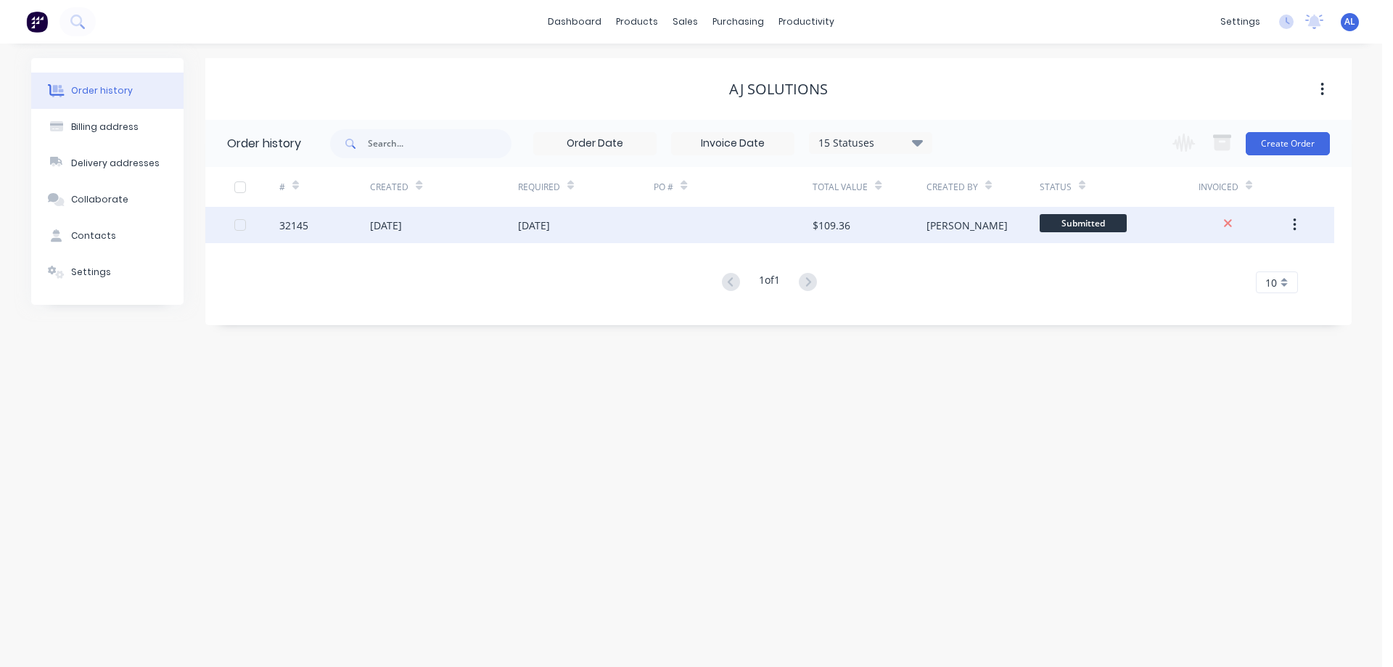
click at [906, 216] on div "$109.36" at bounding box center [868, 225] width 113 height 36
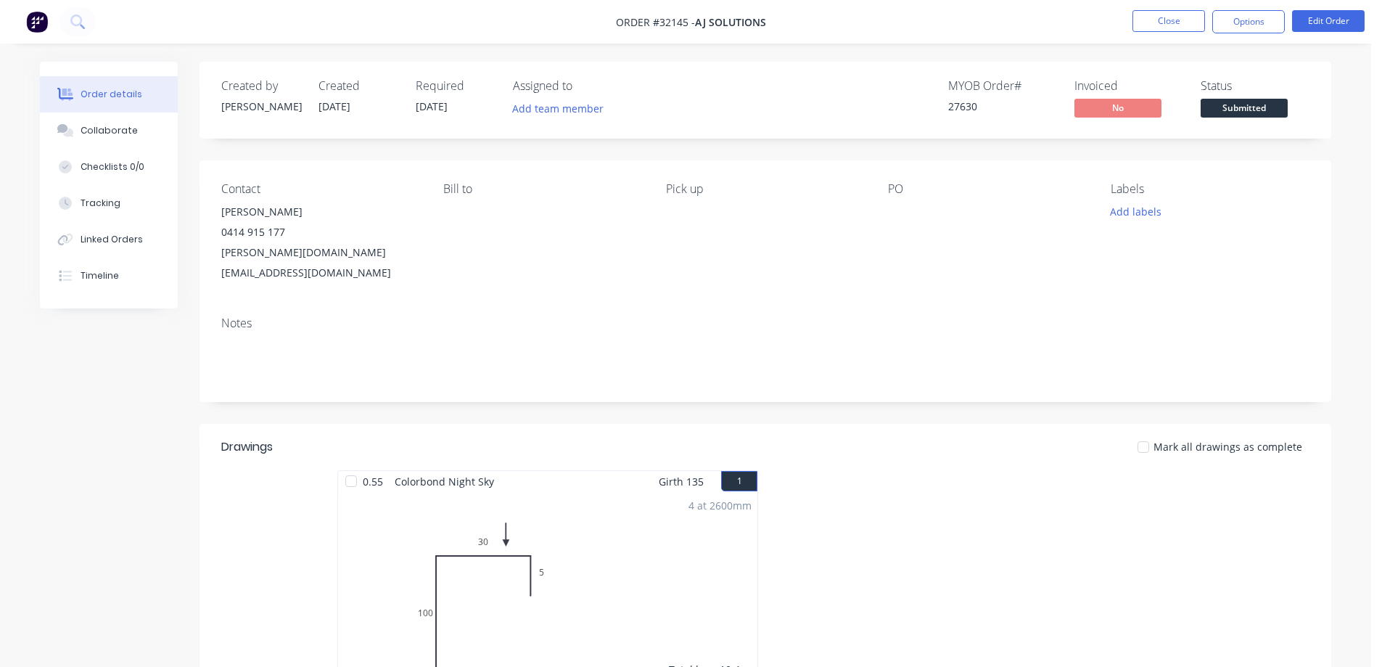
click at [1269, 107] on span "Submitted" at bounding box center [1243, 108] width 87 height 18
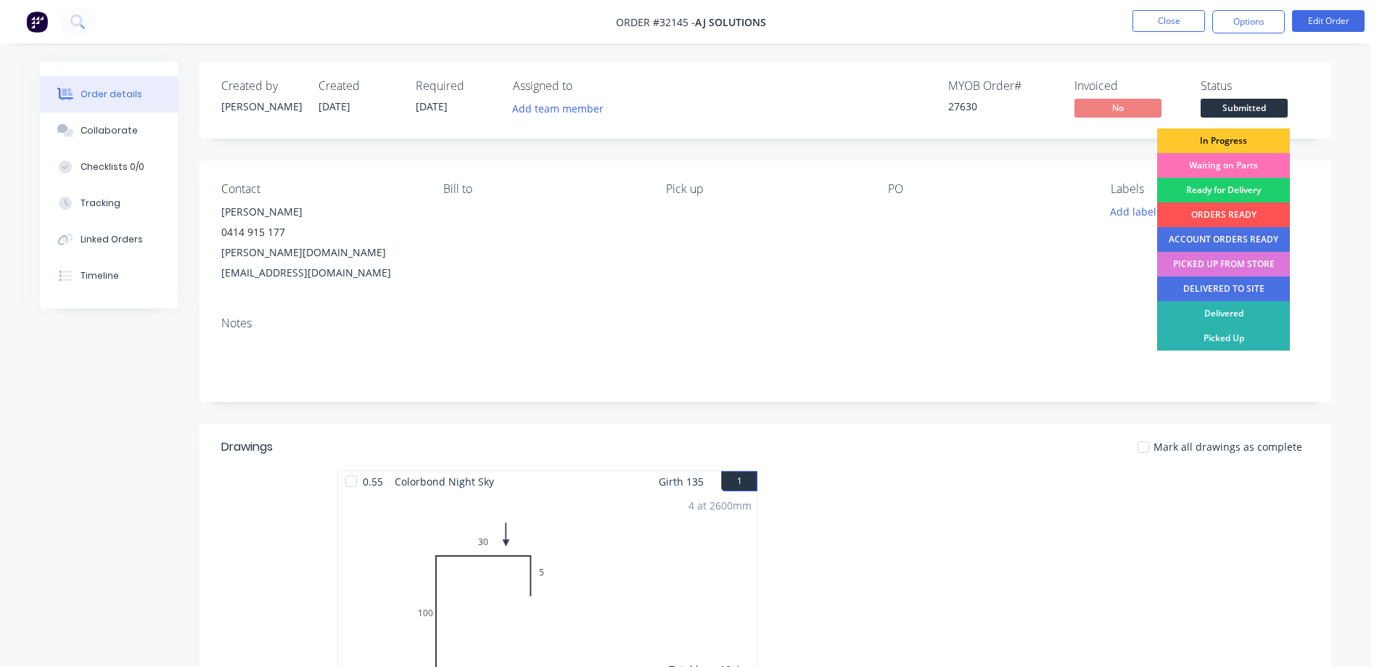
click at [1255, 142] on div "In Progress" at bounding box center [1223, 140] width 133 height 25
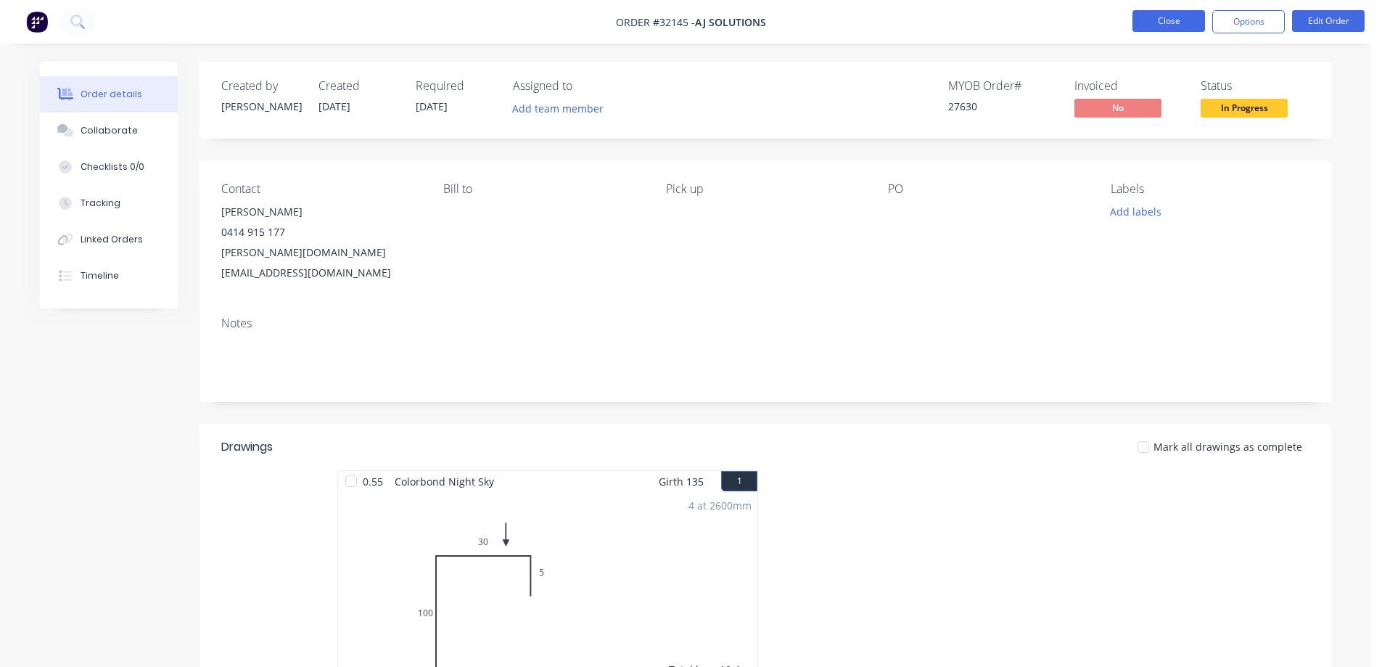
click at [1166, 17] on button "Close" at bounding box center [1168, 21] width 73 height 22
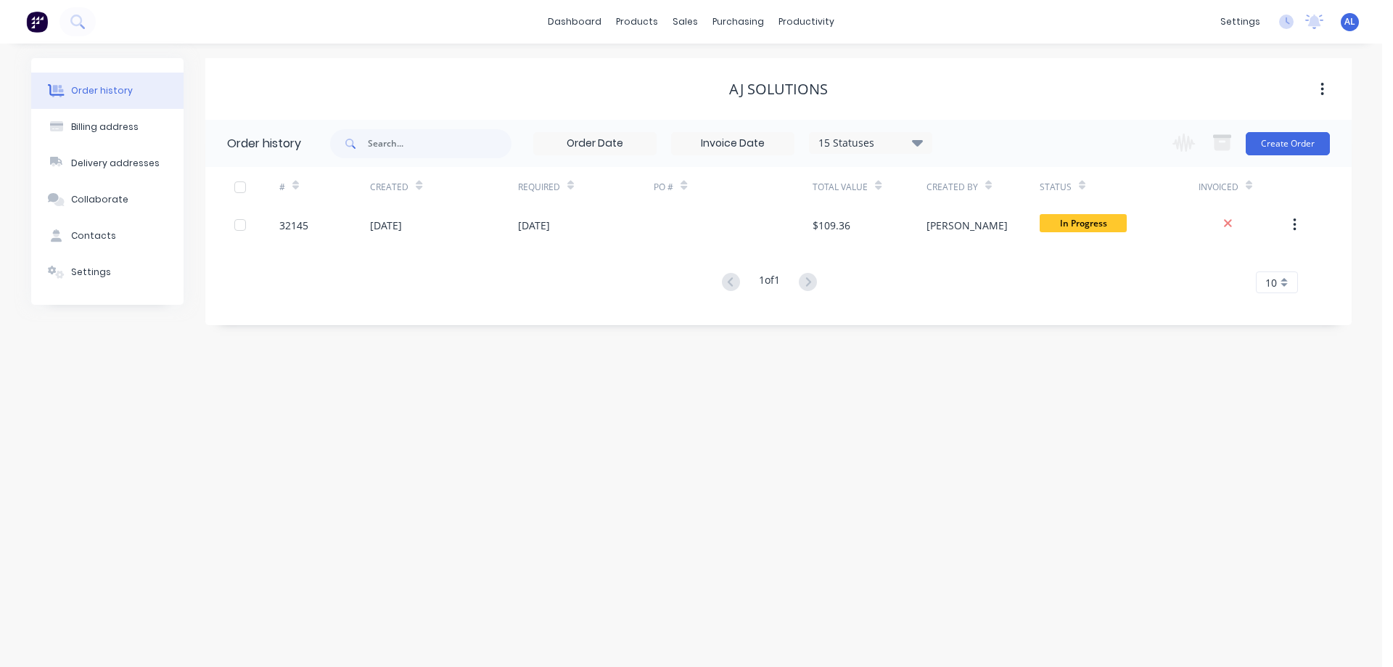
click at [44, 20] on img at bounding box center [37, 22] width 22 height 22
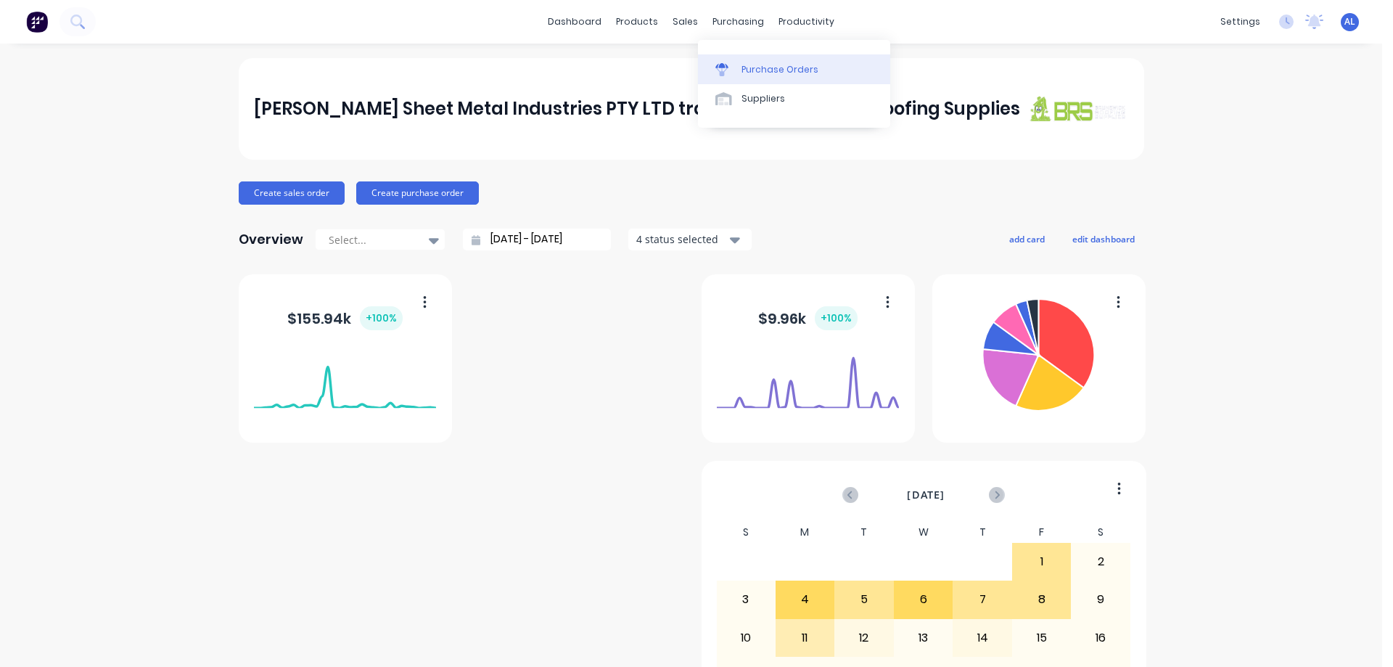
click at [736, 66] on div at bounding box center [726, 69] width 22 height 13
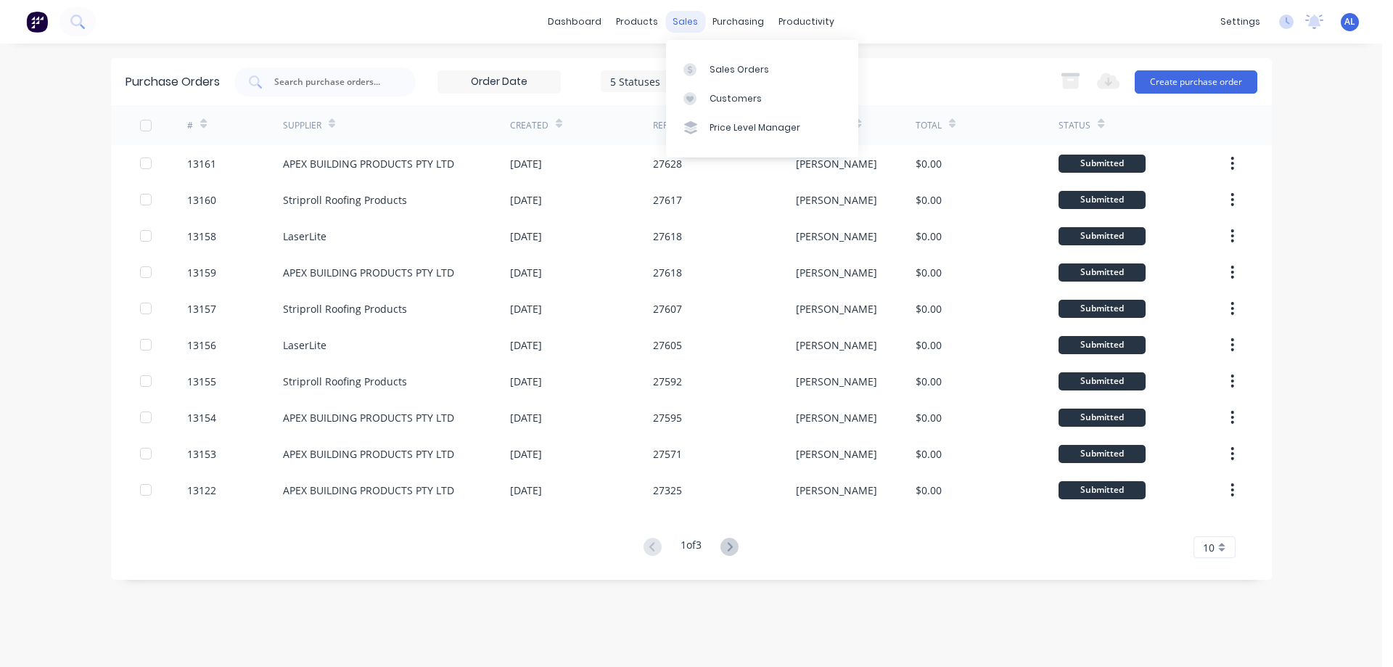
click at [677, 25] on div "sales" at bounding box center [685, 22] width 40 height 22
click at [726, 59] on link "Sales Orders" at bounding box center [762, 68] width 192 height 29
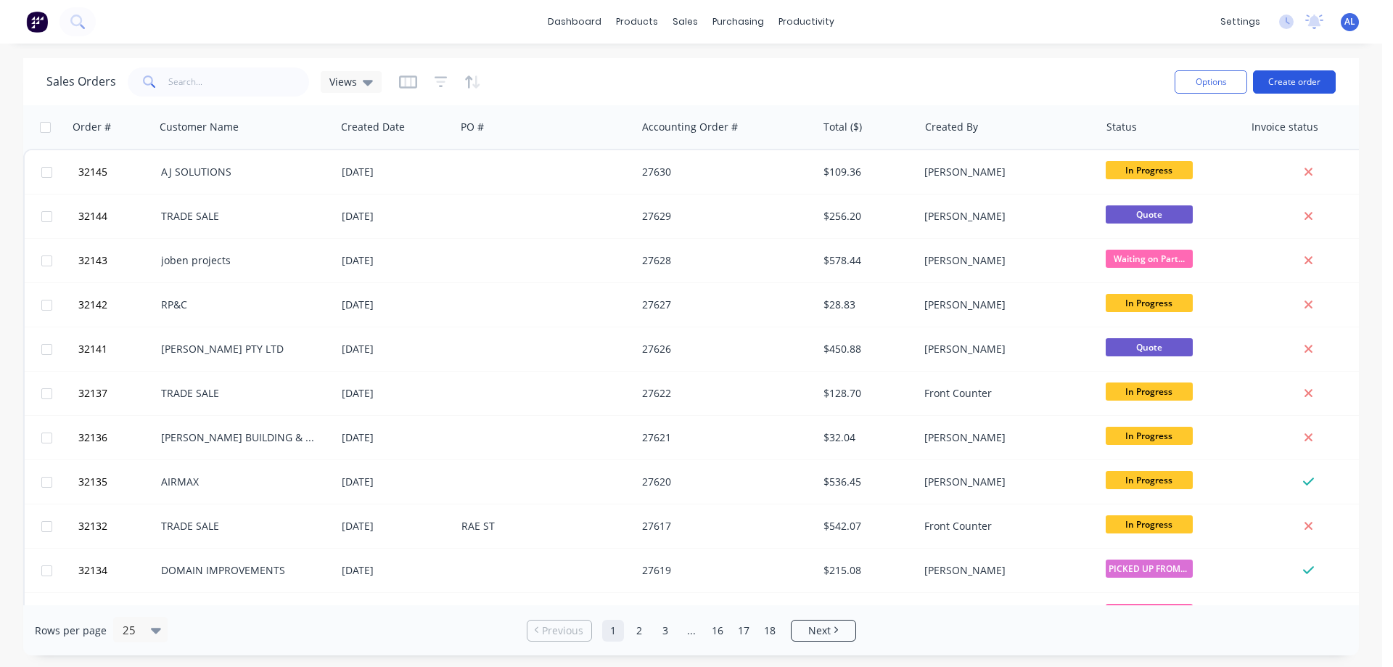
click at [1317, 78] on button "Create order" at bounding box center [1294, 81] width 83 height 23
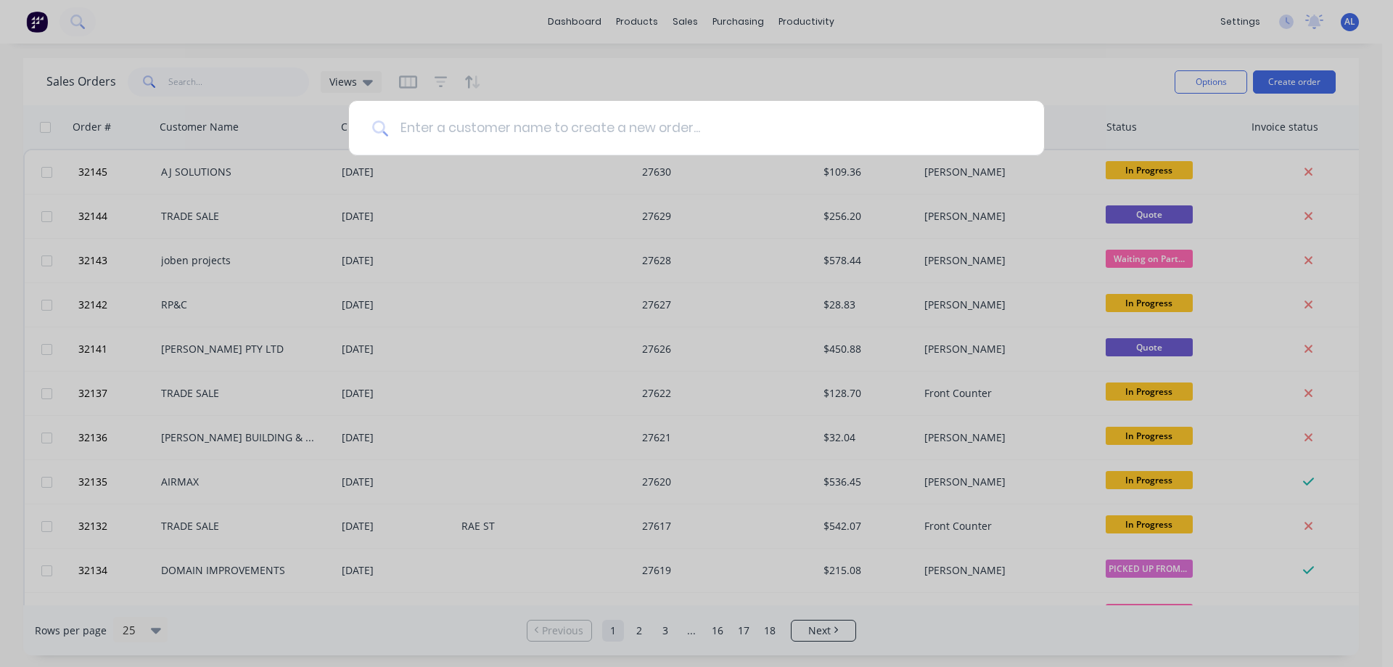
click at [536, 144] on input at bounding box center [704, 128] width 633 height 54
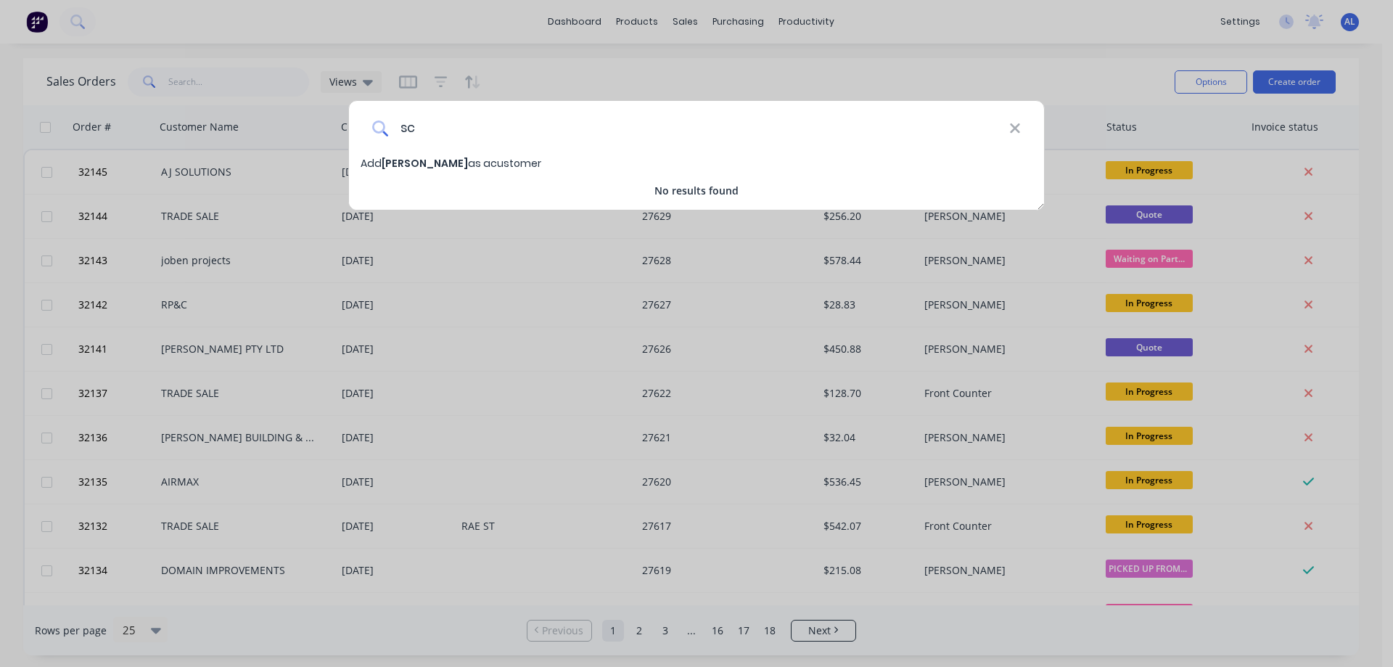
type input "s"
type input "SCASLITIBUILT"
click at [527, 165] on span "Add SCASLITIBUILT as a customer" at bounding box center [445, 163] width 168 height 15
select select "AU"
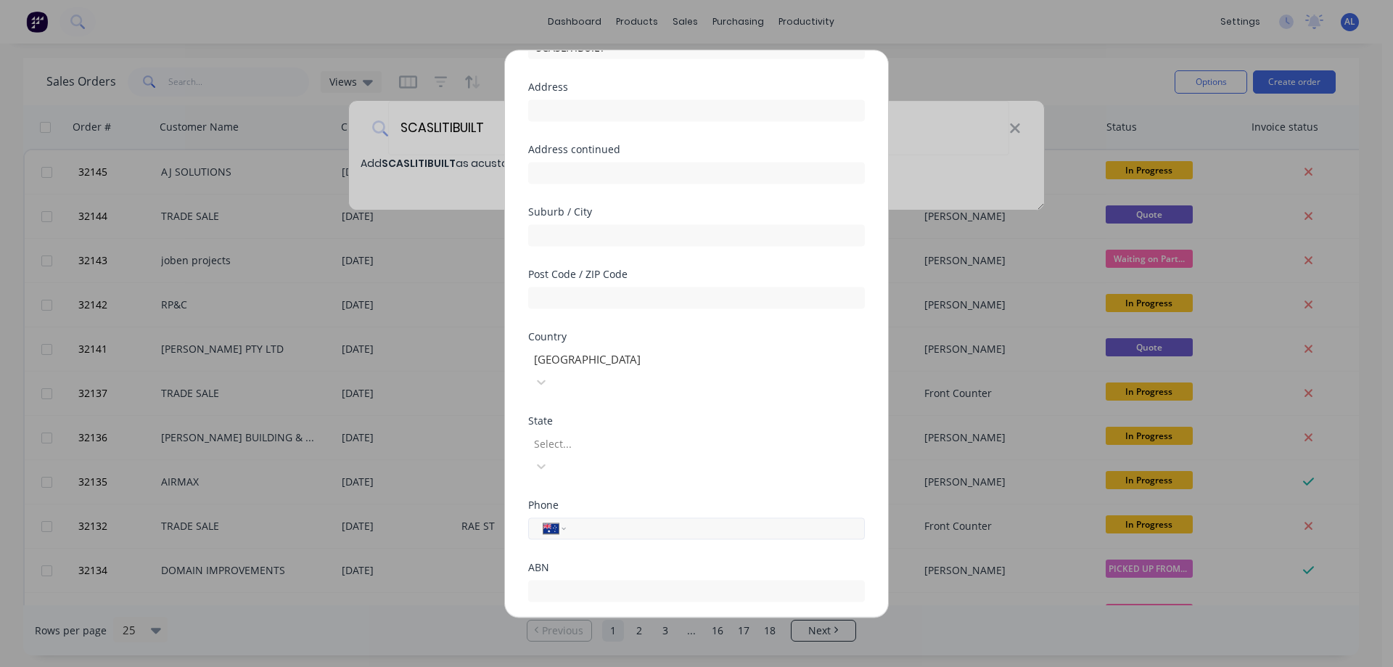
scroll to position [141, 0]
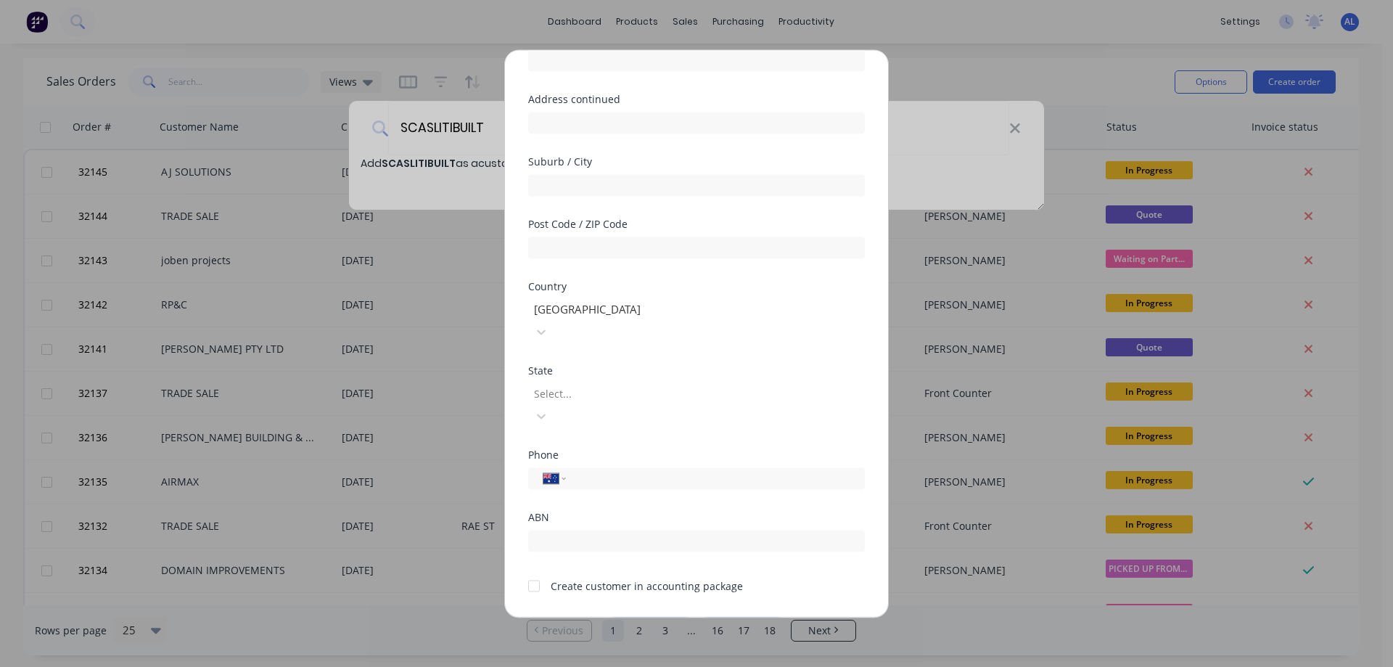
click at [534, 571] on div at bounding box center [533, 585] width 29 height 29
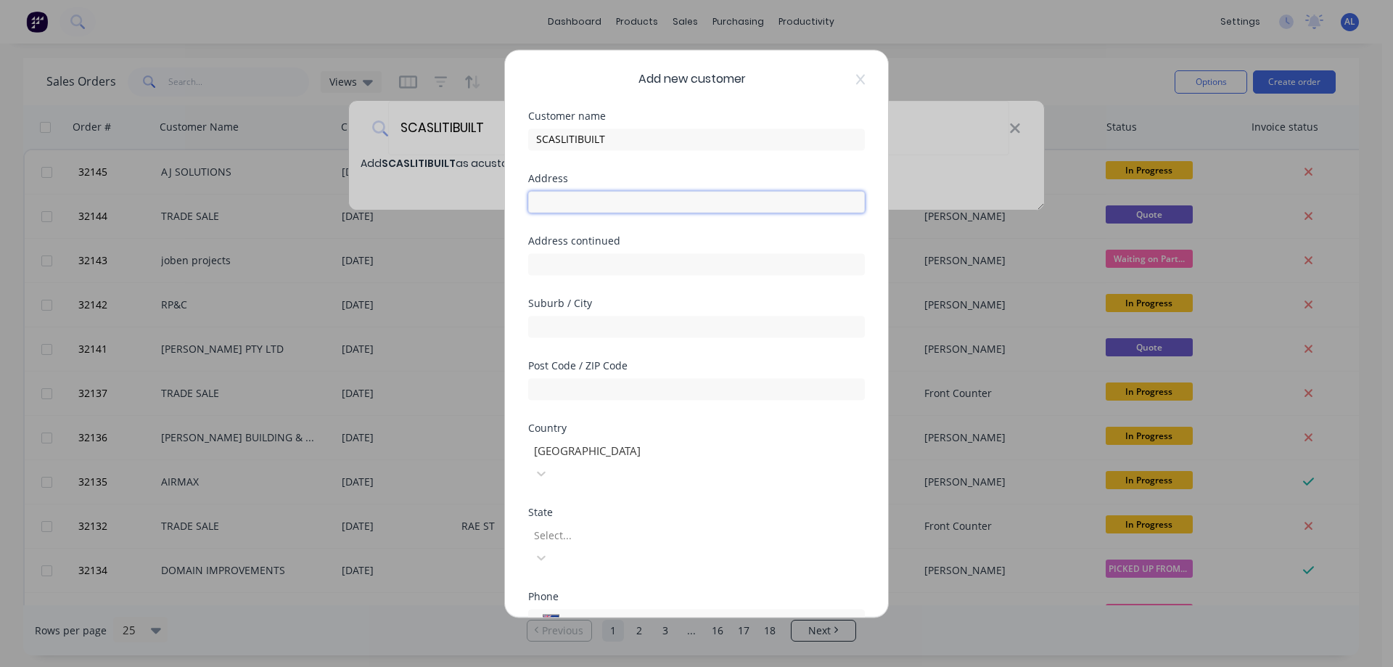
click at [600, 199] on input "text" at bounding box center [696, 202] width 337 height 22
type input "1"
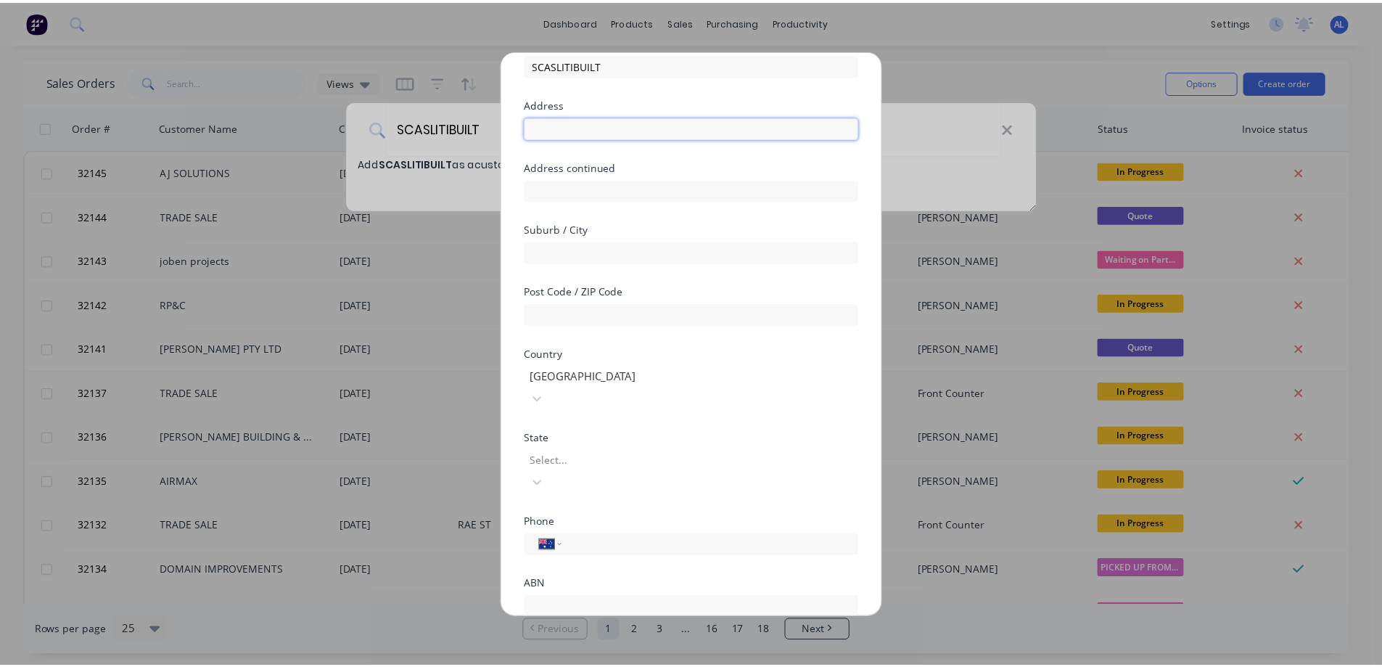
scroll to position [141, 0]
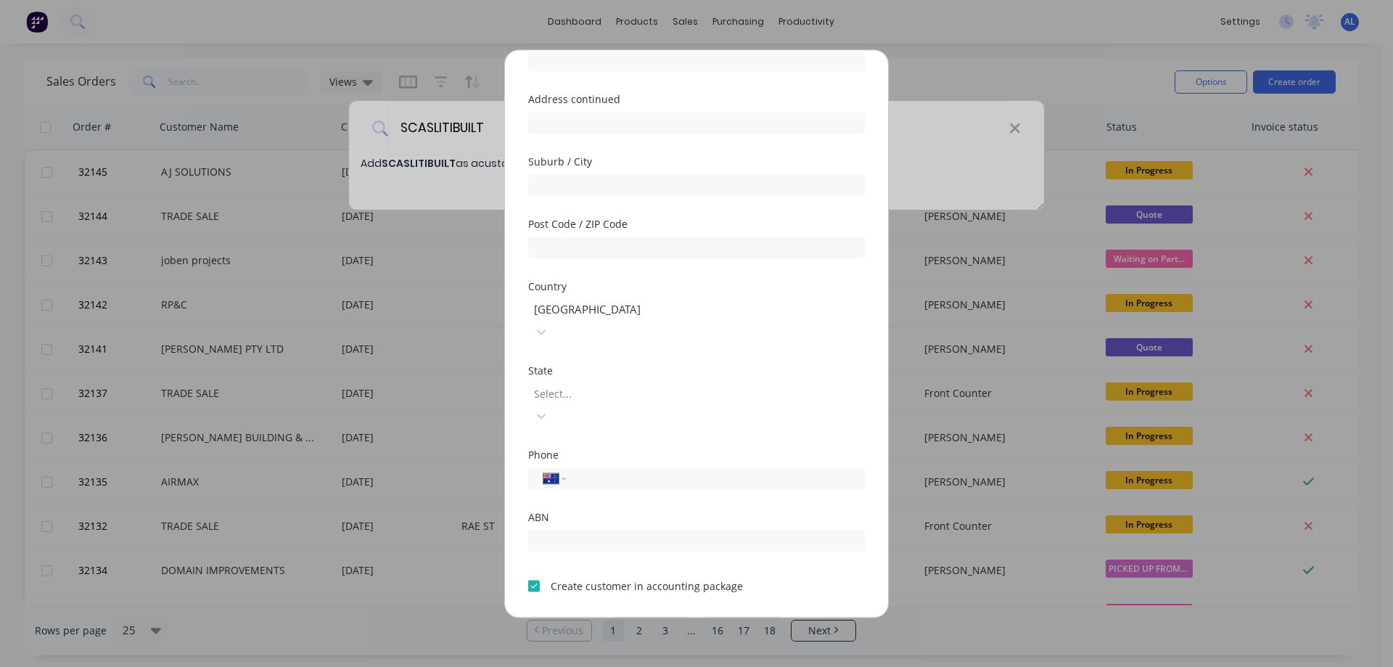
click at [664, 617] on button "Save" at bounding box center [651, 628] width 80 height 23
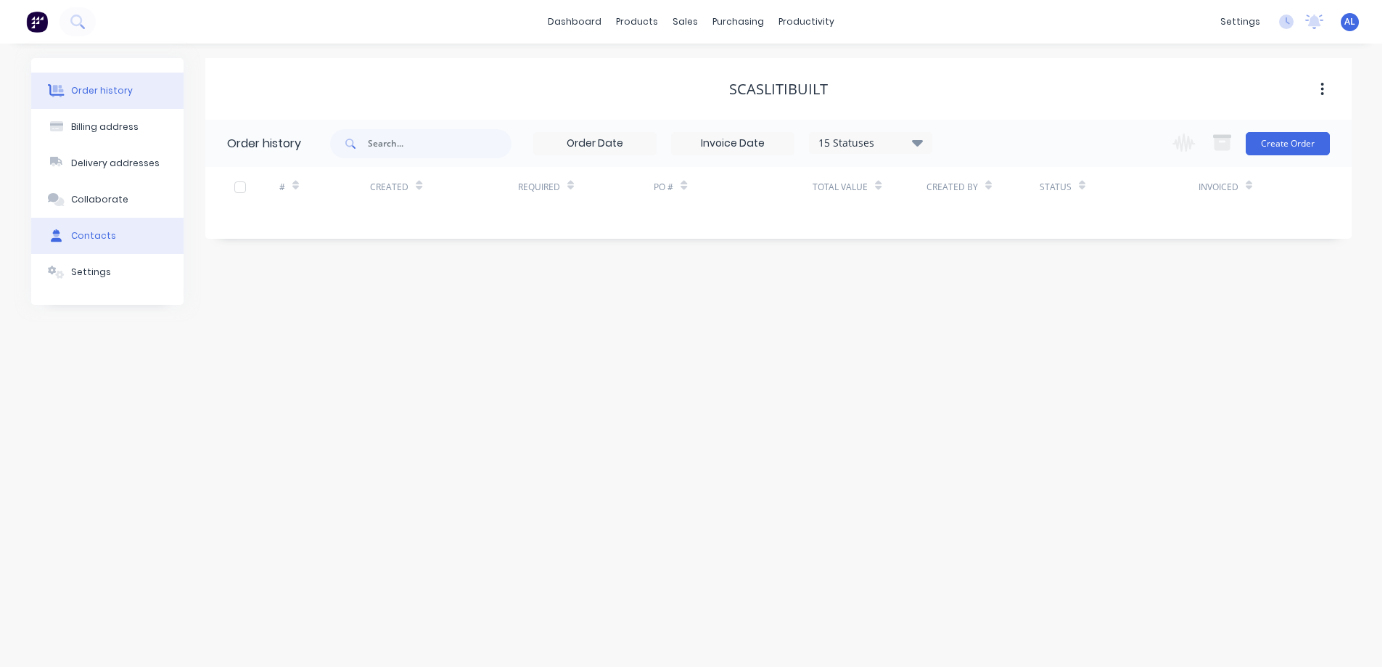
click at [98, 238] on div "Contacts" at bounding box center [93, 235] width 45 height 13
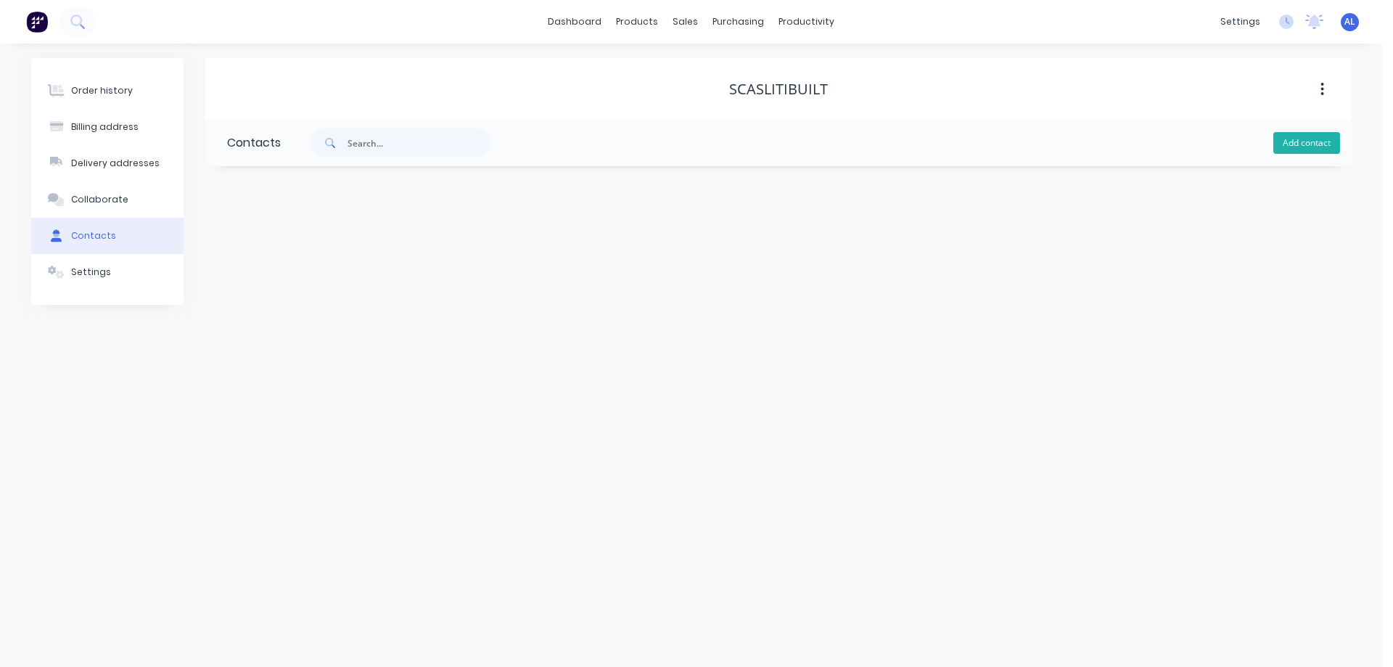
click at [1315, 147] on button "Add contact" at bounding box center [1306, 143] width 67 height 22
select select "AU"
drag, startPoint x: 339, startPoint y: 248, endPoint x: 343, endPoint y: 255, distance: 7.5
click at [340, 248] on input "text" at bounding box center [345, 250] width 237 height 22
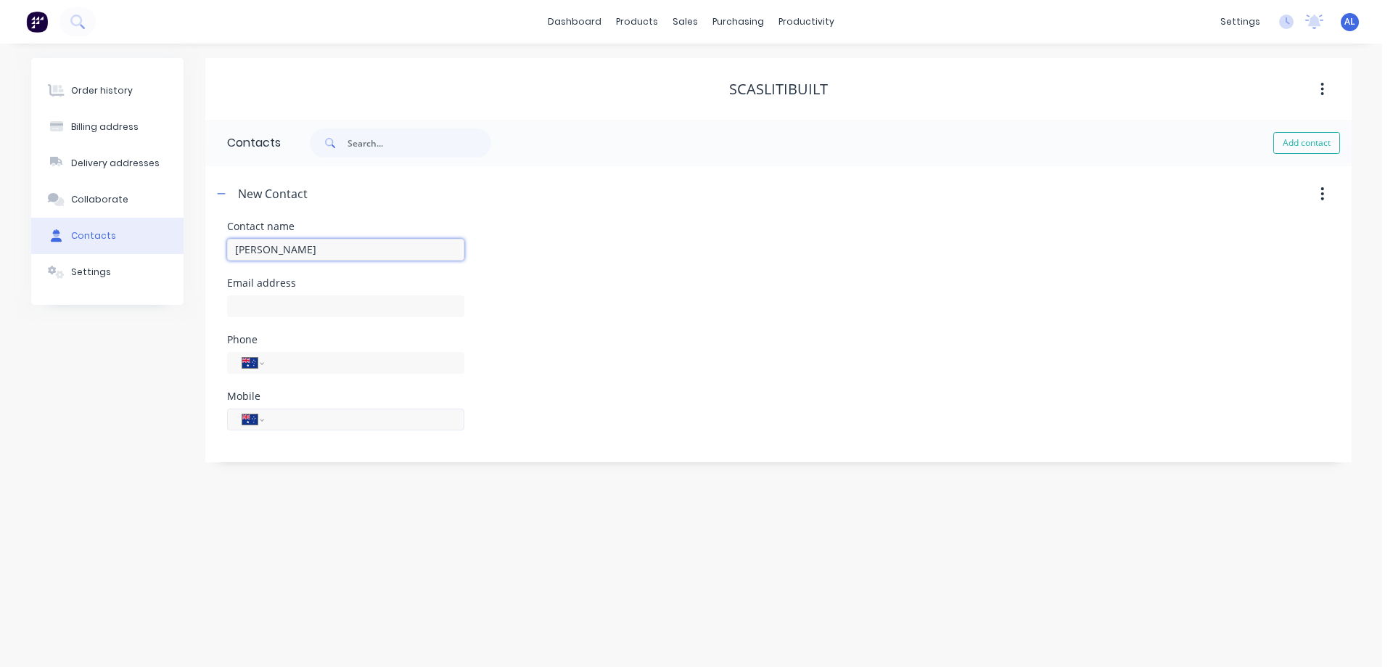
type input "[PERSON_NAME]"
select select "AU"
click at [347, 419] on input "tel" at bounding box center [361, 419] width 174 height 17
type input "0434 439 569"
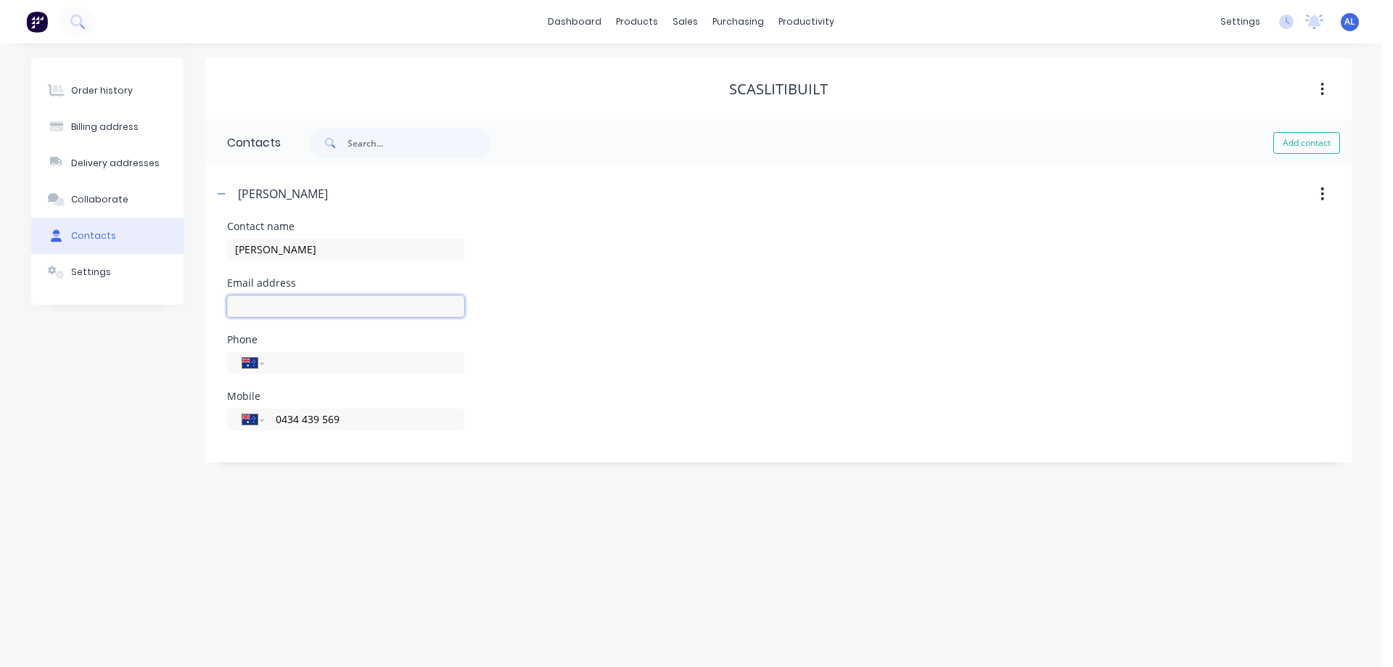
click at [356, 302] on input "text" at bounding box center [345, 306] width 237 height 22
paste input "[PERSON_NAME][EMAIL_ADDRESS][DOMAIN_NAME]"
click at [128, 399] on div "Order history Billing address Delivery addresses Collaborate Contacts Settings" at bounding box center [107, 260] width 152 height 404
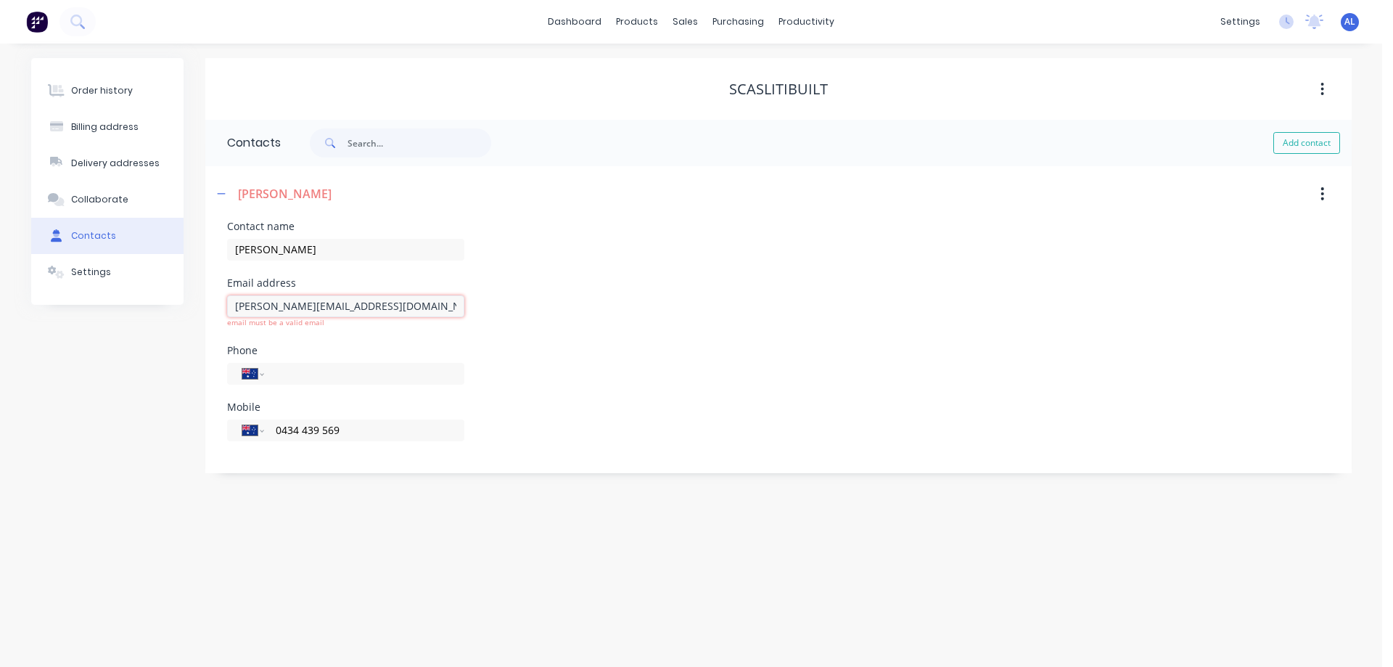
click at [234, 305] on input "[PERSON_NAME][EMAIL_ADDRESS][DOMAIN_NAME]" at bounding box center [345, 306] width 237 height 22
click at [374, 342] on div "[PERSON_NAME][EMAIL_ADDRESS][DOMAIN_NAME] email must be a valid email" at bounding box center [345, 319] width 237 height 54
click at [353, 339] on div "[PERSON_NAME][EMAIL_ADDRESS][DOMAIN_NAME] email must be a valid email" at bounding box center [345, 319] width 237 height 54
drag, startPoint x: 359, startPoint y: 339, endPoint x: 344, endPoint y: 348, distance: 17.9
click at [358, 339] on div "[PERSON_NAME][EMAIL_ADDRESS][DOMAIN_NAME] email must be a valid email" at bounding box center [345, 319] width 237 height 54
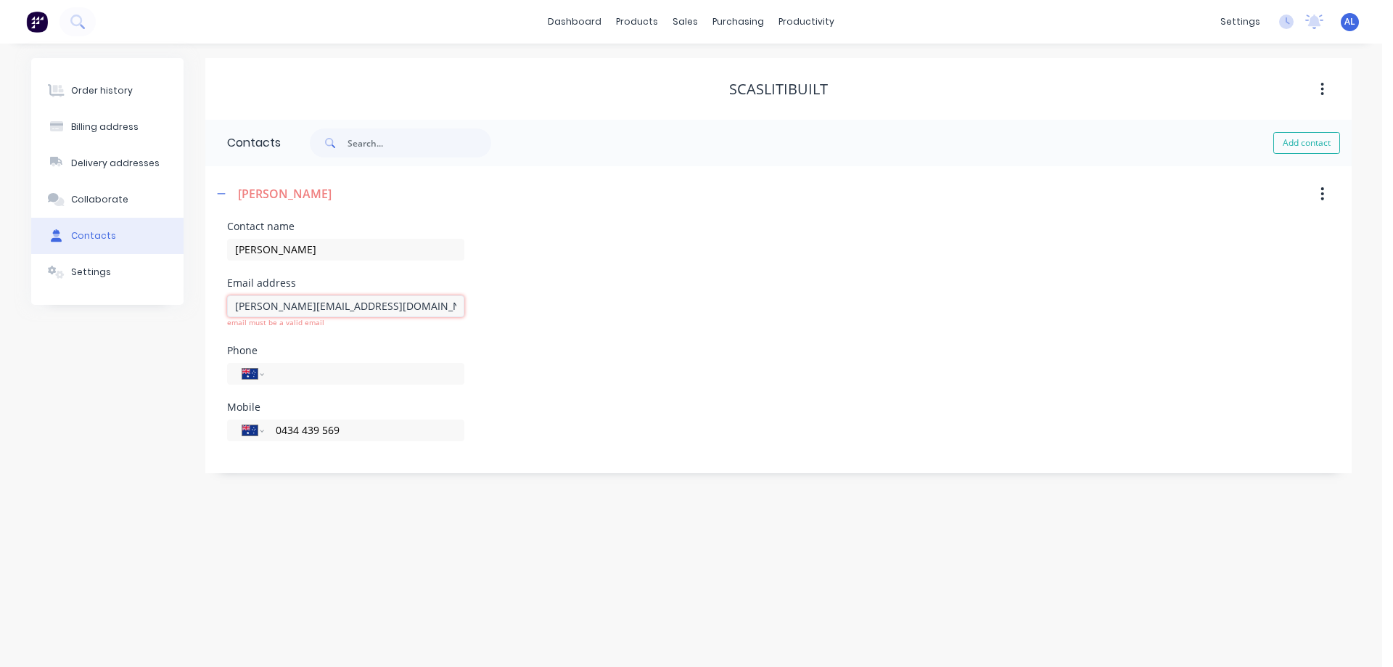
click at [363, 312] on input "[PERSON_NAME][EMAIL_ADDRESS][DOMAIN_NAME]" at bounding box center [345, 306] width 237 height 22
type input "d"
type input "[PERSON_NAME][EMAIL_ADDRESS][DOMAIN_NAME]"
click at [535, 342] on div "Contact name [PERSON_NAME] Email address [PERSON_NAME][EMAIL_ADDRESS][DOMAIN_NA…" at bounding box center [778, 339] width 1103 height 237
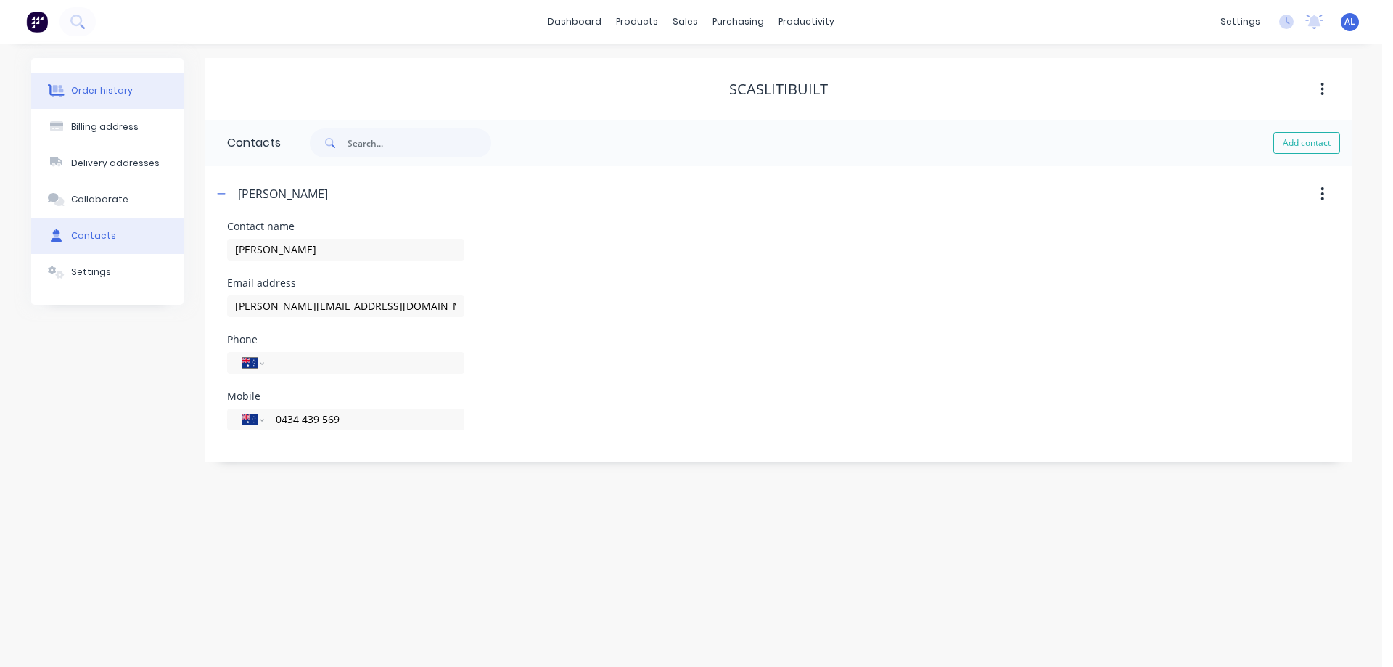
click at [86, 99] on button "Order history" at bounding box center [107, 91] width 152 height 36
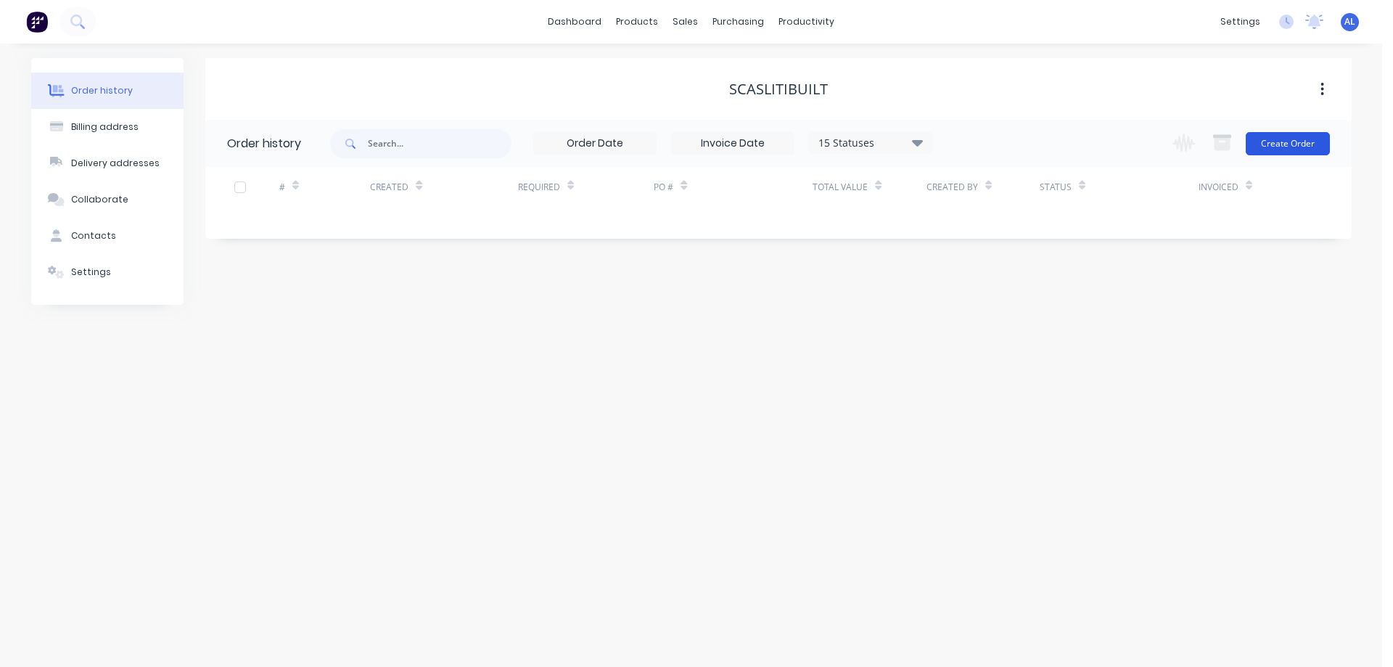
click at [1310, 149] on button "Create Order" at bounding box center [1287, 143] width 84 height 23
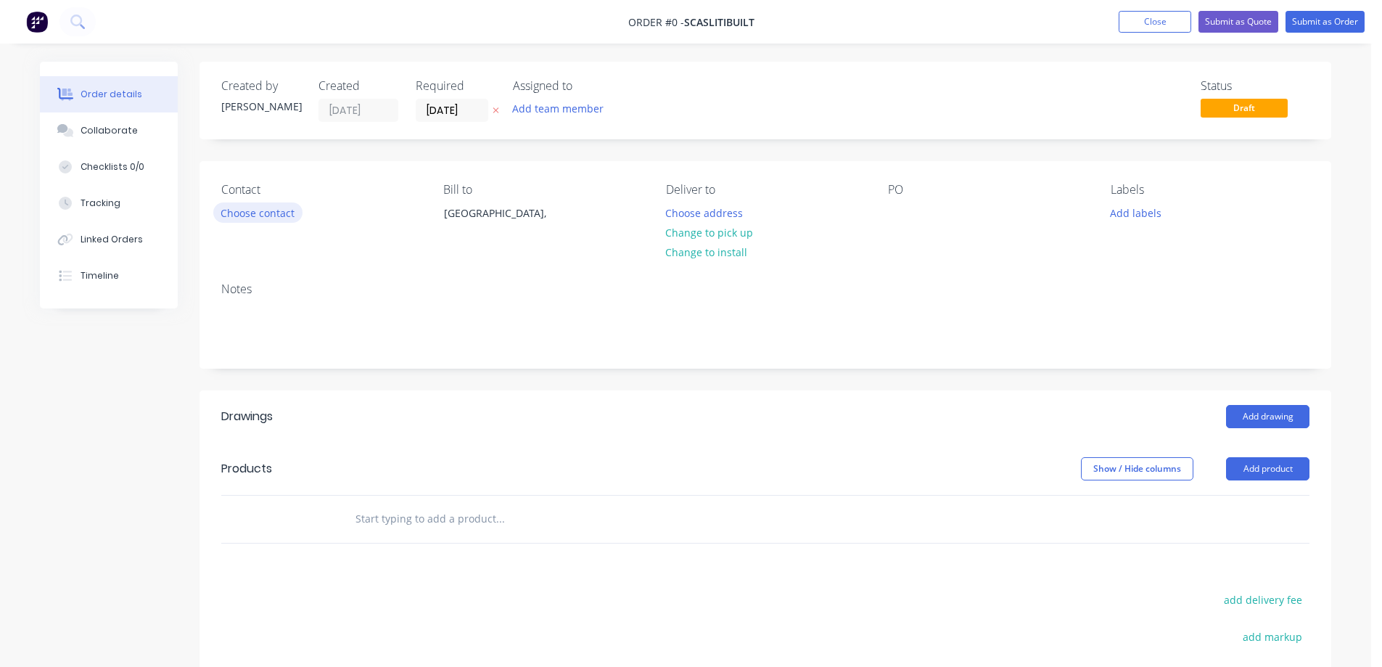
click at [275, 214] on button "Choose contact" at bounding box center [257, 212] width 89 height 20
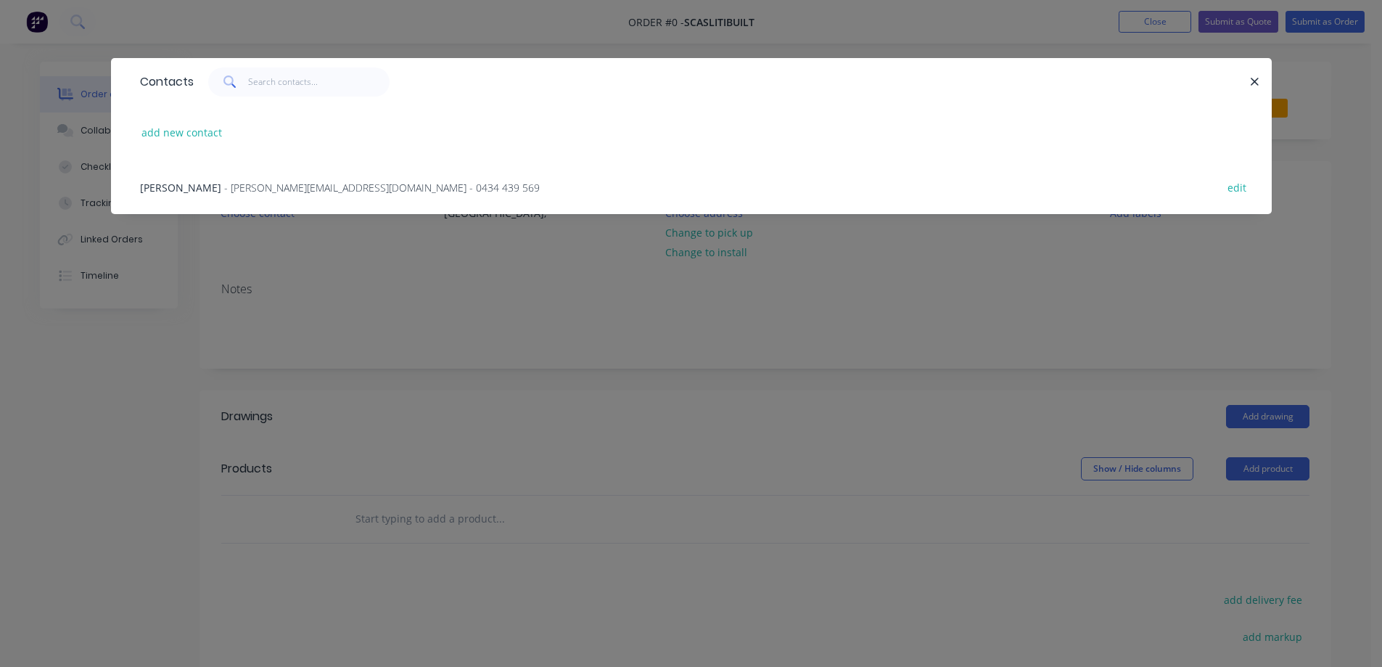
click at [272, 192] on span "- [PERSON_NAME][EMAIL_ADDRESS][DOMAIN_NAME] - 0434 439 569" at bounding box center [382, 188] width 316 height 14
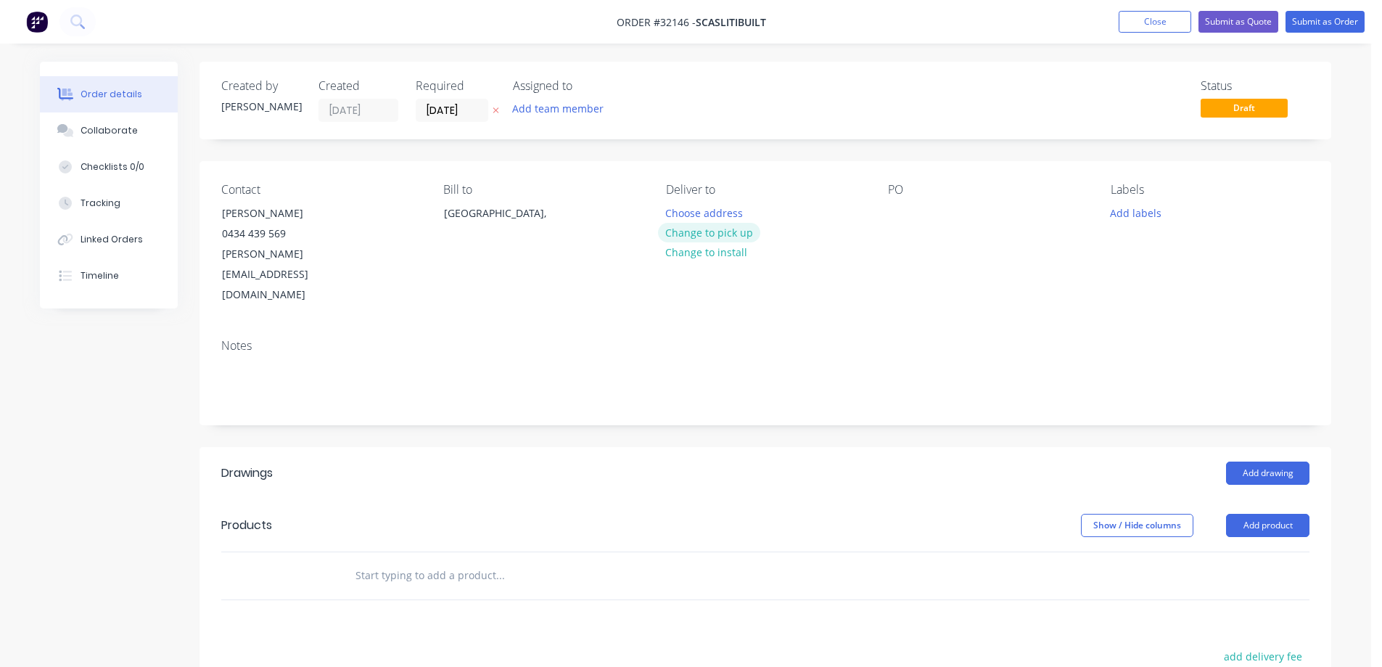
click at [714, 231] on button "Change to pick up" at bounding box center [709, 233] width 103 height 20
click at [702, 236] on button "Change to delivery" at bounding box center [711, 233] width 106 height 20
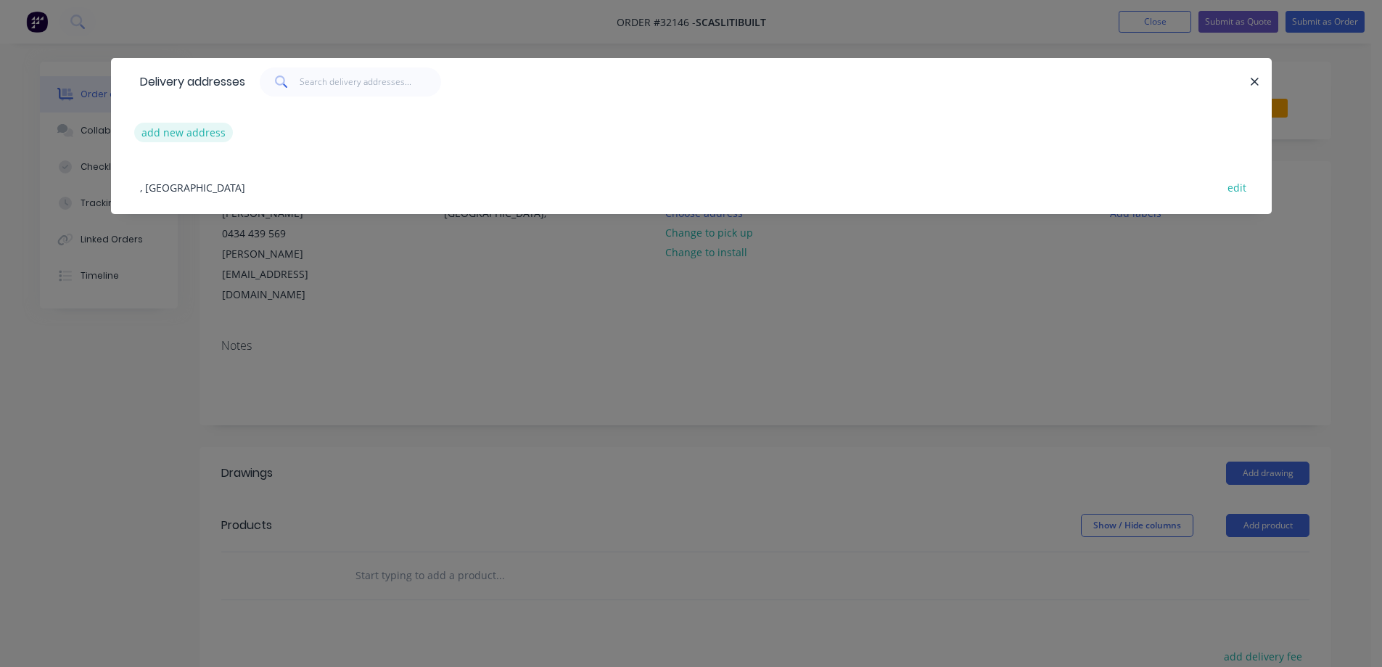
click at [203, 134] on button "add new address" at bounding box center [183, 133] width 99 height 20
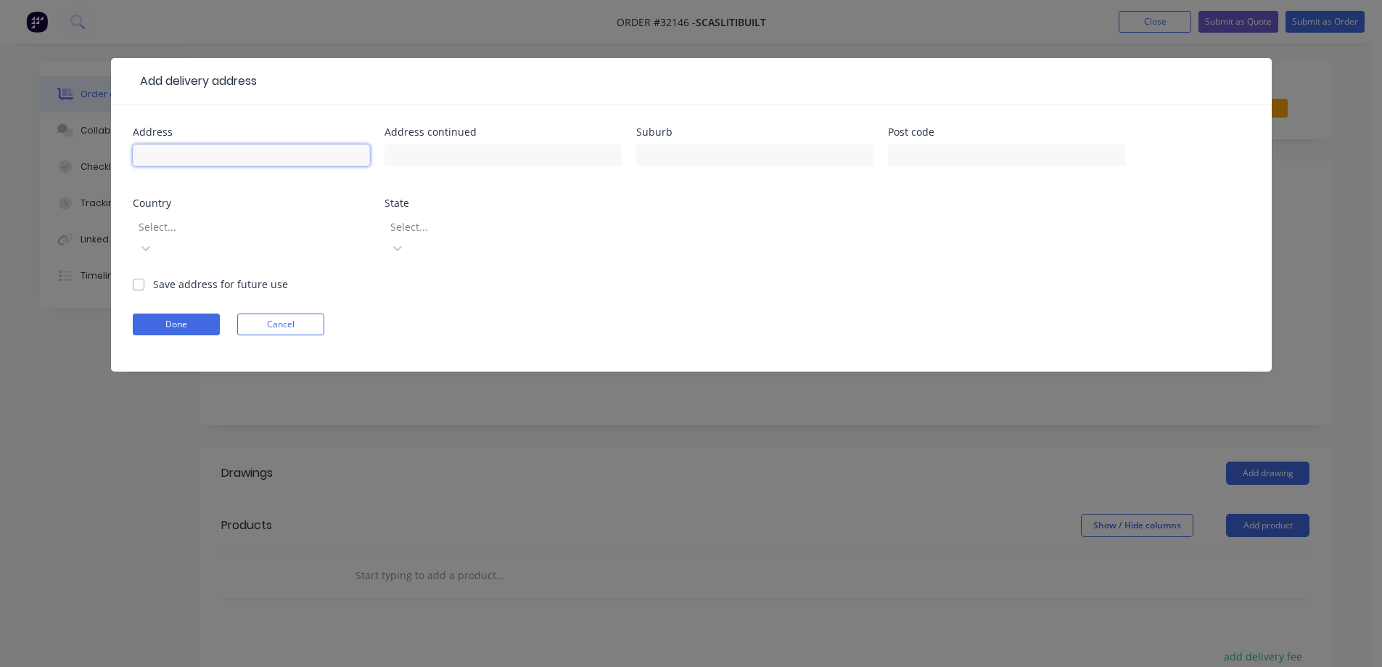
click at [212, 151] on input "text" at bounding box center [251, 155] width 237 height 22
type input "[STREET_ADDRESS]"
drag, startPoint x: 427, startPoint y: 153, endPoint x: 436, endPoint y: 284, distance: 131.6
click at [427, 154] on input "text" at bounding box center [502, 155] width 237 height 22
click at [706, 162] on input "text" at bounding box center [754, 155] width 237 height 22
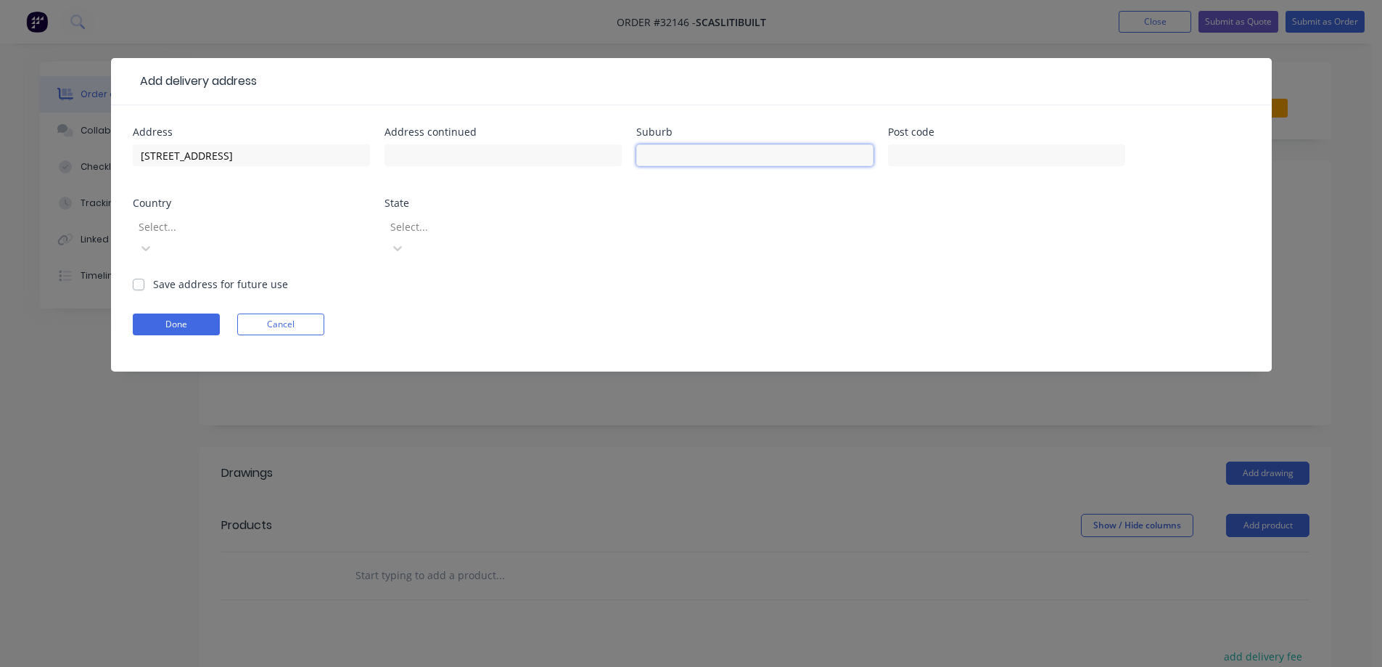
type input "Pascoevale"
type input "3044"
click at [153, 276] on label "Save address for future use" at bounding box center [220, 283] width 135 height 15
click at [134, 276] on input "Save address for future use" at bounding box center [139, 283] width 12 height 14
checkbox input "true"
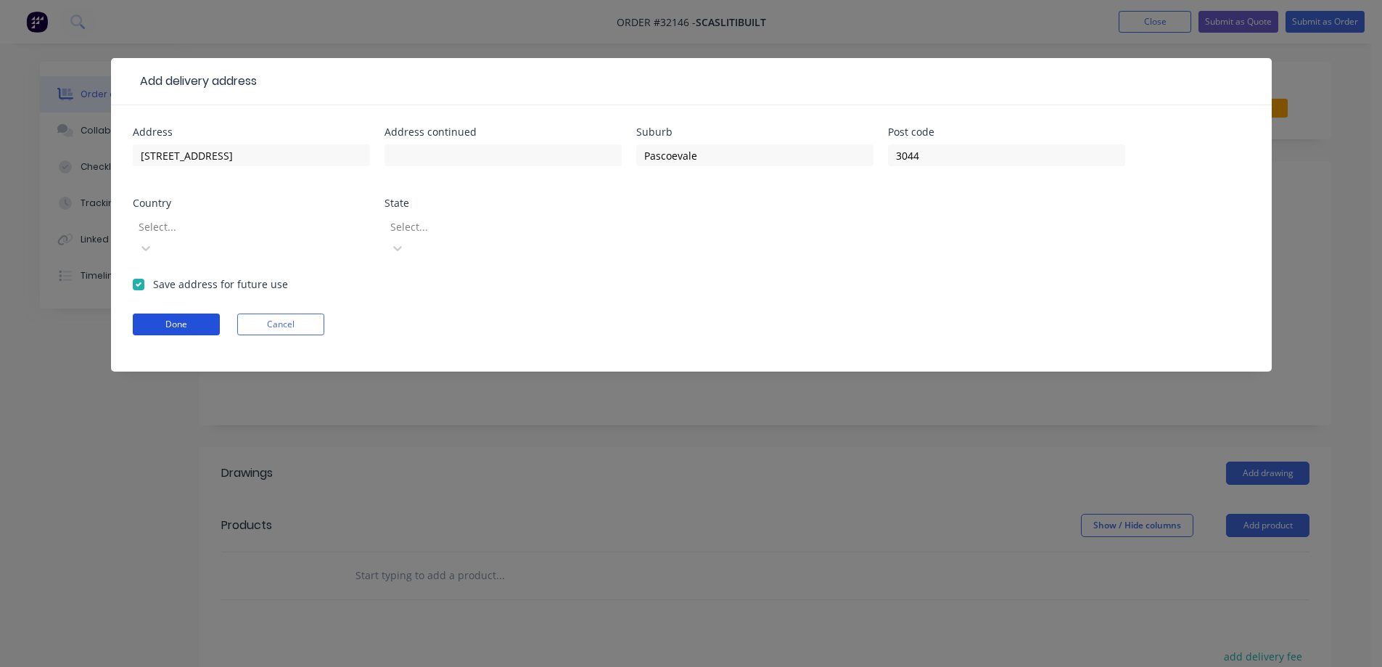
click at [191, 313] on button "Done" at bounding box center [176, 324] width 87 height 22
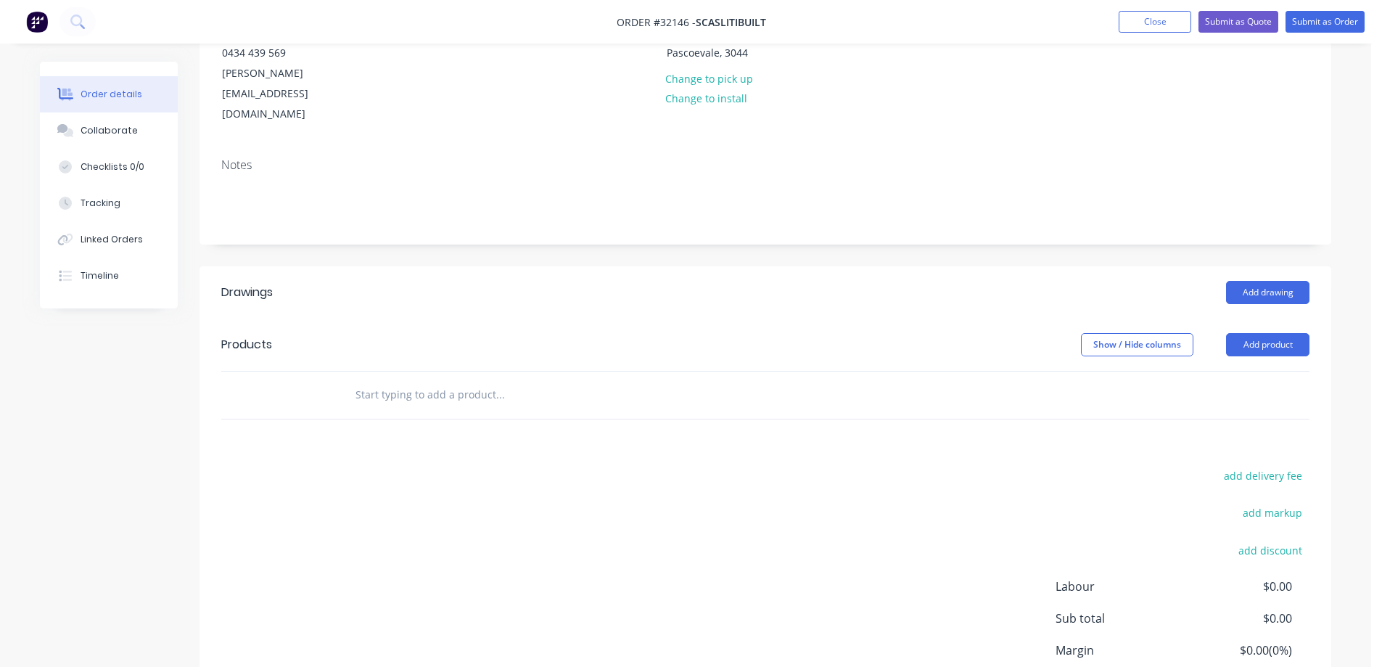
scroll to position [263, 0]
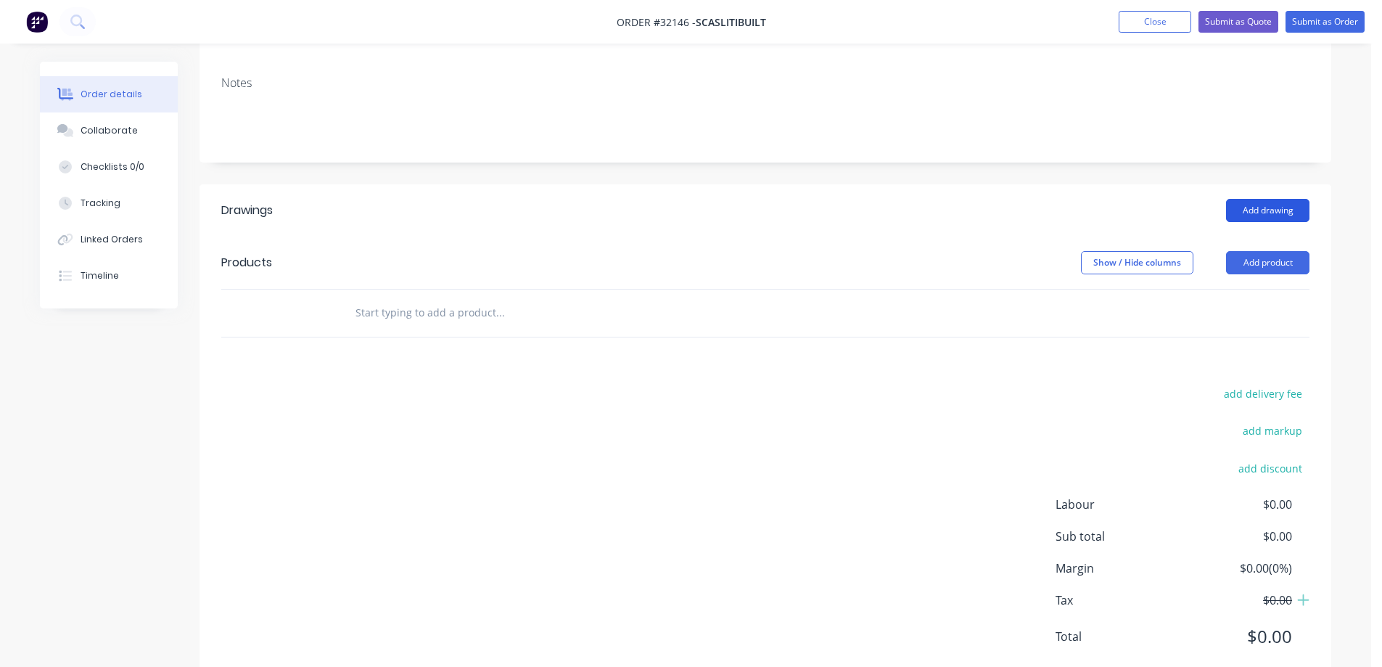
click at [1273, 199] on button "Add drawing" at bounding box center [1267, 210] width 83 height 23
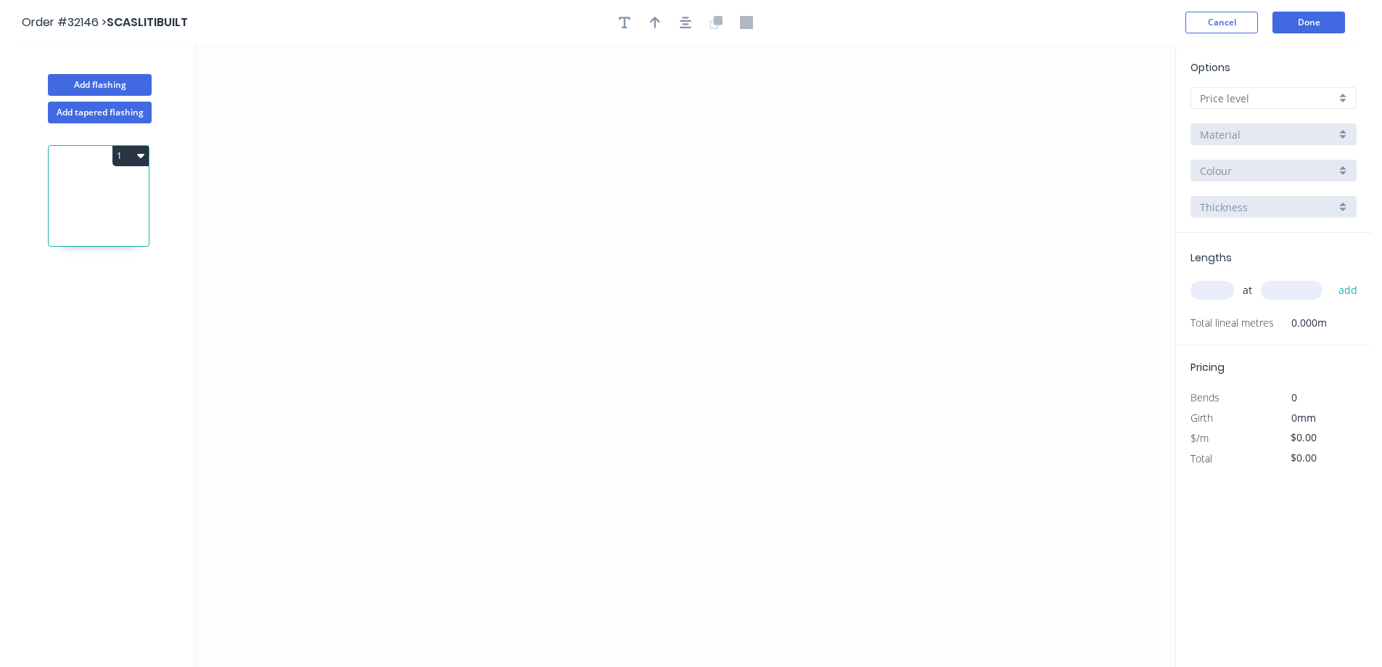
click at [1346, 94] on div at bounding box center [1273, 98] width 166 height 22
click at [1274, 122] on div "A" at bounding box center [1273, 125] width 165 height 25
type input "A"
click at [1340, 169] on div "Basalt" at bounding box center [1273, 171] width 166 height 22
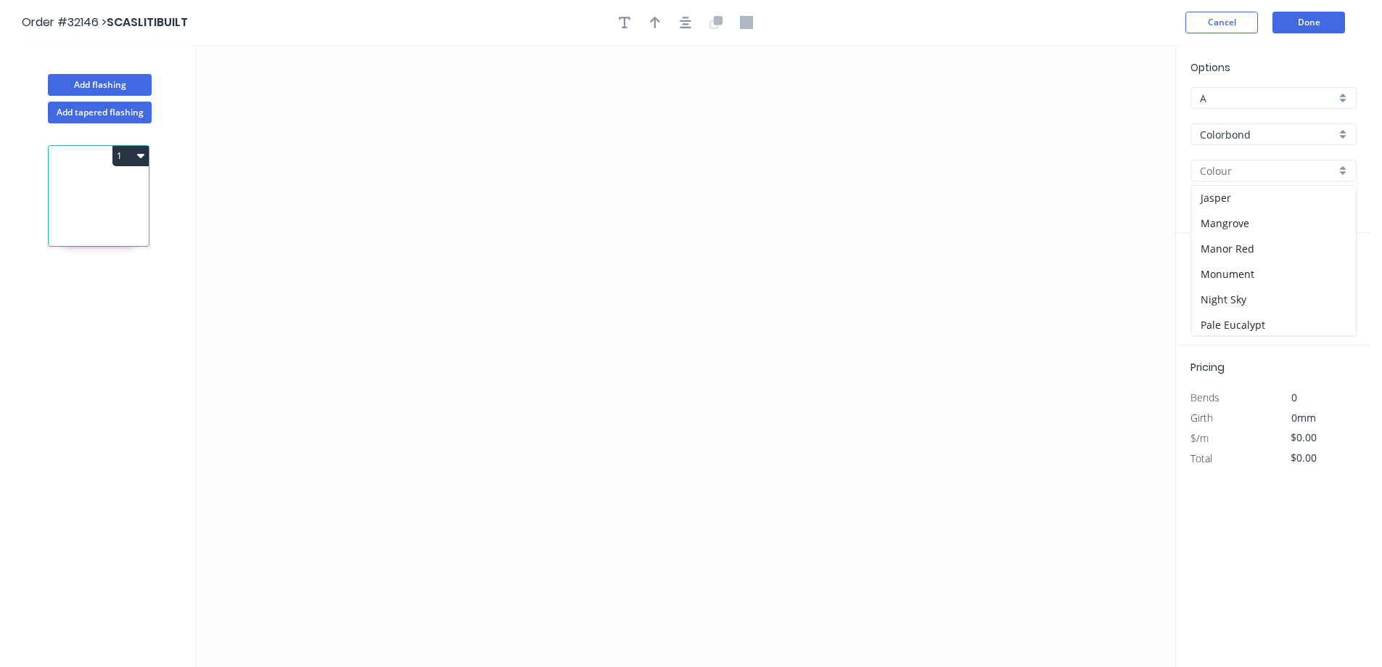
scroll to position [145, 0]
click at [1254, 202] on div "Dover White" at bounding box center [1273, 205] width 165 height 25
type input "Dover White"
click at [525, 152] on icon "0" at bounding box center [685, 356] width 979 height 622
click at [519, 316] on icon "0" at bounding box center [685, 356] width 979 height 622
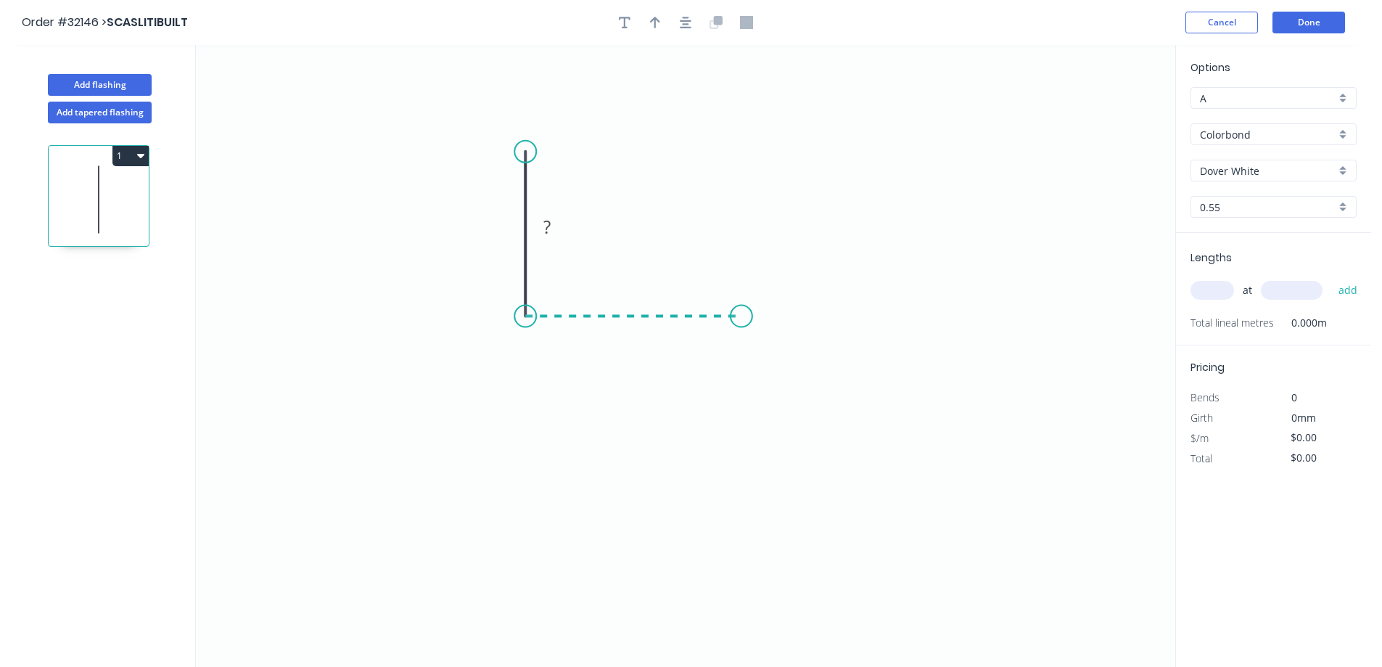
click at [741, 311] on icon "0 ?" at bounding box center [685, 356] width 979 height 622
drag, startPoint x: 738, startPoint y: 363, endPoint x: 630, endPoint y: 375, distance: 108.7
click at [731, 364] on icon "0 ? ?" at bounding box center [685, 356] width 979 height 622
click at [745, 363] on circle at bounding box center [745, 363] width 22 height 22
click at [740, 363] on circle at bounding box center [741, 363] width 22 height 22
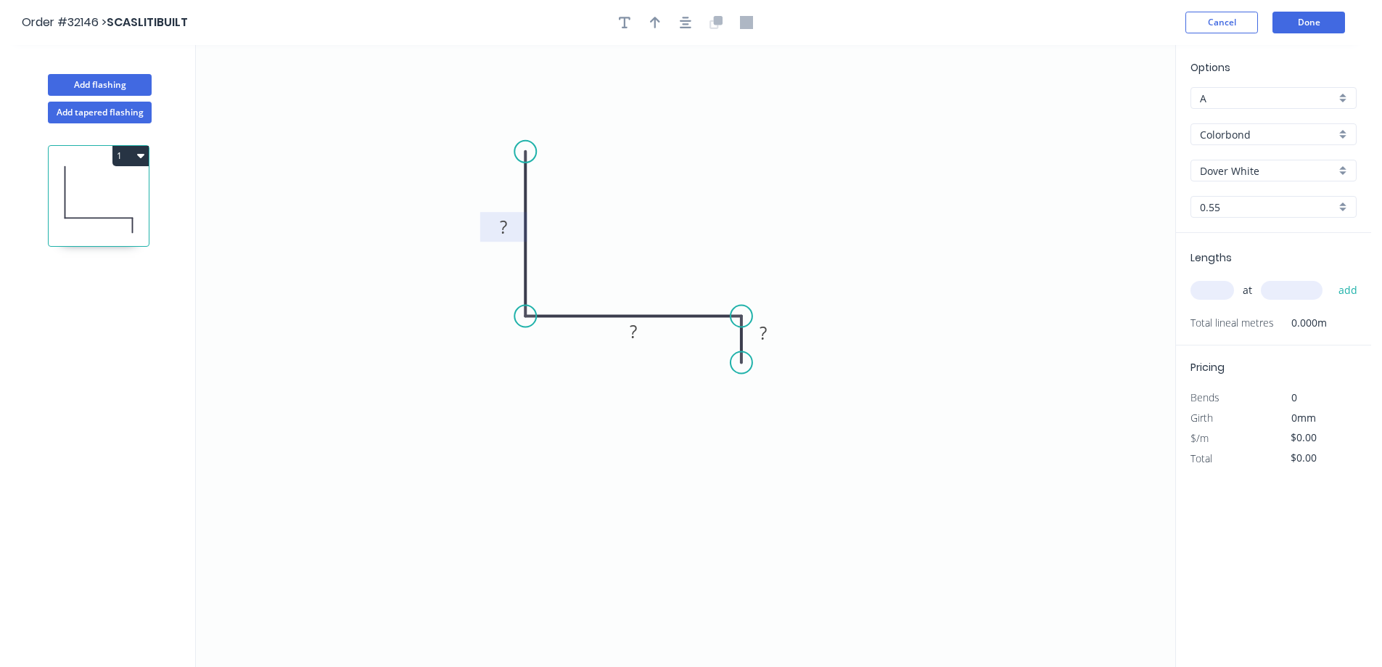
click at [506, 231] on tspan "?" at bounding box center [503, 227] width 7 height 24
type input "$7.85"
click at [688, 22] on icon "button" at bounding box center [686, 22] width 12 height 13
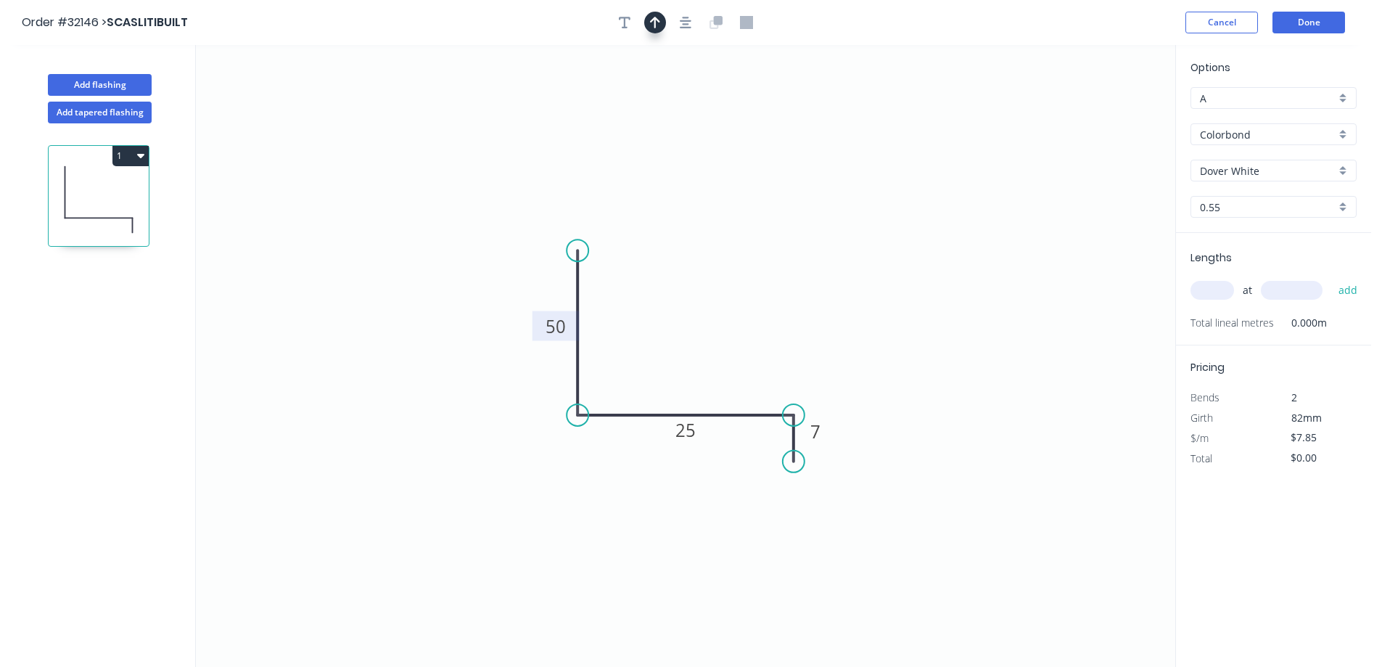
click at [654, 22] on icon "button" at bounding box center [655, 23] width 10 height 12
drag, startPoint x: 974, startPoint y: 197, endPoint x: 942, endPoint y: 354, distance: 160.8
click at [730, 360] on icon at bounding box center [730, 343] width 13 height 46
drag, startPoint x: 1207, startPoint y: 287, endPoint x: 1108, endPoint y: 304, distance: 100.8
click at [1185, 291] on div "Lengths at add Total lineal metres 0.000m" at bounding box center [1273, 289] width 195 height 112
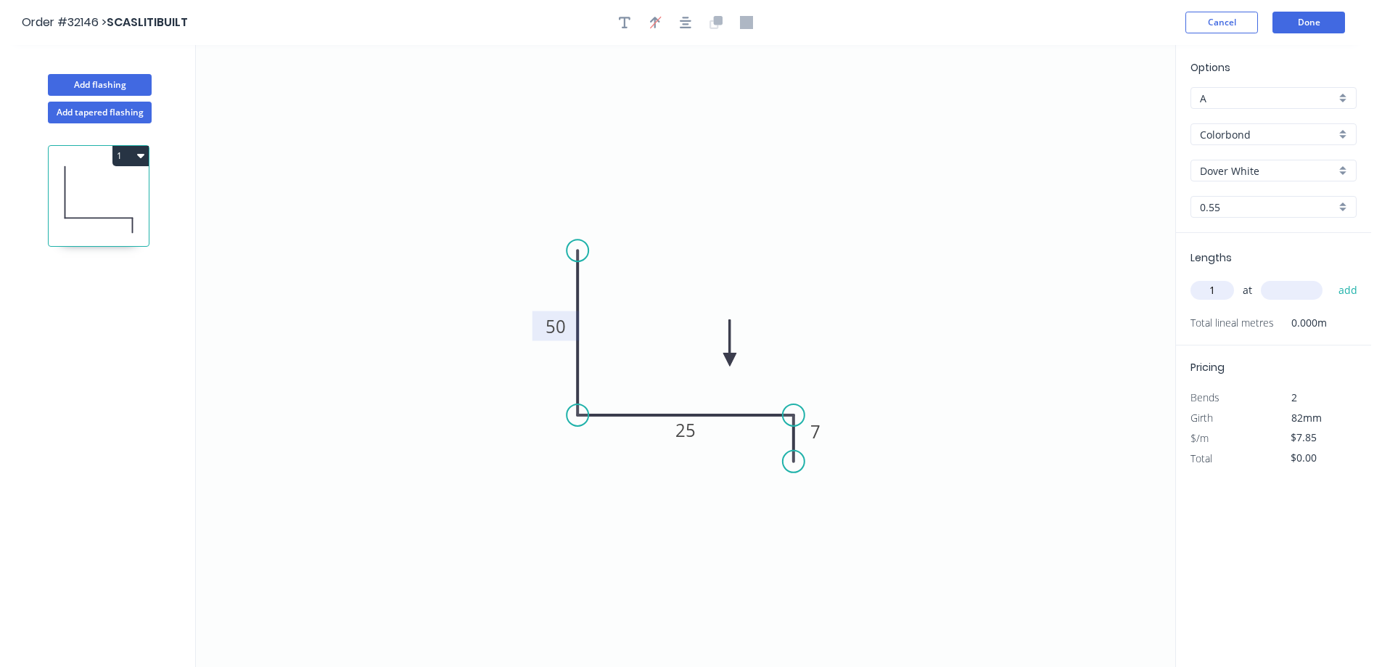
type input "1"
type input "1830"
click at [1331, 278] on button "add" at bounding box center [1348, 290] width 34 height 25
type input "$14.37"
click at [1295, 28] on button "Done" at bounding box center [1308, 23] width 73 height 22
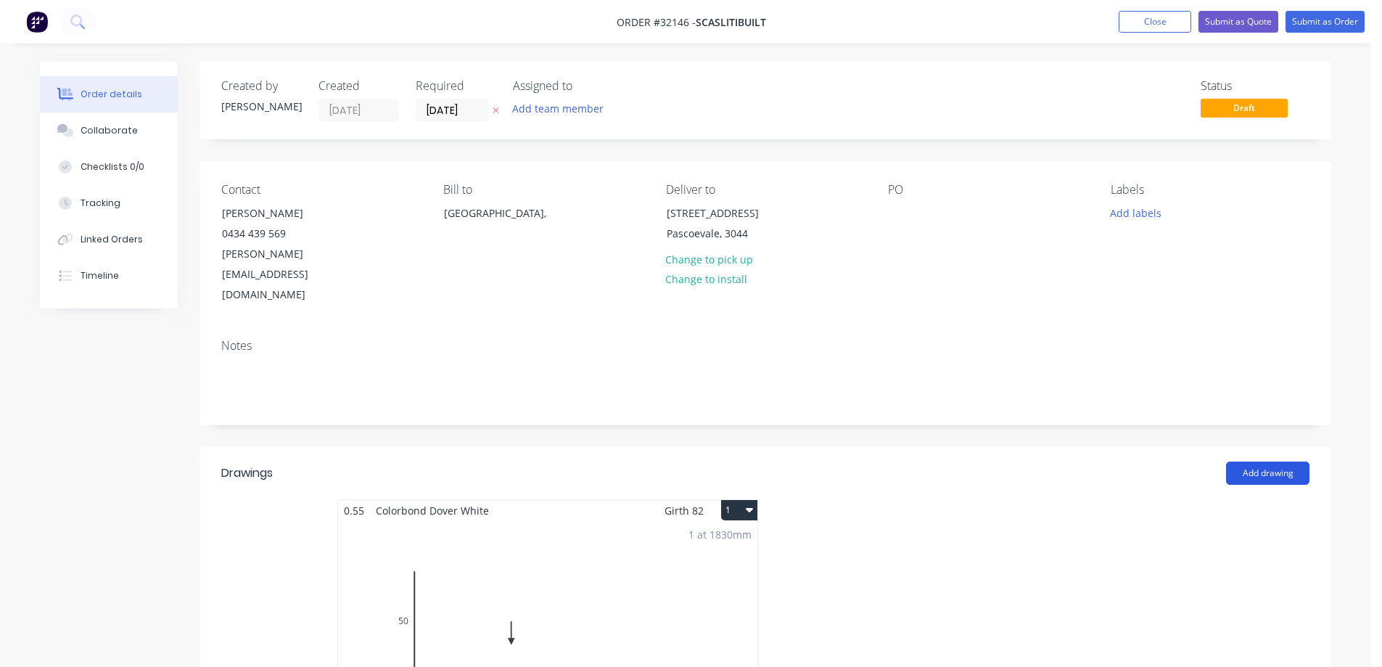
click at [1291, 461] on button "Add drawing" at bounding box center [1267, 472] width 83 height 23
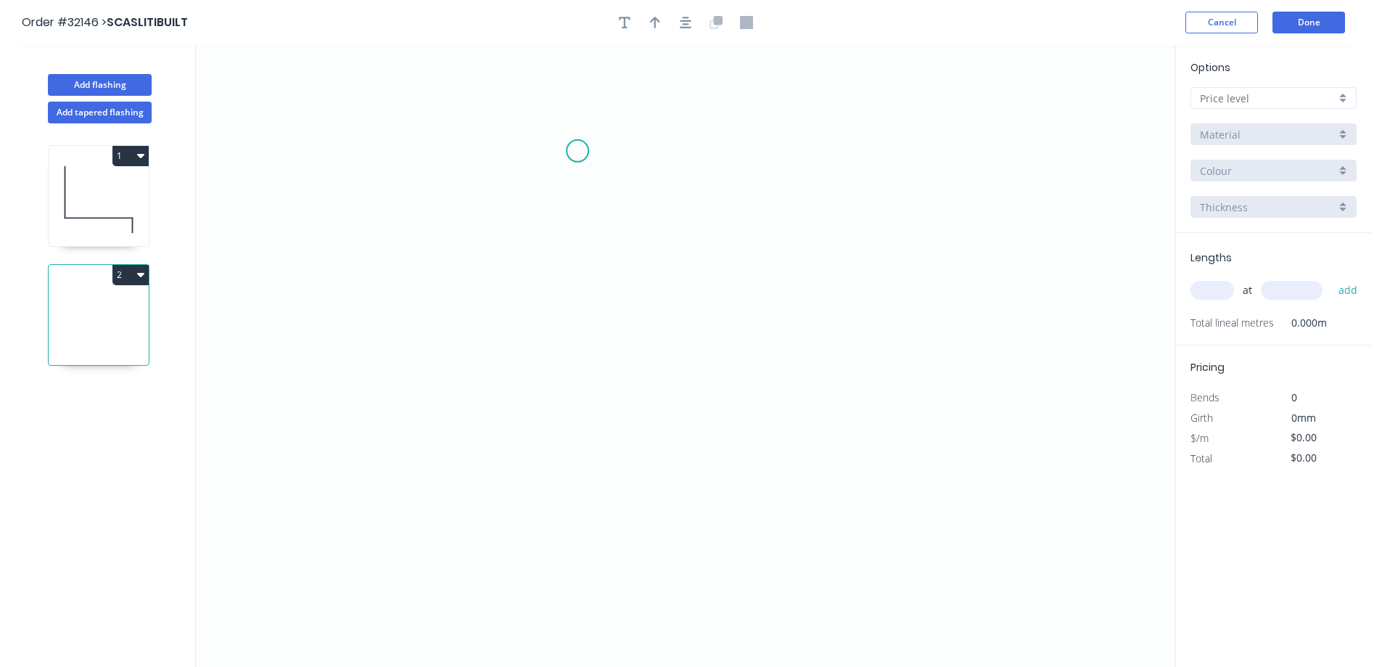
click at [579, 150] on icon "0" at bounding box center [685, 356] width 979 height 622
drag, startPoint x: 576, startPoint y: 327, endPoint x: 599, endPoint y: 332, distance: 23.8
click at [577, 326] on icon "0" at bounding box center [685, 356] width 979 height 622
click at [799, 322] on icon "0 ?" at bounding box center [685, 356] width 979 height 622
drag, startPoint x: 799, startPoint y: 373, endPoint x: 701, endPoint y: 390, distance: 100.2
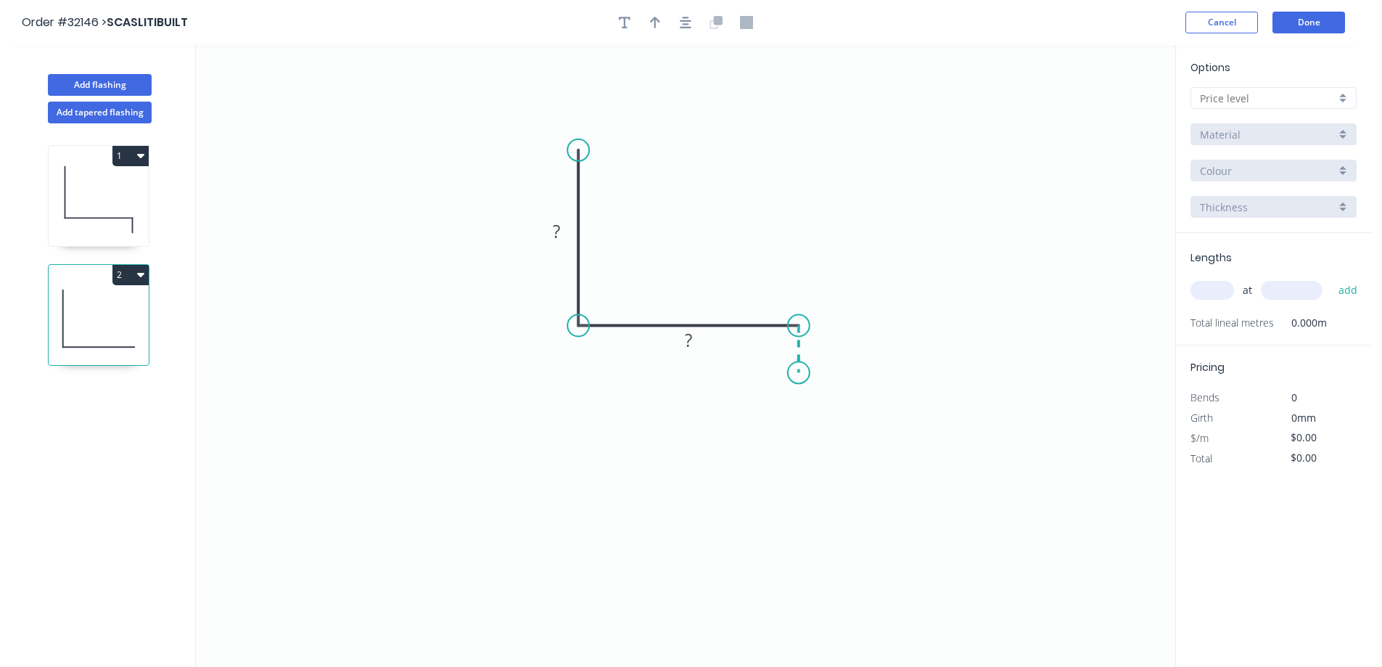
click at [794, 374] on icon "0 ? ?" at bounding box center [685, 356] width 979 height 622
drag, startPoint x: 554, startPoint y: 230, endPoint x: 643, endPoint y: 229, distance: 88.5
click at [554, 229] on tspan "?" at bounding box center [556, 231] width 7 height 24
drag, startPoint x: 569, startPoint y: 230, endPoint x: 622, endPoint y: 221, distance: 52.9
click at [570, 230] on rect at bounding box center [556, 232] width 29 height 20
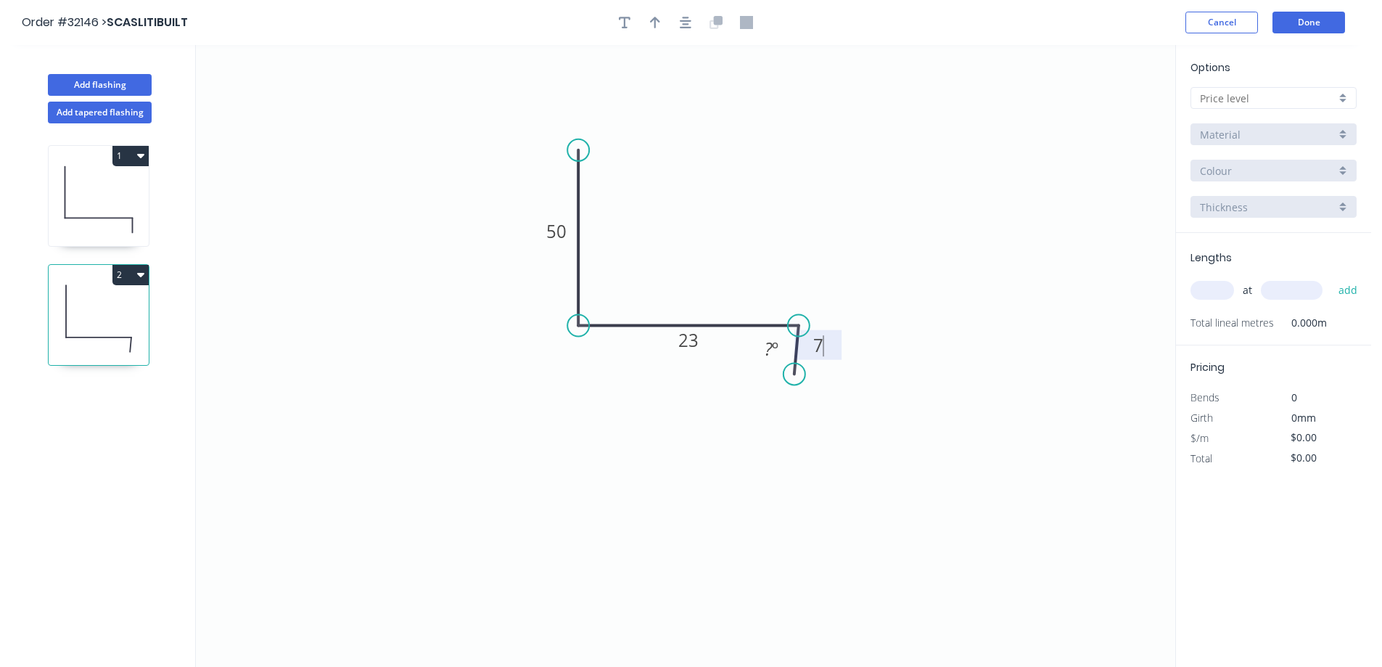
type input "$7.85"
drag, startPoint x: 797, startPoint y: 373, endPoint x: 807, endPoint y: 375, distance: 10.4
click at [807, 375] on circle at bounding box center [807, 374] width 22 height 22
click at [794, 379] on circle at bounding box center [793, 378] width 22 height 22
click at [804, 379] on circle at bounding box center [804, 378] width 22 height 22
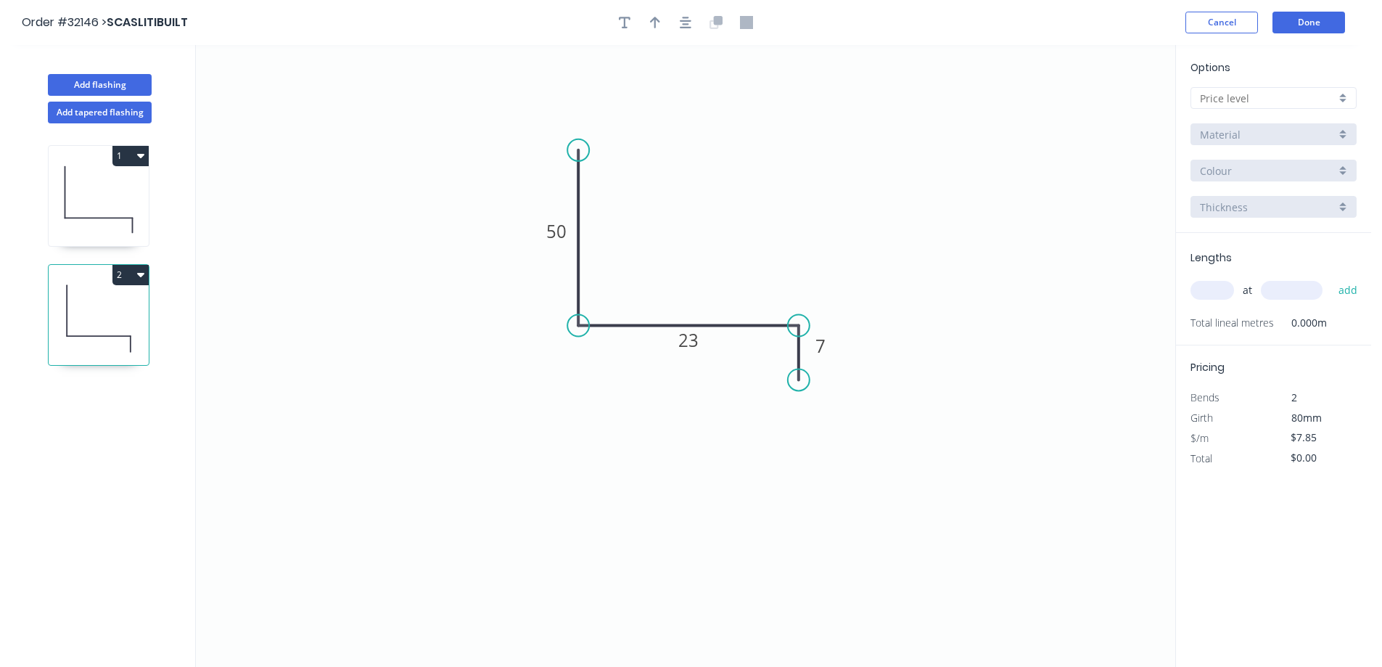
click at [799, 380] on circle at bounding box center [799, 379] width 22 height 22
click at [685, 25] on icon "button" at bounding box center [686, 22] width 12 height 13
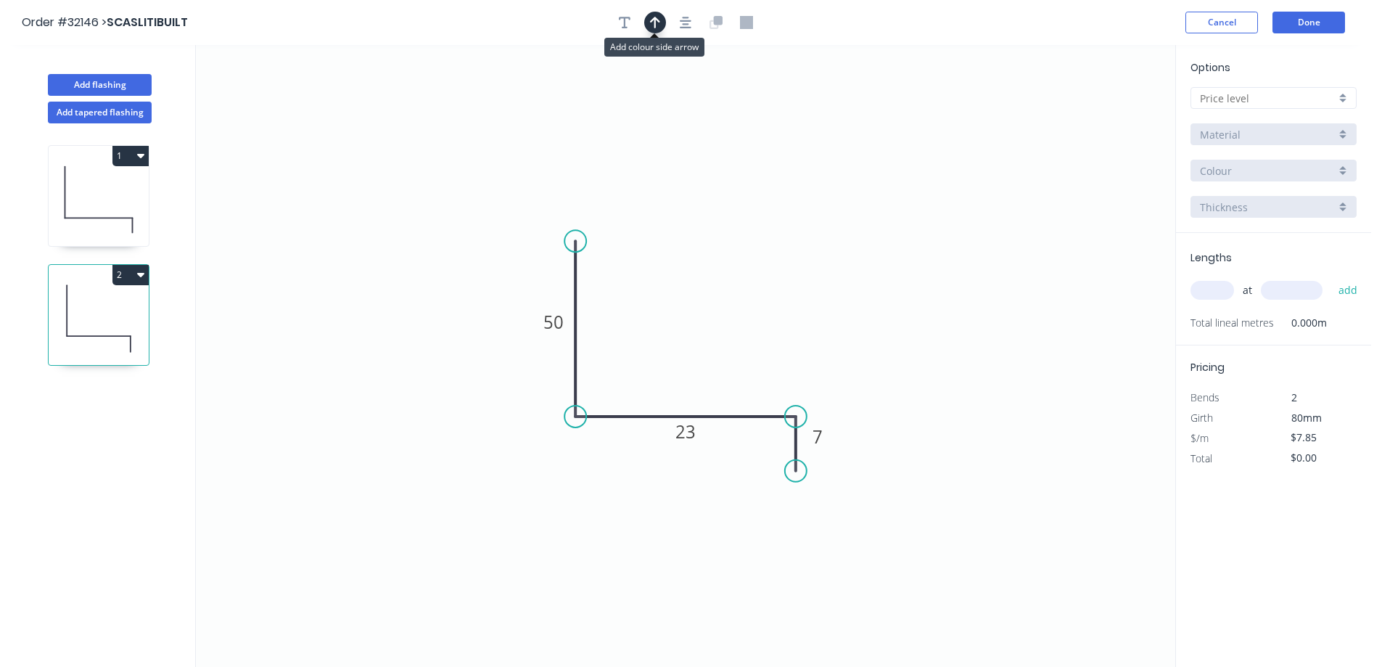
click at [660, 24] on button "button" at bounding box center [655, 23] width 22 height 22
drag, startPoint x: 1100, startPoint y: 112, endPoint x: 751, endPoint y: 365, distance: 430.6
click at [751, 365] on icon at bounding box center [751, 348] width 13 height 46
click at [1343, 101] on div at bounding box center [1273, 98] width 166 height 22
click at [1293, 129] on div "A" at bounding box center [1273, 125] width 165 height 25
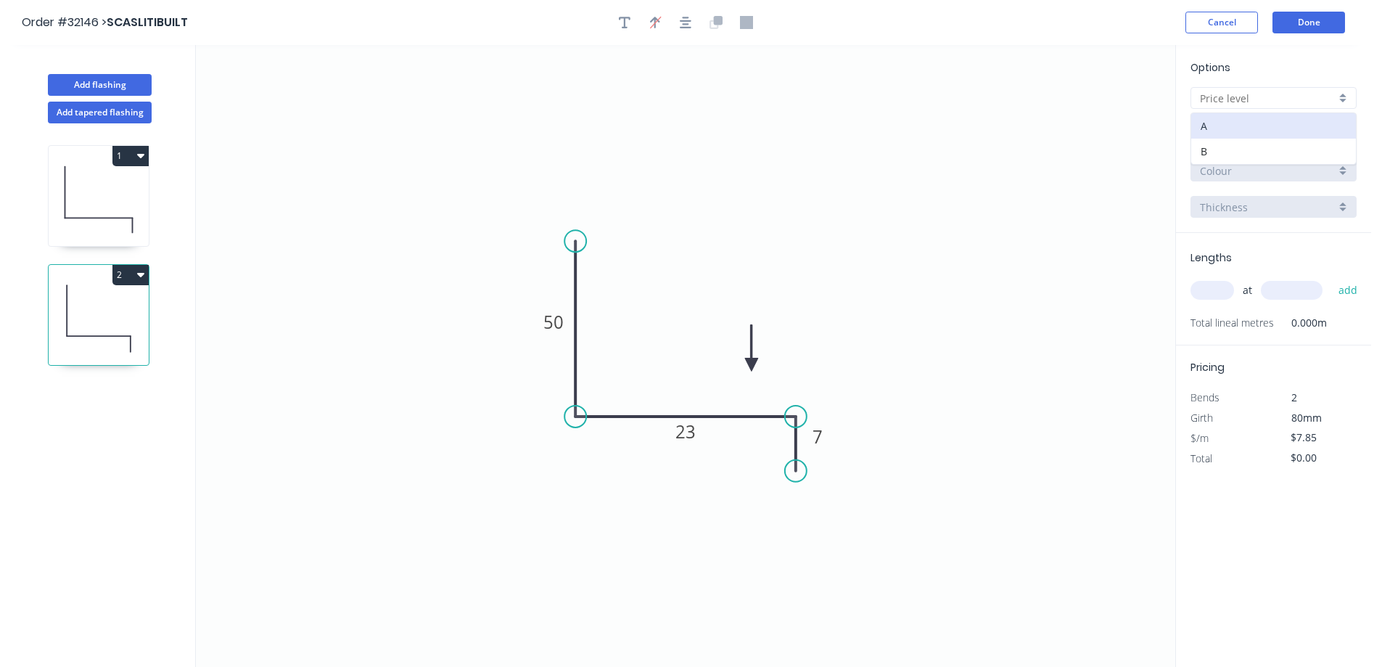
type input "A"
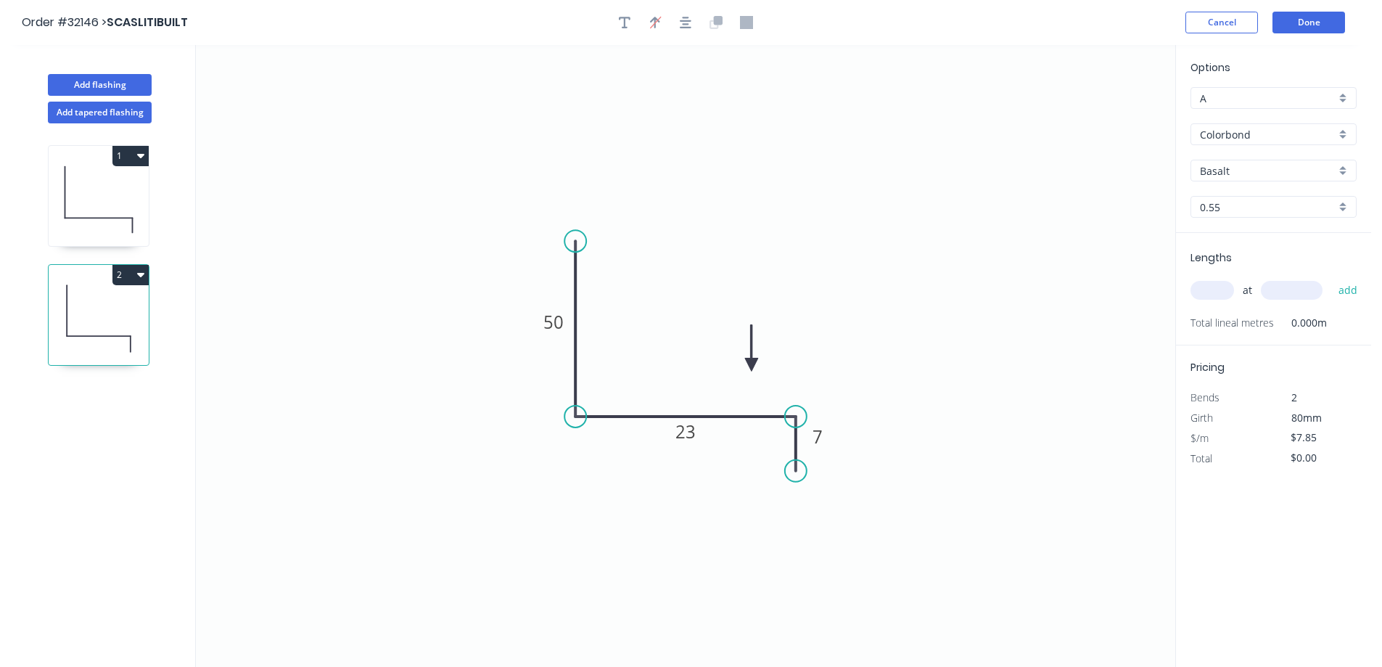
click at [1344, 175] on div "Basalt" at bounding box center [1273, 171] width 166 height 22
click at [1278, 276] on div "Dover White" at bounding box center [1273, 277] width 165 height 25
type input "Dover White"
click at [1211, 291] on input "text" at bounding box center [1212, 290] width 44 height 19
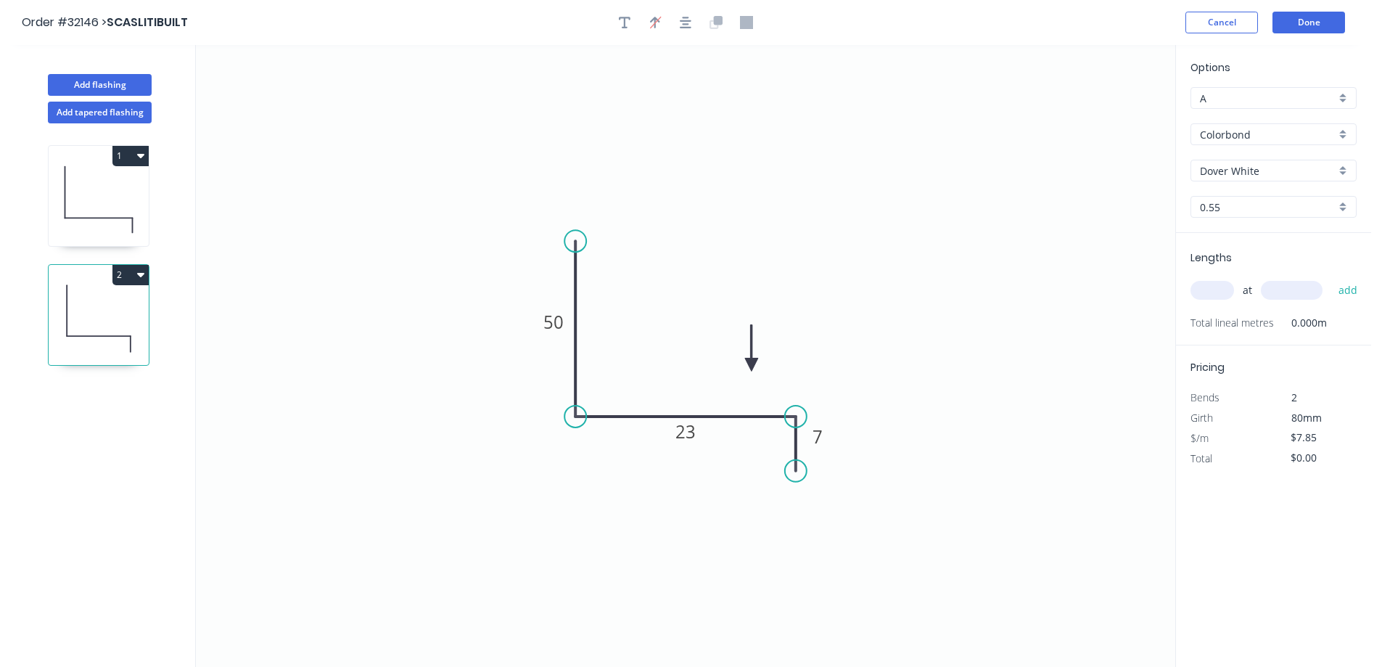
drag, startPoint x: 1230, startPoint y: 285, endPoint x: 1192, endPoint y: 305, distance: 42.5
click at [1230, 284] on input "text" at bounding box center [1212, 290] width 44 height 19
type input "1"
type input "990"
click at [1331, 278] on button "add" at bounding box center [1348, 290] width 34 height 25
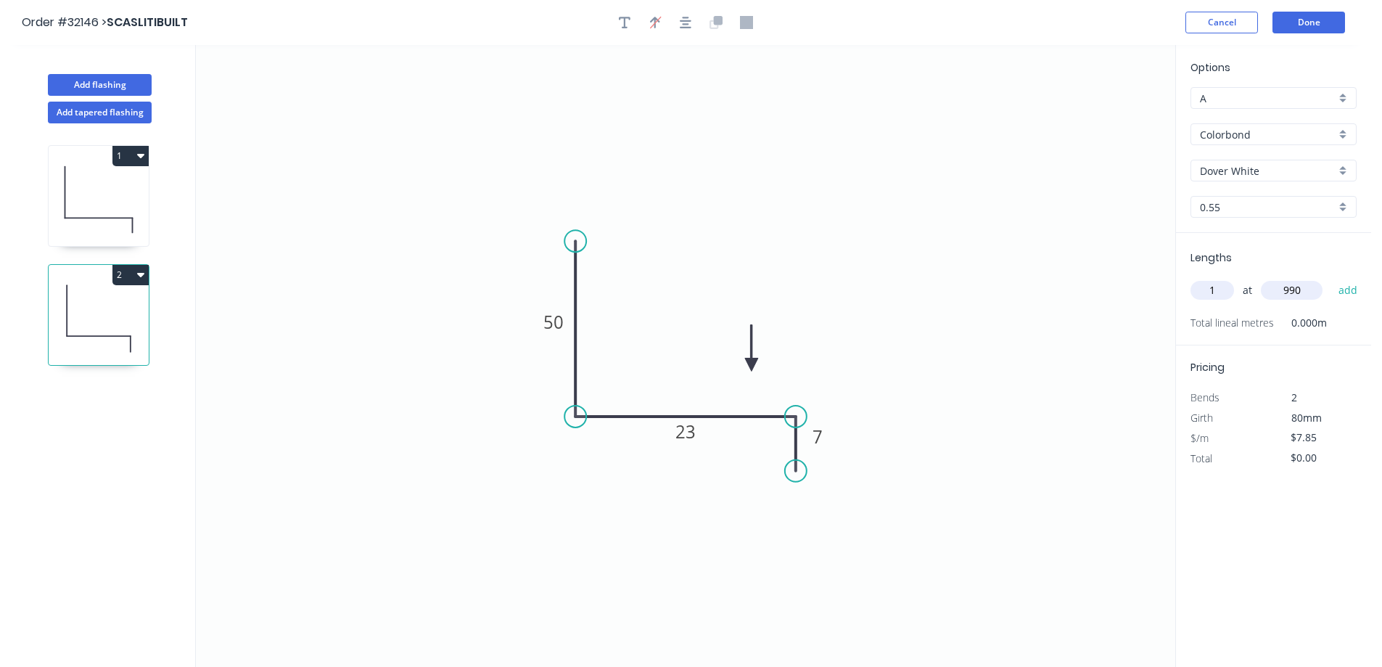
type input "$7.85"
click at [1310, 22] on button "Done" at bounding box center [1308, 23] width 73 height 22
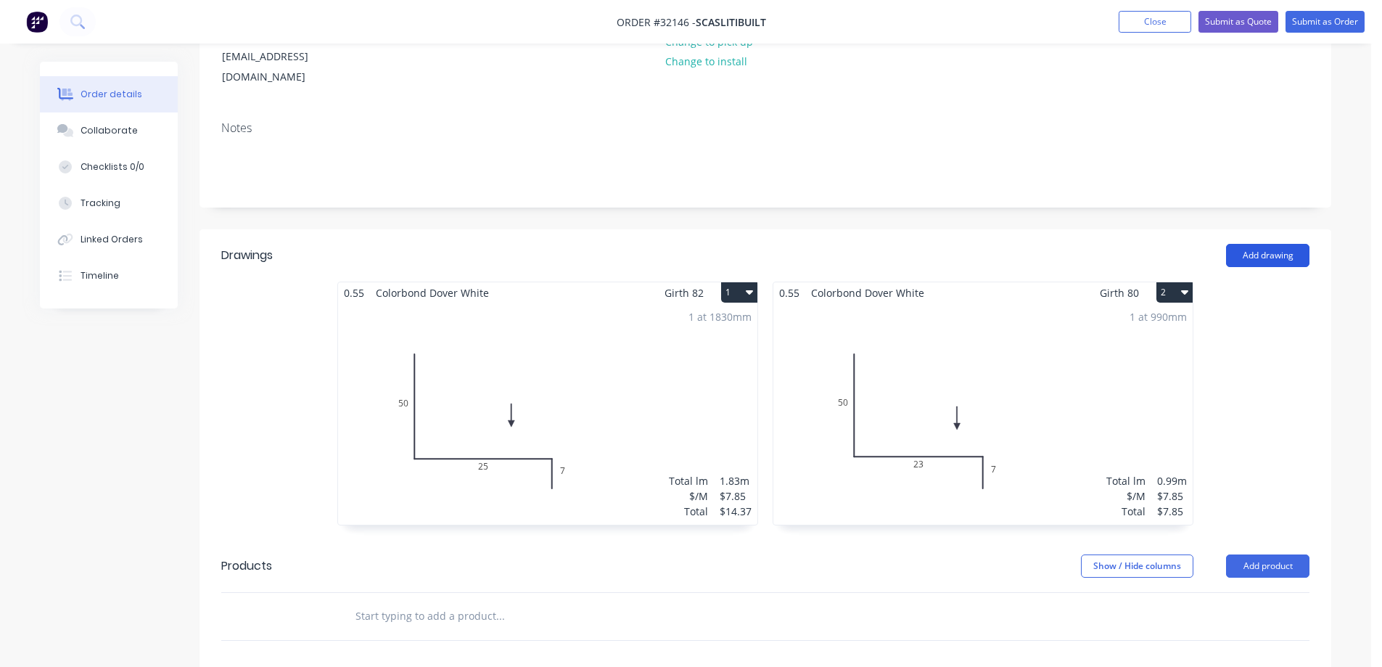
click at [1261, 244] on button "Add drawing" at bounding box center [1267, 255] width 83 height 23
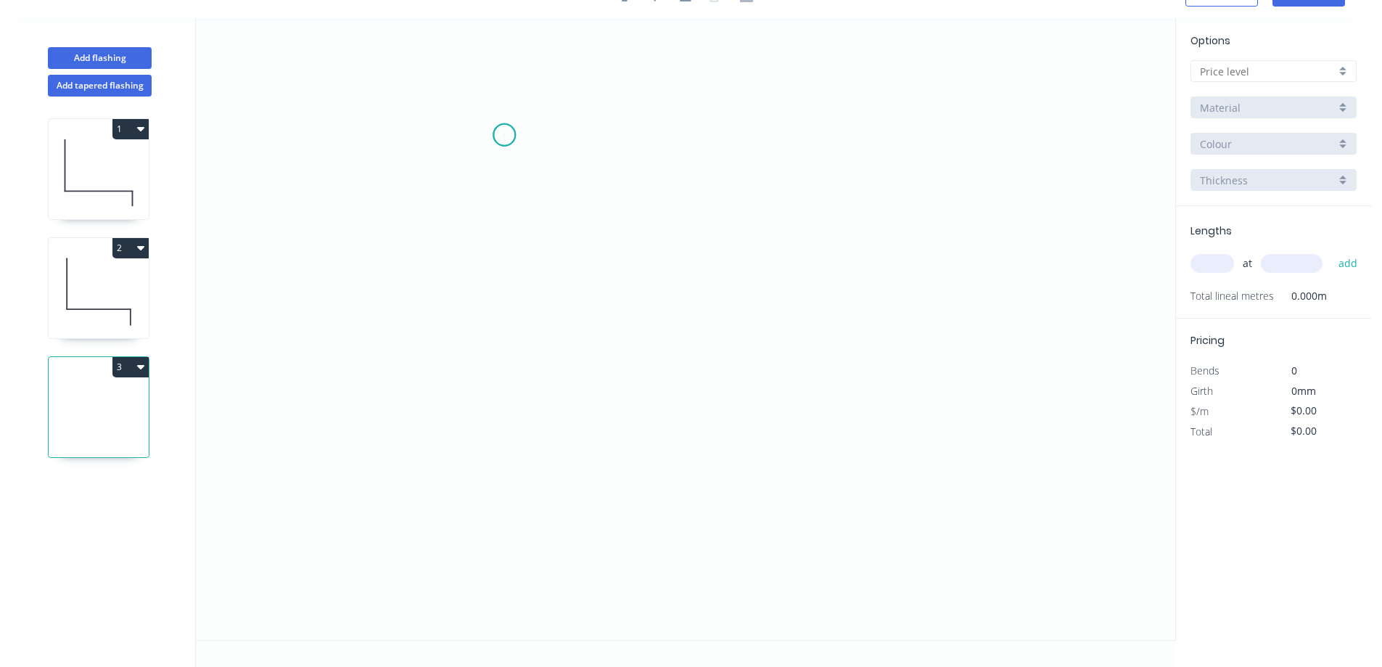
click at [504, 134] on icon "0" at bounding box center [685, 329] width 979 height 622
click at [508, 273] on icon "0" at bounding box center [685, 329] width 979 height 622
click at [630, 279] on icon "0 ?" at bounding box center [685, 329] width 979 height 622
click at [626, 336] on icon "0 ? ?" at bounding box center [685, 329] width 979 height 622
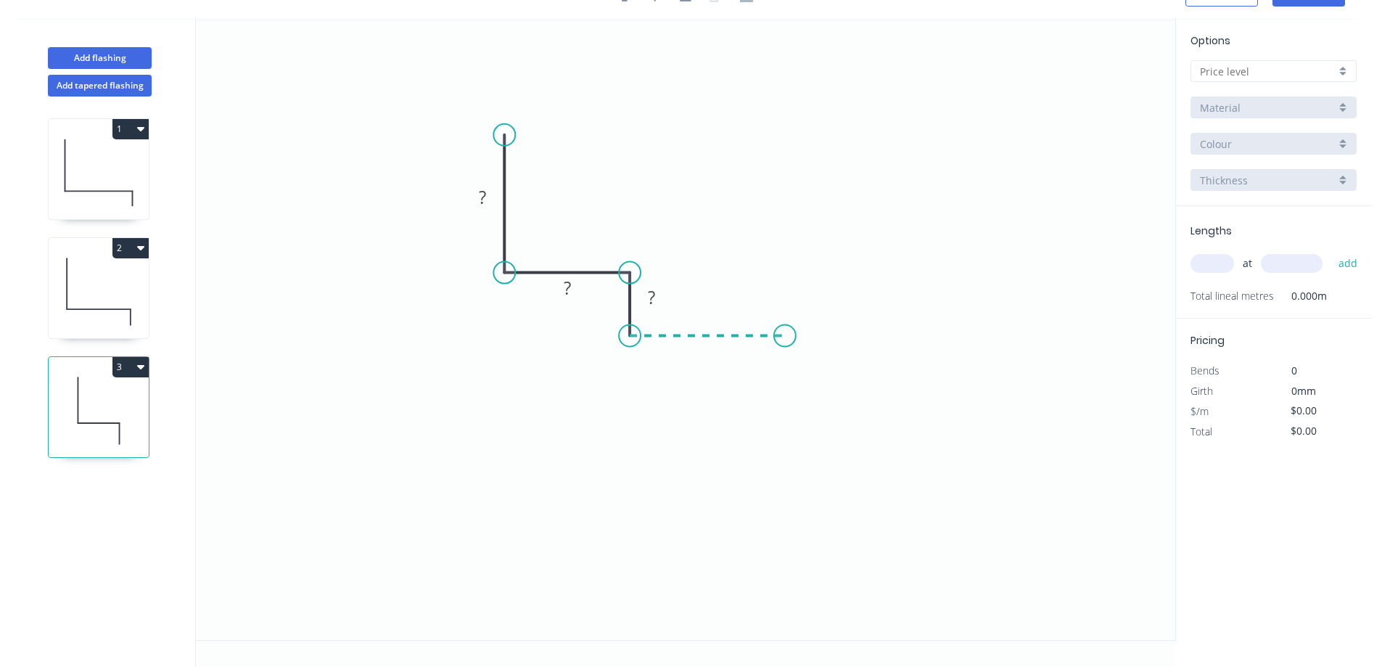
click at [785, 344] on icon "0 ? ? ?" at bounding box center [685, 329] width 979 height 622
click at [788, 393] on icon "0 ? ? ? ?" at bounding box center [685, 329] width 979 height 622
click at [491, 196] on rect at bounding box center [482, 198] width 29 height 20
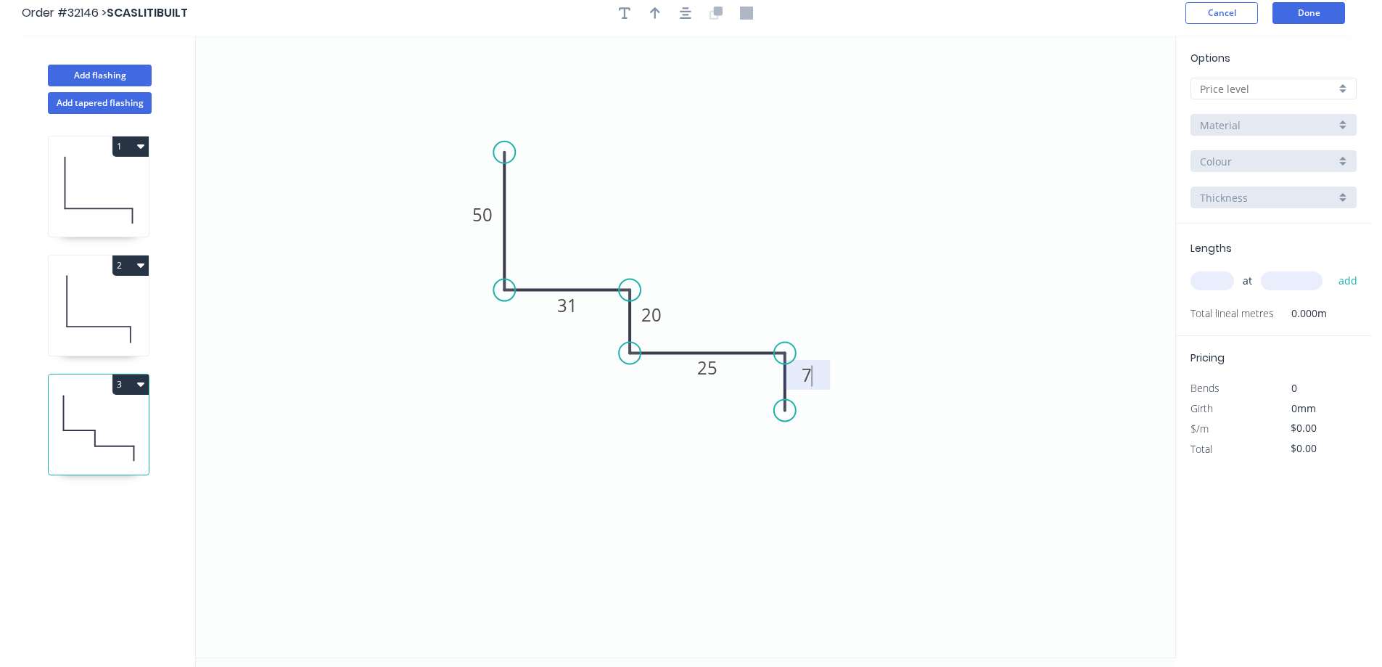
scroll to position [0, 0]
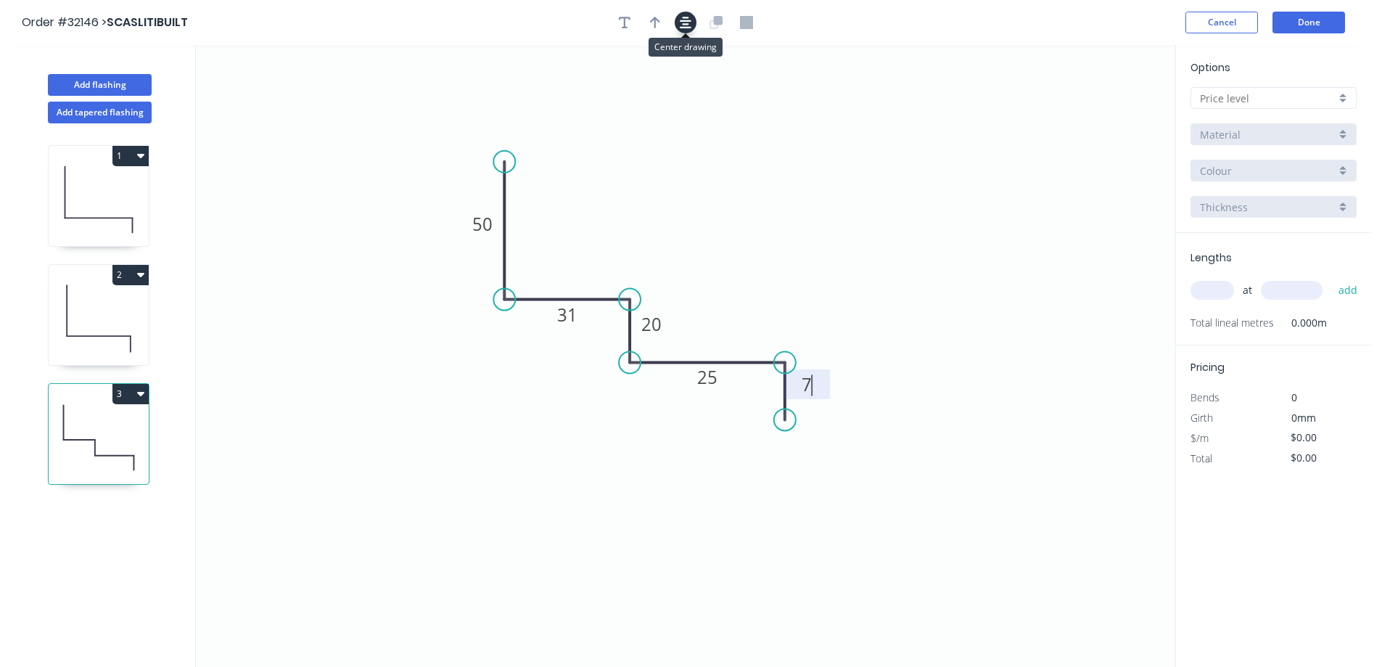
click at [681, 22] on icon "button" at bounding box center [686, 22] width 12 height 13
type input "$11.68"
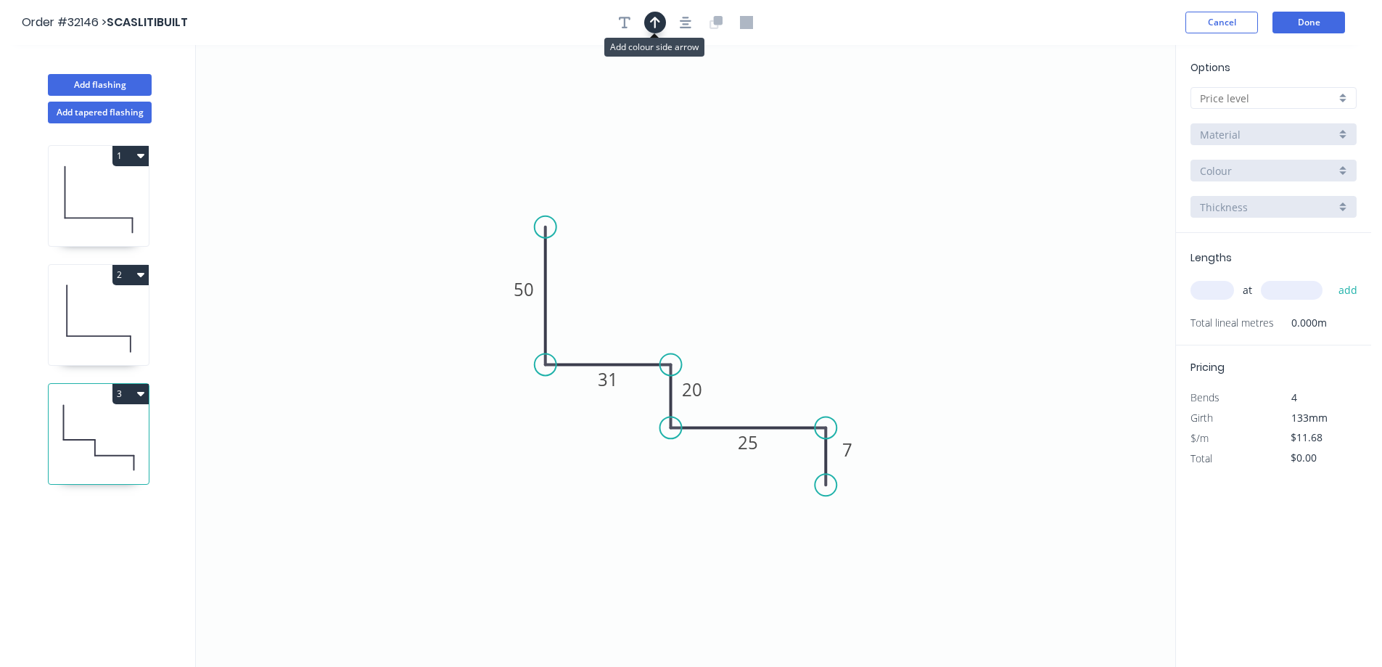
click at [661, 22] on button "button" at bounding box center [655, 23] width 22 height 22
drag, startPoint x: 1103, startPoint y: 114, endPoint x: 759, endPoint y: 346, distance: 414.8
click at [759, 346] on icon at bounding box center [758, 329] width 13 height 46
click at [1346, 96] on div at bounding box center [1273, 98] width 166 height 22
click at [1325, 118] on div "A" at bounding box center [1273, 125] width 165 height 25
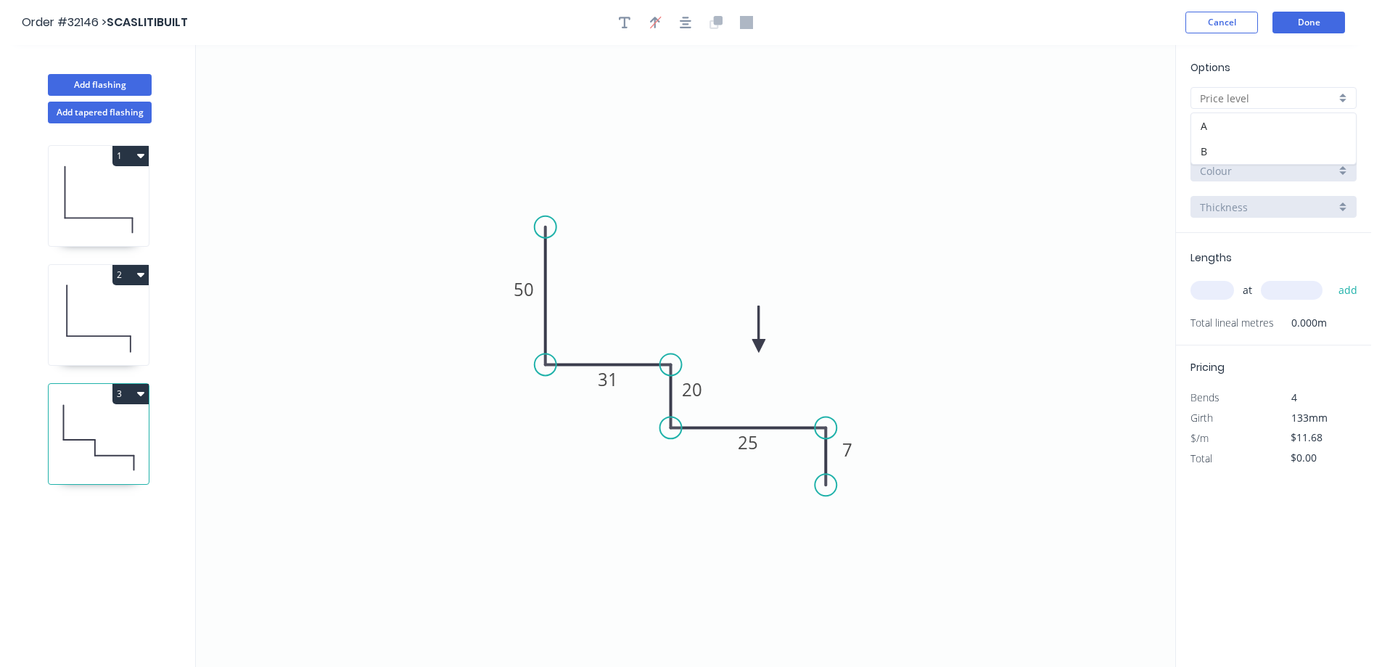
type input "A"
drag, startPoint x: 1340, startPoint y: 160, endPoint x: 1342, endPoint y: 168, distance: 7.4
click at [1341, 161] on div "Basalt" at bounding box center [1273, 171] width 166 height 22
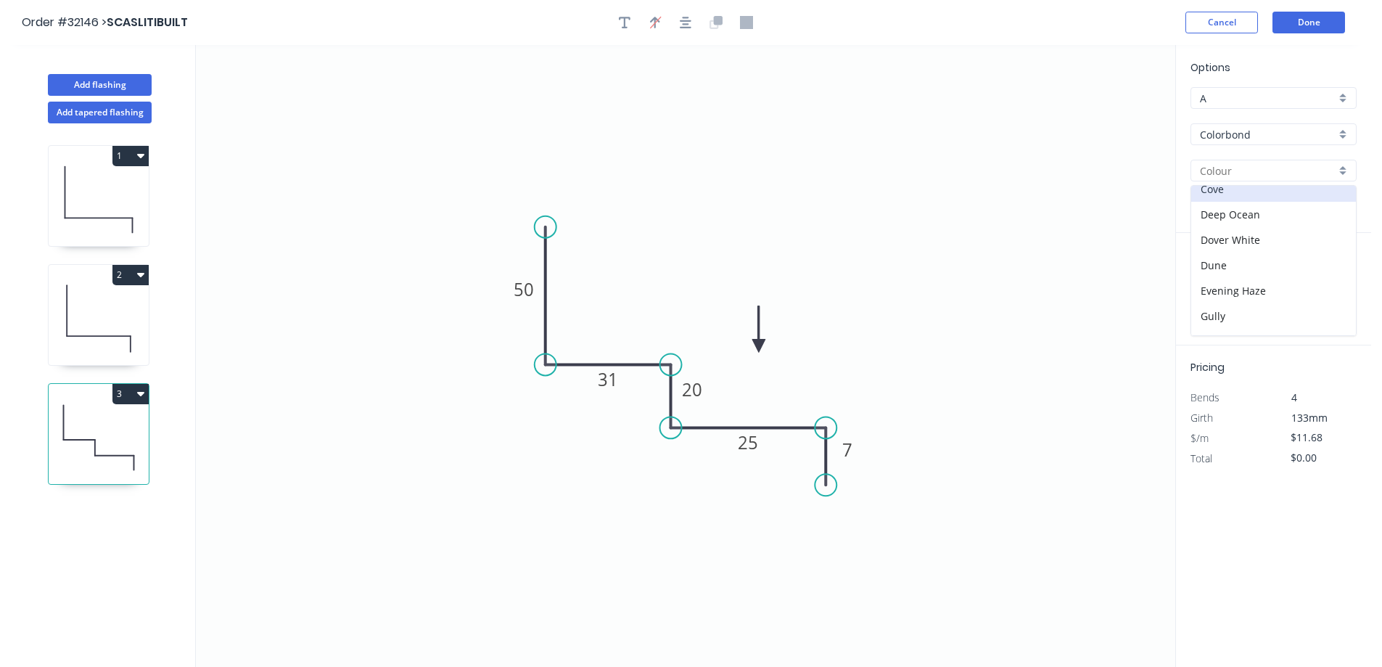
scroll to position [145, 0]
click at [1260, 203] on div "Dover White" at bounding box center [1273, 205] width 165 height 25
type input "Dover White"
drag, startPoint x: 1203, startPoint y: 290, endPoint x: 1127, endPoint y: 288, distance: 76.2
click at [1200, 290] on input "text" at bounding box center [1212, 290] width 44 height 19
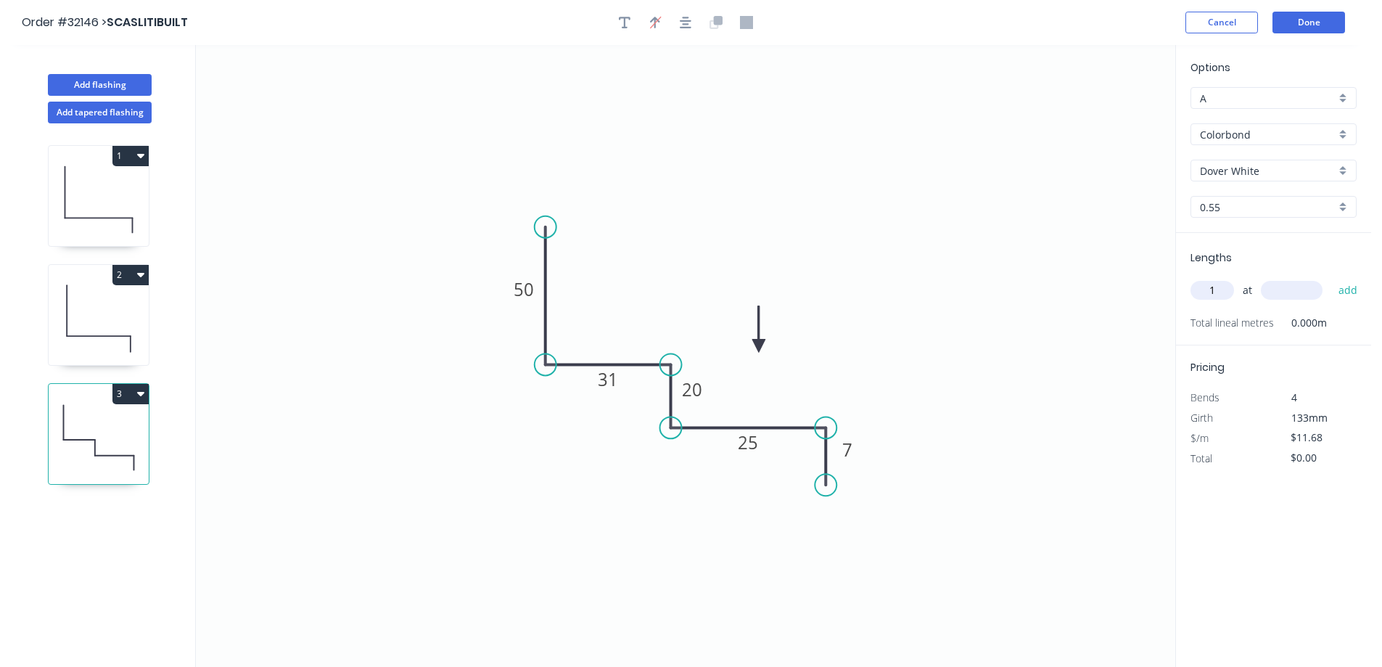
type input "1"
type input "2070"
click at [1331, 278] on button "add" at bounding box center [1348, 290] width 34 height 25
type input "$24.18"
click at [1298, 24] on button "Done" at bounding box center [1308, 23] width 73 height 22
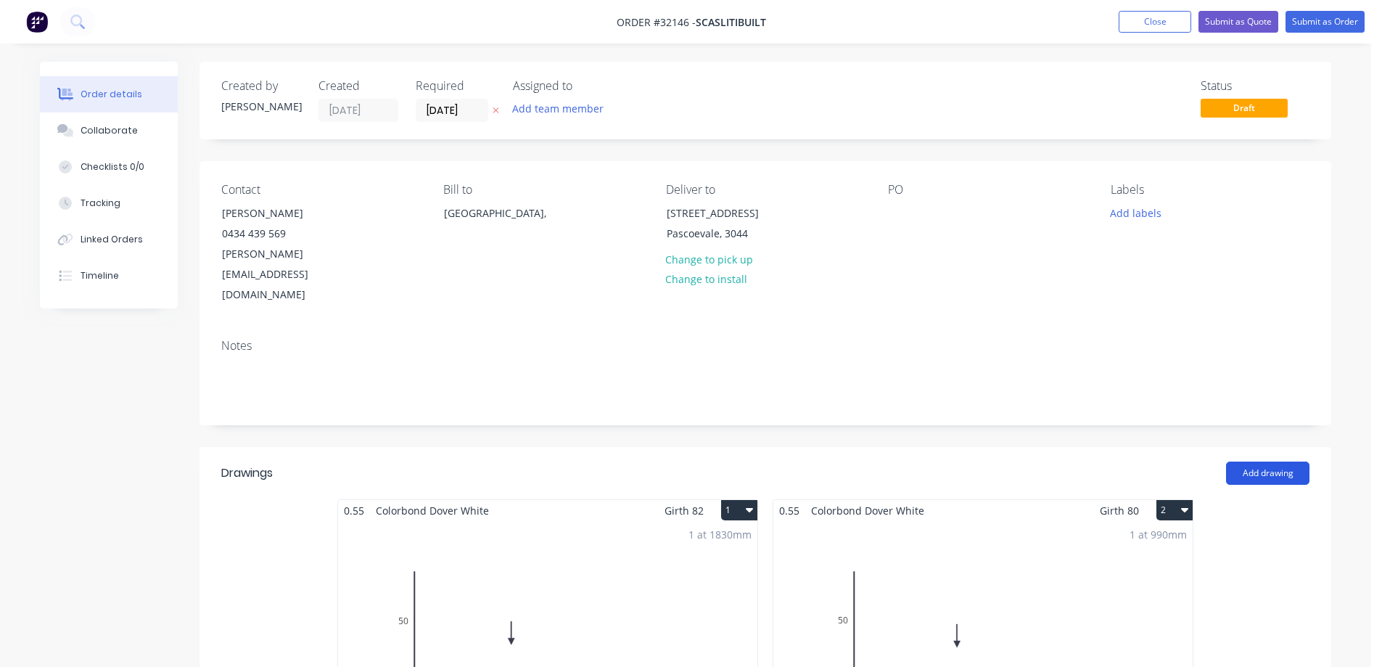
click at [1269, 461] on button "Add drawing" at bounding box center [1267, 472] width 83 height 23
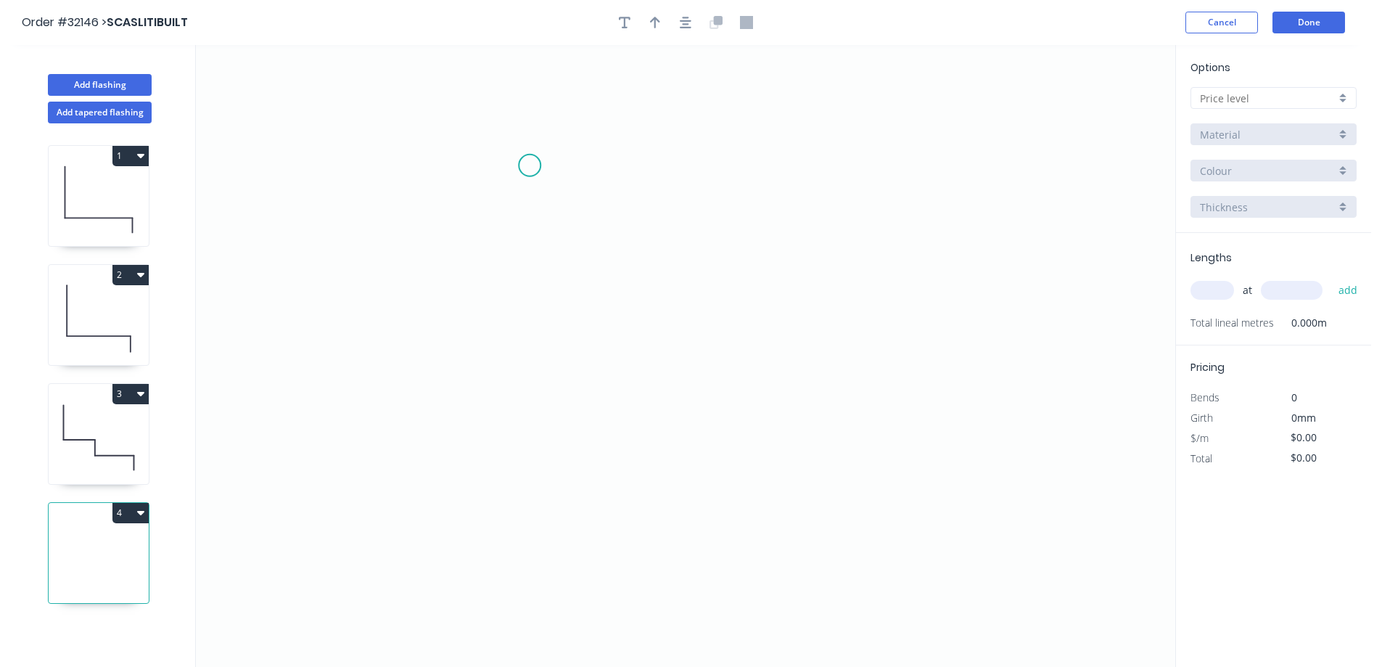
click at [530, 165] on icon "0" at bounding box center [685, 356] width 979 height 622
click at [525, 276] on icon "0" at bounding box center [685, 356] width 979 height 622
click at [710, 271] on icon "0 ?" at bounding box center [685, 356] width 979 height 622
click at [713, 349] on icon "0 ? ?" at bounding box center [685, 356] width 979 height 622
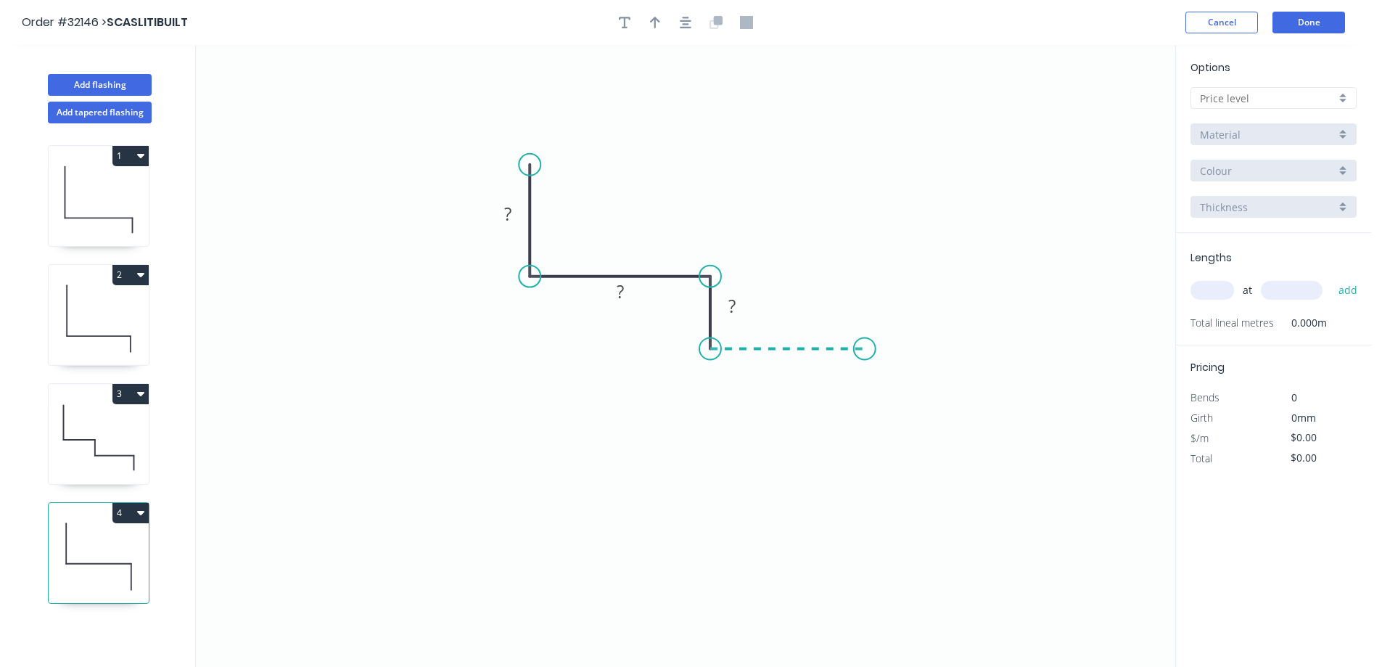
click at [865, 350] on icon "0 ? ? ?" at bounding box center [685, 356] width 979 height 622
click at [862, 413] on icon "0 ? ? ? ?" at bounding box center [685, 356] width 979 height 622
click at [514, 210] on rect at bounding box center [507, 215] width 29 height 20
click at [689, 28] on icon "button" at bounding box center [686, 22] width 12 height 13
type input "$11.68"
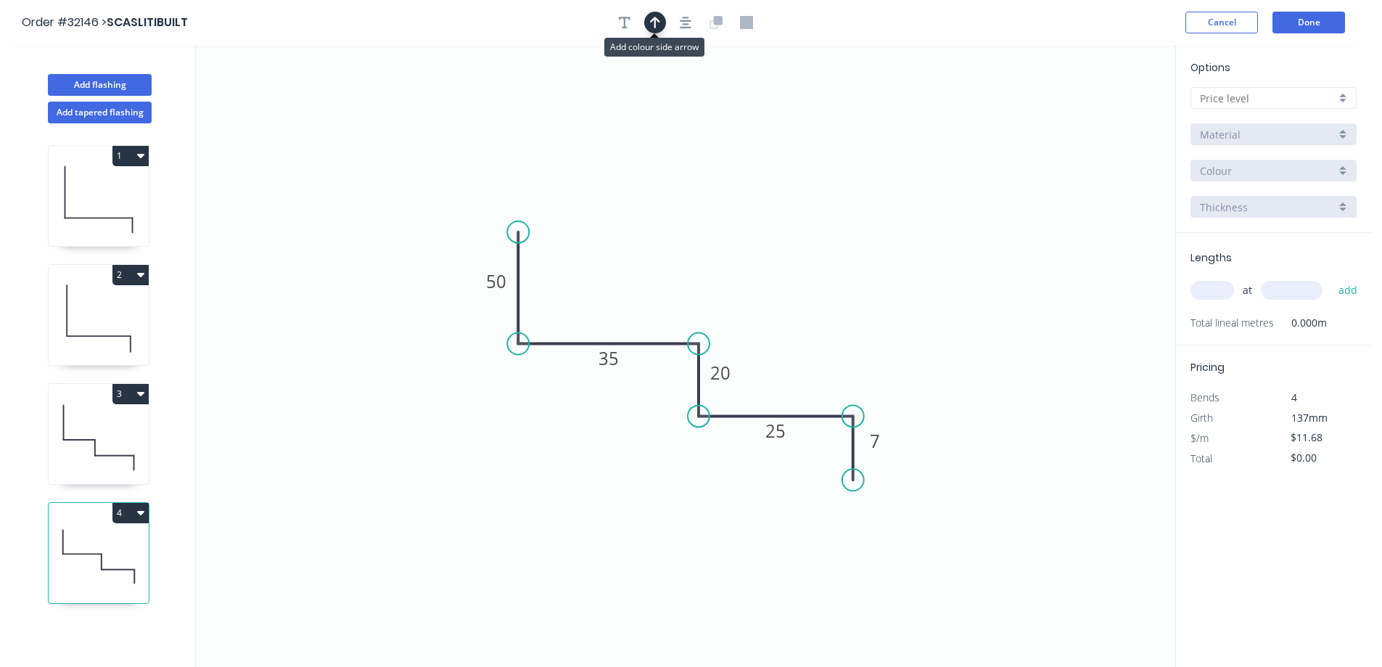
click at [654, 22] on icon "button" at bounding box center [655, 22] width 10 height 13
drag, startPoint x: 1100, startPoint y: 110, endPoint x: 952, endPoint y: 184, distance: 165.8
click at [944, 191] on icon "0 50 35 20 25 7" at bounding box center [685, 356] width 979 height 622
drag, startPoint x: 1104, startPoint y: 113, endPoint x: 691, endPoint y: 263, distance: 438.9
click at [666, 269] on icon at bounding box center [665, 252] width 13 height 46
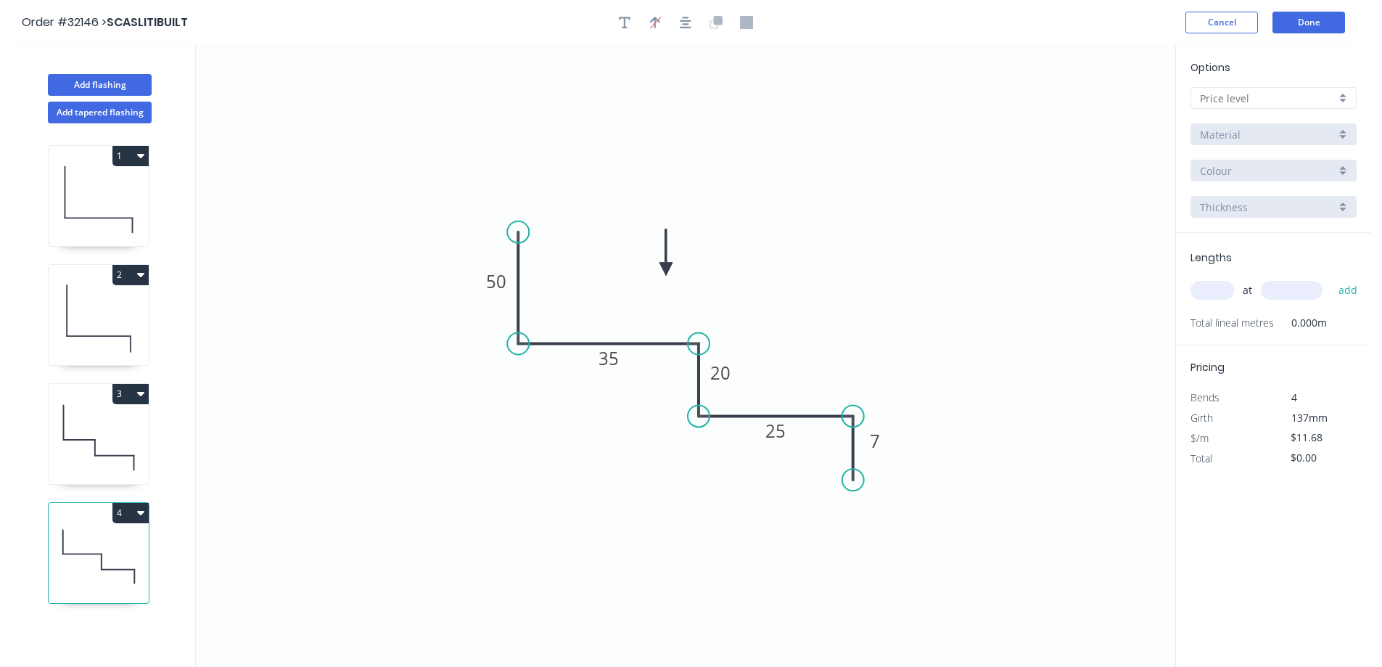
click at [1350, 95] on div at bounding box center [1273, 98] width 166 height 22
click at [1291, 127] on div "A" at bounding box center [1273, 125] width 165 height 25
type input "A"
click at [1347, 177] on div "Basalt" at bounding box center [1273, 171] width 166 height 22
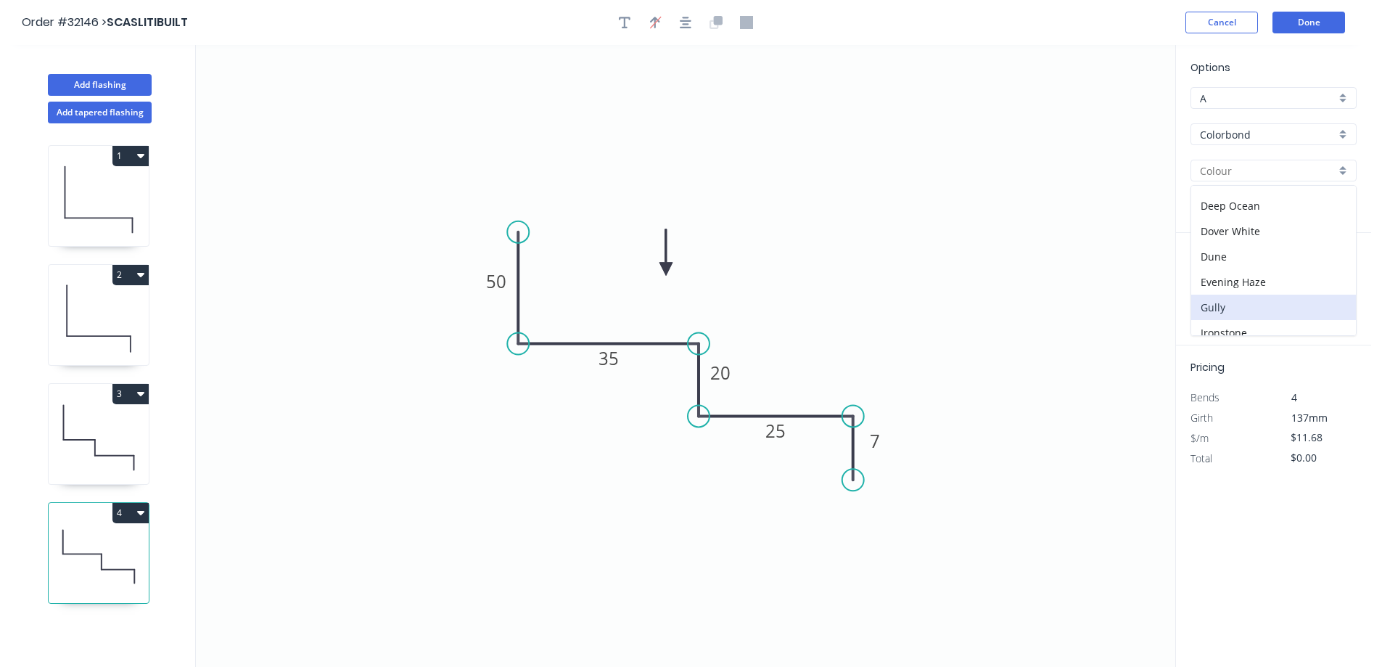
scroll to position [145, 0]
click at [1272, 204] on div "Dover White" at bounding box center [1273, 205] width 165 height 25
type input "Dover White"
drag, startPoint x: 1219, startPoint y: 291, endPoint x: 1183, endPoint y: 292, distance: 36.3
click at [1219, 292] on input "text" at bounding box center [1212, 290] width 44 height 19
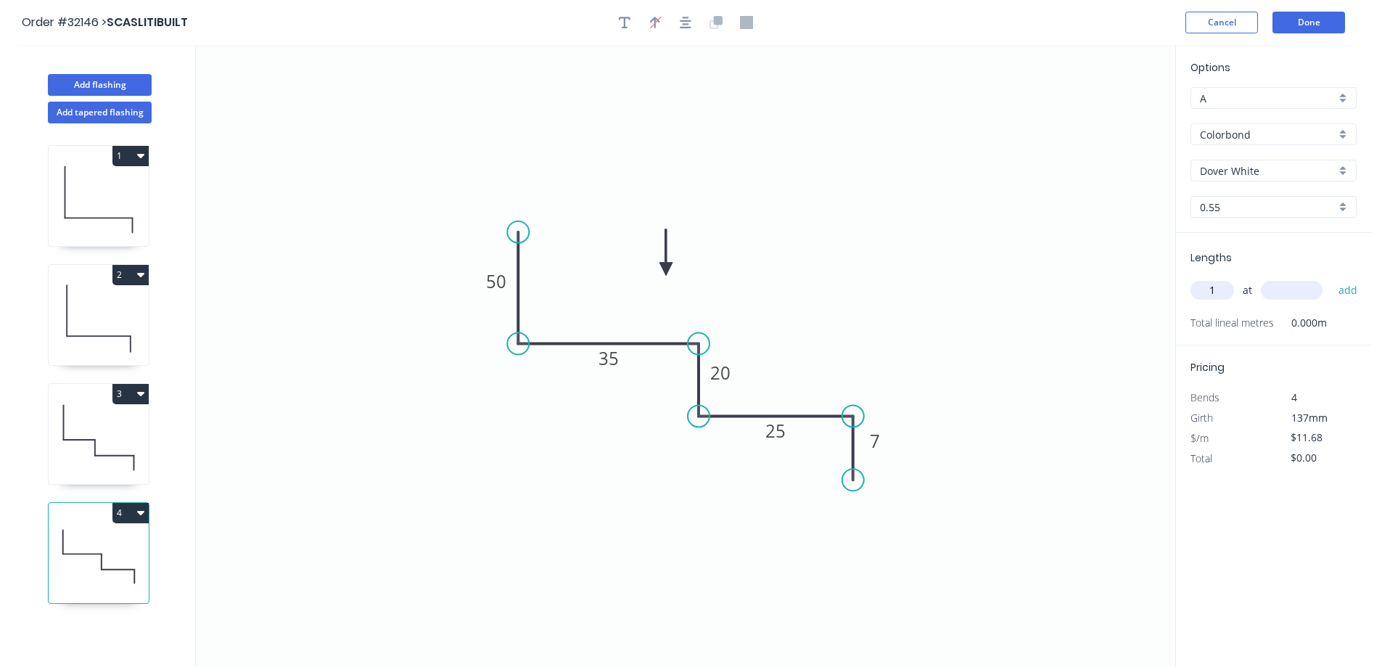
type input "1"
type input "2070"
click at [1331, 278] on button "add" at bounding box center [1348, 290] width 34 height 25
type input "$24.18"
click at [1303, 20] on button "Done" at bounding box center [1308, 23] width 73 height 22
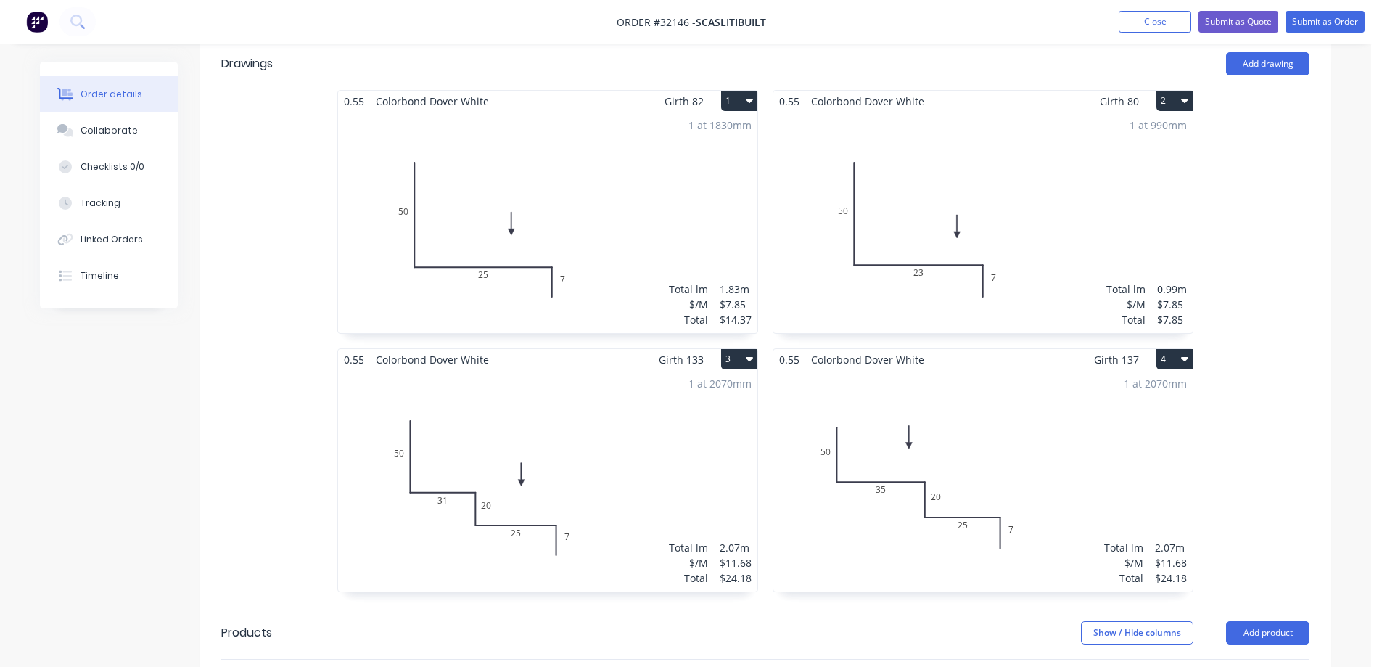
scroll to position [435, 0]
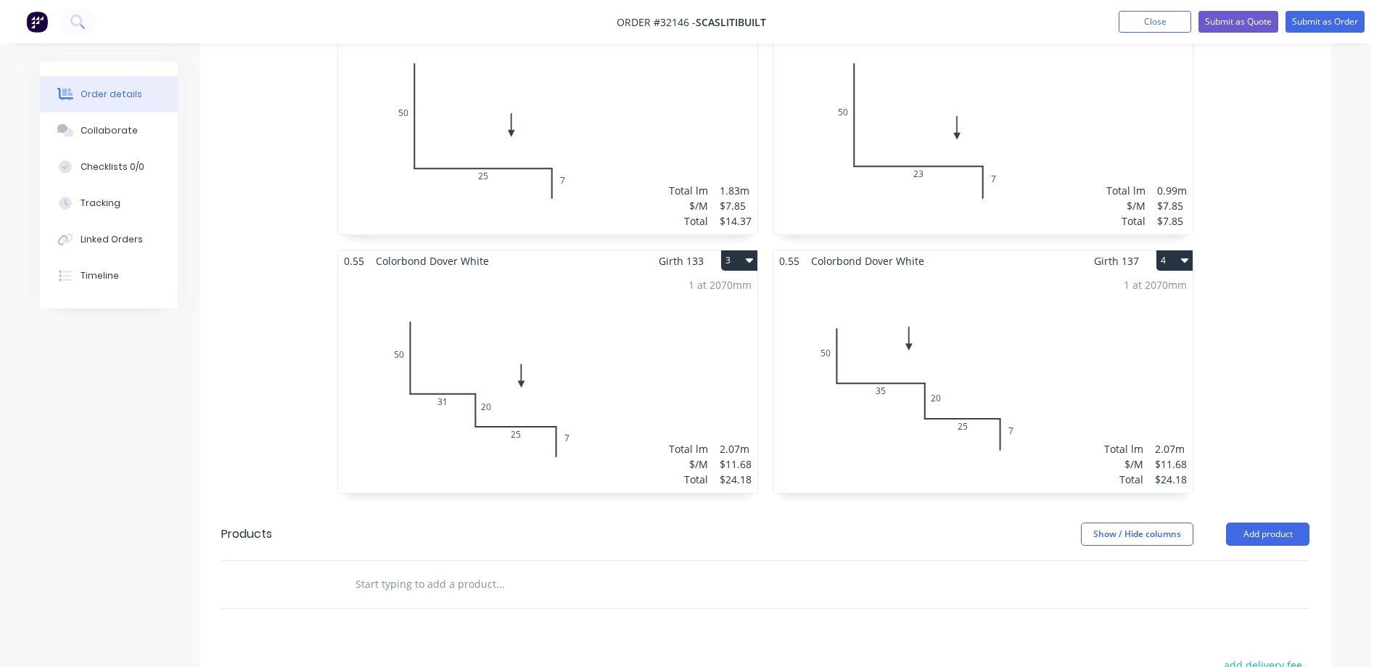
click at [1095, 309] on div "1 at 2070mm Total lm $/M Total 2.07m $11.68 $24.18" at bounding box center [982, 381] width 419 height 221
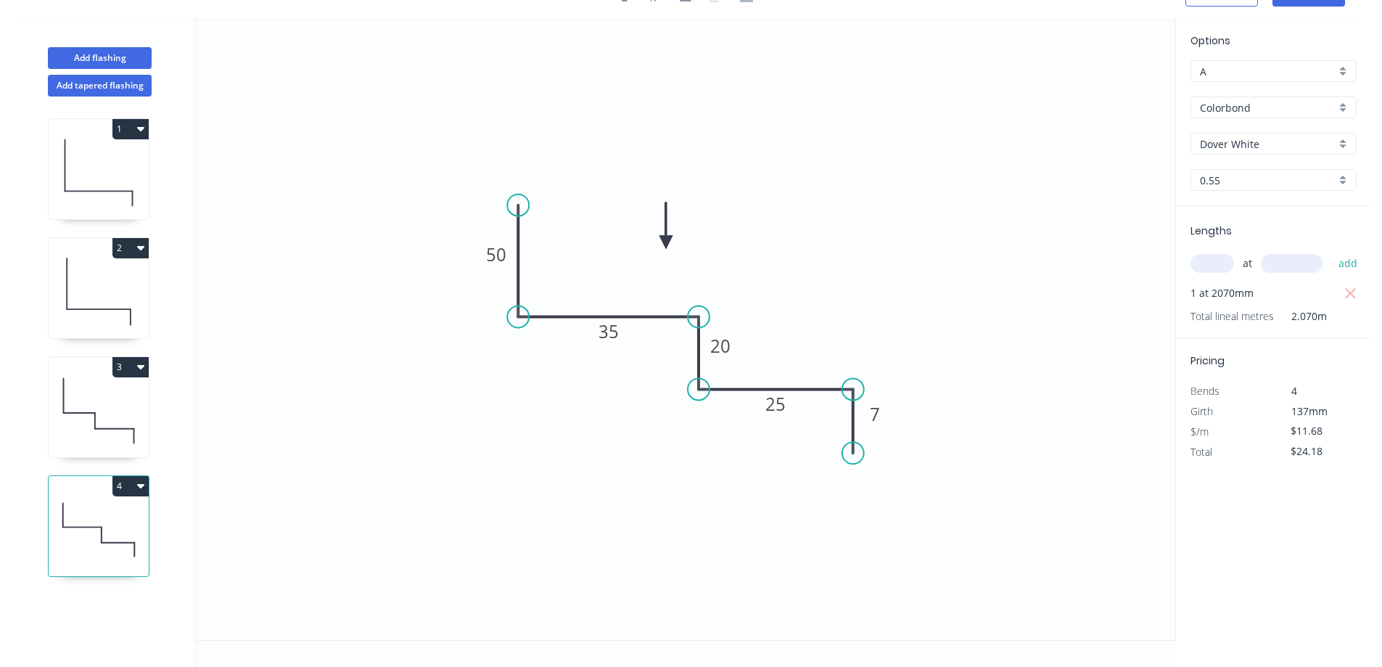
scroll to position [27, 0]
click at [1354, 292] on icon "button" at bounding box center [1350, 293] width 13 height 17
type input "$0.00"
click at [1192, 257] on input "text" at bounding box center [1212, 263] width 44 height 19
type input "2"
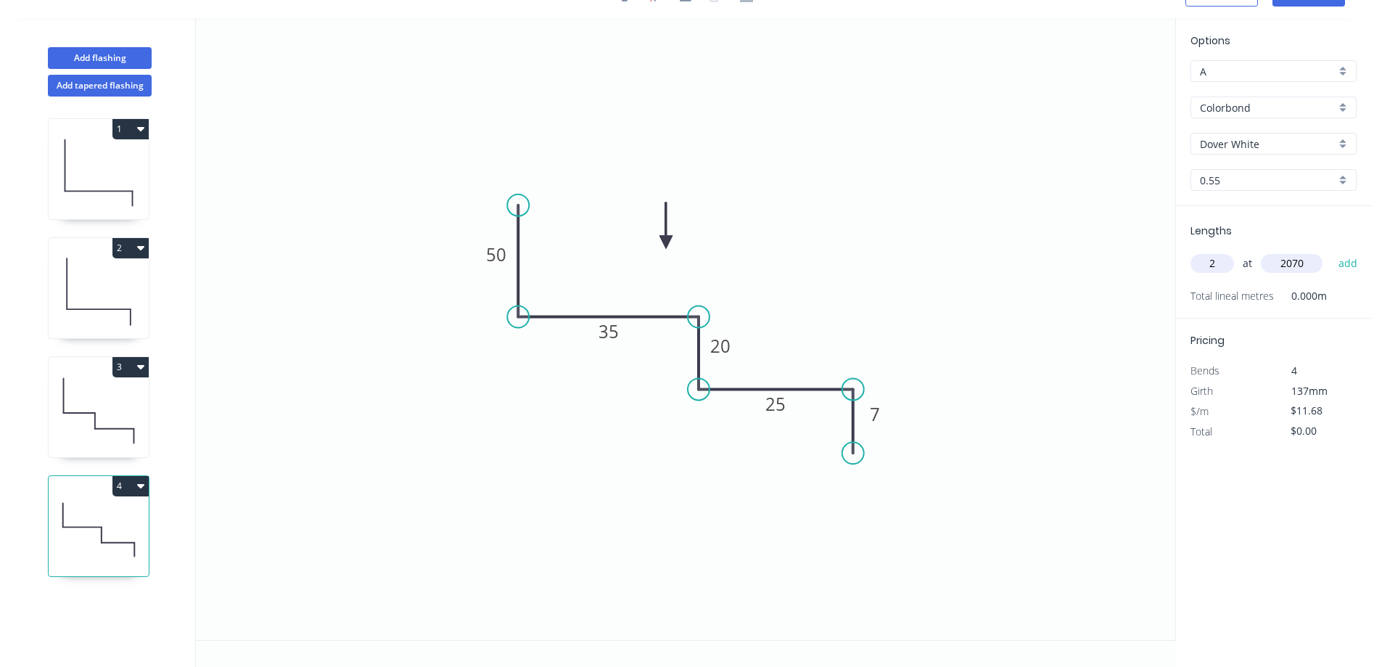
type input "2070"
click at [1331, 251] on button "add" at bounding box center [1348, 263] width 34 height 25
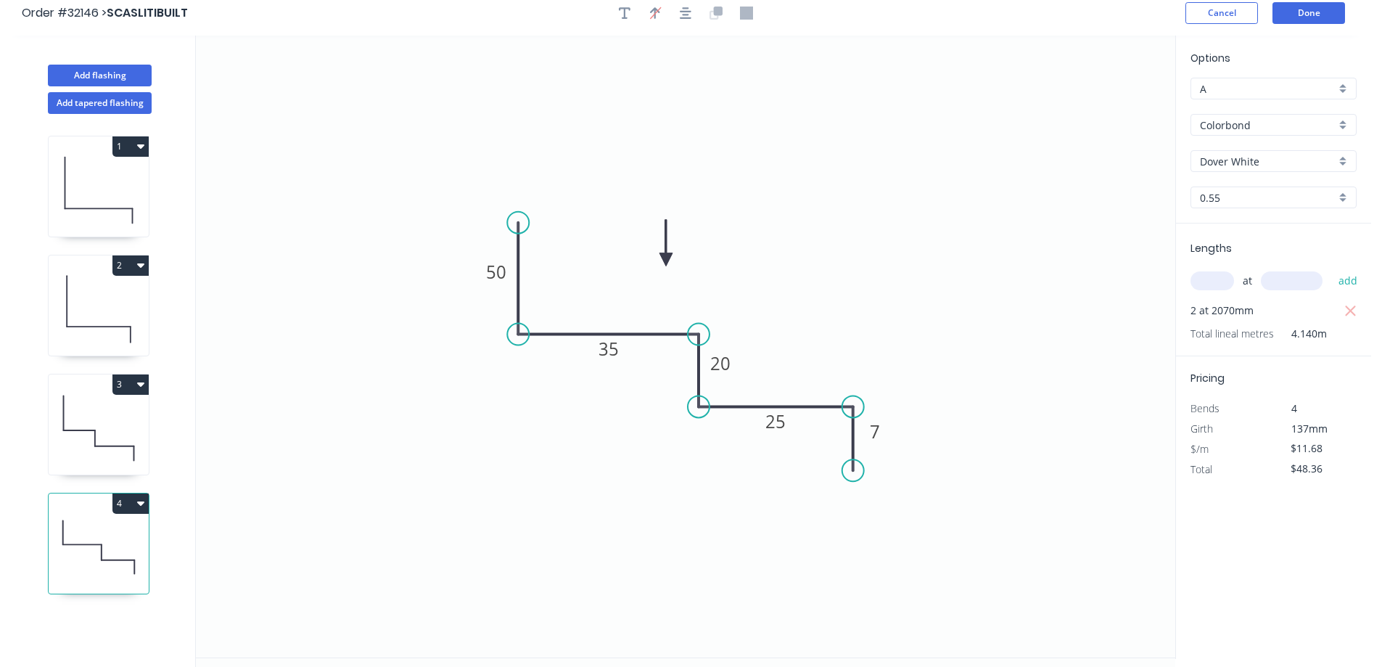
scroll to position [0, 0]
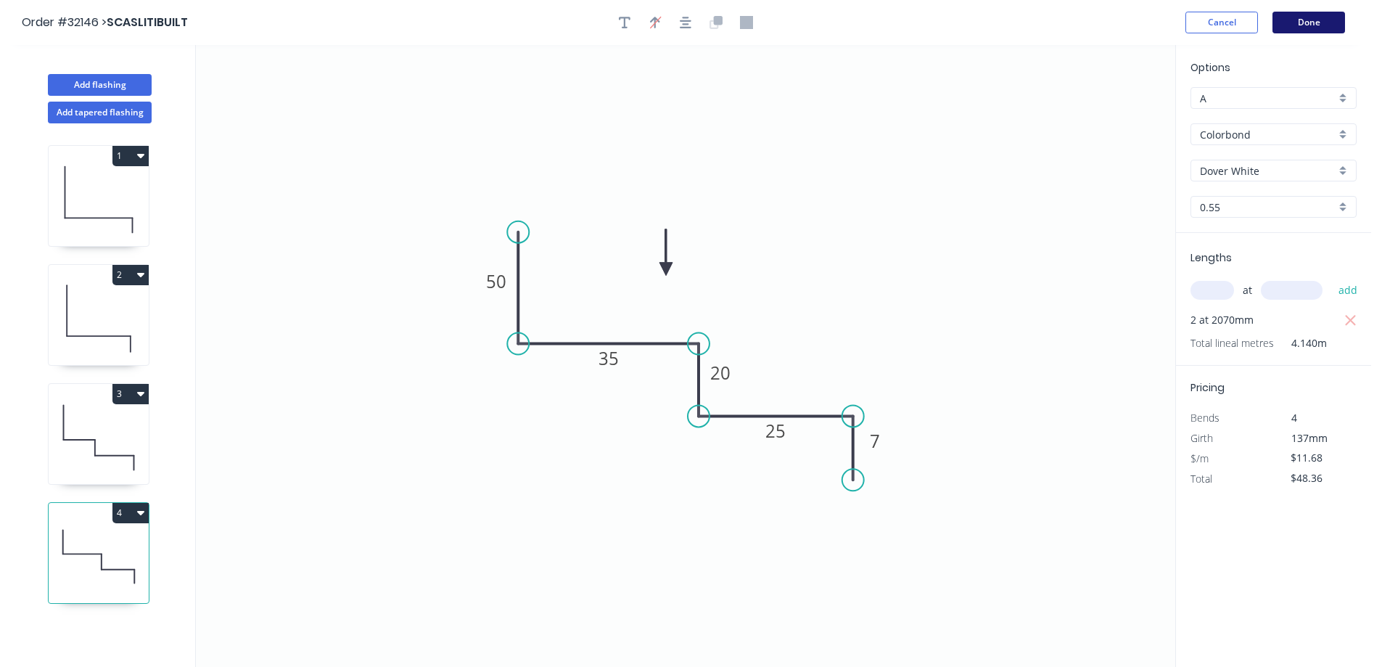
click at [1294, 26] on button "Done" at bounding box center [1308, 23] width 73 height 22
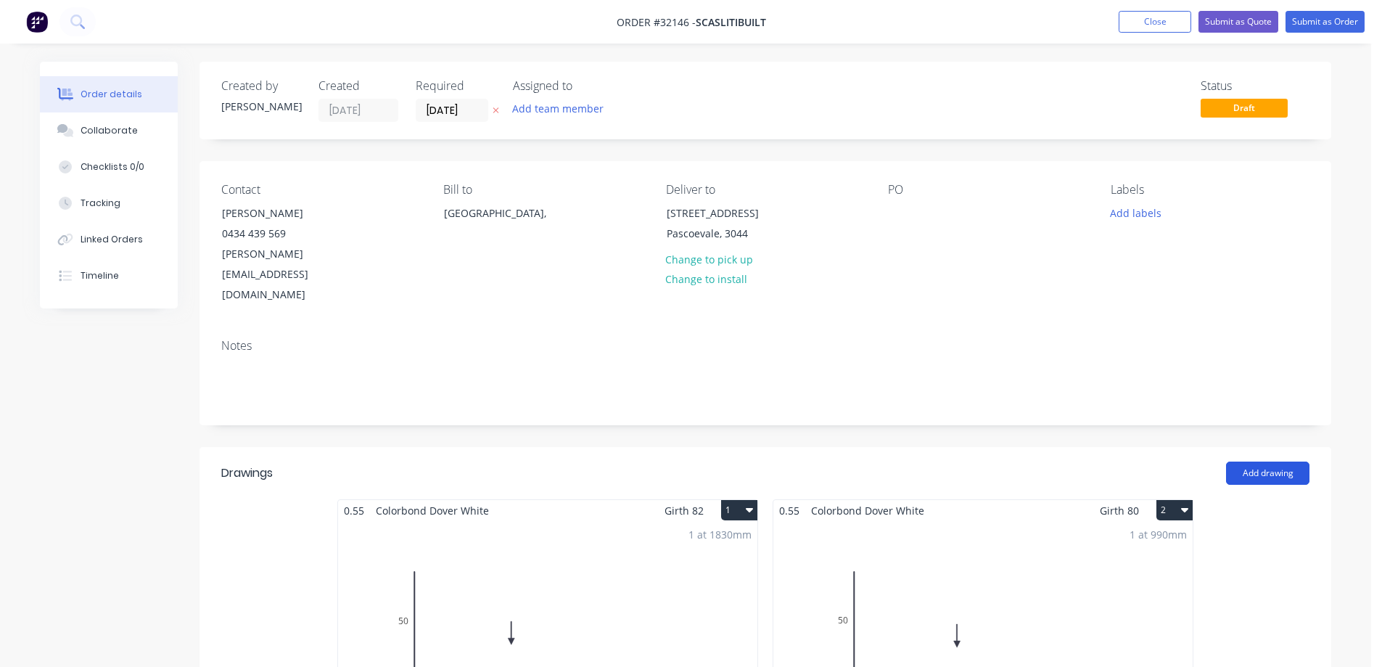
click at [1269, 461] on button "Add drawing" at bounding box center [1267, 472] width 83 height 23
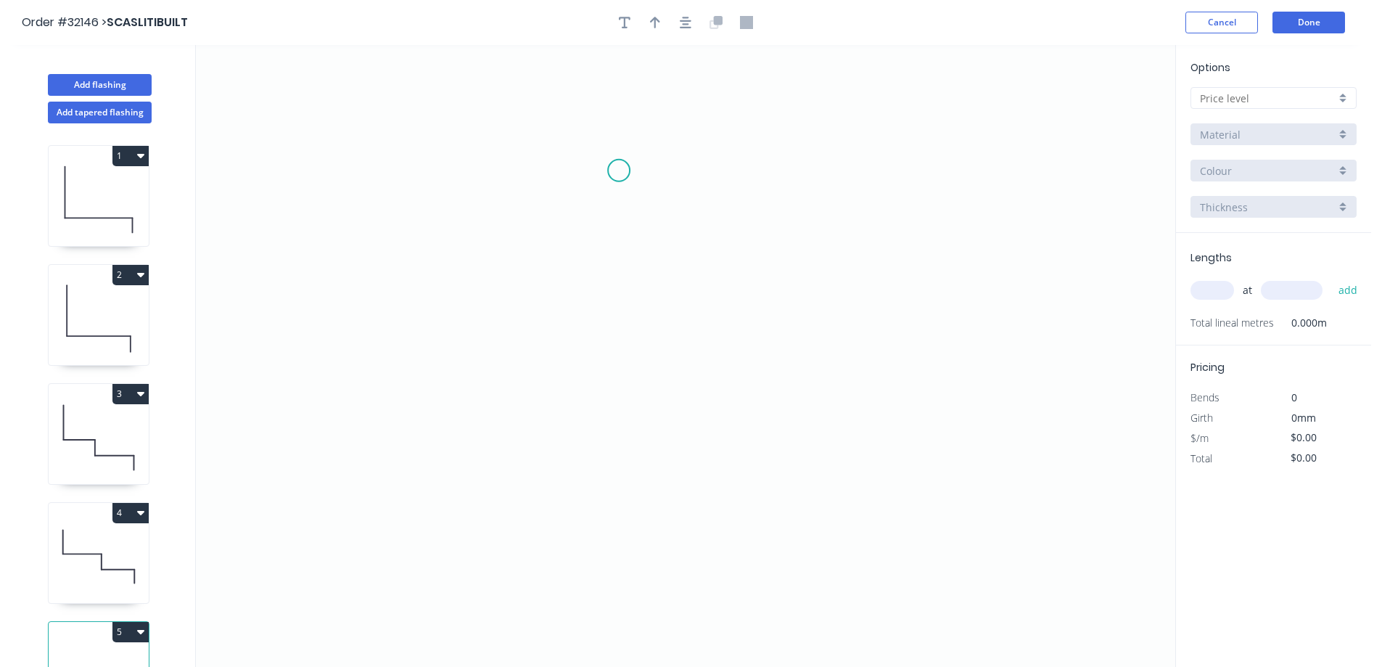
click at [618, 170] on icon "0" at bounding box center [685, 356] width 979 height 622
drag, startPoint x: 620, startPoint y: 326, endPoint x: 647, endPoint y: 318, distance: 28.0
click at [621, 325] on icon "0" at bounding box center [685, 356] width 979 height 622
drag, startPoint x: 794, startPoint y: 327, endPoint x: 799, endPoint y: 355, distance: 27.9
click at [794, 326] on icon "0 ?" at bounding box center [685, 356] width 979 height 622
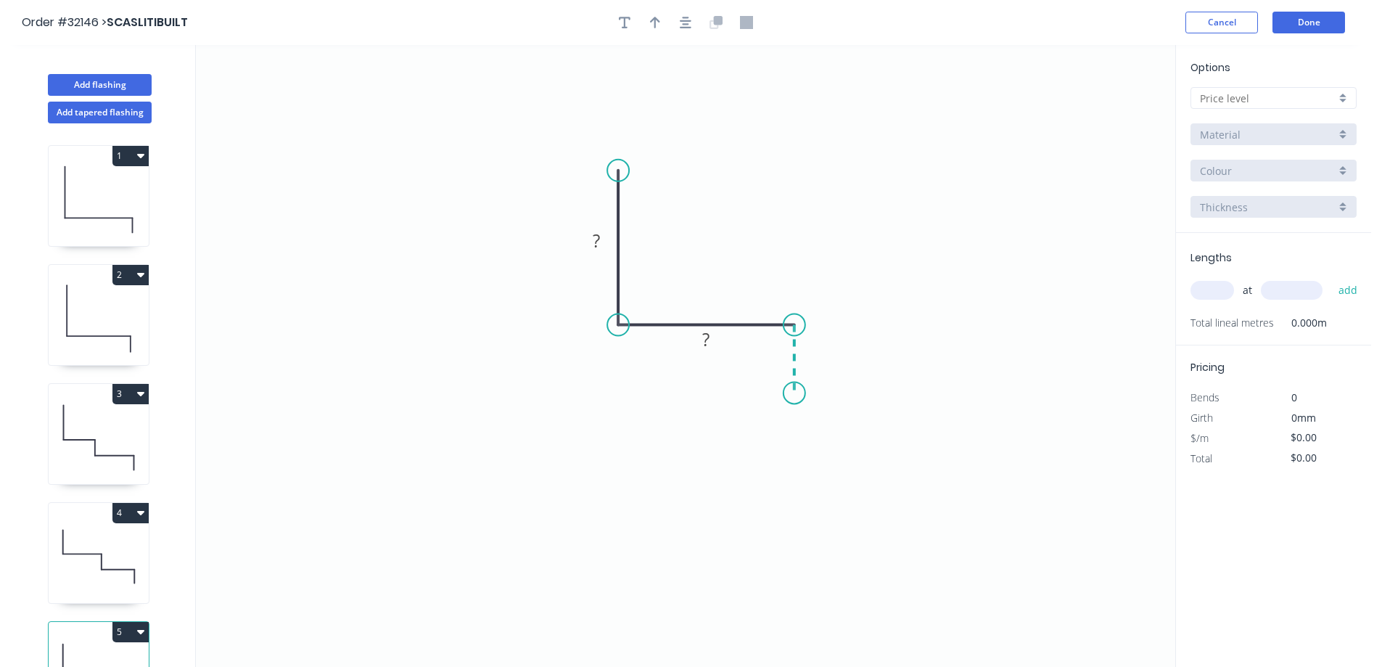
click at [793, 393] on icon "0 ? ?" at bounding box center [685, 356] width 979 height 622
click at [610, 242] on rect at bounding box center [596, 241] width 29 height 20
drag, startPoint x: 688, startPoint y: 20, endPoint x: 638, endPoint y: 28, distance: 50.6
click at [688, 20] on icon "button" at bounding box center [686, 23] width 12 height 12
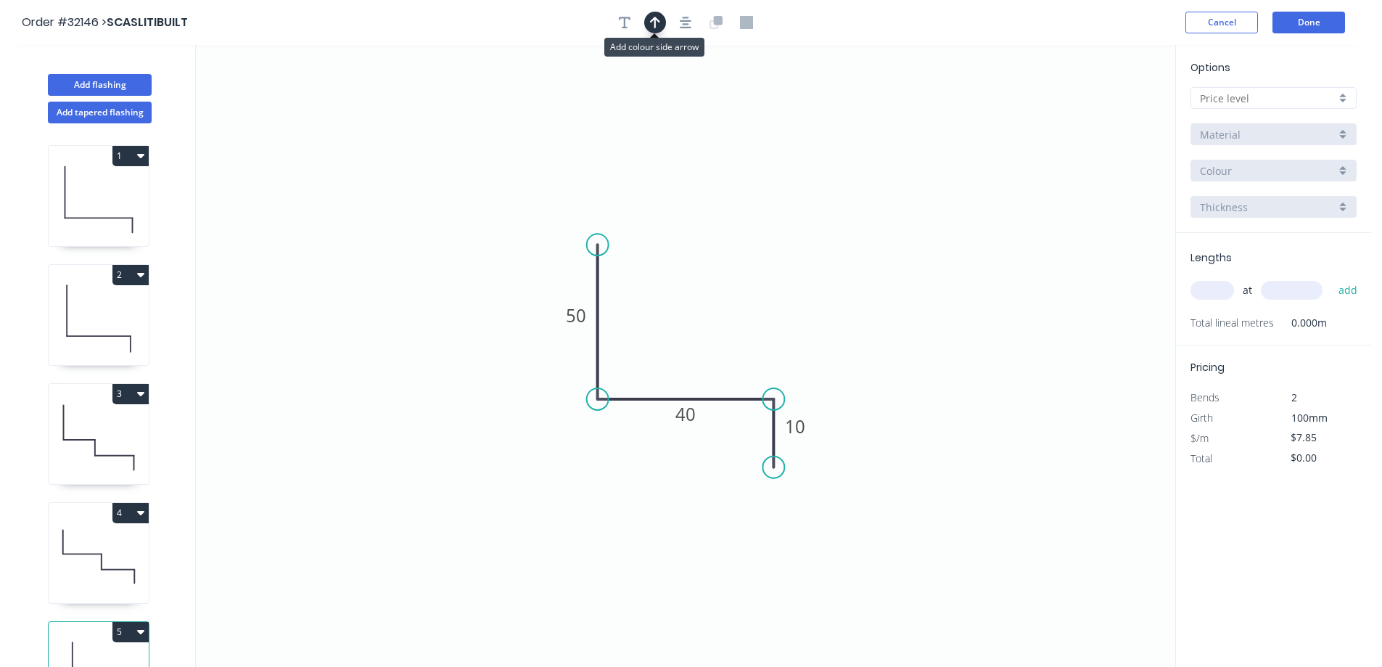
click at [650, 22] on icon "button" at bounding box center [655, 22] width 10 height 13
drag, startPoint x: 1105, startPoint y: 112, endPoint x: 712, endPoint y: 350, distance: 458.5
click at [712, 350] on icon at bounding box center [716, 335] width 13 height 46
click at [1345, 104] on div at bounding box center [1273, 98] width 166 height 22
click at [1318, 122] on div "A" at bounding box center [1273, 125] width 165 height 25
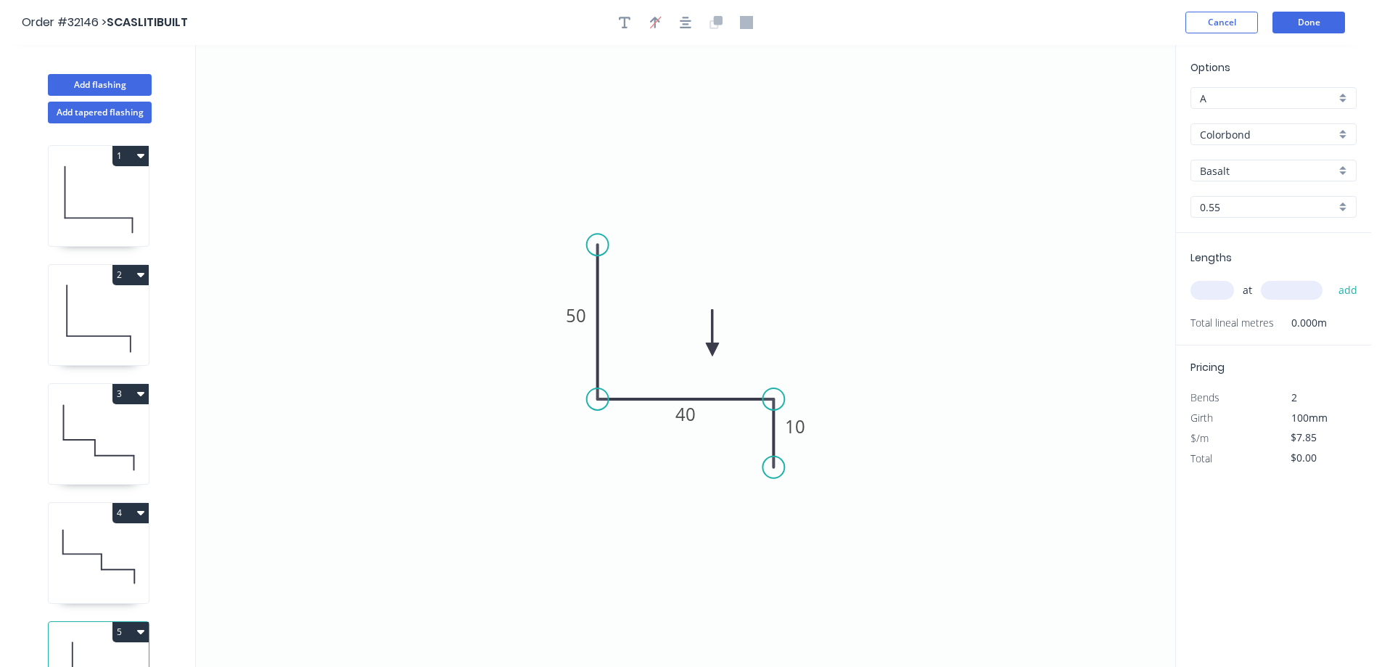
click at [1343, 137] on div "Colorbond" at bounding box center [1273, 134] width 166 height 22
click at [1274, 232] on div "Zinc" at bounding box center [1273, 238] width 165 height 25
drag, startPoint x: 1215, startPoint y: 290, endPoint x: 1052, endPoint y: 230, distance: 173.3
click at [1215, 291] on input "text" at bounding box center [1212, 290] width 44 height 19
click at [1331, 278] on button "add" at bounding box center [1348, 290] width 34 height 25
